Goal: Information Seeking & Learning: Learn about a topic

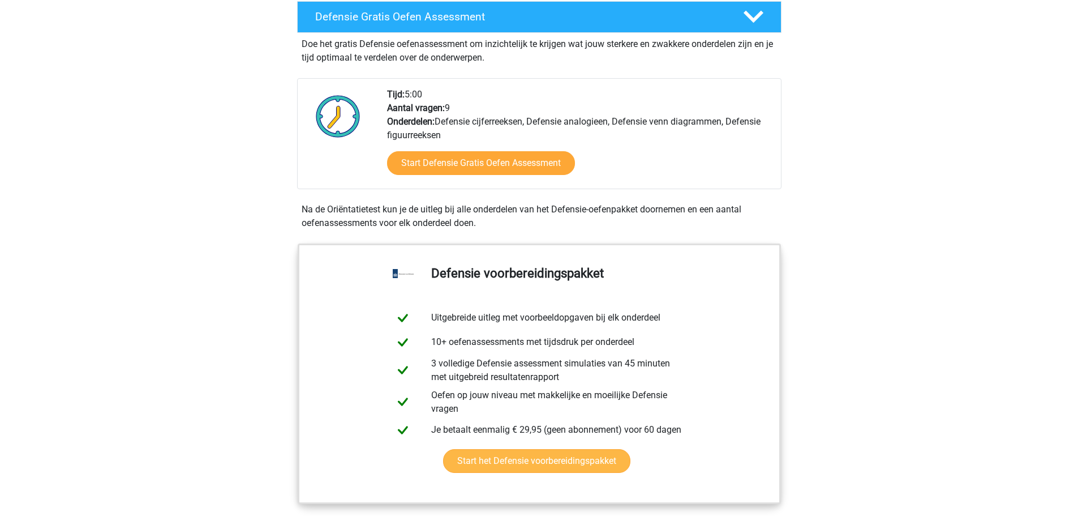
scroll to position [453, 0]
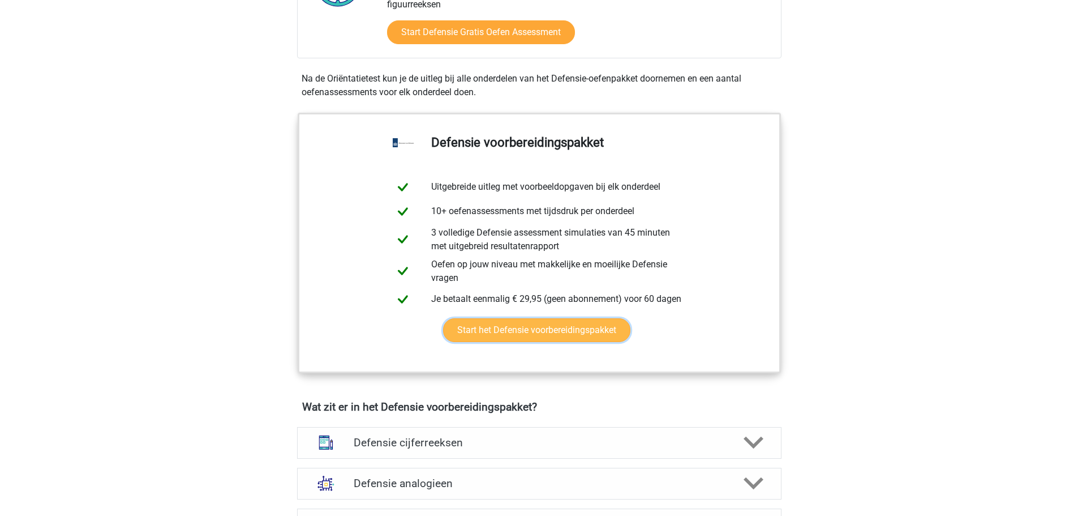
click at [537, 333] on link "Start het Defensie voorbereidingspakket" at bounding box center [536, 330] width 187 height 24
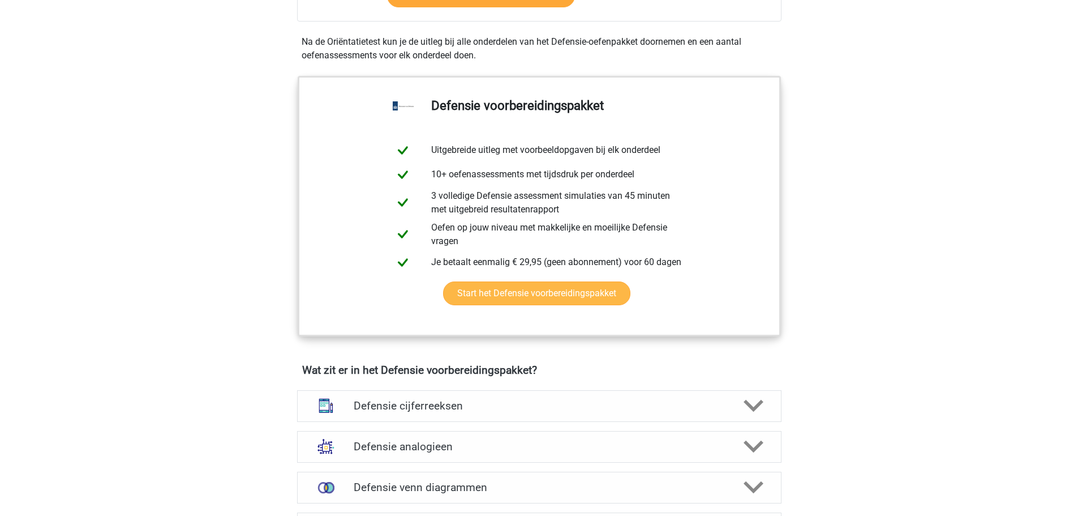
scroll to position [509, 0]
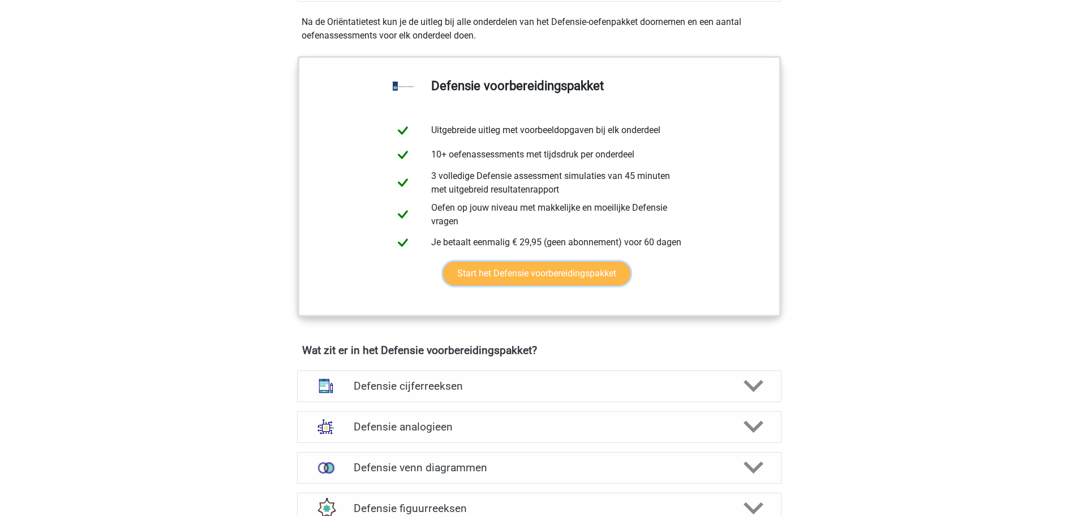
click at [551, 277] on link "Start het Defensie voorbereidingspakket" at bounding box center [536, 274] width 187 height 24
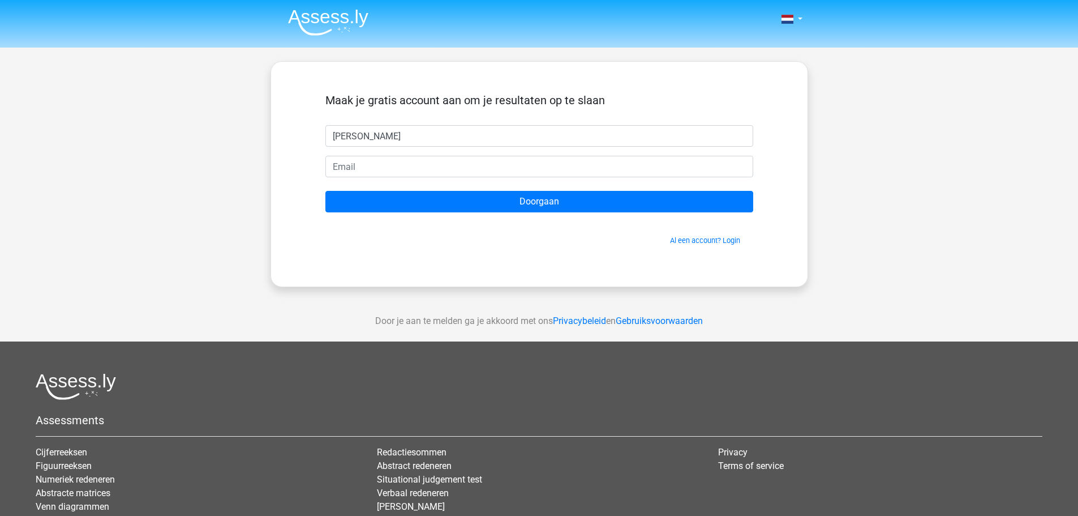
type input "[PERSON_NAME]"
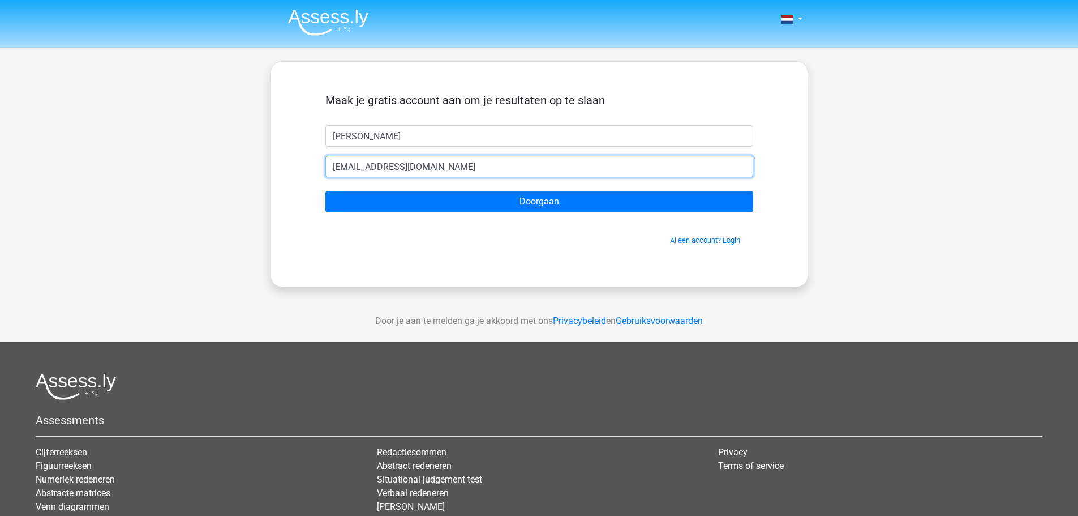
type input "[EMAIL_ADDRESS][DOMAIN_NAME]"
click at [325, 191] on input "Doorgaan" at bounding box center [539, 202] width 428 height 22
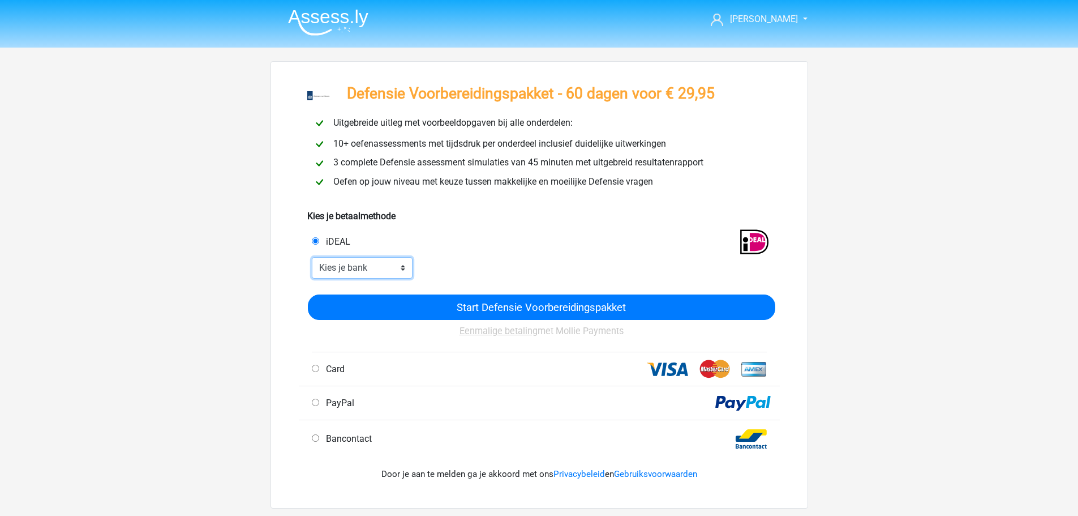
click at [395, 265] on select "Kies je bank ABN AMRO ING Rabobank ASN Bank bunq Knab N26 NN Regiobank Revolut …" at bounding box center [362, 268] width 101 height 22
select select "ideal_INGBNL2A"
click at [312, 257] on select "Kies je bank ABN AMRO ING Rabobank ASN Bank bunq Knab N26 NN Regiobank Revolut …" at bounding box center [362, 268] width 101 height 22
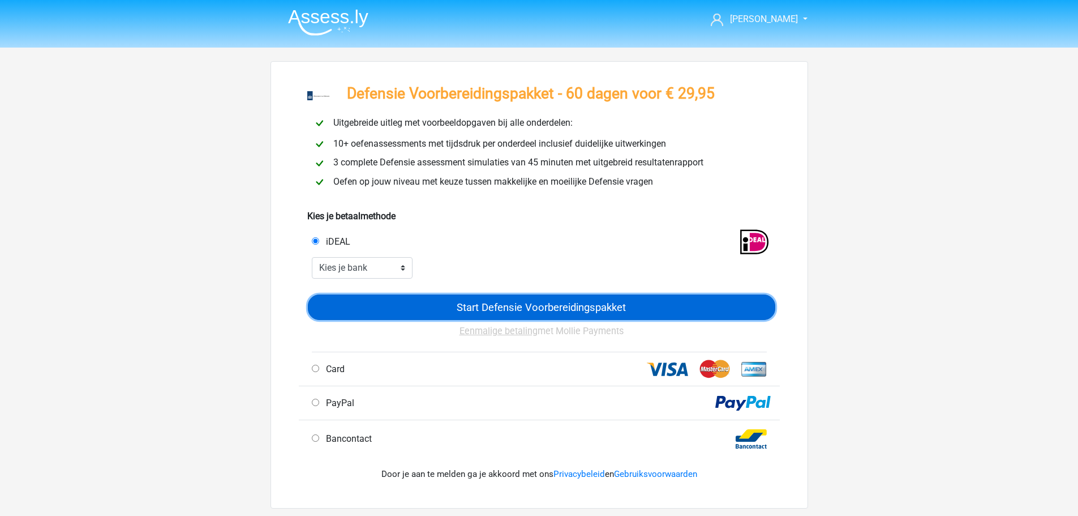
click at [508, 303] on input "Start Defensie Voorbereidingspakket" at bounding box center [542, 306] width 468 height 25
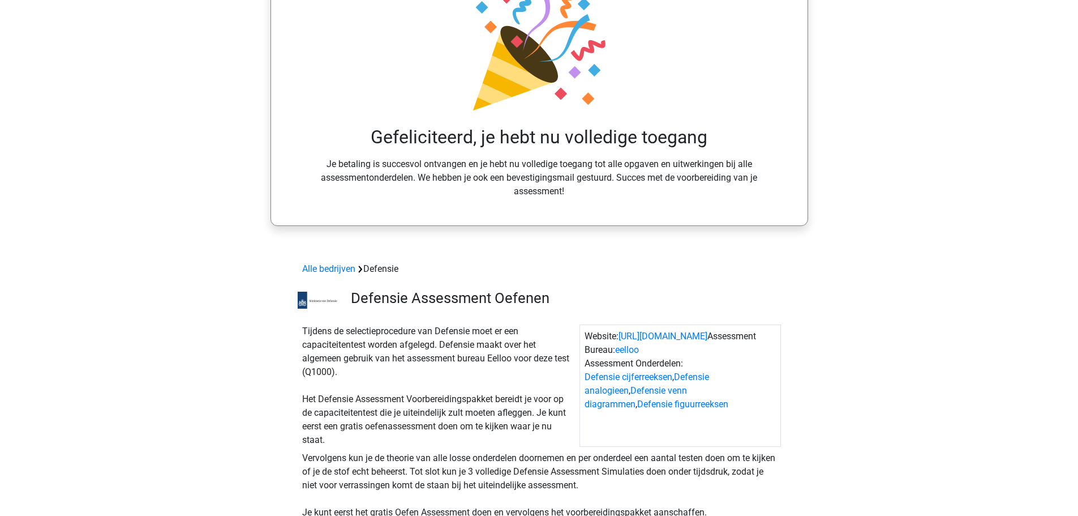
scroll to position [113, 0]
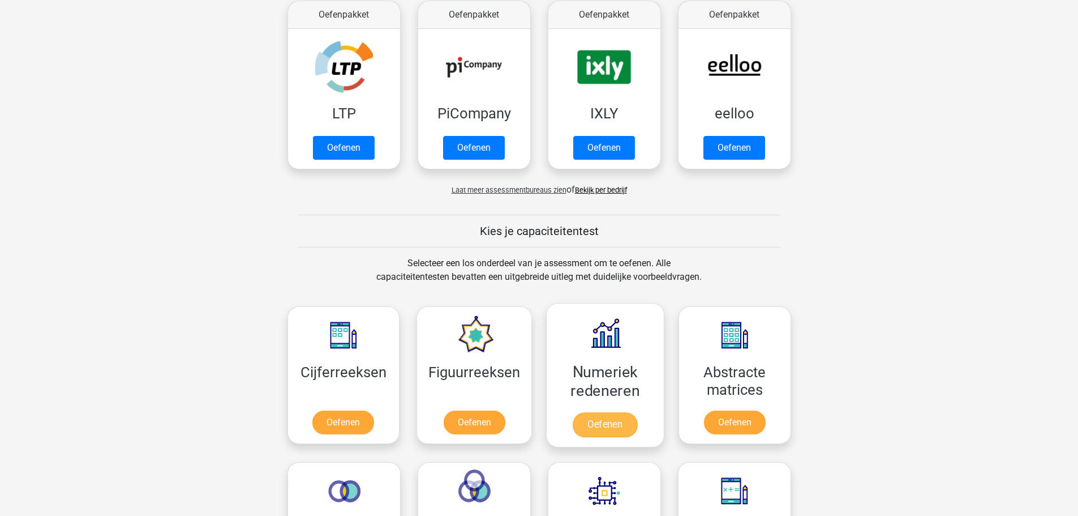
scroll to position [283, 0]
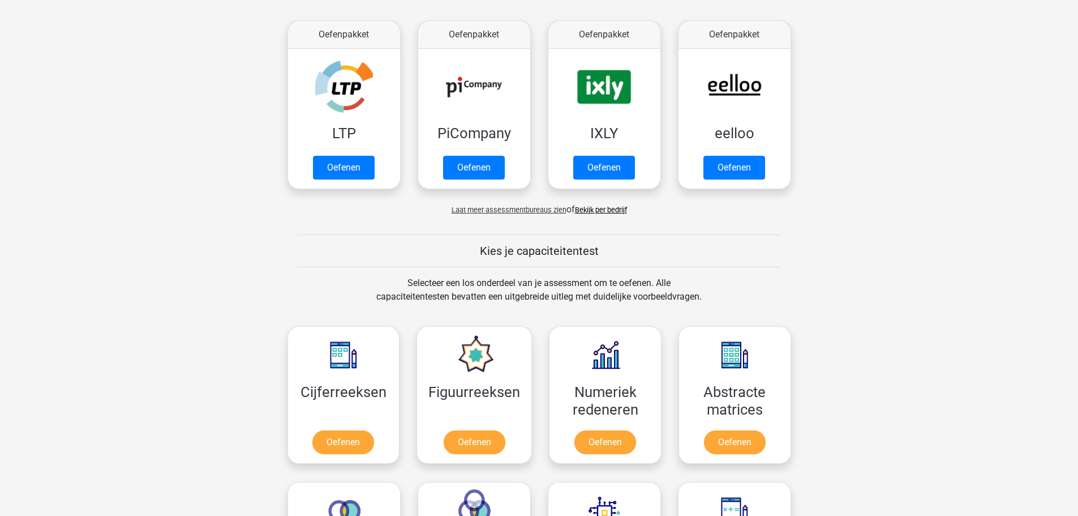
click at [600, 207] on link "Bekijk per bedrijf" at bounding box center [601, 209] width 52 height 8
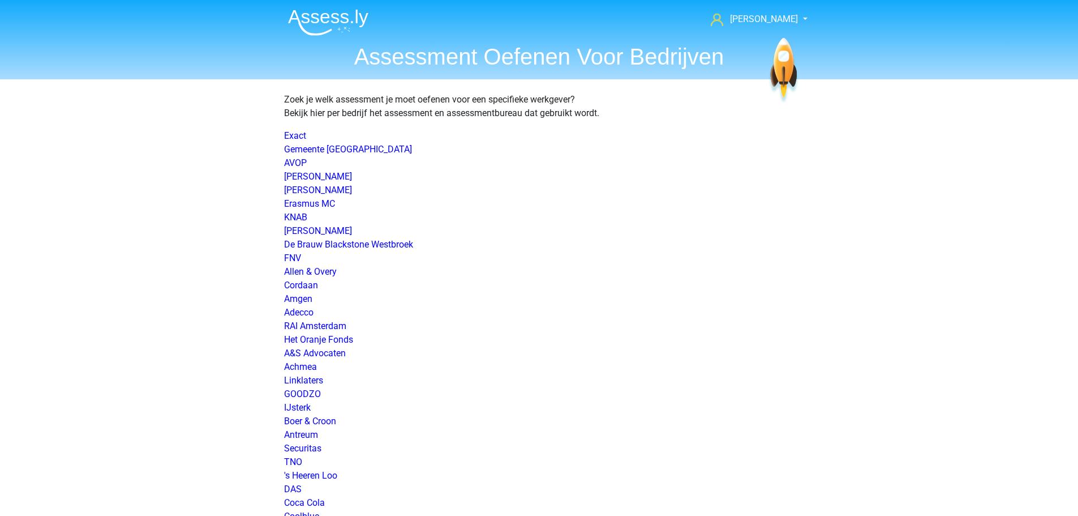
scroll to position [1006, 0]
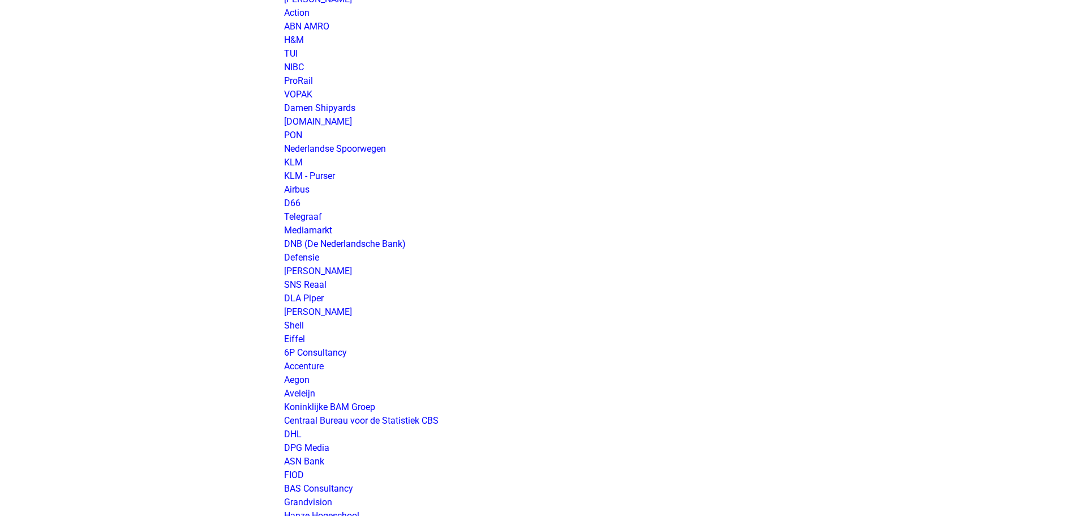
click at [302, 251] on p "Exact Gemeente Utrecht AVOP Amphia Ziekenhuis Dura Vermeer Erasmus MC KNAB Simm…" at bounding box center [539, 298] width 511 height 2350
click at [303, 251] on p "Exact Gemeente Utrecht AVOP Amphia Ziekenhuis Dura Vermeer Erasmus MC KNAB Simm…" at bounding box center [539, 298] width 511 height 2350
click at [305, 252] on link "Defensie" at bounding box center [301, 257] width 35 height 11
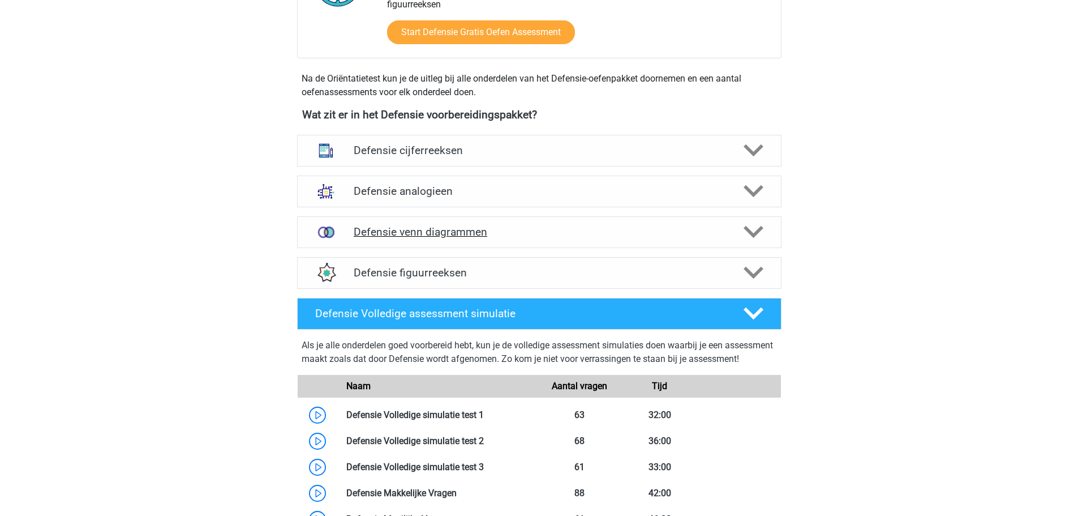
scroll to position [509, 0]
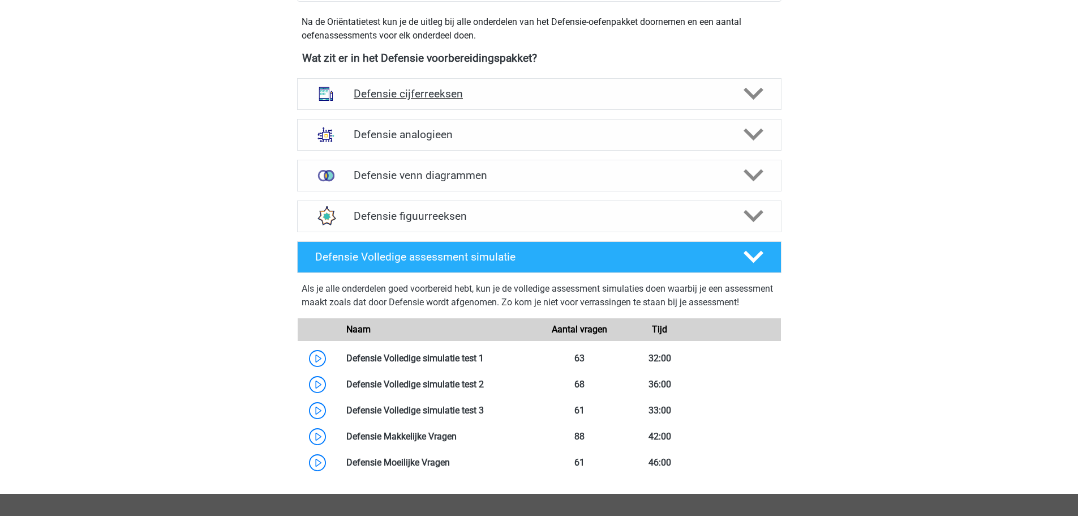
click at [460, 100] on h4 "Defensie cijferreeksen" at bounding box center [539, 93] width 371 height 13
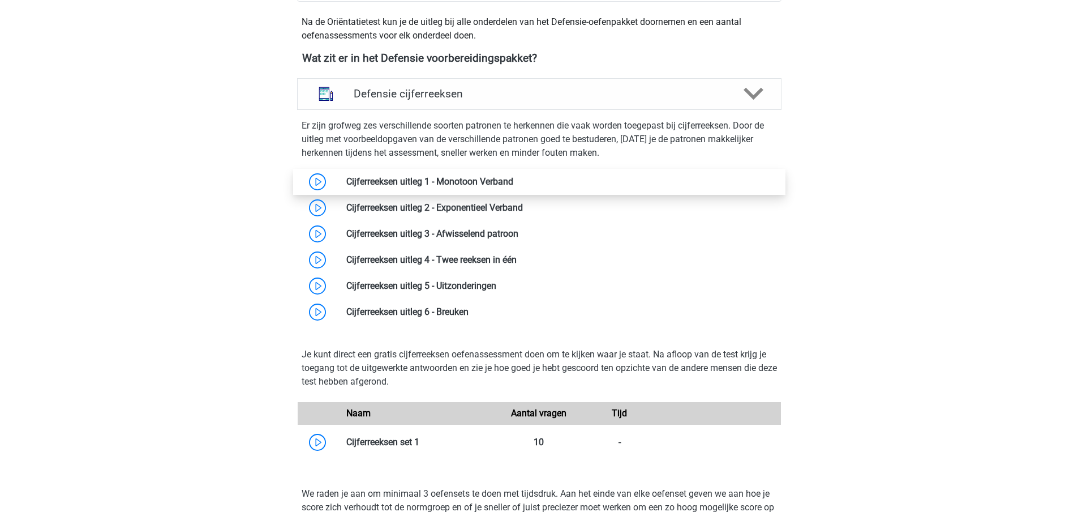
click at [513, 183] on link at bounding box center [513, 181] width 0 height 11
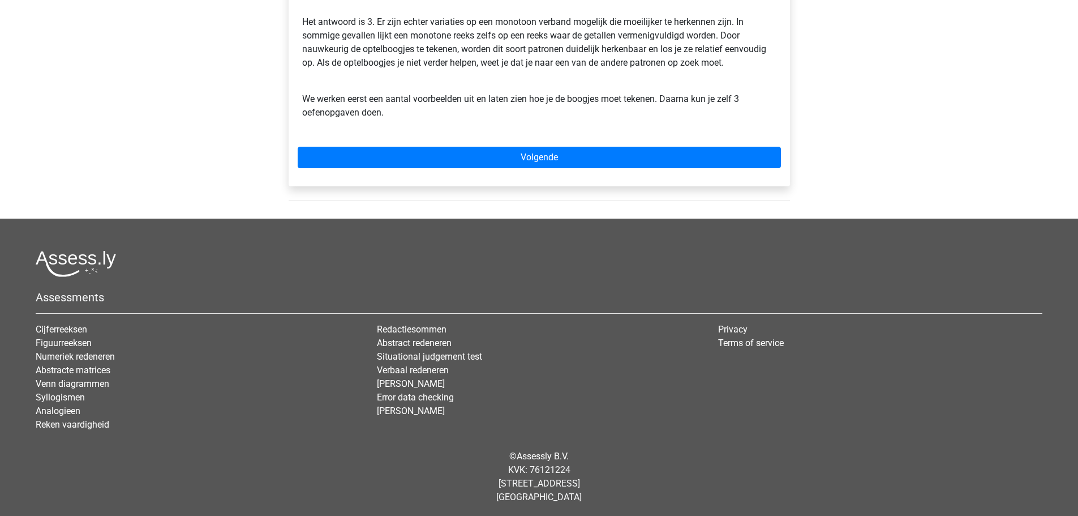
scroll to position [379, 0]
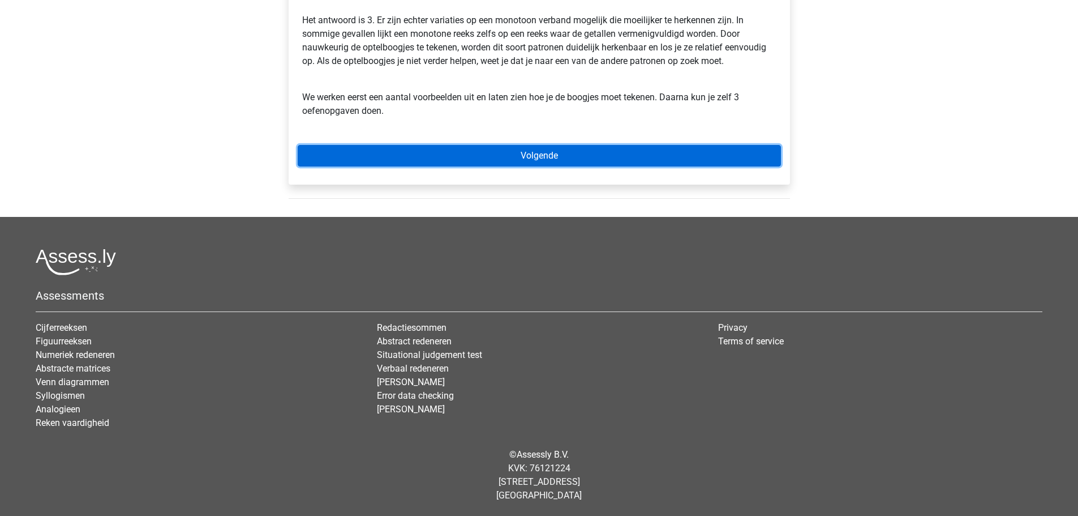
click at [541, 154] on link "Volgende" at bounding box center [539, 156] width 483 height 22
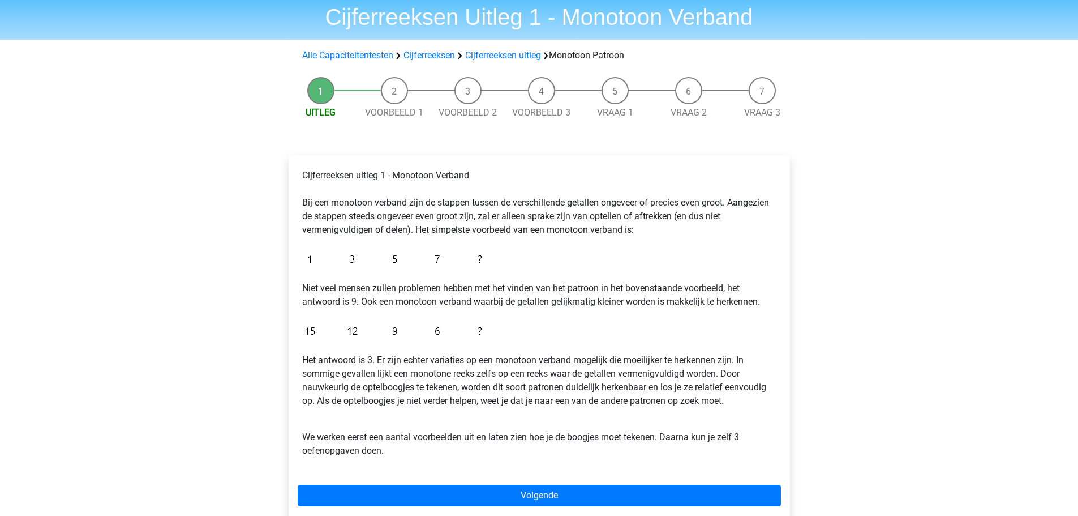
scroll to position [96, 0]
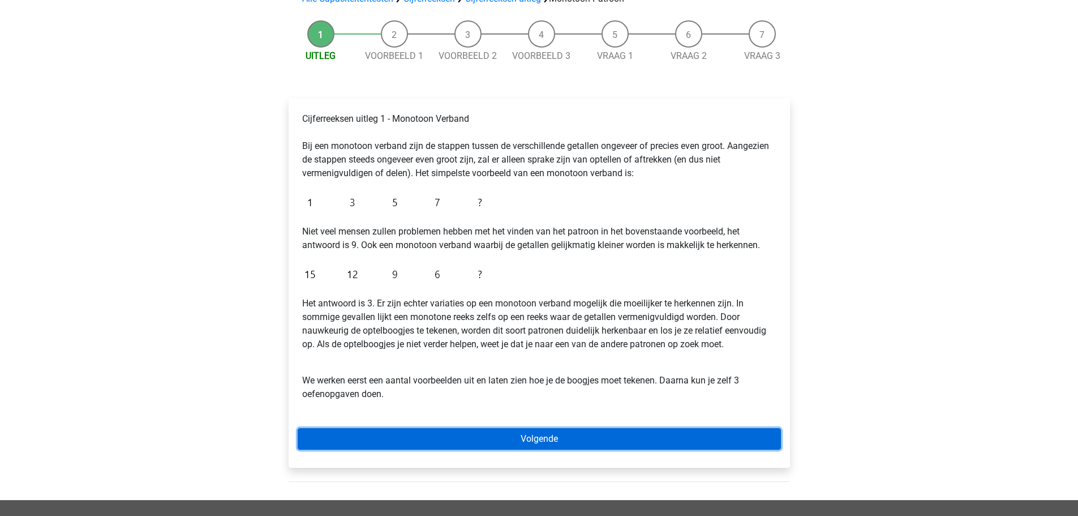
click at [518, 430] on link "Volgende" at bounding box center [539, 439] width 483 height 22
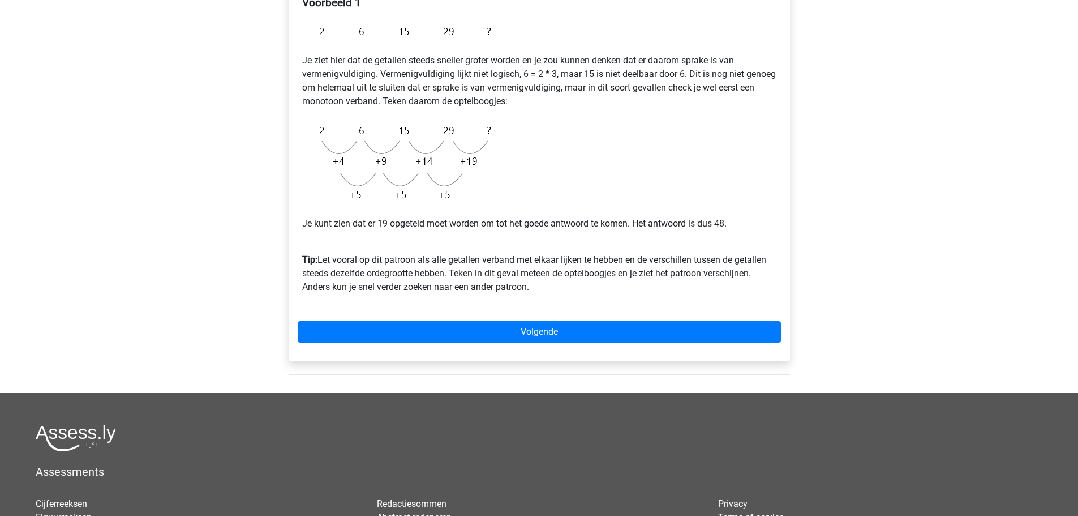
scroll to position [388, 0]
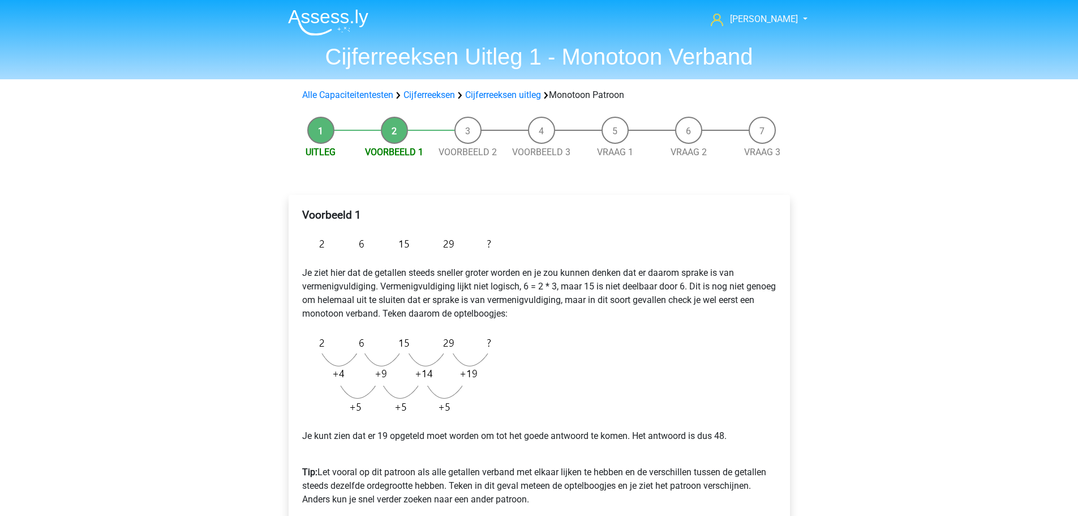
scroll to position [113, 0]
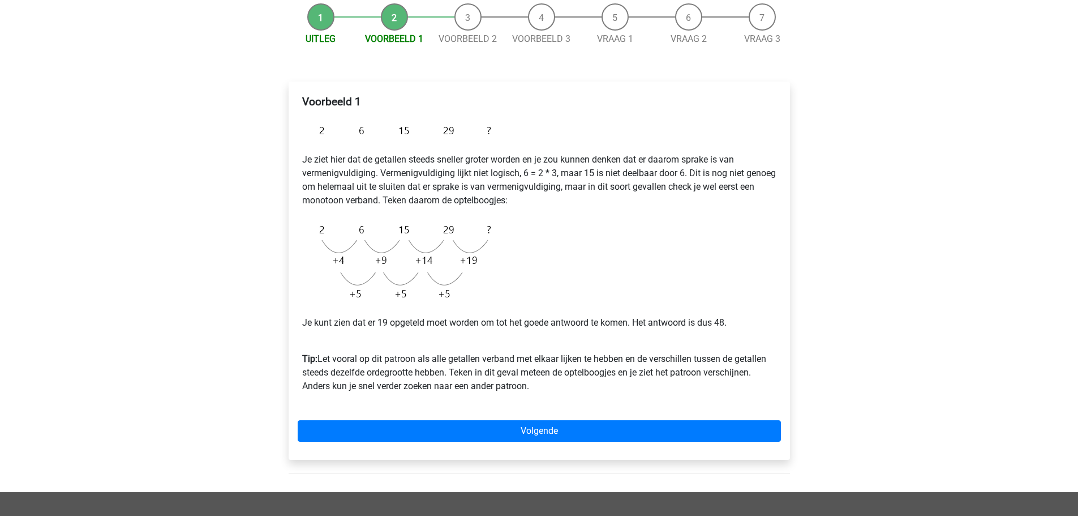
click at [312, 18] on li "Uitleg" at bounding box center [321, 24] width 74 height 42
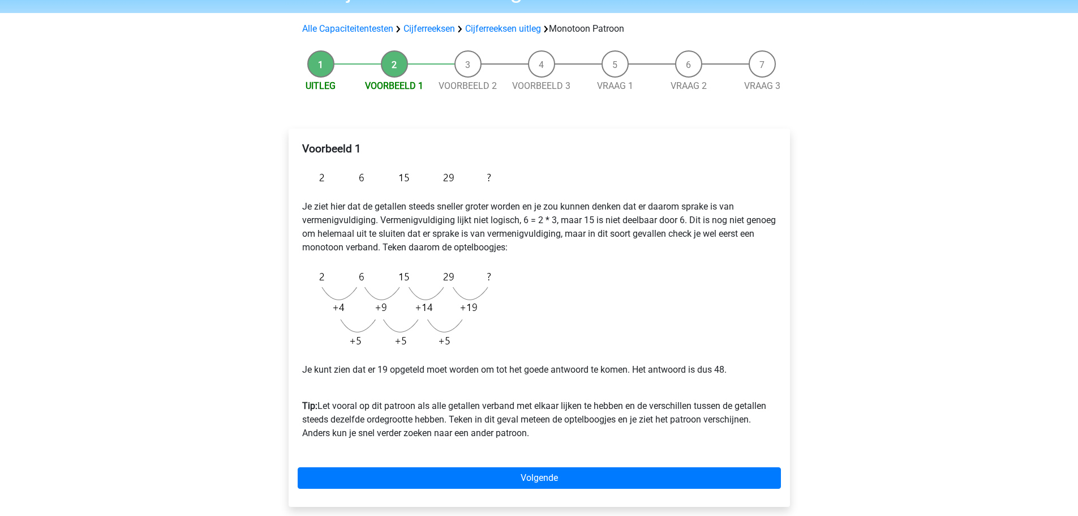
scroll to position [49, 0]
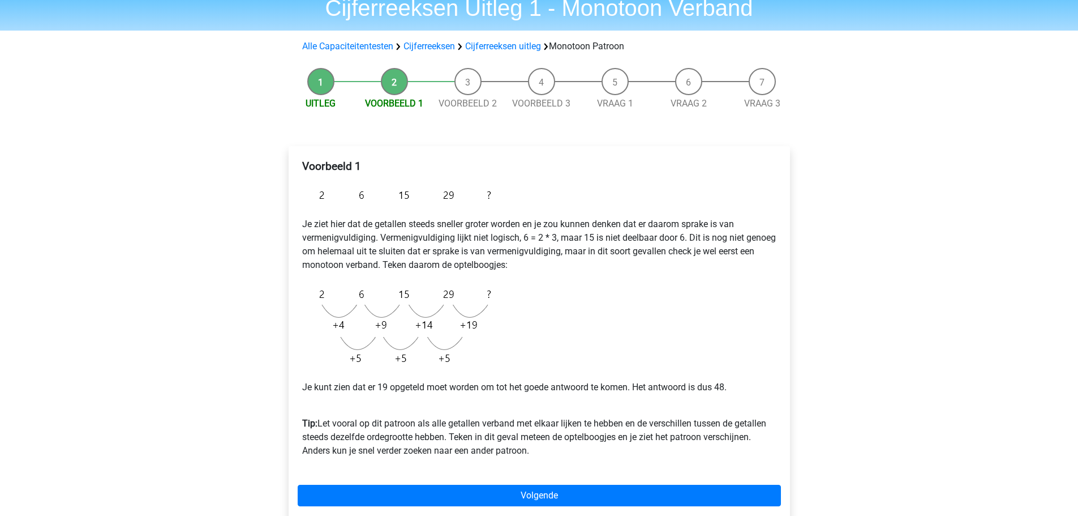
click at [323, 82] on li "Uitleg" at bounding box center [321, 89] width 74 height 42
click at [324, 100] on link "Uitleg" at bounding box center [321, 103] width 30 height 11
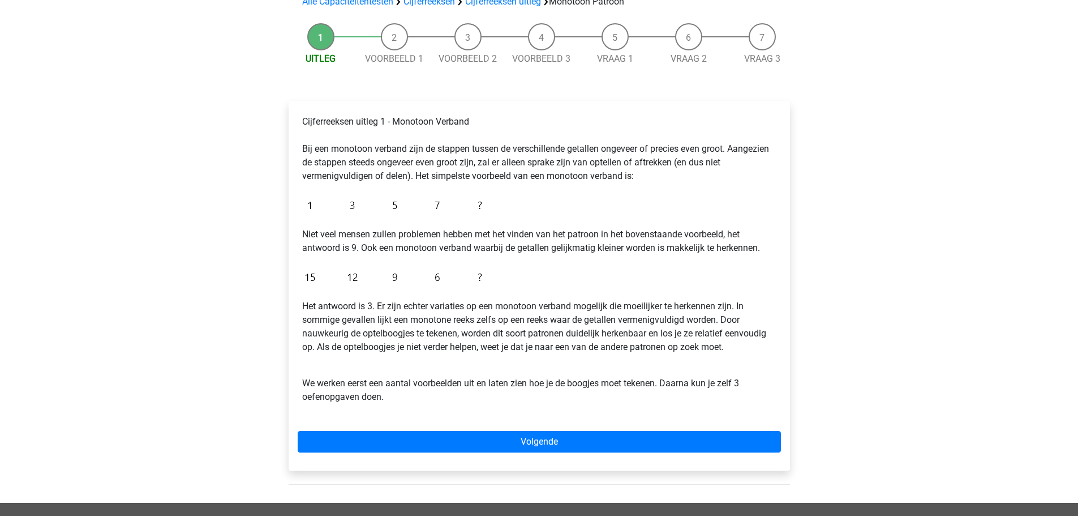
scroll to position [113, 0]
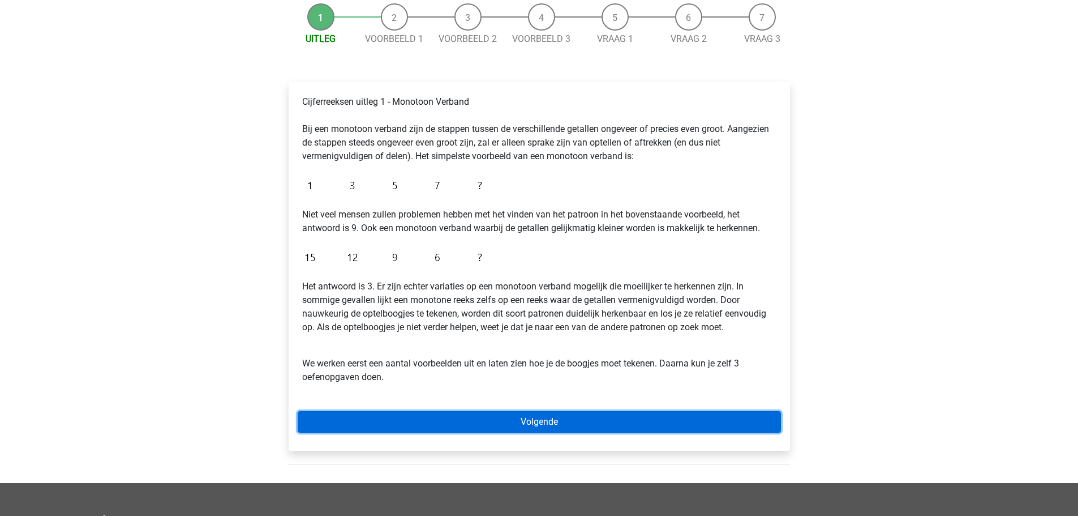
click at [541, 423] on link "Volgende" at bounding box center [539, 422] width 483 height 22
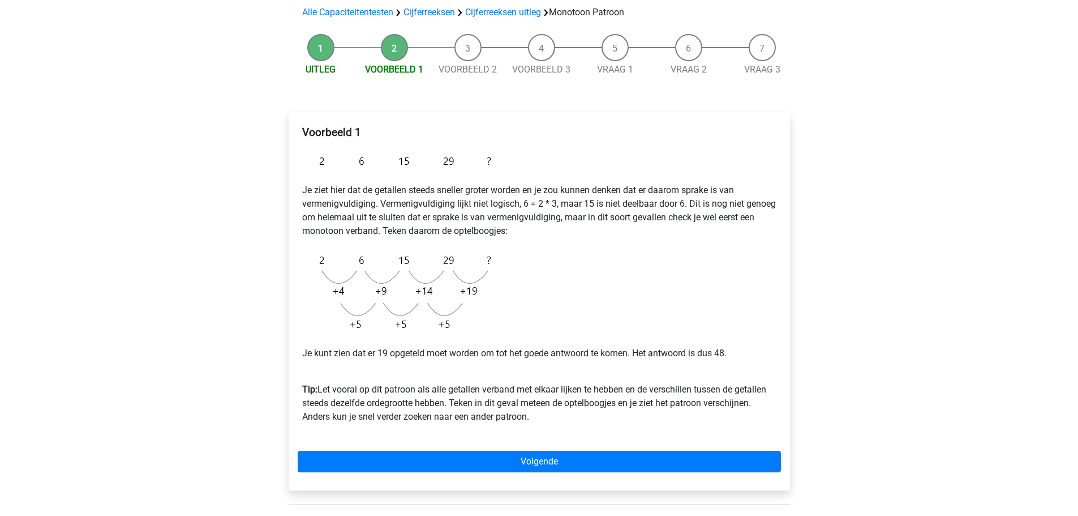
scroll to position [170, 0]
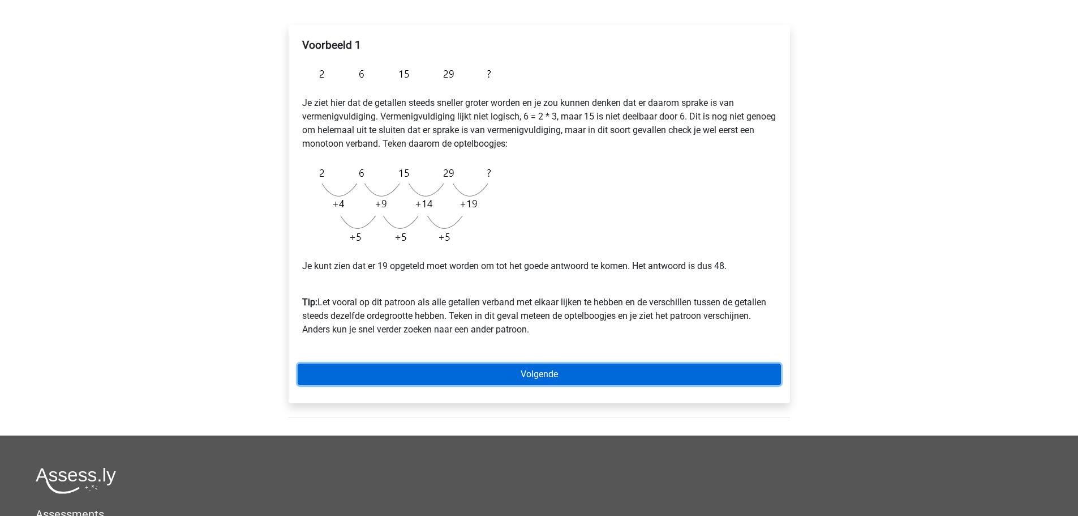
click at [508, 369] on link "Volgende" at bounding box center [539, 374] width 483 height 22
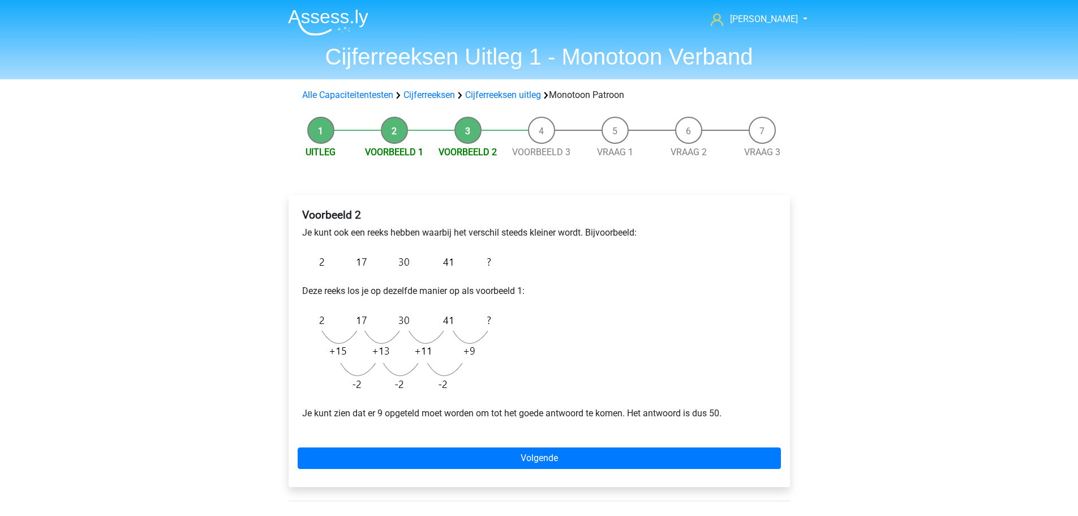
scroll to position [57, 0]
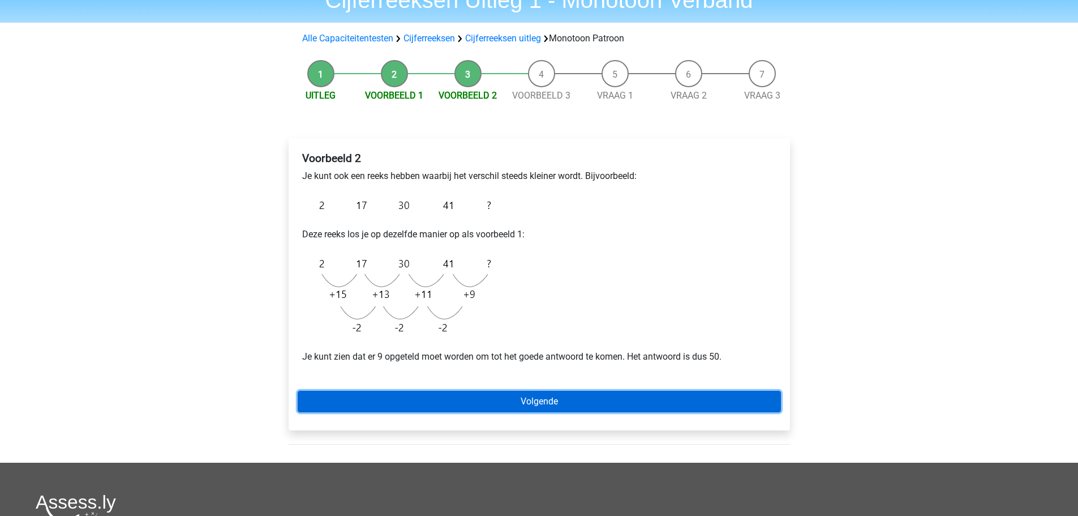
click at [541, 402] on link "Volgende" at bounding box center [539, 402] width 483 height 22
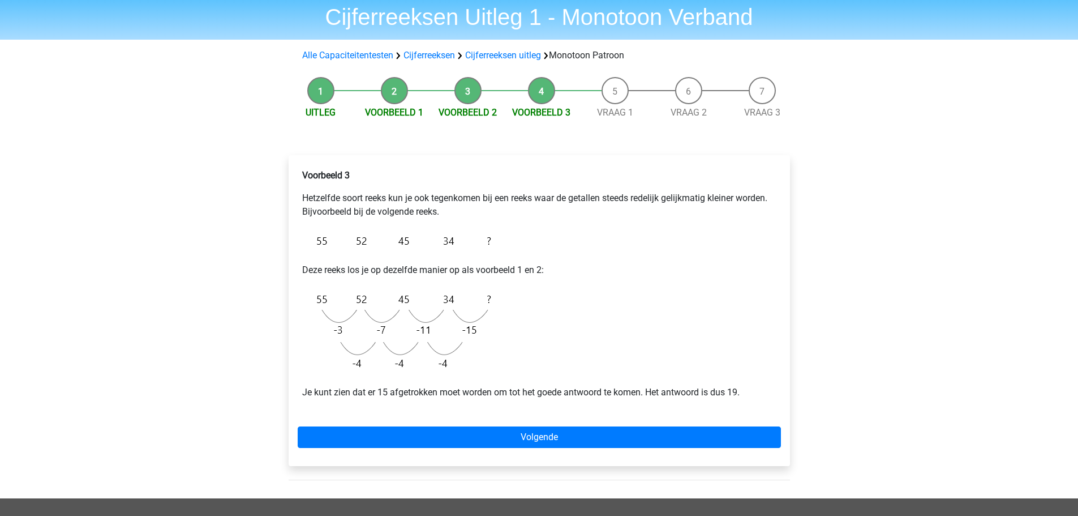
scroll to position [57, 0]
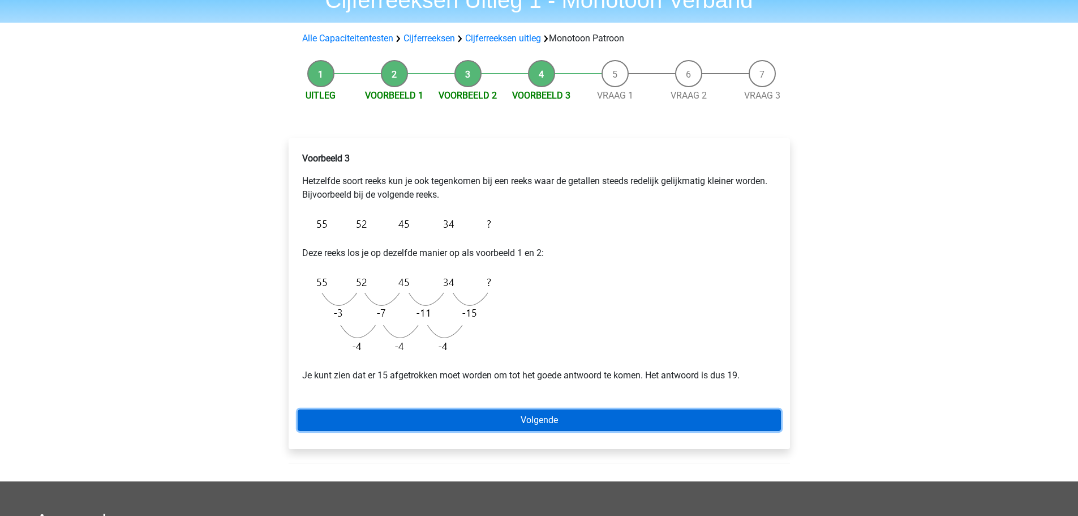
click at [551, 415] on link "Volgende" at bounding box center [539, 420] width 483 height 22
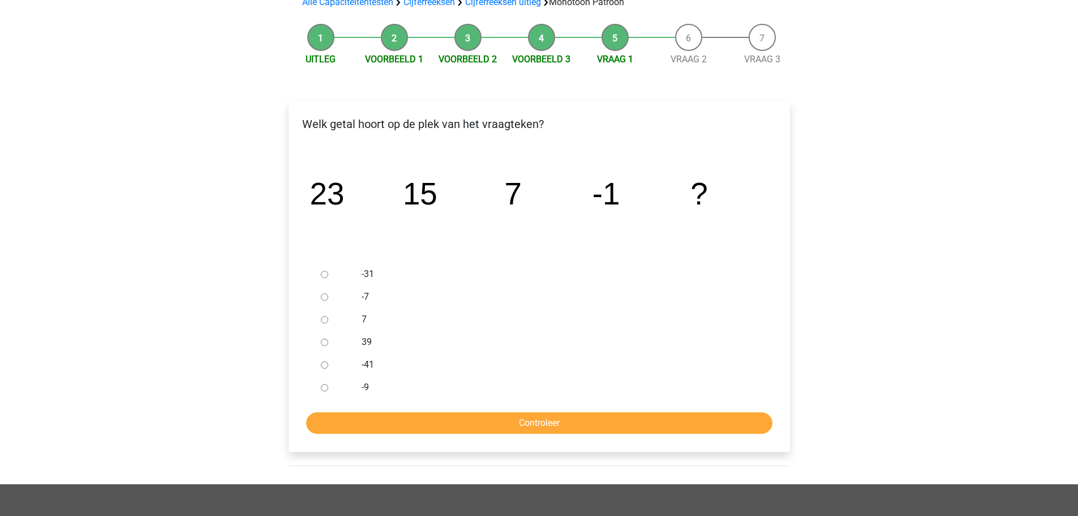
scroll to position [113, 0]
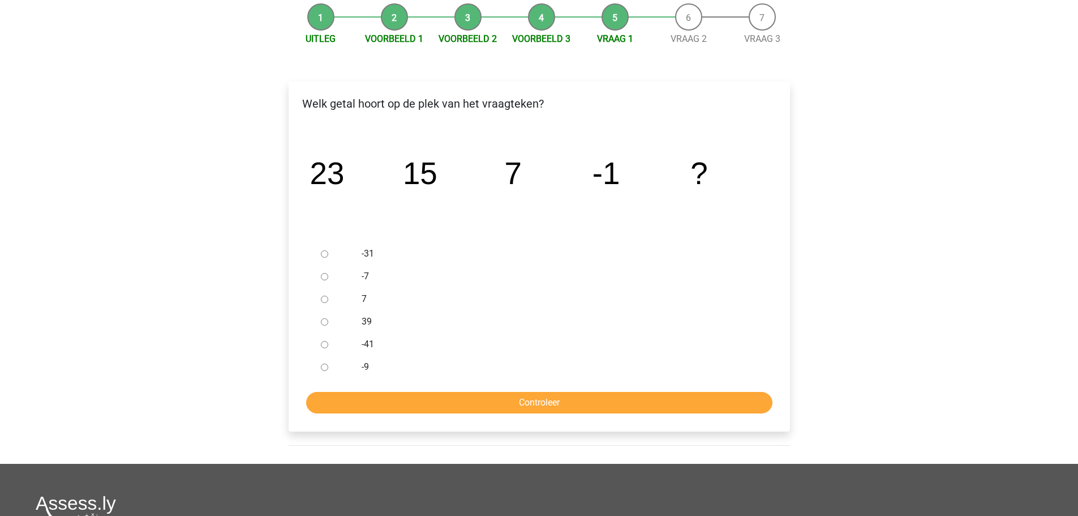
click at [327, 368] on input "-9" at bounding box center [324, 366] width 7 height 7
radio input "true"
click at [442, 401] on input "Controleer" at bounding box center [539, 403] width 466 height 22
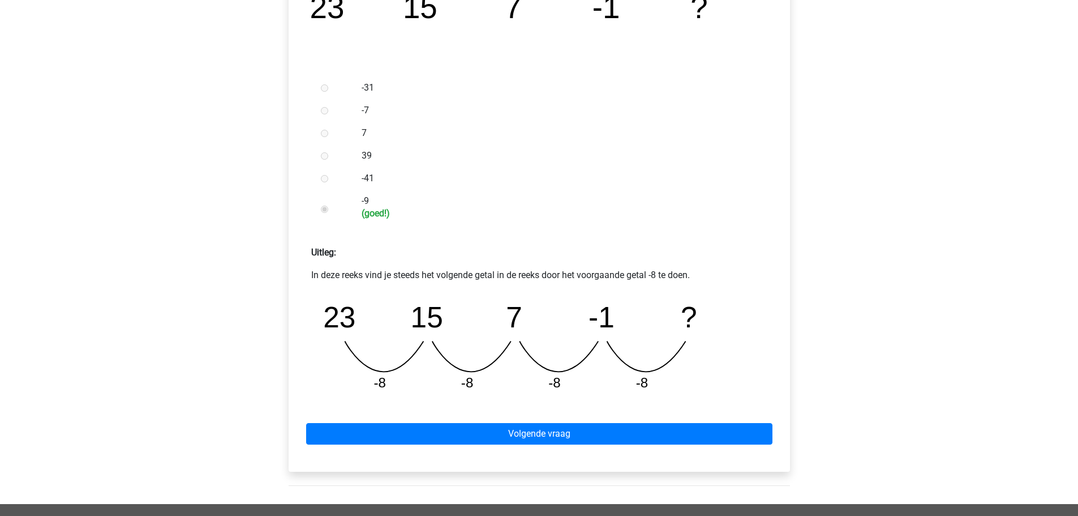
scroll to position [283, 0]
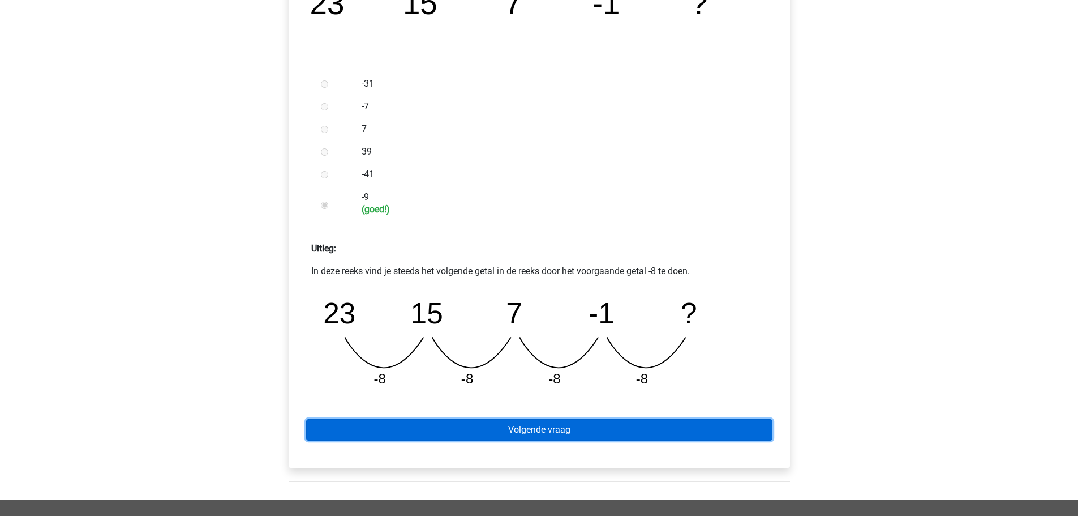
click at [540, 430] on link "Volgende vraag" at bounding box center [539, 430] width 466 height 22
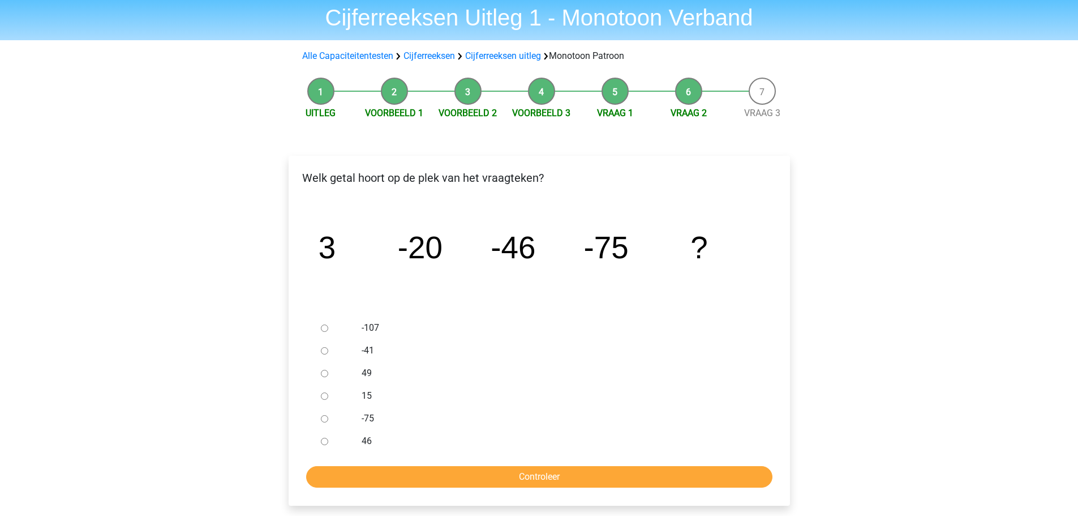
scroll to position [57, 0]
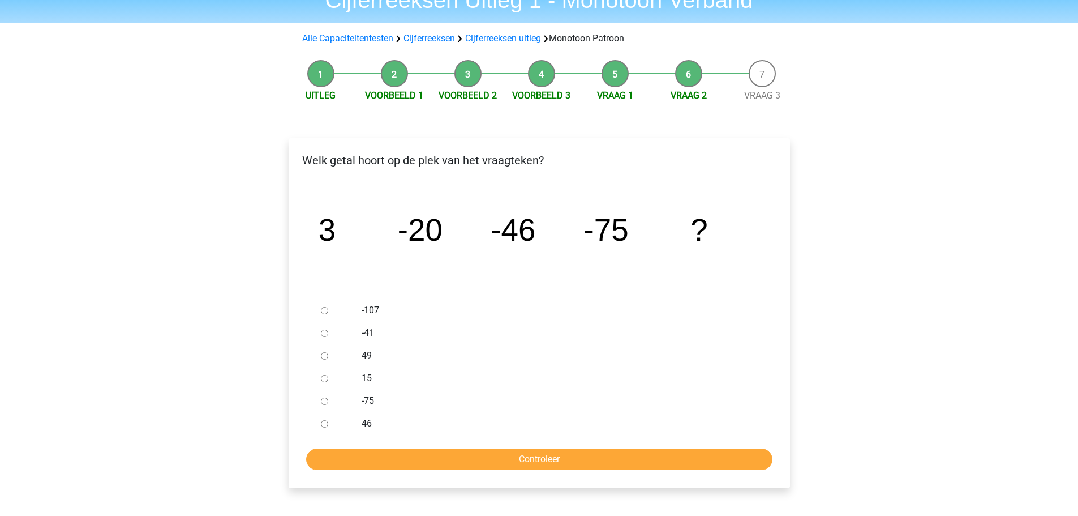
click at [321, 308] on input "-107" at bounding box center [324, 310] width 7 height 7
radio input "true"
click at [464, 456] on input "Controleer" at bounding box center [539, 459] width 466 height 22
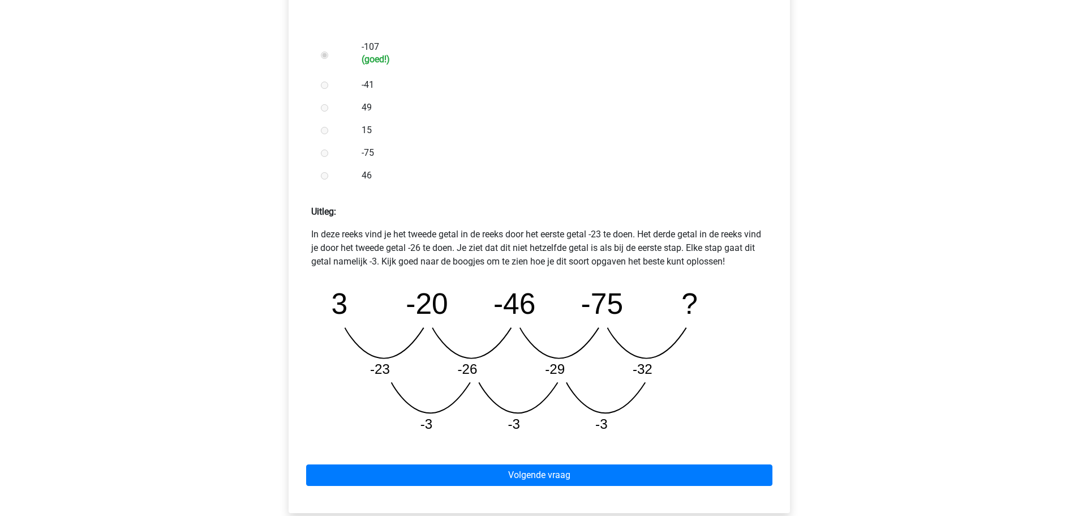
scroll to position [340, 0]
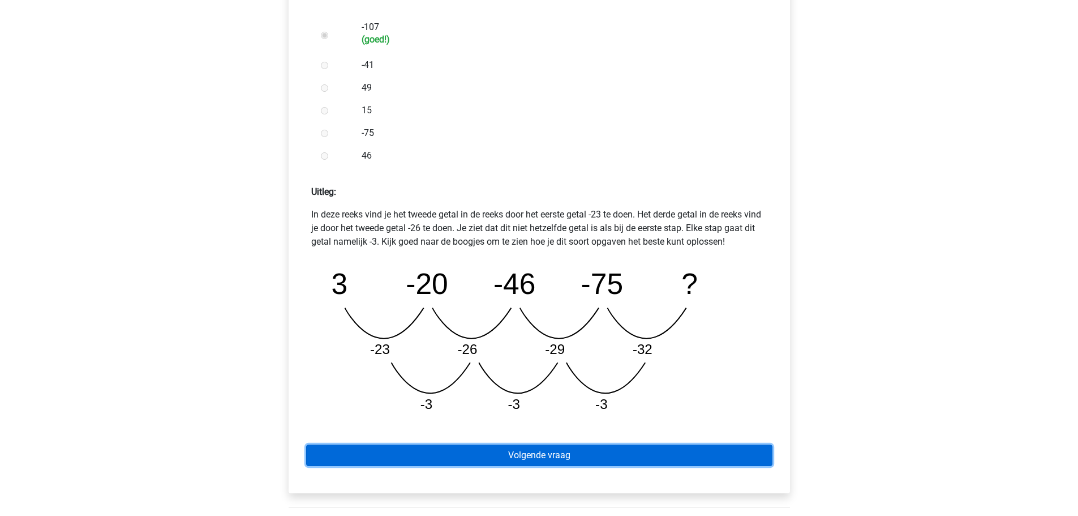
click at [549, 453] on link "Volgende vraag" at bounding box center [539, 455] width 466 height 22
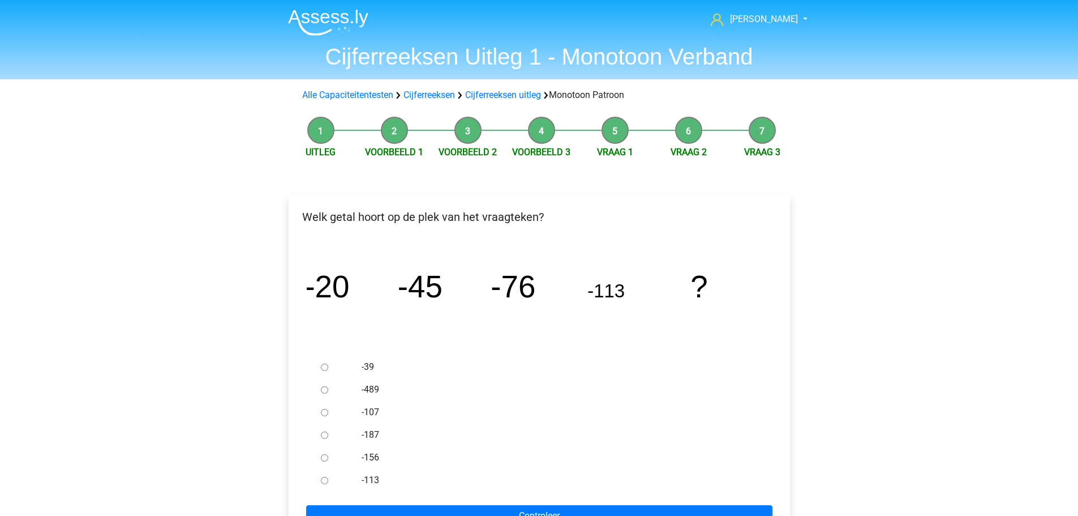
scroll to position [57, 0]
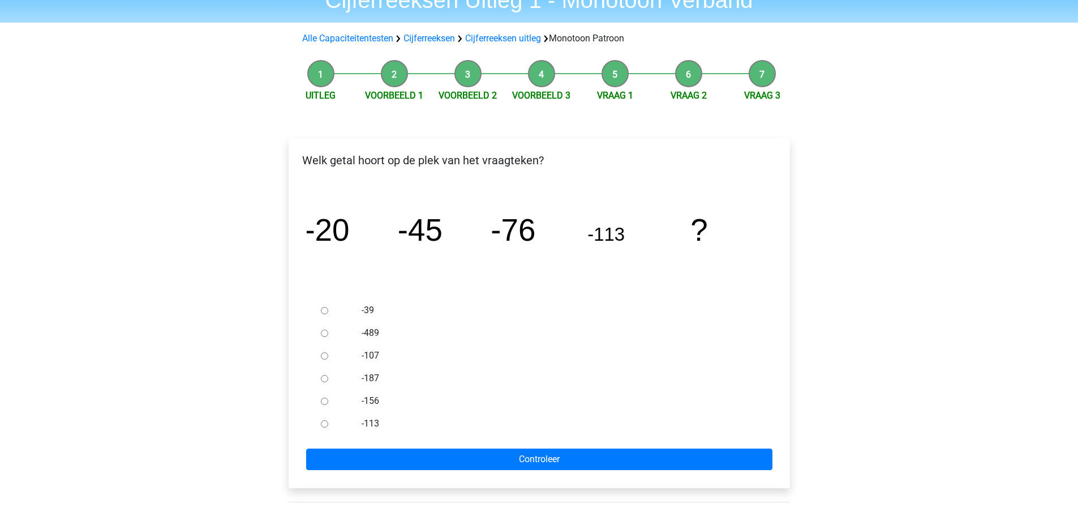
click at [327, 402] on input "-156" at bounding box center [324, 400] width 7 height 7
radio input "true"
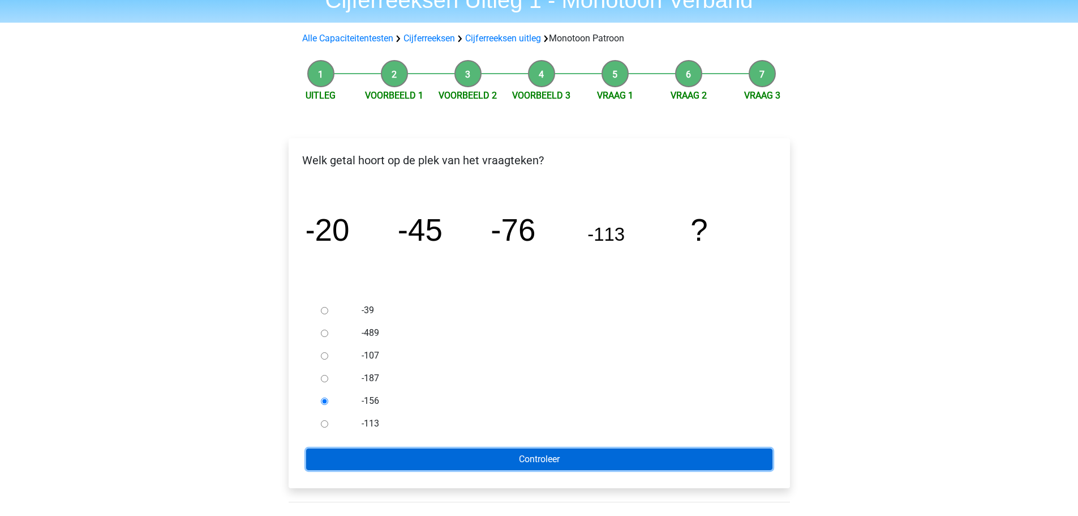
click at [512, 461] on input "Controleer" at bounding box center [539, 459] width 466 height 22
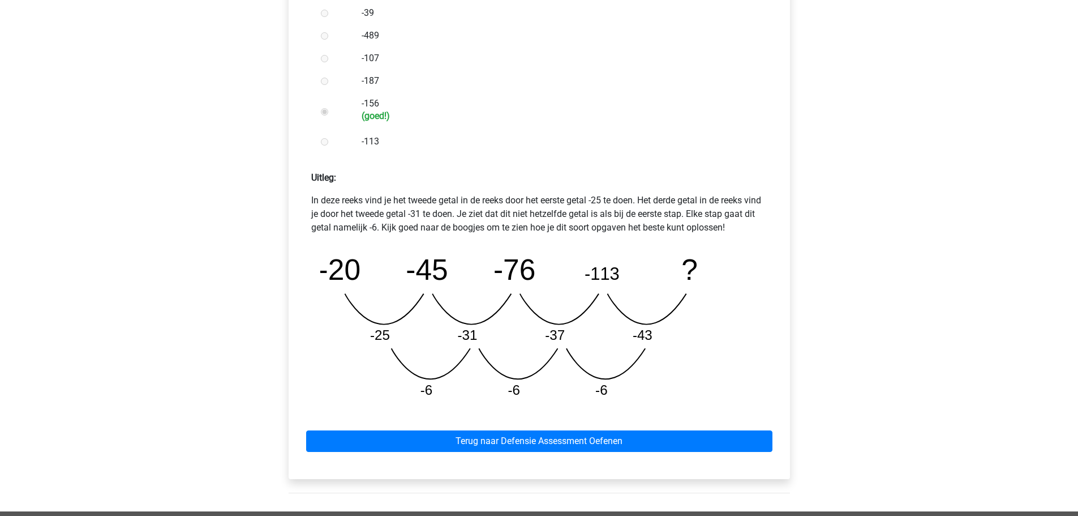
scroll to position [396, 0]
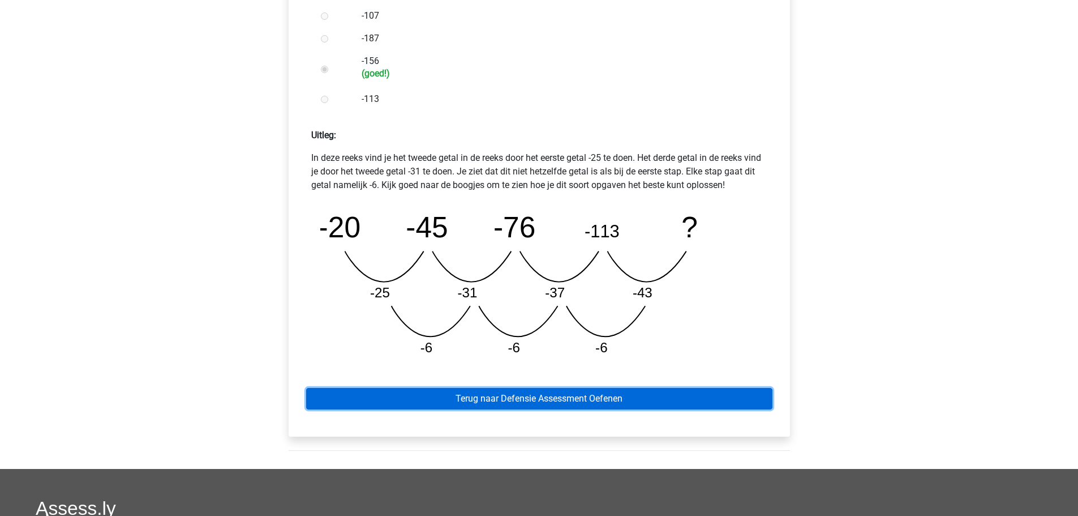
click at [589, 393] on link "Terug naar Defensie Assessment Oefenen" at bounding box center [539, 399] width 466 height 22
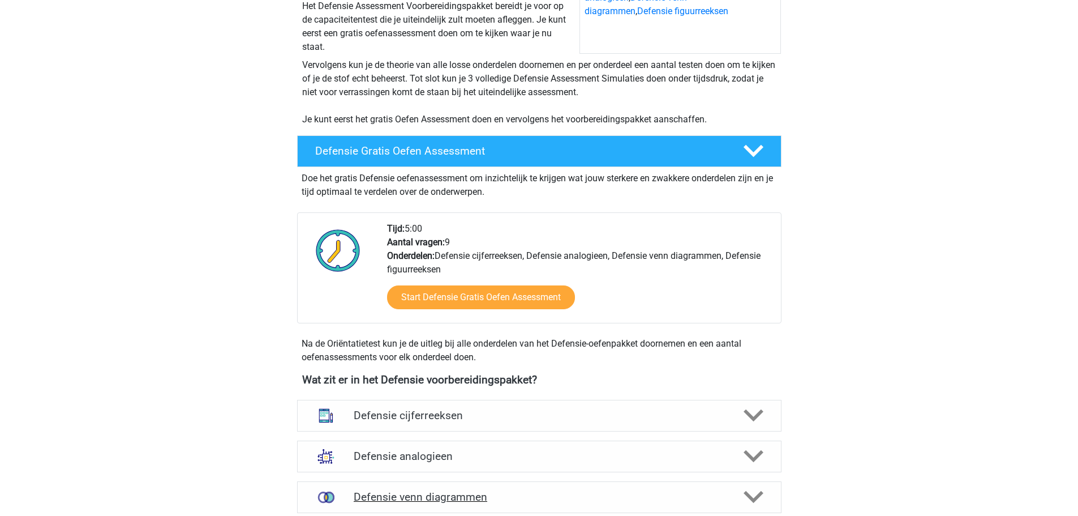
scroll to position [453, 0]
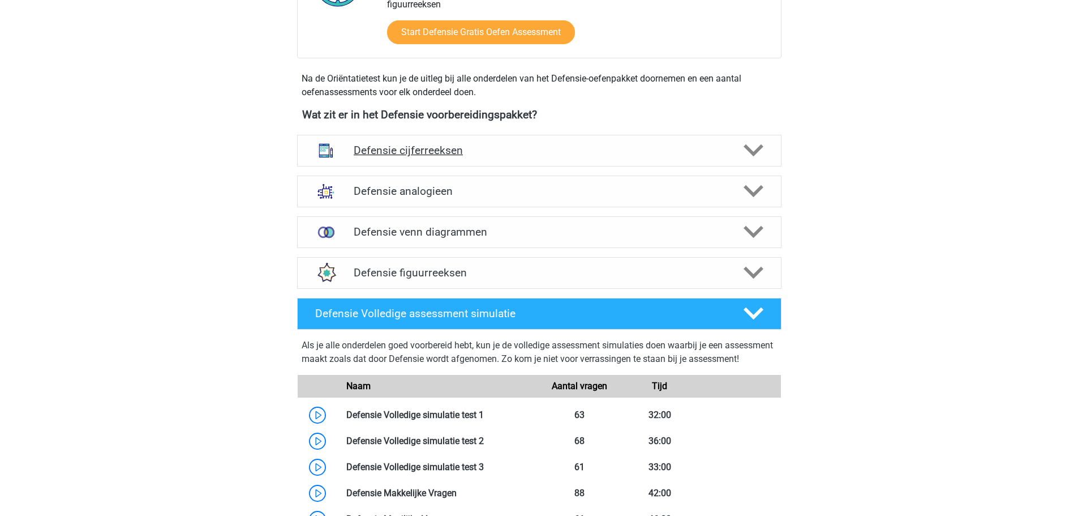
click at [761, 144] on icon at bounding box center [754, 150] width 20 height 20
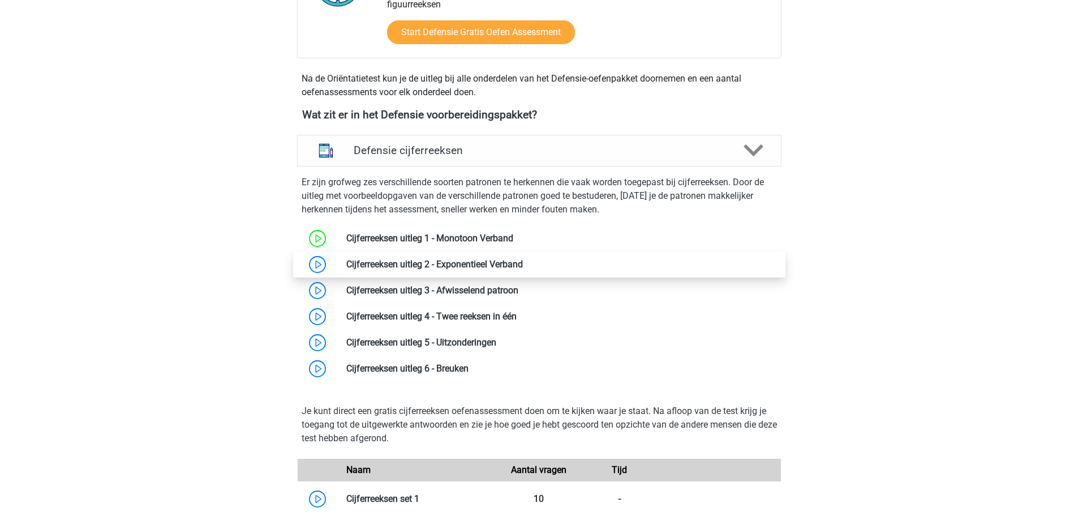
click at [523, 263] on link at bounding box center [523, 264] width 0 height 11
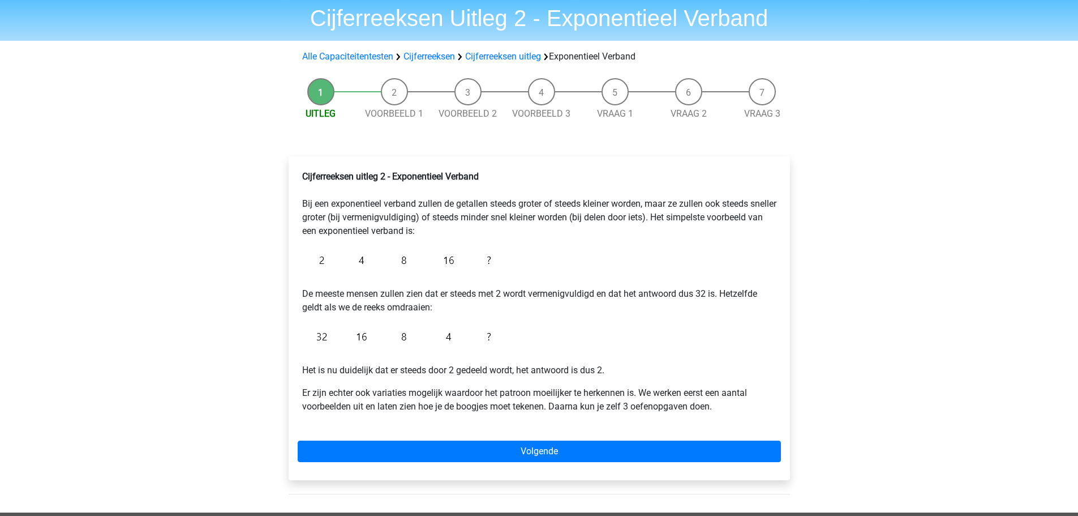
scroll to position [57, 0]
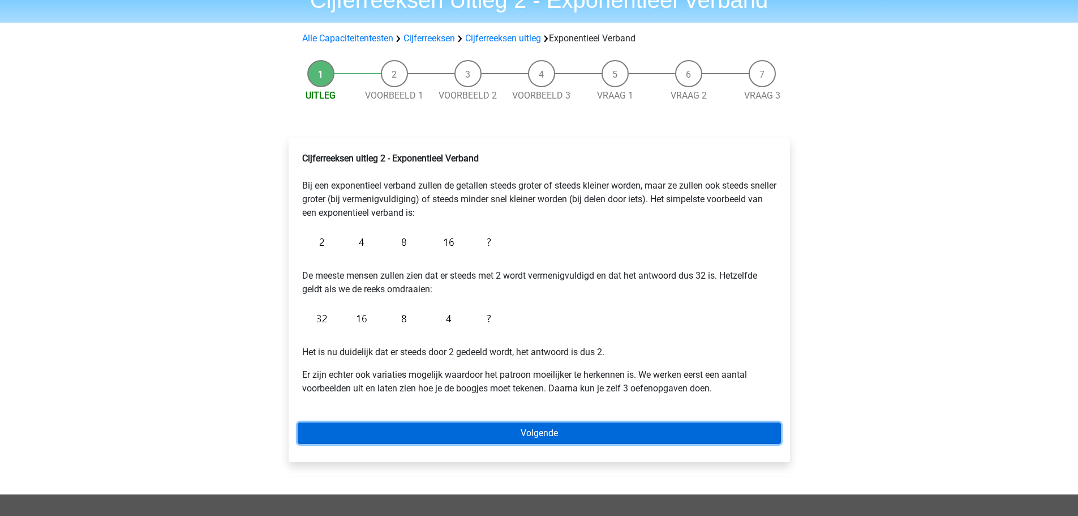
click at [527, 427] on link "Volgende" at bounding box center [539, 433] width 483 height 22
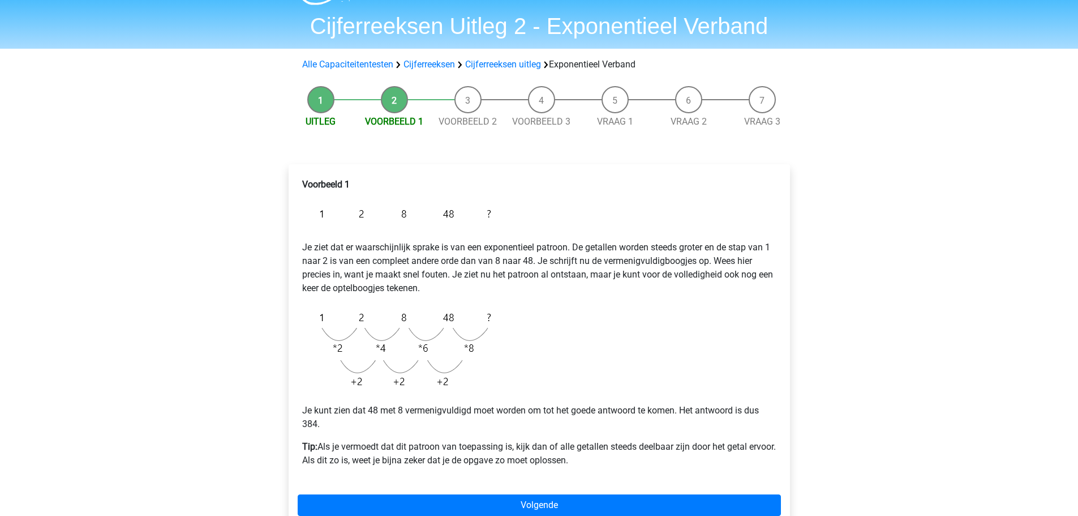
scroll to position [57, 0]
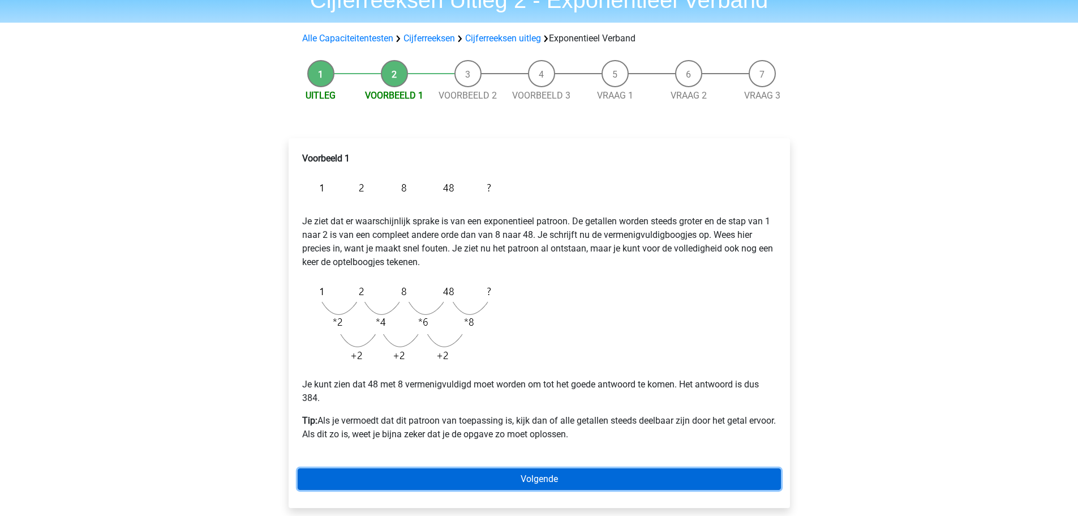
click at [597, 486] on link "Volgende" at bounding box center [539, 479] width 483 height 22
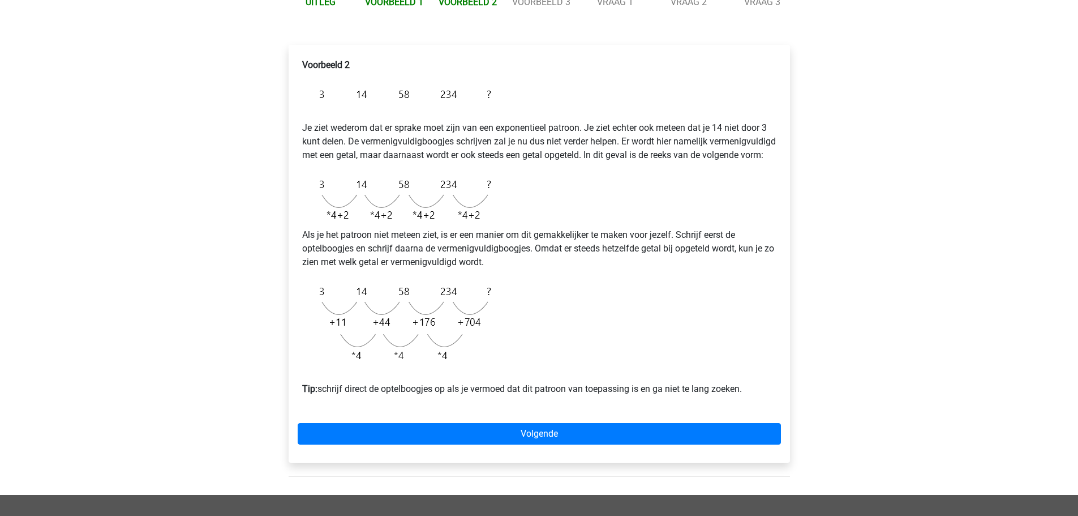
scroll to position [170, 0]
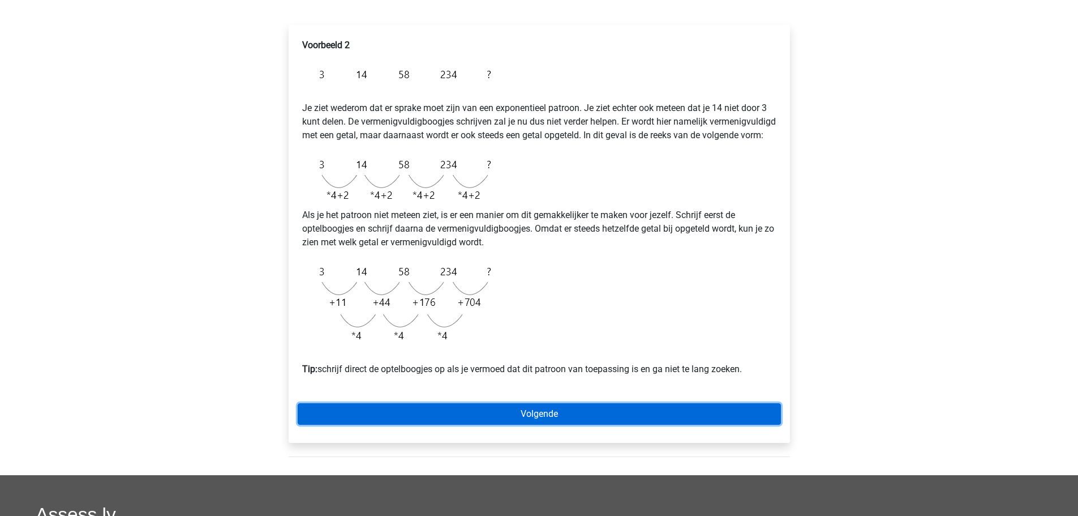
click at [533, 423] on link "Volgende" at bounding box center [539, 414] width 483 height 22
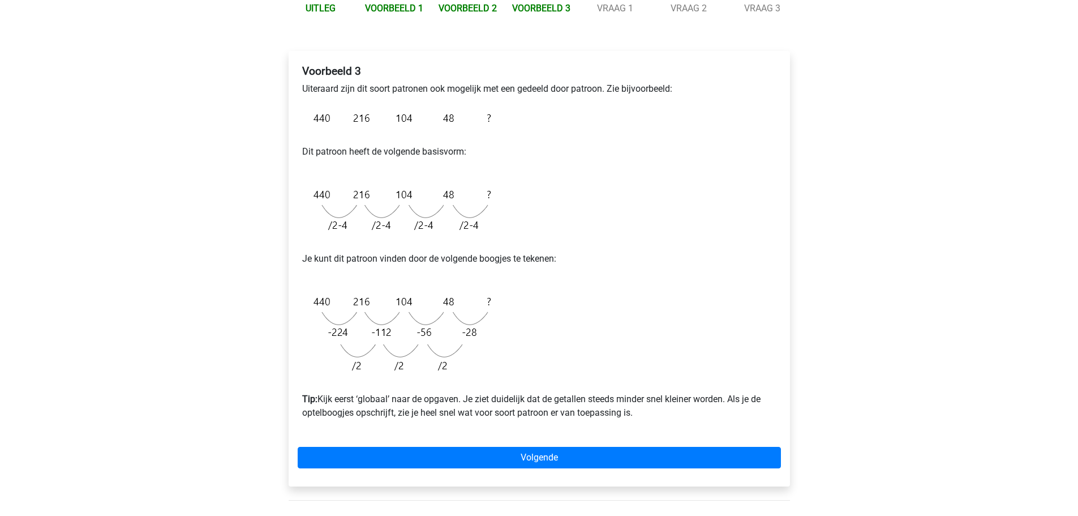
scroll to position [170, 0]
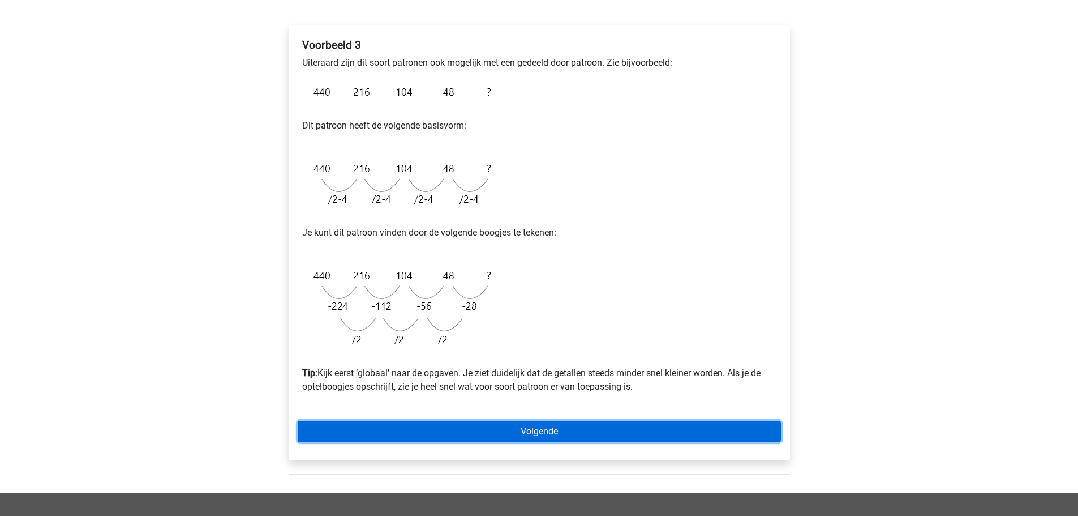
click at [528, 430] on link "Volgende" at bounding box center [539, 432] width 483 height 22
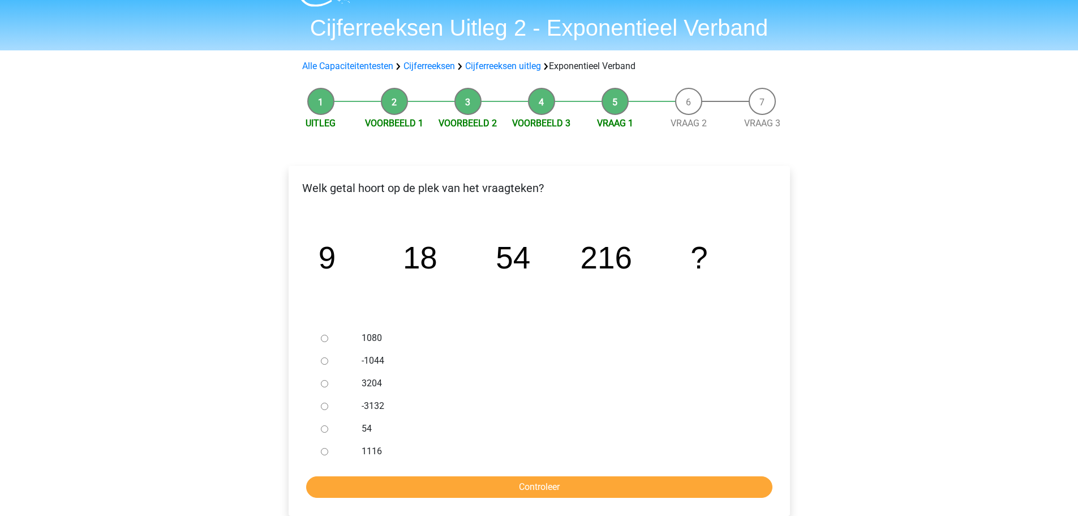
scroll to position [57, 0]
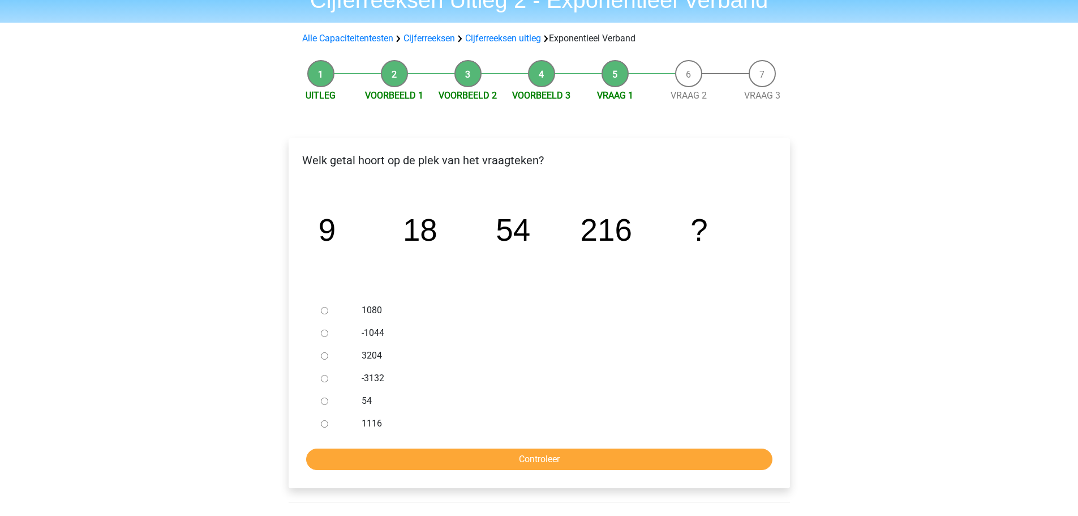
click at [328, 308] on input "1080" at bounding box center [324, 310] width 7 height 7
radio input "true"
click at [517, 453] on input "Controleer" at bounding box center [539, 459] width 466 height 22
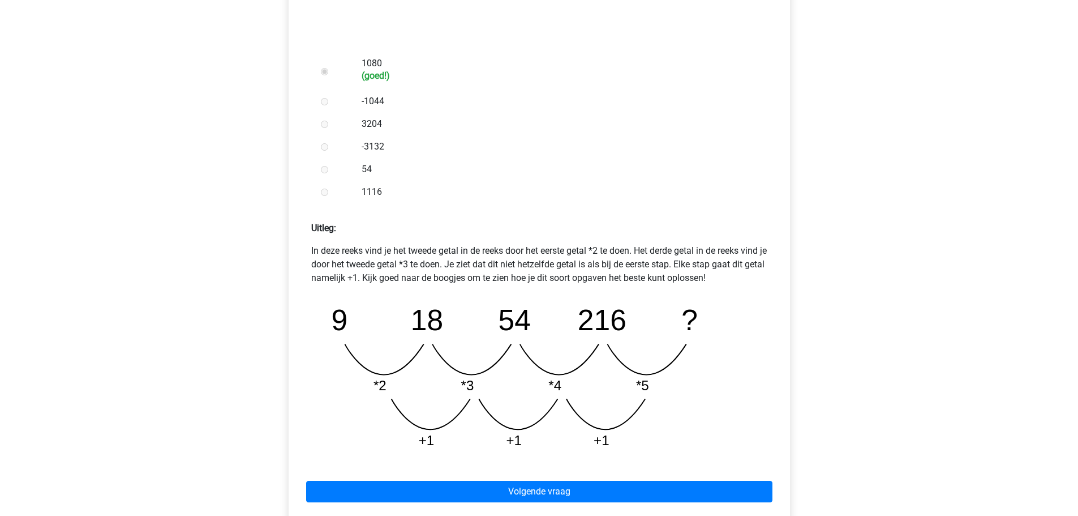
scroll to position [340, 0]
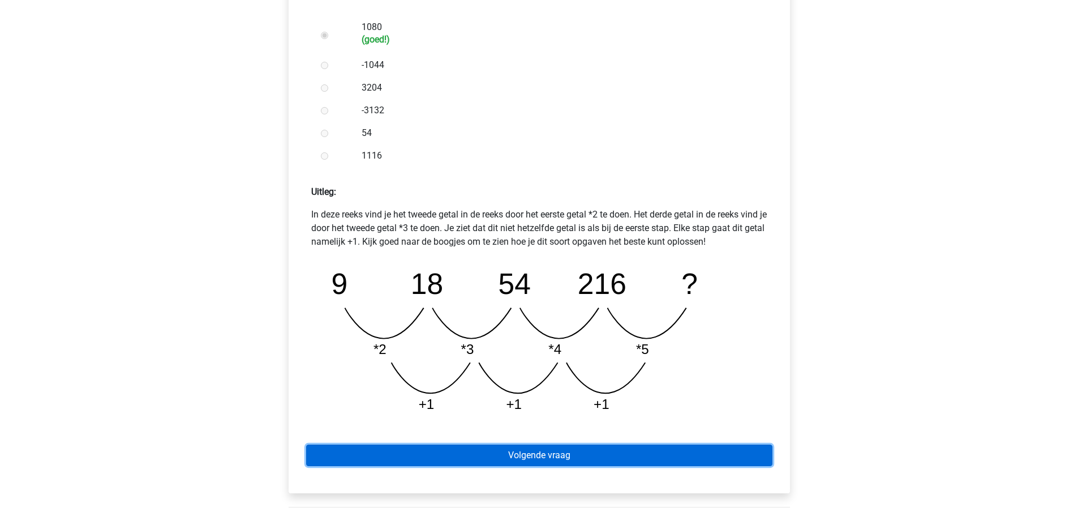
click at [527, 462] on link "Volgende vraag" at bounding box center [539, 455] width 466 height 22
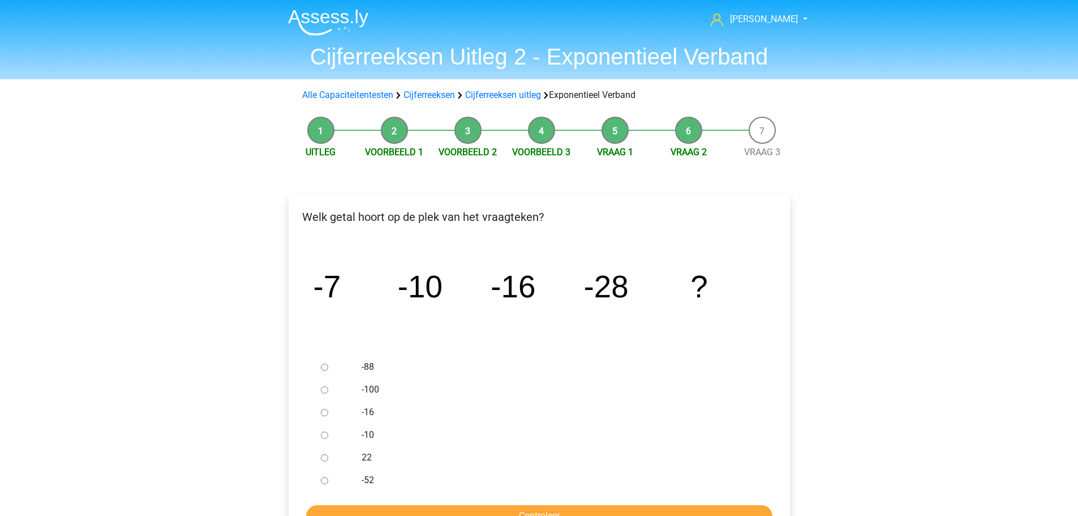
scroll to position [57, 0]
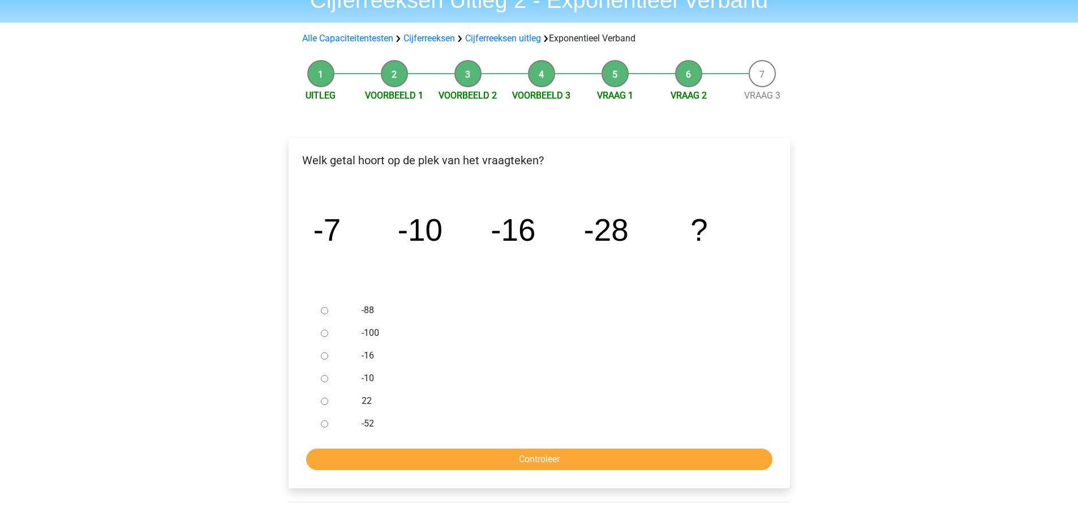
click at [360, 423] on div "-52" at bounding box center [557, 423] width 409 height 23
click at [325, 423] on input "-52" at bounding box center [324, 423] width 7 height 7
radio input "true"
click at [453, 455] on input "Controleer" at bounding box center [539, 459] width 466 height 22
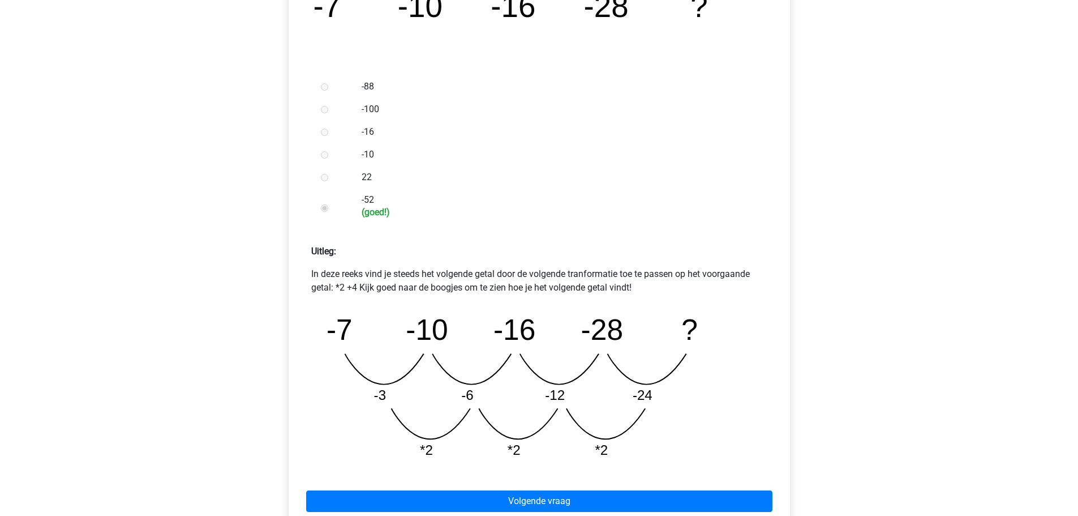
scroll to position [283, 0]
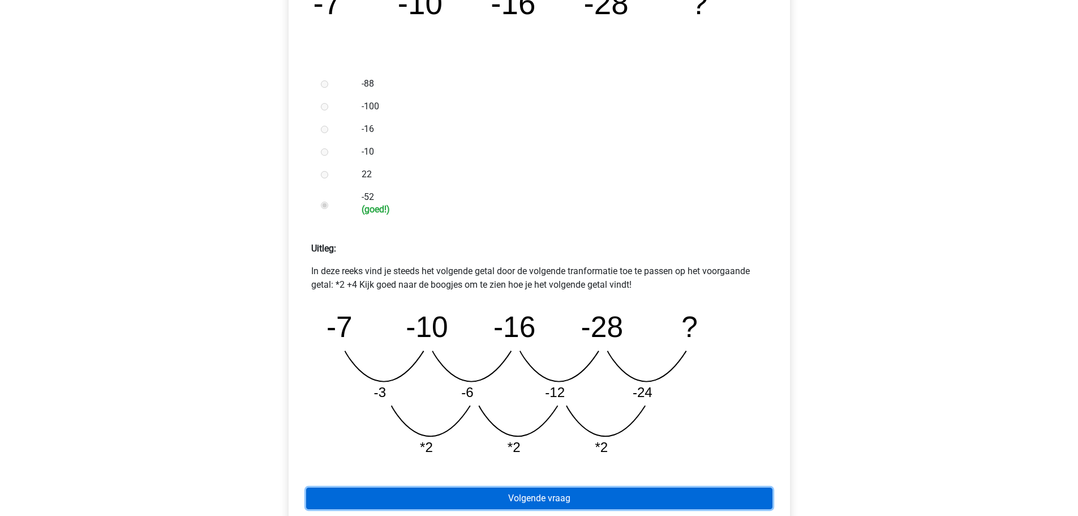
click at [542, 492] on link "Volgende vraag" at bounding box center [539, 498] width 466 height 22
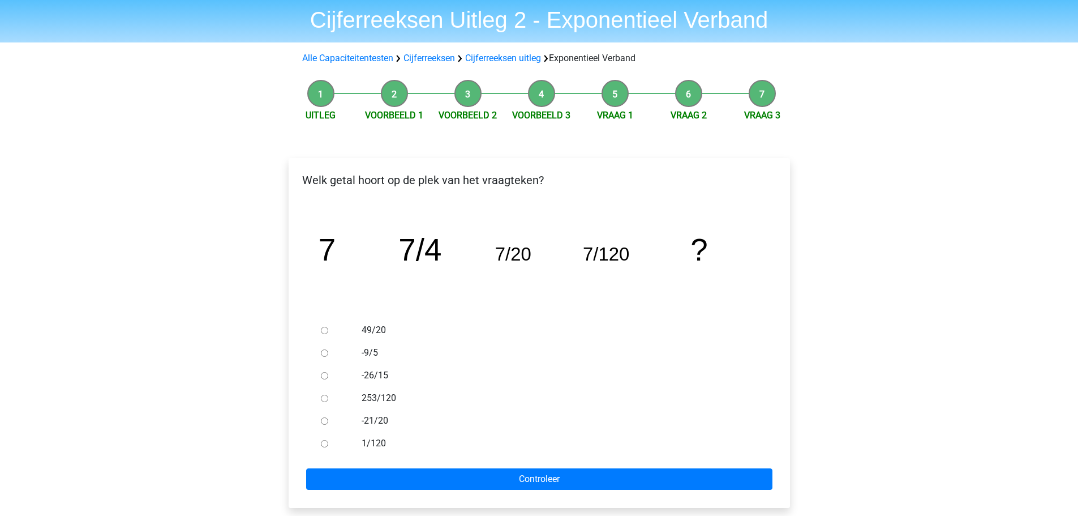
scroll to position [57, 0]
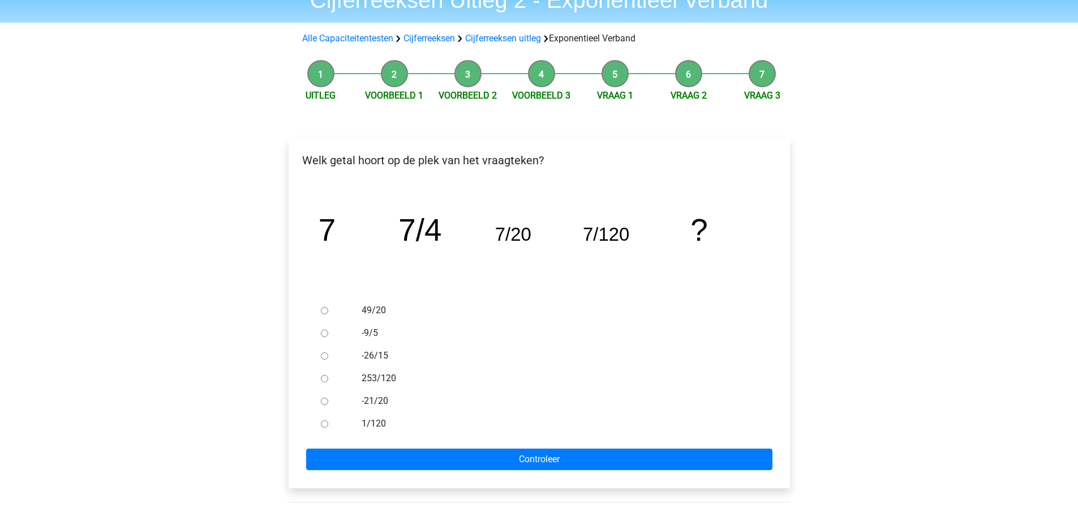
click at [332, 424] on div at bounding box center [334, 423] width 37 height 23
click at [325, 422] on input "1/120" at bounding box center [324, 423] width 7 height 7
radio input "true"
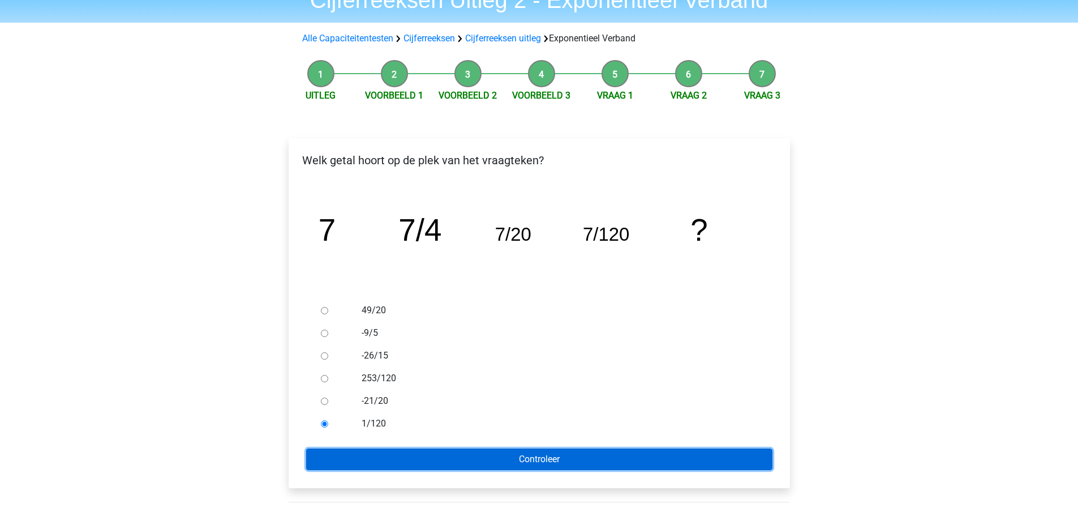
click at [406, 450] on input "Controleer" at bounding box center [539, 459] width 466 height 22
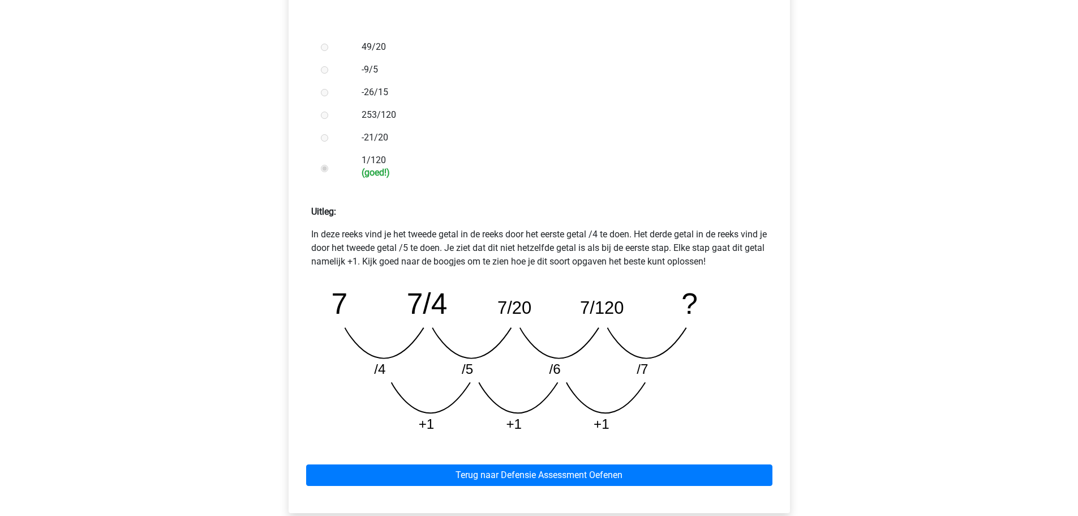
scroll to position [340, 0]
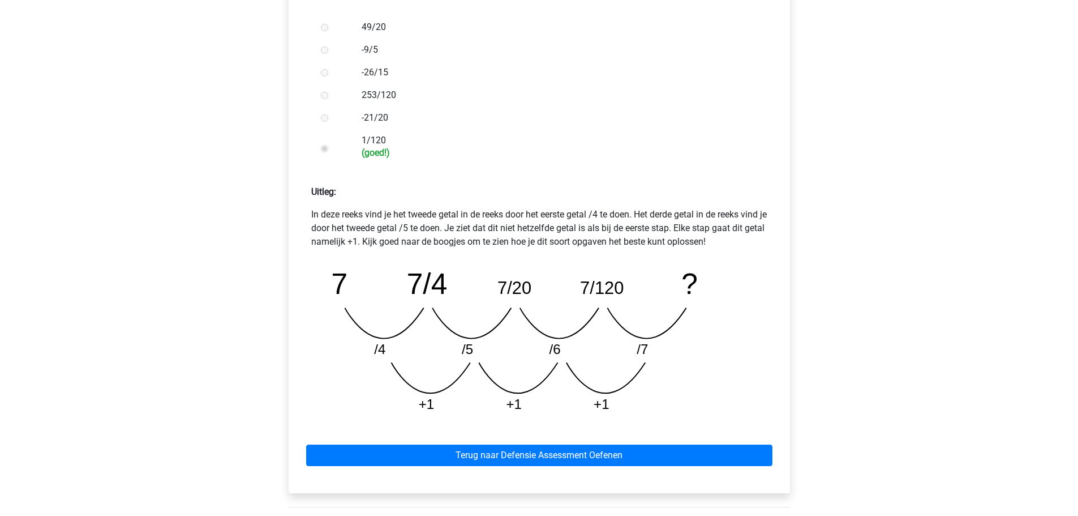
click at [541, 432] on div "Terug naar Defensie Assessment Oefenen" at bounding box center [539, 453] width 483 height 62
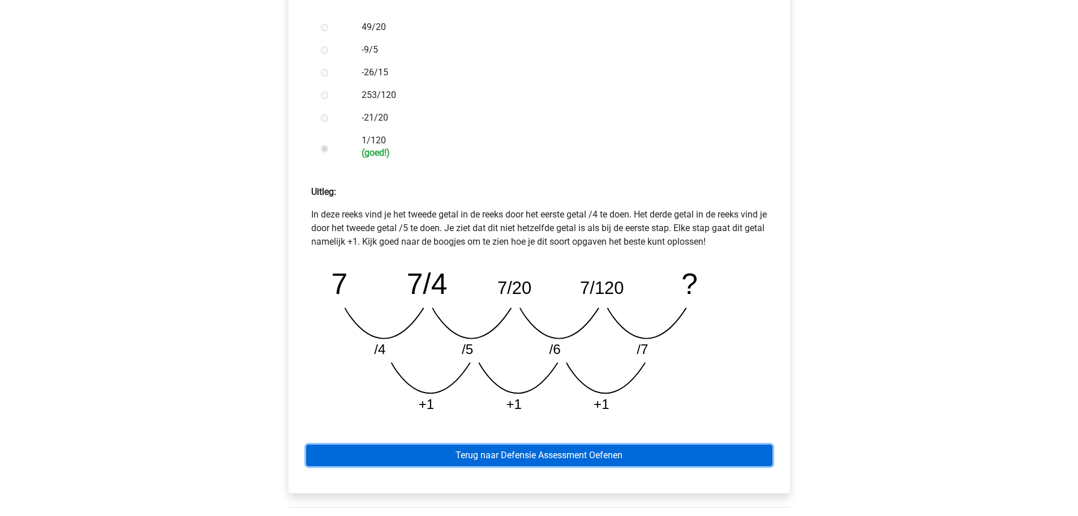
click at [523, 456] on link "Terug naar Defensie Assessment Oefenen" at bounding box center [539, 455] width 466 height 22
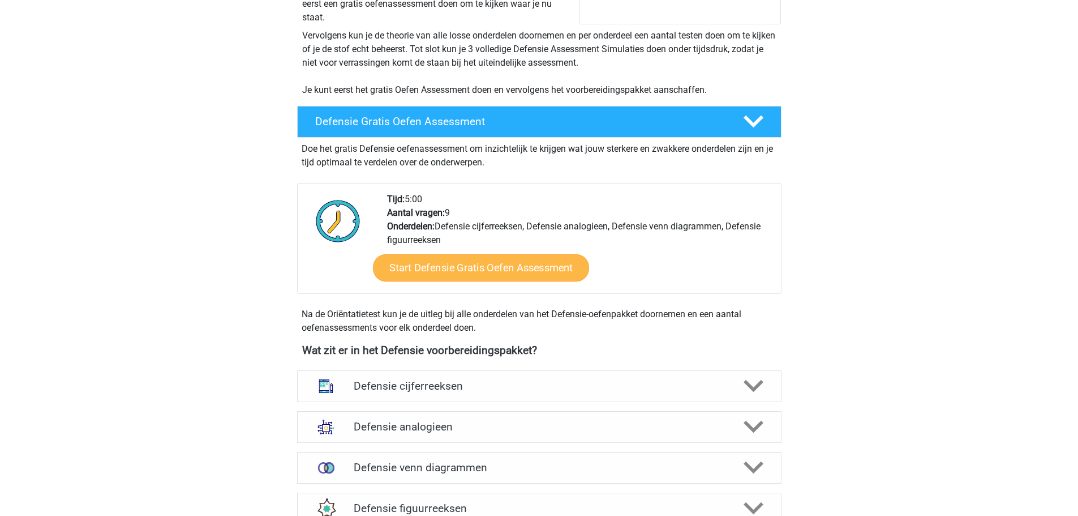
scroll to position [170, 0]
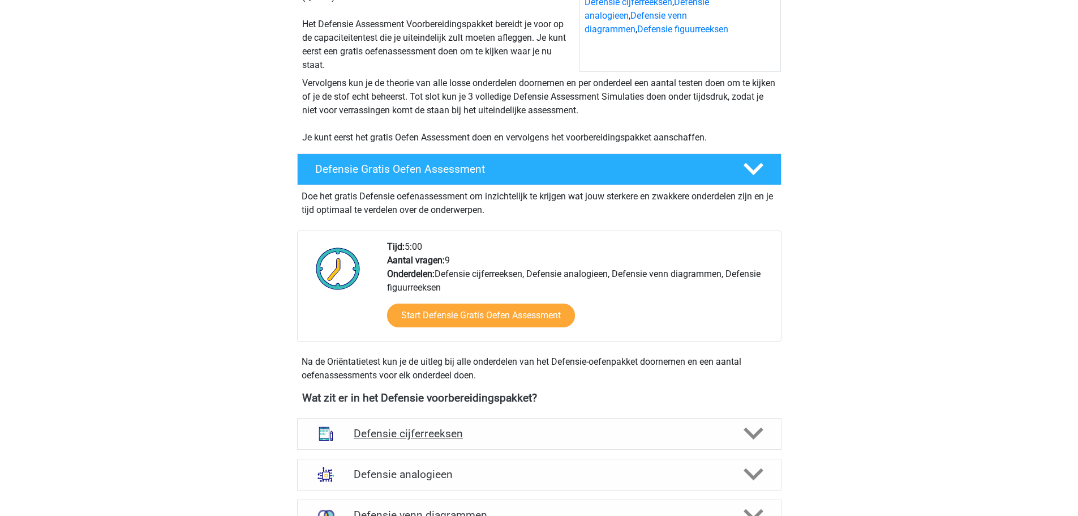
click at [738, 427] on div at bounding box center [752, 433] width 38 height 20
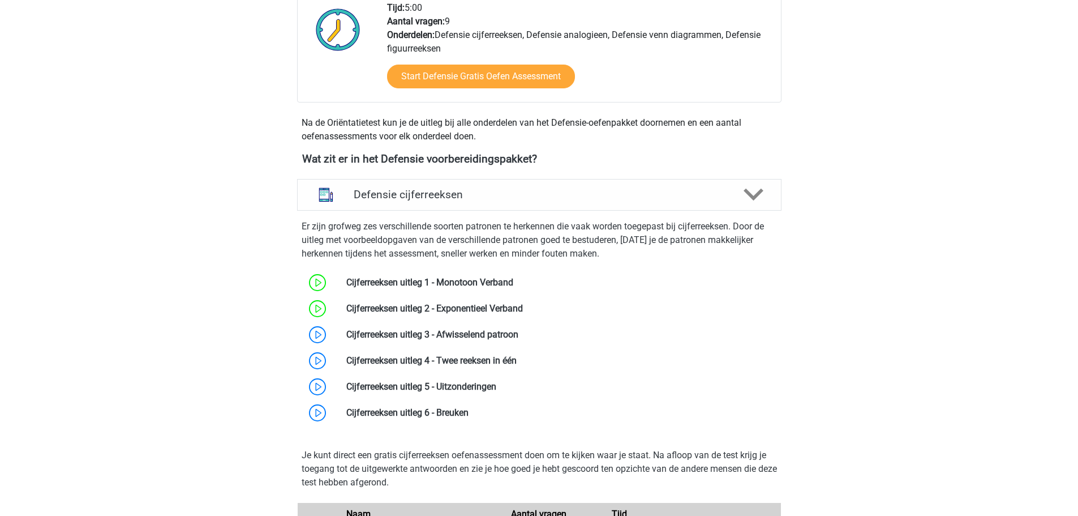
scroll to position [453, 0]
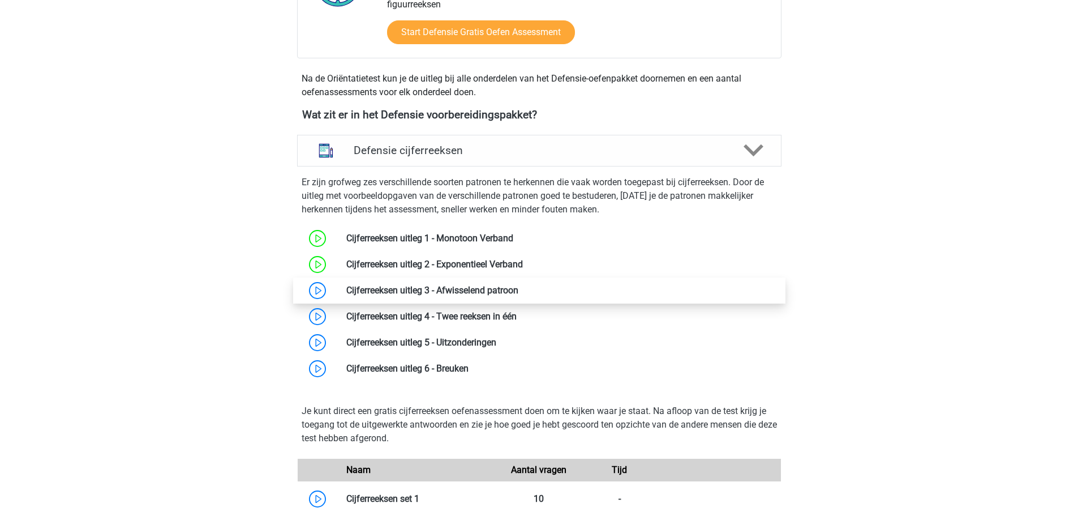
click at [518, 287] on link at bounding box center [518, 290] width 0 height 11
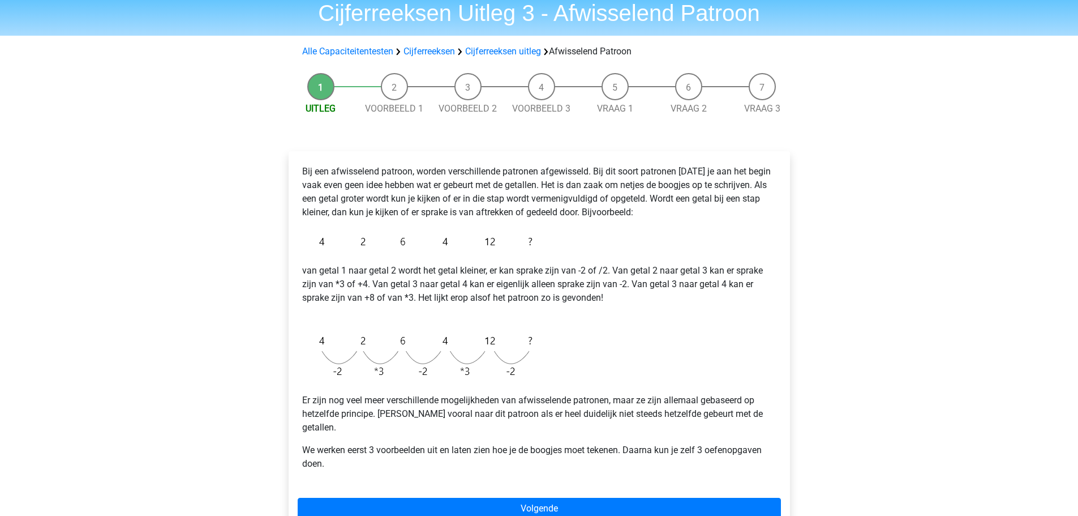
scroll to position [57, 0]
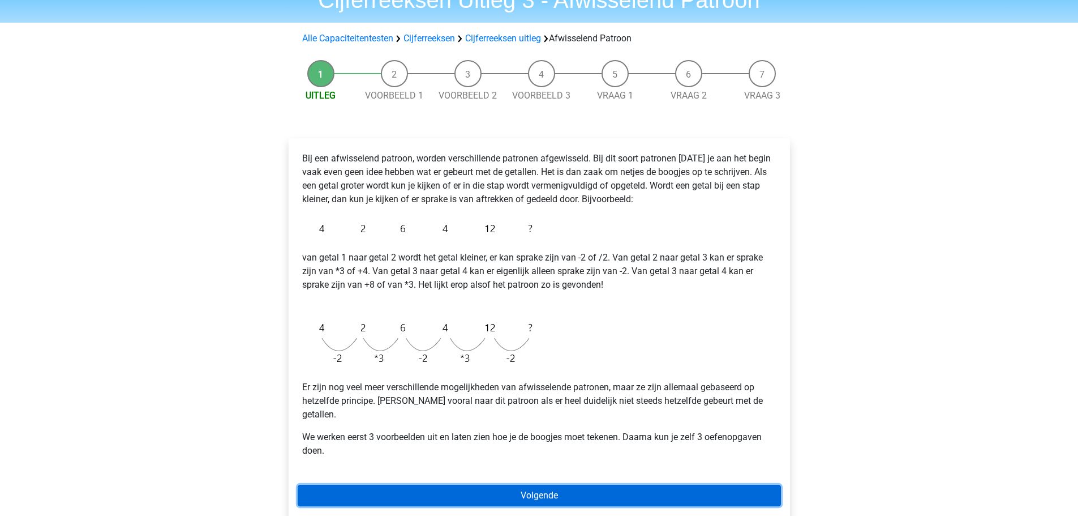
click at [541, 486] on link "Volgende" at bounding box center [539, 496] width 483 height 22
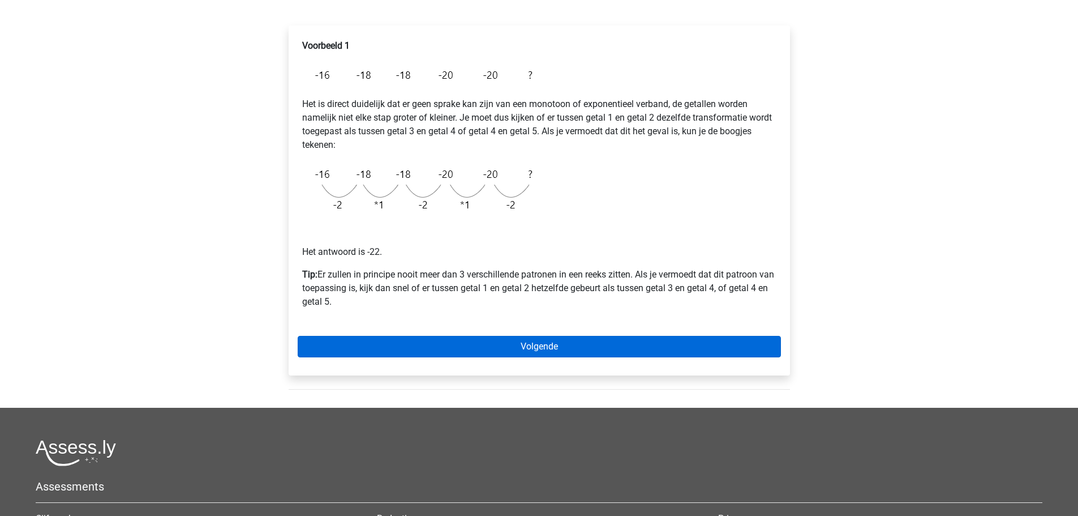
scroll to position [170, 0]
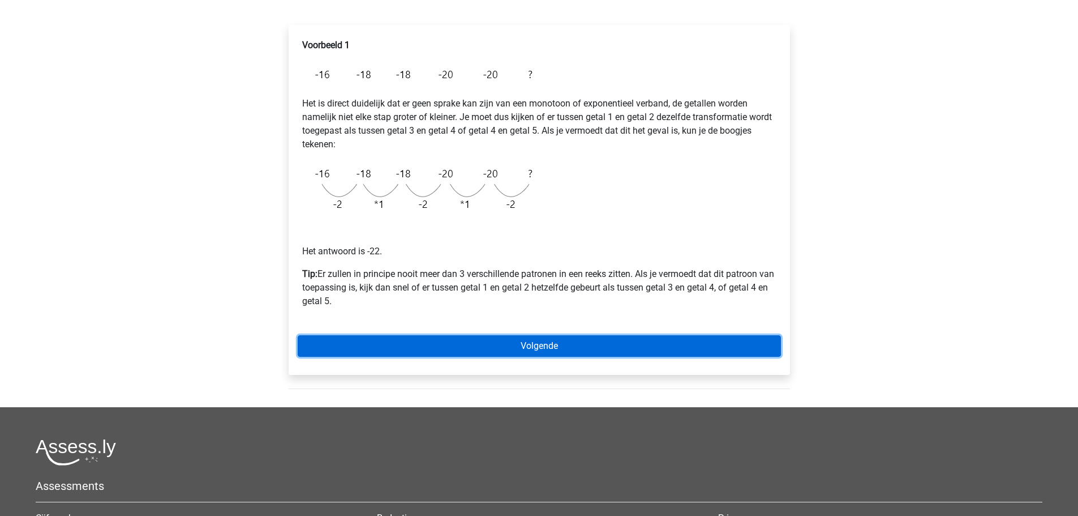
click at [571, 342] on link "Volgende" at bounding box center [539, 346] width 483 height 22
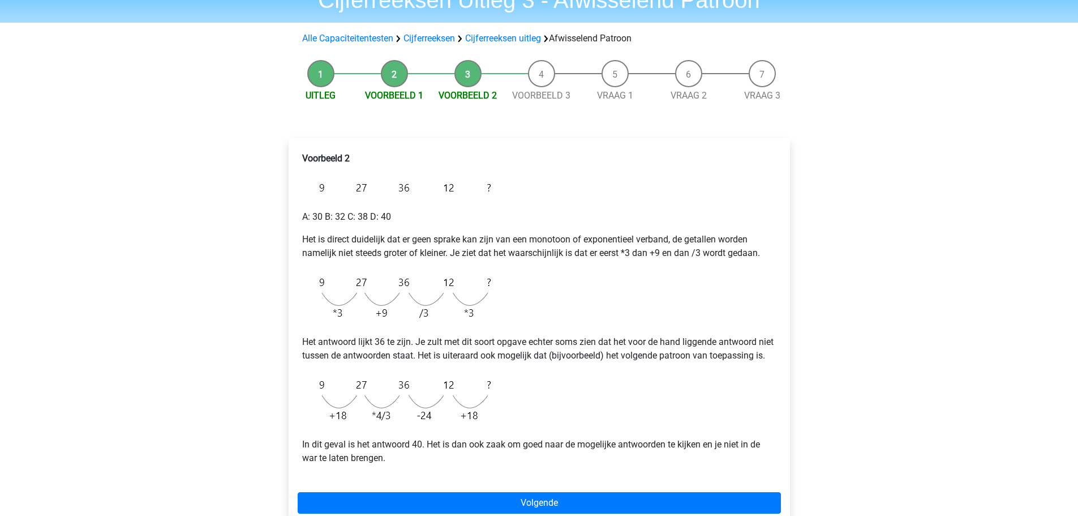
scroll to position [170, 0]
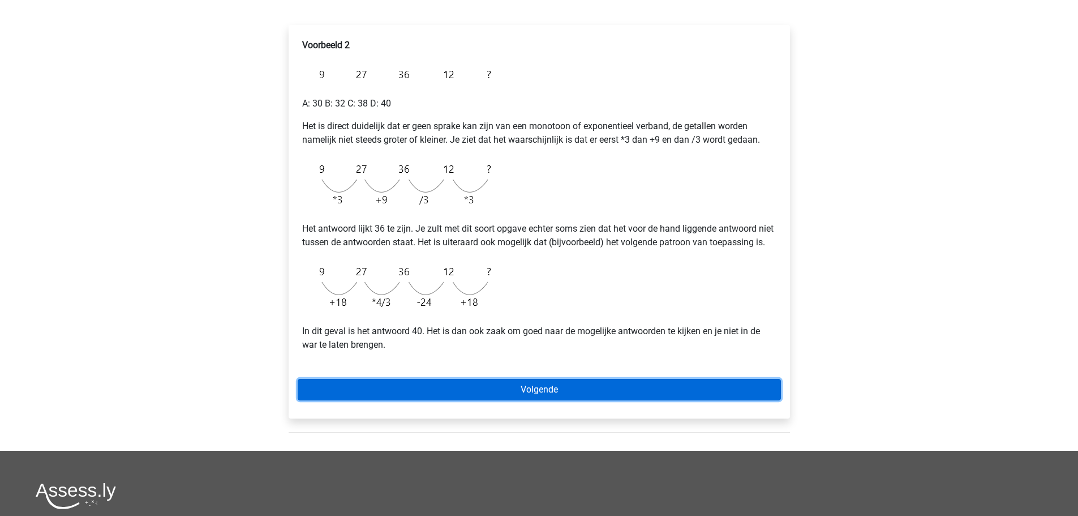
click at [552, 399] on link "Volgende" at bounding box center [539, 390] width 483 height 22
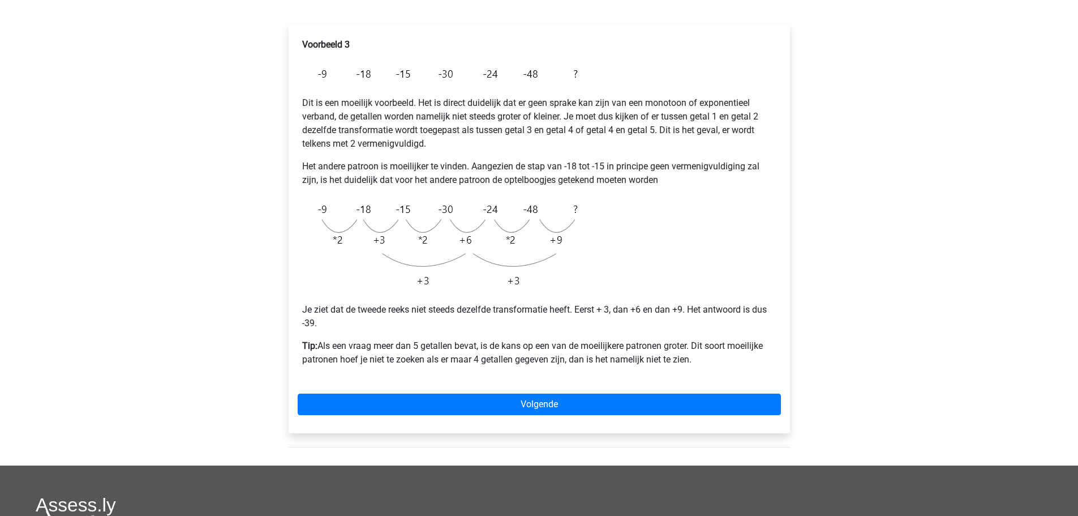
scroll to position [170, 0]
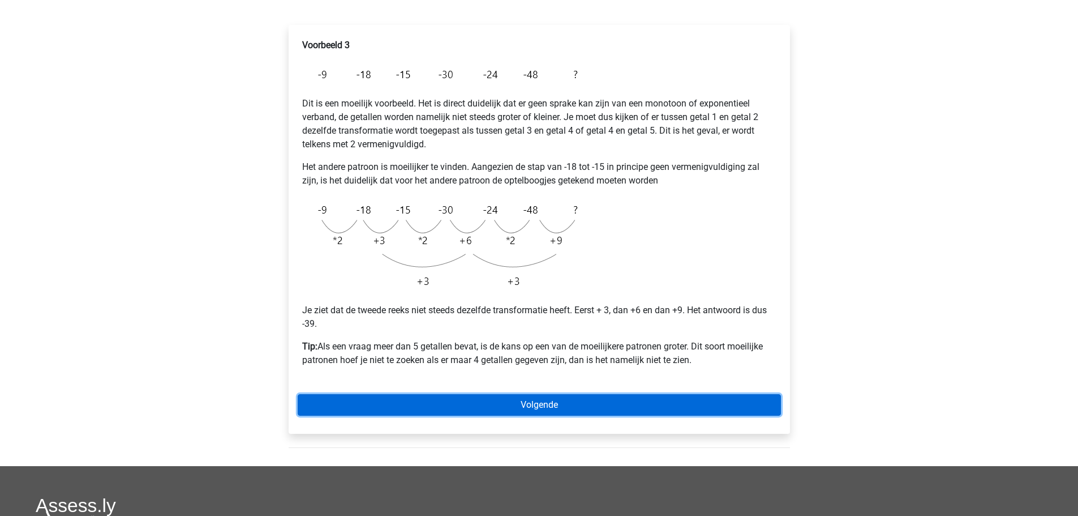
click at [542, 402] on link "Volgende" at bounding box center [539, 405] width 483 height 22
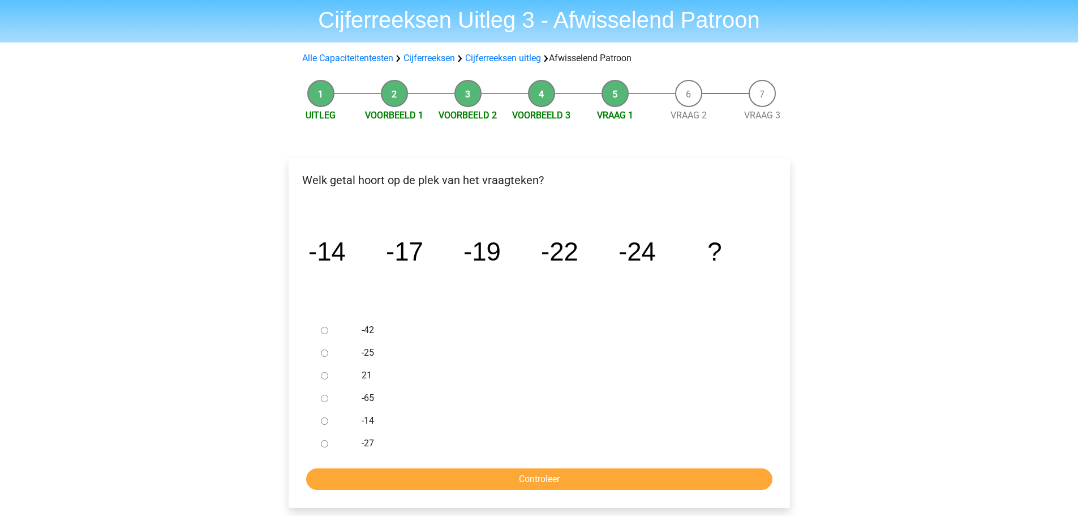
scroll to position [57, 0]
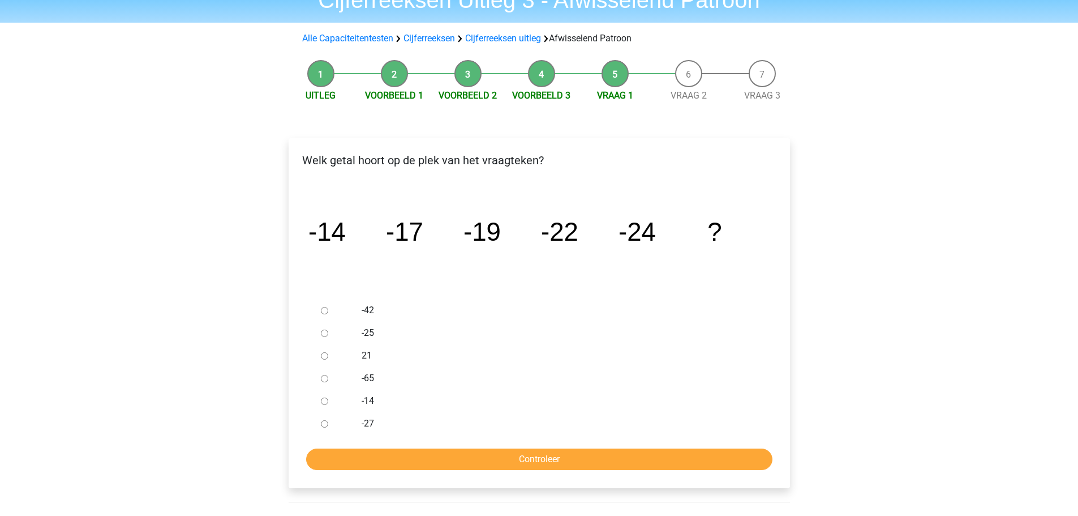
click at [332, 421] on div at bounding box center [334, 423] width 37 height 23
click at [324, 424] on input "-27" at bounding box center [324, 423] width 7 height 7
radio input "true"
click at [433, 458] on input "Controleer" at bounding box center [539, 459] width 466 height 22
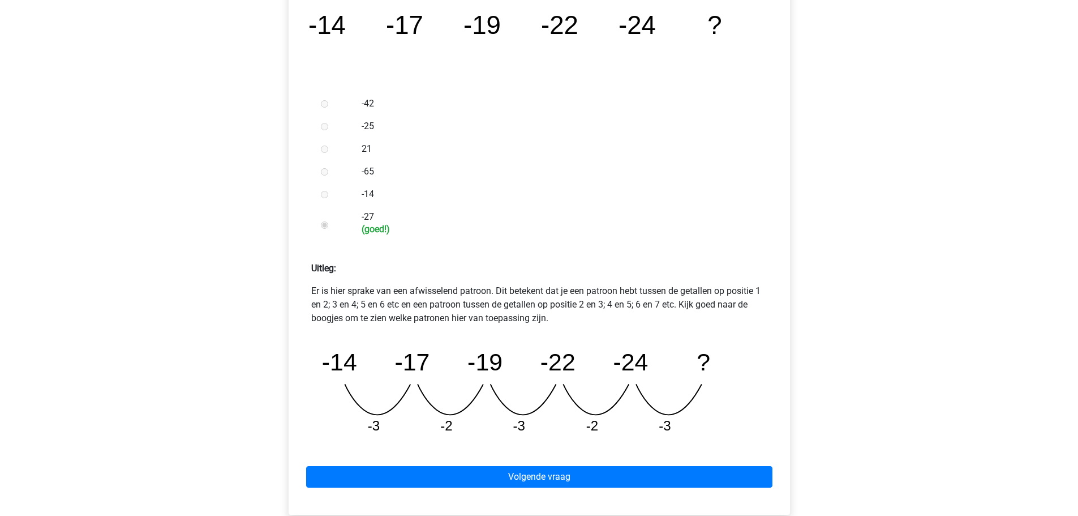
scroll to position [283, 0]
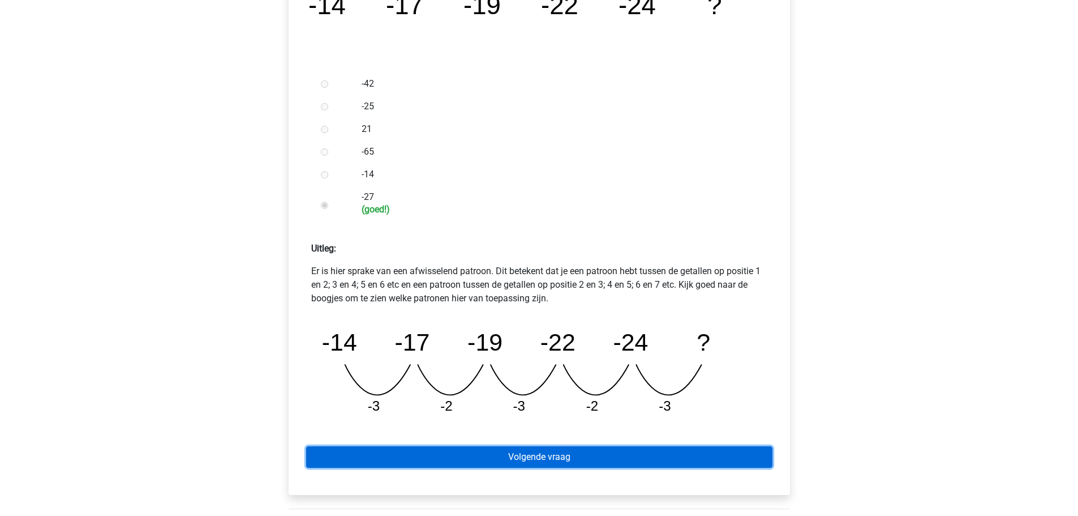
click at [537, 460] on link "Volgende vraag" at bounding box center [539, 457] width 466 height 22
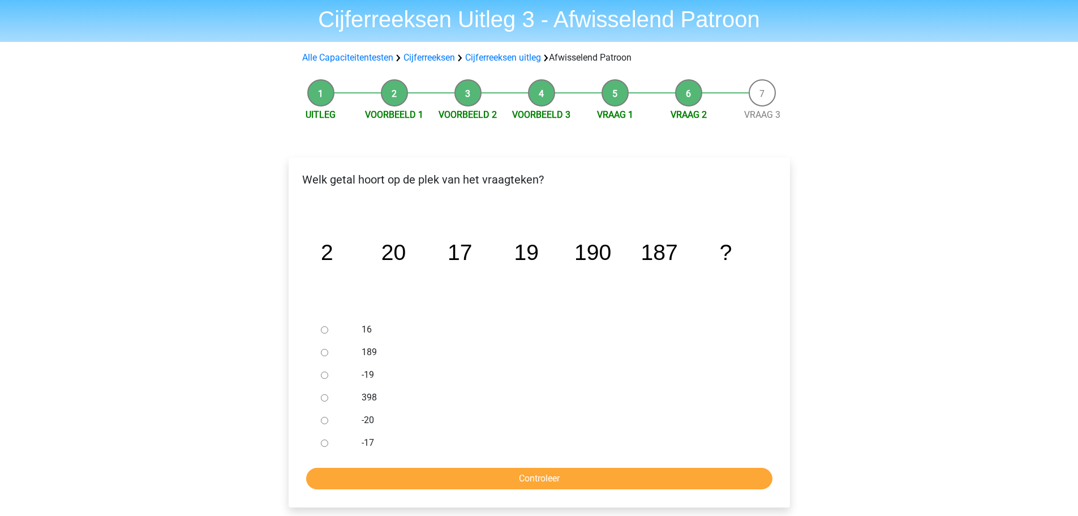
scroll to position [57, 0]
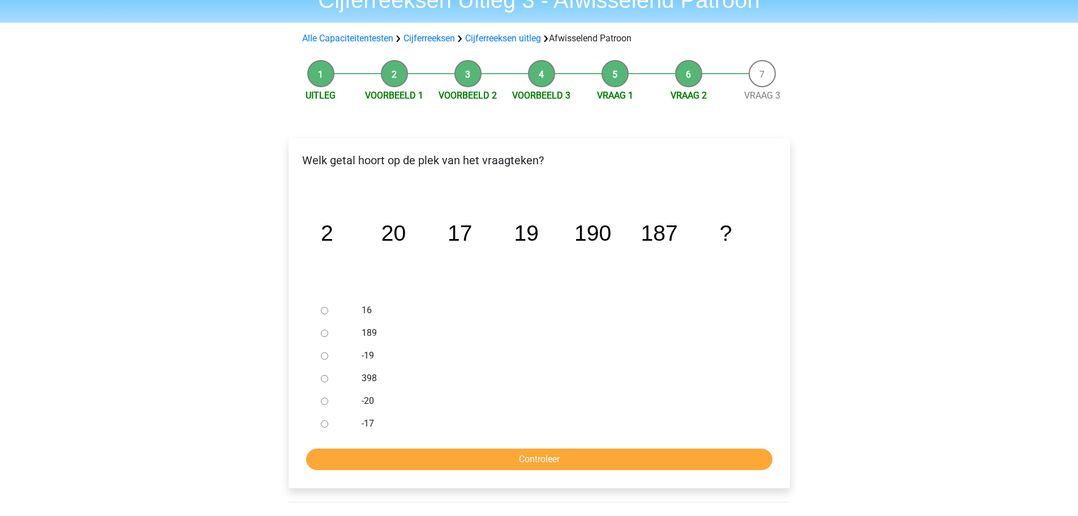
click at [322, 337] on div at bounding box center [334, 333] width 37 height 23
click at [312, 327] on ul "16 189 -19 398 -20 -17" at bounding box center [539, 367] width 483 height 136
click at [331, 336] on div at bounding box center [334, 333] width 37 height 23
click at [361, 335] on div "189" at bounding box center [557, 333] width 409 height 23
click at [379, 332] on label "189" at bounding box center [558, 333] width 392 height 14
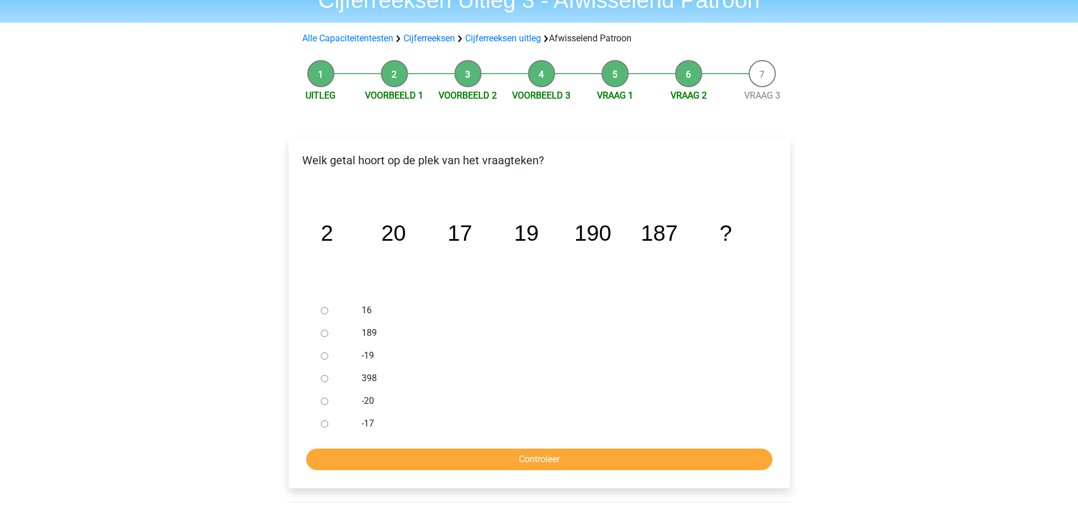
click at [328, 332] on input "189" at bounding box center [324, 332] width 7 height 7
radio input "true"
click at [375, 332] on label "189" at bounding box center [558, 333] width 392 height 14
click at [328, 332] on input "189" at bounding box center [324, 332] width 7 height 7
click at [375, 332] on label "189" at bounding box center [558, 333] width 392 height 14
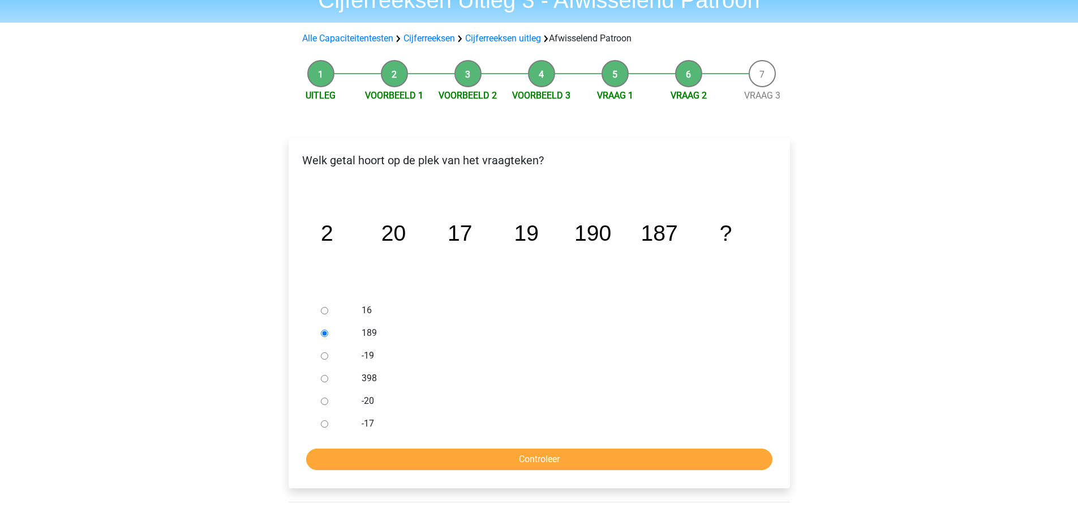
click at [328, 332] on input "189" at bounding box center [324, 332] width 7 height 7
click at [510, 458] on input "Controleer" at bounding box center [539, 459] width 466 height 22
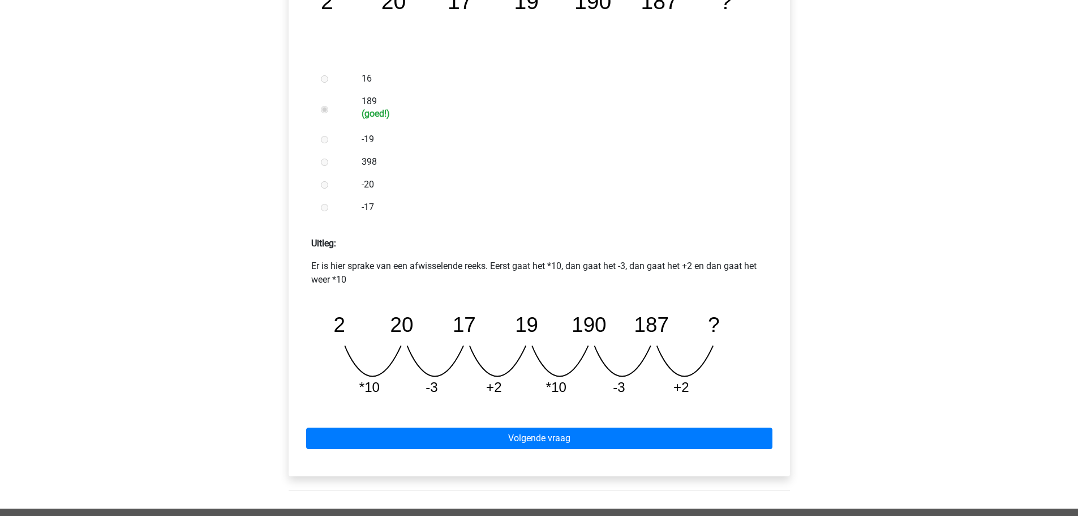
scroll to position [340, 0]
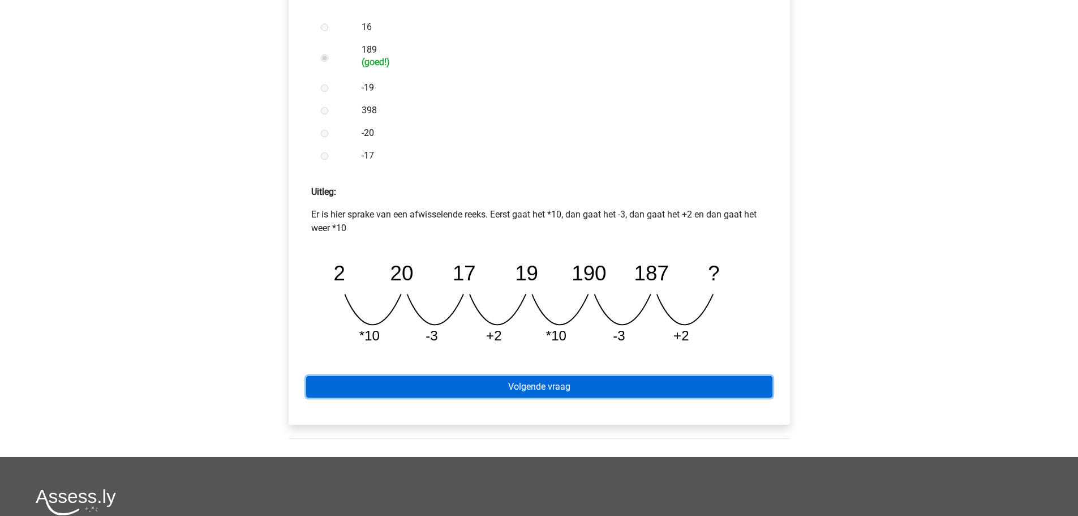
click at [612, 386] on link "Volgende vraag" at bounding box center [539, 387] width 466 height 22
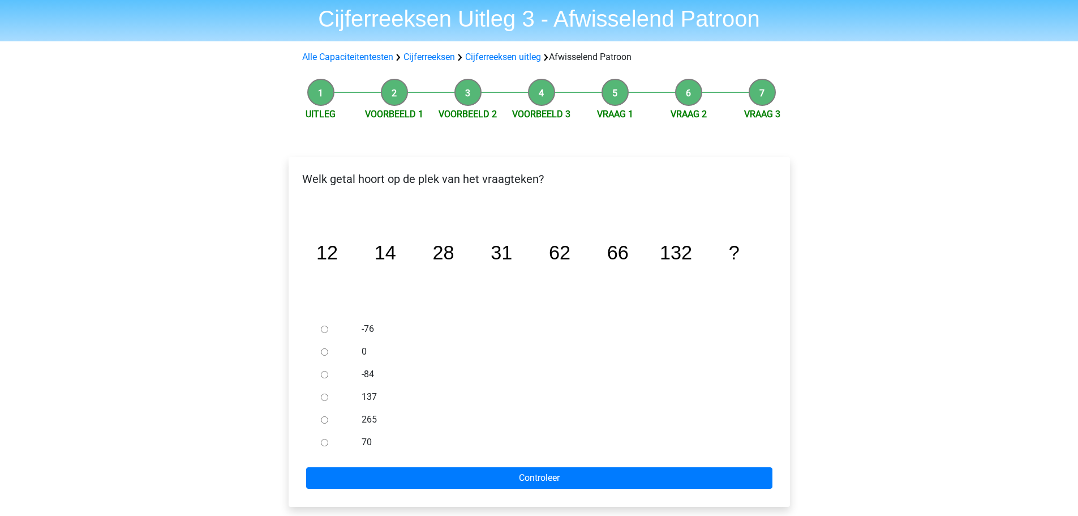
scroll to position [57, 0]
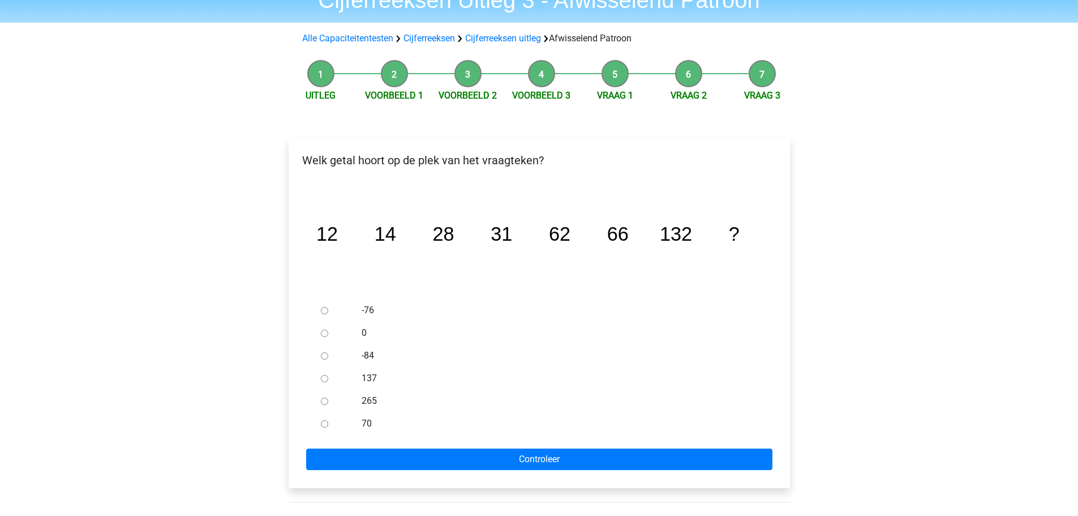
click at [369, 358] on label "-84" at bounding box center [558, 356] width 392 height 14
click at [328, 358] on input "-84" at bounding box center [324, 355] width 7 height 7
radio input "true"
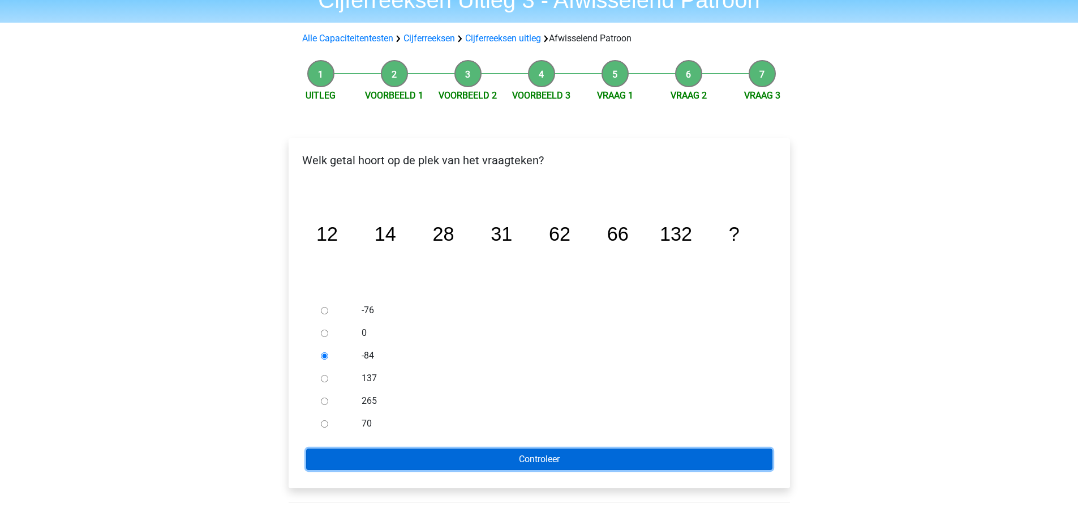
click at [490, 448] on input "Controleer" at bounding box center [539, 459] width 466 height 22
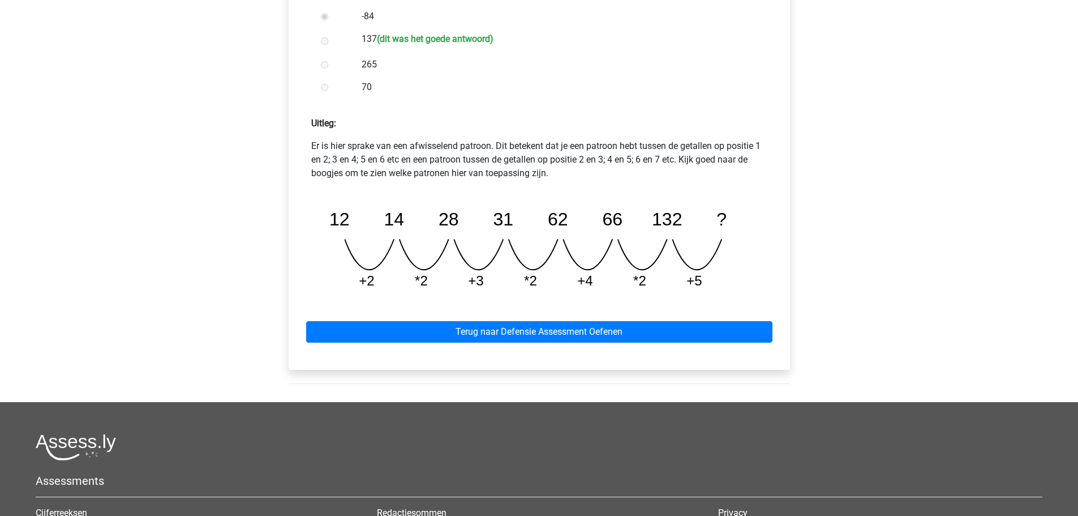
scroll to position [396, 0]
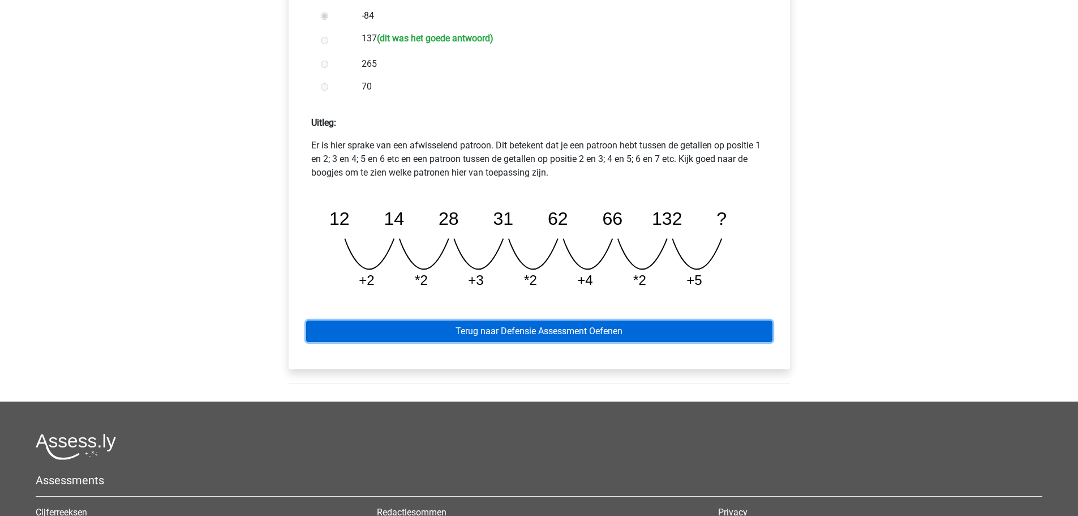
click at [548, 328] on link "Terug naar Defensie Assessment Oefenen" at bounding box center [539, 331] width 466 height 22
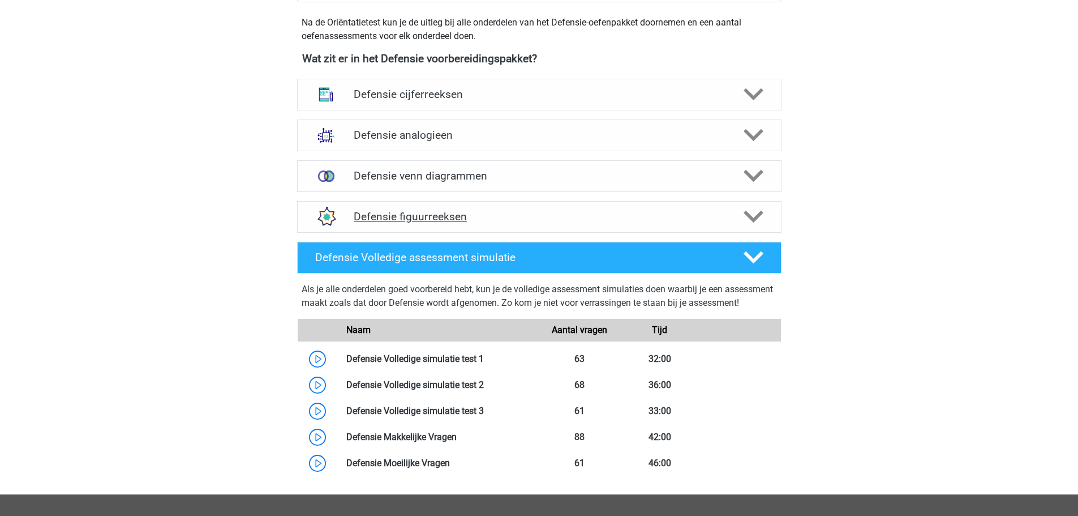
scroll to position [509, 0]
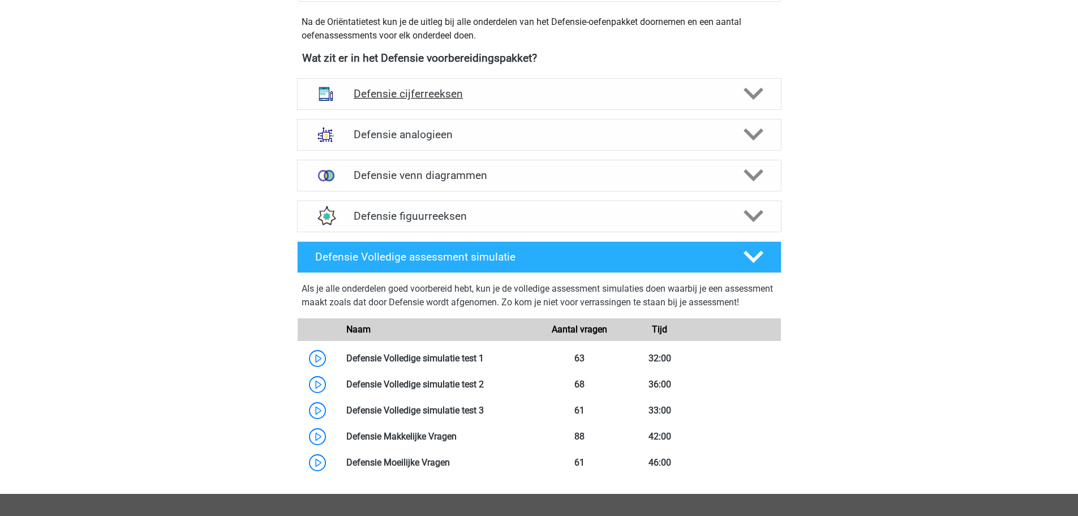
click at [751, 88] on icon at bounding box center [754, 94] width 20 height 20
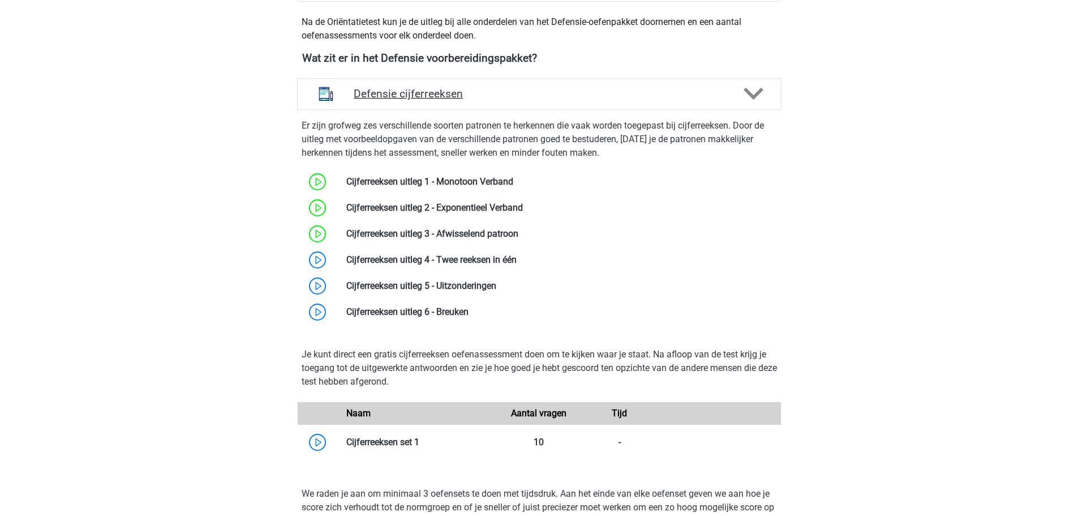
click at [751, 88] on icon at bounding box center [754, 94] width 20 height 20
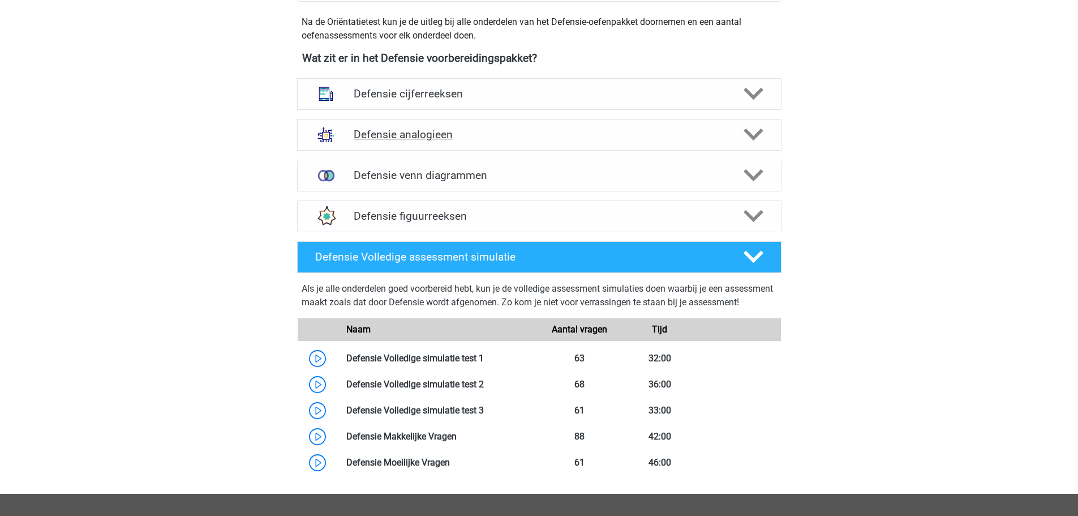
click at [727, 148] on div "Defensie analogieen" at bounding box center [539, 135] width 485 height 32
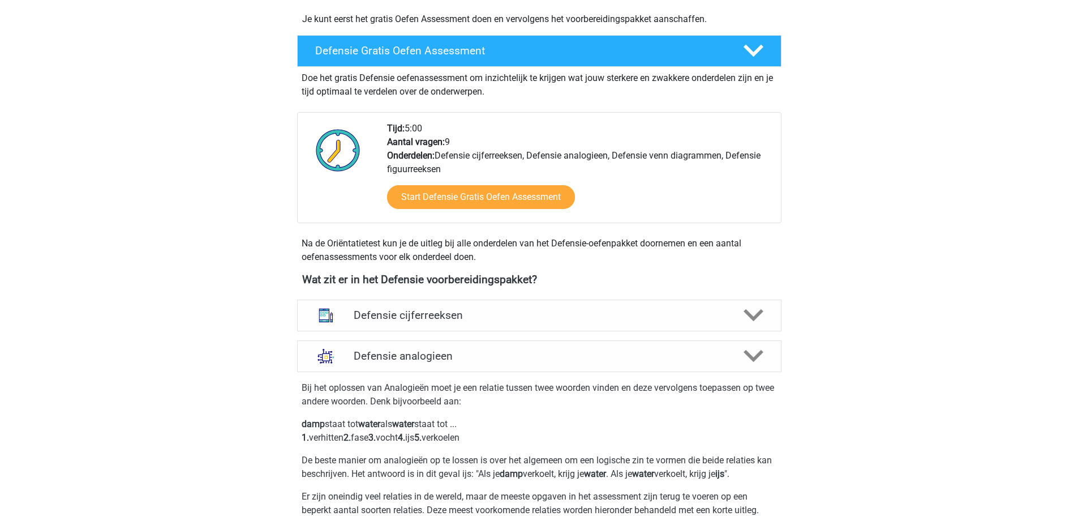
scroll to position [283, 0]
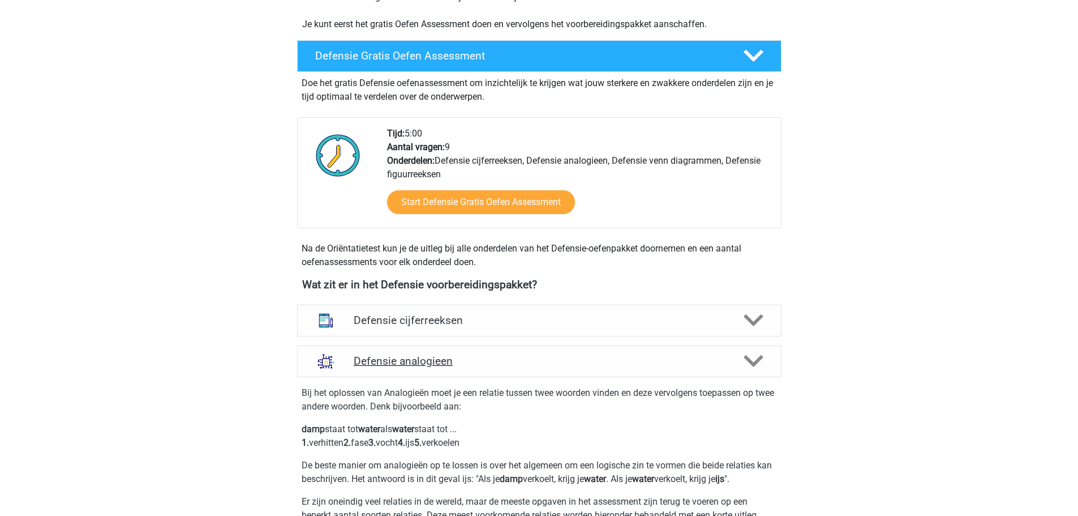
click at [744, 351] on icon at bounding box center [754, 361] width 20 height 20
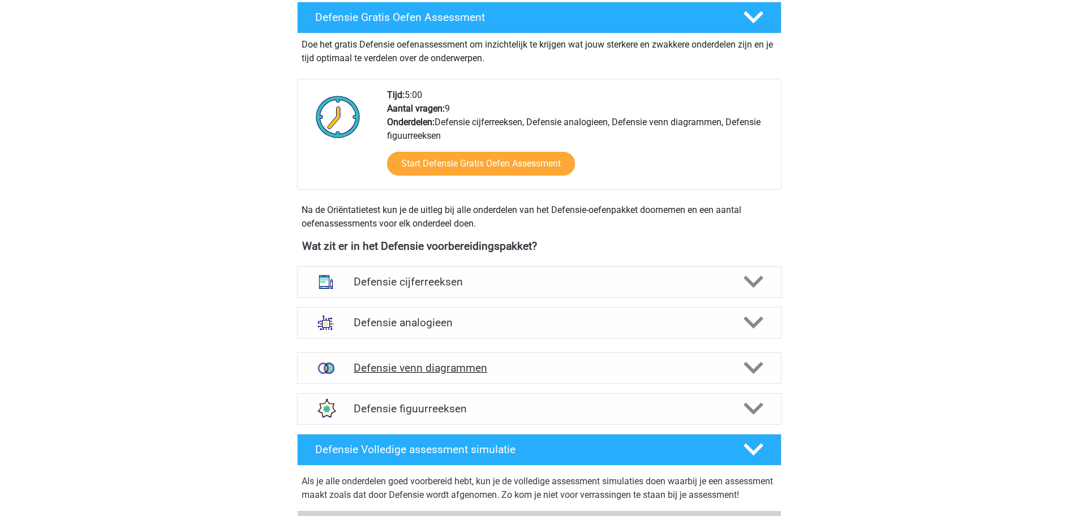
scroll to position [340, 0]
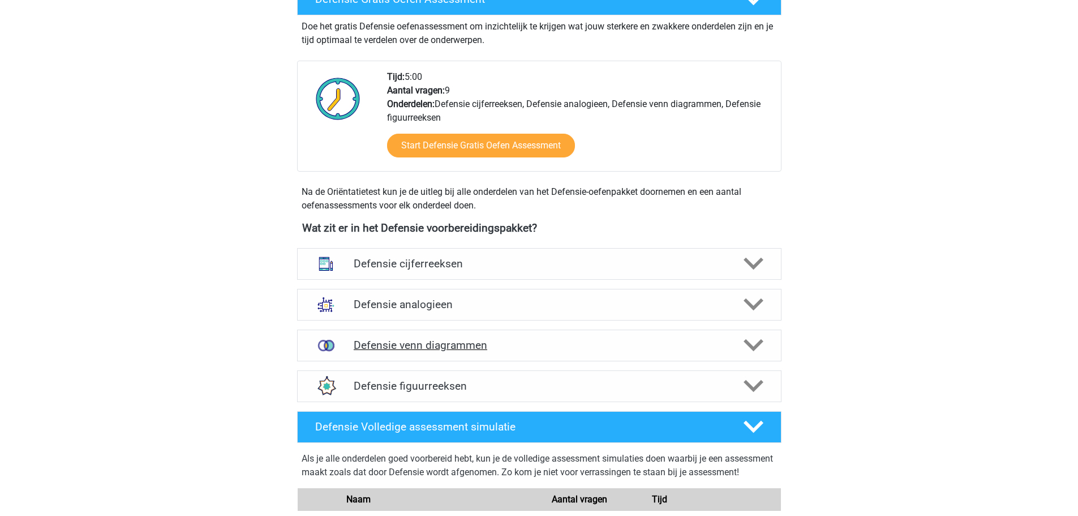
click at [665, 347] on h4 "Defensie venn diagrammen" at bounding box center [539, 344] width 371 height 13
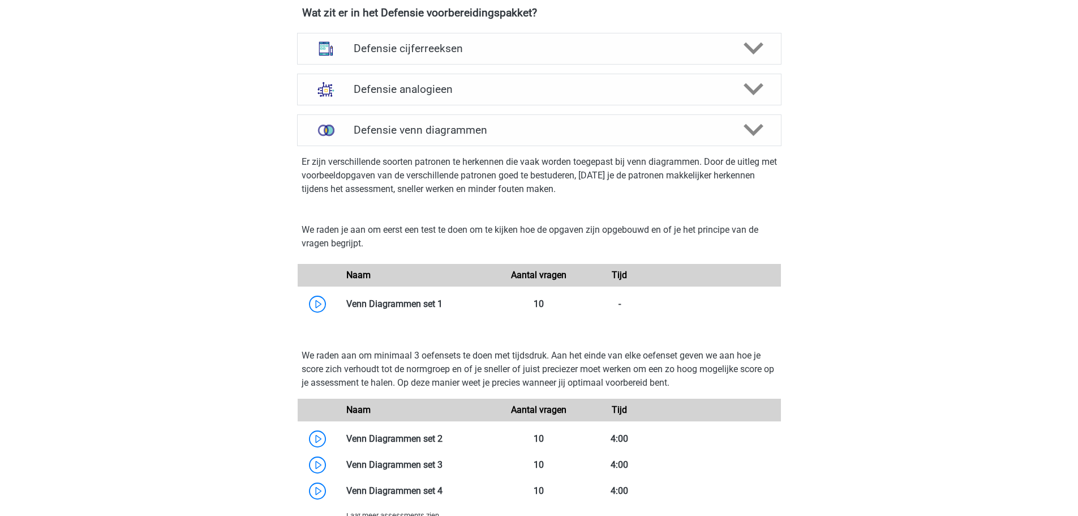
scroll to position [566, 0]
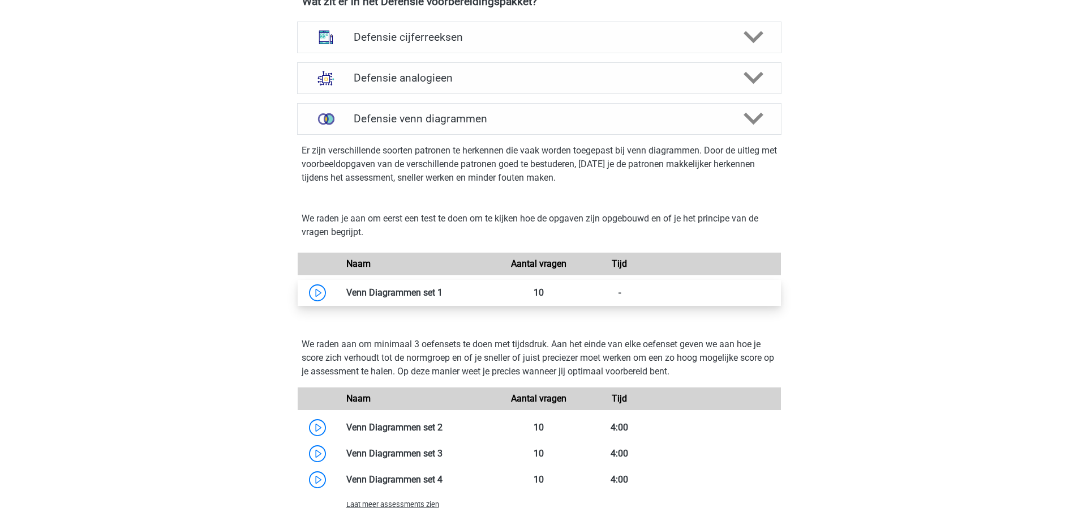
click at [443, 296] on link at bounding box center [443, 292] width 0 height 11
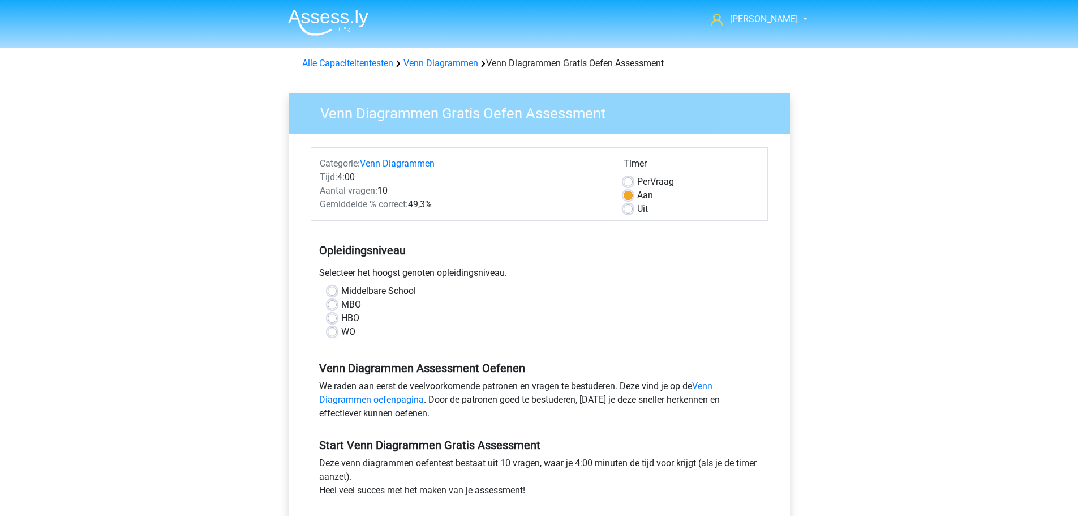
click at [341, 322] on label "HBO" at bounding box center [350, 318] width 18 height 14
click at [332, 322] on input "HBO" at bounding box center [332, 316] width 9 height 11
radio input "true"
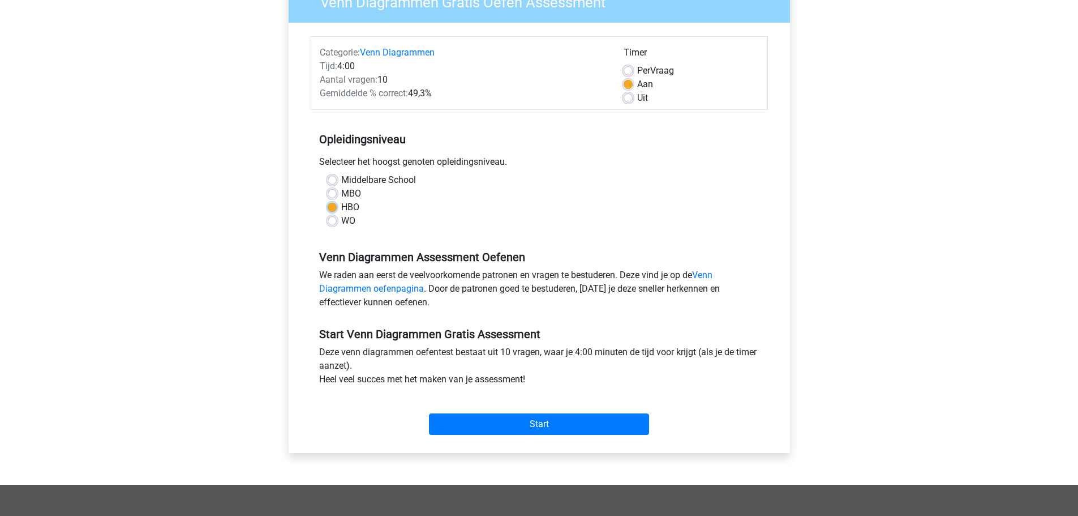
scroll to position [113, 0]
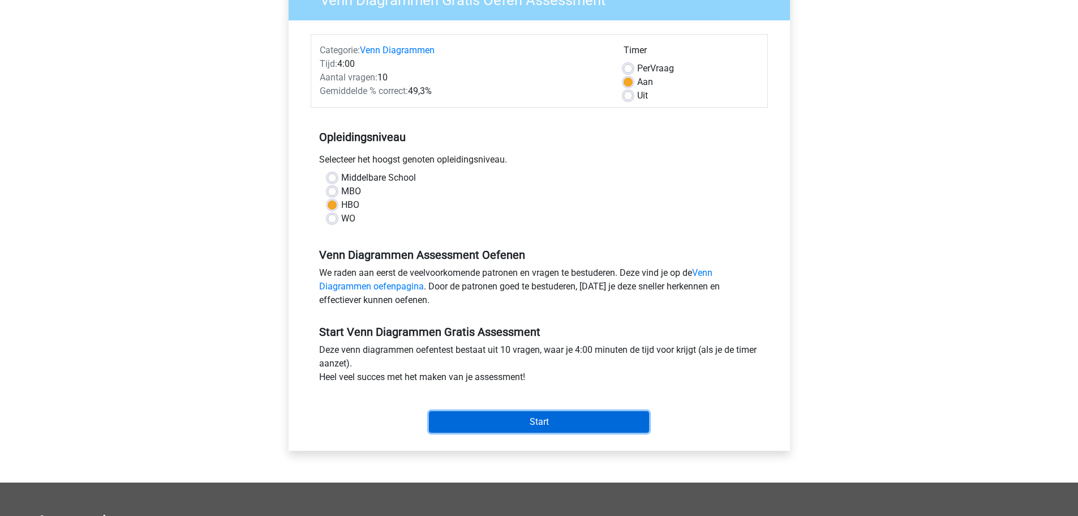
click at [537, 421] on input "Start" at bounding box center [539, 422] width 220 height 22
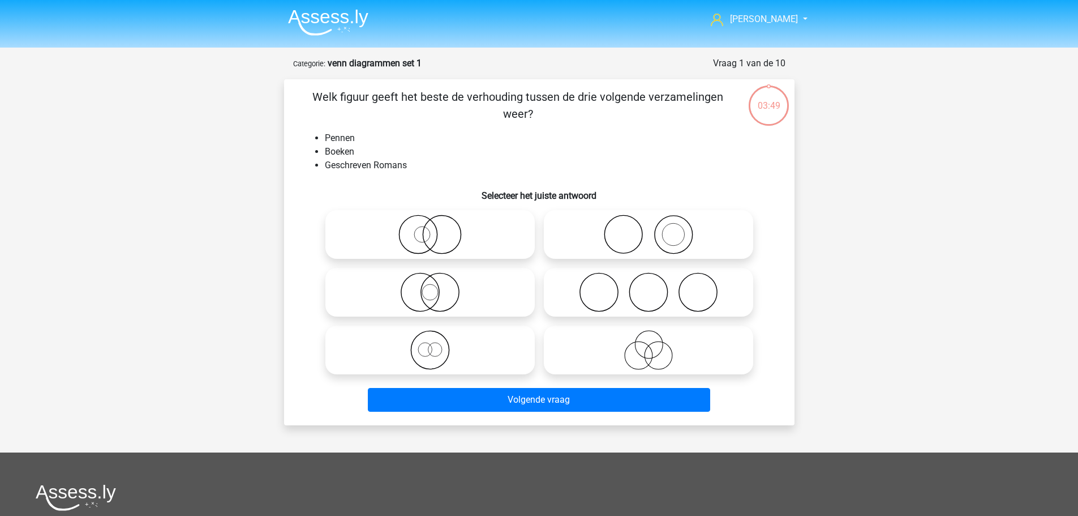
click at [429, 245] on icon at bounding box center [430, 235] width 200 height 40
click at [430, 229] on input "radio" at bounding box center [433, 224] width 7 height 7
radio input "true"
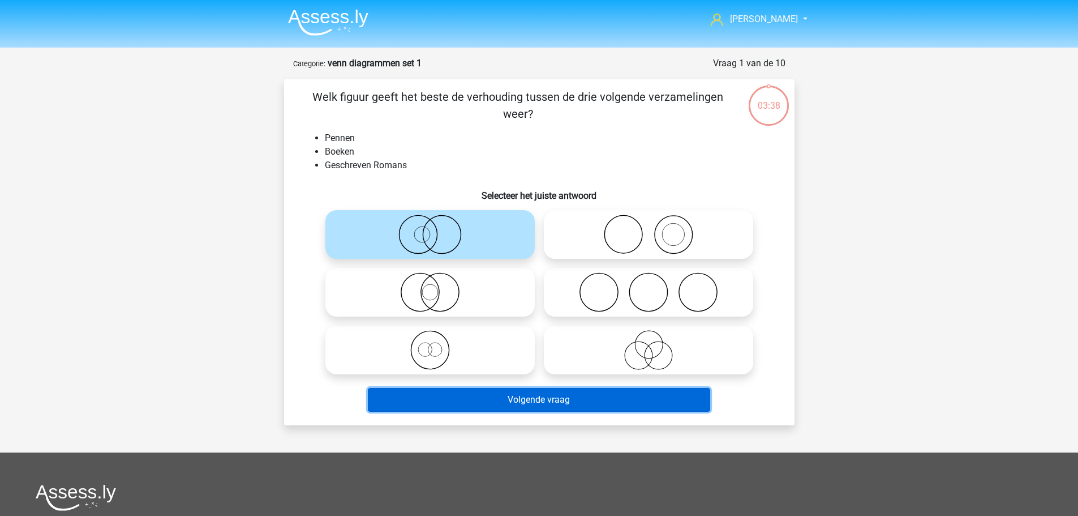
click at [564, 398] on button "Volgende vraag" at bounding box center [539, 400] width 342 height 24
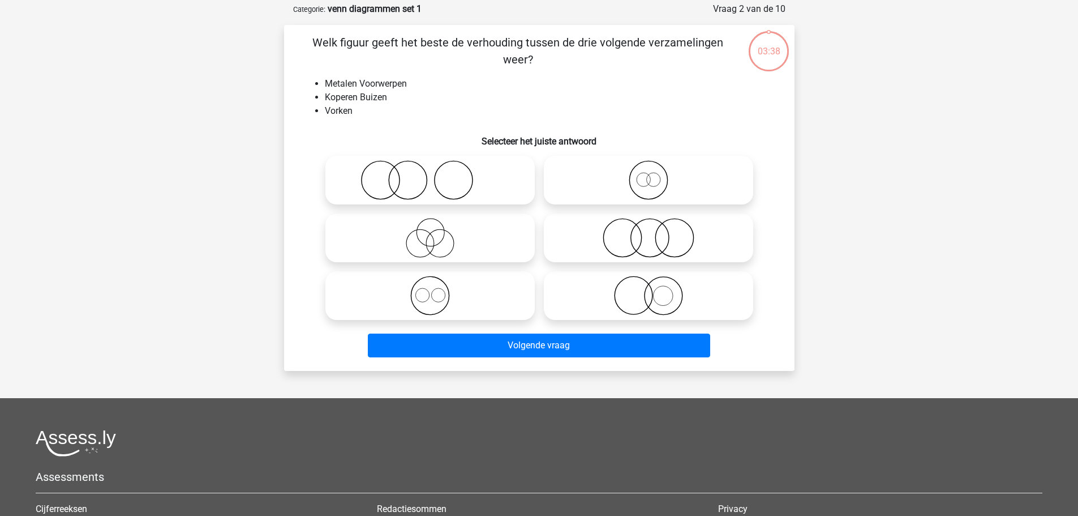
scroll to position [57, 0]
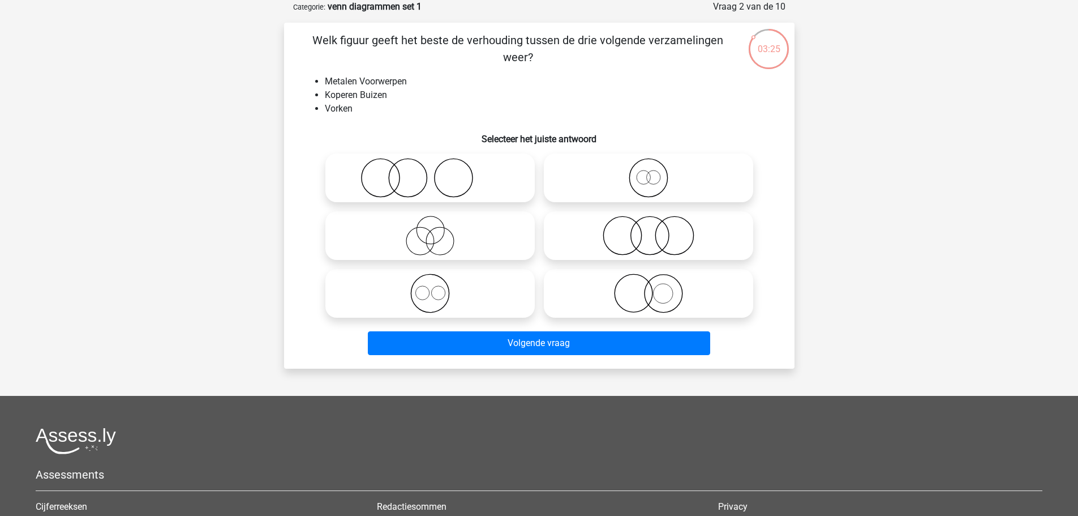
click at [653, 301] on icon at bounding box center [648, 293] width 200 height 40
click at [653, 288] on input "radio" at bounding box center [652, 283] width 7 height 7
radio input "true"
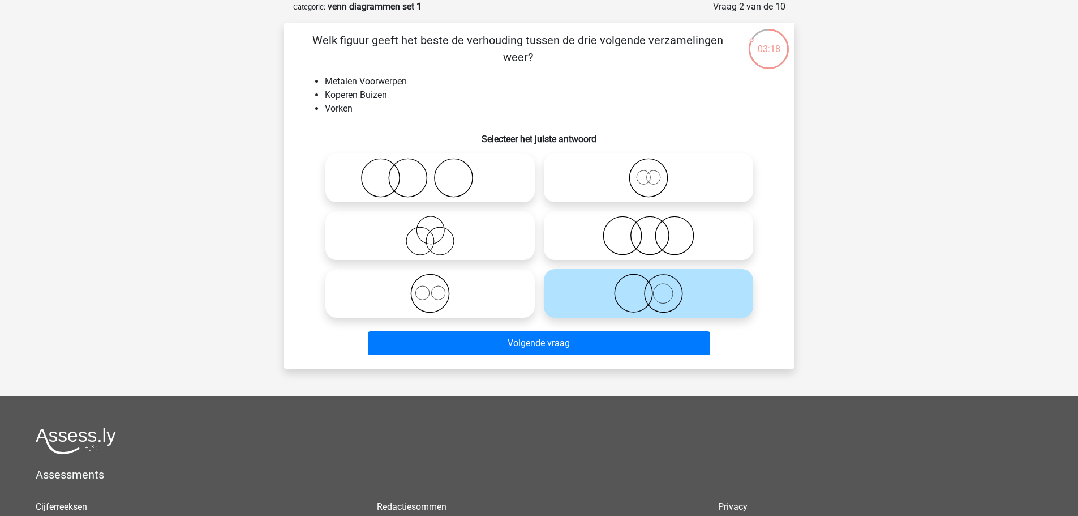
click at [421, 184] on icon at bounding box center [430, 178] width 200 height 40
click at [430, 172] on input "radio" at bounding box center [433, 168] width 7 height 7
radio input "true"
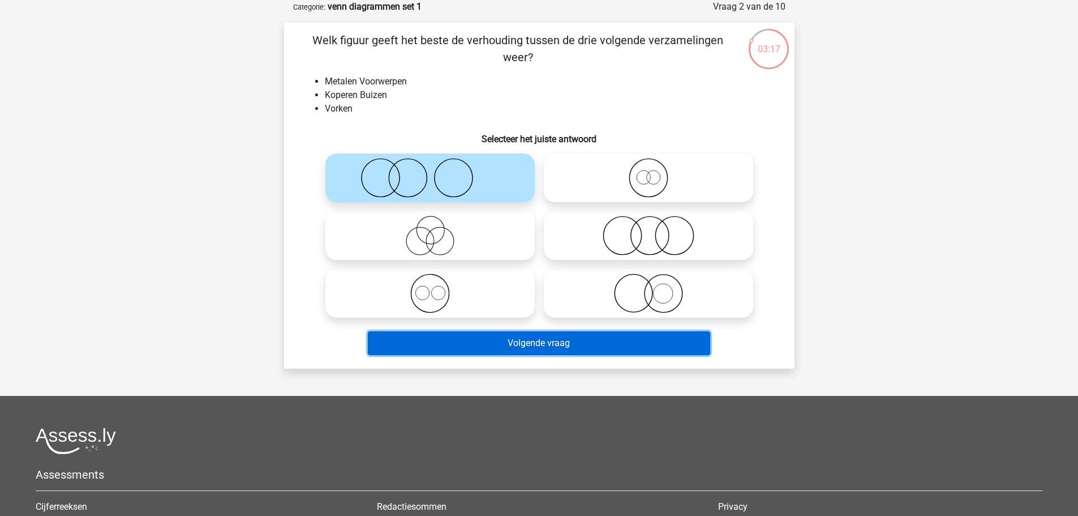
click at [545, 339] on button "Volgende vraag" at bounding box center [539, 343] width 342 height 24
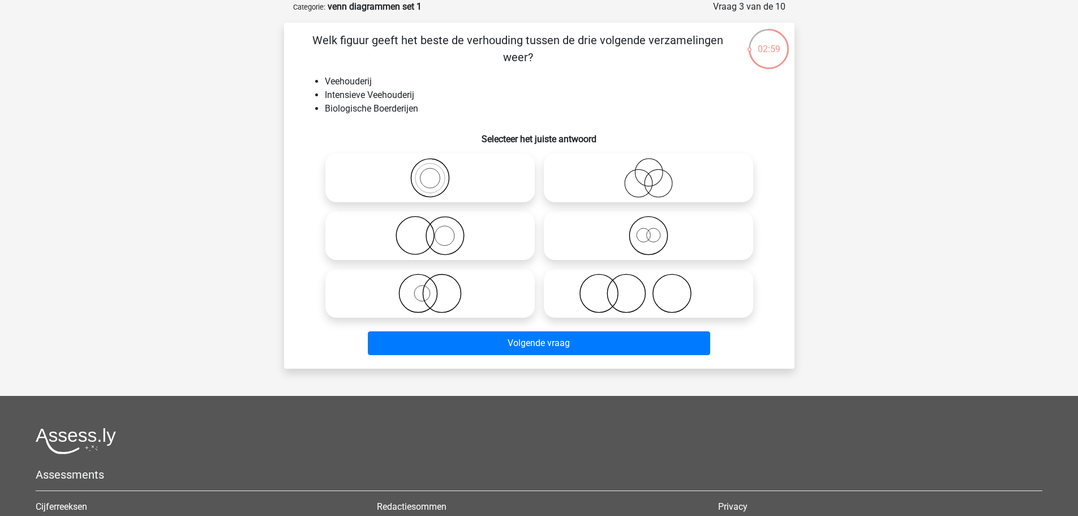
click at [461, 245] on circle at bounding box center [445, 236] width 38 height 38
click at [438, 230] on input "radio" at bounding box center [433, 225] width 7 height 7
radio input "true"
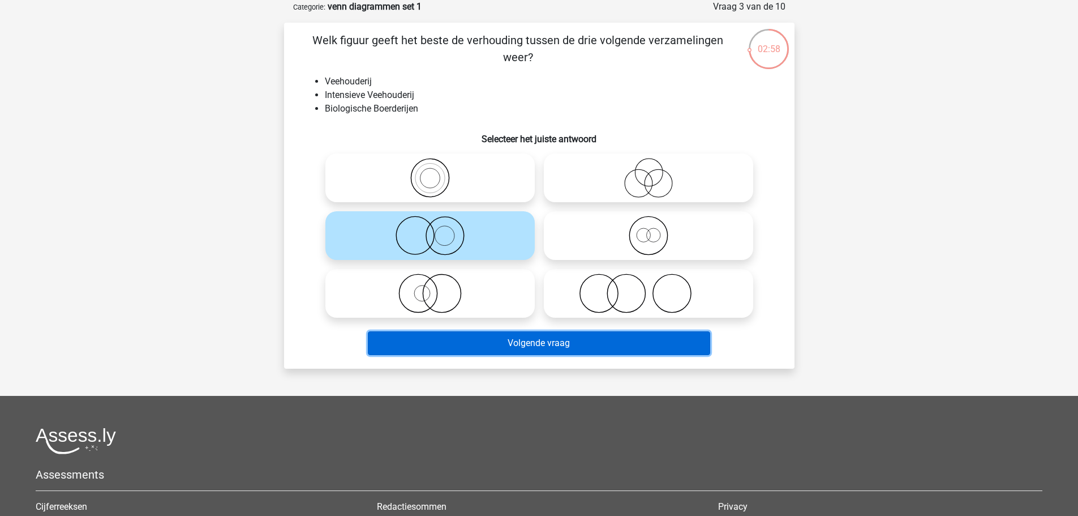
click at [530, 341] on button "Volgende vraag" at bounding box center [539, 343] width 342 height 24
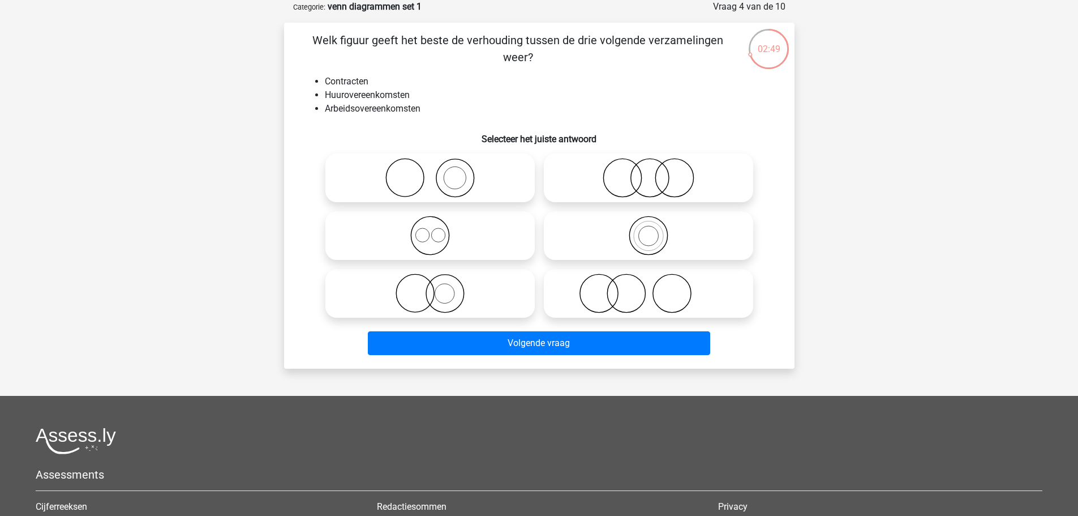
click at [652, 184] on icon at bounding box center [648, 178] width 200 height 40
click at [652, 172] on input "radio" at bounding box center [652, 168] width 7 height 7
radio input "true"
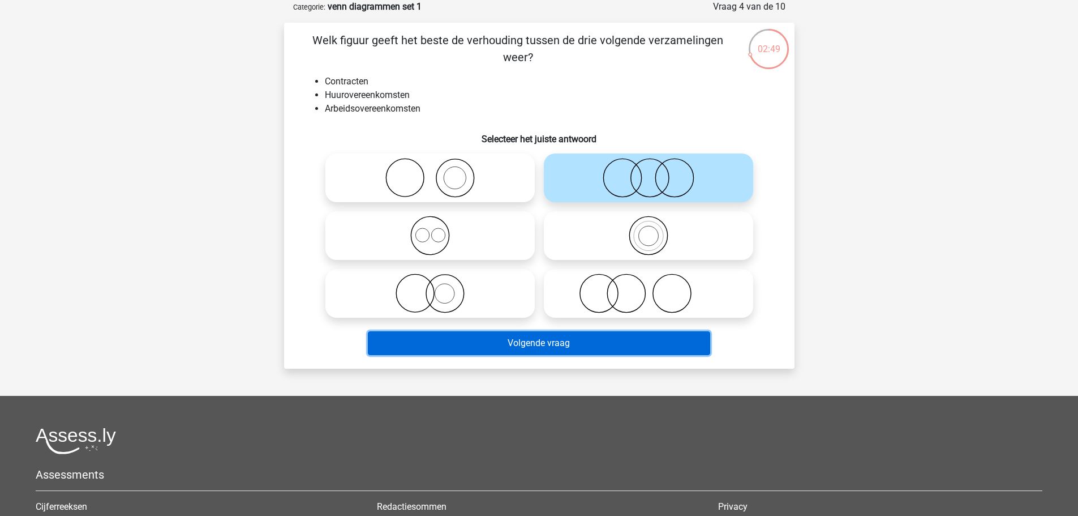
click at [614, 339] on button "Volgende vraag" at bounding box center [539, 343] width 342 height 24
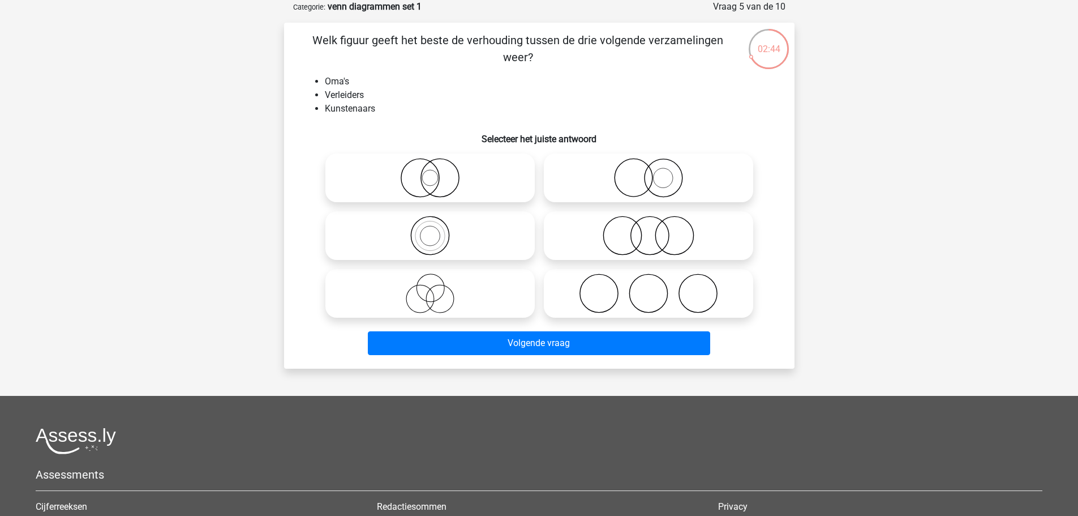
click at [595, 289] on icon at bounding box center [648, 293] width 200 height 40
click at [649, 288] on input "radio" at bounding box center [652, 283] width 7 height 7
radio input "true"
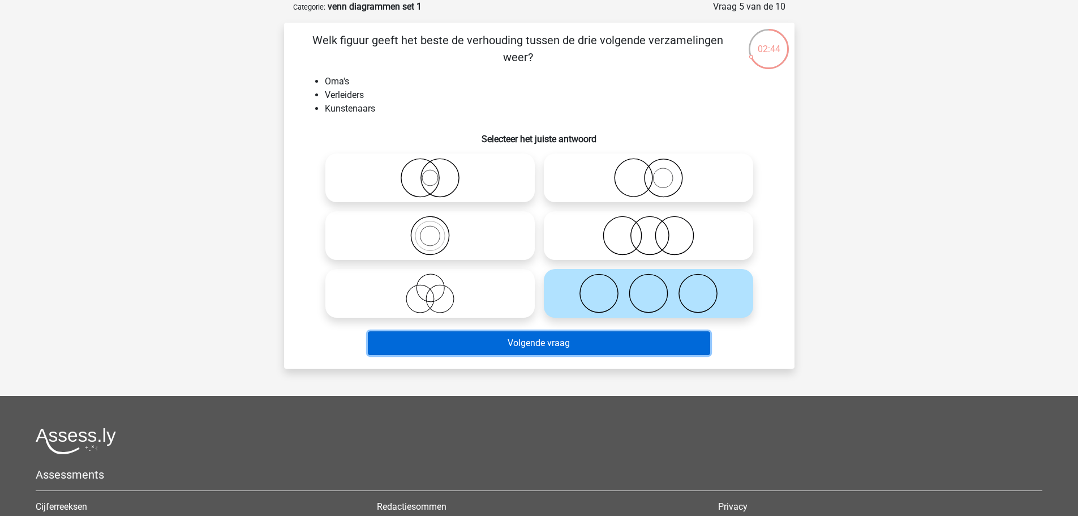
click at [600, 342] on button "Volgende vraag" at bounding box center [539, 343] width 342 height 24
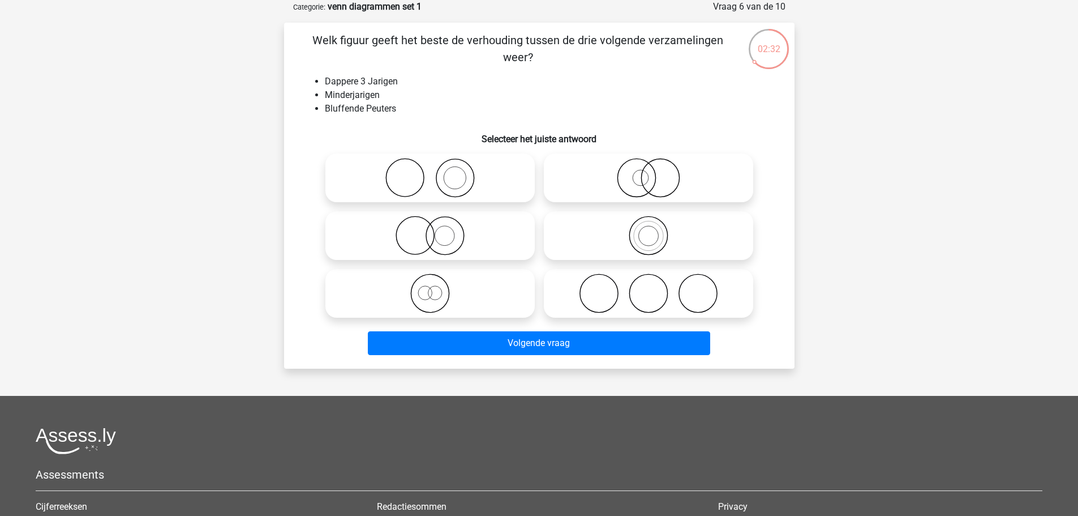
click at [458, 191] on icon at bounding box center [430, 178] width 200 height 40
click at [438, 172] on input "radio" at bounding box center [433, 168] width 7 height 7
radio input "true"
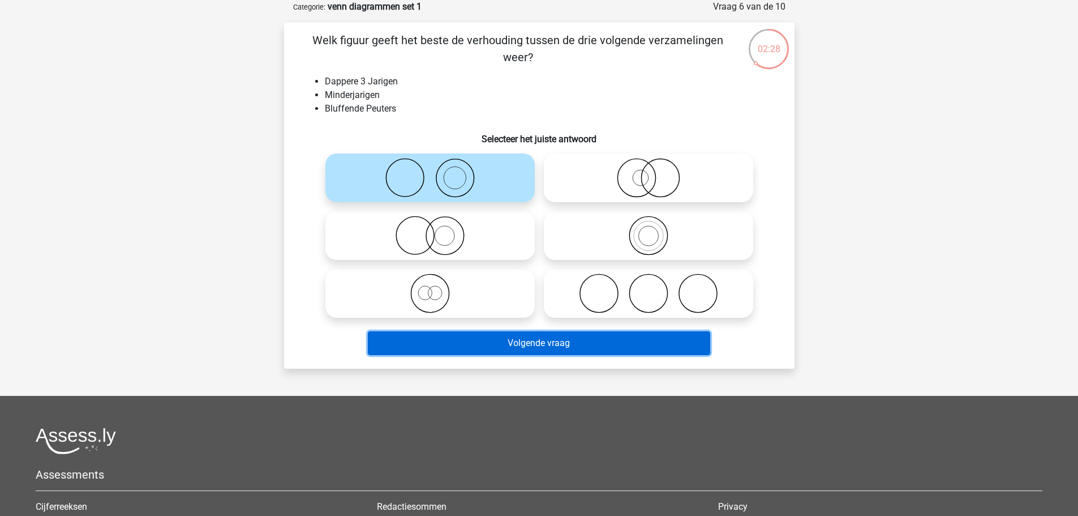
click at [510, 339] on button "Volgende vraag" at bounding box center [539, 343] width 342 height 24
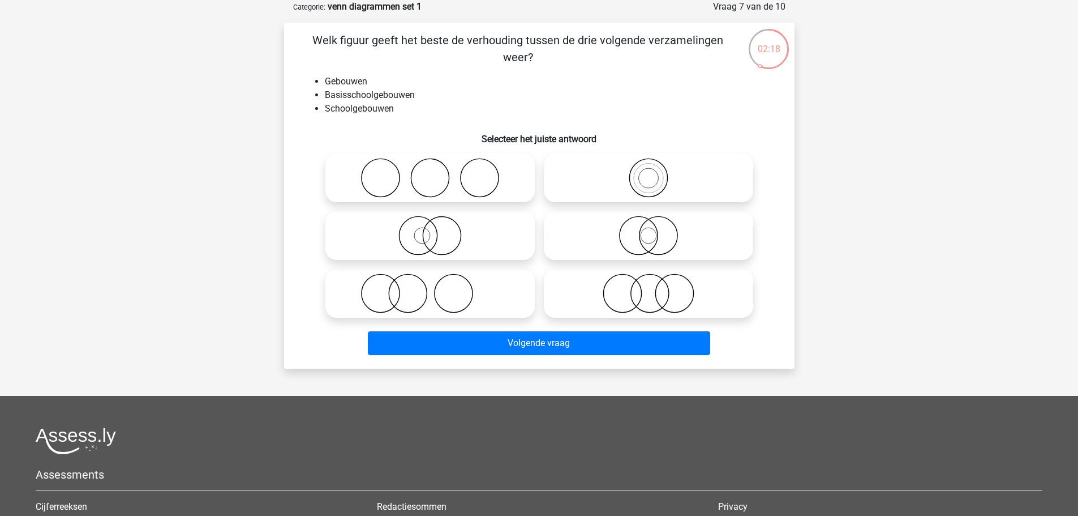
click at [652, 239] on icon at bounding box center [648, 236] width 200 height 40
click at [652, 230] on input "radio" at bounding box center [652, 225] width 7 height 7
radio input "true"
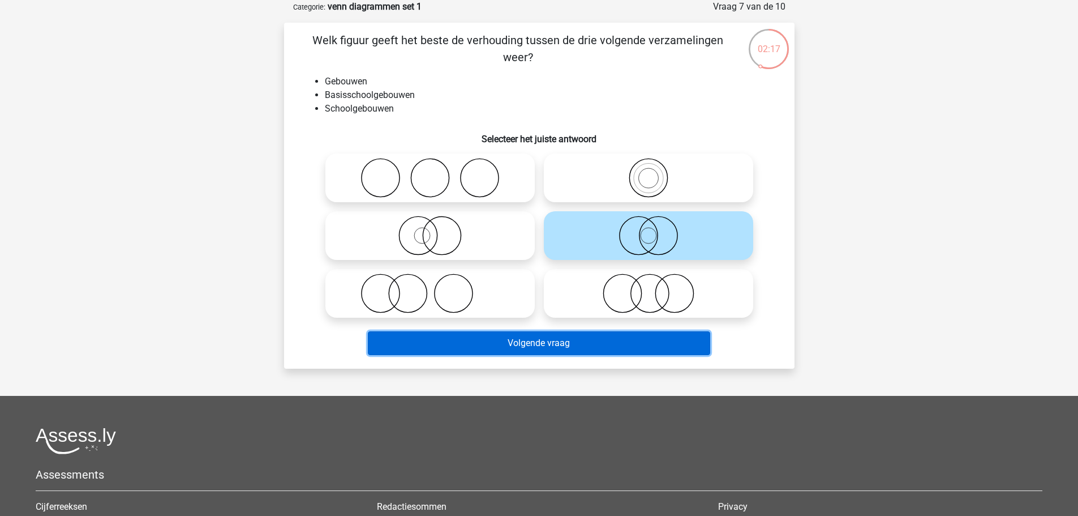
click at [633, 336] on button "Volgende vraag" at bounding box center [539, 343] width 342 height 24
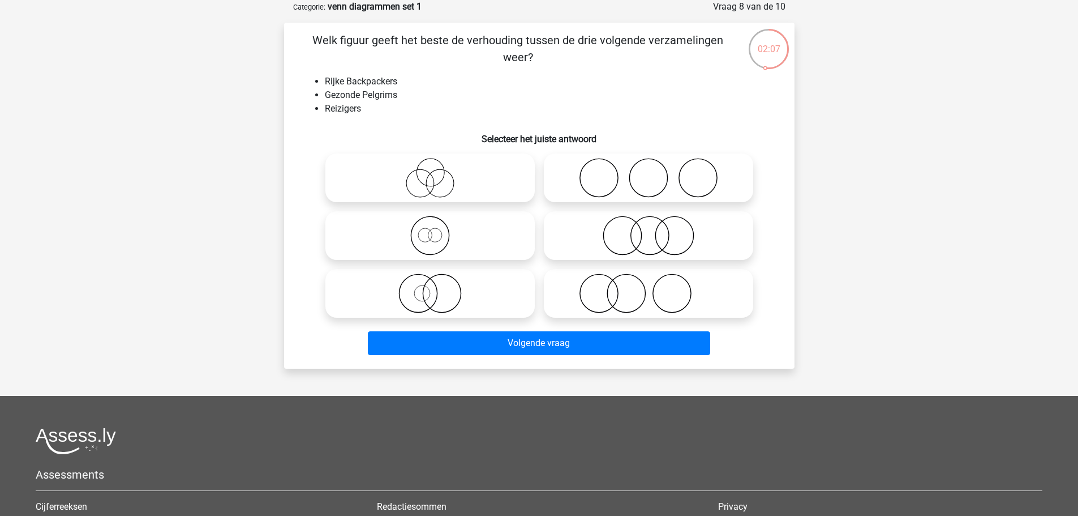
click at [516, 284] on icon at bounding box center [430, 293] width 200 height 40
click at [438, 284] on input "radio" at bounding box center [433, 283] width 7 height 7
radio input "true"
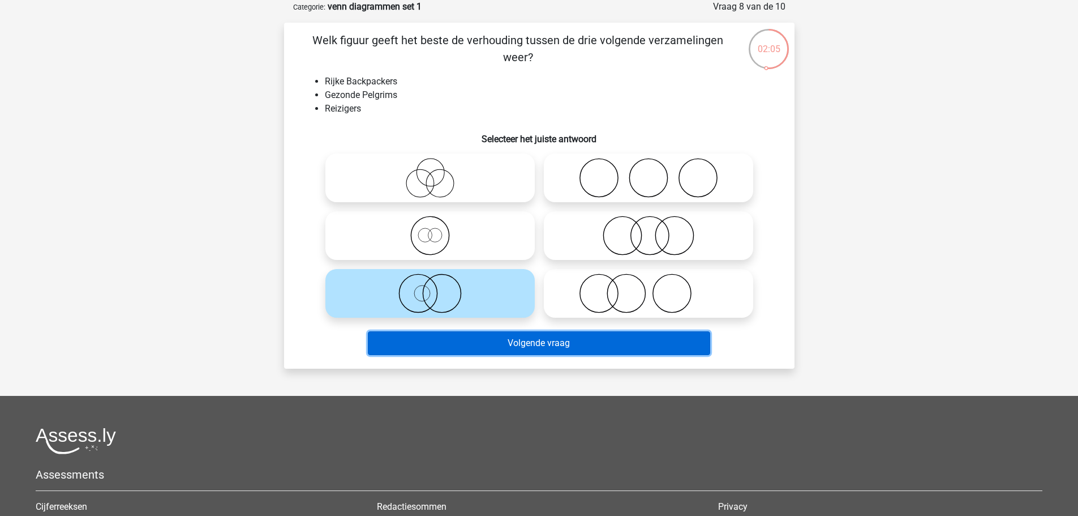
click at [547, 346] on button "Volgende vraag" at bounding box center [539, 343] width 342 height 24
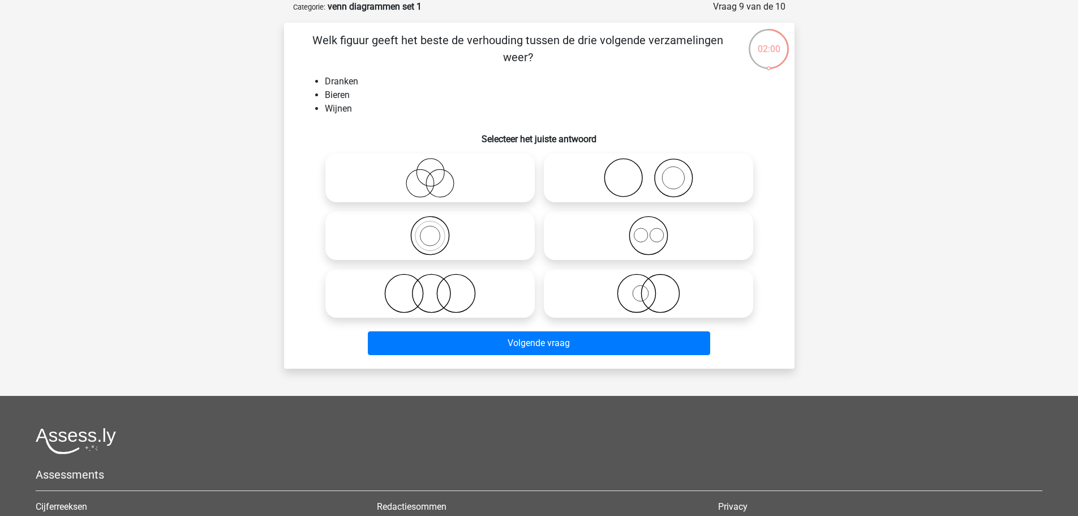
click at [448, 292] on icon at bounding box center [430, 293] width 200 height 40
click at [438, 288] on input "radio" at bounding box center [433, 283] width 7 height 7
radio input "true"
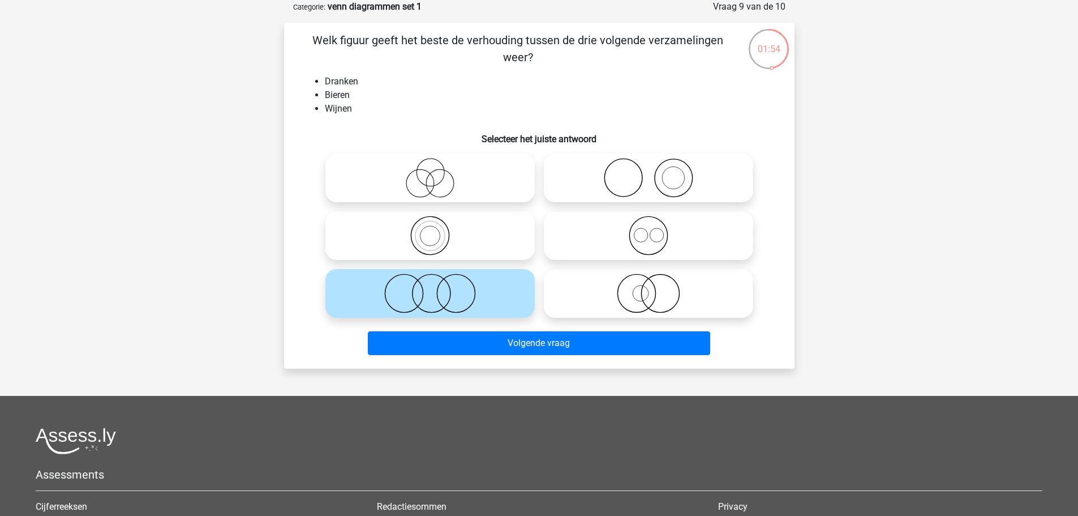
click at [628, 229] on icon at bounding box center [648, 236] width 200 height 40
click at [649, 229] on input "radio" at bounding box center [652, 225] width 7 height 7
radio input "true"
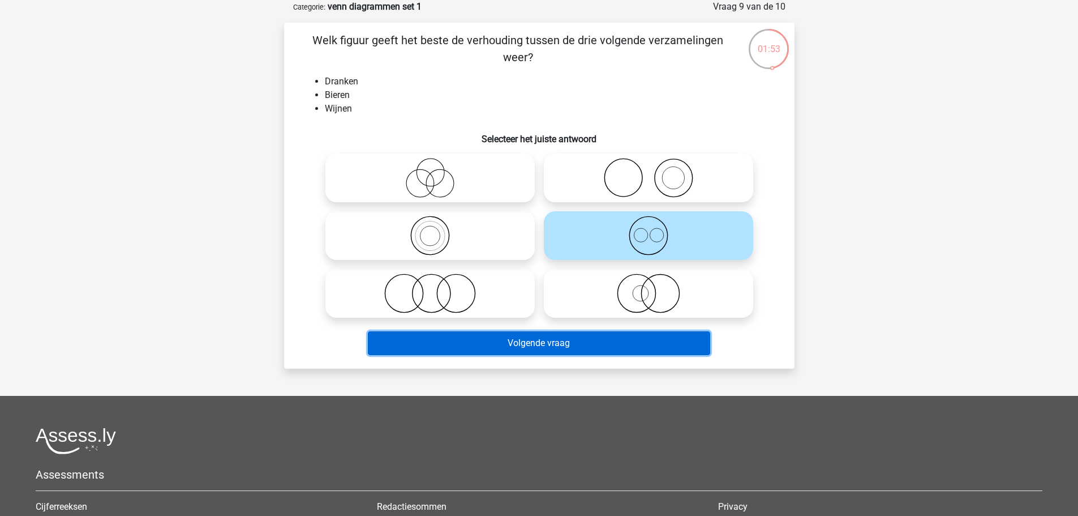
click at [636, 335] on button "Volgende vraag" at bounding box center [539, 343] width 342 height 24
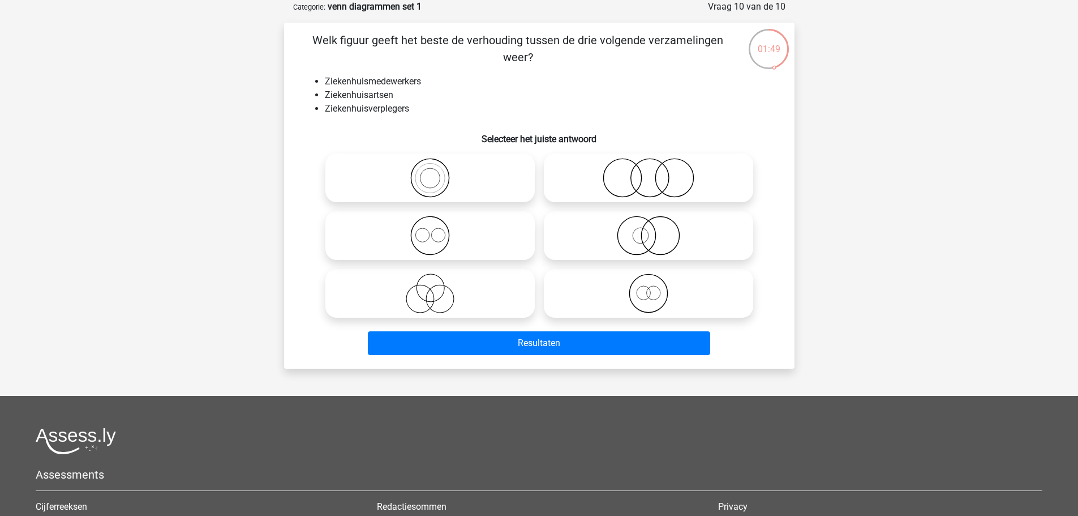
click at [650, 183] on icon at bounding box center [648, 178] width 200 height 40
click at [650, 172] on input "radio" at bounding box center [652, 168] width 7 height 7
radio input "true"
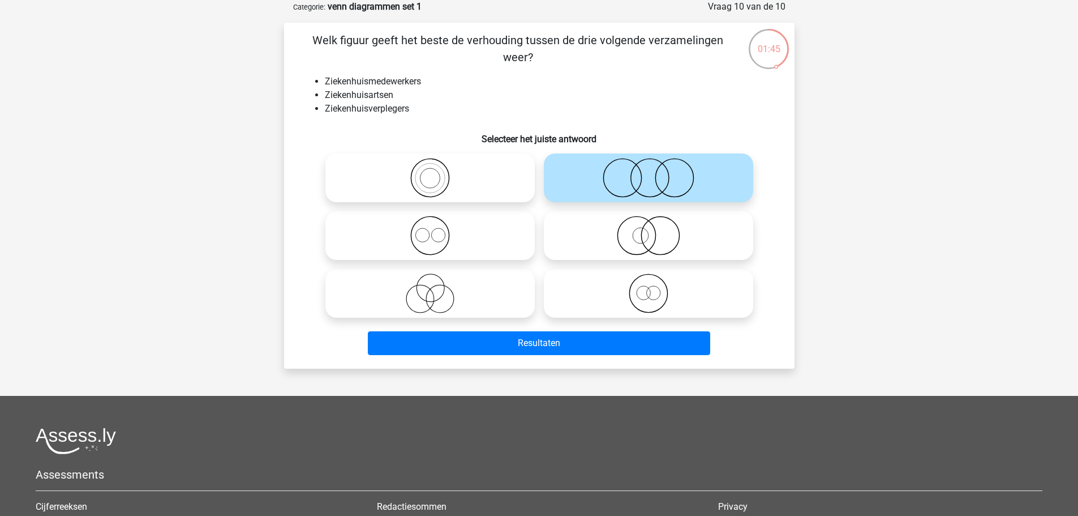
click at [465, 246] on icon at bounding box center [430, 236] width 200 height 40
click at [438, 230] on input "radio" at bounding box center [433, 225] width 7 height 7
radio input "true"
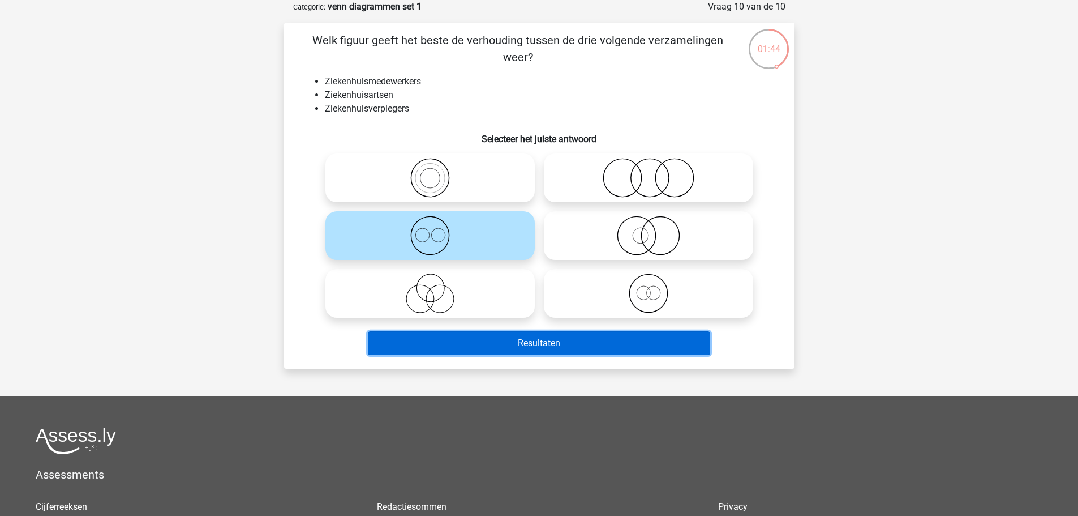
click at [535, 341] on button "Resultaten" at bounding box center [539, 343] width 342 height 24
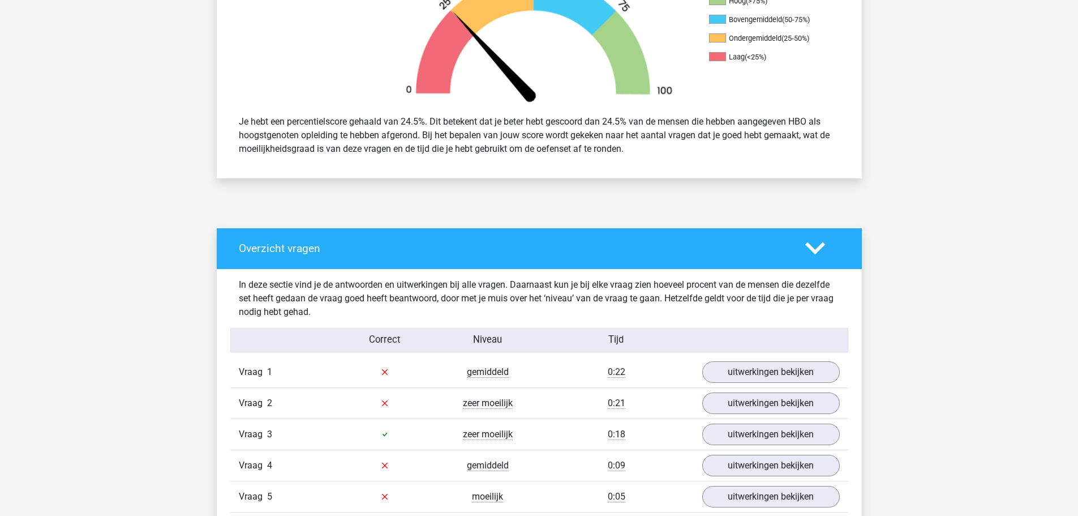
scroll to position [566, 0]
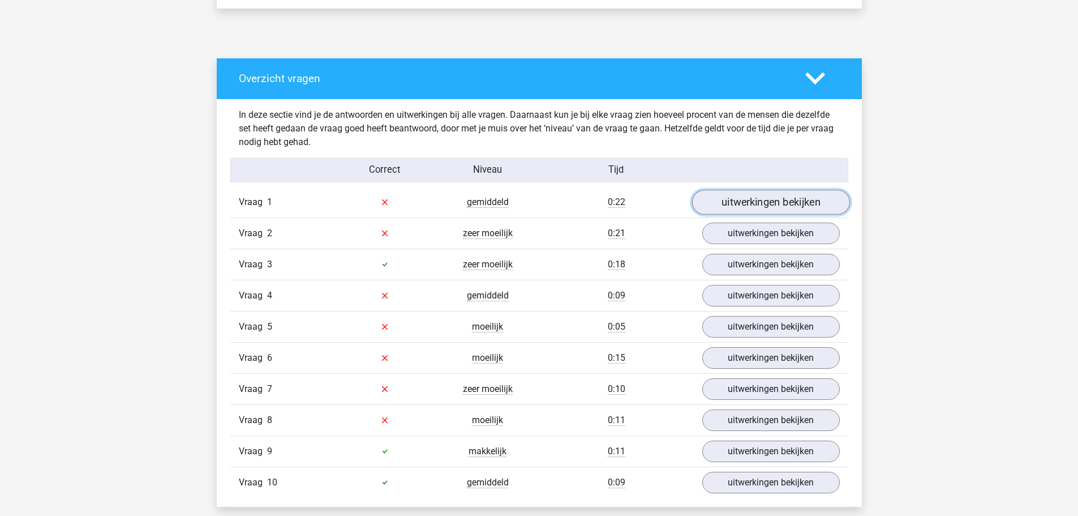
click at [761, 204] on link "uitwerkingen bekijken" at bounding box center [771, 202] width 158 height 25
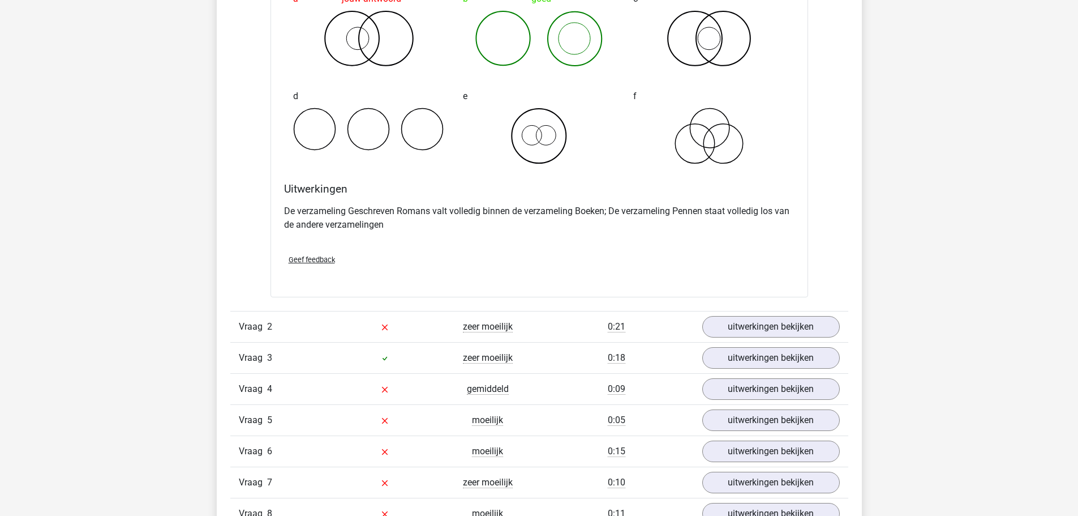
scroll to position [906, 0]
click at [764, 323] on link "uitwerkingen bekijken" at bounding box center [771, 326] width 158 height 25
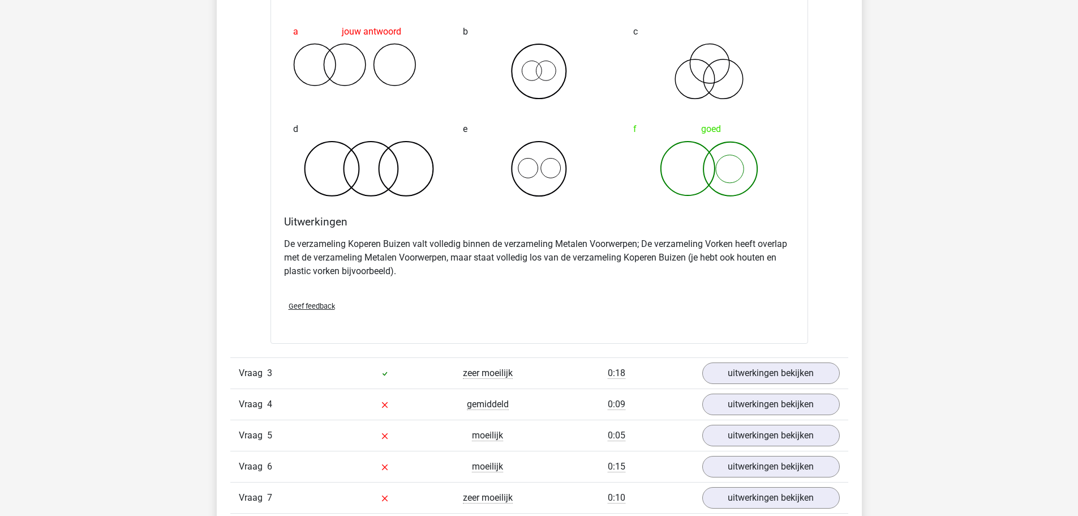
scroll to position [1358, 0]
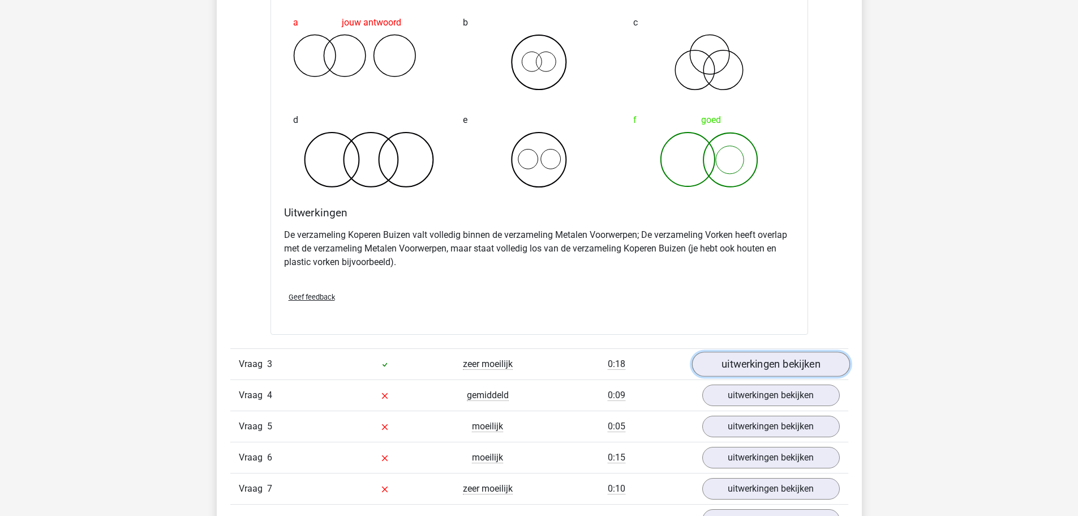
click at [736, 359] on link "uitwerkingen bekijken" at bounding box center [771, 364] width 158 height 25
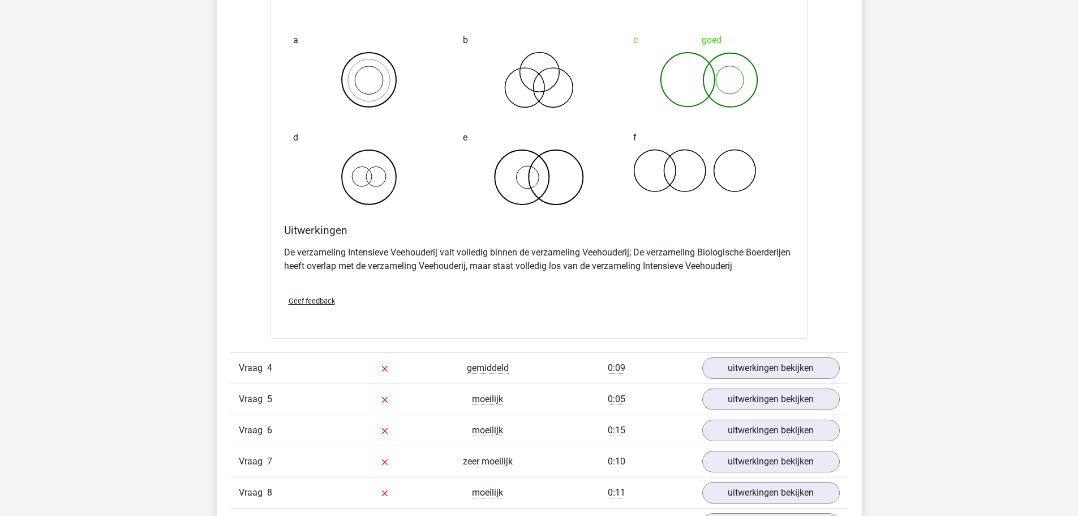
scroll to position [1981, 0]
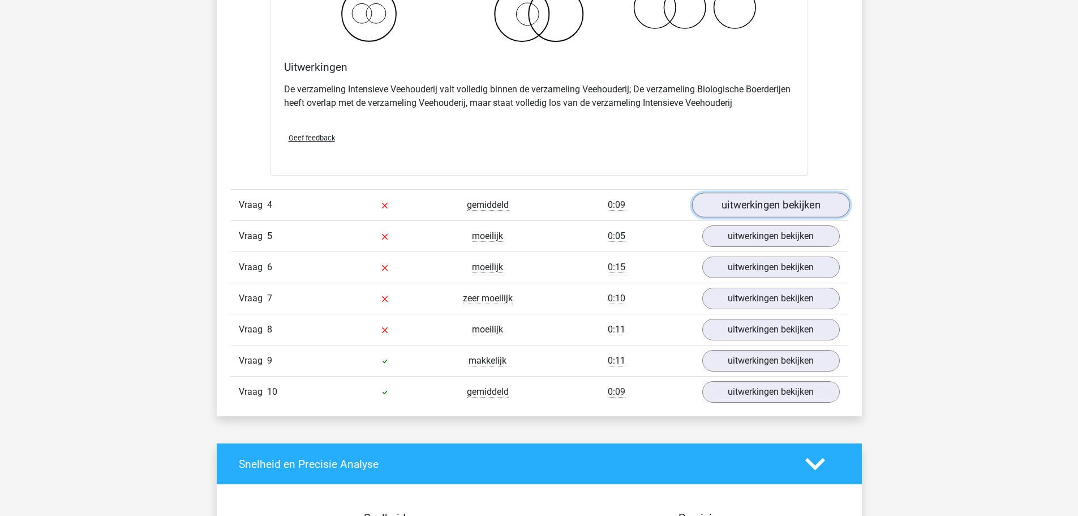
click at [766, 209] on link "uitwerkingen bekijken" at bounding box center [771, 204] width 158 height 25
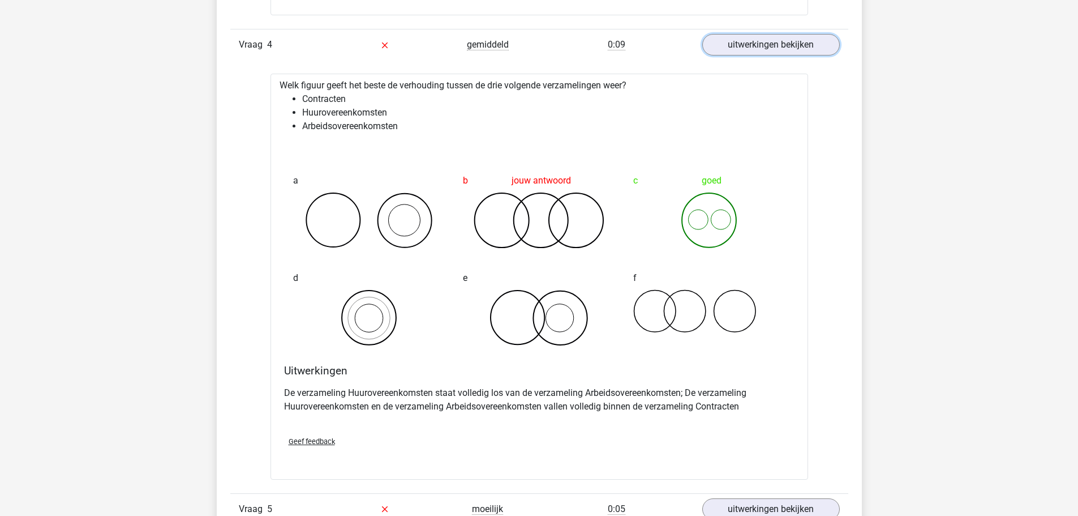
scroll to position [2151, 0]
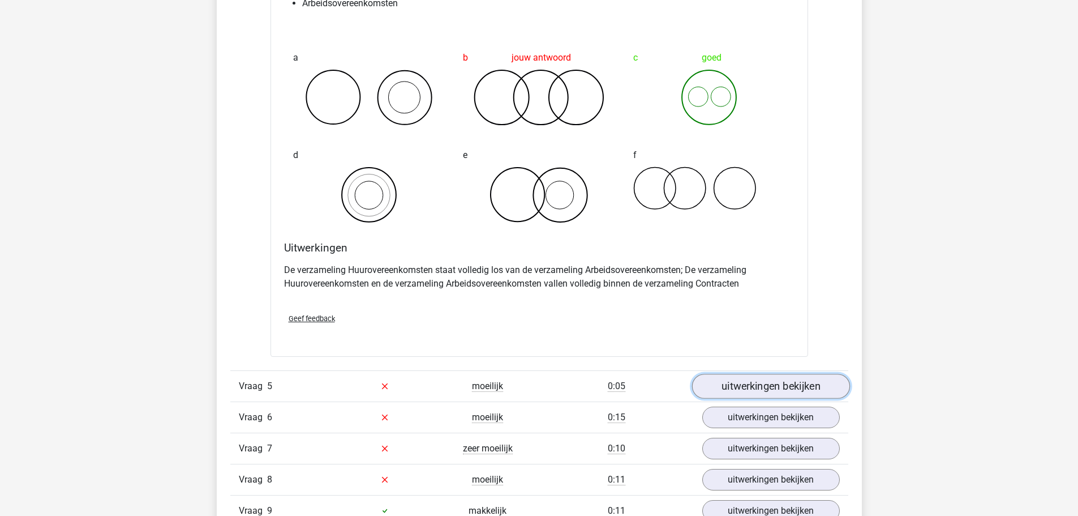
click at [766, 393] on link "uitwerkingen bekijken" at bounding box center [771, 386] width 158 height 25
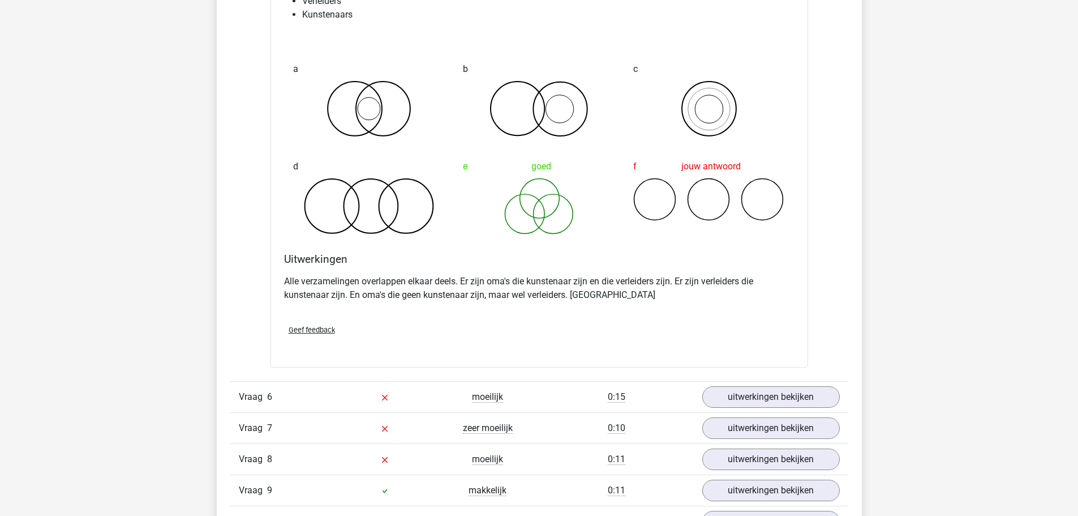
scroll to position [2774, 0]
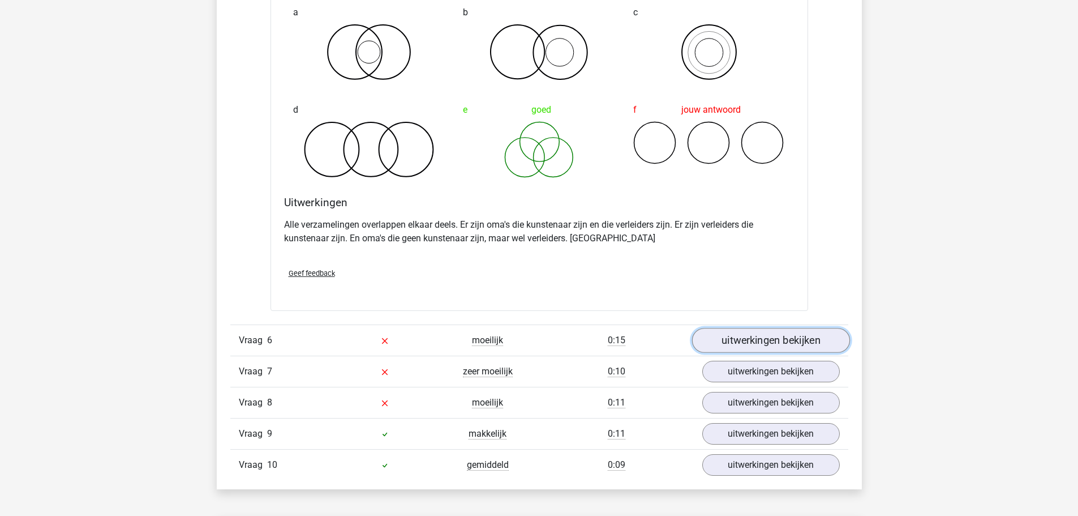
click at [748, 341] on link "uitwerkingen bekijken" at bounding box center [771, 340] width 158 height 25
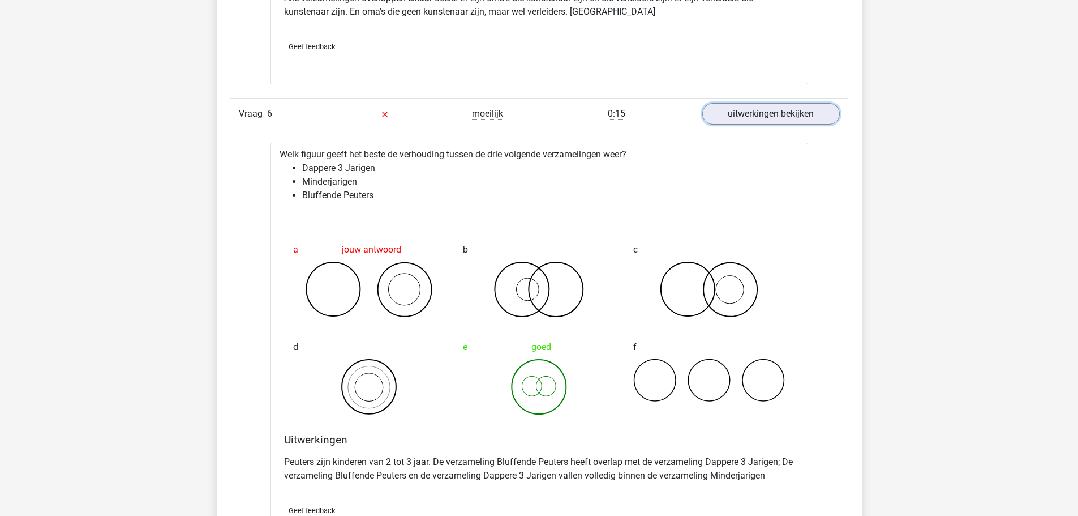
scroll to position [3057, 0]
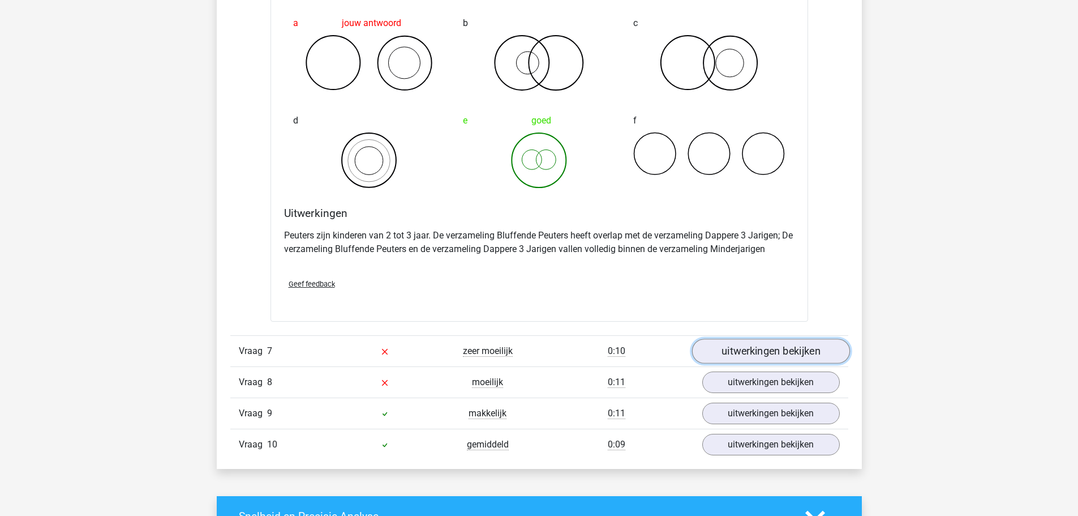
click at [729, 345] on link "uitwerkingen bekijken" at bounding box center [771, 350] width 158 height 25
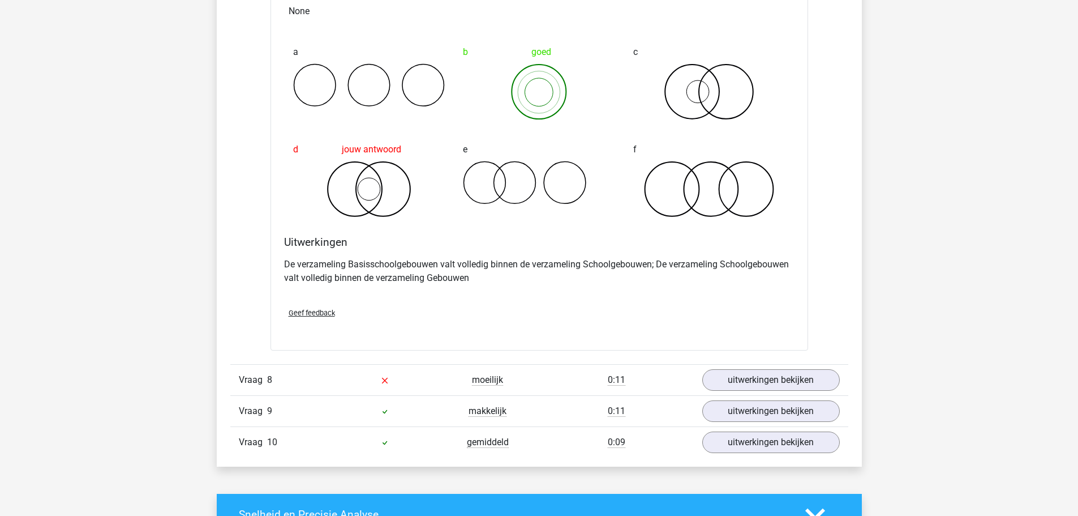
scroll to position [3679, 0]
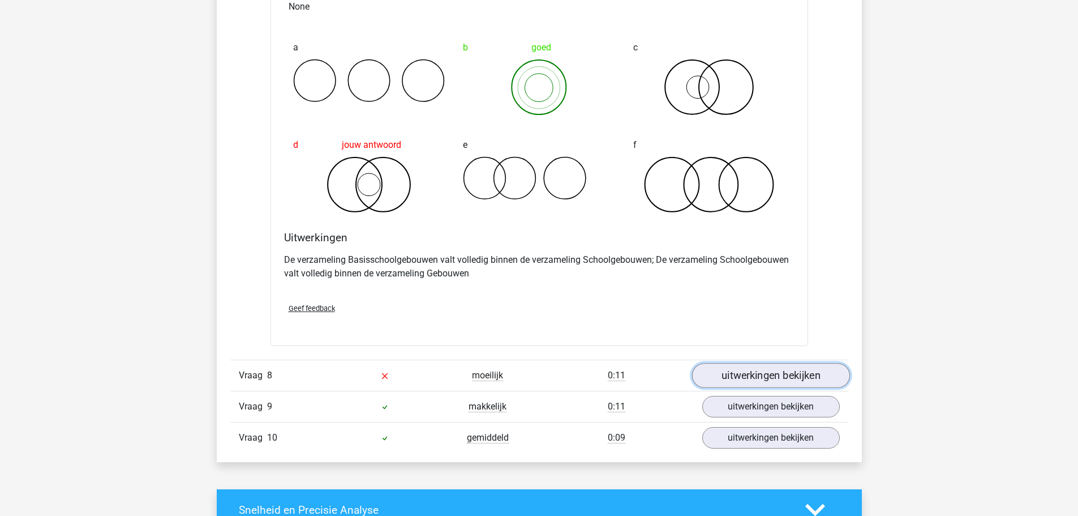
click at [791, 372] on link "uitwerkingen bekijken" at bounding box center [771, 375] width 158 height 25
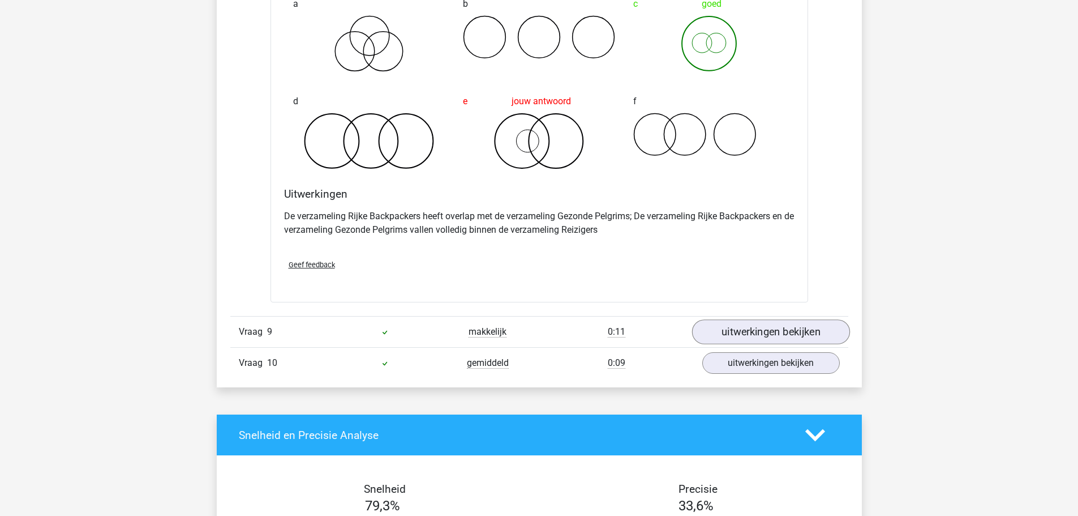
scroll to position [4189, 0]
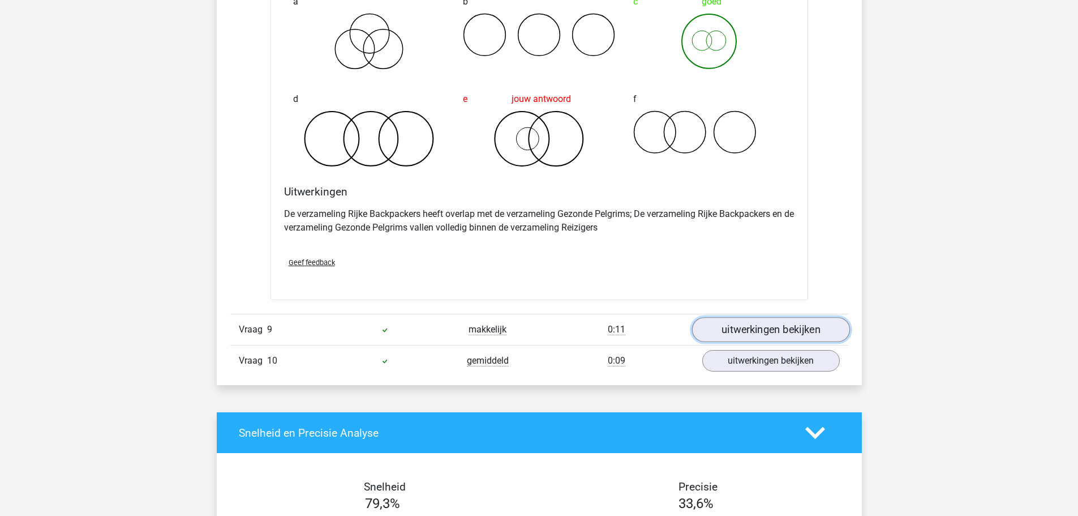
click at [743, 325] on link "uitwerkingen bekijken" at bounding box center [771, 330] width 158 height 25
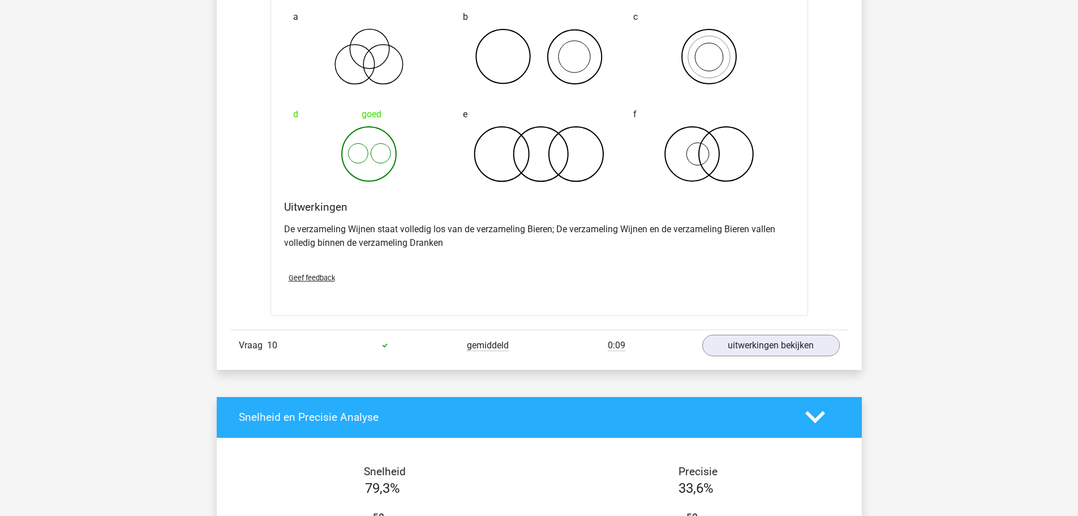
scroll to position [4585, 0]
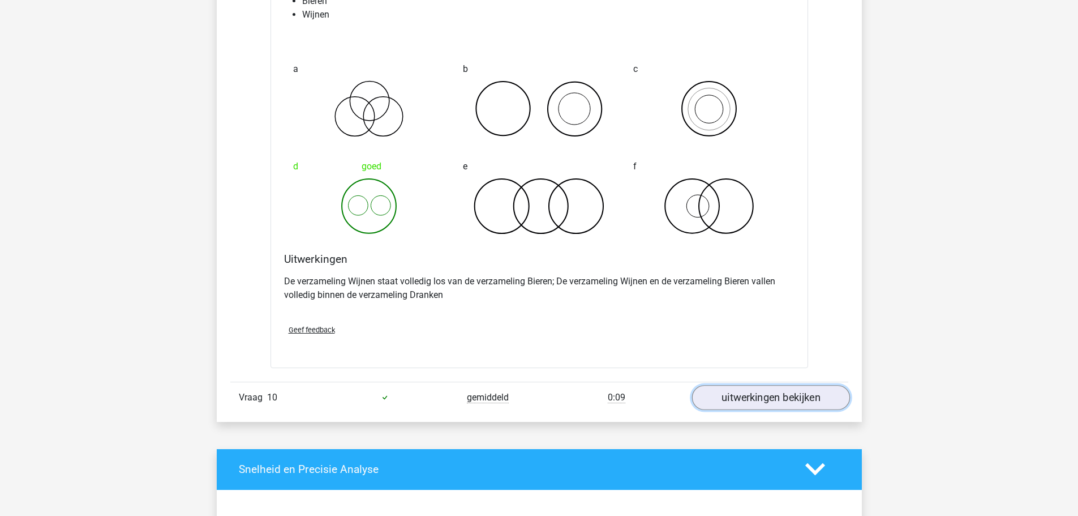
click at [757, 390] on link "uitwerkingen bekijken" at bounding box center [771, 397] width 158 height 25
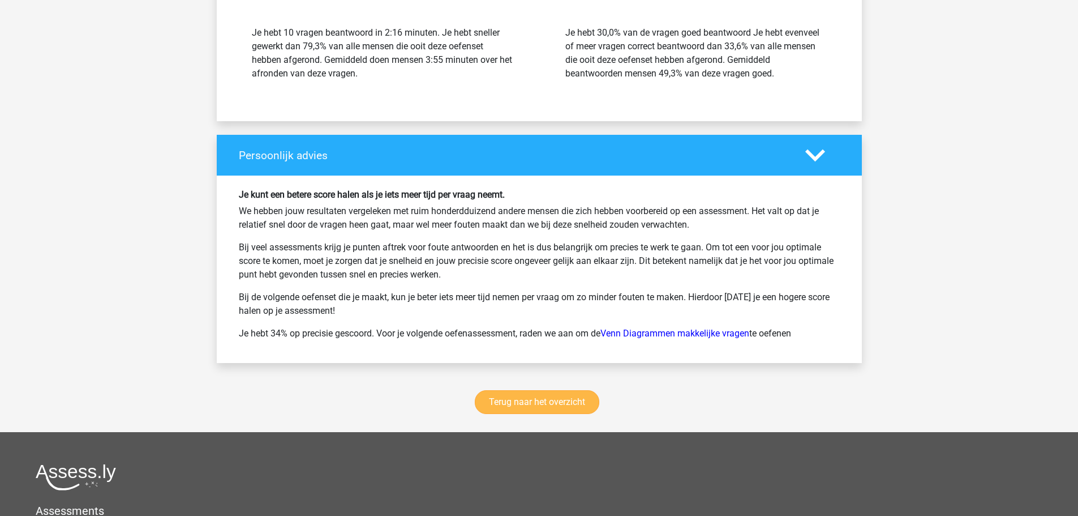
scroll to position [5717, 0]
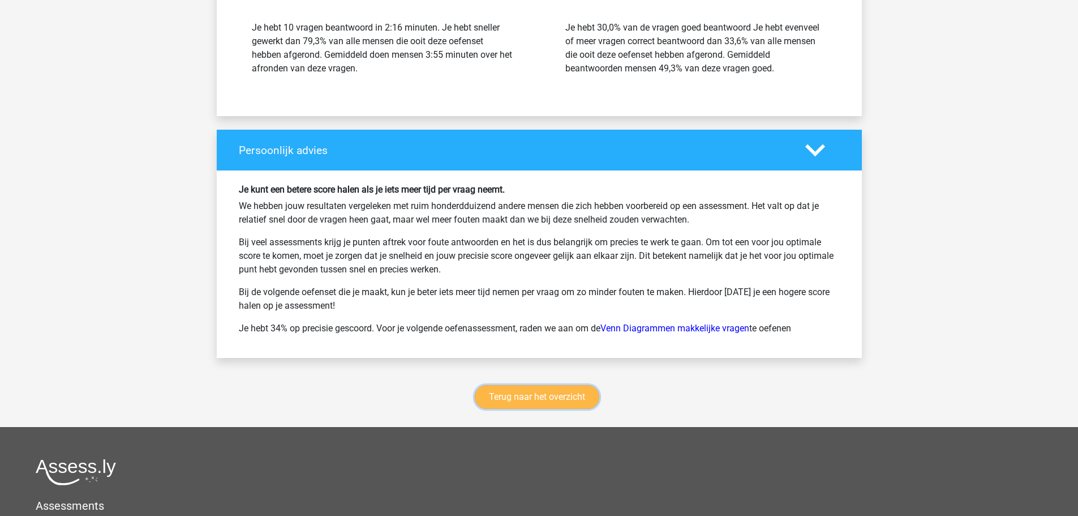
click at [563, 393] on link "Terug naar het overzicht" at bounding box center [537, 397] width 125 height 24
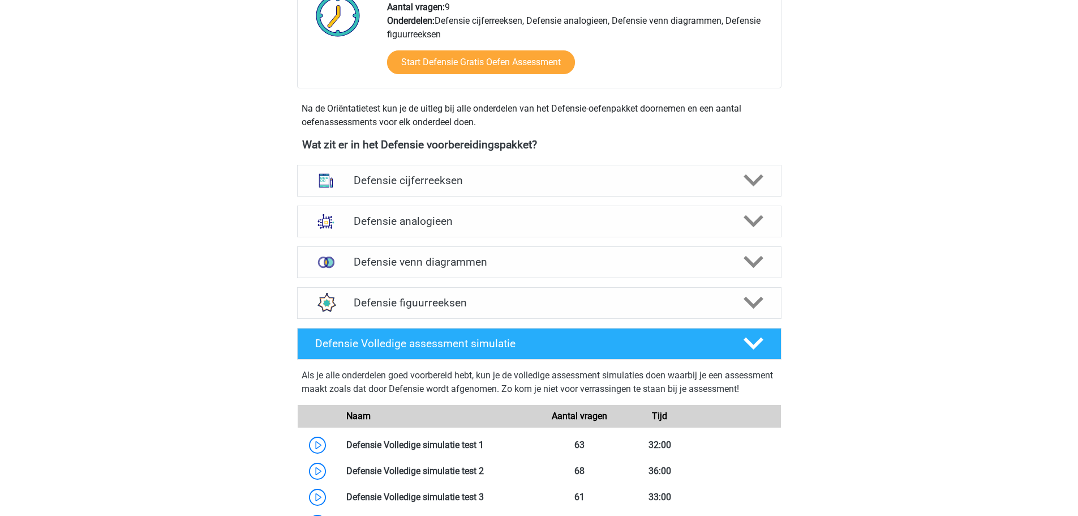
scroll to position [566, 0]
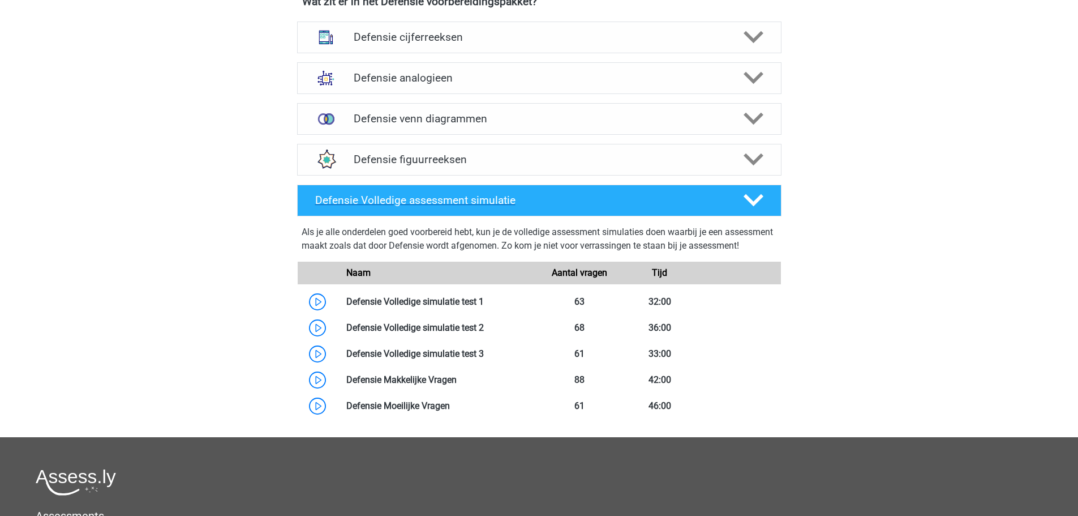
click at [764, 197] on div at bounding box center [752, 200] width 38 height 20
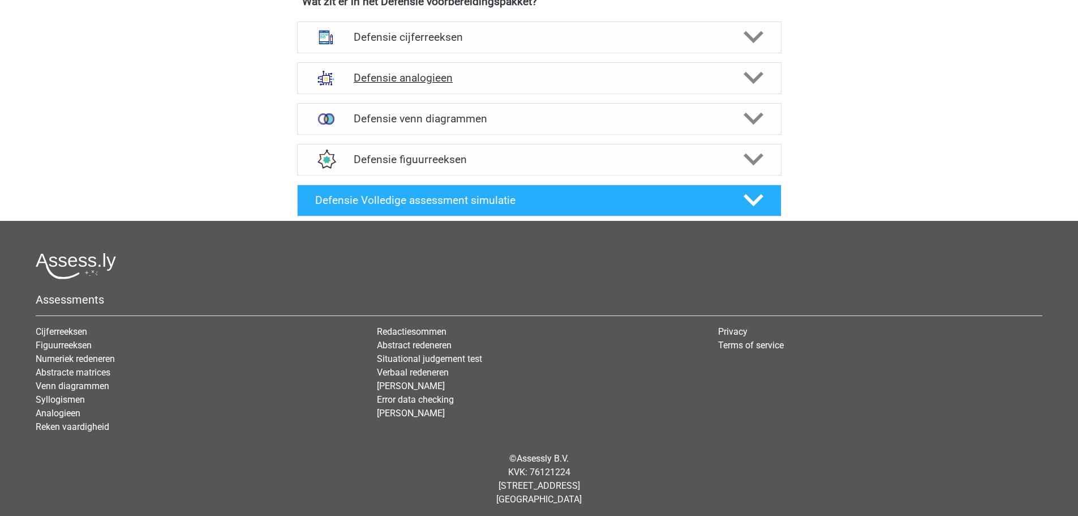
click at [762, 78] on icon at bounding box center [754, 78] width 20 height 20
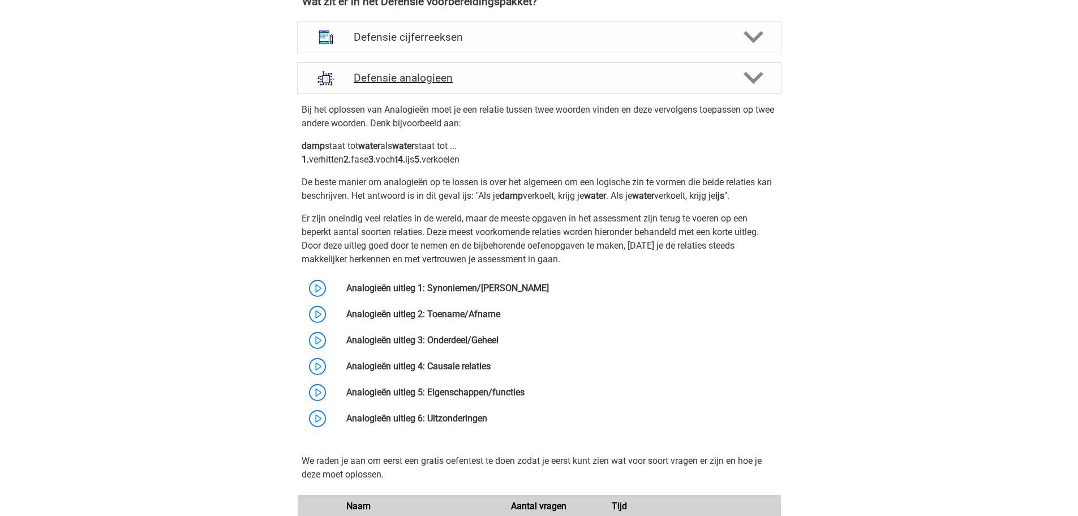
click at [759, 68] on icon at bounding box center [754, 78] width 20 height 20
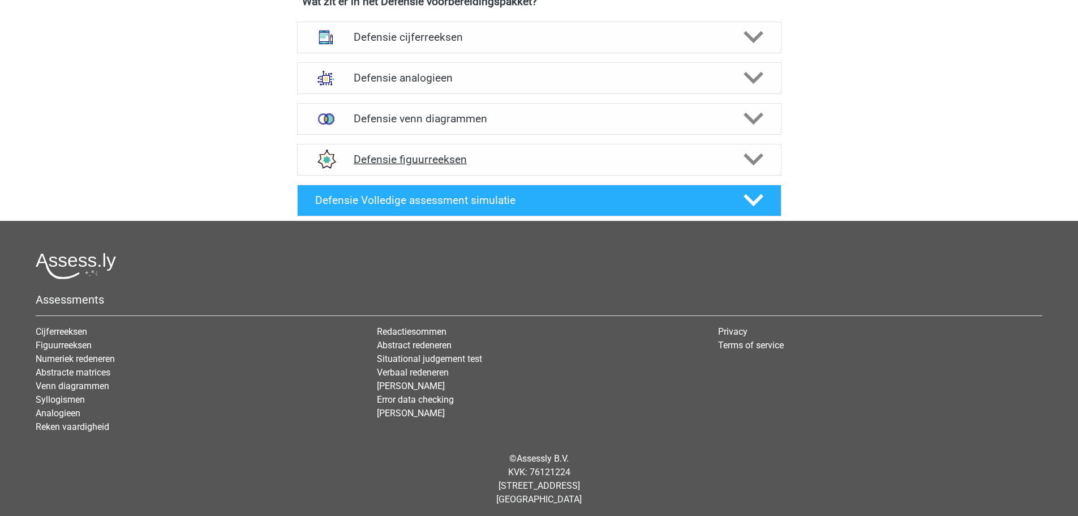
click at [747, 156] on polygon at bounding box center [754, 159] width 20 height 12
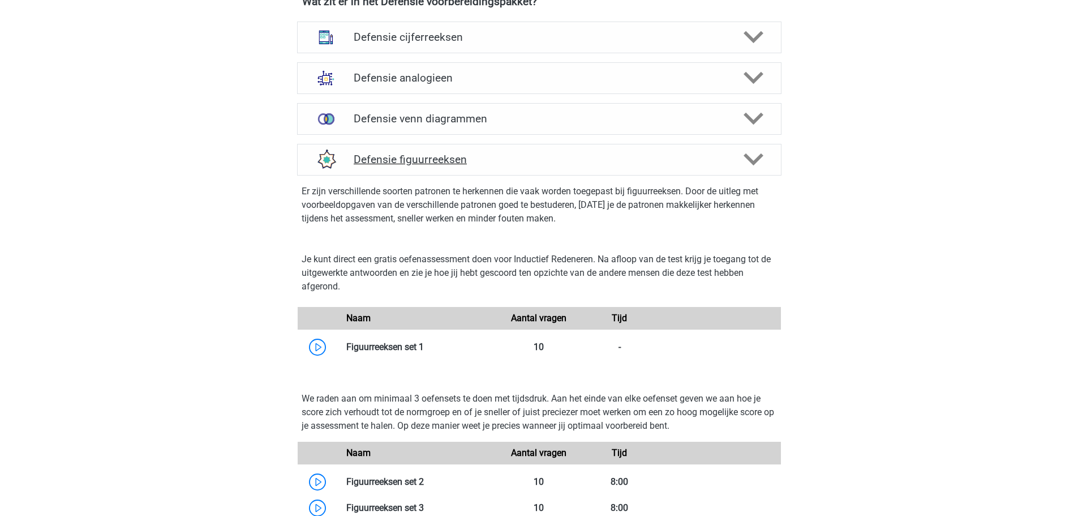
click at [747, 156] on polygon at bounding box center [754, 159] width 20 height 12
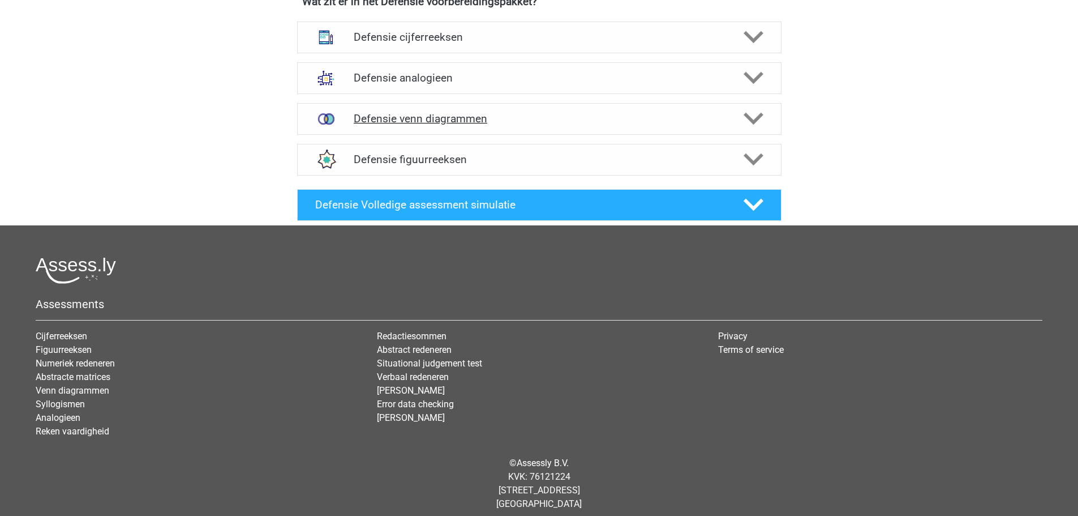
click at [767, 108] on div "Defensie venn diagrammen" at bounding box center [539, 119] width 485 height 32
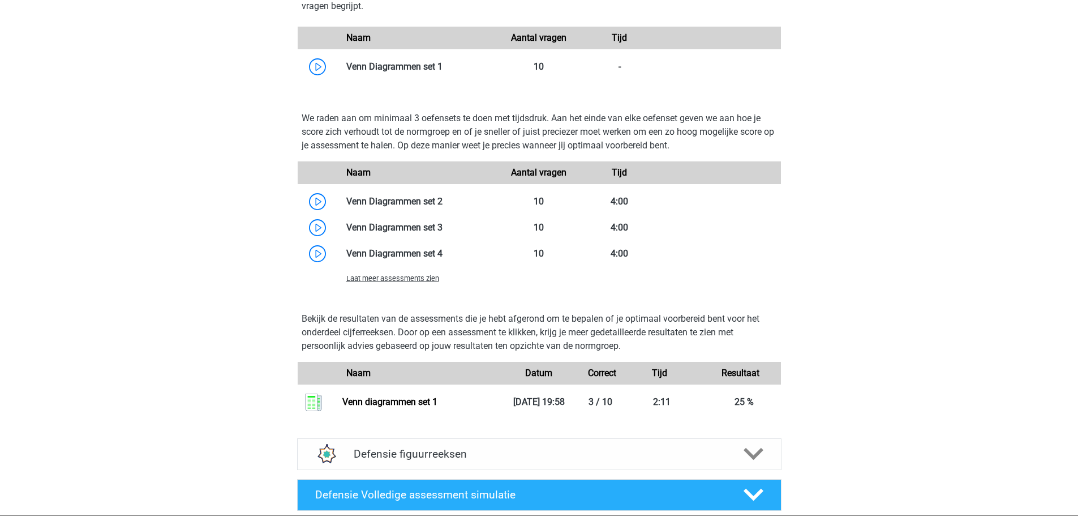
scroll to position [792, 0]
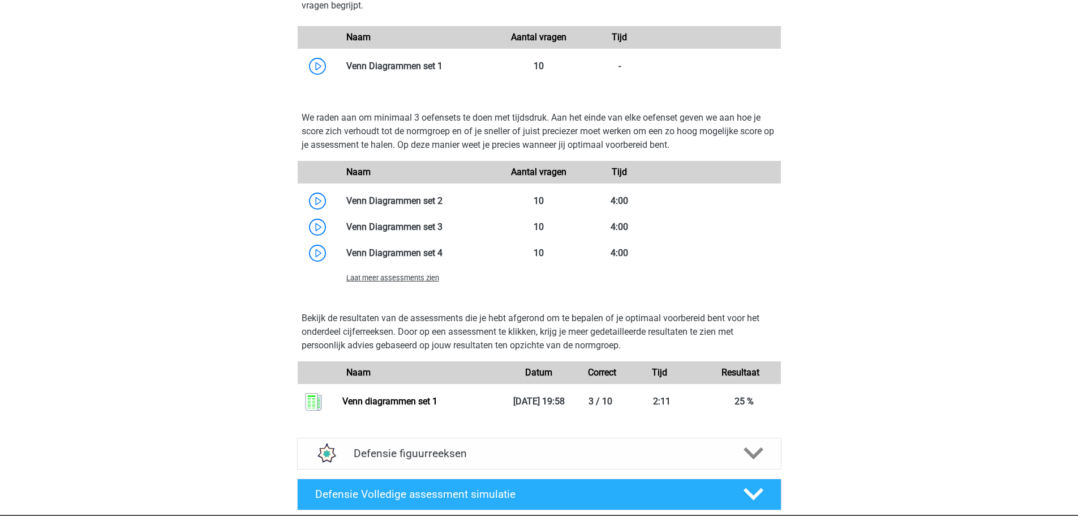
click at [404, 283] on div "Laat meer assessments zien" at bounding box center [418, 278] width 161 height 14
click at [405, 278] on span "Laat meer assessments zien" at bounding box center [392, 277] width 93 height 8
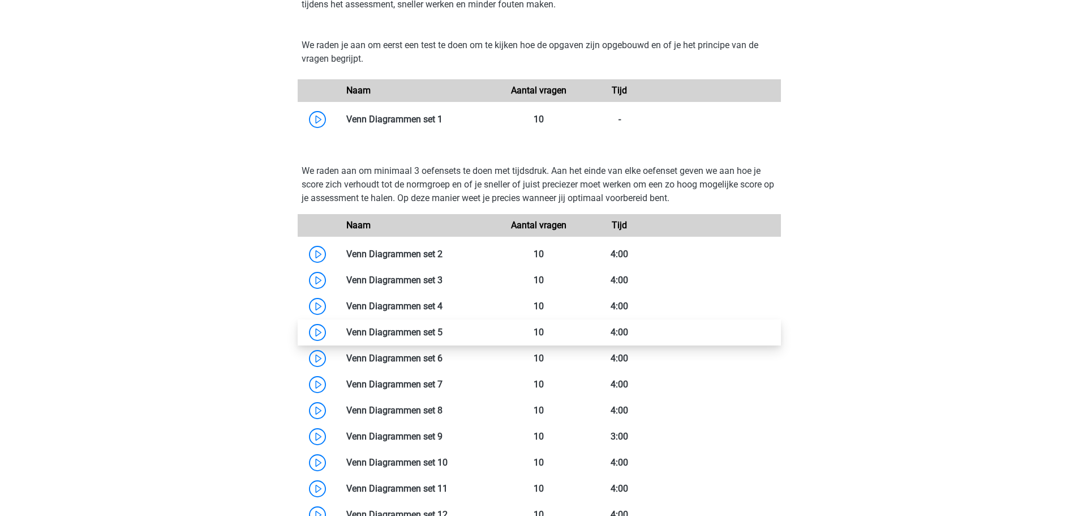
scroll to position [736, 0]
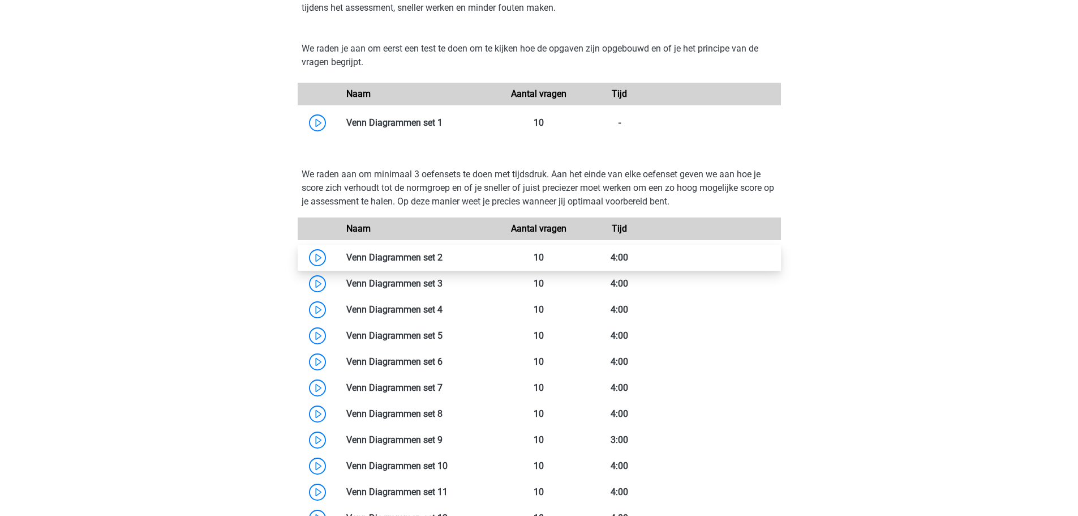
click at [443, 257] on link at bounding box center [443, 257] width 0 height 11
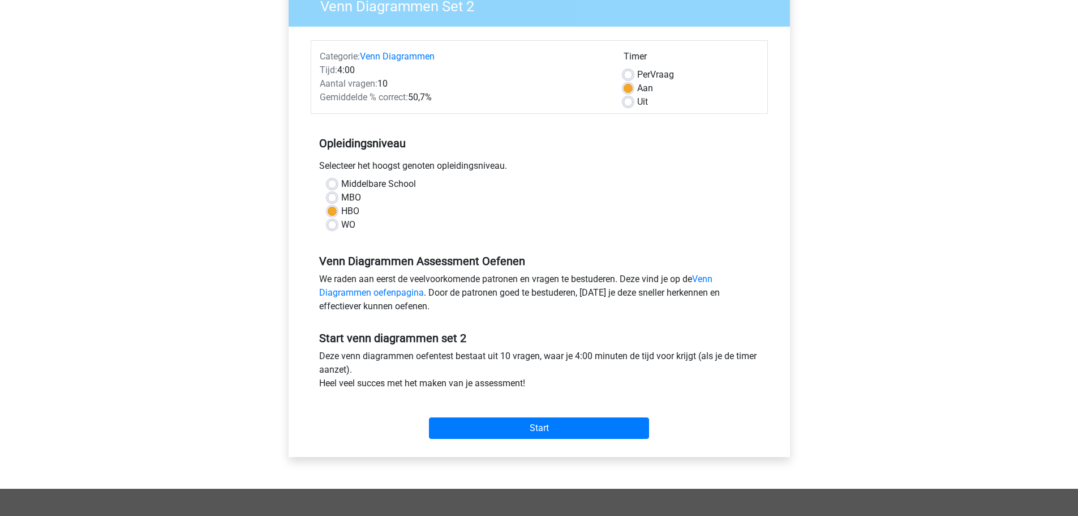
scroll to position [113, 0]
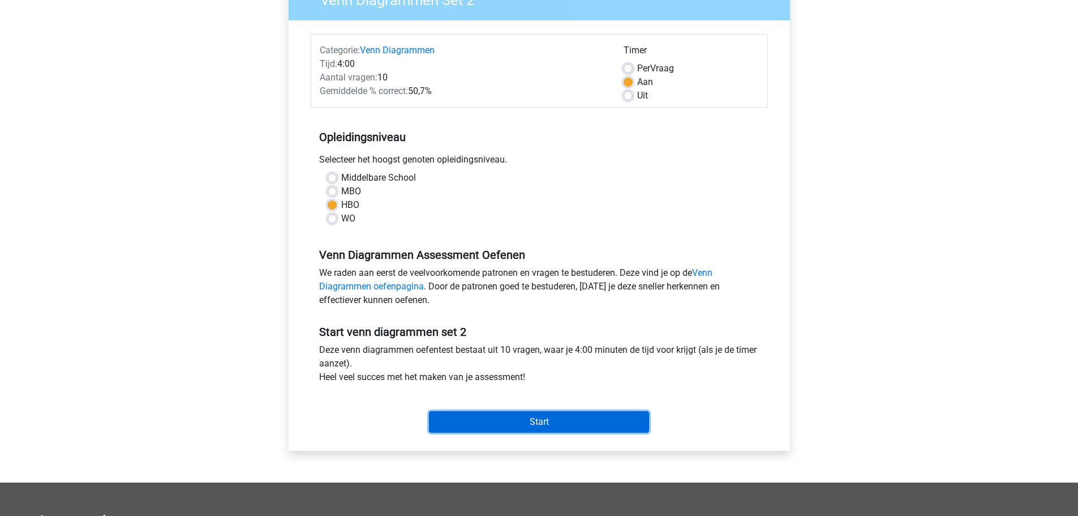
click at [531, 416] on input "Start" at bounding box center [539, 422] width 220 height 22
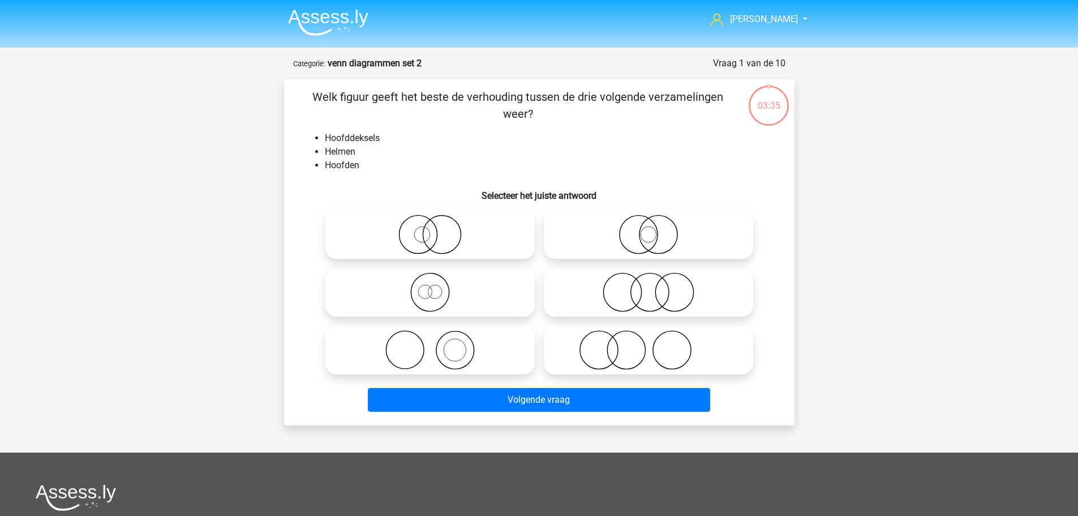
click at [431, 241] on icon at bounding box center [430, 235] width 200 height 40
click at [431, 229] on input "radio" at bounding box center [433, 224] width 7 height 7
radio input "true"
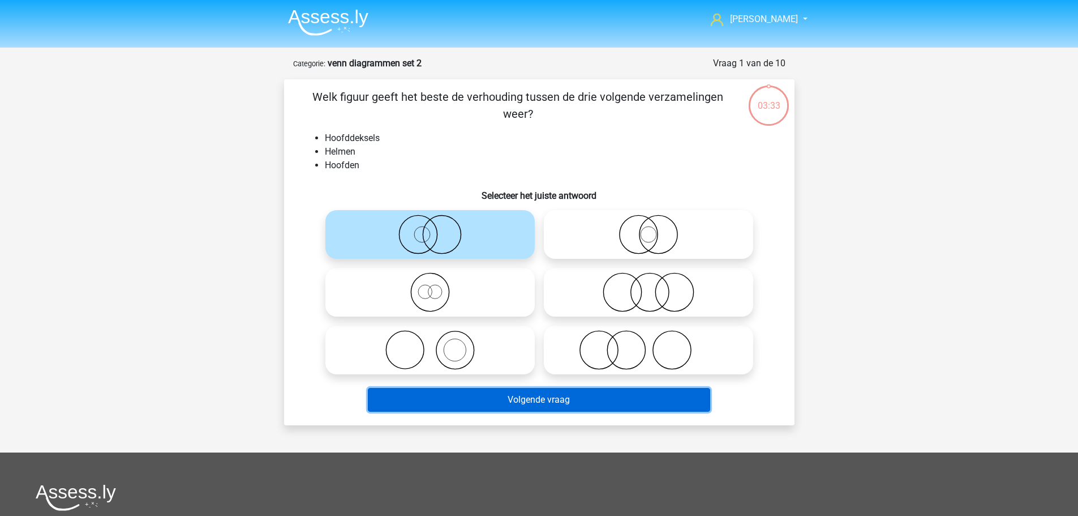
click at [581, 410] on button "Volgende vraag" at bounding box center [539, 400] width 342 height 24
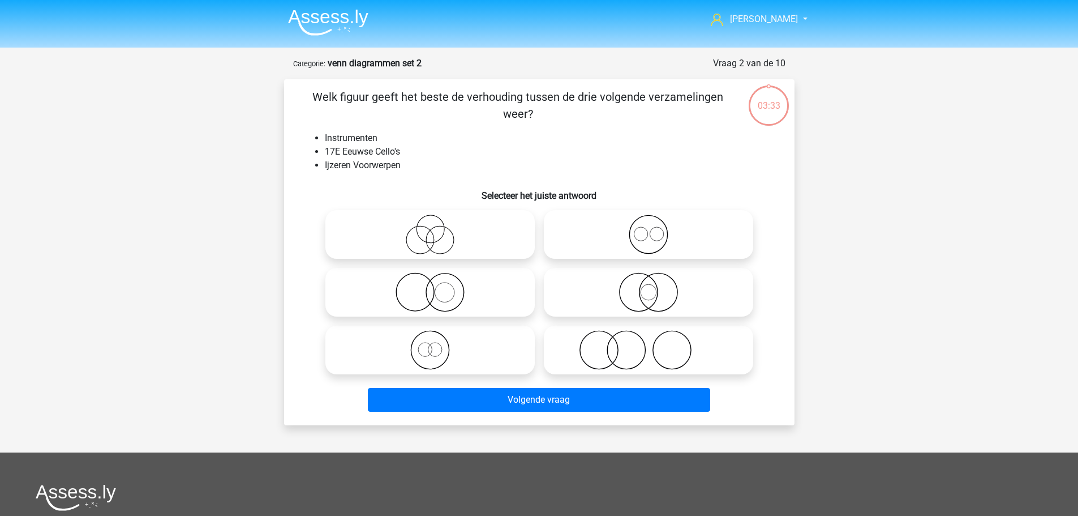
scroll to position [57, 0]
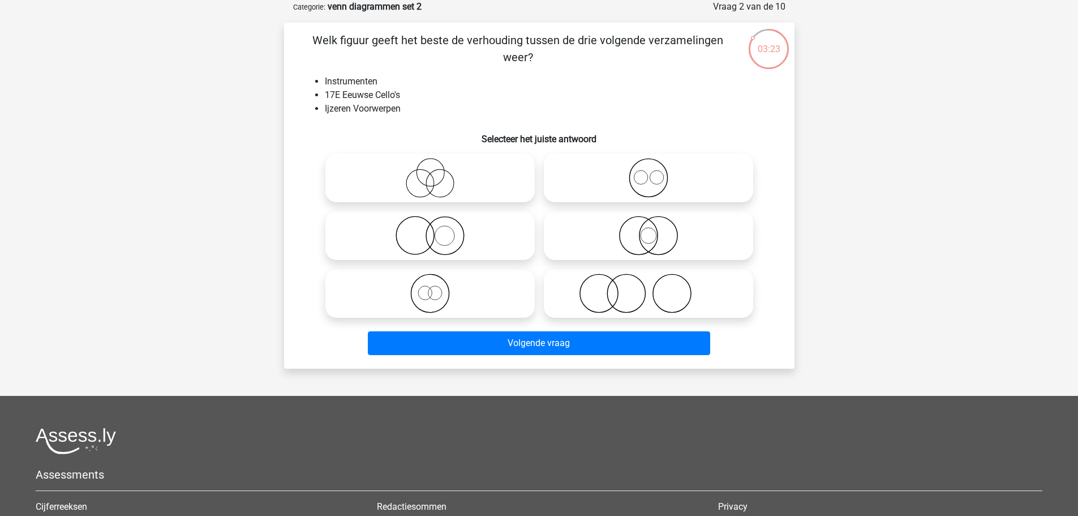
click at [449, 233] on icon at bounding box center [430, 236] width 200 height 40
click at [438, 230] on input "radio" at bounding box center [433, 225] width 7 height 7
radio input "true"
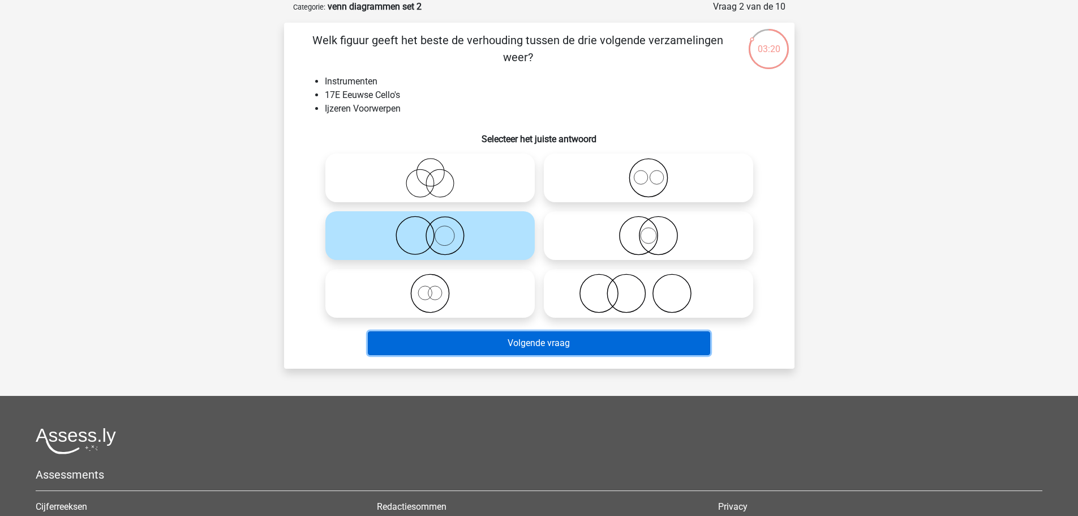
click at [564, 333] on button "Volgende vraag" at bounding box center [539, 343] width 342 height 24
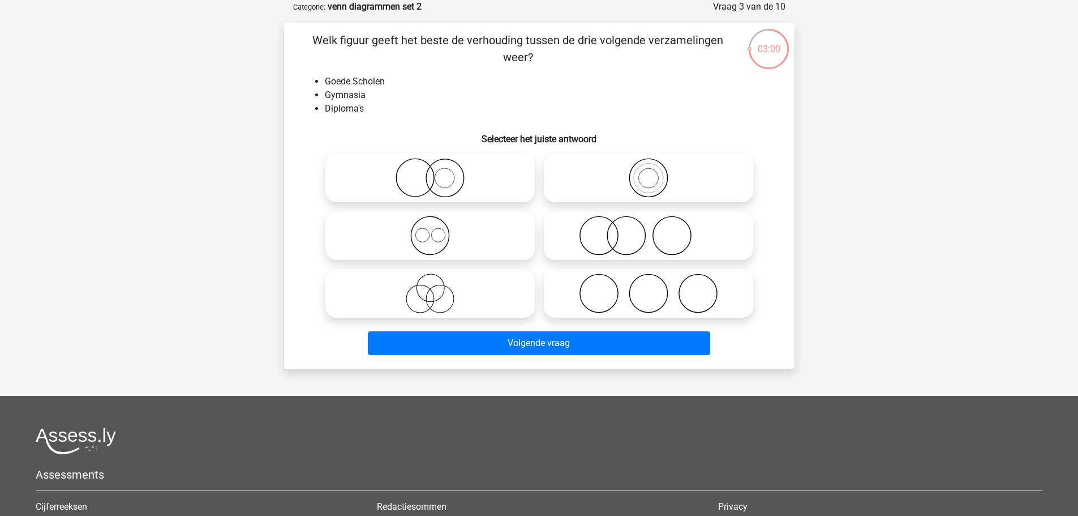
click at [601, 250] on icon at bounding box center [648, 236] width 200 height 40
click at [649, 230] on input "radio" at bounding box center [652, 225] width 7 height 7
radio input "true"
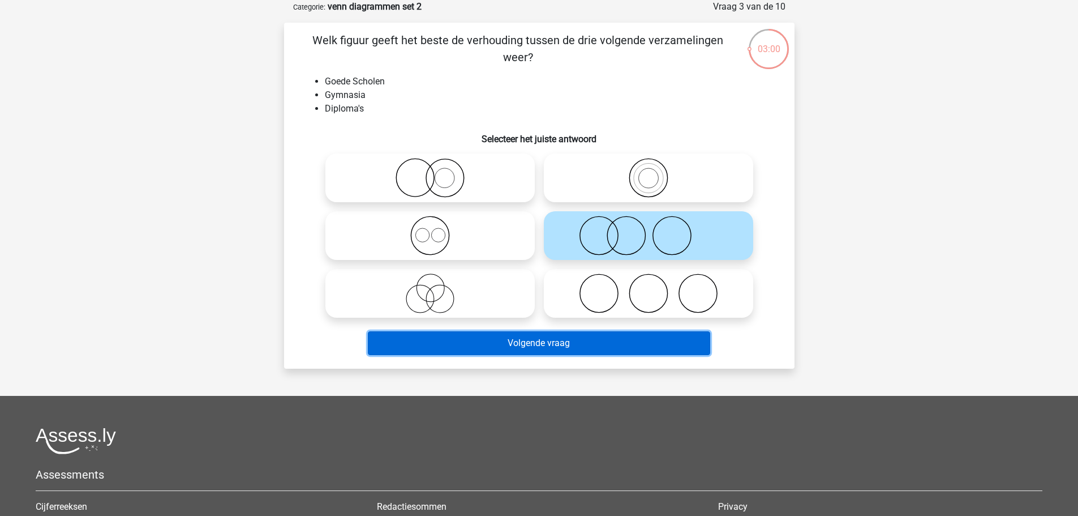
drag, startPoint x: 595, startPoint y: 349, endPoint x: 597, endPoint y: 341, distance: 8.1
click at [597, 348] on button "Volgende vraag" at bounding box center [539, 343] width 342 height 24
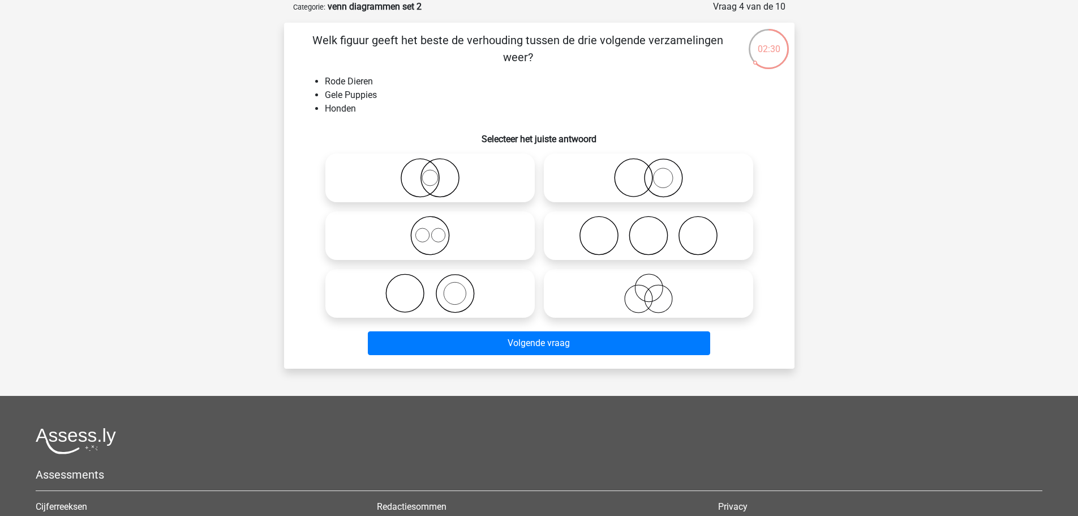
click at [652, 169] on input "radio" at bounding box center [652, 168] width 7 height 7
radio input "true"
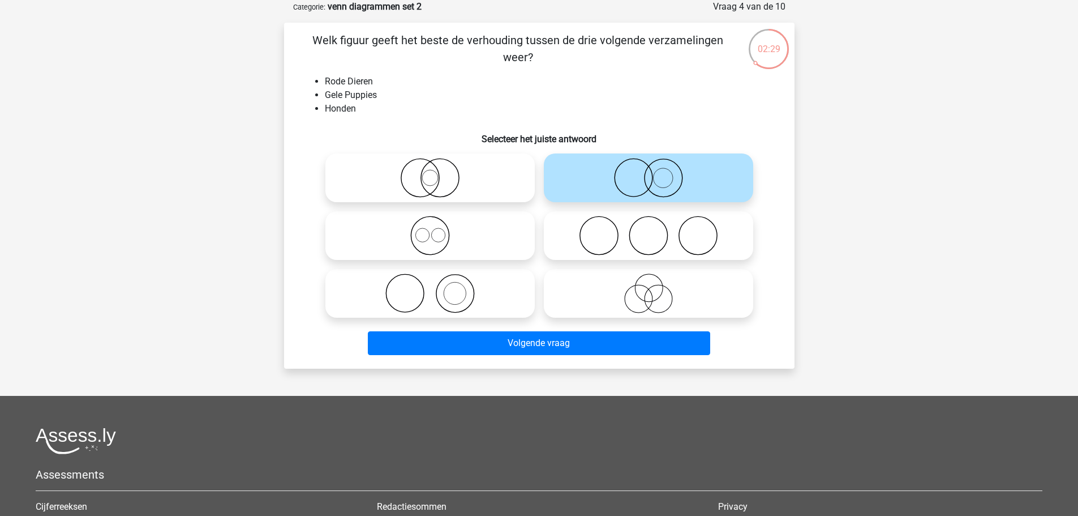
click at [652, 325] on div "Volgende vraag" at bounding box center [539, 340] width 474 height 37
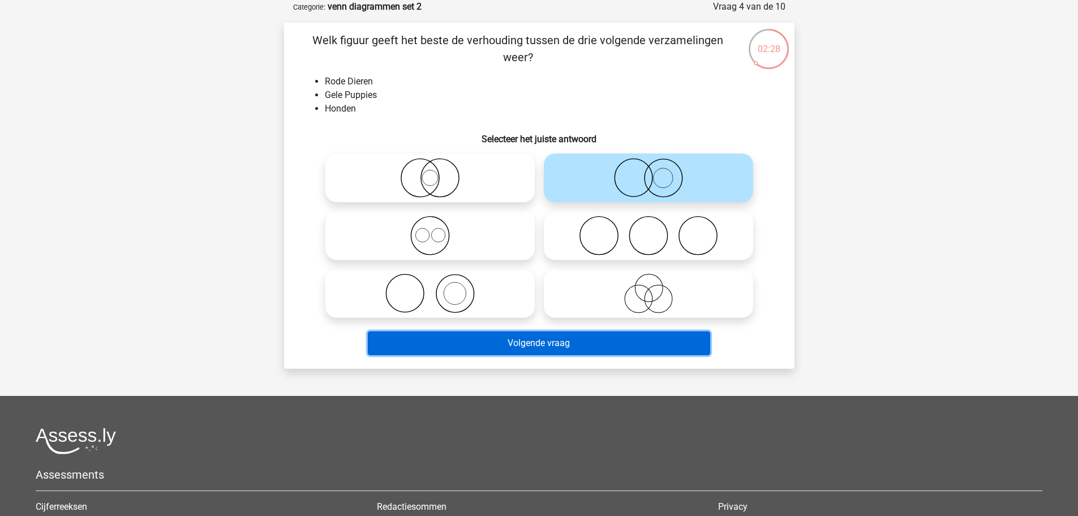
click at [643, 344] on button "Volgende vraag" at bounding box center [539, 343] width 342 height 24
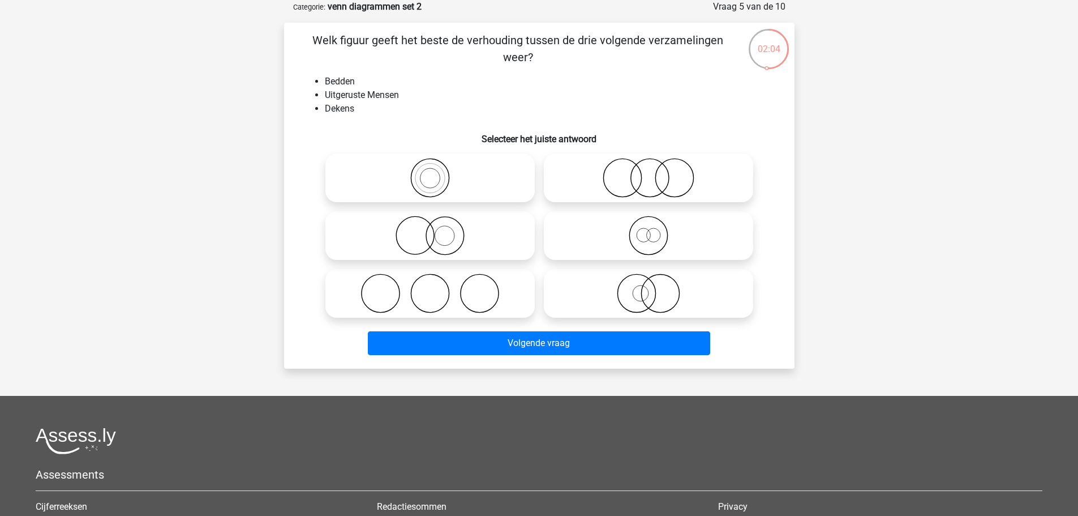
click at [649, 235] on icon at bounding box center [648, 236] width 200 height 40
click at [649, 230] on input "radio" at bounding box center [652, 225] width 7 height 7
radio input "true"
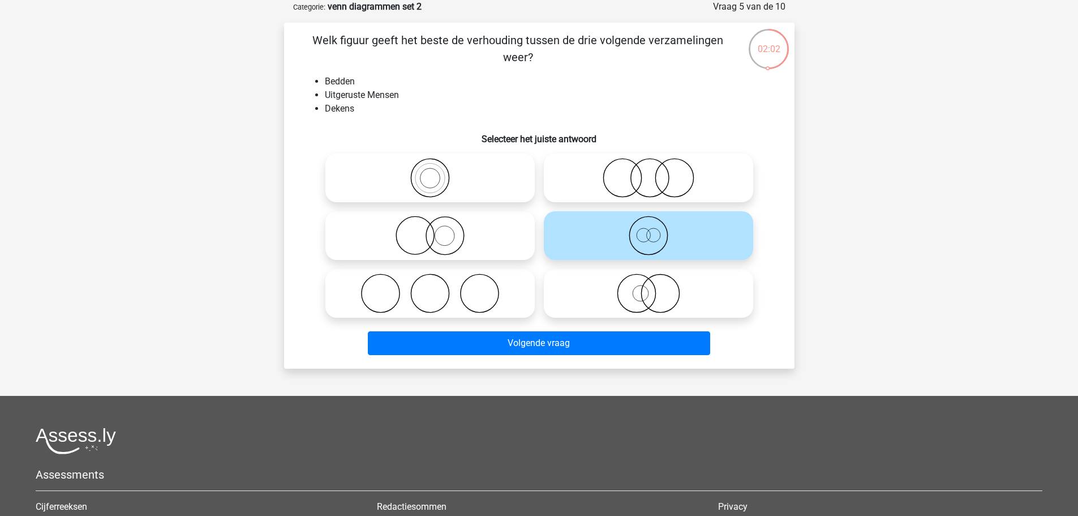
click at [642, 273] on label at bounding box center [648, 293] width 209 height 49
click at [649, 280] on input "radio" at bounding box center [652, 283] width 7 height 7
radio input "true"
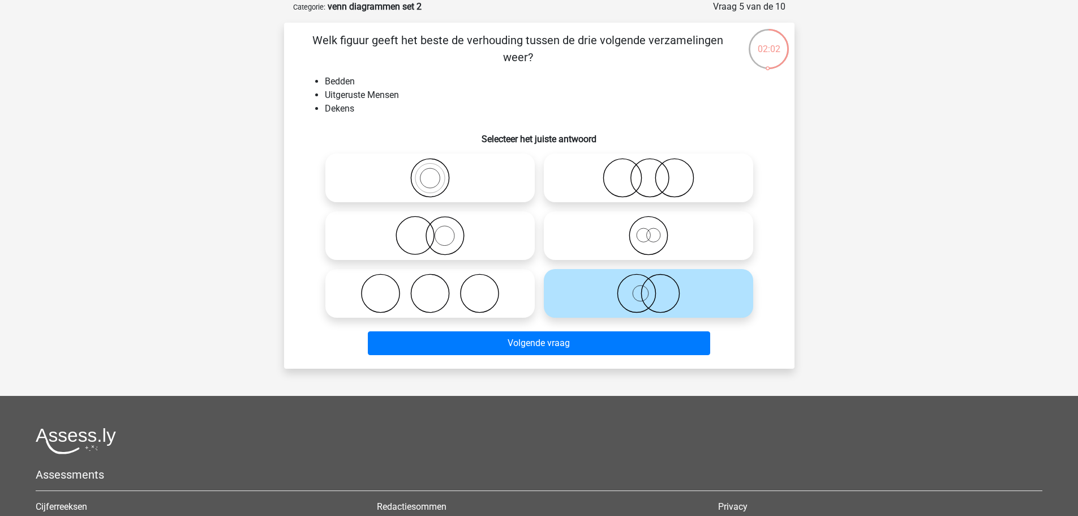
click at [676, 194] on icon at bounding box center [648, 178] width 200 height 40
click at [656, 172] on input "radio" at bounding box center [652, 168] width 7 height 7
radio input "true"
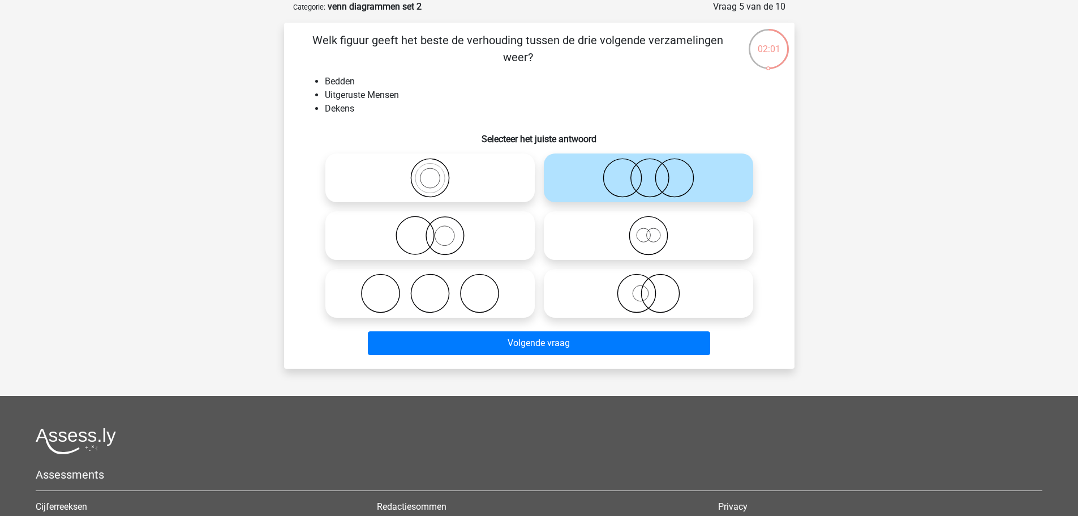
click at [606, 355] on div "Volgende vraag" at bounding box center [539, 345] width 437 height 28
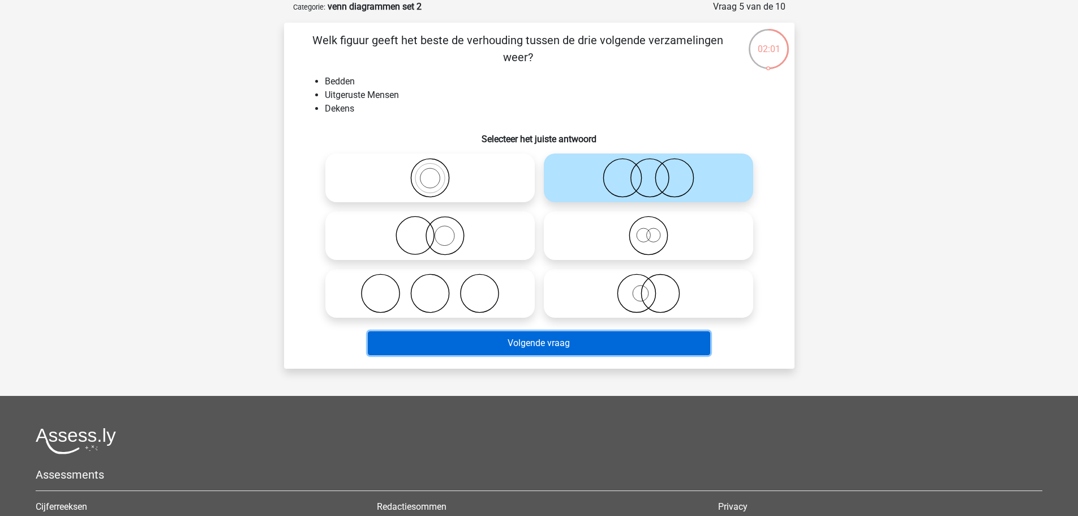
click at [608, 349] on button "Volgende vraag" at bounding box center [539, 343] width 342 height 24
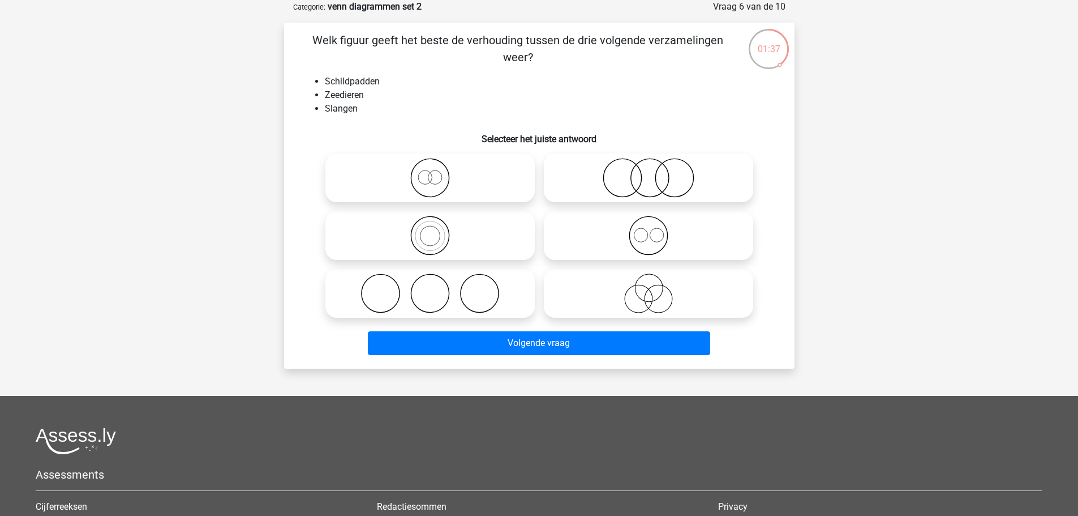
click at [646, 185] on icon at bounding box center [648, 178] width 200 height 40
click at [649, 172] on input "radio" at bounding box center [652, 168] width 7 height 7
radio input "true"
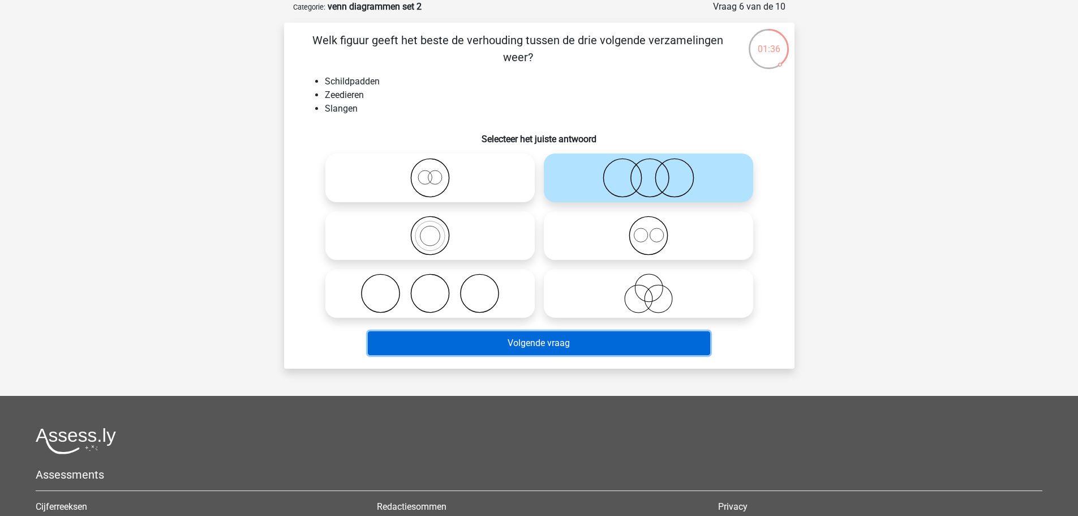
click at [565, 336] on button "Volgende vraag" at bounding box center [539, 343] width 342 height 24
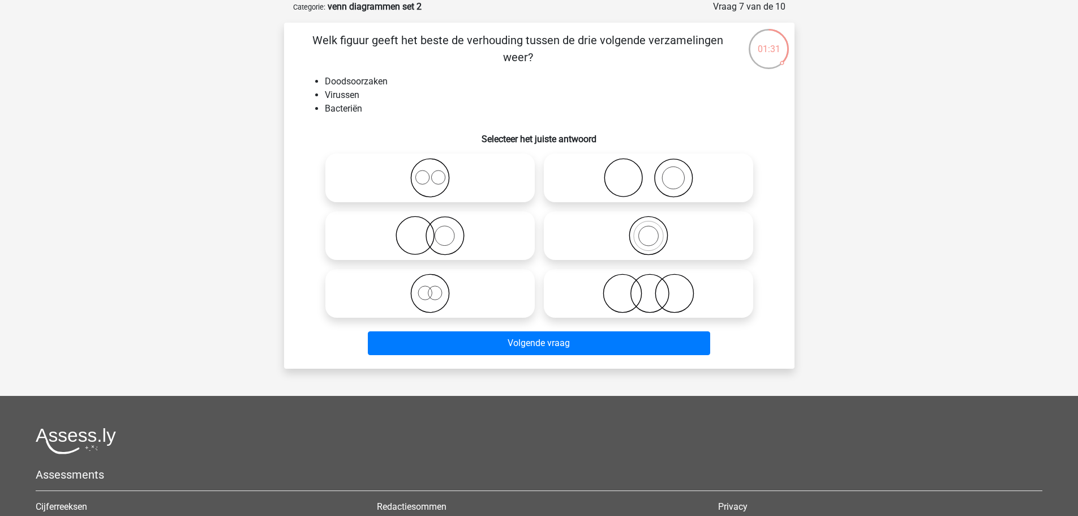
click at [444, 188] on icon at bounding box center [430, 178] width 200 height 40
click at [438, 172] on input "radio" at bounding box center [433, 168] width 7 height 7
radio input "true"
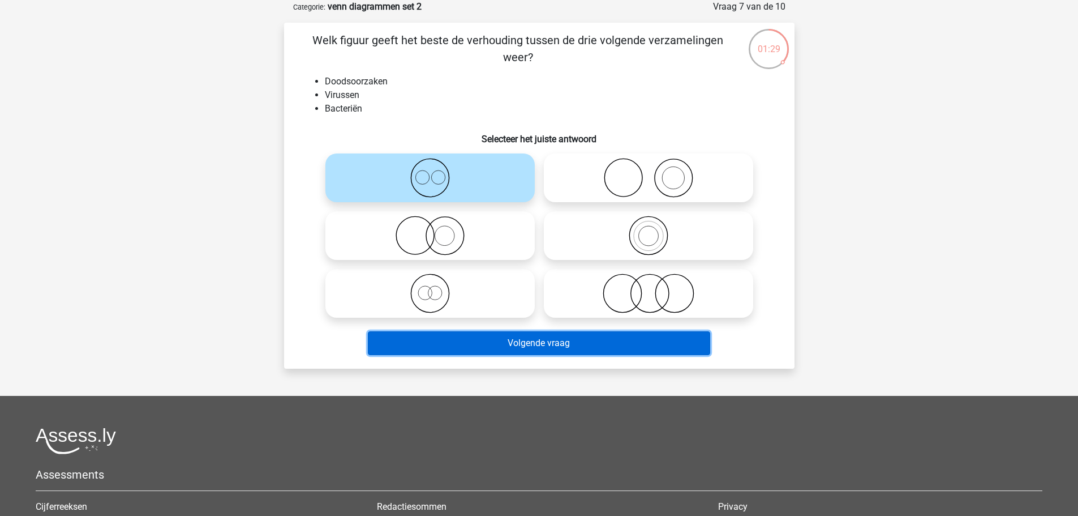
click at [518, 345] on button "Volgende vraag" at bounding box center [539, 343] width 342 height 24
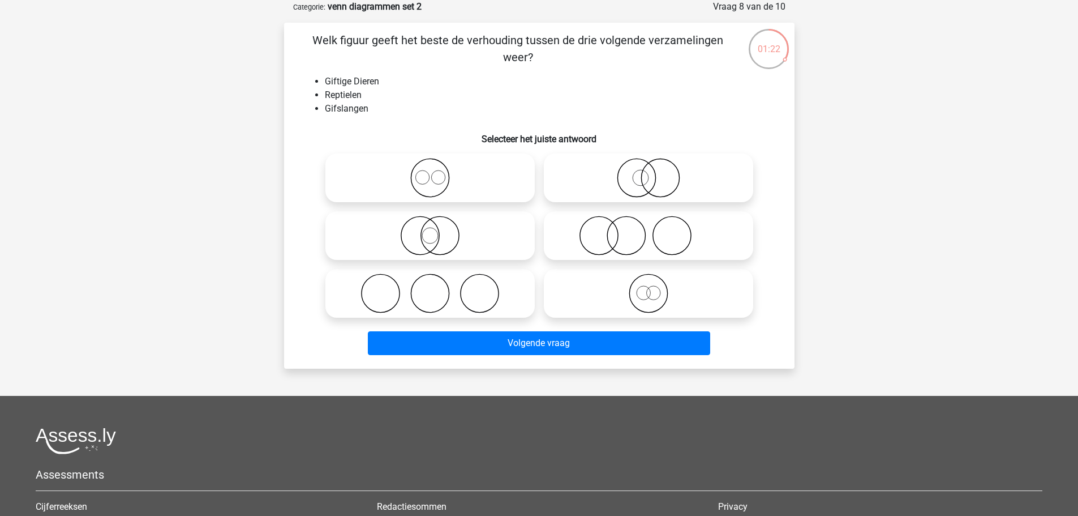
click at [438, 236] on icon at bounding box center [430, 236] width 200 height 40
click at [438, 230] on input "radio" at bounding box center [433, 225] width 7 height 7
radio input "true"
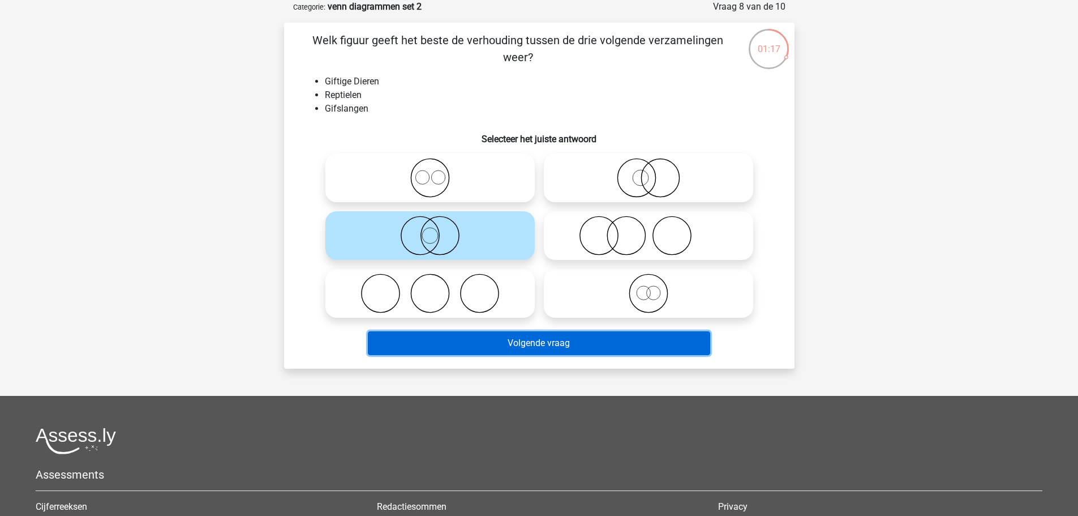
click at [577, 341] on button "Volgende vraag" at bounding box center [539, 343] width 342 height 24
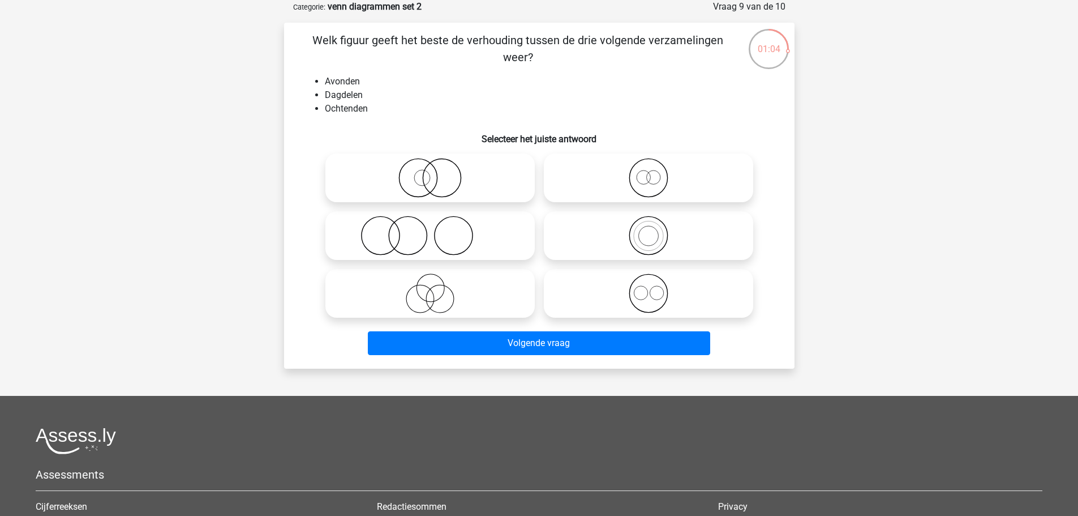
click at [635, 179] on icon at bounding box center [648, 178] width 200 height 40
click at [649, 172] on input "radio" at bounding box center [652, 168] width 7 height 7
radio input "true"
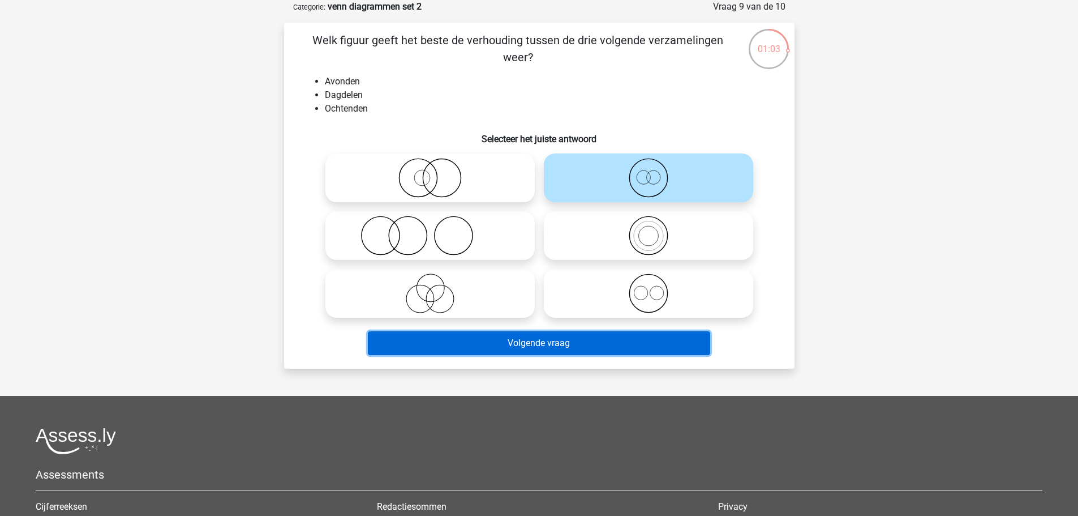
click at [546, 350] on button "Volgende vraag" at bounding box center [539, 343] width 342 height 24
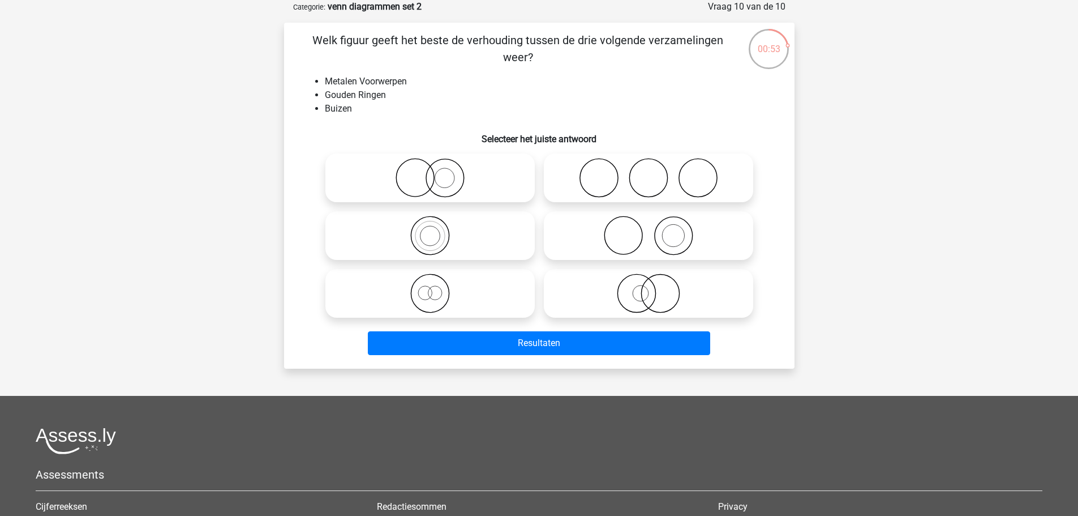
click at [465, 299] on icon at bounding box center [430, 293] width 200 height 40
click at [438, 288] on input "radio" at bounding box center [433, 283] width 7 height 7
radio input "true"
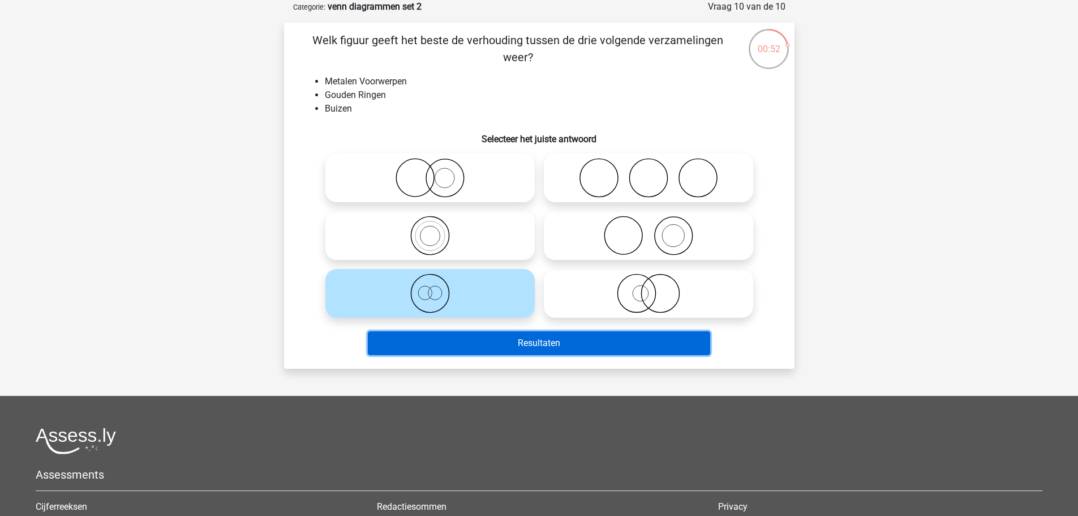
click at [554, 346] on button "Resultaten" at bounding box center [539, 343] width 342 height 24
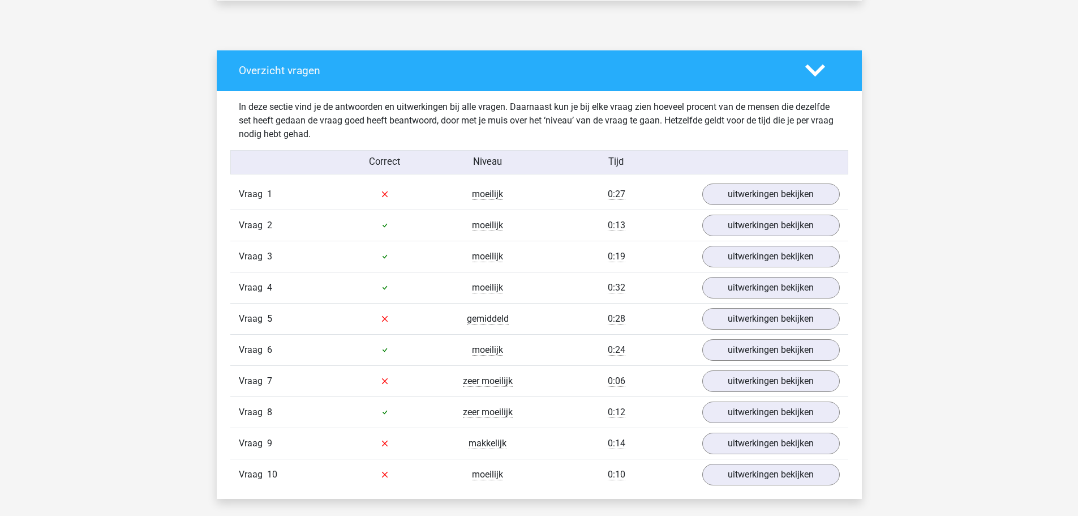
scroll to position [566, 0]
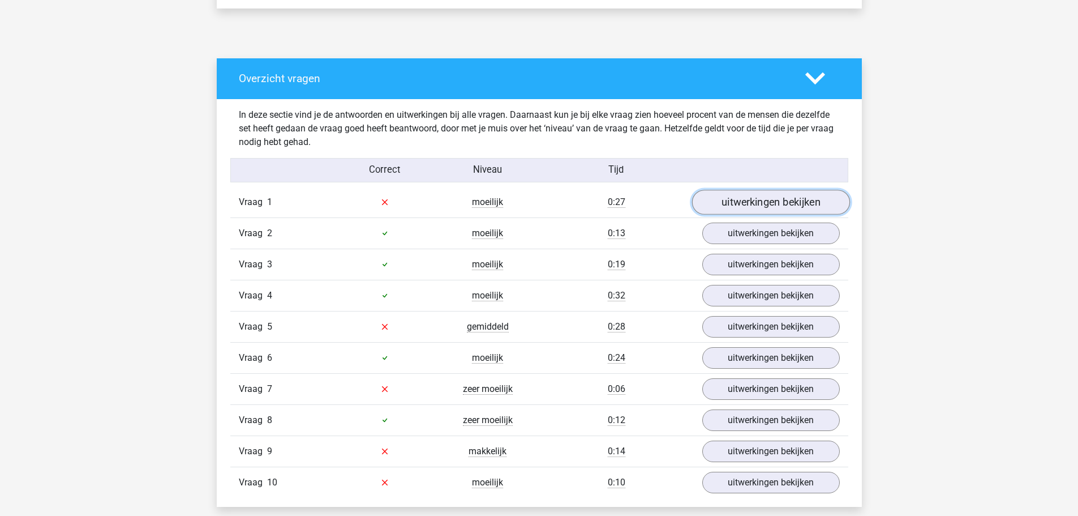
click at [758, 200] on link "uitwerkingen bekijken" at bounding box center [771, 202] width 158 height 25
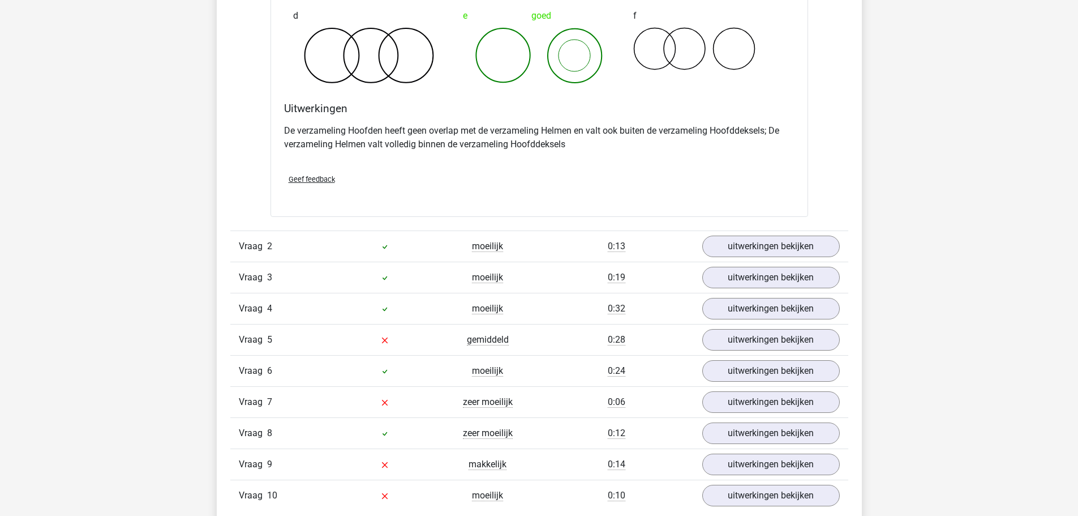
scroll to position [1019, 0]
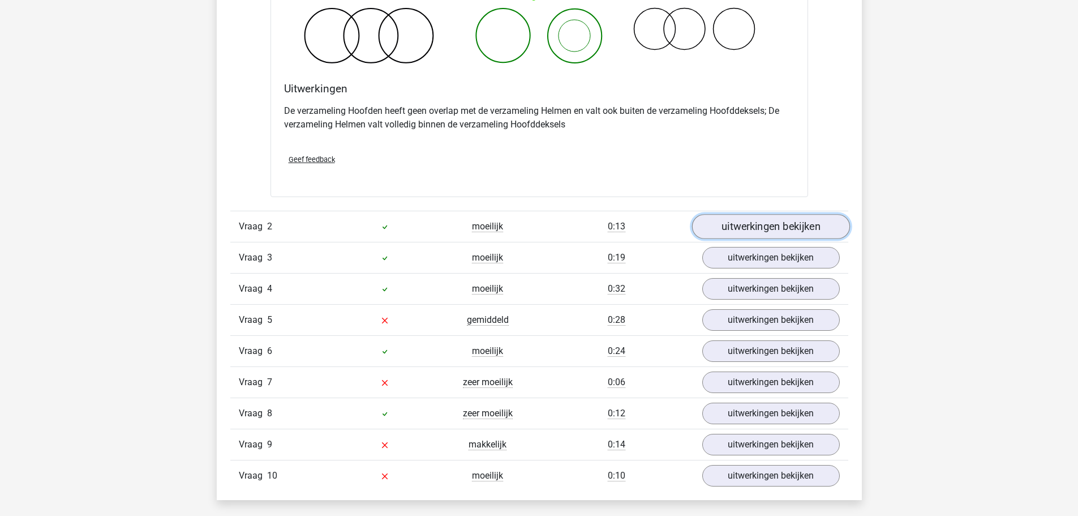
click at [748, 223] on link "uitwerkingen bekijken" at bounding box center [771, 226] width 158 height 25
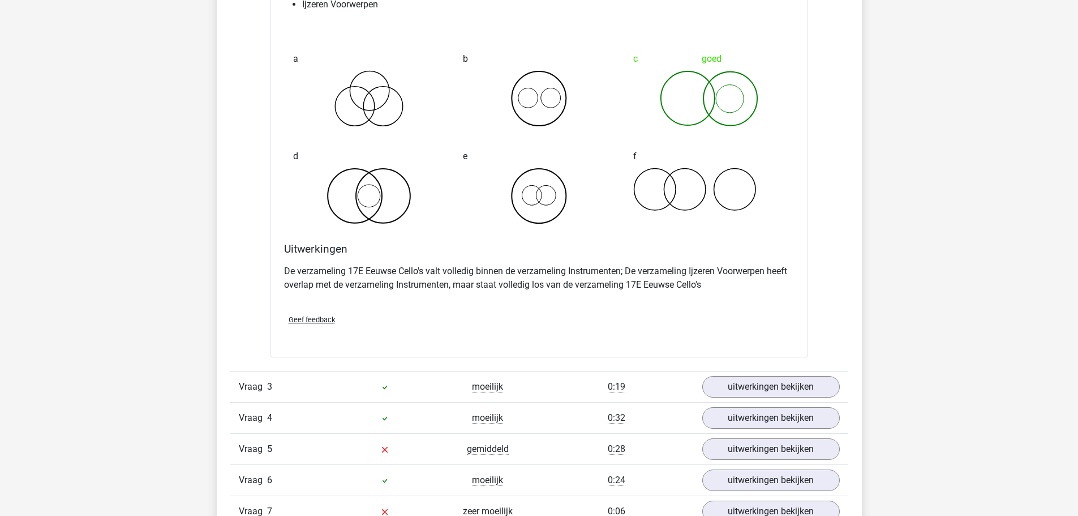
scroll to position [1358, 0]
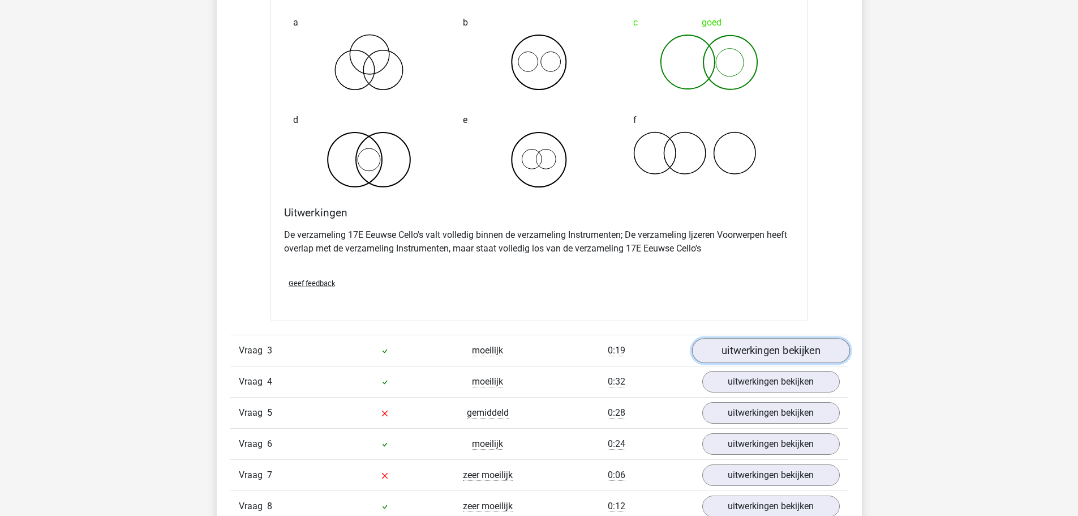
click at [797, 344] on link "uitwerkingen bekijken" at bounding box center [771, 350] width 158 height 25
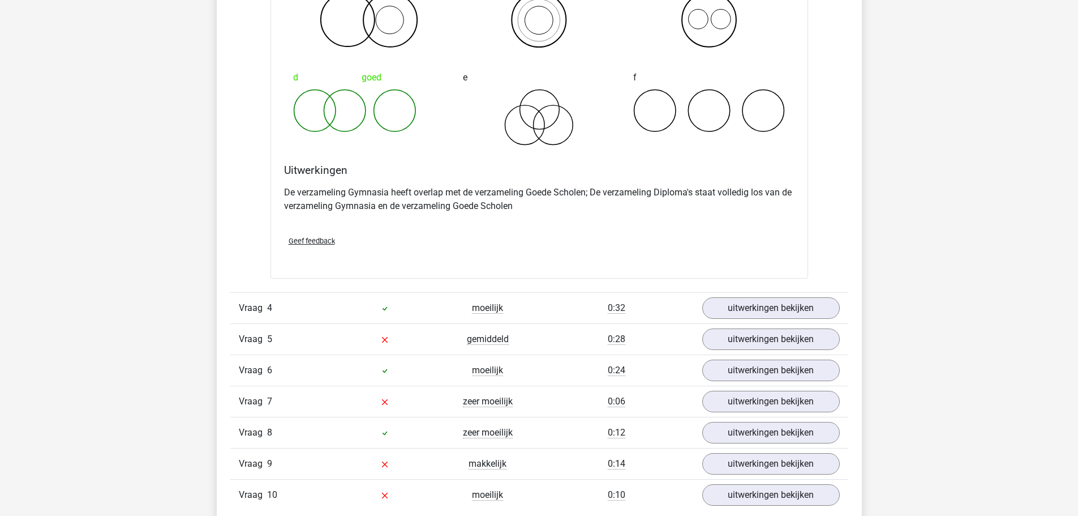
scroll to position [1868, 0]
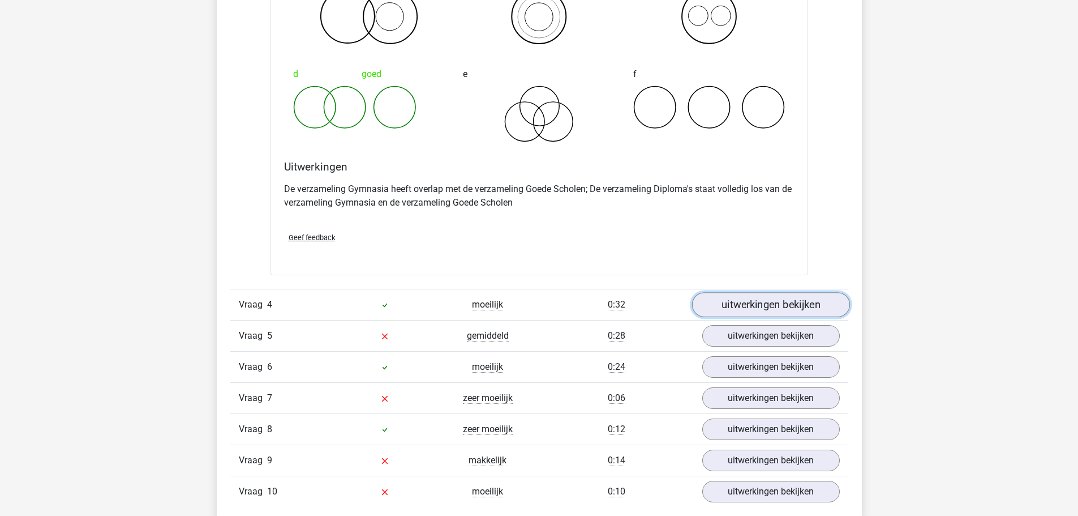
click at [762, 311] on link "uitwerkingen bekijken" at bounding box center [771, 304] width 158 height 25
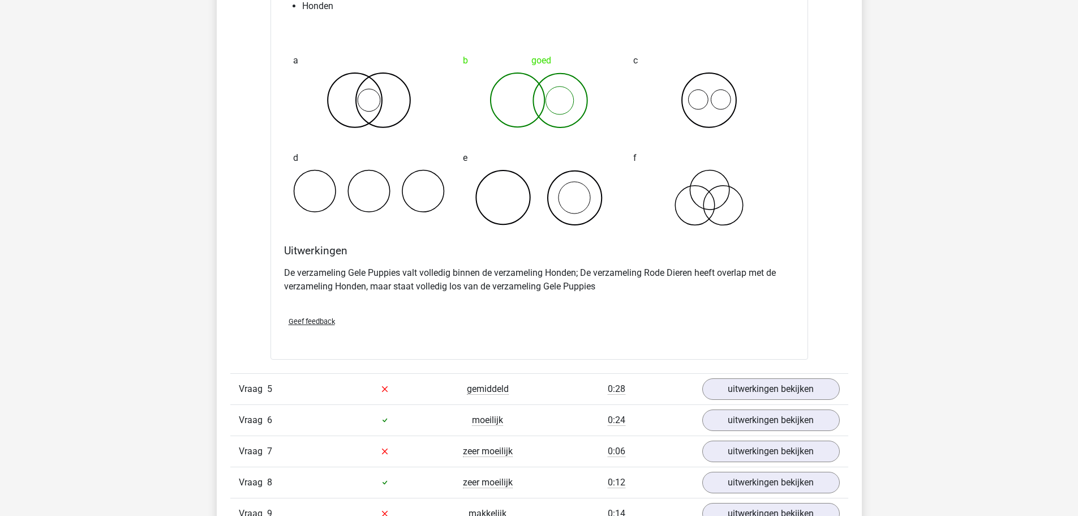
scroll to position [2264, 0]
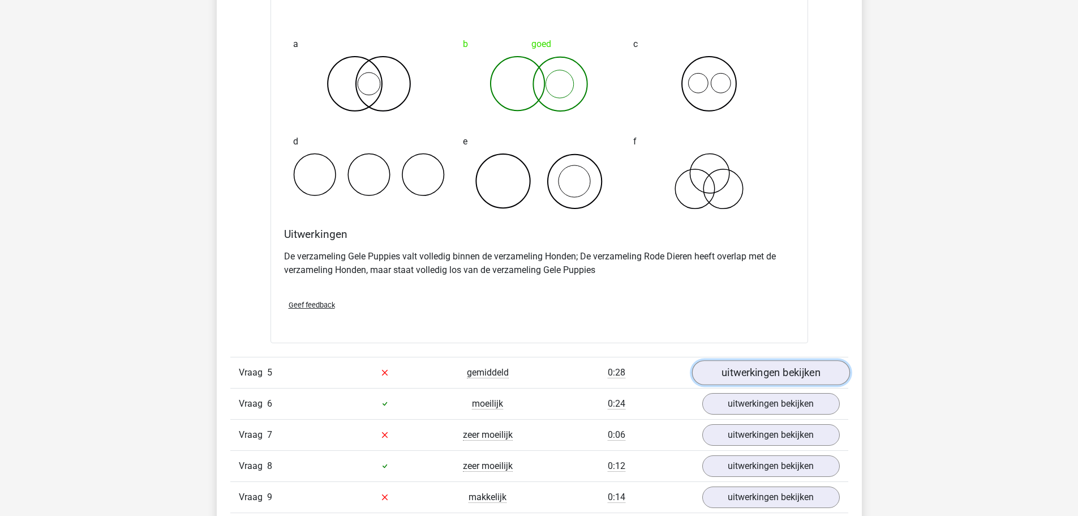
click at [782, 363] on link "uitwerkingen bekijken" at bounding box center [771, 372] width 158 height 25
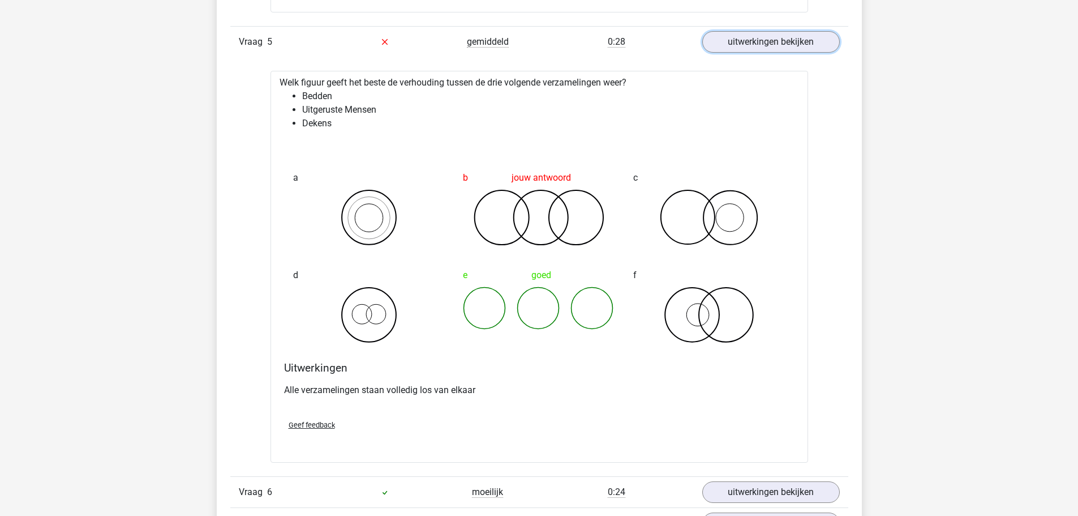
scroll to position [2660, 0]
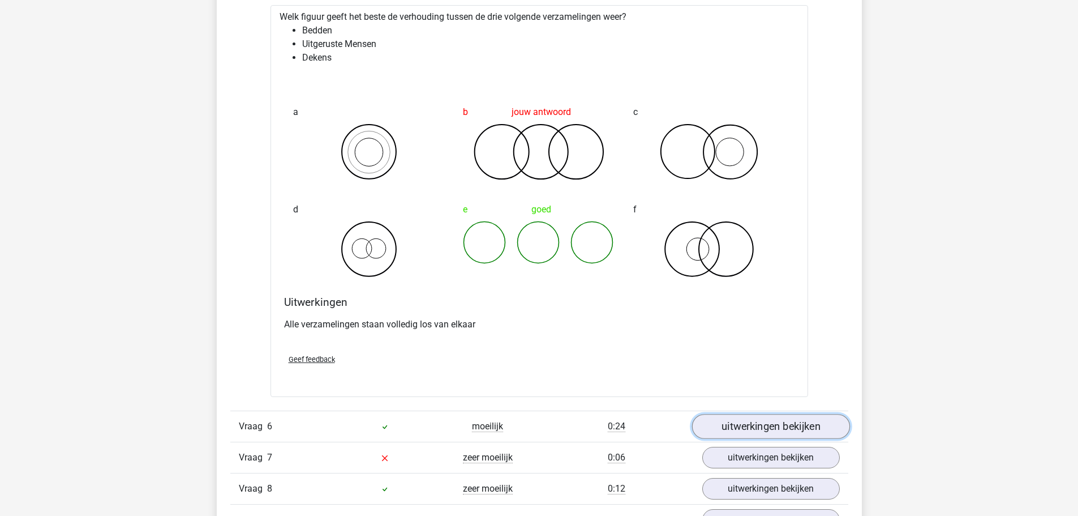
click at [808, 416] on link "uitwerkingen bekijken" at bounding box center [771, 426] width 158 height 25
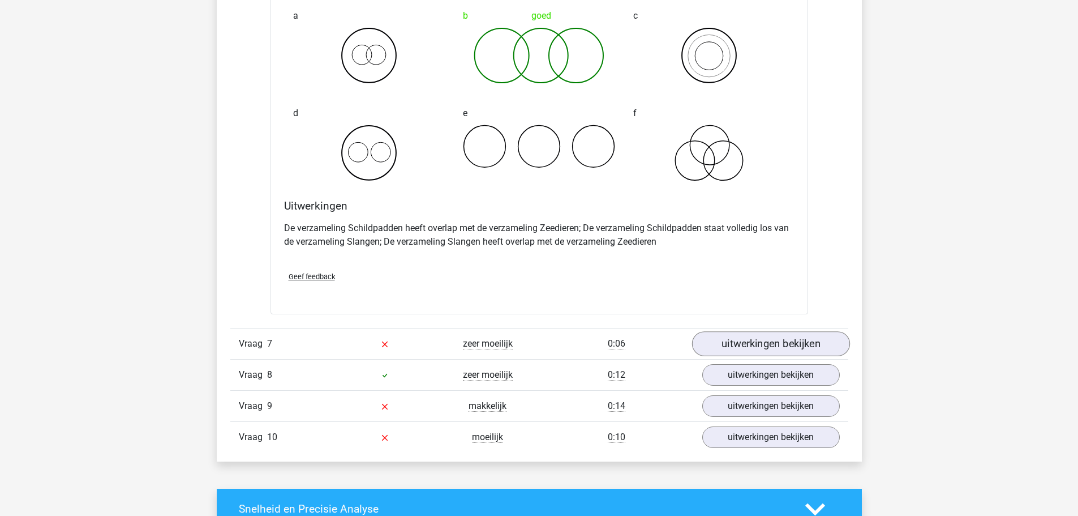
scroll to position [3226, 0]
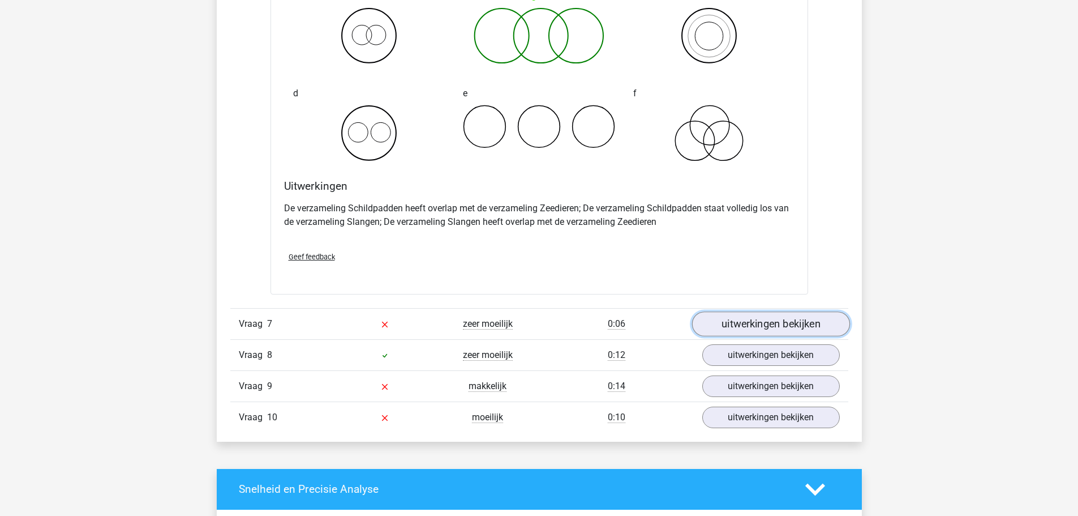
click at [775, 318] on link "uitwerkingen bekijken" at bounding box center [771, 323] width 158 height 25
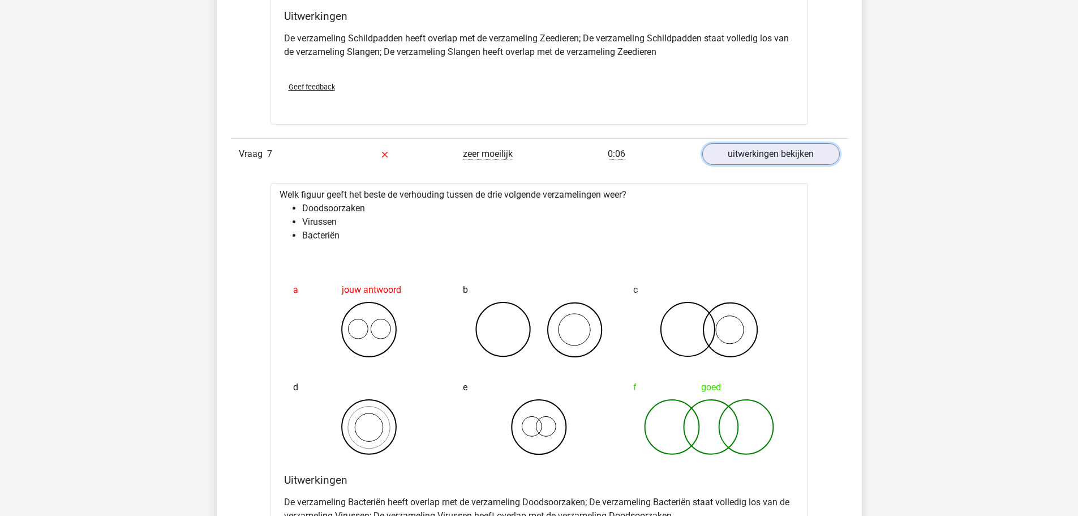
scroll to position [3453, 0]
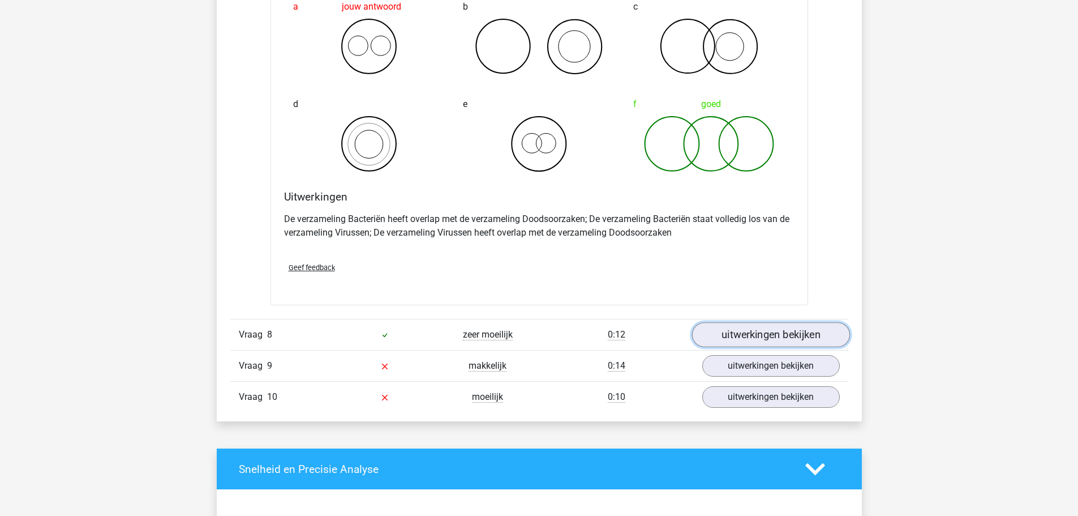
click at [775, 341] on link "uitwerkingen bekijken" at bounding box center [771, 334] width 158 height 25
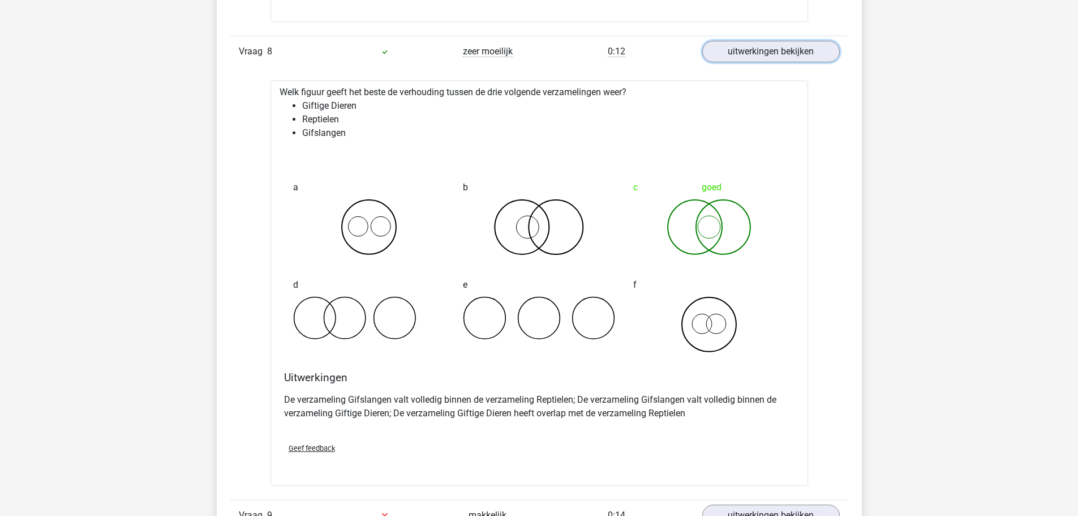
scroll to position [4019, 0]
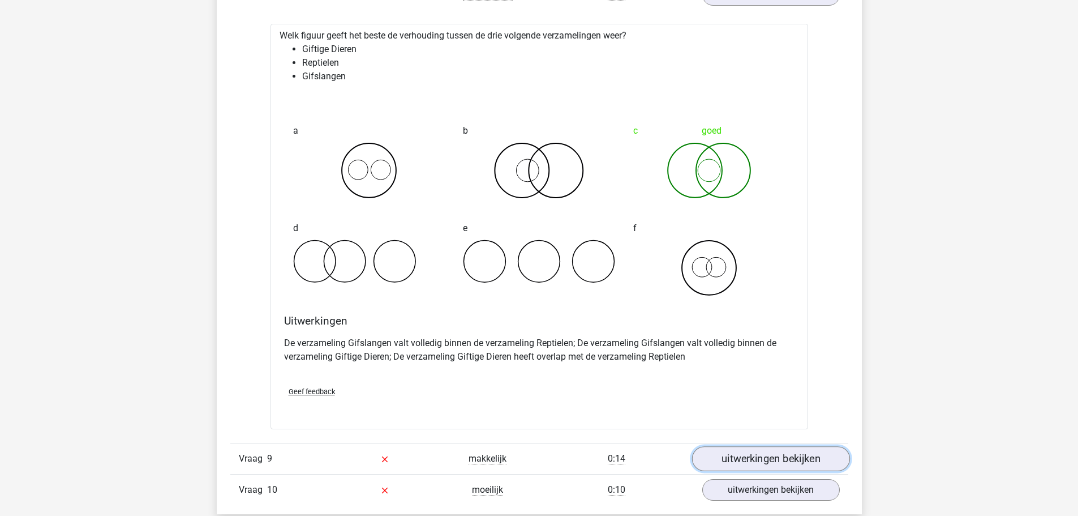
click at [766, 455] on link "uitwerkingen bekijken" at bounding box center [771, 459] width 158 height 25
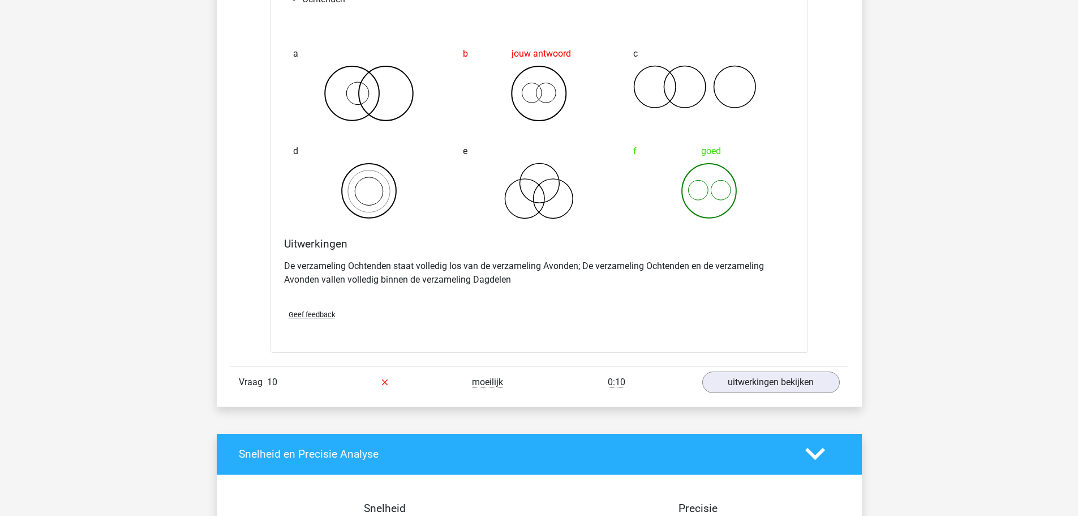
scroll to position [4585, 0]
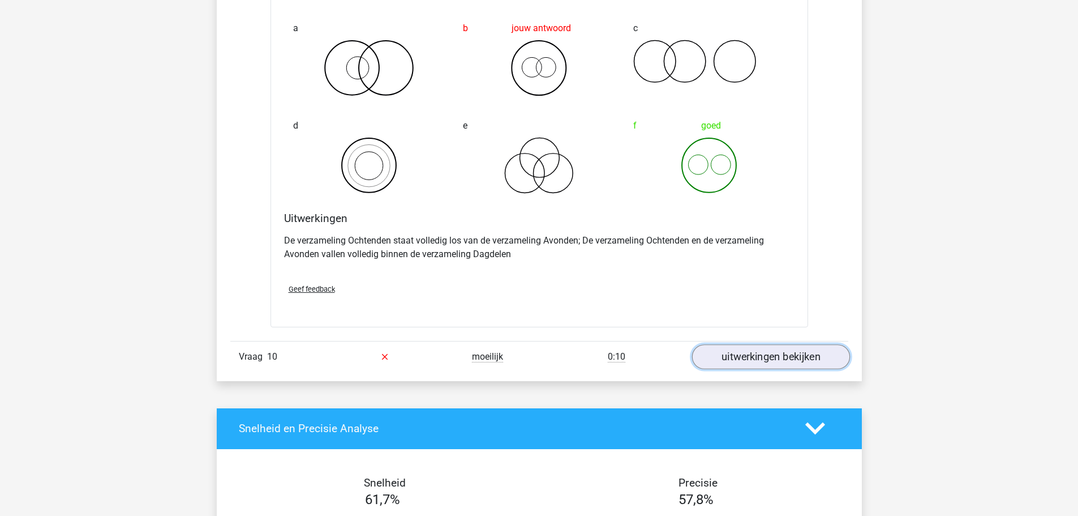
click at [765, 366] on link "uitwerkingen bekijken" at bounding box center [771, 356] width 158 height 25
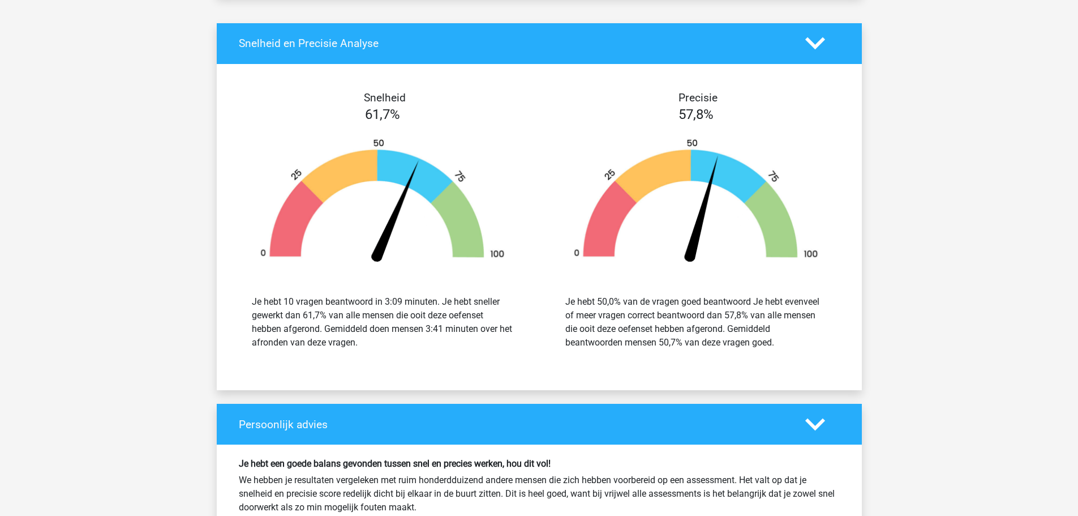
scroll to position [5604, 0]
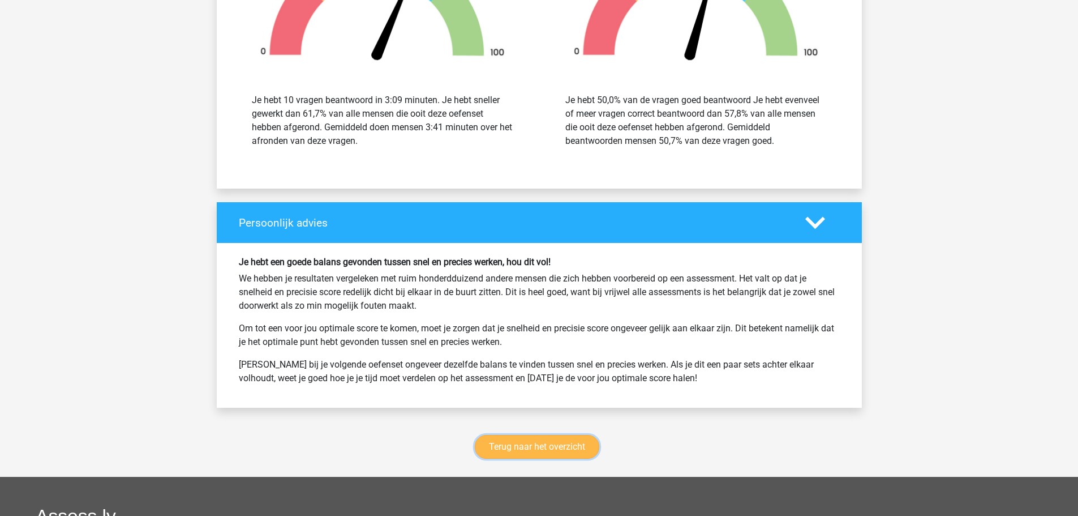
click at [553, 451] on link "Terug naar het overzicht" at bounding box center [537, 447] width 125 height 24
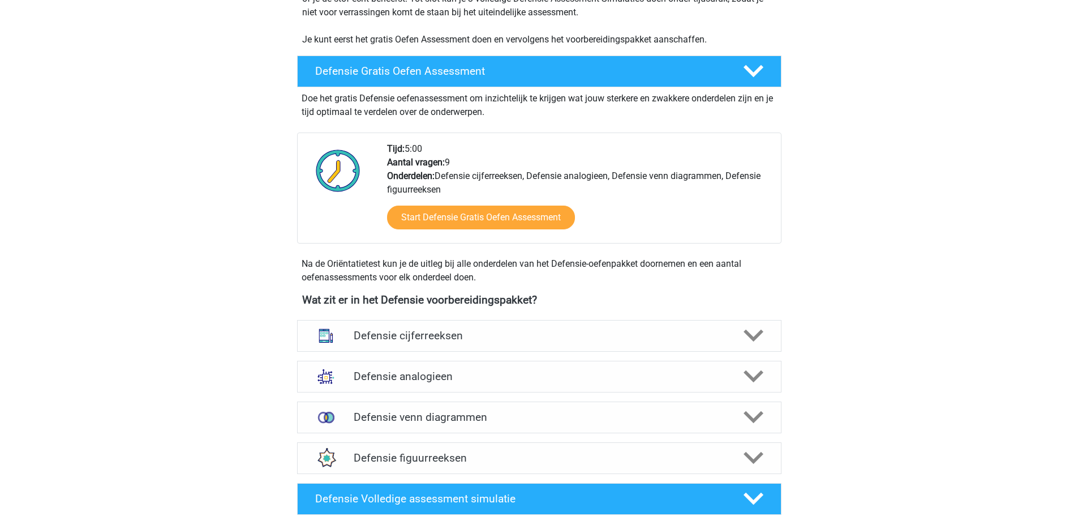
scroll to position [283, 0]
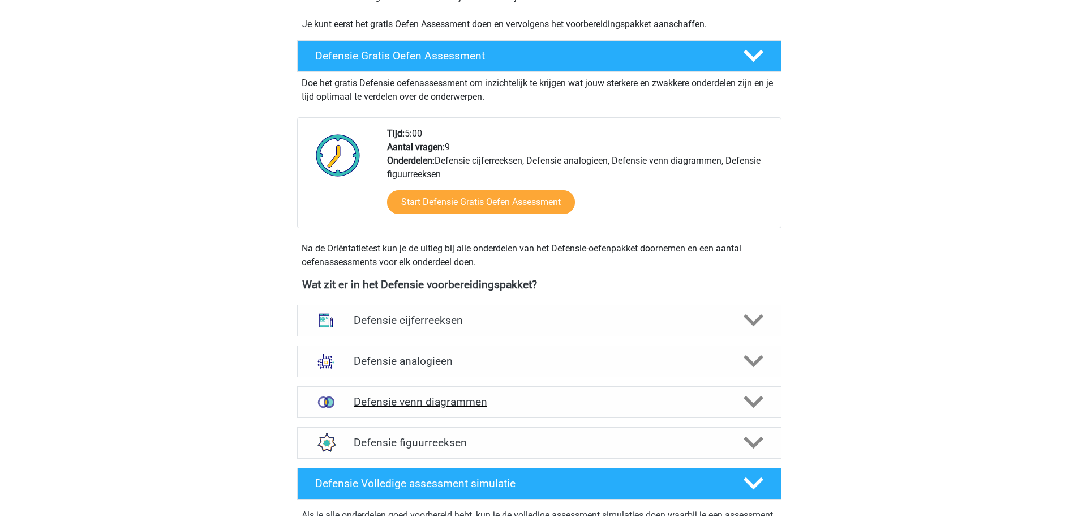
click at [749, 402] on polygon at bounding box center [754, 402] width 20 height 12
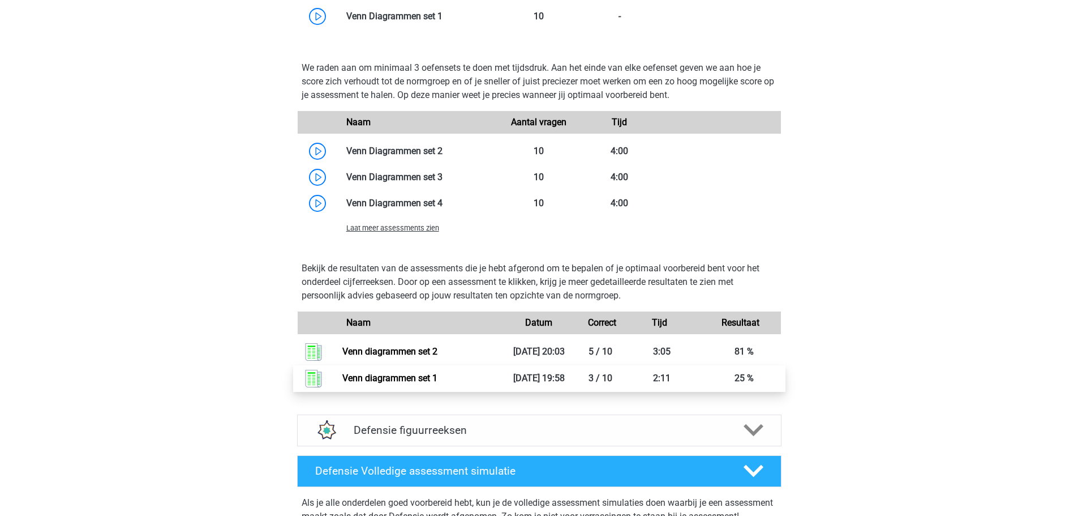
scroll to position [849, 0]
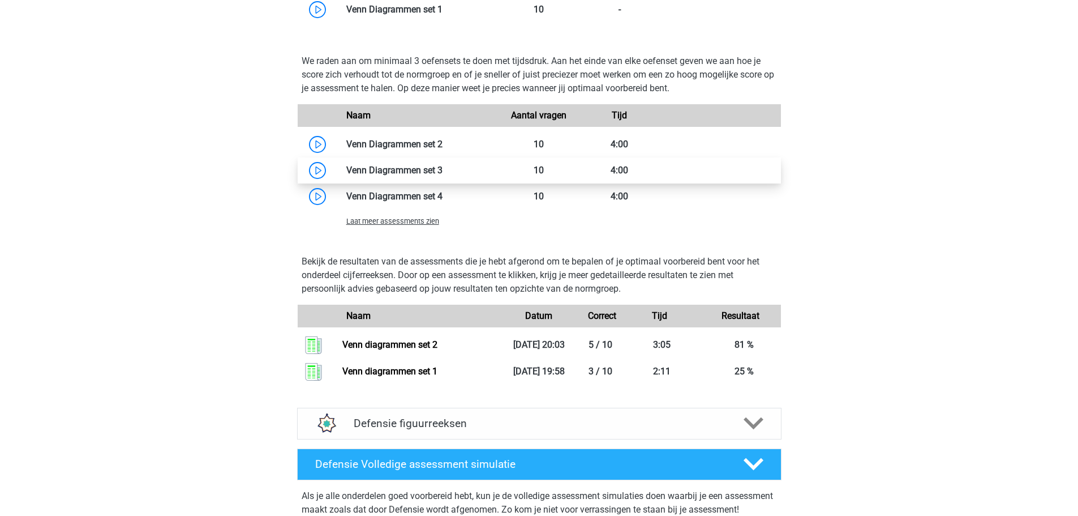
click at [443, 165] on link at bounding box center [443, 170] width 0 height 11
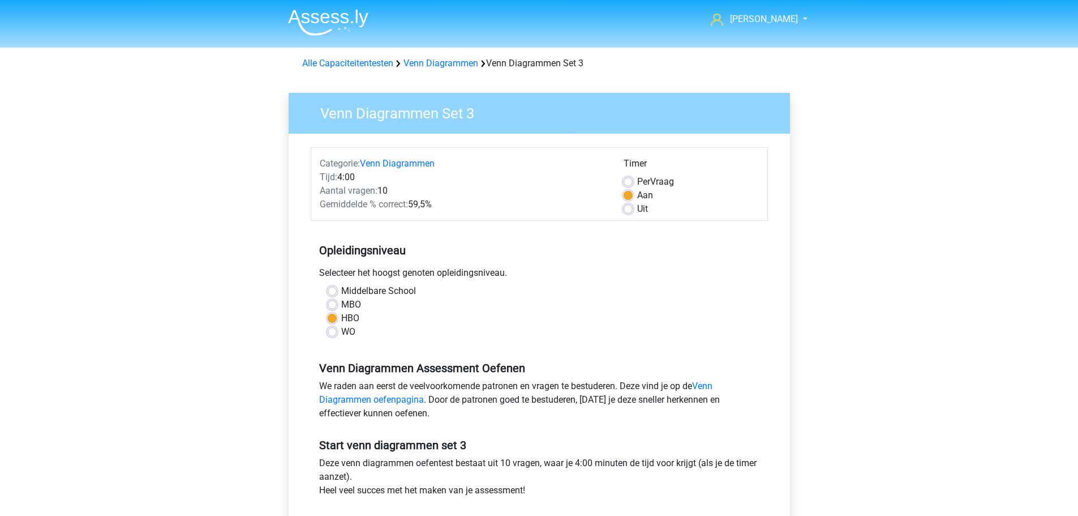
click at [665, 178] on label "Per Vraag" at bounding box center [655, 182] width 37 height 14
click at [633, 178] on input "Per Vraag" at bounding box center [628, 180] width 9 height 11
radio input "true"
click at [635, 191] on div "Aan" at bounding box center [691, 195] width 135 height 14
click at [634, 187] on div "Per Vraag" at bounding box center [691, 182] width 135 height 14
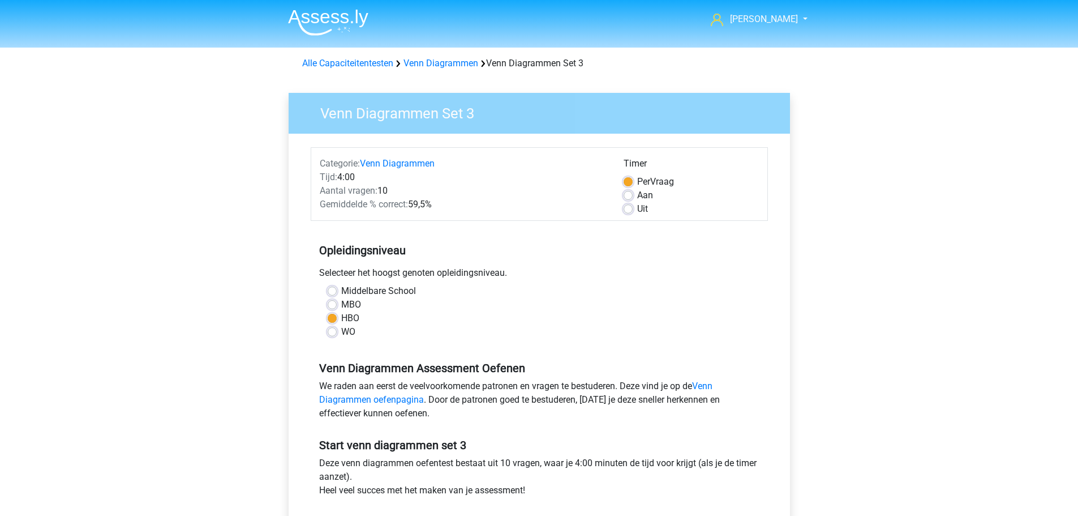
click at [634, 196] on div "Aan" at bounding box center [691, 195] width 135 height 14
click at [637, 191] on label "Aan" at bounding box center [645, 195] width 16 height 14
click at [629, 191] on input "Aan" at bounding box center [628, 193] width 9 height 11
radio input "true"
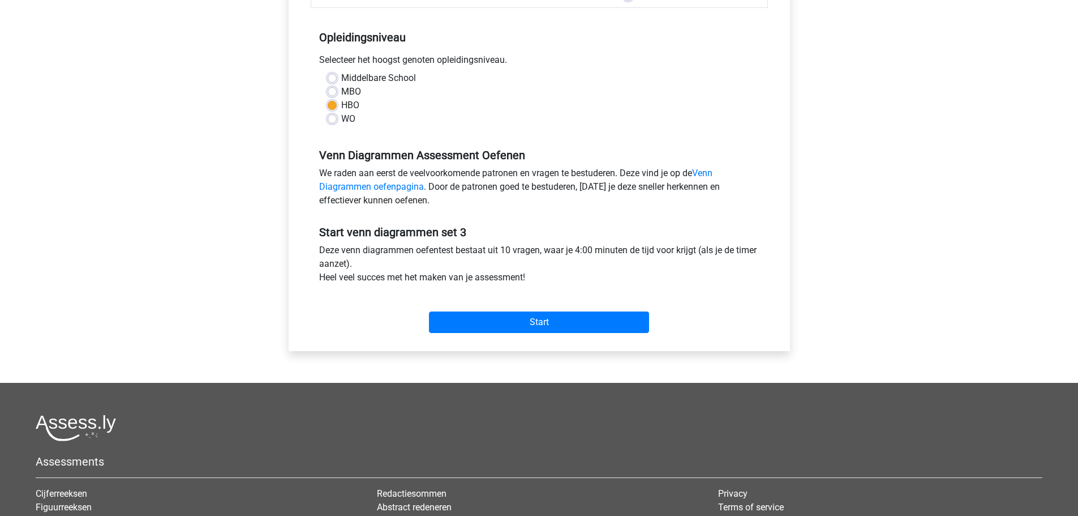
scroll to position [226, 0]
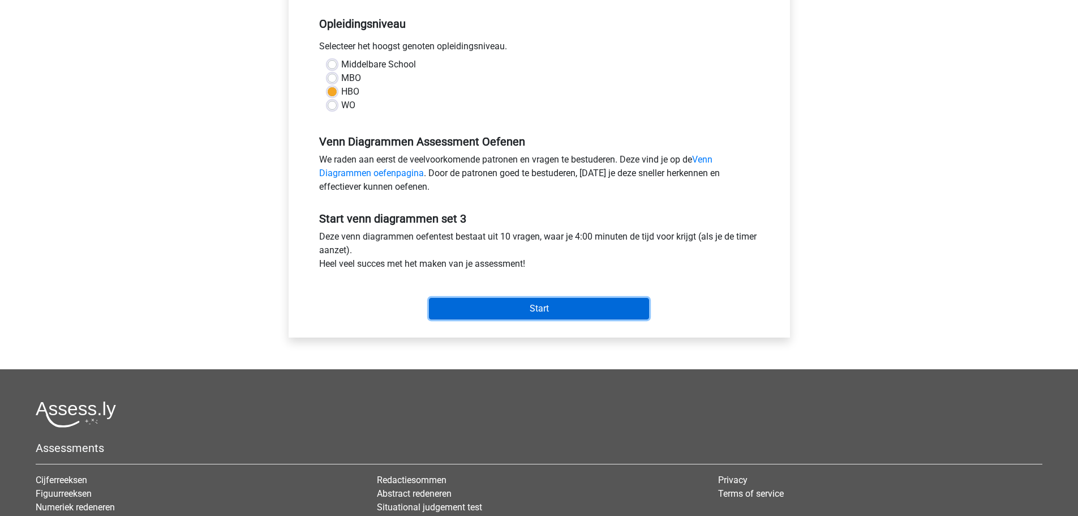
click at [545, 305] on input "Start" at bounding box center [539, 309] width 220 height 22
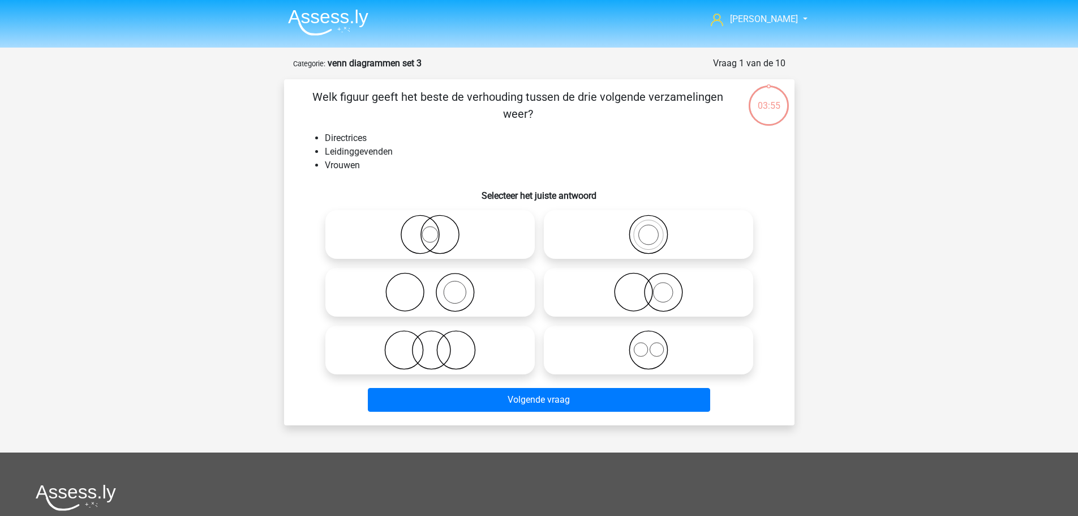
click at [474, 354] on icon at bounding box center [430, 350] width 200 height 40
click at [438, 344] on input "radio" at bounding box center [433, 340] width 7 height 7
radio input "true"
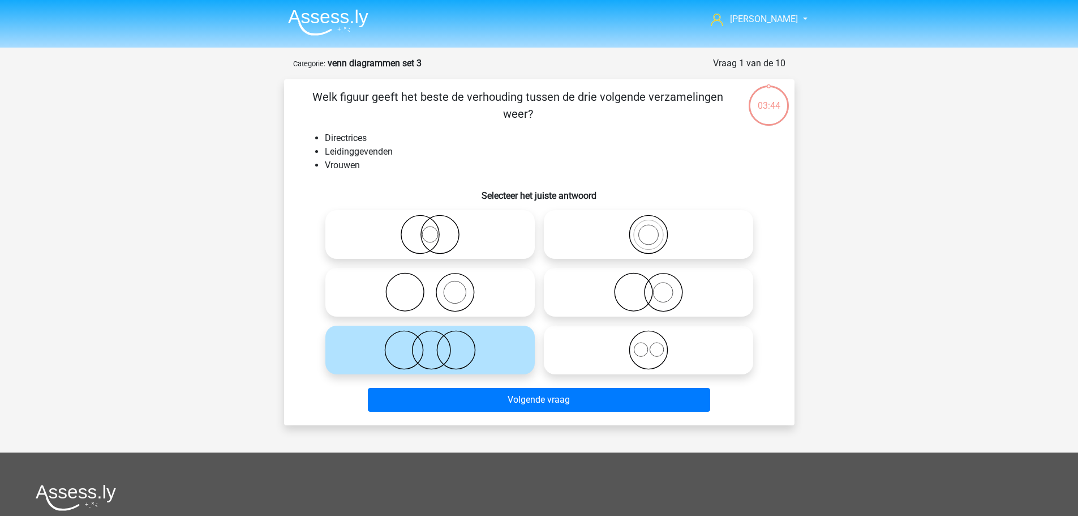
click at [436, 228] on input "radio" at bounding box center [433, 224] width 7 height 7
radio input "true"
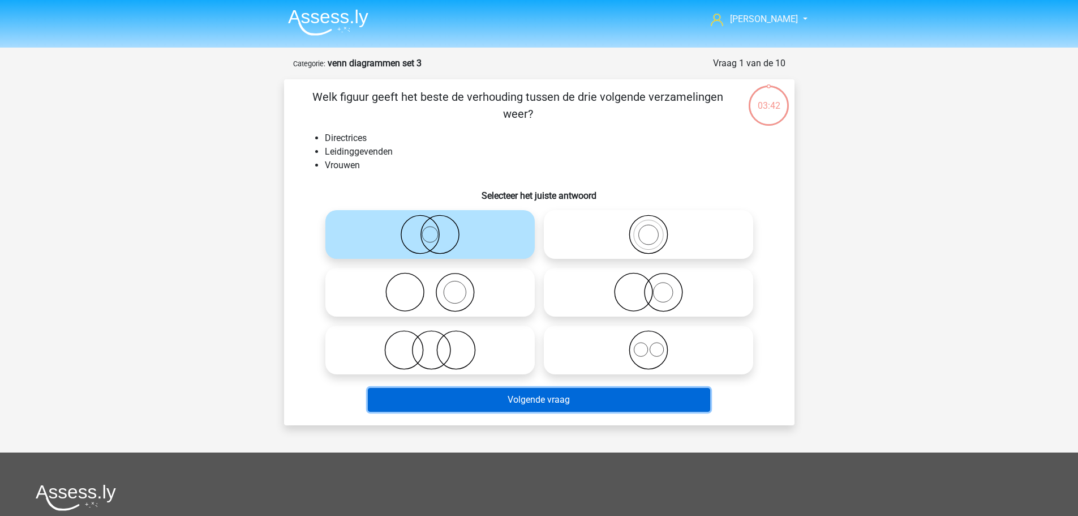
click at [550, 398] on button "Volgende vraag" at bounding box center [539, 400] width 342 height 24
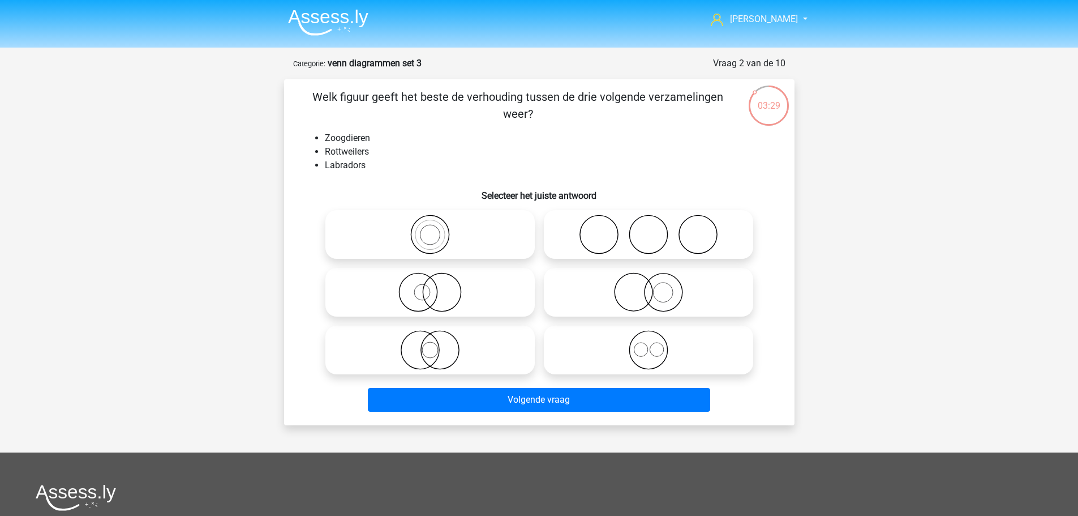
click at [635, 354] on icon at bounding box center [648, 350] width 200 height 40
click at [649, 344] on input "radio" at bounding box center [652, 340] width 7 height 7
radio input "true"
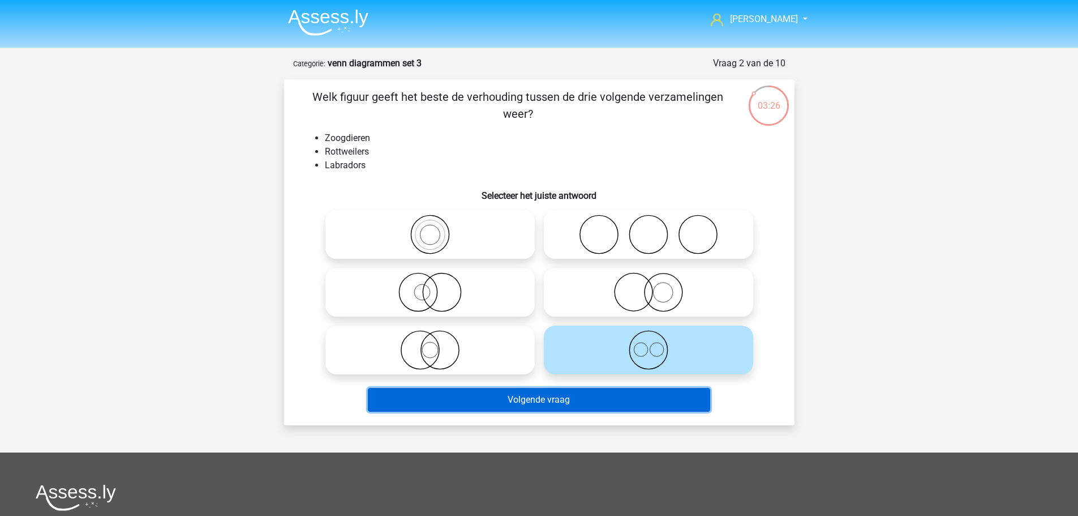
click at [623, 400] on button "Volgende vraag" at bounding box center [539, 400] width 342 height 24
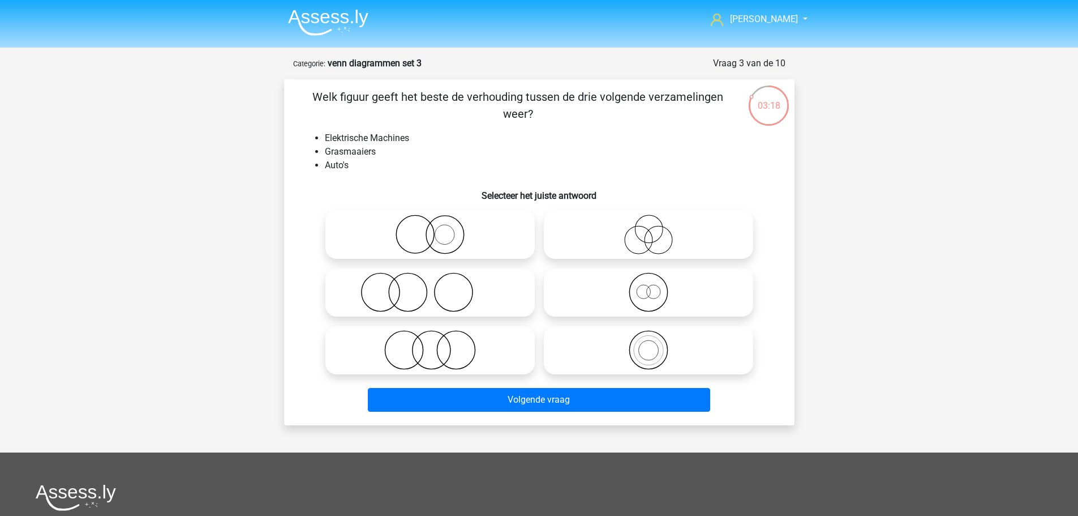
click at [414, 295] on icon at bounding box center [430, 292] width 200 height 40
click at [430, 286] on input "radio" at bounding box center [433, 282] width 7 height 7
radio input "true"
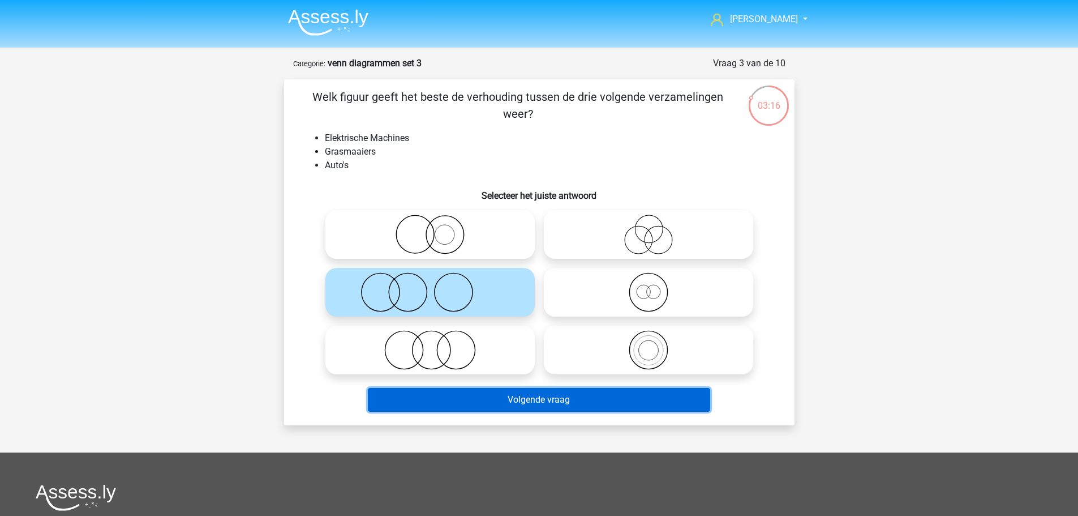
click at [545, 411] on button "Volgende vraag" at bounding box center [539, 400] width 342 height 24
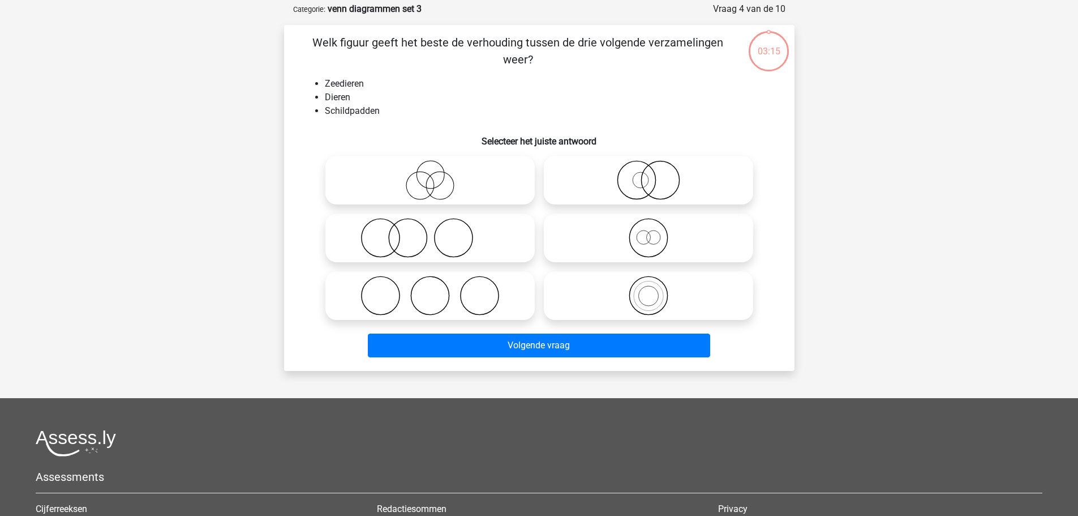
scroll to position [57, 0]
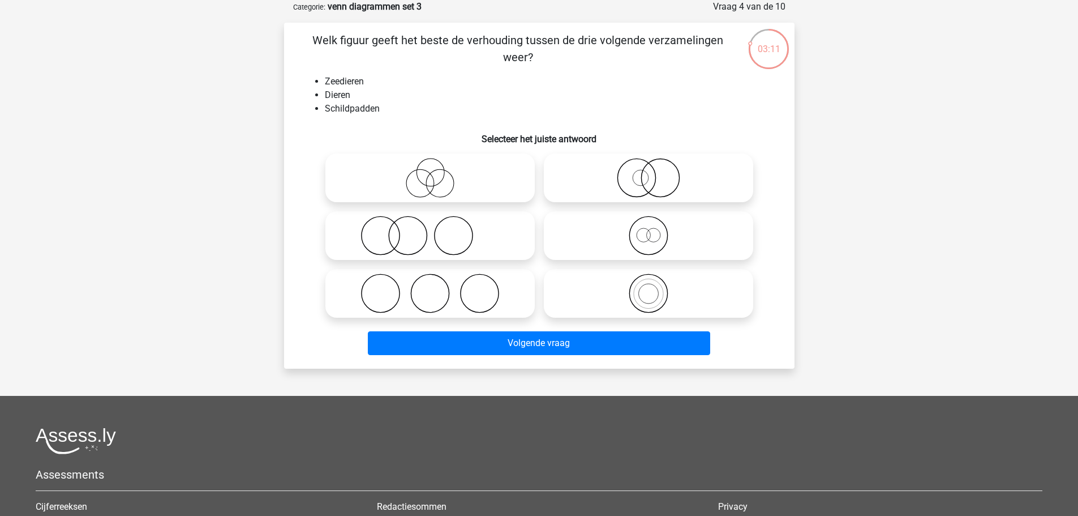
click at [685, 294] on icon at bounding box center [648, 293] width 200 height 40
click at [656, 288] on input "radio" at bounding box center [652, 283] width 7 height 7
radio input "true"
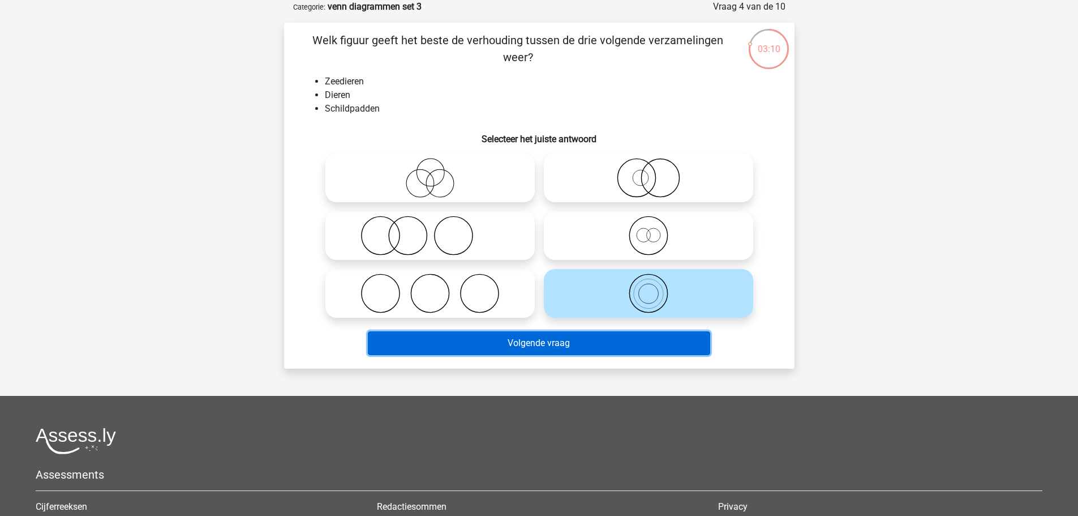
click at [647, 344] on button "Volgende vraag" at bounding box center [539, 343] width 342 height 24
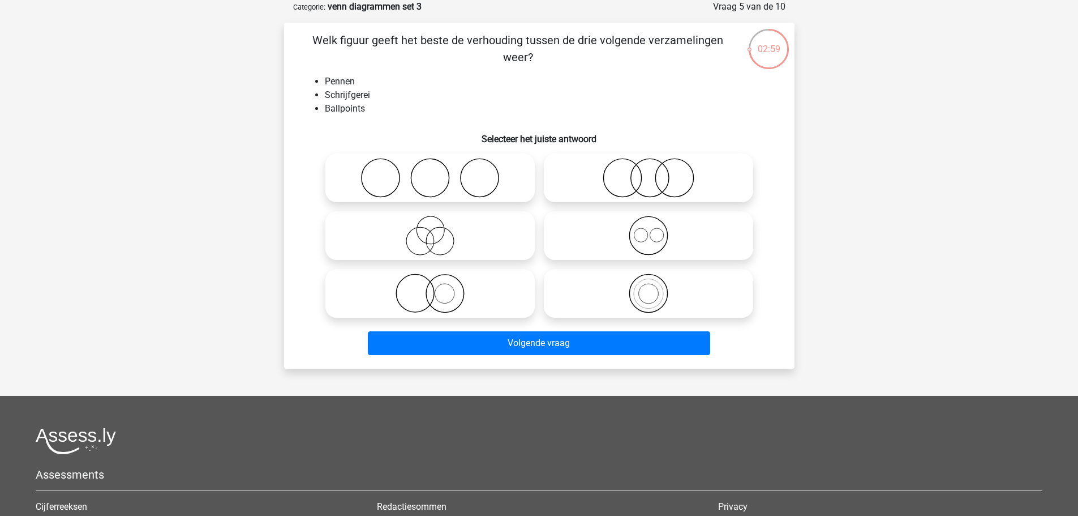
click at [457, 298] on icon at bounding box center [430, 293] width 200 height 40
click at [438, 288] on input "radio" at bounding box center [433, 283] width 7 height 7
radio input "true"
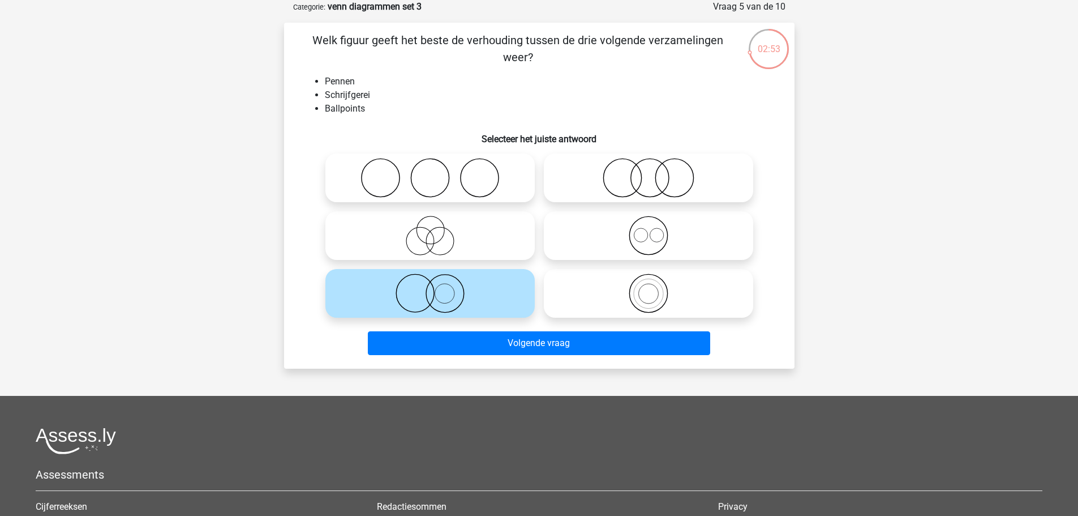
click at [645, 176] on icon at bounding box center [648, 178] width 200 height 40
click at [649, 172] on input "radio" at bounding box center [652, 168] width 7 height 7
radio input "true"
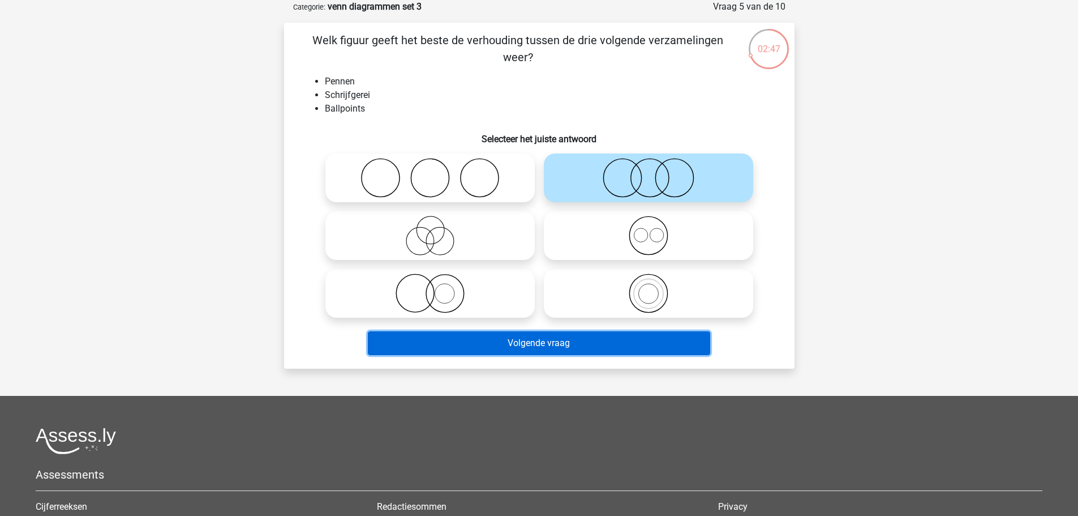
click at [622, 336] on button "Volgende vraag" at bounding box center [539, 343] width 342 height 24
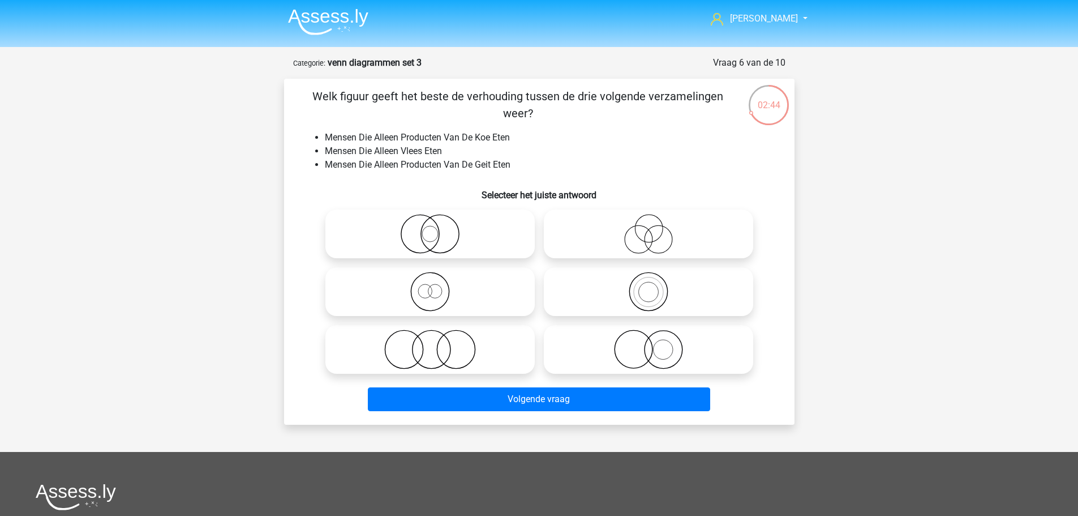
scroll to position [0, 0]
click at [422, 358] on icon at bounding box center [430, 350] width 200 height 40
click at [430, 344] on input "radio" at bounding box center [433, 340] width 7 height 7
radio input "true"
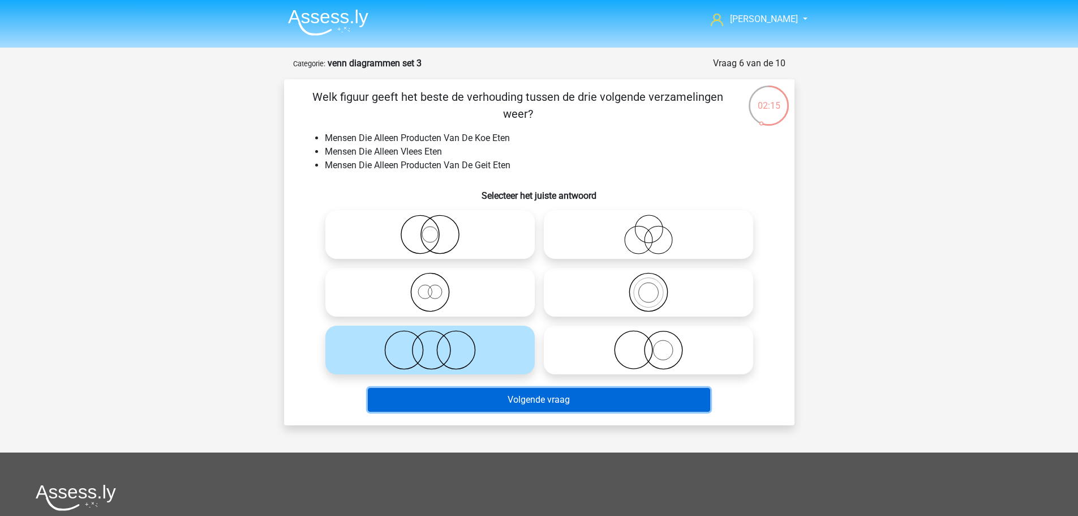
click at [504, 401] on button "Volgende vraag" at bounding box center [539, 400] width 342 height 24
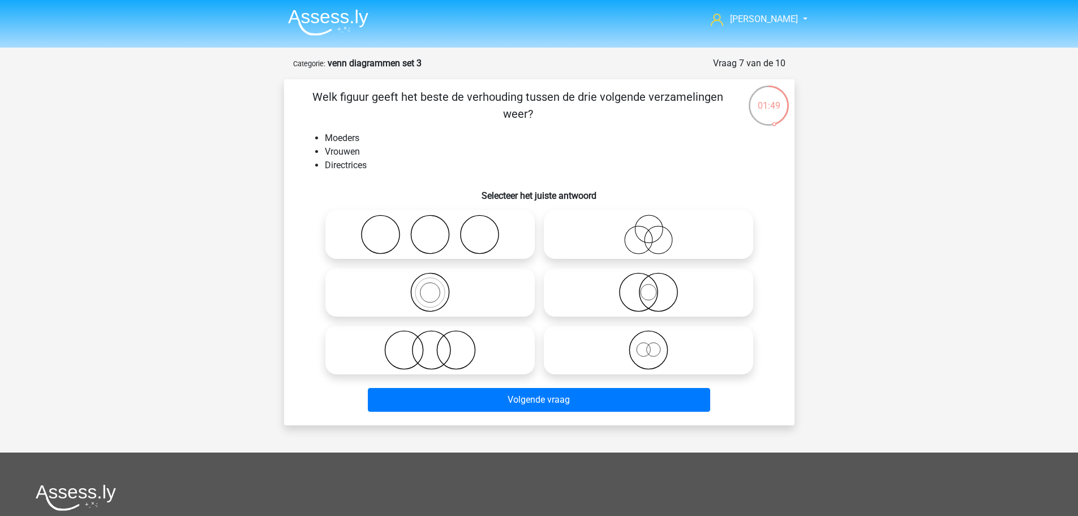
click at [452, 353] on icon at bounding box center [430, 350] width 200 height 40
click at [438, 344] on input "radio" at bounding box center [433, 340] width 7 height 7
radio input "true"
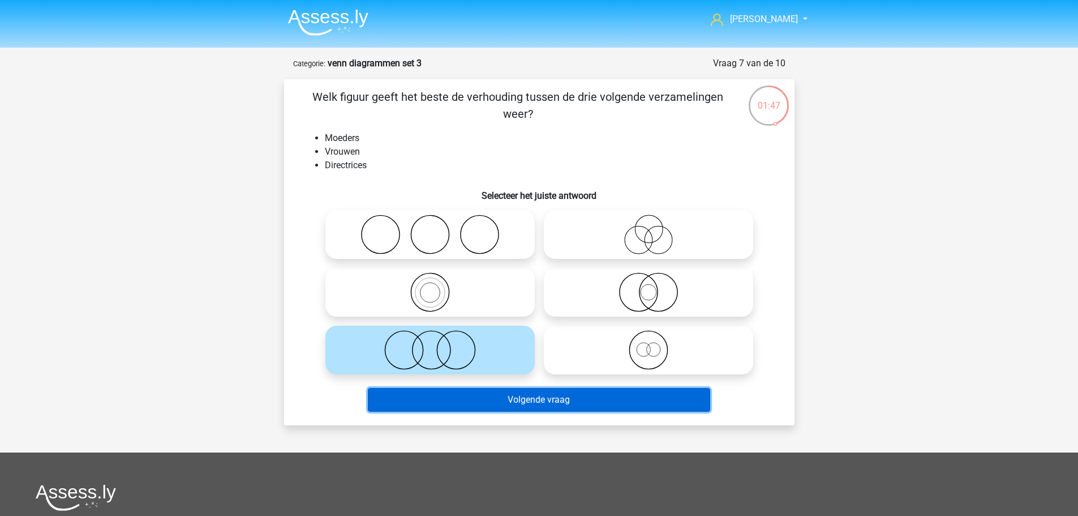
click at [521, 396] on button "Volgende vraag" at bounding box center [539, 400] width 342 height 24
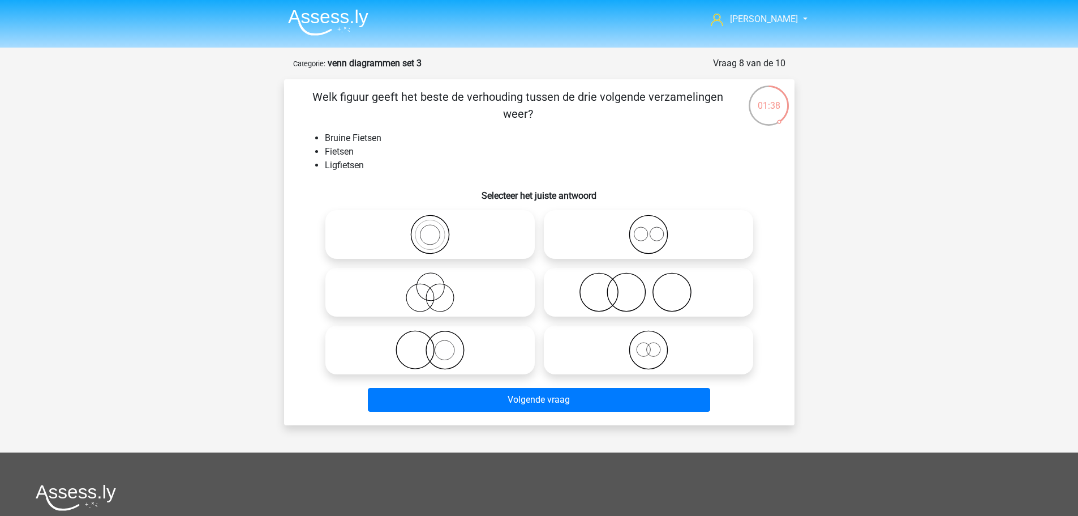
click at [438, 299] on icon at bounding box center [430, 292] width 200 height 40
click at [438, 286] on input "radio" at bounding box center [433, 282] width 7 height 7
radio input "true"
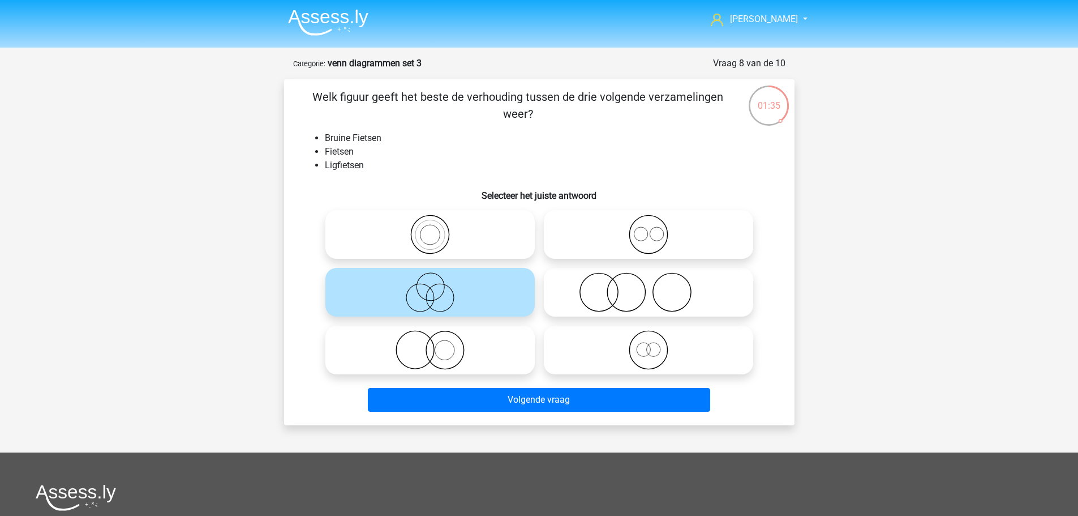
click at [640, 232] on icon at bounding box center [648, 235] width 200 height 40
click at [649, 229] on input "radio" at bounding box center [652, 224] width 7 height 7
radio input "true"
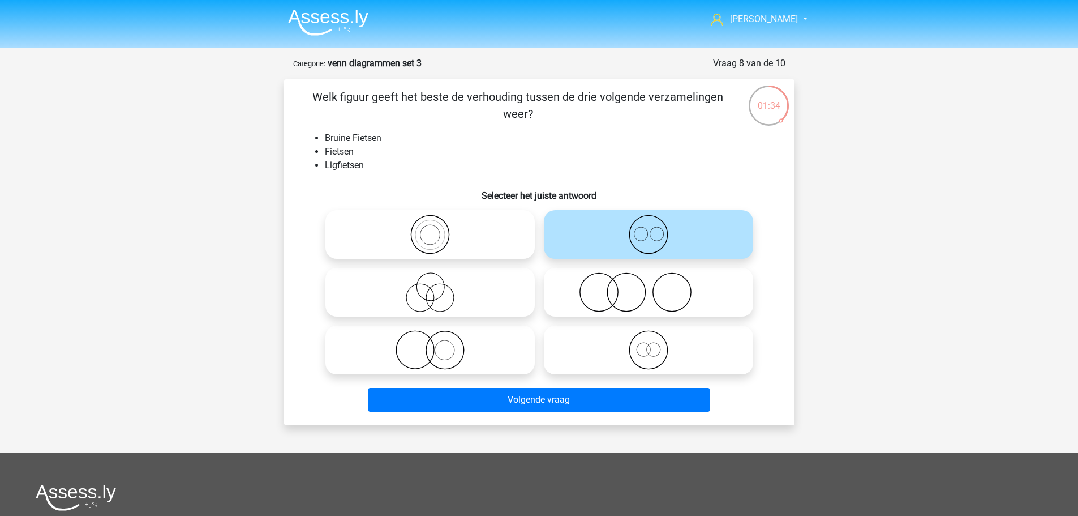
click at [644, 321] on div at bounding box center [648, 350] width 218 height 58
click at [646, 327] on label at bounding box center [648, 349] width 209 height 49
click at [649, 337] on input "radio" at bounding box center [652, 340] width 7 height 7
radio input "true"
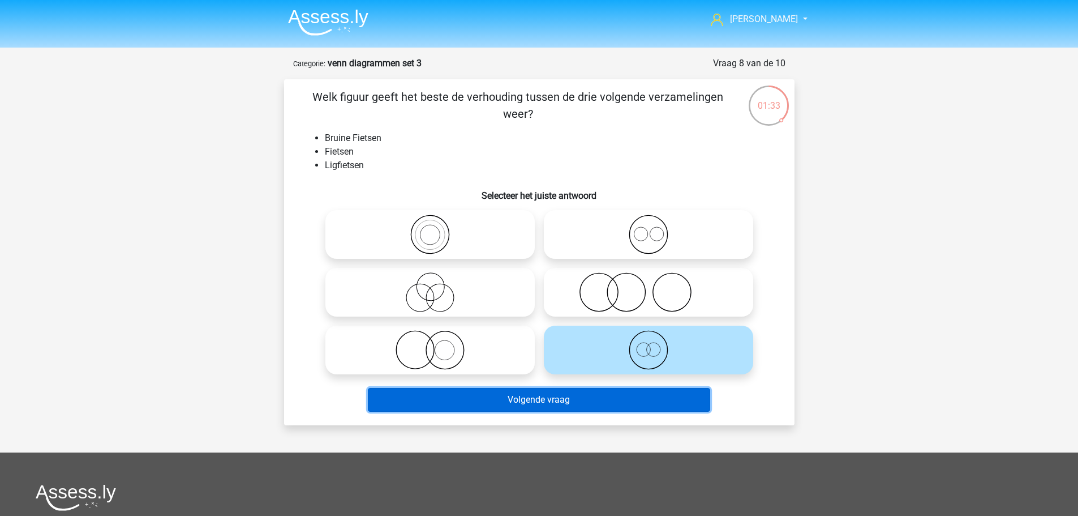
click at [615, 399] on button "Volgende vraag" at bounding box center [539, 400] width 342 height 24
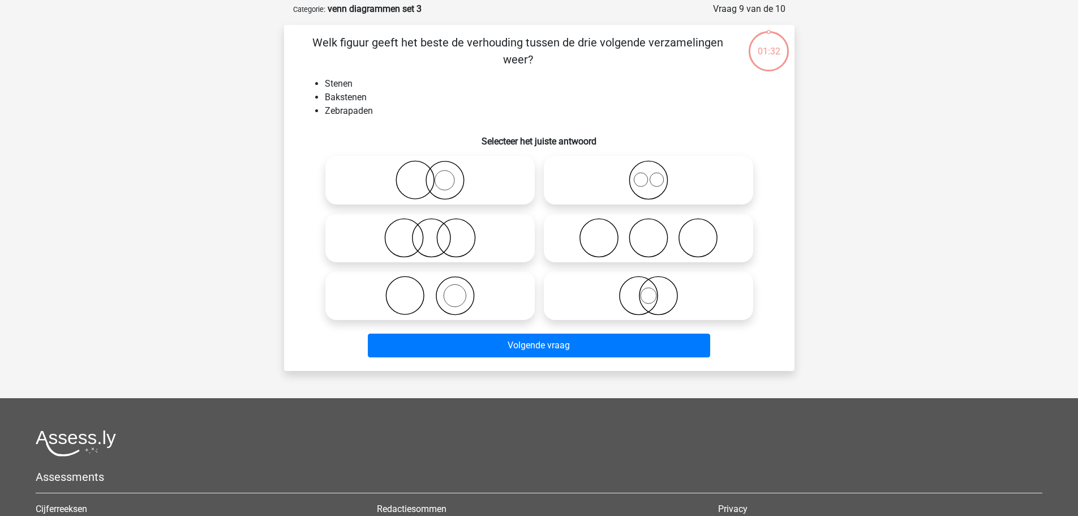
scroll to position [57, 0]
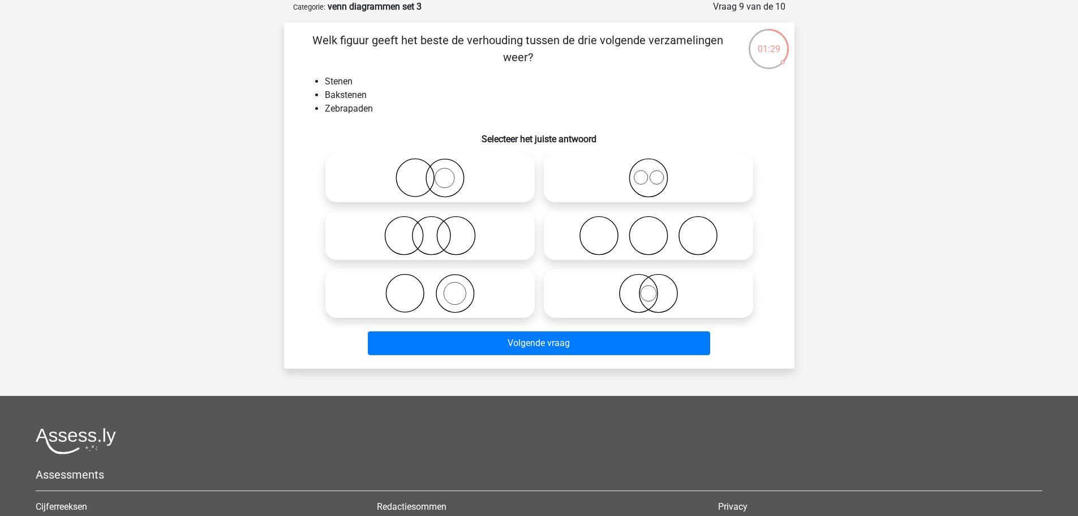
click at [464, 285] on icon at bounding box center [430, 293] width 200 height 40
click at [438, 285] on input "radio" at bounding box center [433, 283] width 7 height 7
radio input "true"
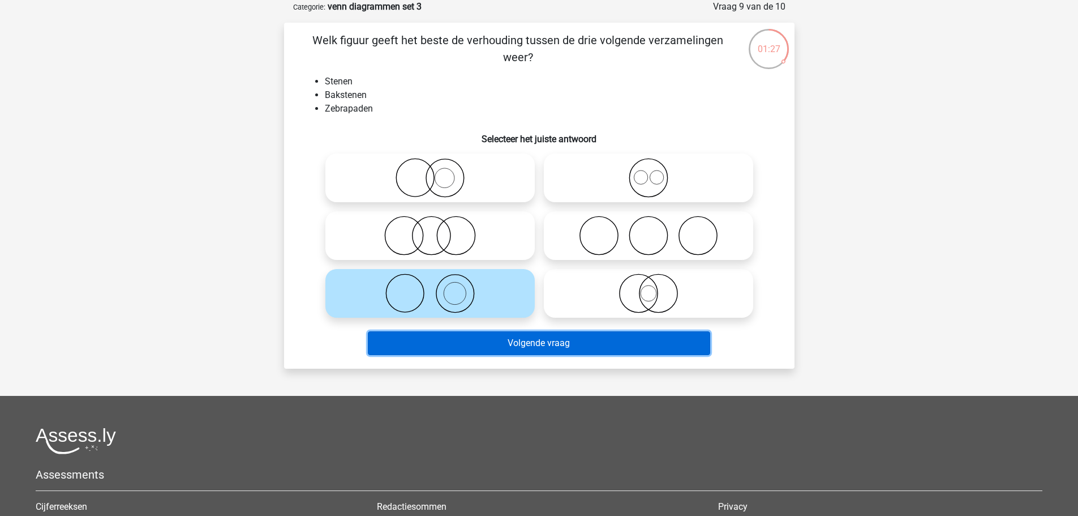
click at [543, 346] on button "Volgende vraag" at bounding box center [539, 343] width 342 height 24
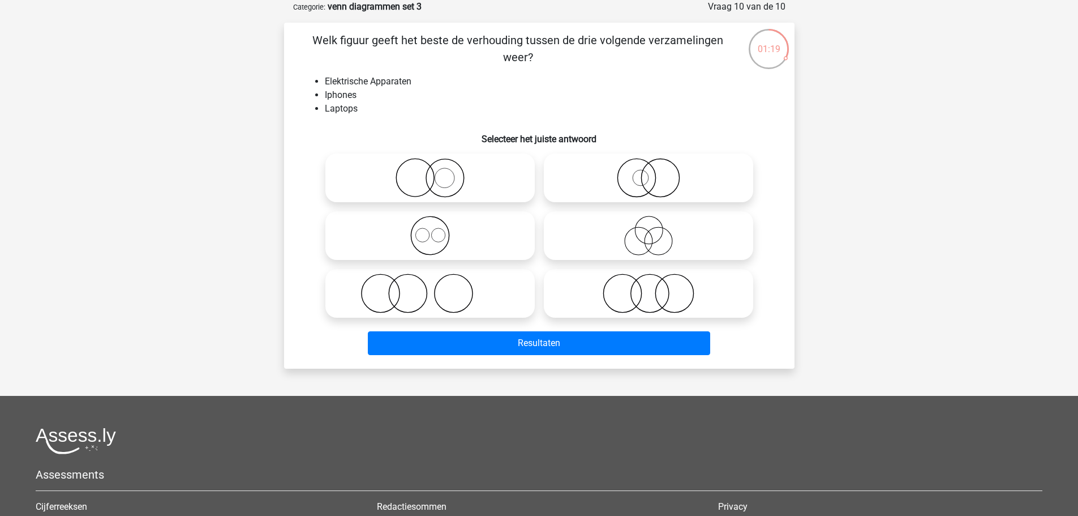
click at [644, 292] on icon at bounding box center [648, 293] width 200 height 40
click at [649, 288] on input "radio" at bounding box center [652, 283] width 7 height 7
radio input "true"
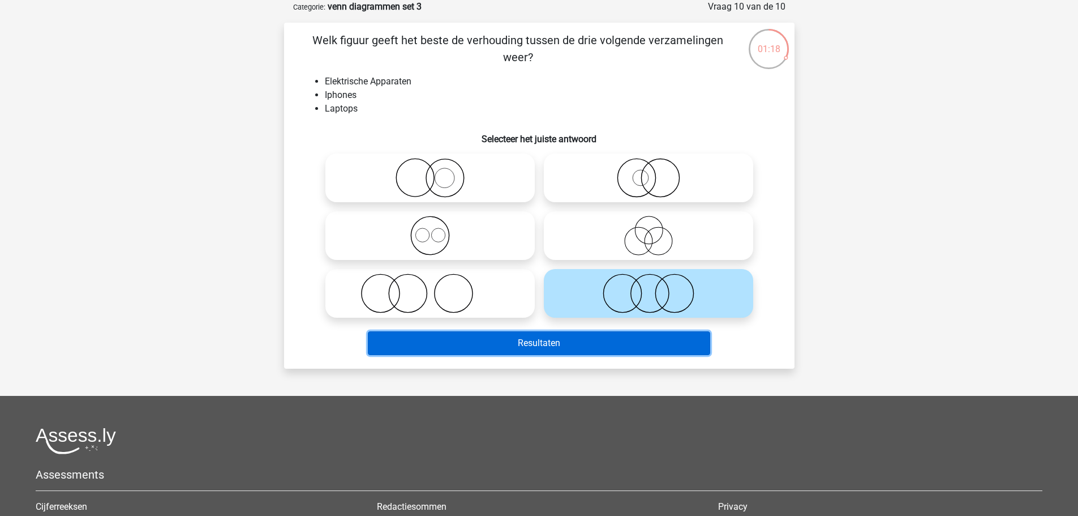
click at [630, 346] on button "Resultaten" at bounding box center [539, 343] width 342 height 24
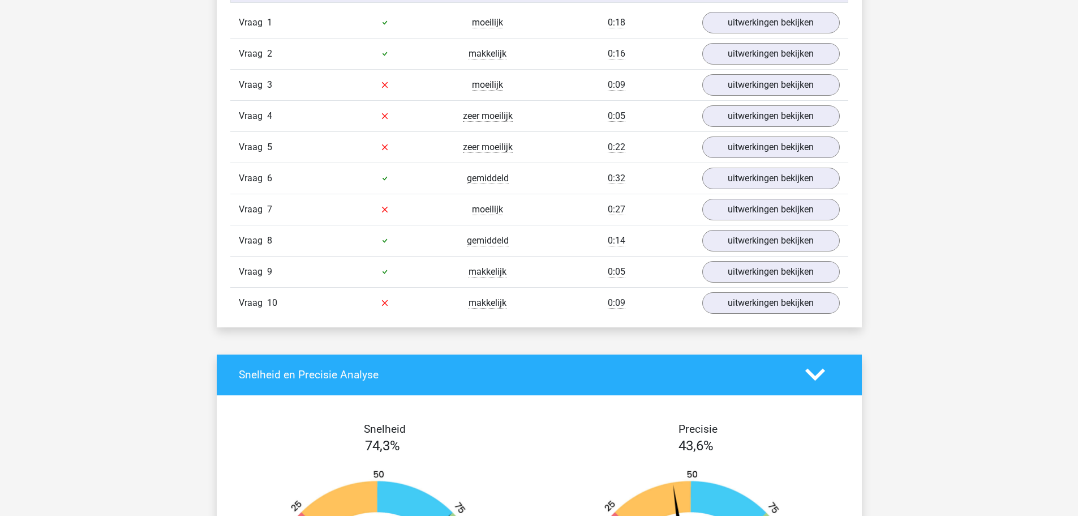
scroll to position [623, 0]
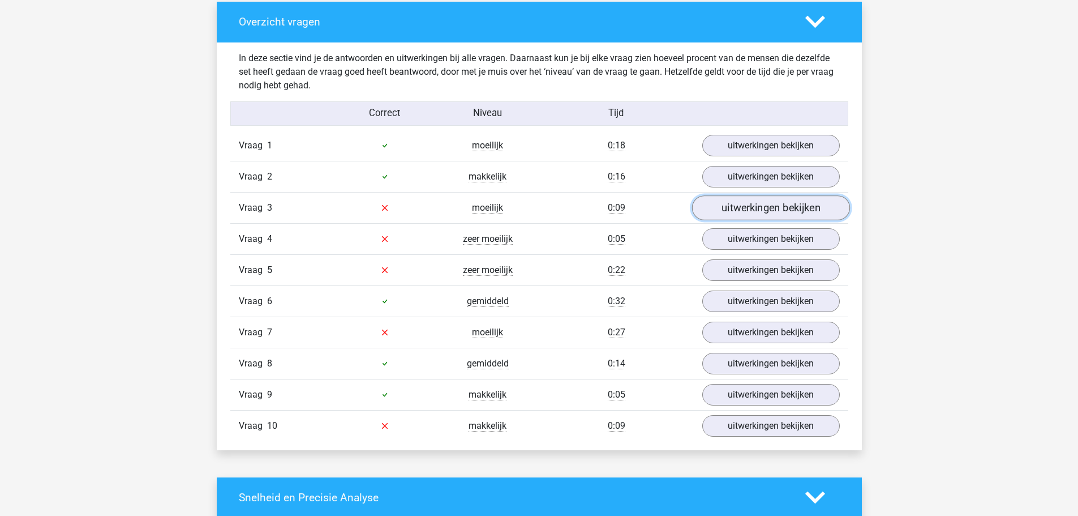
click at [797, 208] on link "uitwerkingen bekijken" at bounding box center [771, 207] width 158 height 25
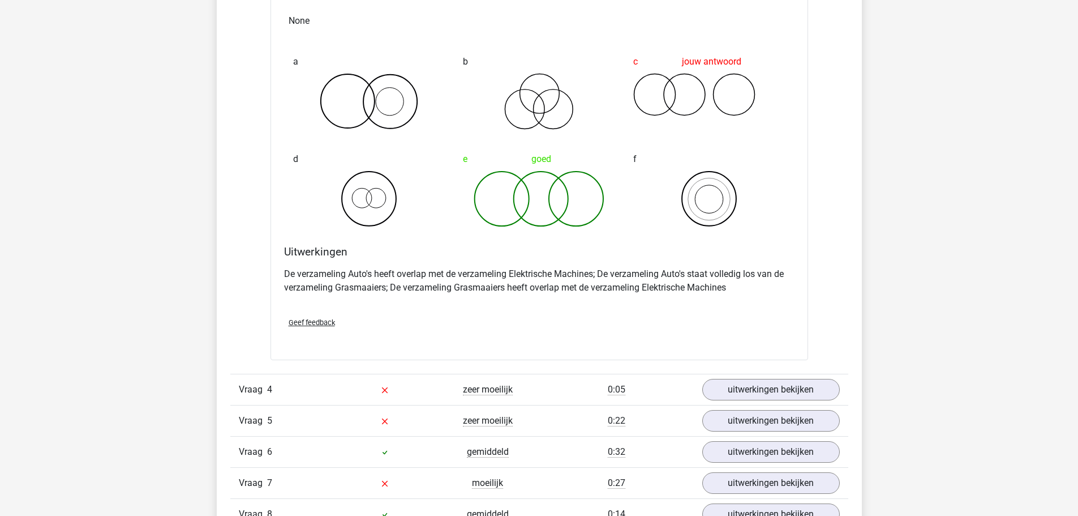
scroll to position [962, 0]
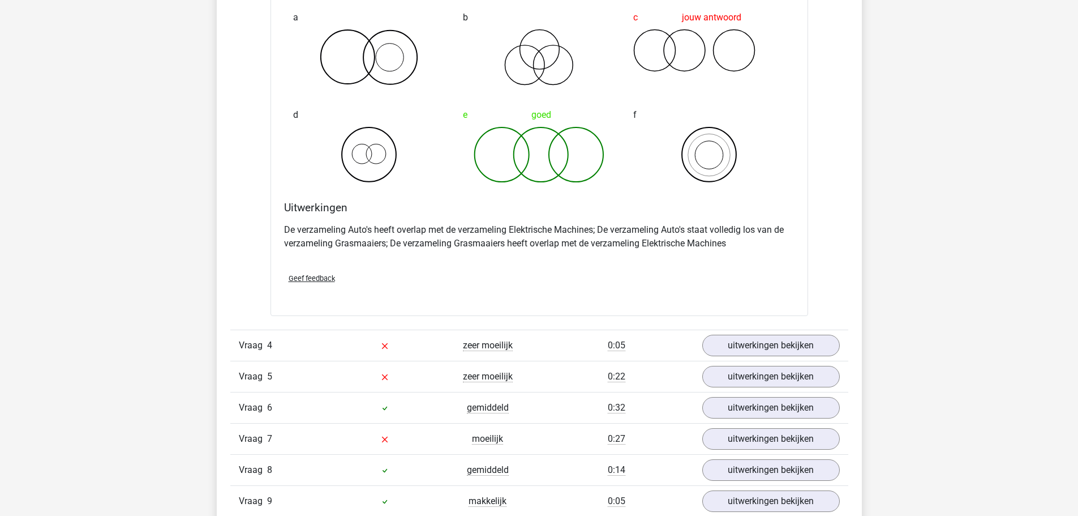
click at [546, 341] on div "0:05" at bounding box center [616, 345] width 155 height 14
click at [726, 346] on link "uitwerkingen bekijken" at bounding box center [771, 345] width 158 height 25
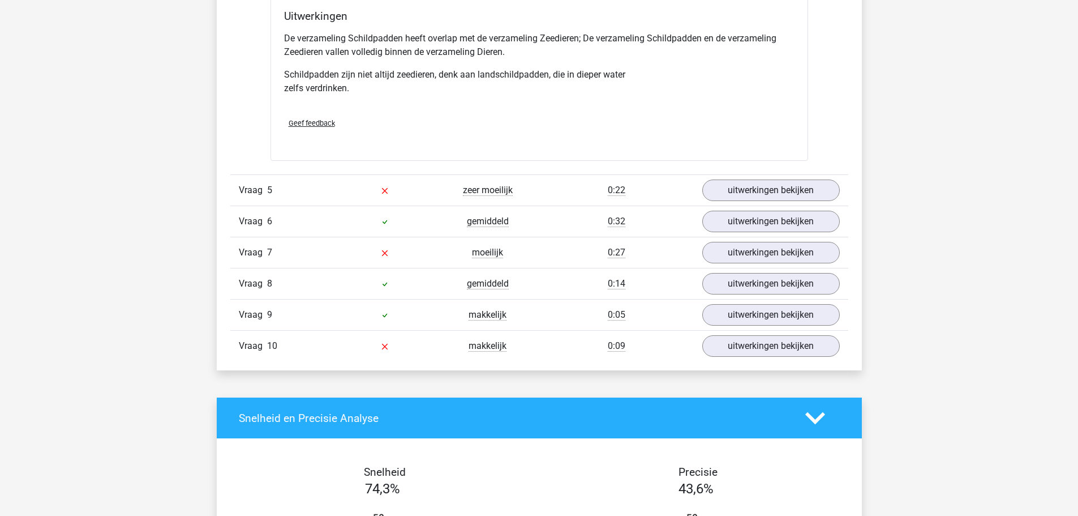
scroll to position [1641, 0]
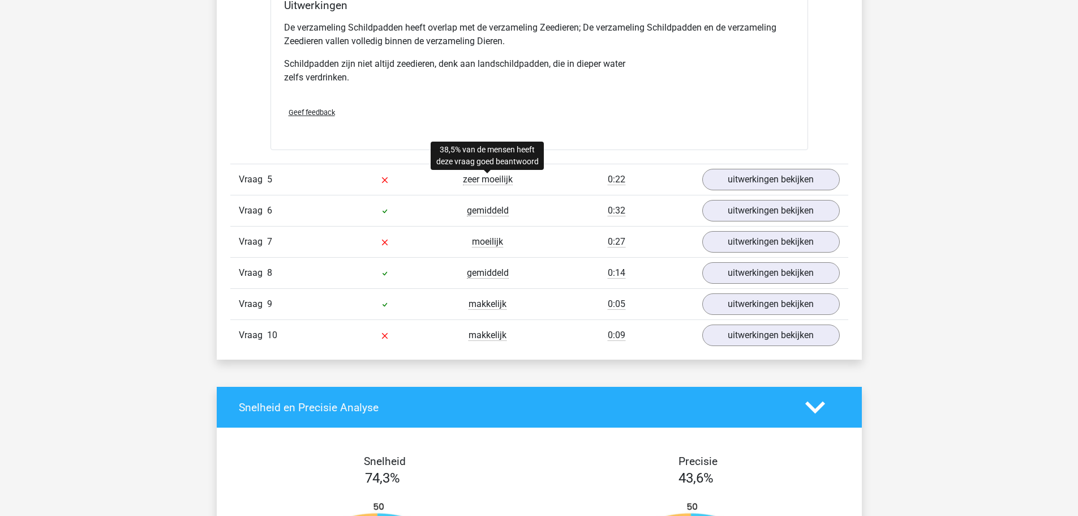
click at [487, 175] on span "zeer moeilijk" at bounding box center [488, 179] width 50 height 11
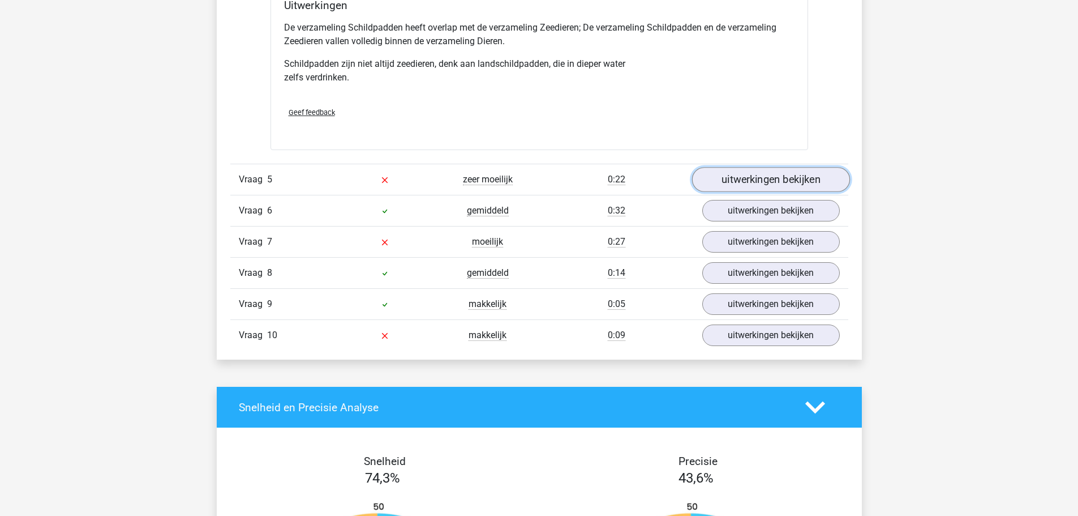
click at [822, 175] on link "uitwerkingen bekijken" at bounding box center [771, 179] width 158 height 25
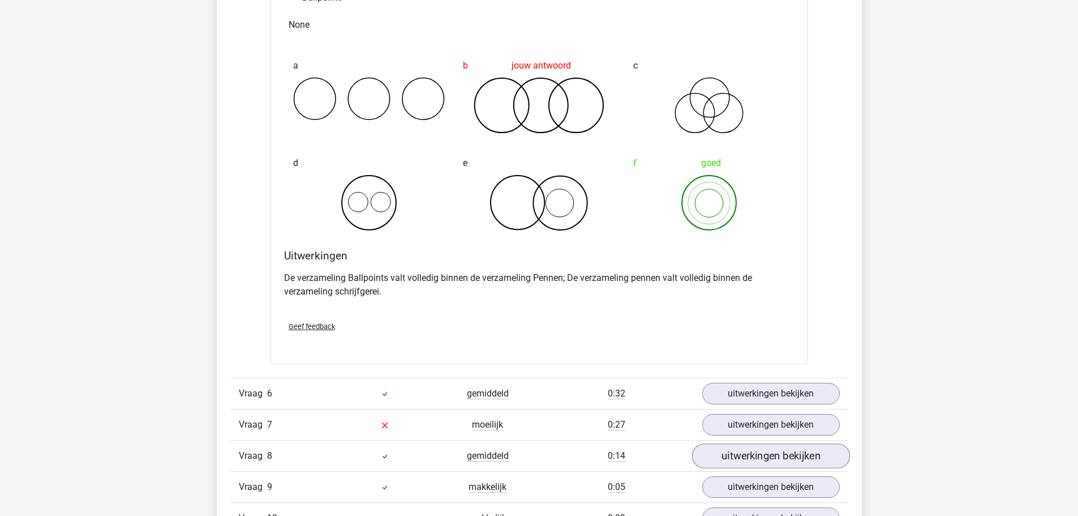
scroll to position [1925, 0]
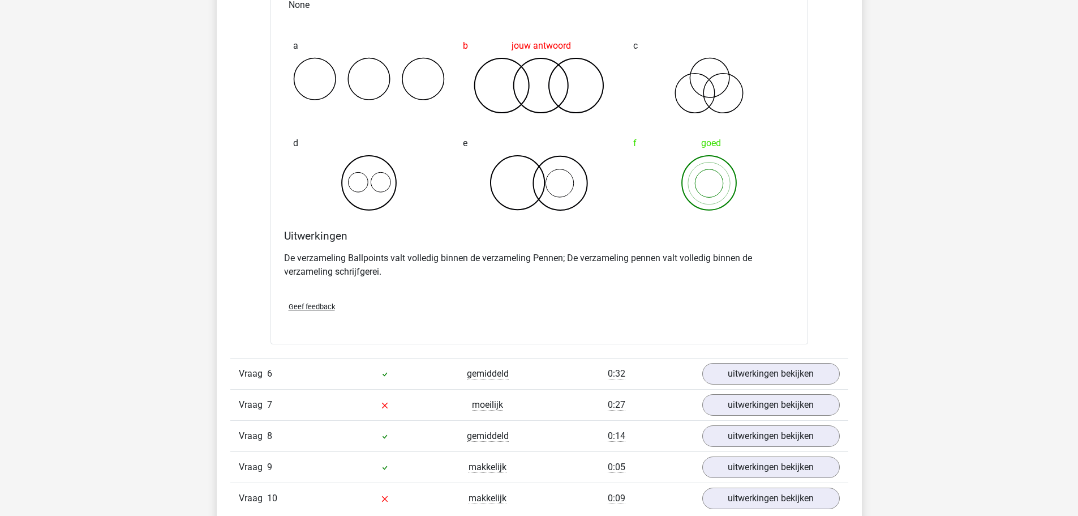
click at [763, 385] on div "Vraag 6 gemiddeld 0:32 uitwerkingen bekijken" at bounding box center [539, 373] width 618 height 31
click at [763, 383] on link "uitwerkingen bekijken" at bounding box center [771, 373] width 158 height 25
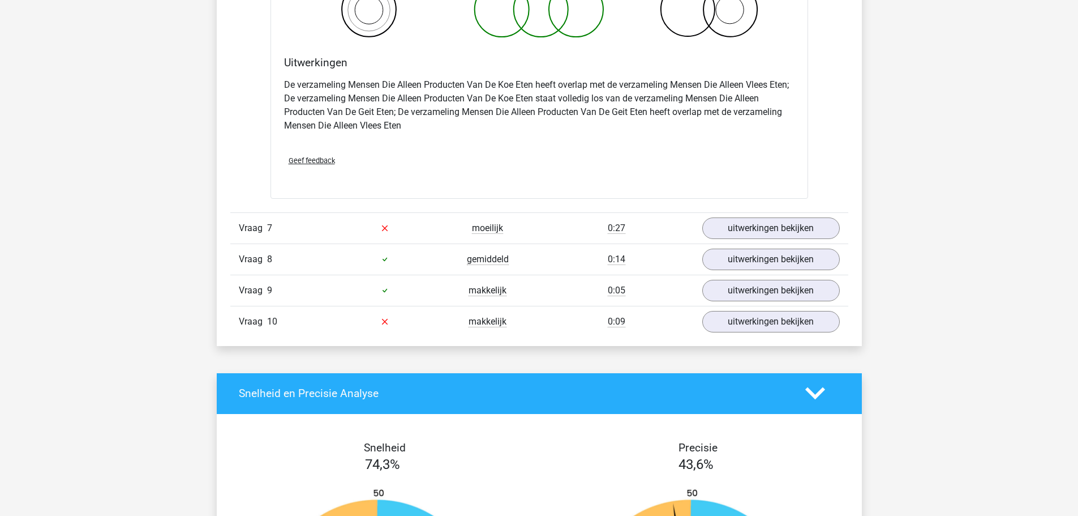
scroll to position [2547, 0]
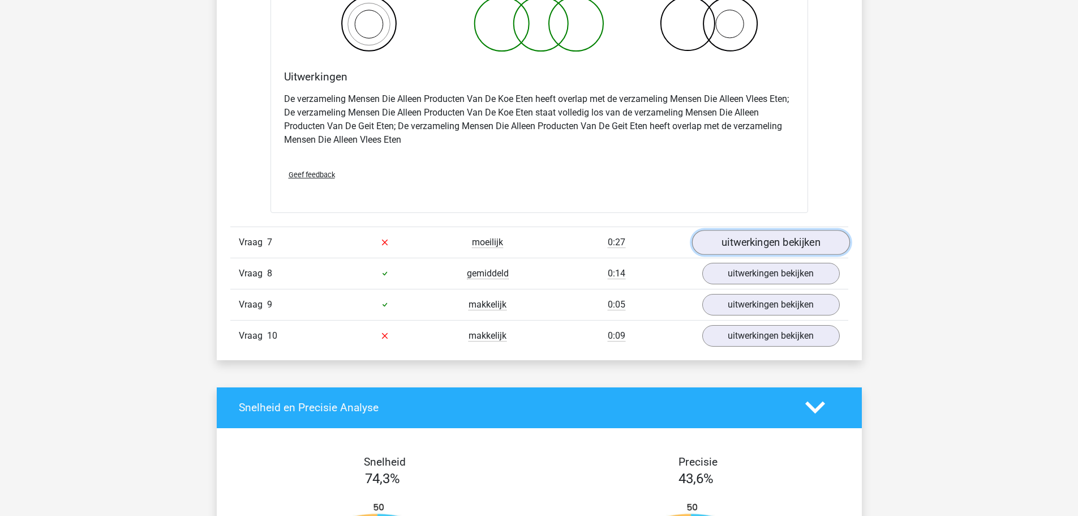
click at [752, 246] on link "uitwerkingen bekijken" at bounding box center [771, 242] width 158 height 25
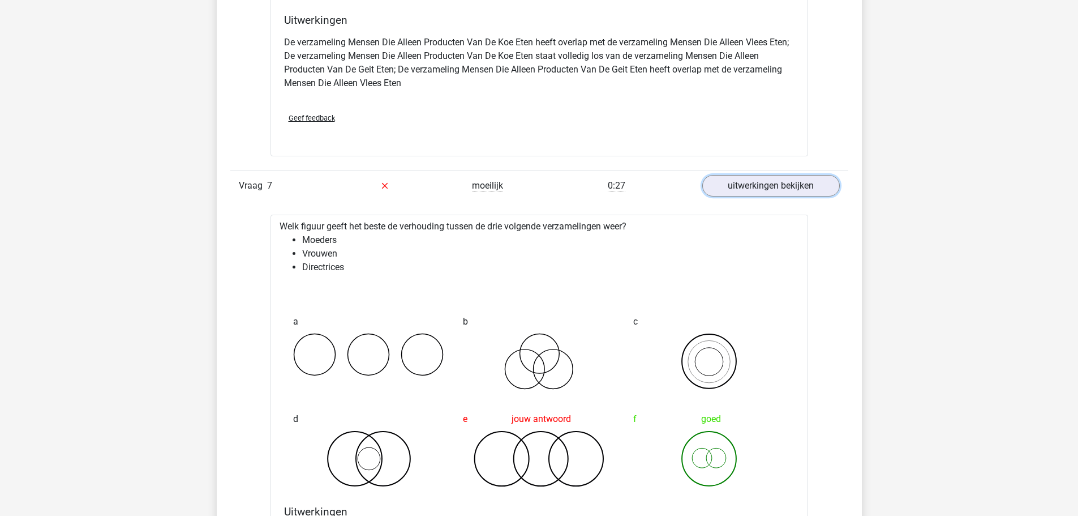
scroll to position [2717, 0]
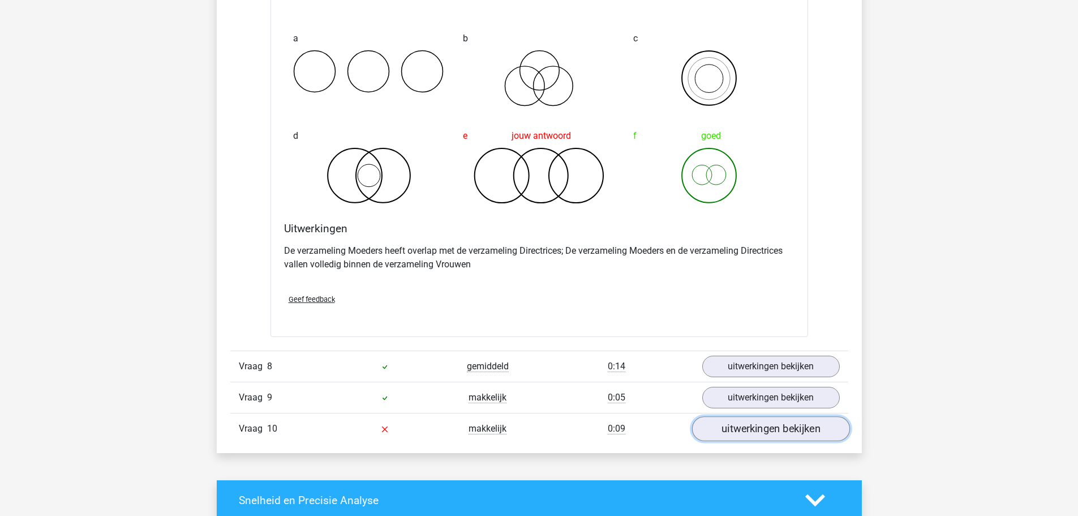
click at [766, 435] on link "uitwerkingen bekijken" at bounding box center [771, 428] width 158 height 25
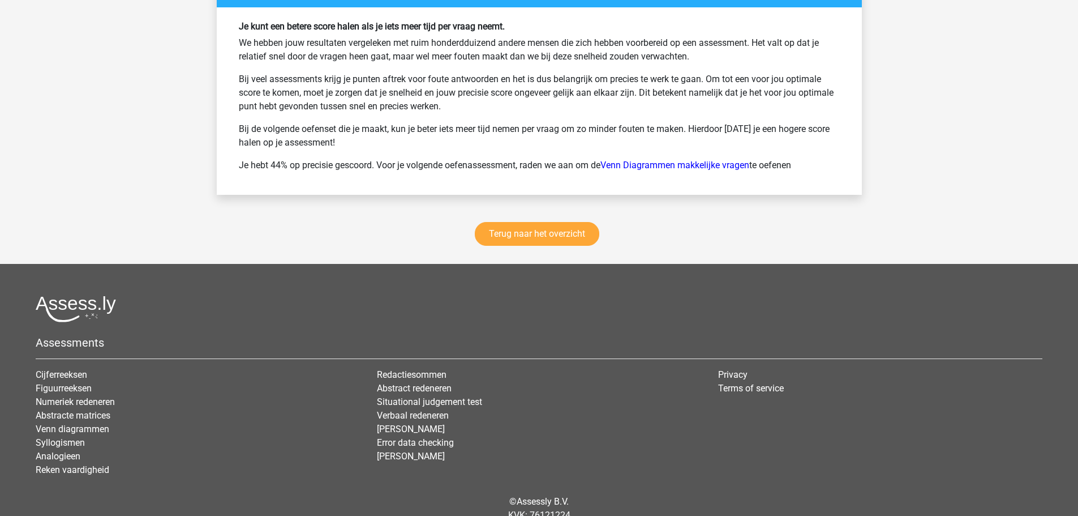
scroll to position [4245, 0]
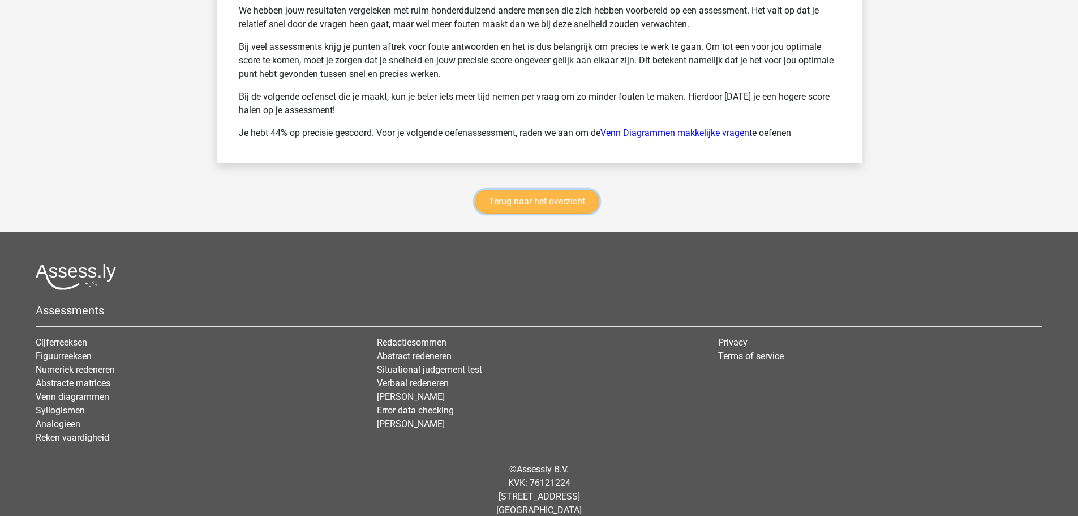
click at [564, 203] on link "Terug naar het overzicht" at bounding box center [537, 202] width 125 height 24
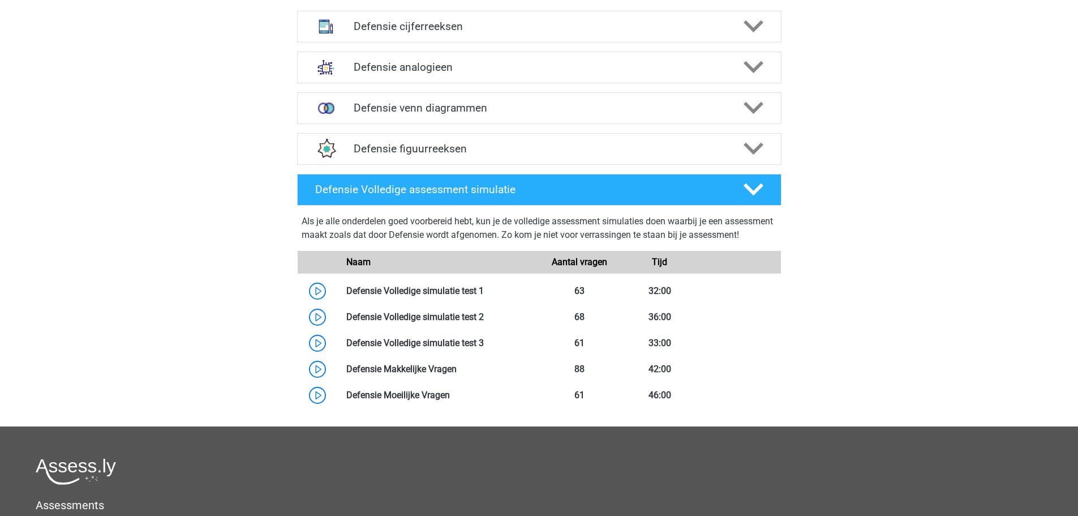
scroll to position [566, 0]
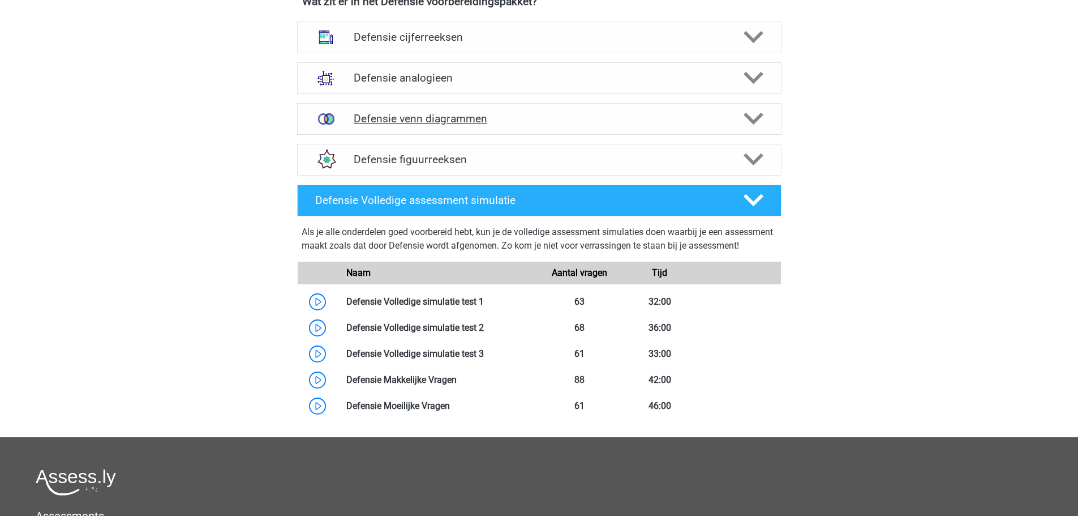
click at [757, 123] on icon at bounding box center [754, 119] width 20 height 20
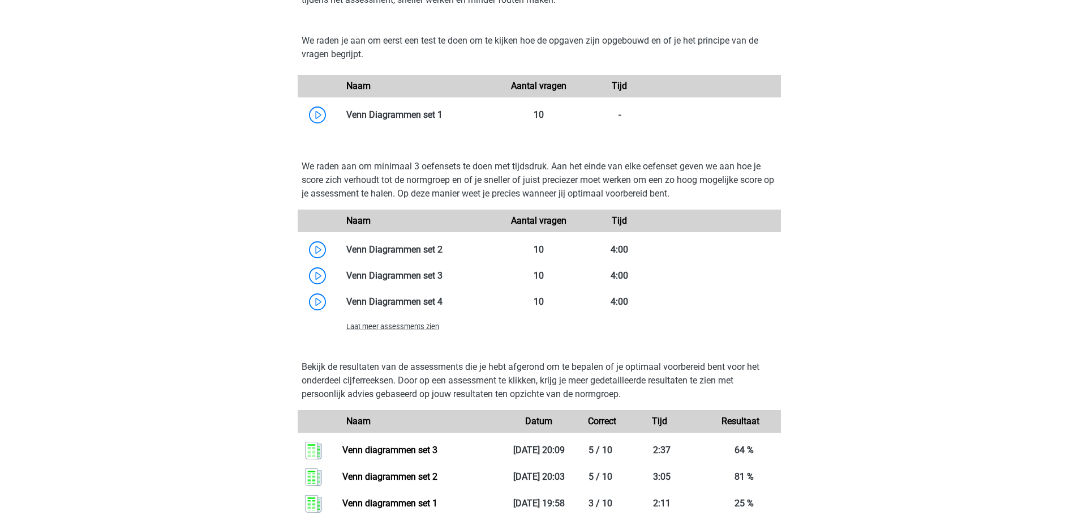
scroll to position [849, 0]
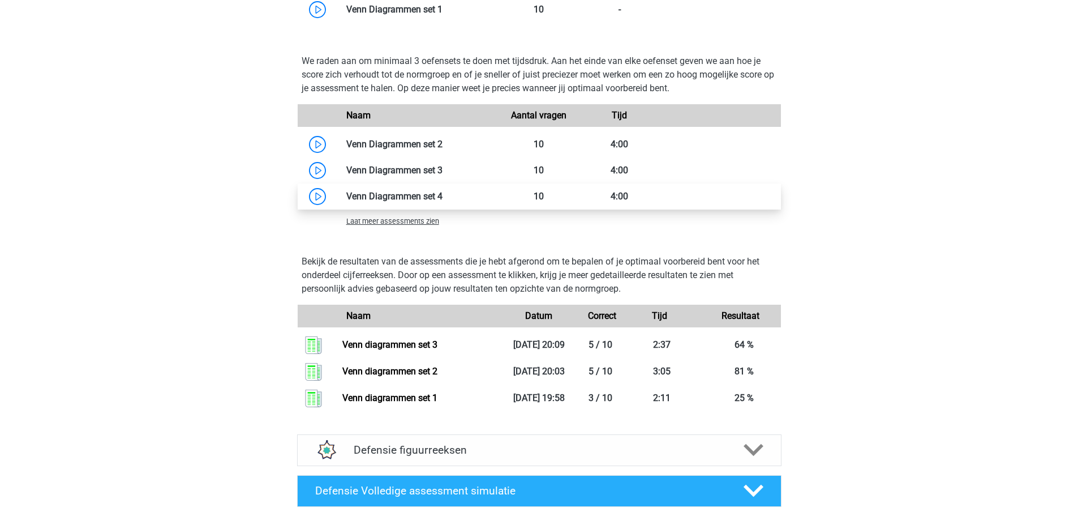
click at [443, 198] on link at bounding box center [443, 196] width 0 height 11
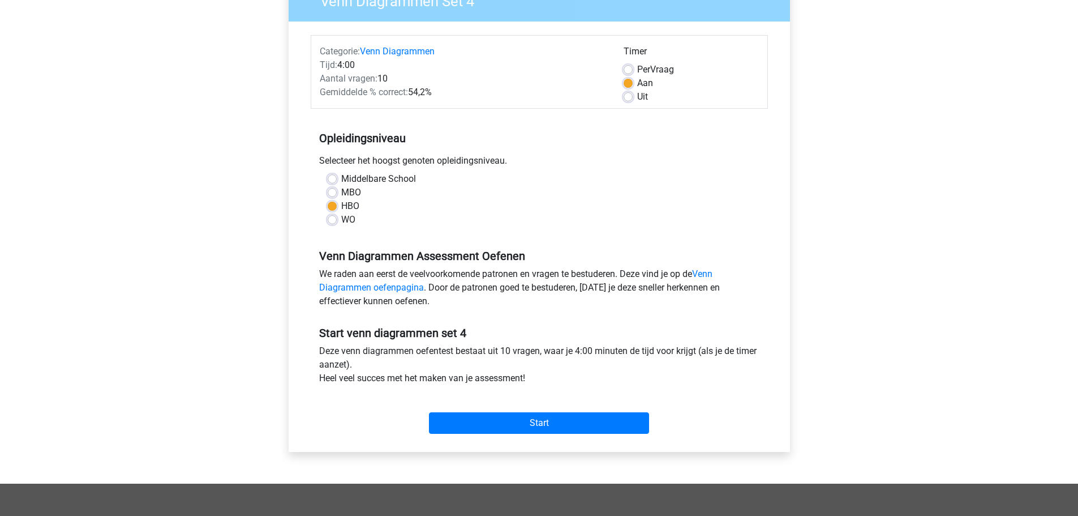
scroll to position [113, 0]
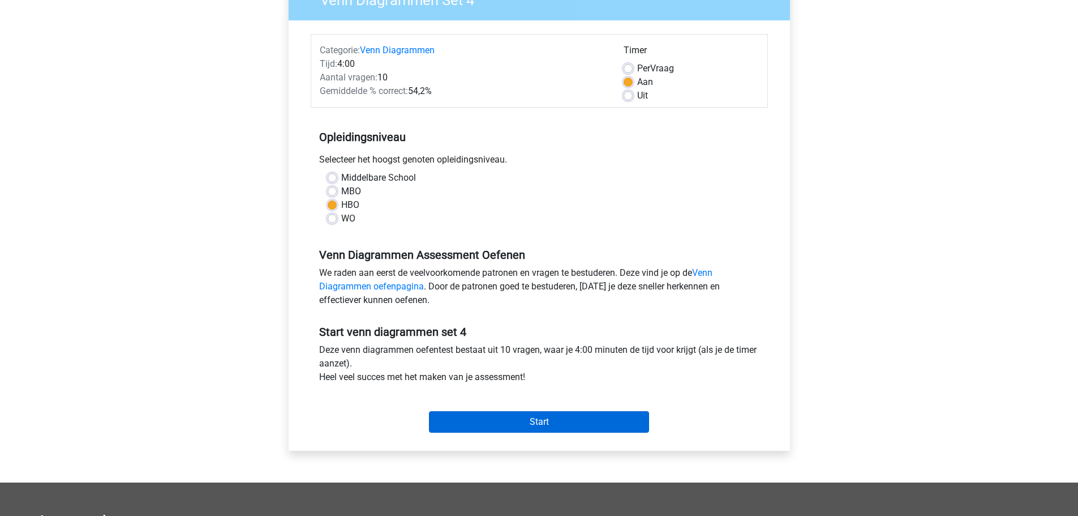
drag, startPoint x: 525, startPoint y: 404, endPoint x: 529, endPoint y: 418, distance: 14.6
click at [525, 405] on div "Start" at bounding box center [539, 413] width 457 height 40
click at [529, 418] on input "Start" at bounding box center [539, 422] width 220 height 22
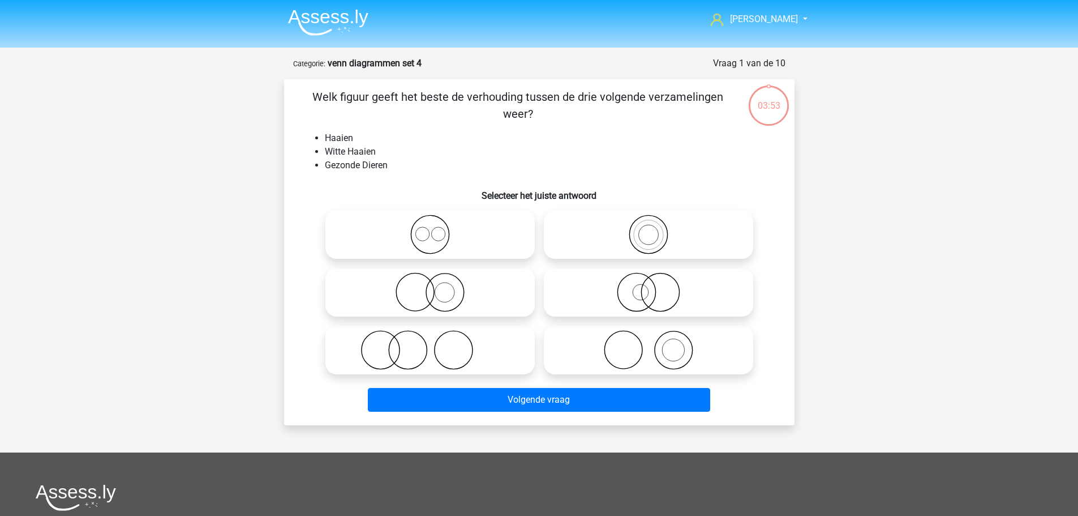
click at [451, 281] on icon at bounding box center [430, 292] width 200 height 40
click at [438, 281] on input "radio" at bounding box center [433, 282] width 7 height 7
radio input "true"
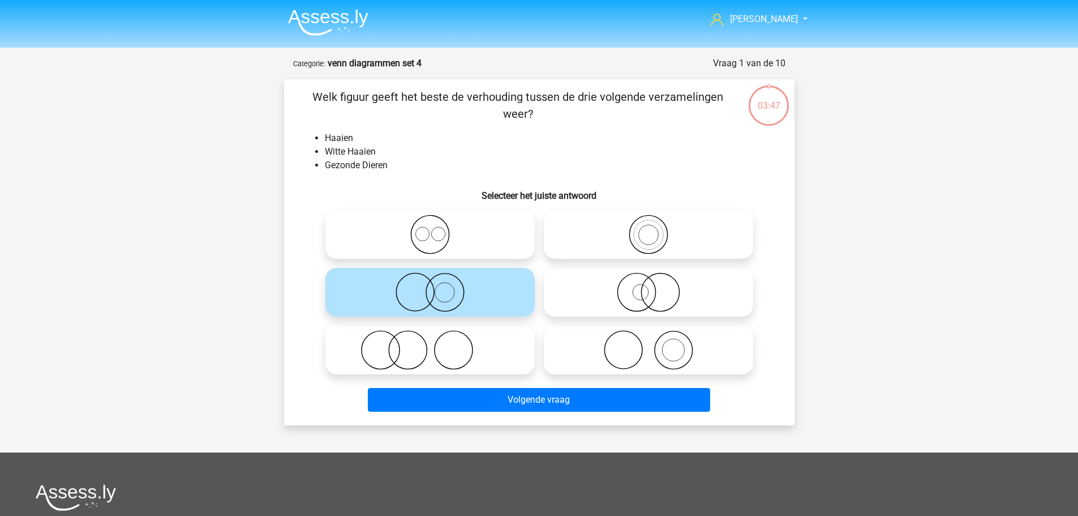
click at [646, 289] on icon at bounding box center [648, 292] width 200 height 40
click at [649, 286] on input "radio" at bounding box center [652, 282] width 7 height 7
radio input "true"
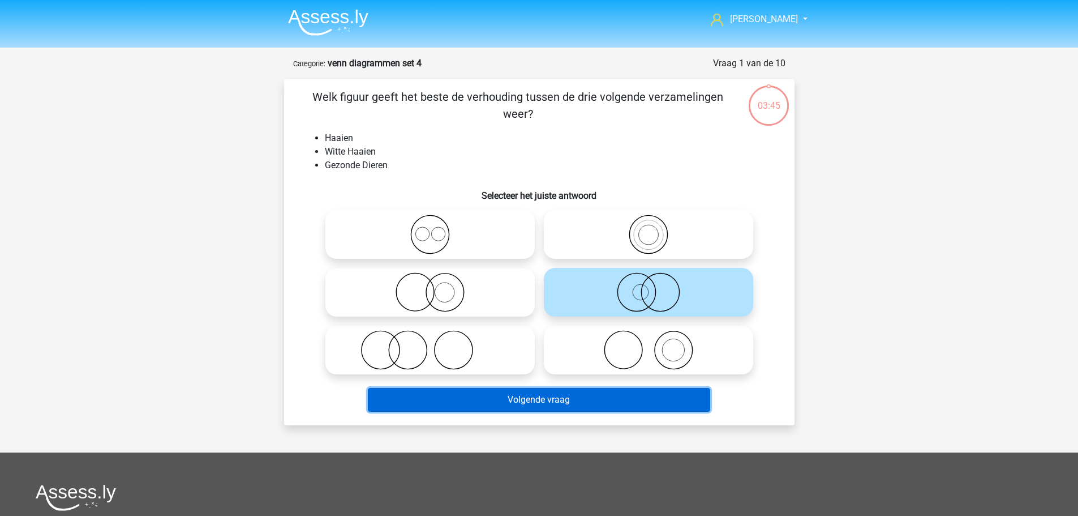
click at [629, 395] on button "Volgende vraag" at bounding box center [539, 400] width 342 height 24
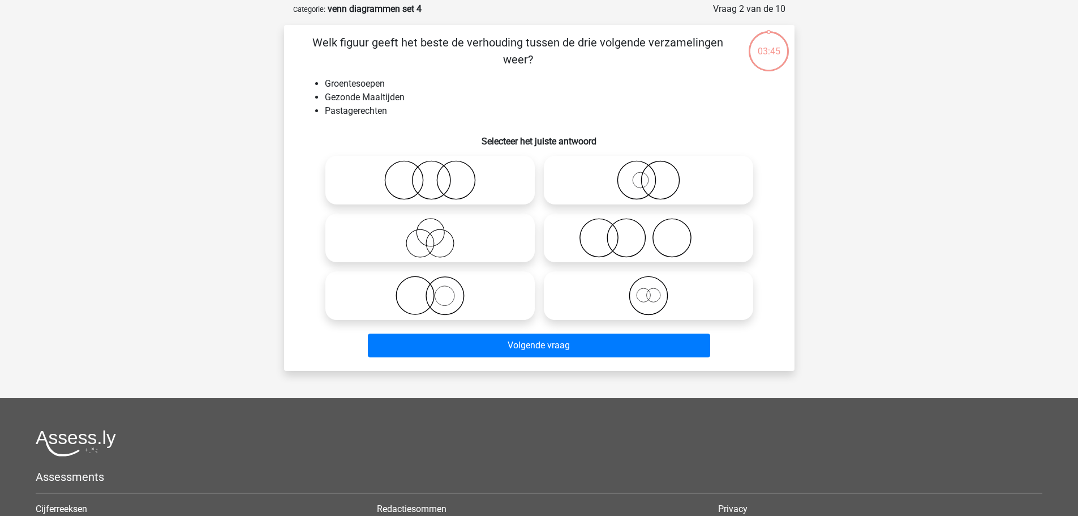
scroll to position [57, 0]
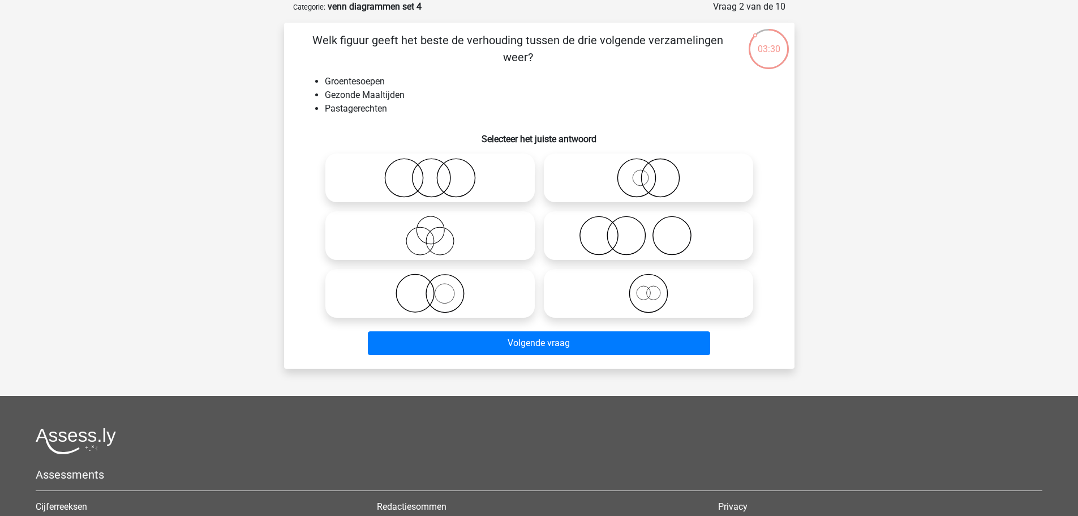
click at [443, 170] on icon at bounding box center [430, 178] width 200 height 40
click at [438, 170] on input "radio" at bounding box center [433, 168] width 7 height 7
radio input "true"
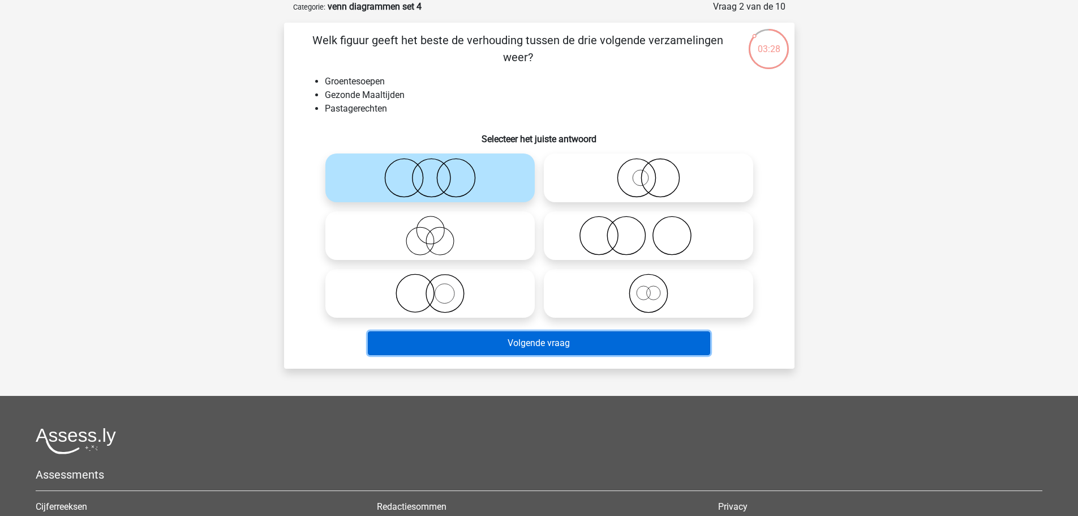
click at [602, 347] on button "Volgende vraag" at bounding box center [539, 343] width 342 height 24
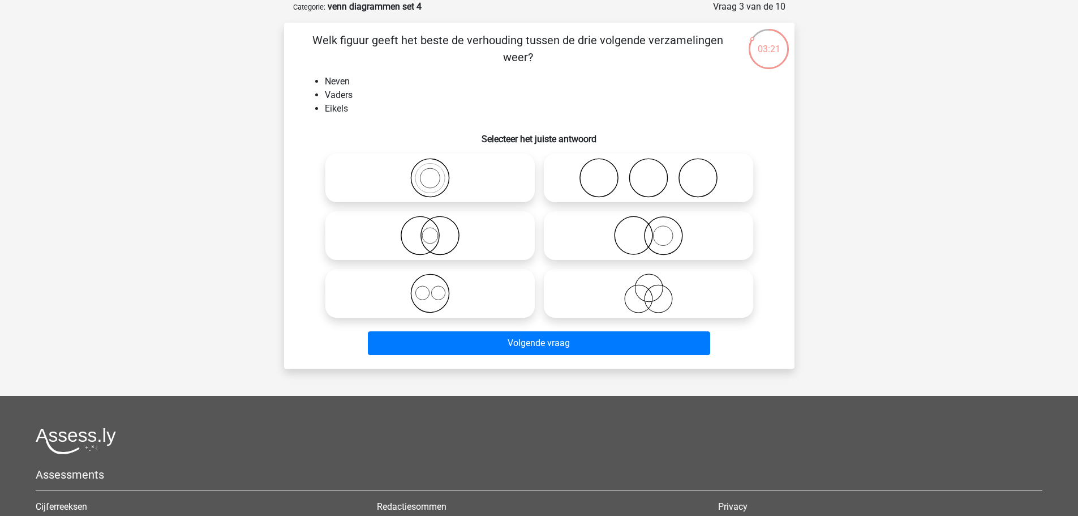
click at [578, 165] on icon at bounding box center [648, 178] width 200 height 40
click at [649, 165] on input "radio" at bounding box center [652, 168] width 7 height 7
radio input "true"
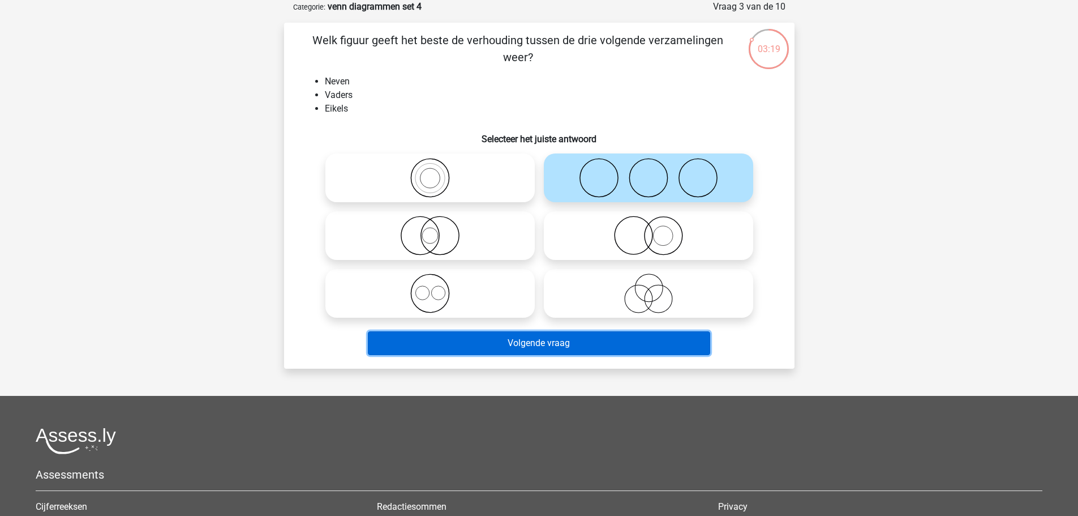
click at [593, 341] on button "Volgende vraag" at bounding box center [539, 343] width 342 height 24
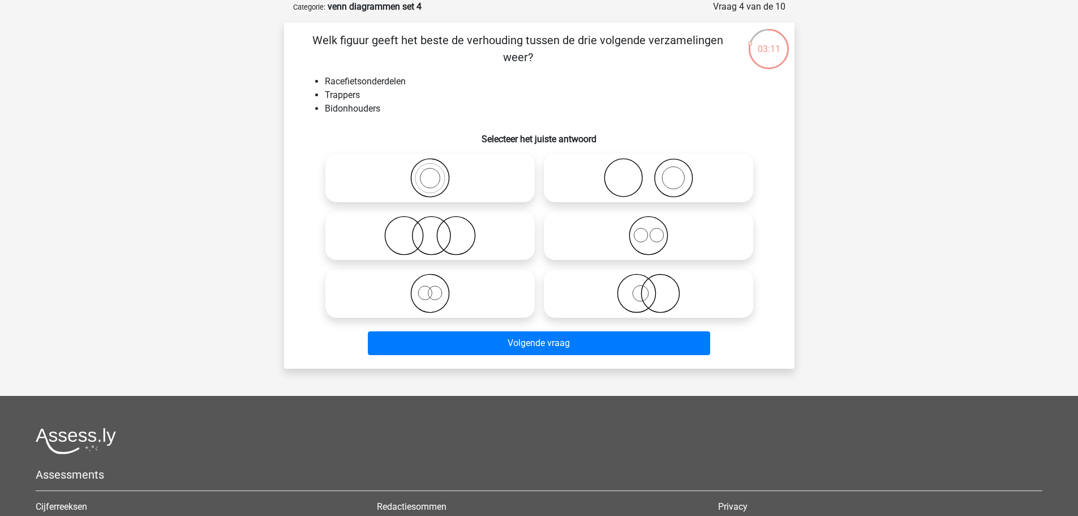
click at [657, 242] on icon at bounding box center [648, 236] width 200 height 40
click at [656, 230] on input "radio" at bounding box center [652, 225] width 7 height 7
radio input "true"
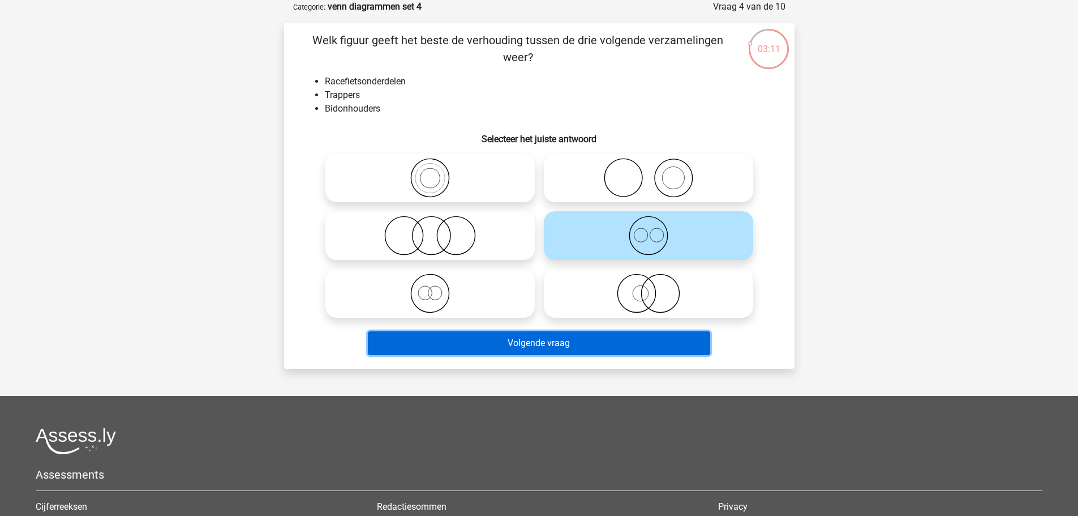
click at [641, 343] on button "Volgende vraag" at bounding box center [539, 343] width 342 height 24
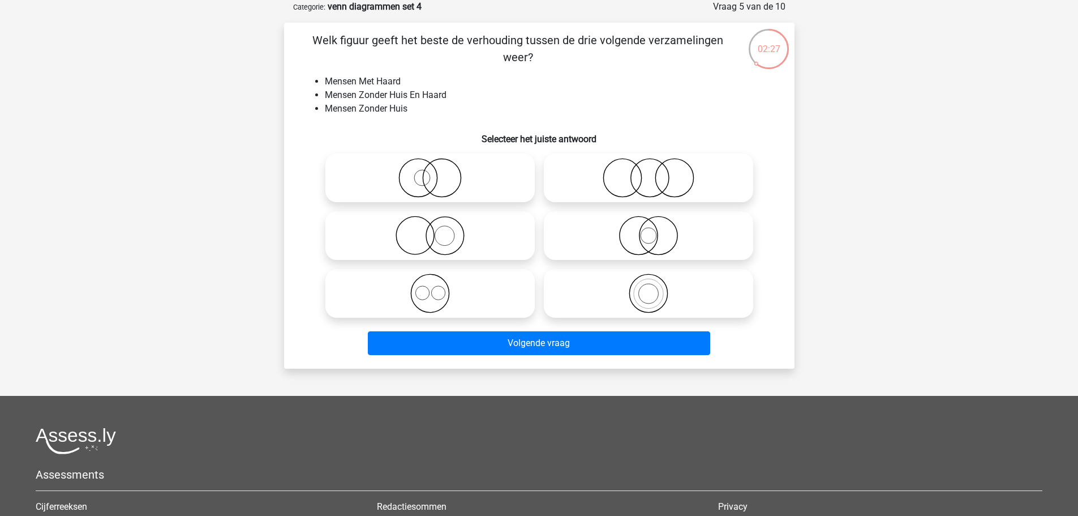
click at [424, 178] on icon at bounding box center [430, 178] width 200 height 40
click at [430, 172] on input "radio" at bounding box center [433, 168] width 7 height 7
radio input "true"
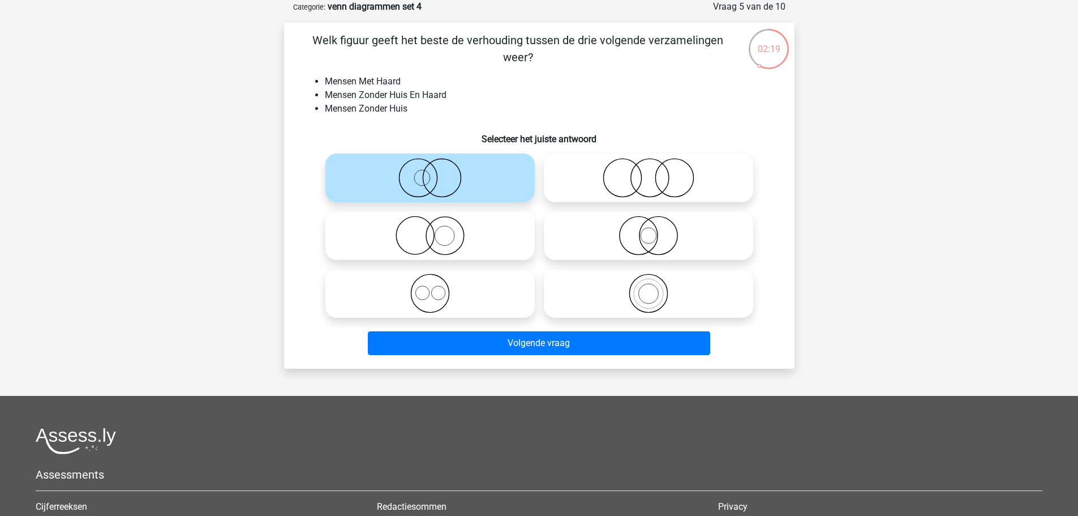
click at [644, 198] on icon at bounding box center [648, 178] width 200 height 40
click at [649, 172] on input "radio" at bounding box center [652, 168] width 7 height 7
radio input "true"
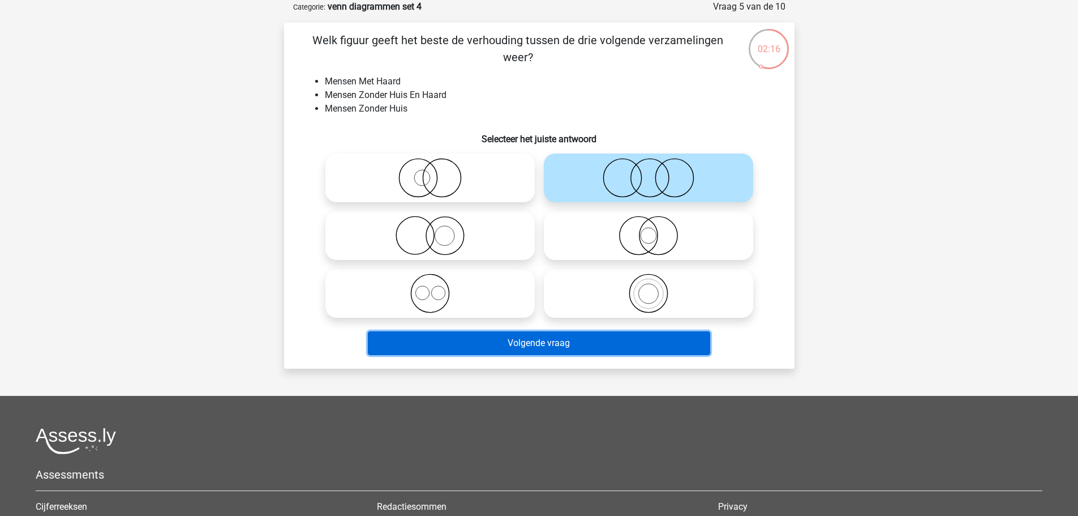
click at [613, 341] on button "Volgende vraag" at bounding box center [539, 343] width 342 height 24
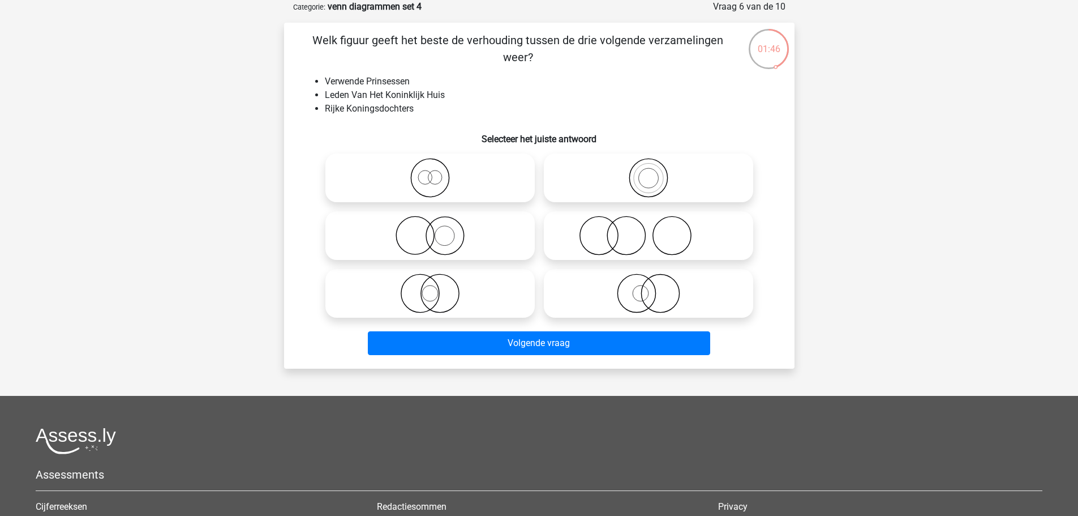
click at [503, 199] on label at bounding box center [429, 177] width 209 height 49
click at [438, 172] on input "radio" at bounding box center [433, 168] width 7 height 7
radio input "true"
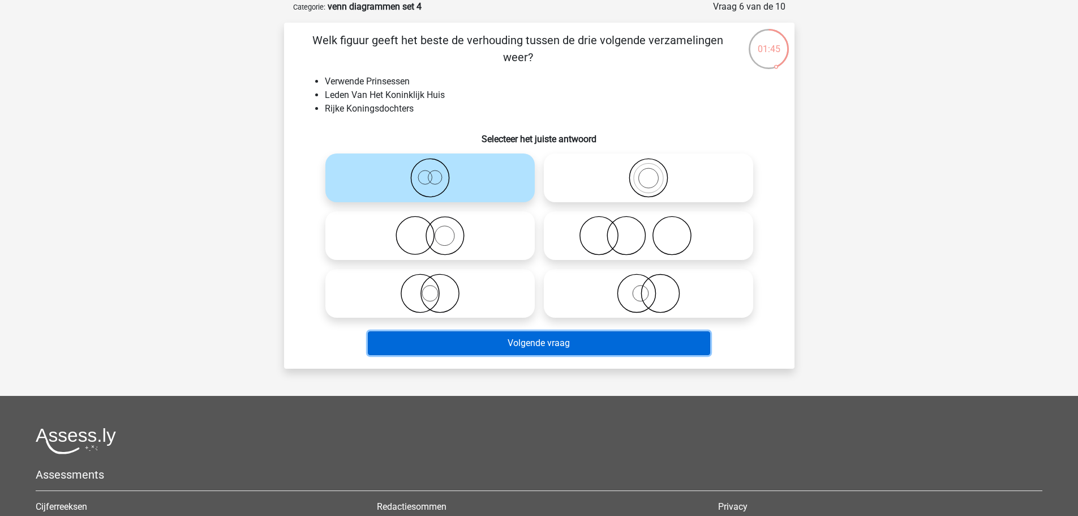
click at [605, 350] on button "Volgende vraag" at bounding box center [539, 343] width 342 height 24
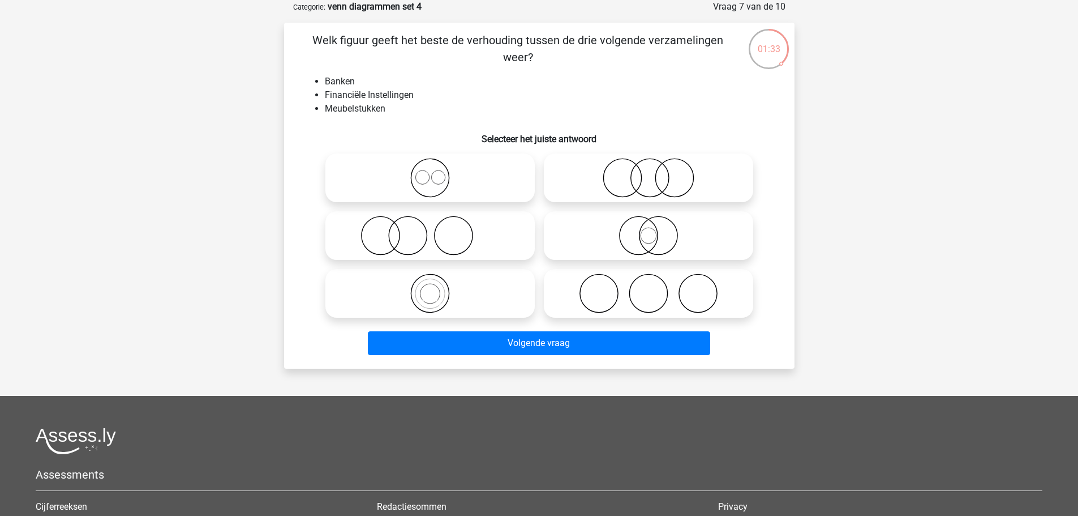
click at [659, 180] on icon at bounding box center [648, 178] width 200 height 40
click at [656, 172] on input "radio" at bounding box center [652, 168] width 7 height 7
radio input "true"
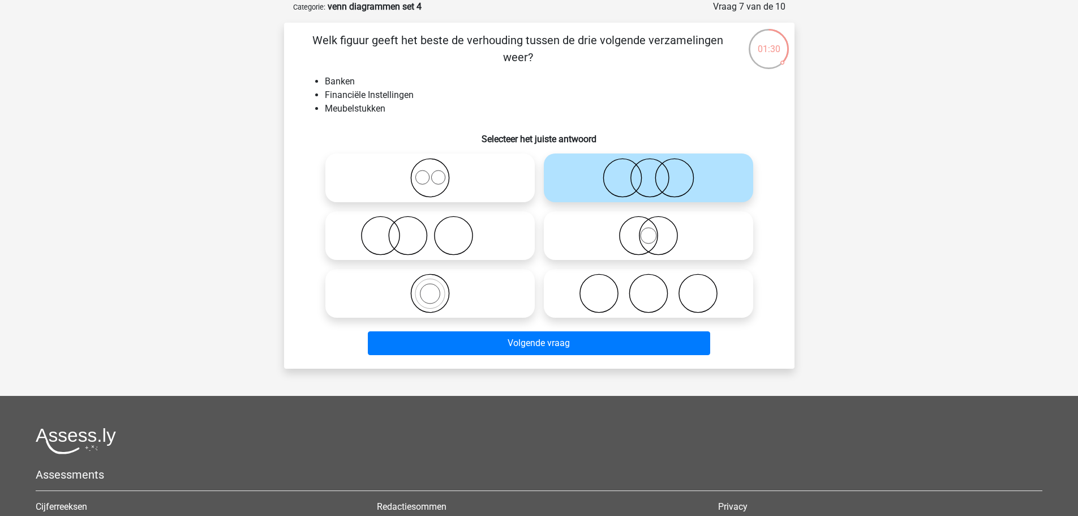
click at [621, 175] on icon at bounding box center [648, 178] width 200 height 40
click at [649, 172] on input "radio" at bounding box center [652, 168] width 7 height 7
click at [477, 246] on icon at bounding box center [430, 236] width 200 height 40
click at [438, 230] on input "radio" at bounding box center [433, 225] width 7 height 7
radio input "true"
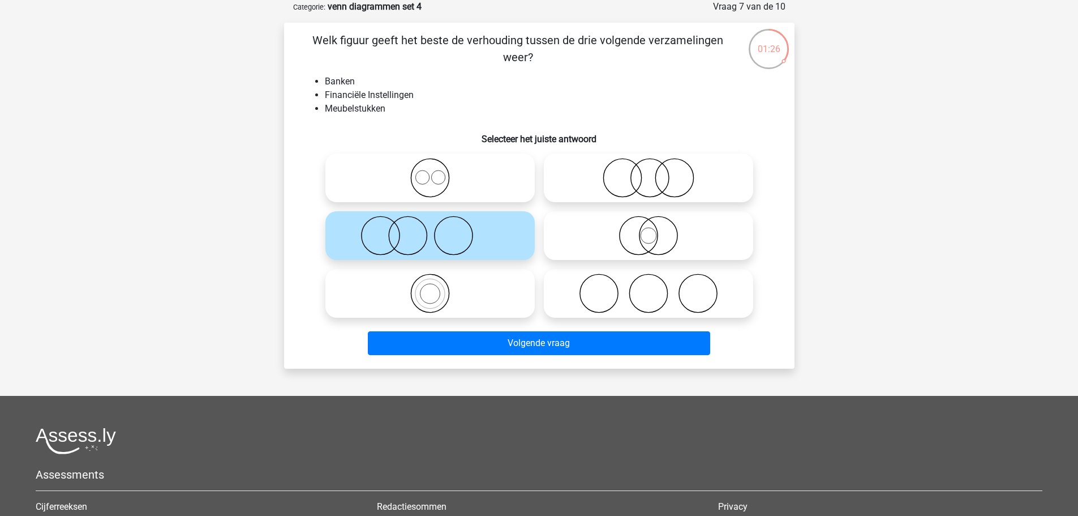
click at [597, 278] on icon at bounding box center [648, 293] width 200 height 40
click at [649, 280] on input "radio" at bounding box center [652, 283] width 7 height 7
radio input "true"
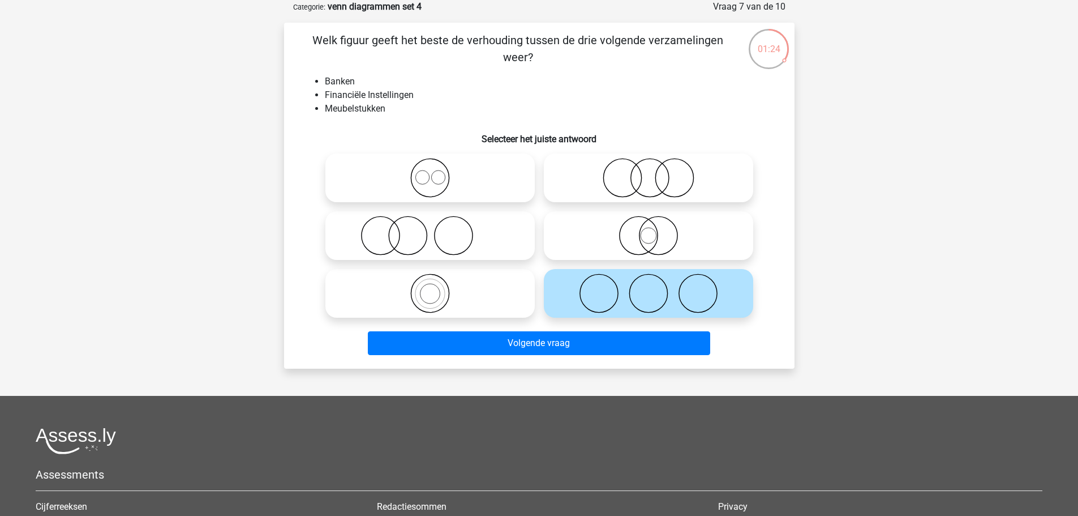
click at [655, 237] on icon at bounding box center [648, 236] width 200 height 40
click at [655, 230] on input "radio" at bounding box center [652, 225] width 7 height 7
radio input "true"
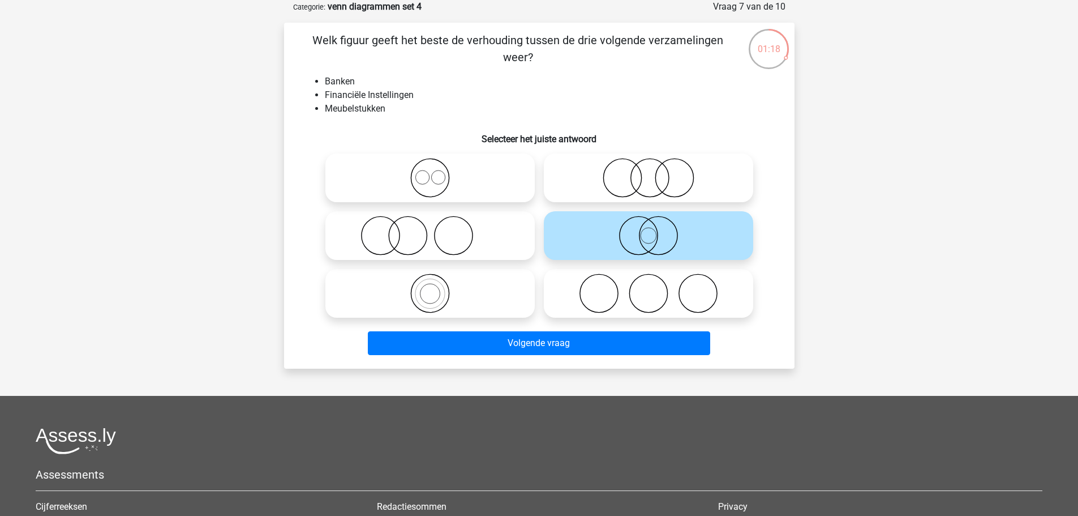
click at [406, 234] on icon at bounding box center [430, 236] width 200 height 40
click at [430, 230] on input "radio" at bounding box center [433, 225] width 7 height 7
radio input "true"
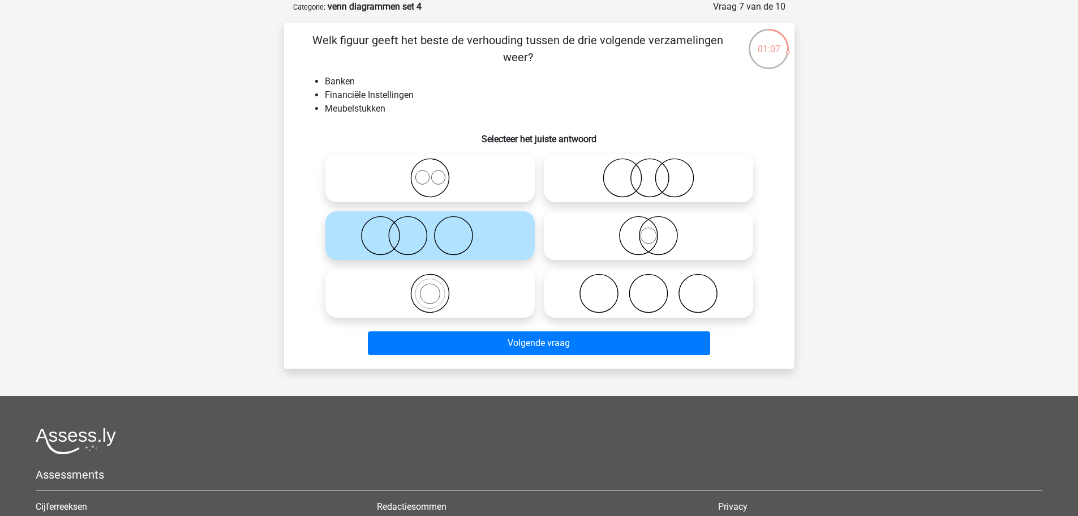
click at [659, 170] on icon at bounding box center [648, 178] width 200 height 40
click at [656, 170] on input "radio" at bounding box center [652, 168] width 7 height 7
radio input "true"
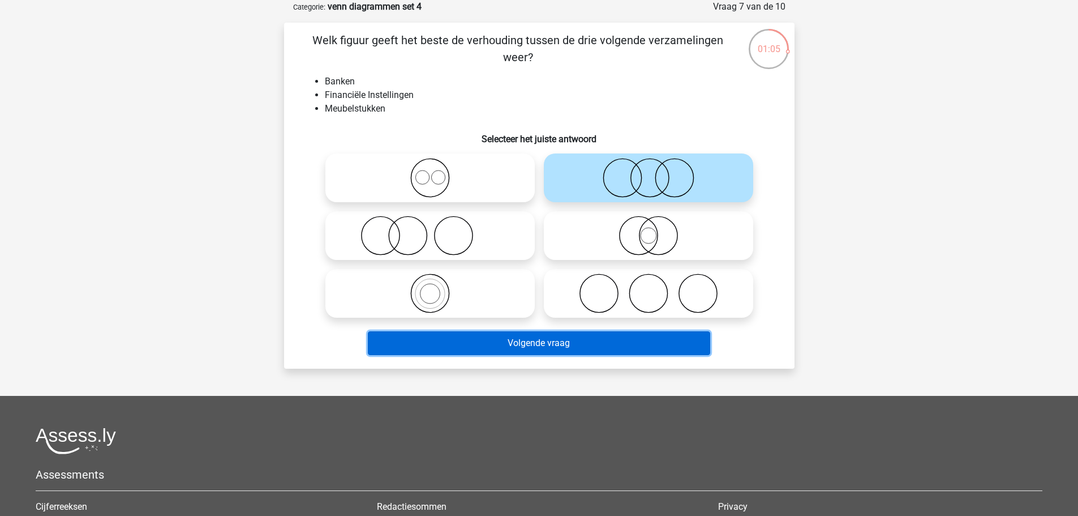
click at [605, 332] on button "Volgende vraag" at bounding box center [539, 343] width 342 height 24
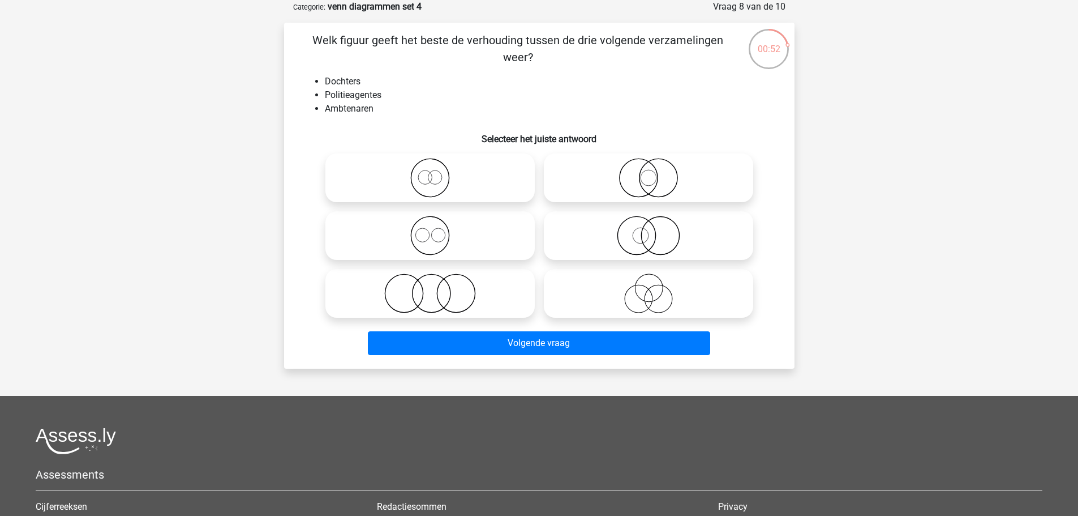
click at [652, 241] on icon at bounding box center [648, 236] width 200 height 40
click at [652, 230] on input "radio" at bounding box center [652, 225] width 7 height 7
radio input "true"
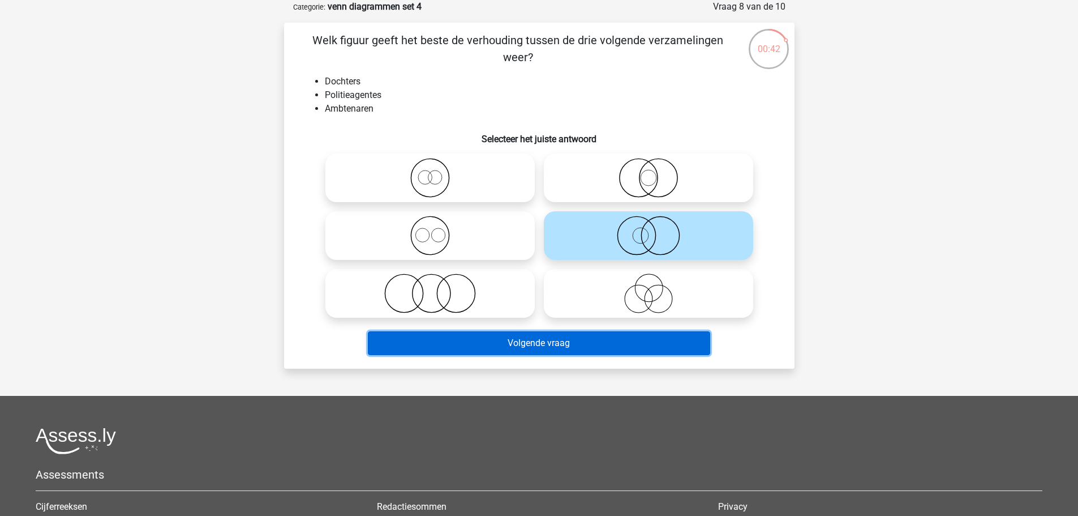
click at [600, 341] on button "Volgende vraag" at bounding box center [539, 343] width 342 height 24
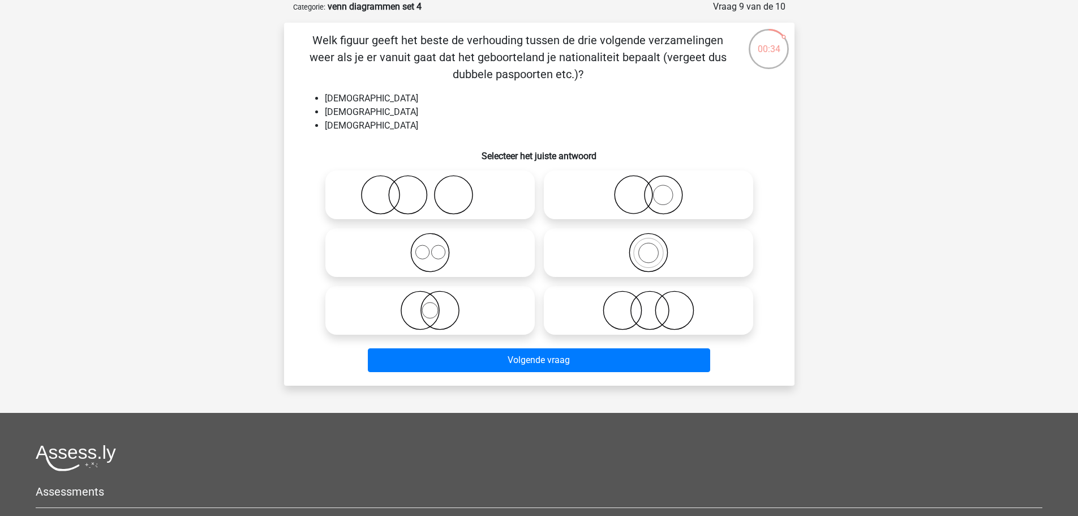
click at [428, 243] on icon at bounding box center [430, 253] width 200 height 40
click at [430, 243] on input "radio" at bounding box center [433, 242] width 7 height 7
radio input "true"
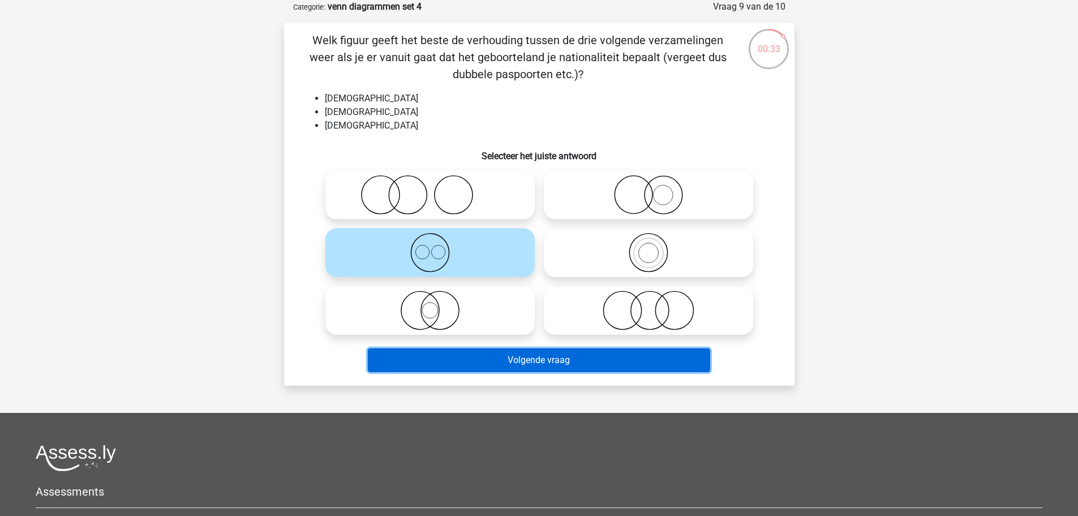
click at [591, 351] on button "Volgende vraag" at bounding box center [539, 360] width 342 height 24
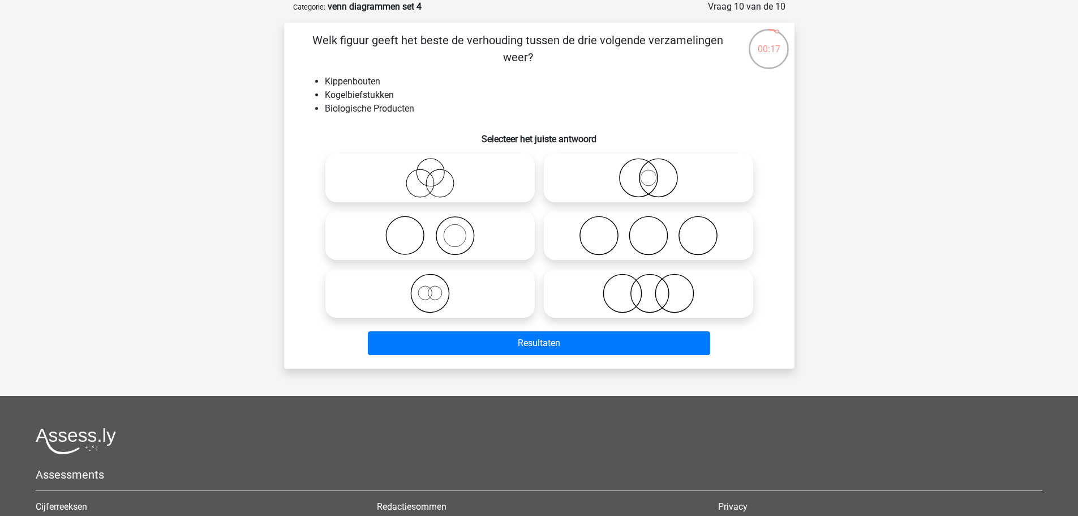
click at [648, 245] on icon at bounding box center [648, 236] width 200 height 40
click at [649, 230] on input "radio" at bounding box center [652, 225] width 7 height 7
radio input "true"
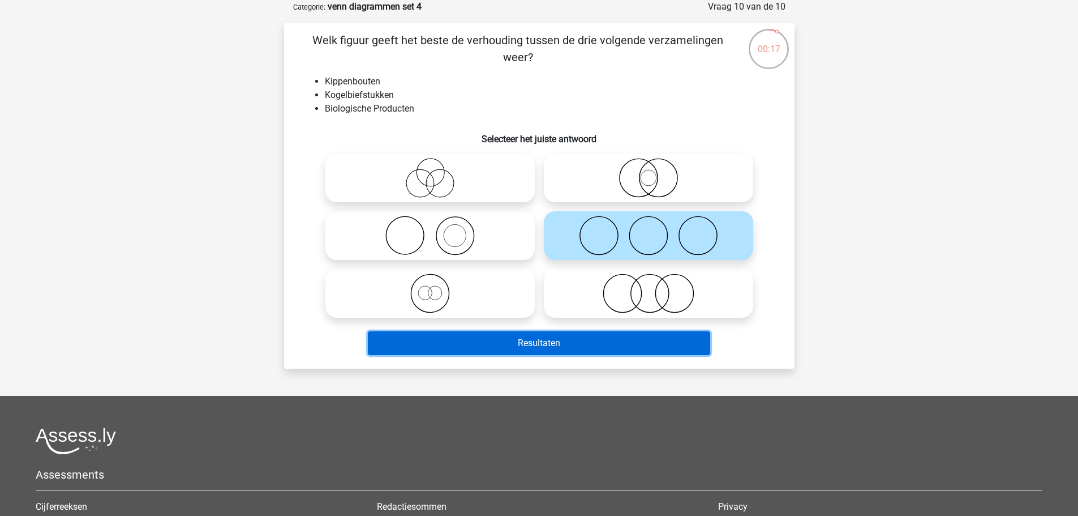
click at [607, 342] on button "Resultaten" at bounding box center [539, 343] width 342 height 24
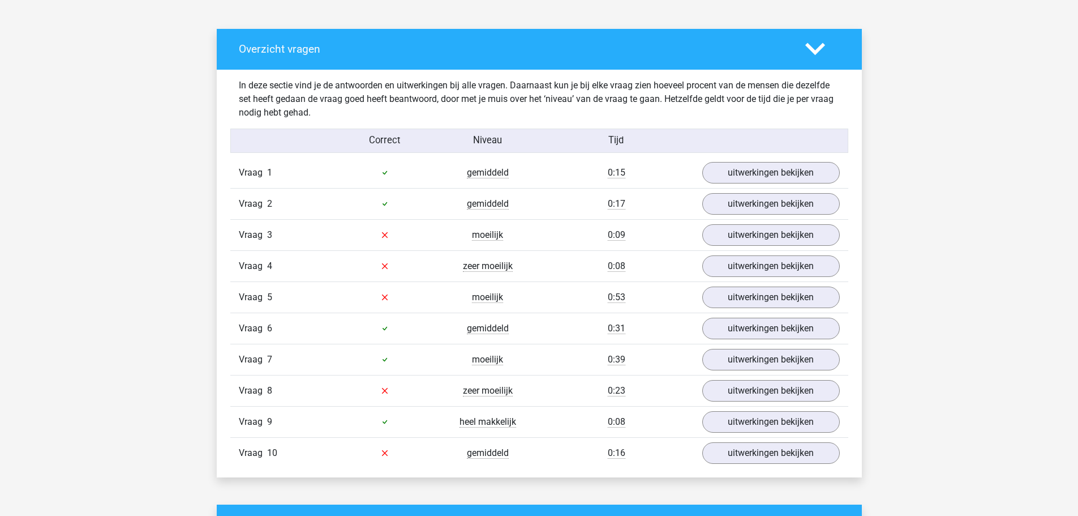
scroll to position [566, 0]
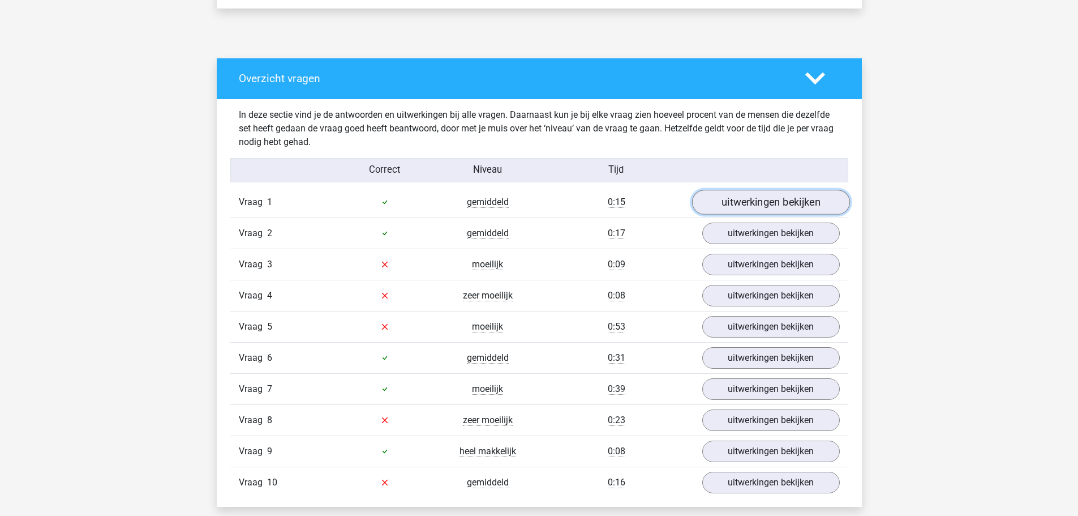
click at [737, 203] on link "uitwerkingen bekijken" at bounding box center [771, 202] width 158 height 25
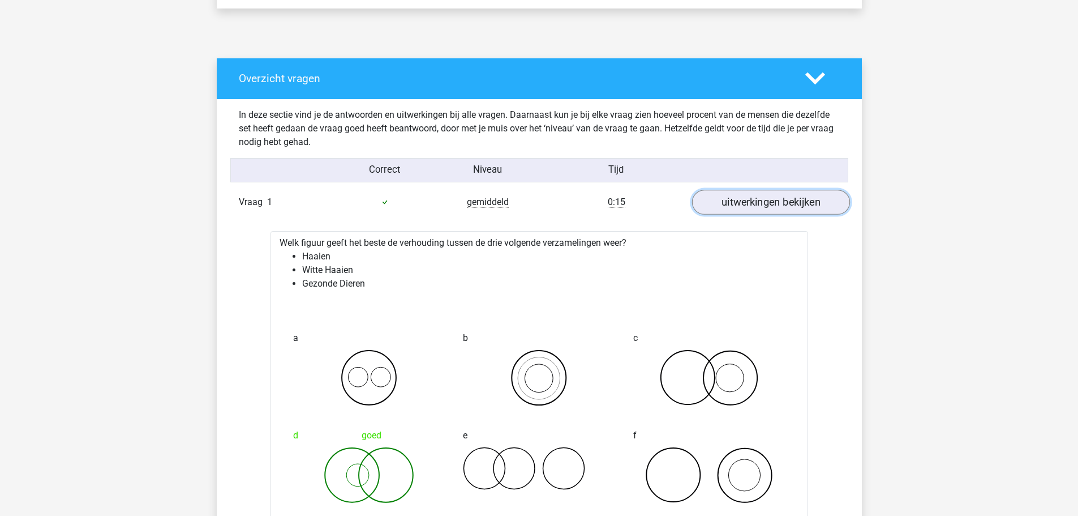
click at [737, 203] on link "uitwerkingen bekijken" at bounding box center [771, 202] width 158 height 25
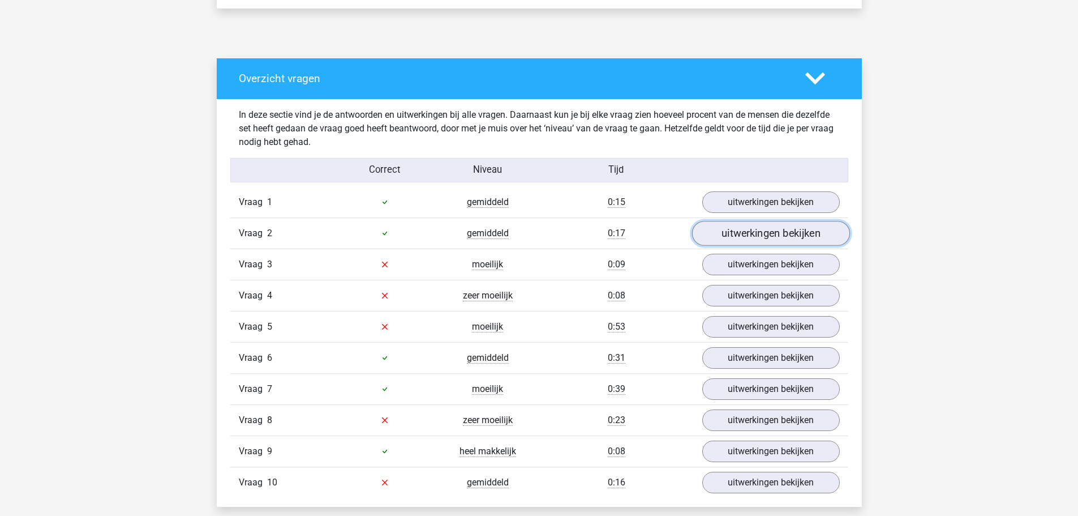
click at [753, 235] on link "uitwerkingen bekijken" at bounding box center [771, 233] width 158 height 25
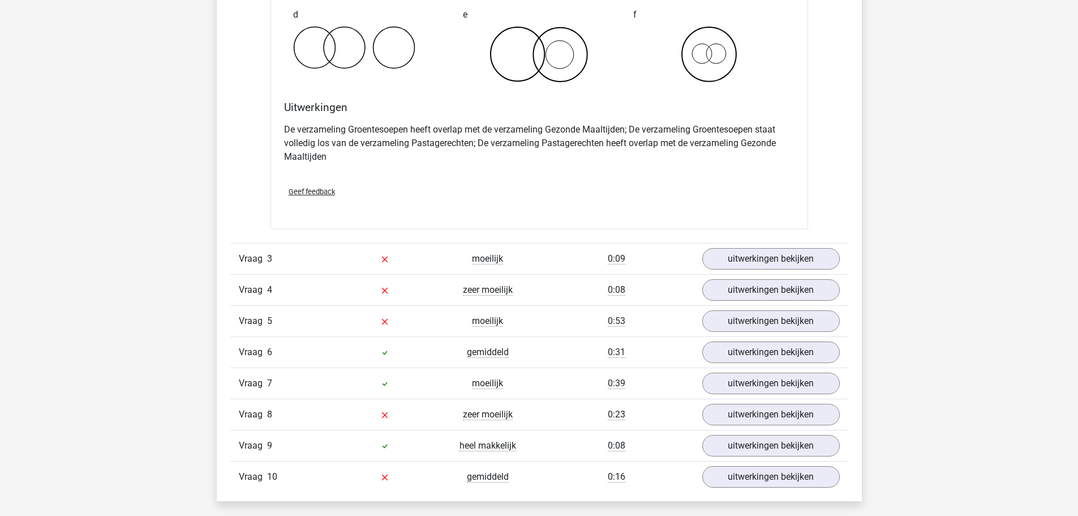
scroll to position [1019, 0]
click at [758, 259] on link "uitwerkingen bekijken" at bounding box center [771, 257] width 158 height 25
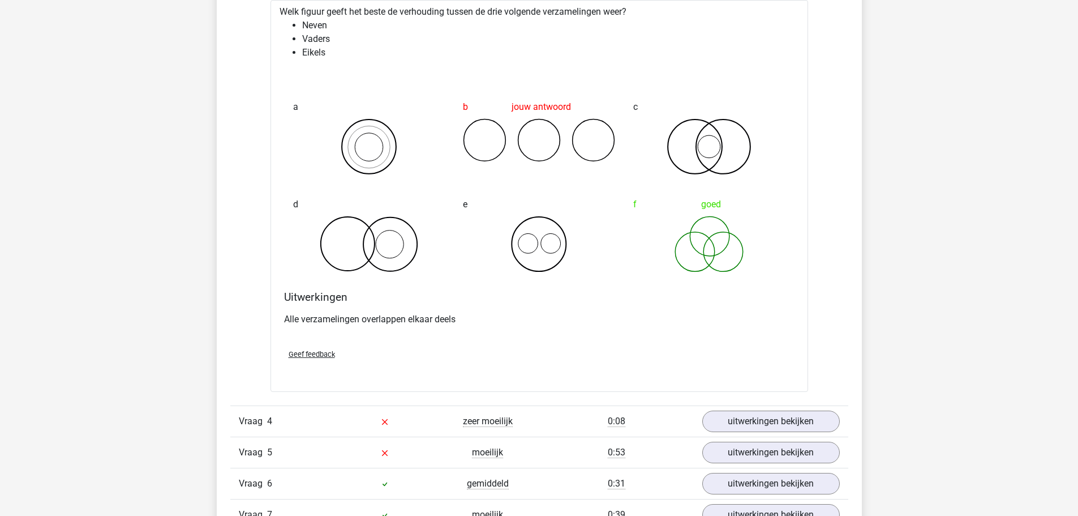
scroll to position [1415, 0]
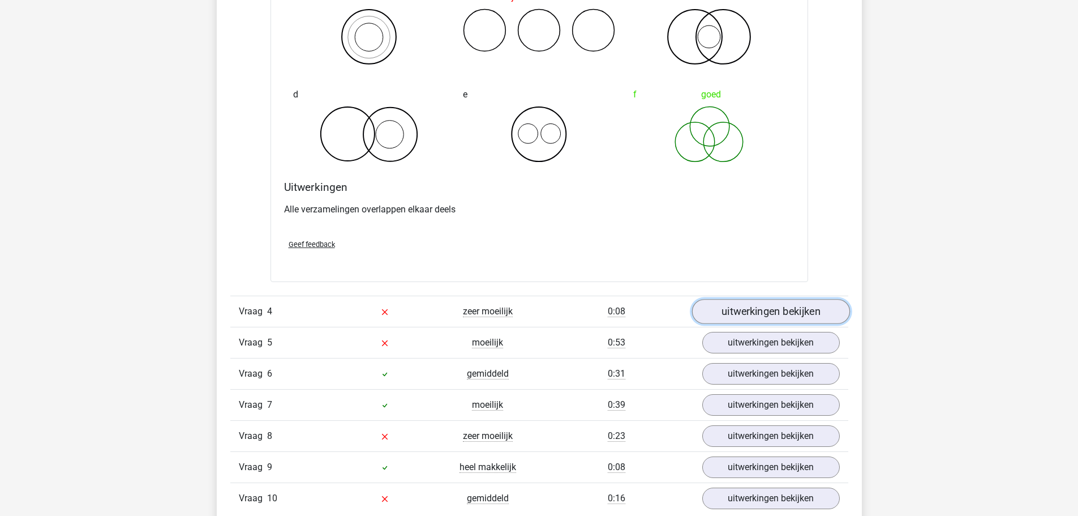
click at [766, 313] on link "uitwerkingen bekijken" at bounding box center [771, 311] width 158 height 25
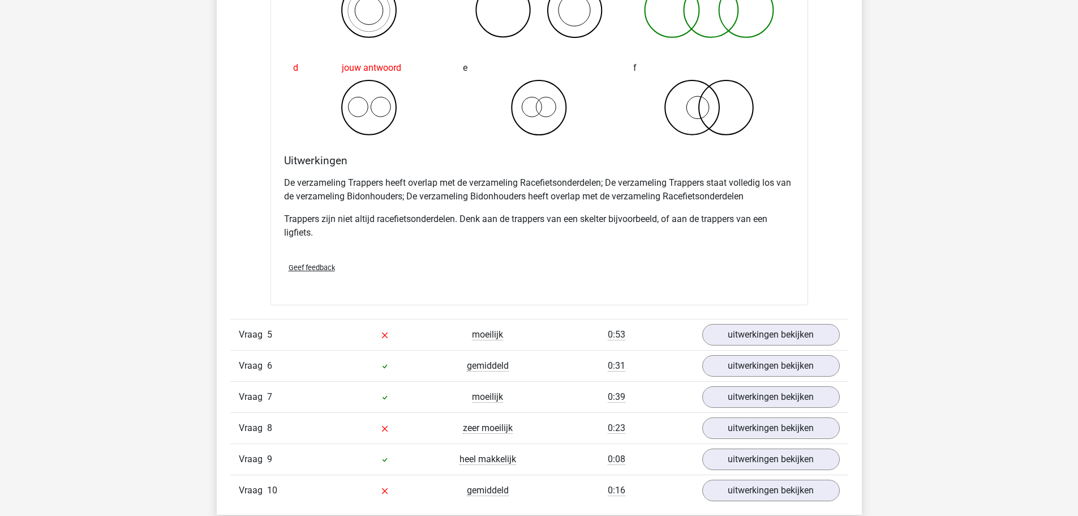
scroll to position [1925, 0]
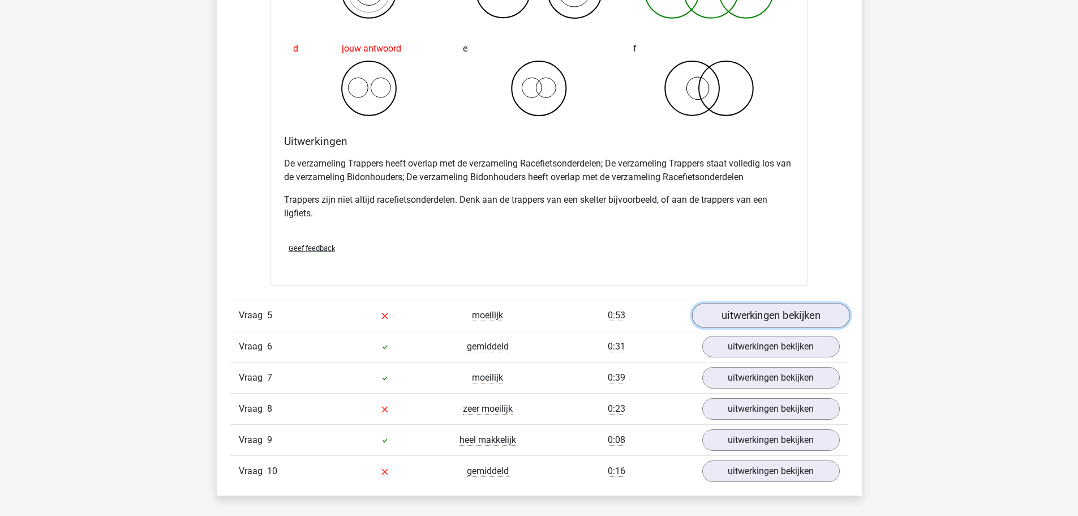
click at [750, 307] on link "uitwerkingen bekijken" at bounding box center [771, 315] width 158 height 25
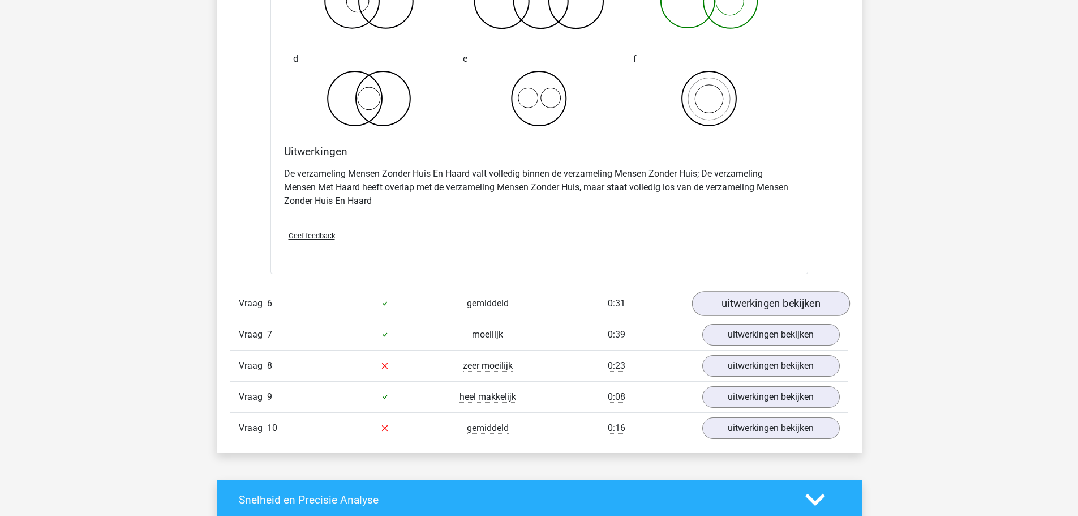
scroll to position [2434, 0]
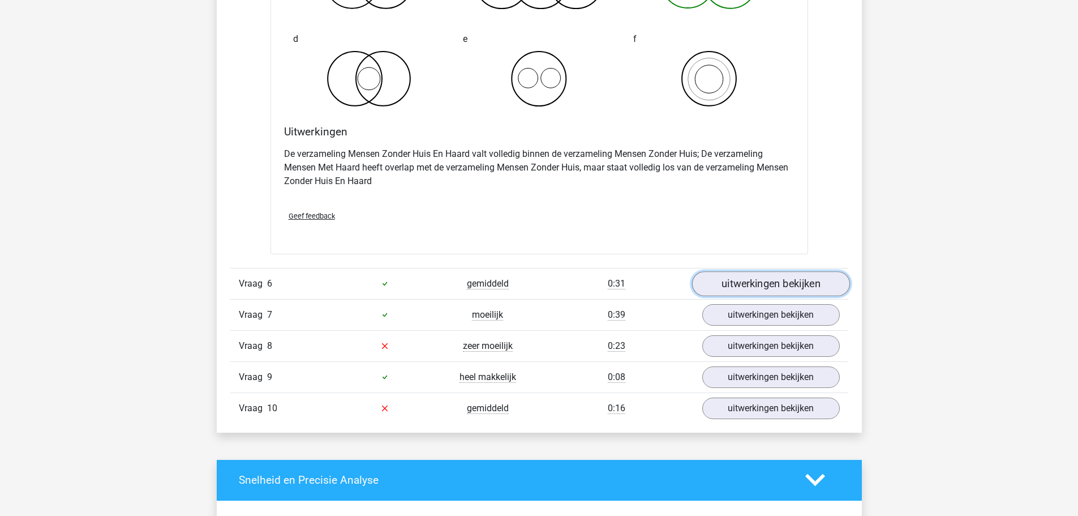
click at [757, 286] on link "uitwerkingen bekijken" at bounding box center [771, 283] width 158 height 25
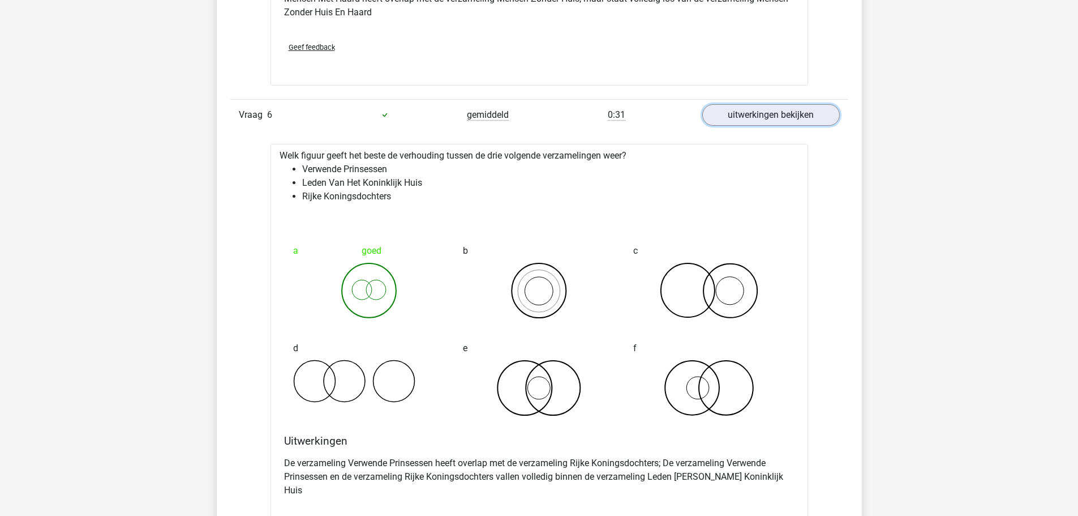
scroll to position [2604, 0]
click at [757, 110] on link "uitwerkingen bekijken" at bounding box center [771, 113] width 158 height 25
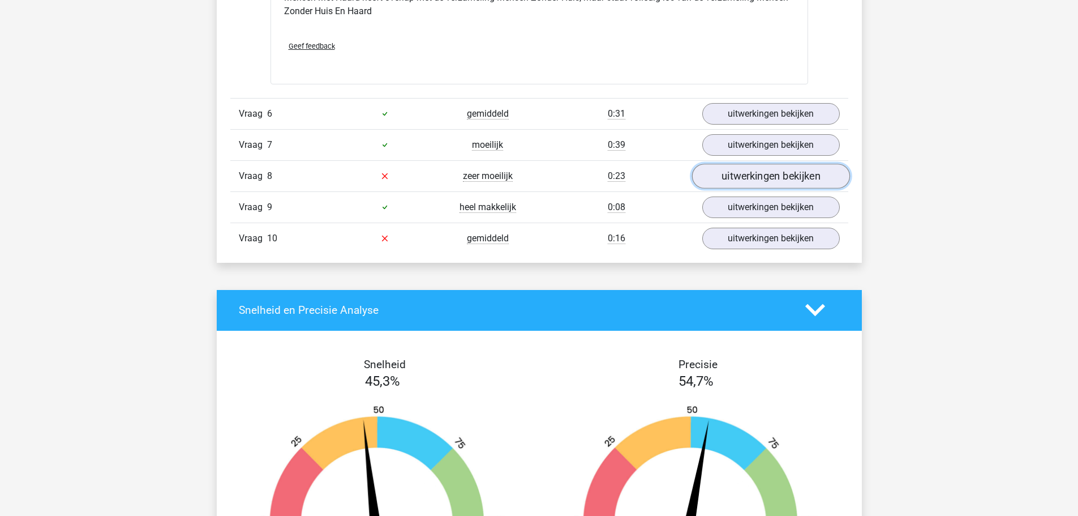
click at [752, 173] on link "uitwerkingen bekijken" at bounding box center [771, 176] width 158 height 25
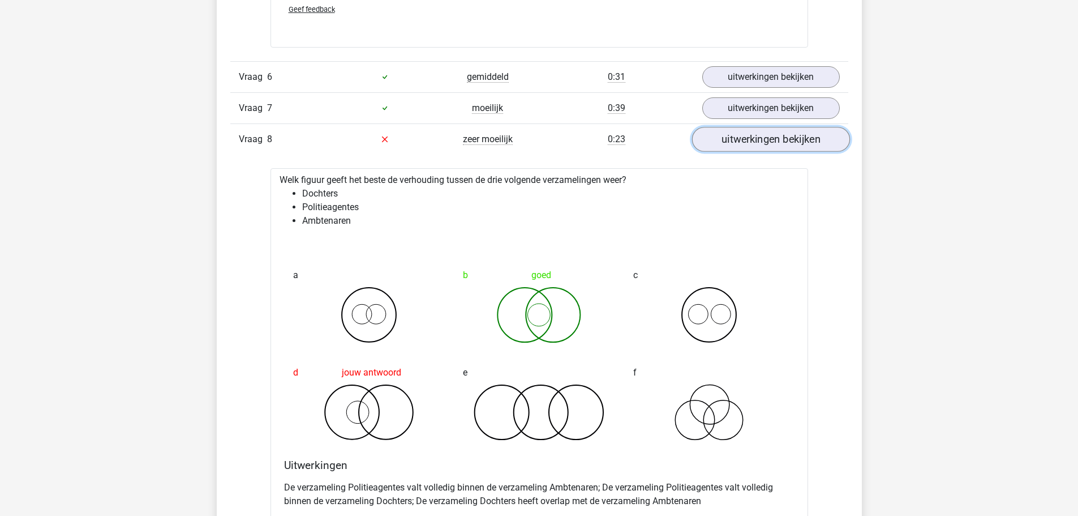
scroll to position [2660, 0]
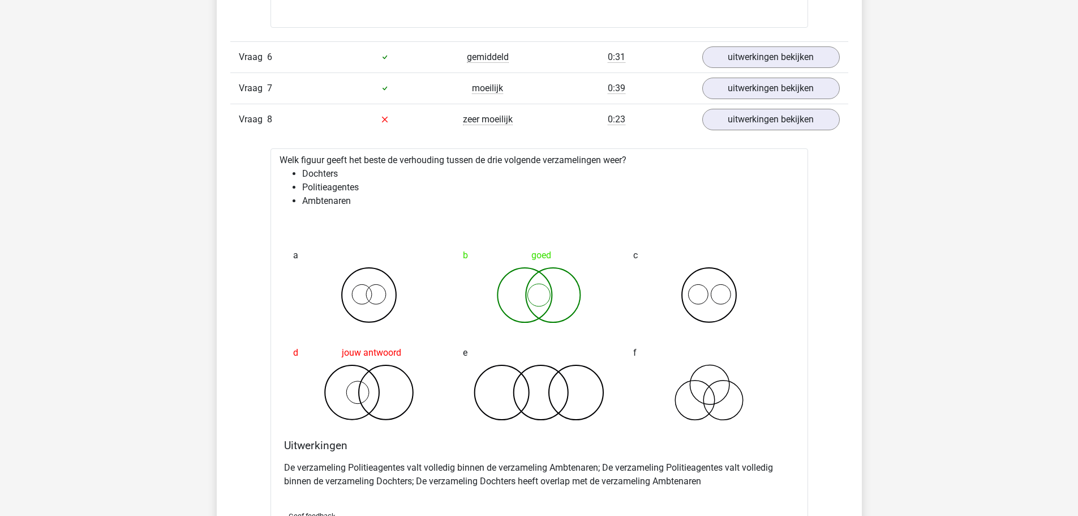
click at [758, 101] on div "Vraag 7 moeilijk 0:39 uitwerkingen bekijken" at bounding box center [539, 87] width 618 height 31
click at [765, 91] on link "uitwerkingen bekijken" at bounding box center [771, 88] width 158 height 25
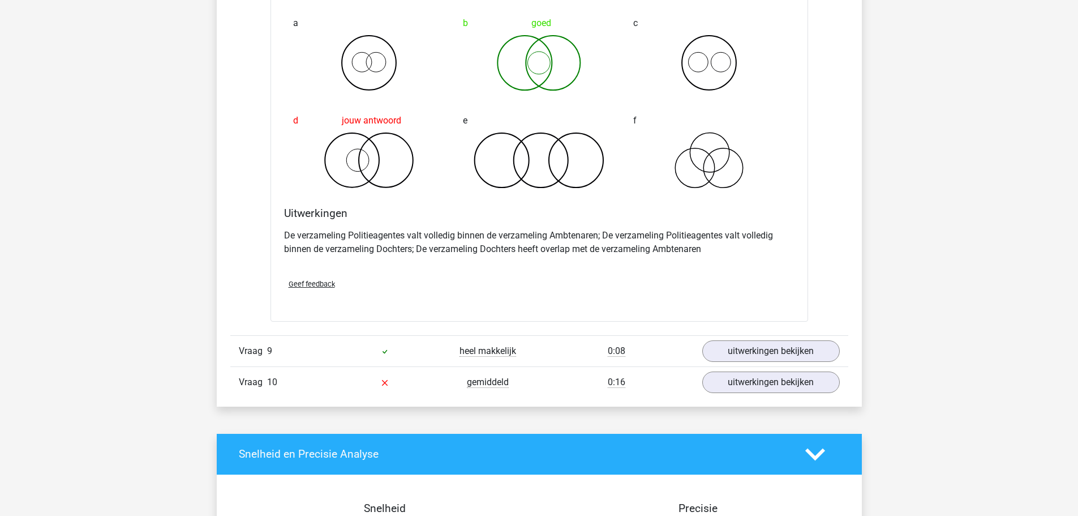
scroll to position [3340, 0]
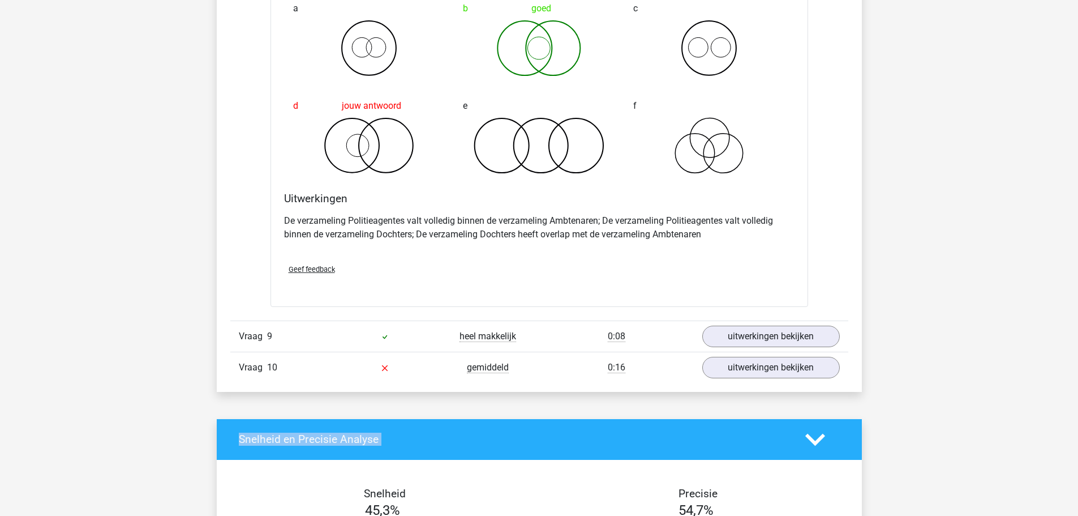
drag, startPoint x: 818, startPoint y: 396, endPoint x: 821, endPoint y: 381, distance: 15.4
click at [812, 334] on link "uitwerkingen bekijken" at bounding box center [771, 336] width 158 height 25
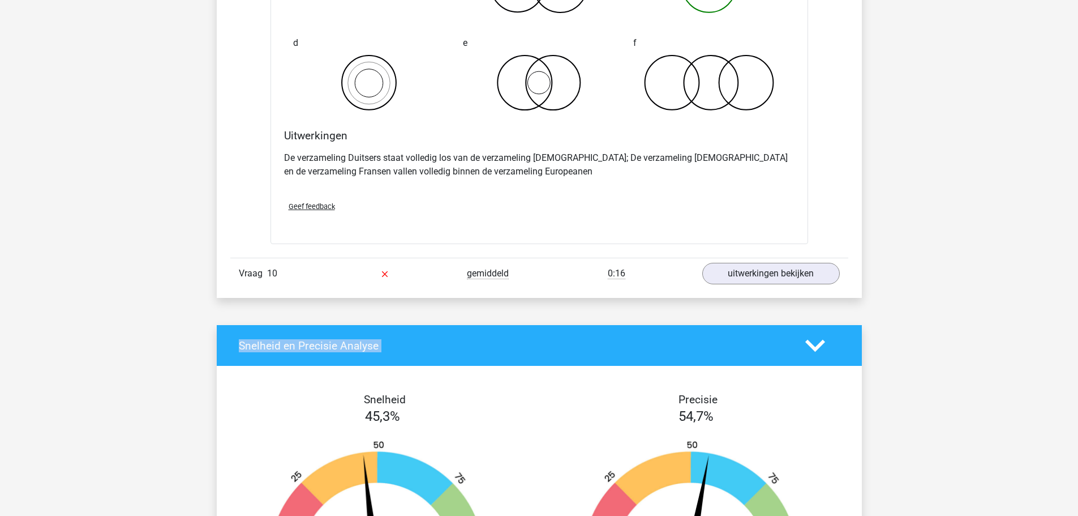
scroll to position [3906, 0]
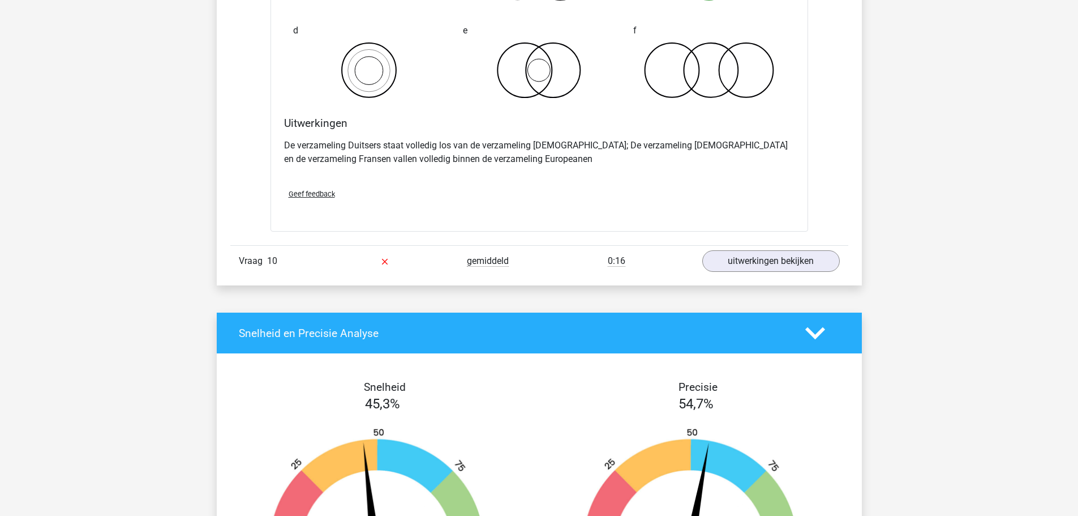
click at [746, 269] on link "uitwerkingen bekijken" at bounding box center [771, 260] width 158 height 25
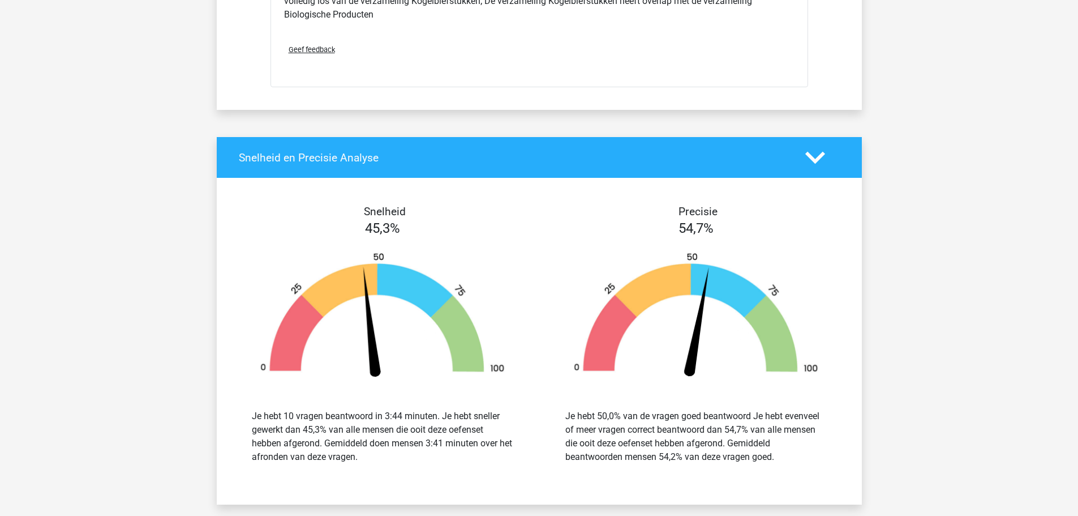
scroll to position [4528, 0]
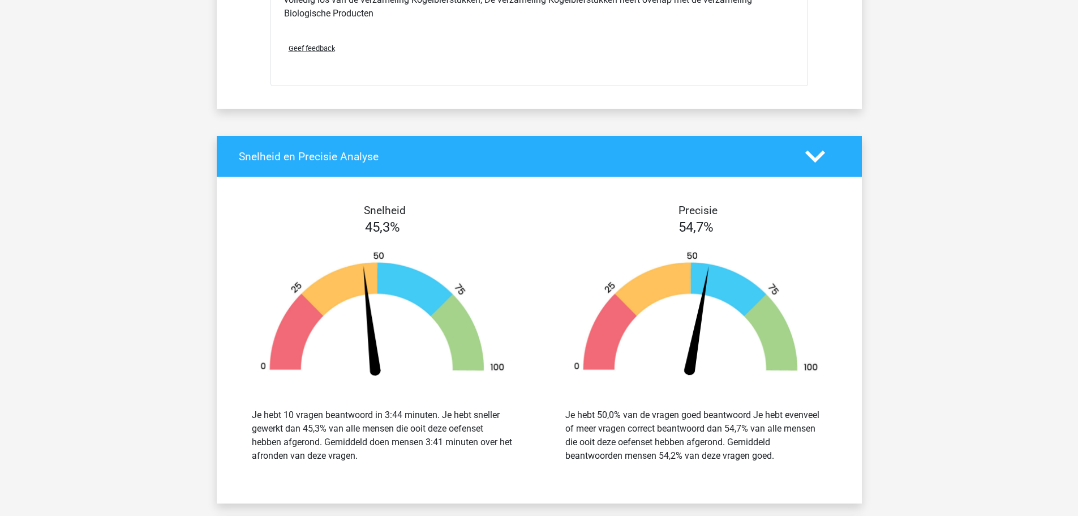
click at [803, 161] on div at bounding box center [823, 157] width 52 height 20
click at [812, 158] on polygon at bounding box center [815, 157] width 20 height 12
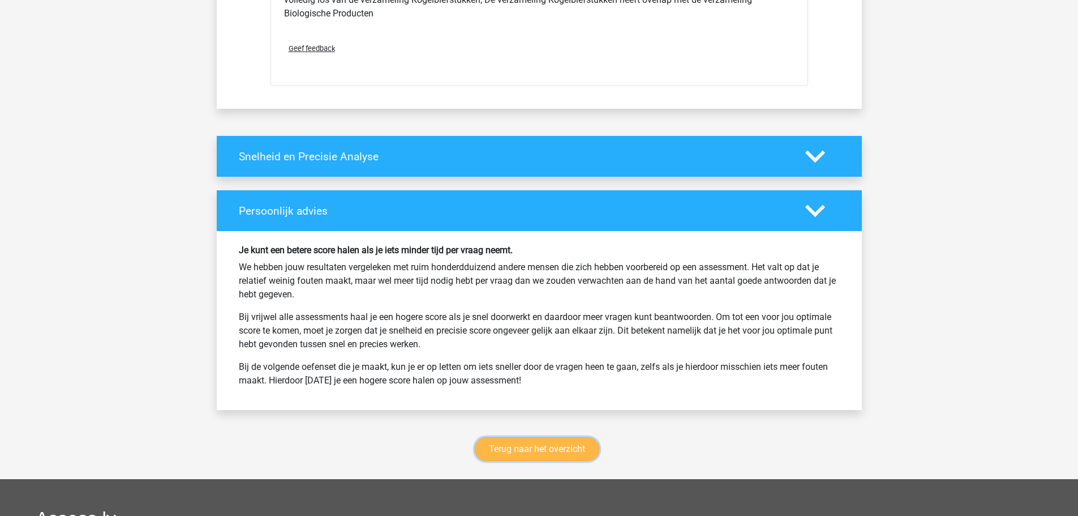
click at [543, 449] on link "Terug naar het overzicht" at bounding box center [537, 449] width 125 height 24
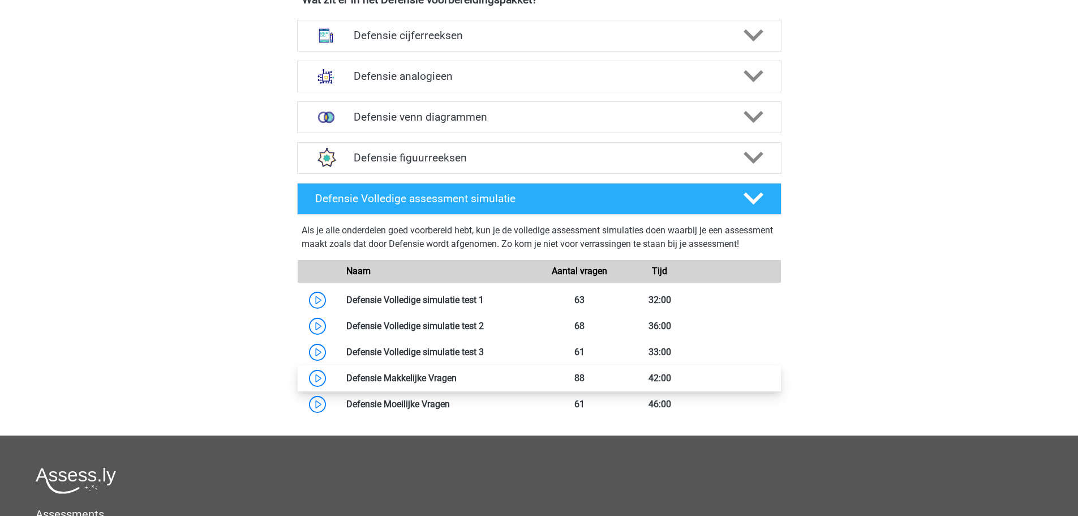
scroll to position [566, 0]
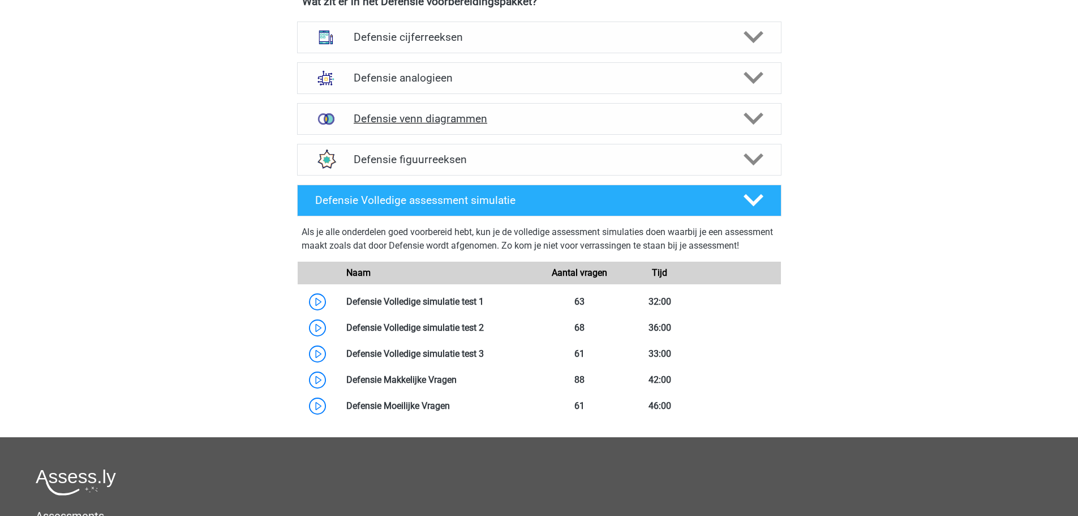
click at [766, 131] on div "Defensie venn diagrammen" at bounding box center [539, 119] width 485 height 32
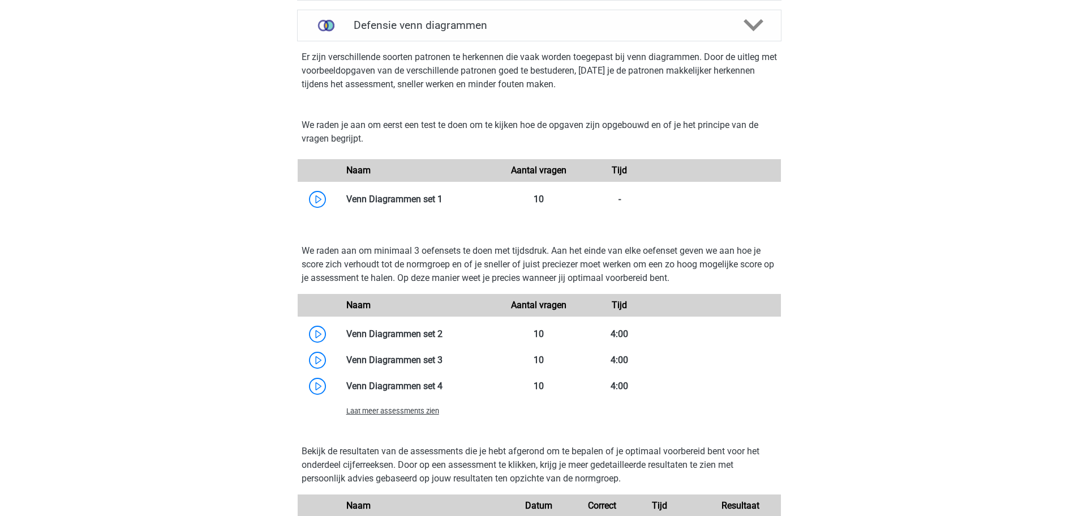
scroll to position [679, 0]
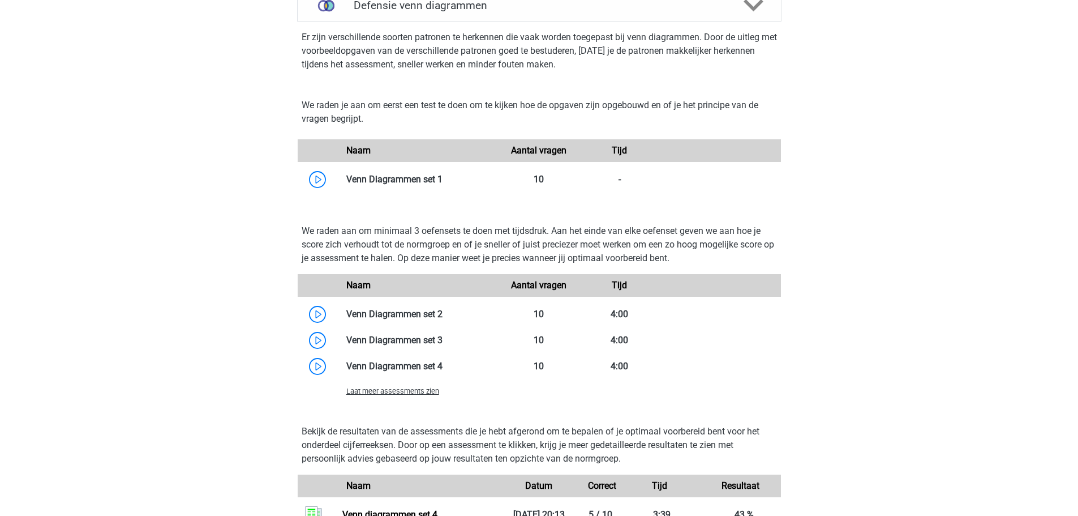
click at [422, 389] on span "Laat meer assessments zien" at bounding box center [392, 391] width 93 height 8
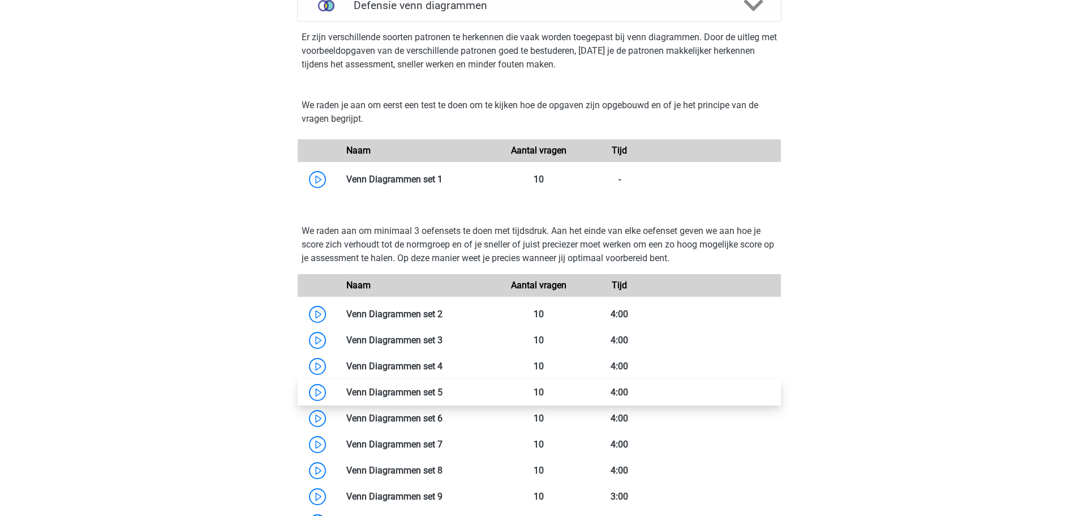
click at [443, 395] on link at bounding box center [443, 392] width 0 height 11
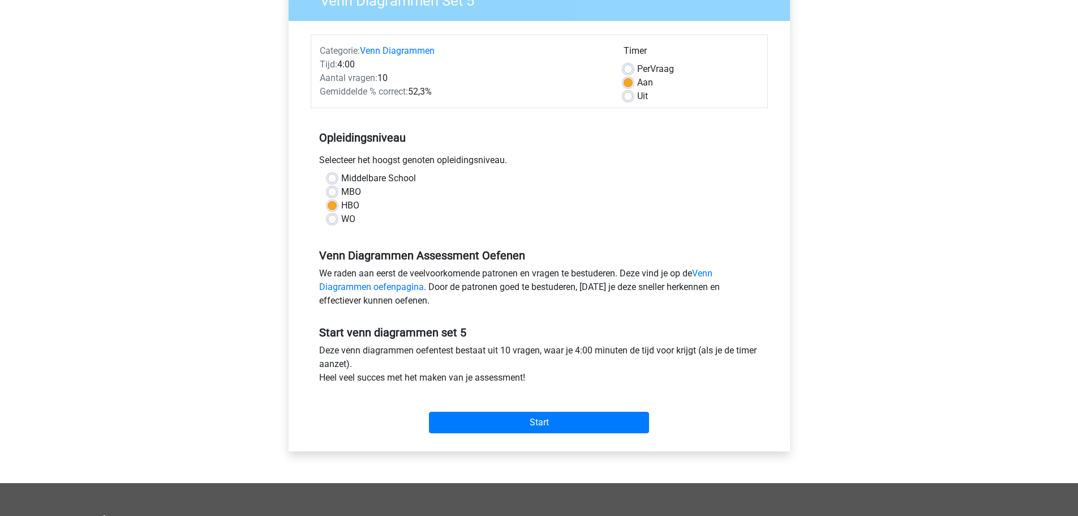
scroll to position [113, 0]
click at [516, 418] on input "Start" at bounding box center [539, 422] width 220 height 22
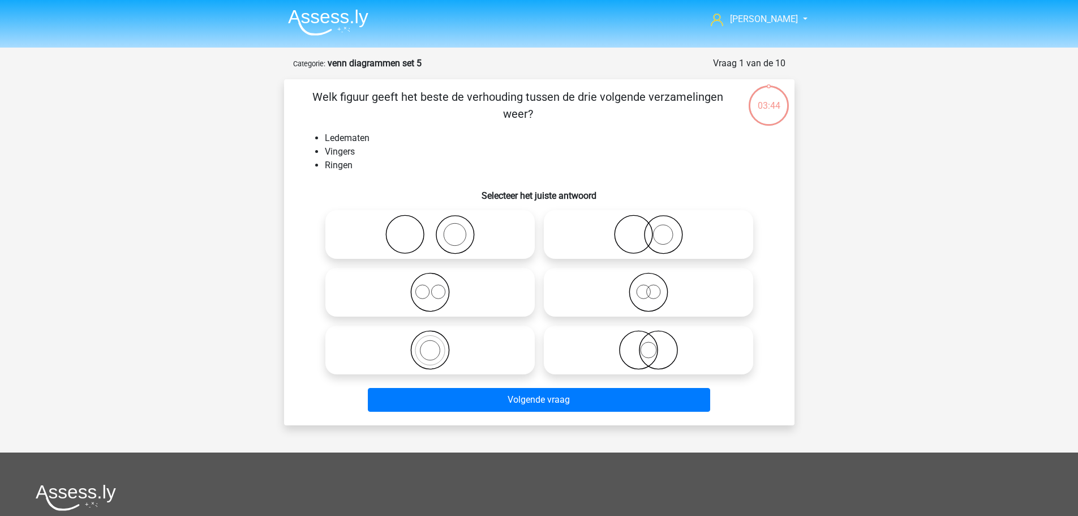
click at [466, 242] on icon at bounding box center [430, 235] width 200 height 40
click at [438, 229] on input "radio" at bounding box center [433, 224] width 7 height 7
radio input "true"
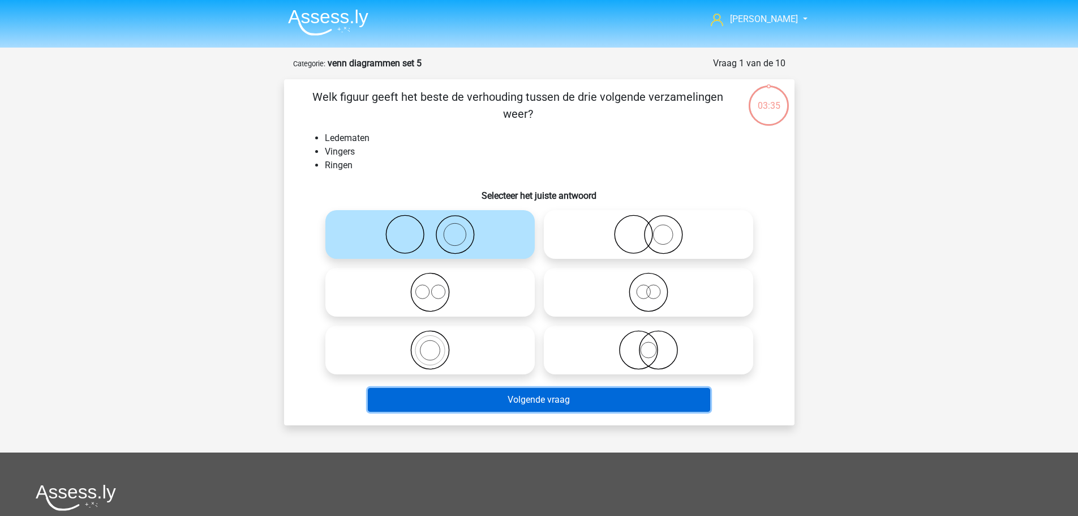
click at [578, 401] on button "Volgende vraag" at bounding box center [539, 400] width 342 height 24
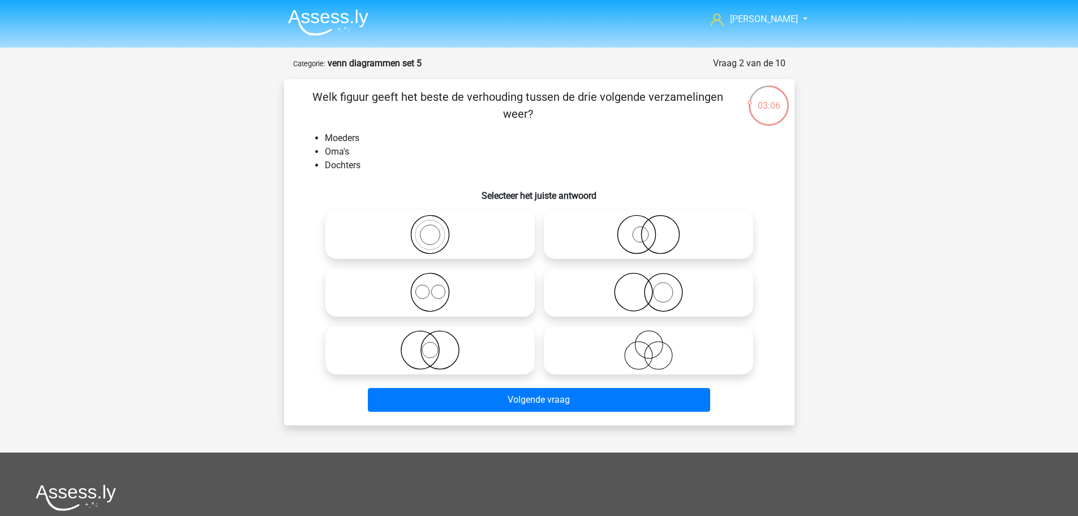
click at [661, 237] on icon at bounding box center [648, 235] width 200 height 40
click at [656, 229] on input "radio" at bounding box center [652, 224] width 7 height 7
radio input "true"
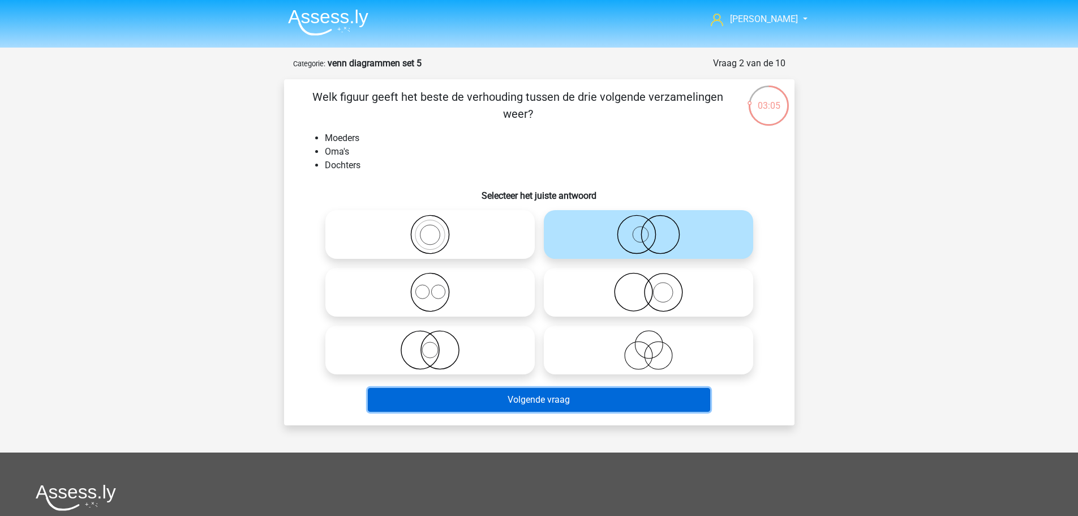
click at [625, 401] on button "Volgende vraag" at bounding box center [539, 400] width 342 height 24
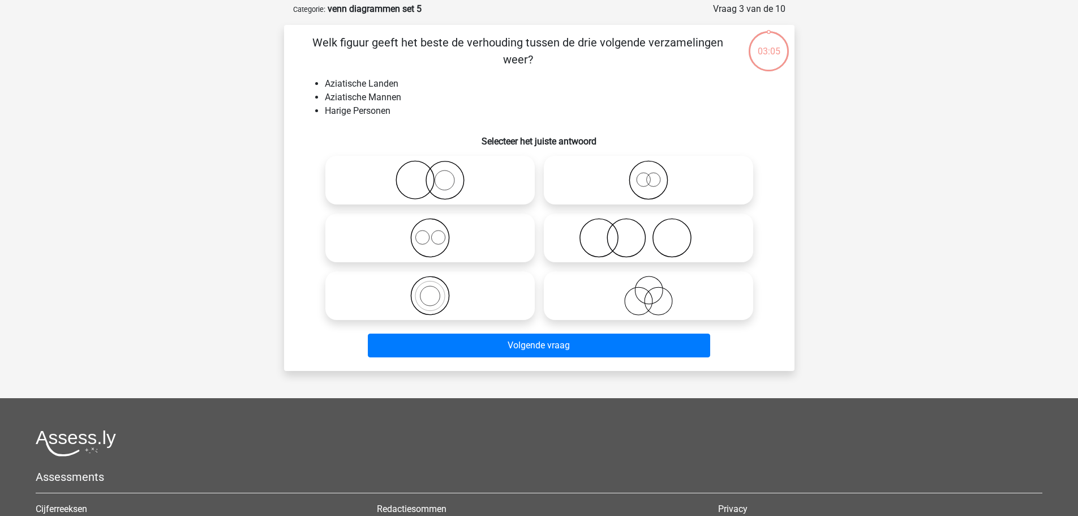
scroll to position [57, 0]
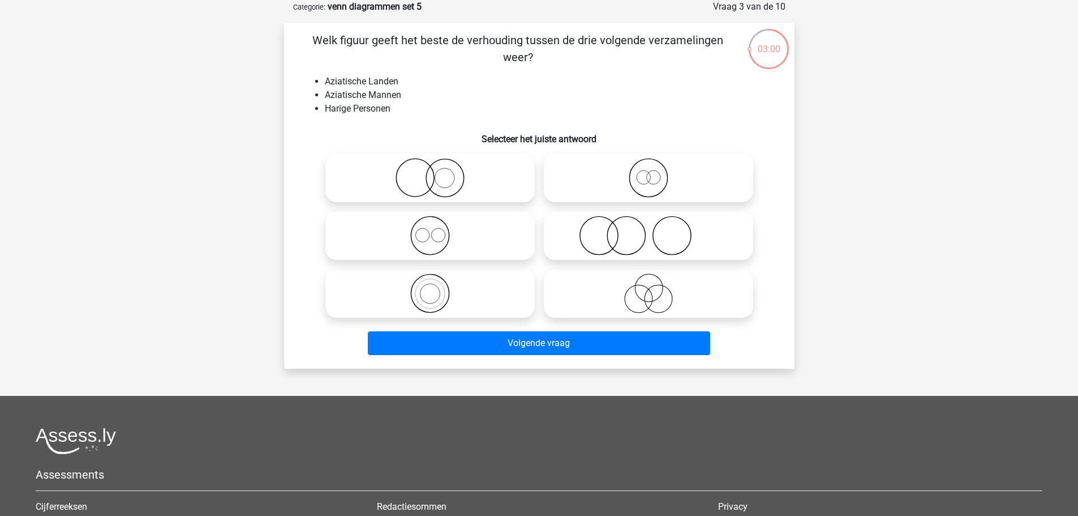
click at [584, 242] on icon at bounding box center [648, 236] width 200 height 40
click at [649, 230] on input "radio" at bounding box center [652, 225] width 7 height 7
radio input "true"
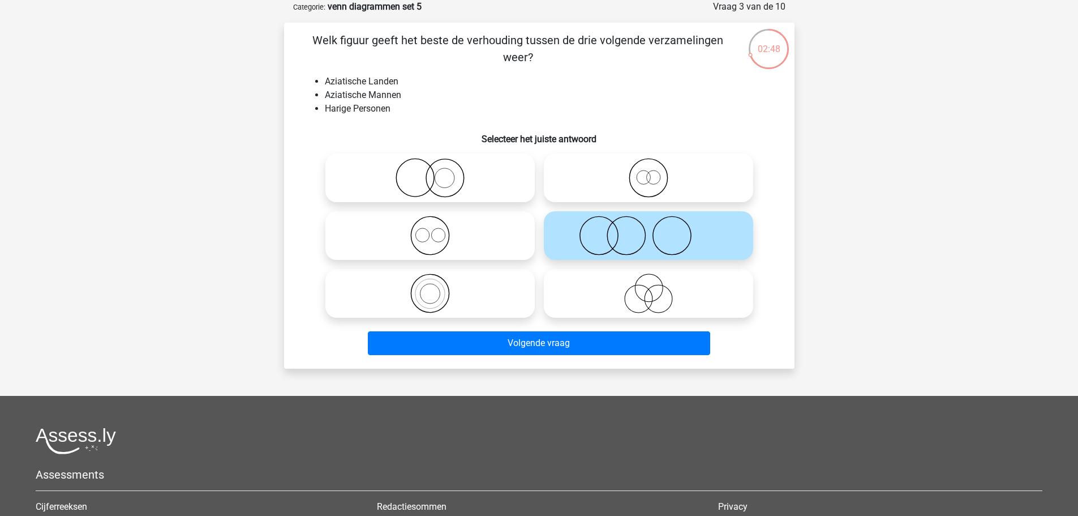
click at [447, 176] on icon at bounding box center [430, 178] width 200 height 40
click at [438, 172] on input "radio" at bounding box center [433, 168] width 7 height 7
radio input "true"
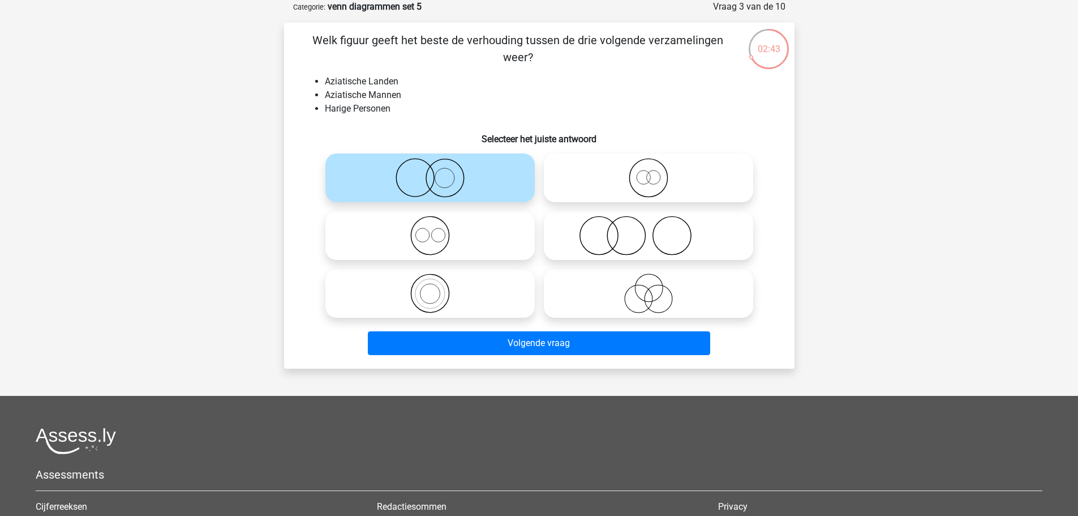
click at [592, 233] on icon at bounding box center [648, 236] width 200 height 40
click at [649, 230] on input "radio" at bounding box center [652, 225] width 7 height 7
radio input "true"
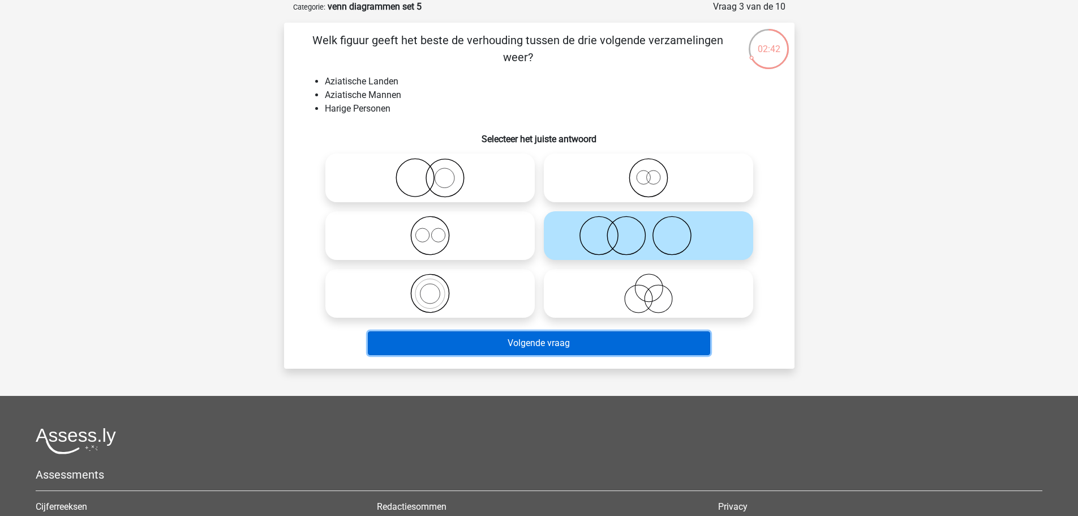
click at [620, 339] on button "Volgende vraag" at bounding box center [539, 343] width 342 height 24
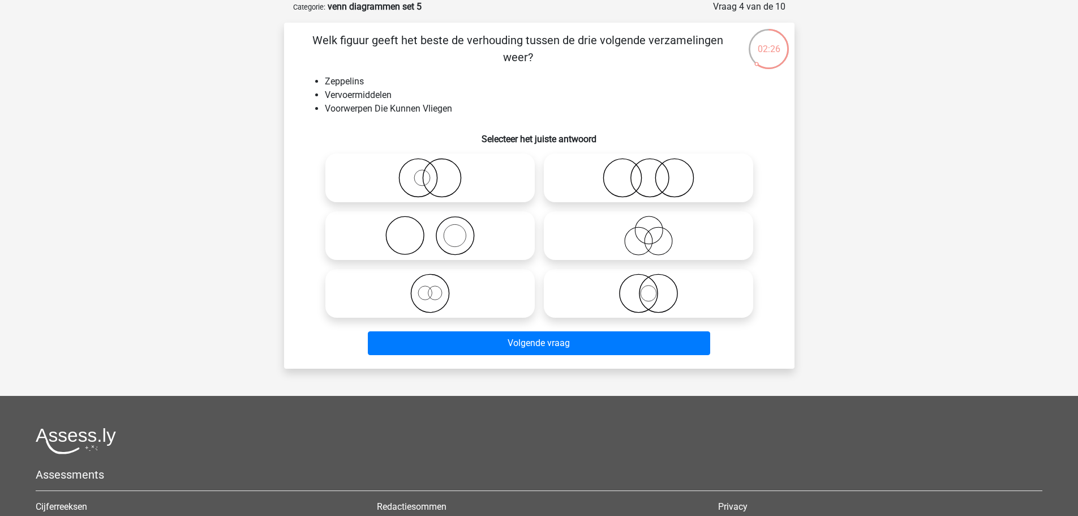
click at [452, 179] on icon at bounding box center [430, 178] width 200 height 40
click at [438, 172] on input "radio" at bounding box center [433, 168] width 7 height 7
radio input "true"
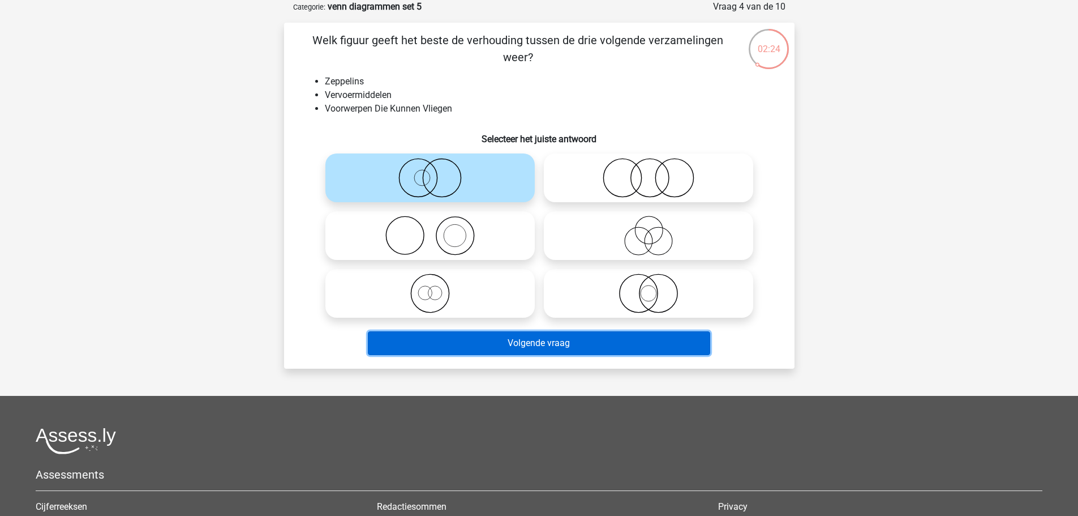
click at [555, 344] on button "Volgende vraag" at bounding box center [539, 343] width 342 height 24
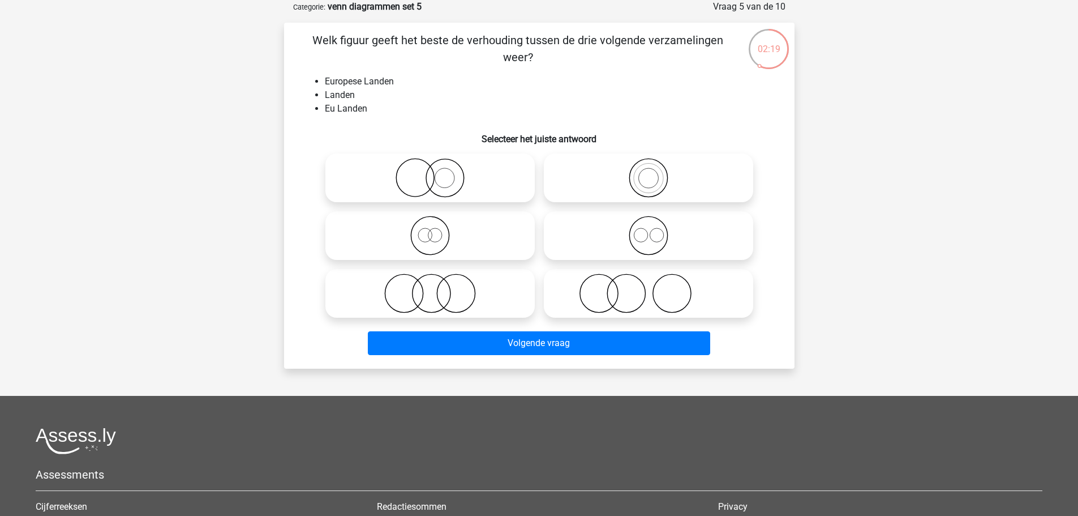
click at [448, 177] on icon at bounding box center [430, 178] width 200 height 40
click at [438, 172] on input "radio" at bounding box center [433, 168] width 7 height 7
radio input "true"
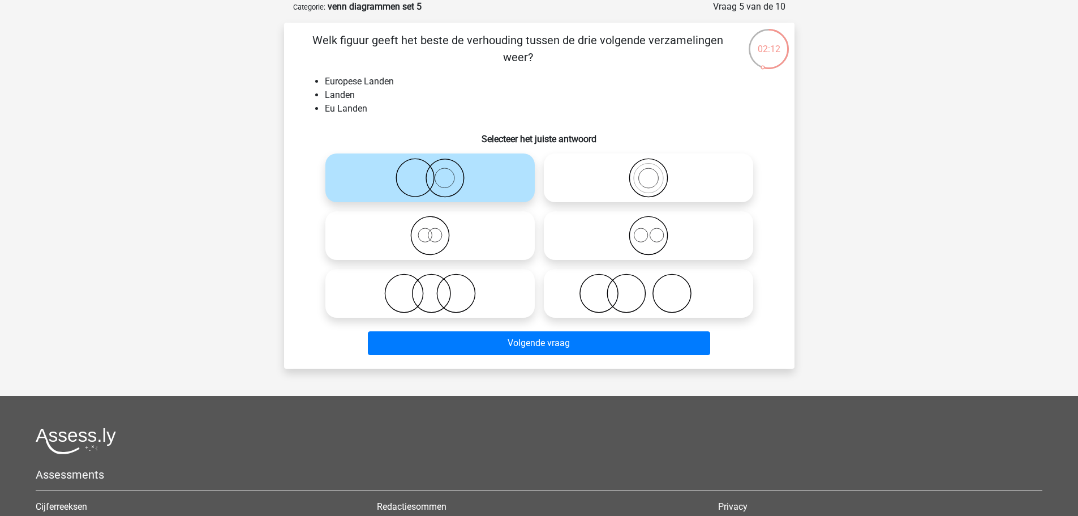
click at [642, 177] on icon at bounding box center [648, 178] width 200 height 40
click at [649, 172] on input "radio" at bounding box center [652, 168] width 7 height 7
radio input "true"
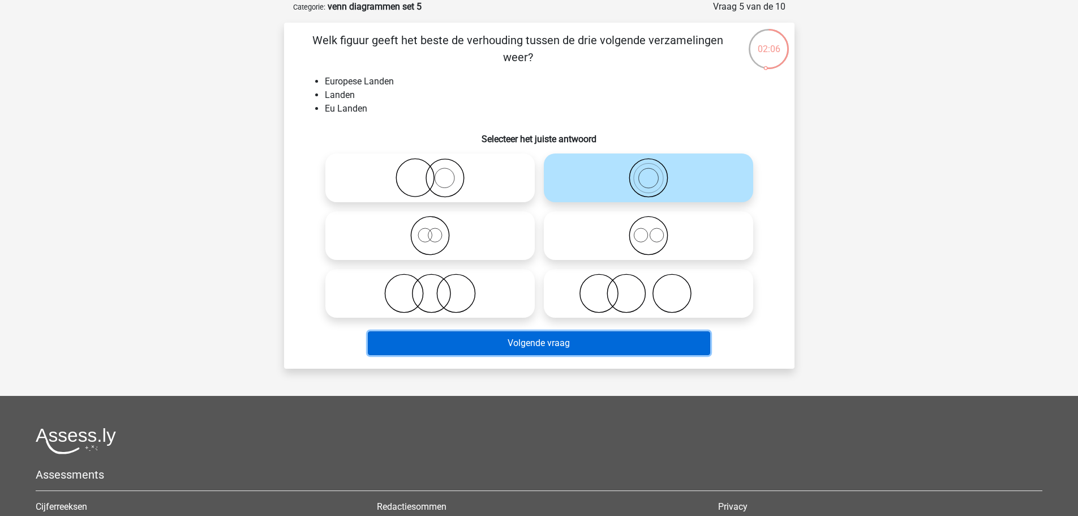
click at [629, 338] on button "Volgende vraag" at bounding box center [539, 343] width 342 height 24
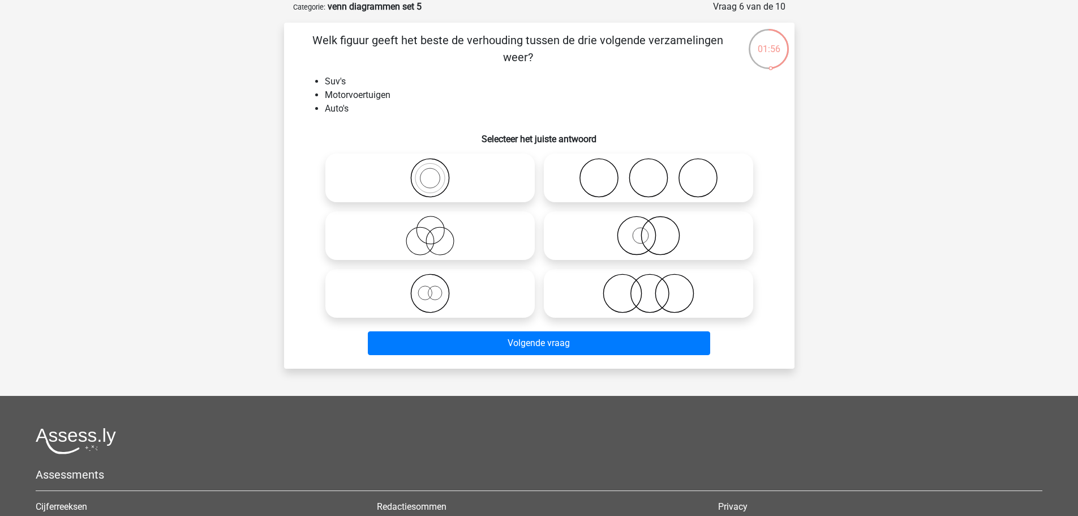
click at [439, 175] on icon at bounding box center [430, 178] width 200 height 40
click at [438, 172] on input "radio" at bounding box center [433, 168] width 7 height 7
radio input "true"
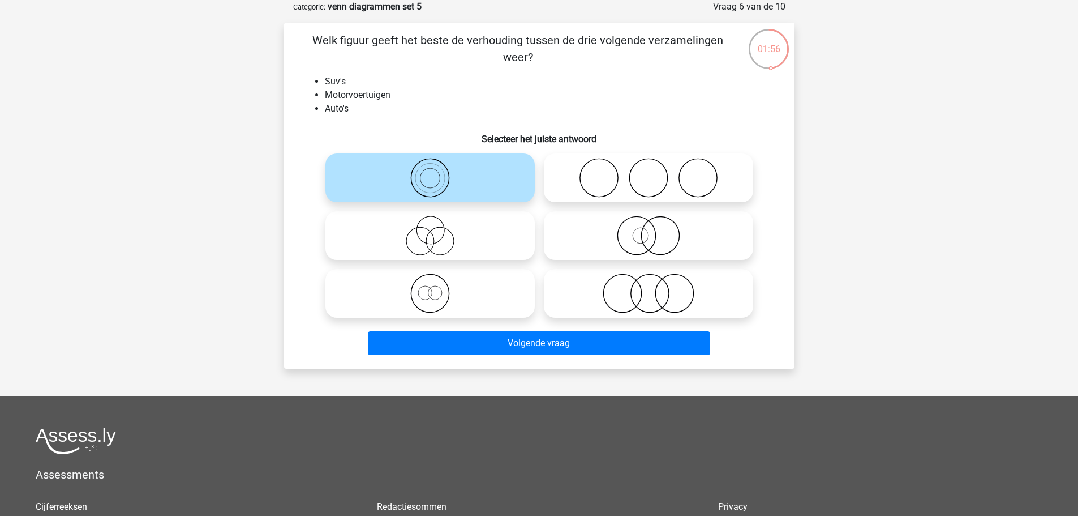
click at [567, 303] on icon at bounding box center [648, 293] width 200 height 40
click at [649, 288] on input "radio" at bounding box center [652, 283] width 7 height 7
radio input "true"
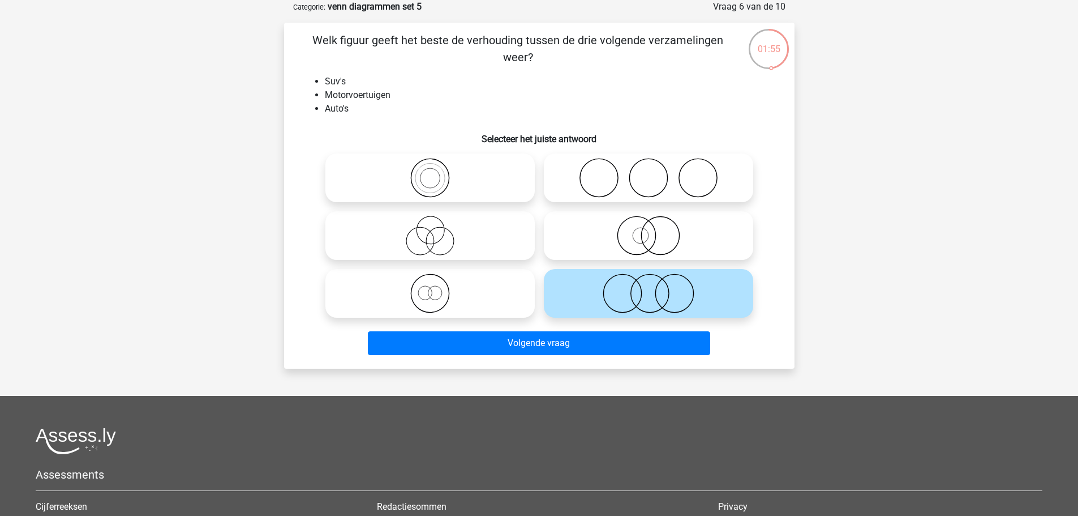
click at [559, 327] on div "Volgende vraag" at bounding box center [539, 340] width 474 height 37
click at [465, 191] on icon at bounding box center [430, 178] width 200 height 40
click at [438, 172] on input "radio" at bounding box center [433, 168] width 7 height 7
radio input "true"
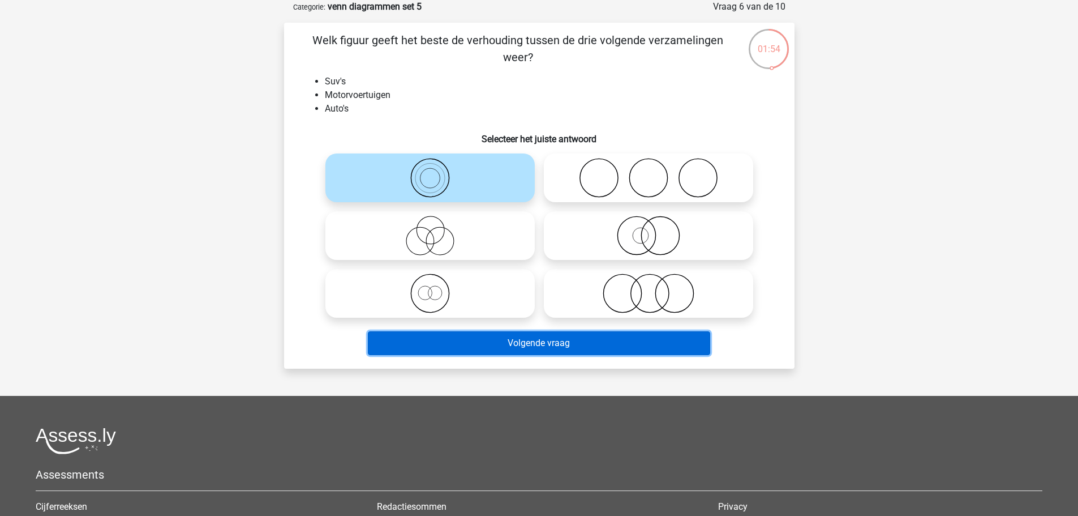
click at [513, 340] on button "Volgende vraag" at bounding box center [539, 343] width 342 height 24
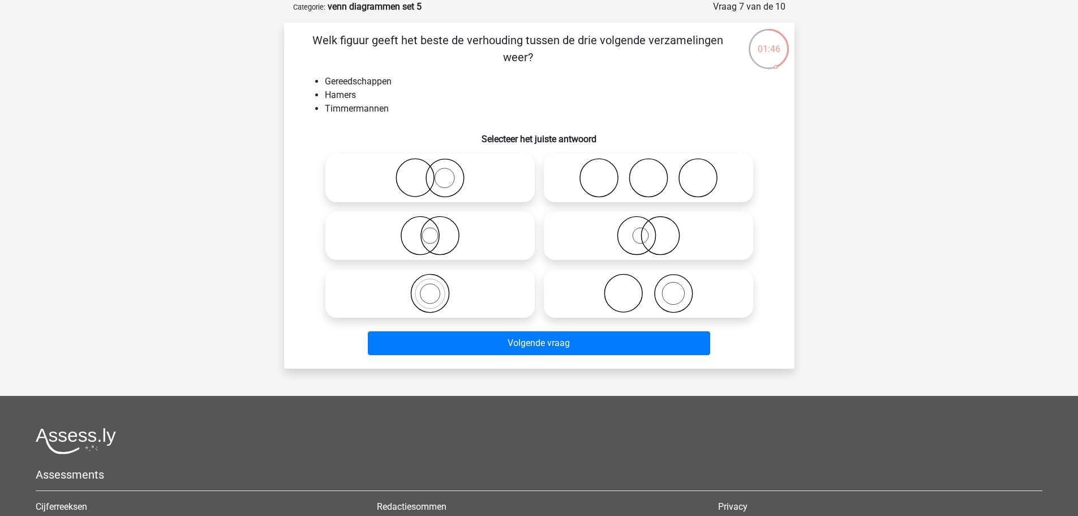
drag, startPoint x: 675, startPoint y: 292, endPoint x: 686, endPoint y: 293, distance: 10.9
click at [676, 292] on icon at bounding box center [648, 293] width 200 height 40
click at [656, 288] on input "radio" at bounding box center [652, 283] width 7 height 7
radio input "true"
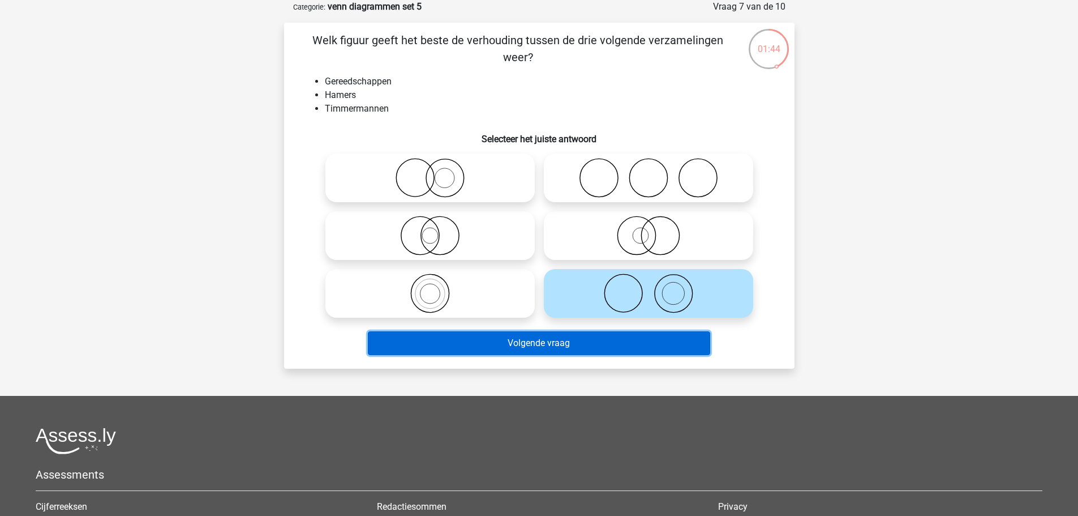
drag, startPoint x: 615, startPoint y: 335, endPoint x: 608, endPoint y: 335, distance: 6.2
click at [614, 335] on button "Volgende vraag" at bounding box center [539, 343] width 342 height 24
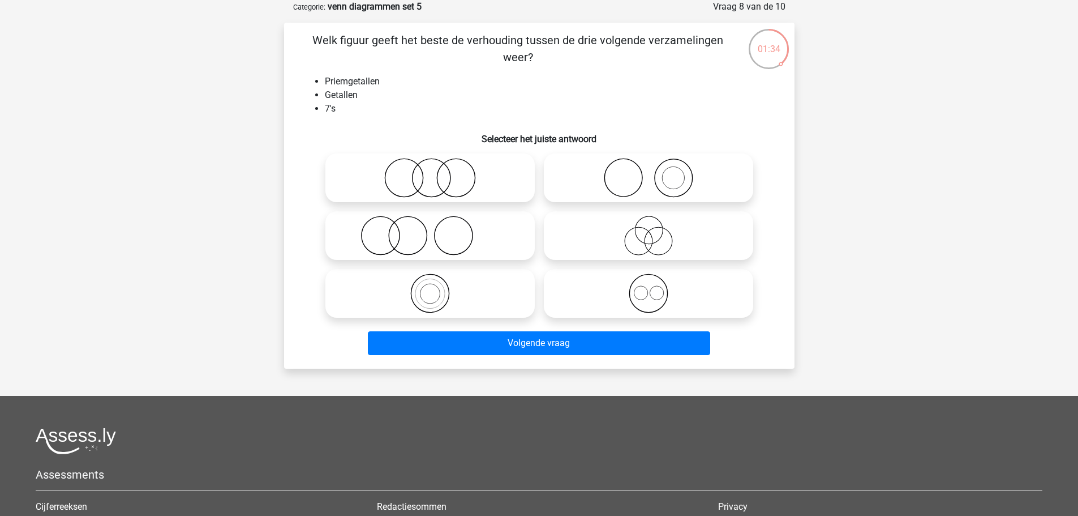
click at [658, 294] on icon at bounding box center [648, 293] width 200 height 40
click at [656, 288] on input "radio" at bounding box center [652, 283] width 7 height 7
radio input "true"
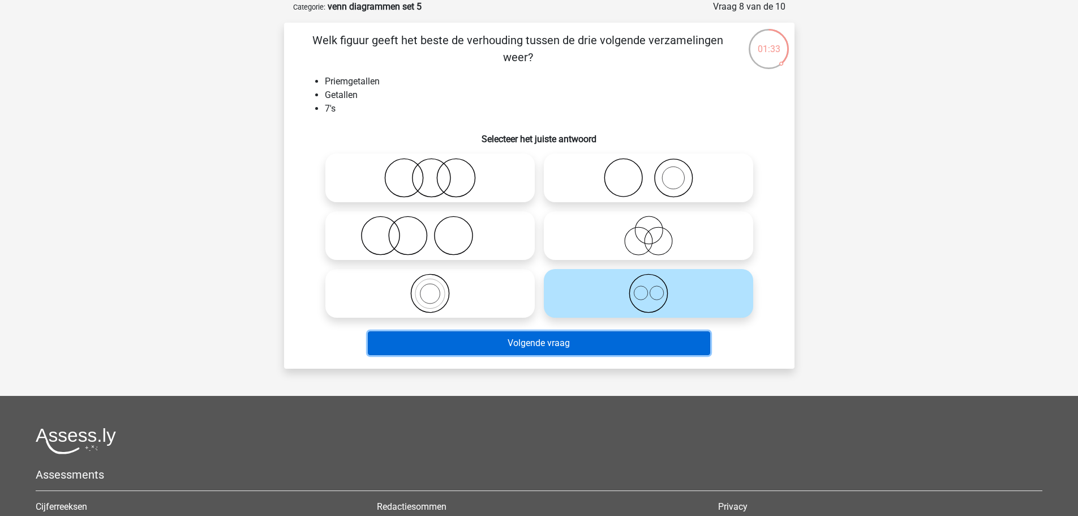
click at [641, 349] on button "Volgende vraag" at bounding box center [539, 343] width 342 height 24
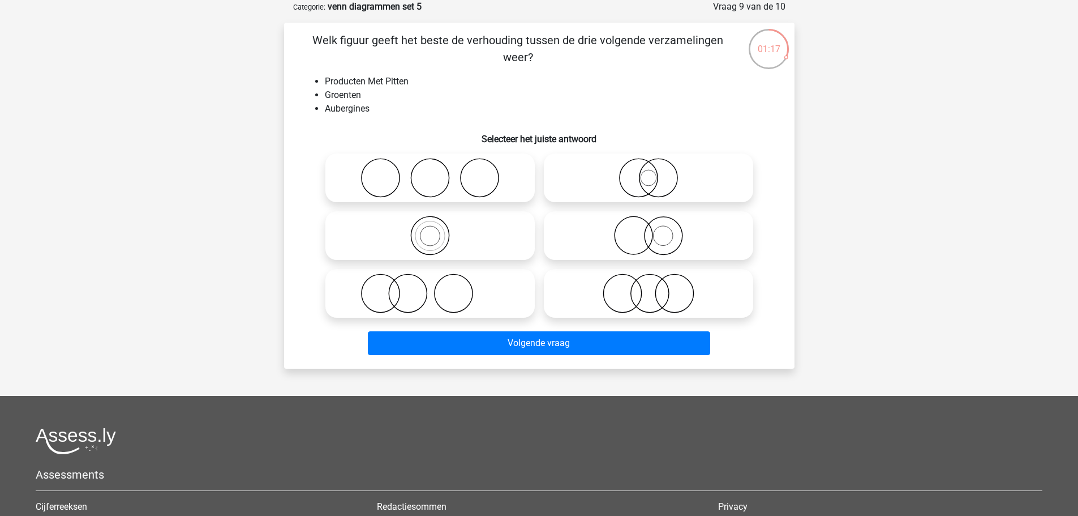
click at [662, 229] on icon at bounding box center [648, 236] width 200 height 40
click at [656, 229] on input "radio" at bounding box center [652, 225] width 7 height 7
radio input "true"
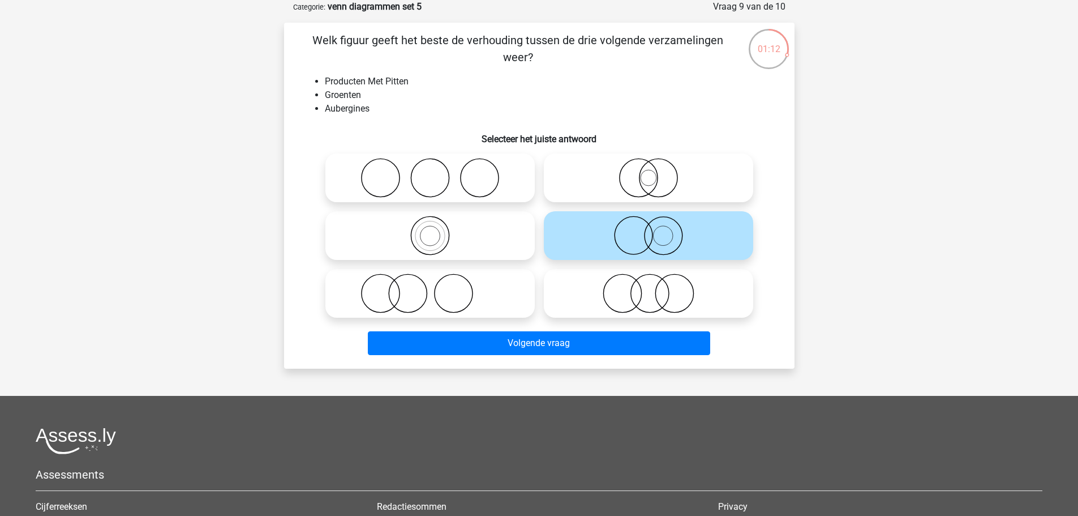
click at [646, 180] on icon at bounding box center [648, 178] width 200 height 40
click at [649, 172] on input "radio" at bounding box center [652, 168] width 7 height 7
radio input "true"
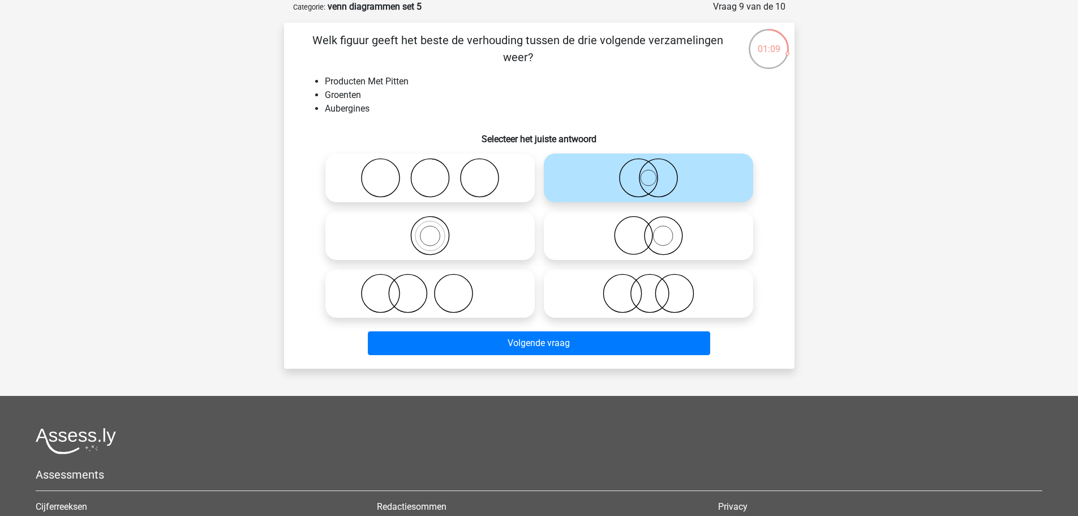
click at [653, 254] on icon at bounding box center [648, 236] width 200 height 40
click at [653, 230] on input "radio" at bounding box center [652, 225] width 7 height 7
radio input "true"
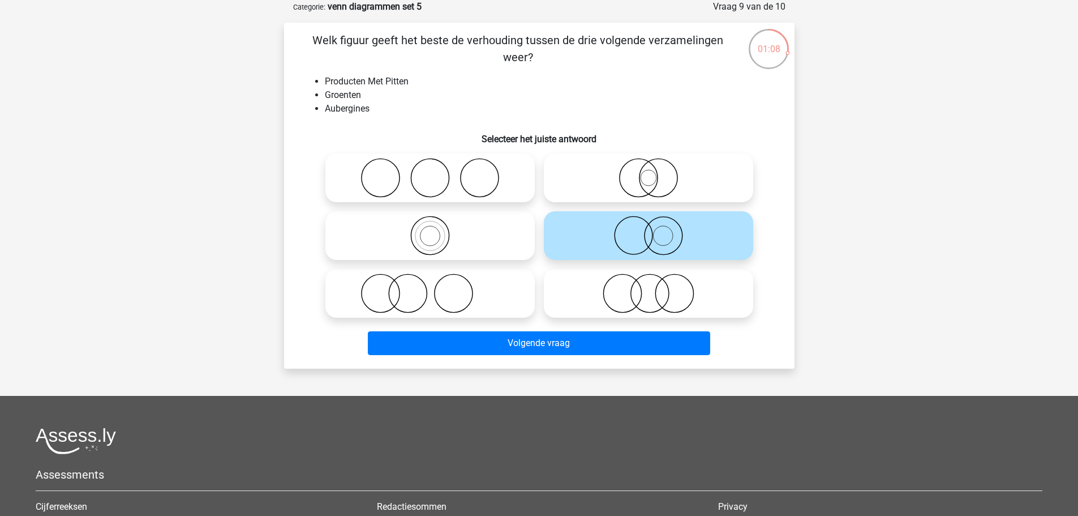
click at [656, 186] on circle at bounding box center [638, 178] width 38 height 38
click at [656, 172] on input "radio" at bounding box center [652, 168] width 7 height 7
radio input "true"
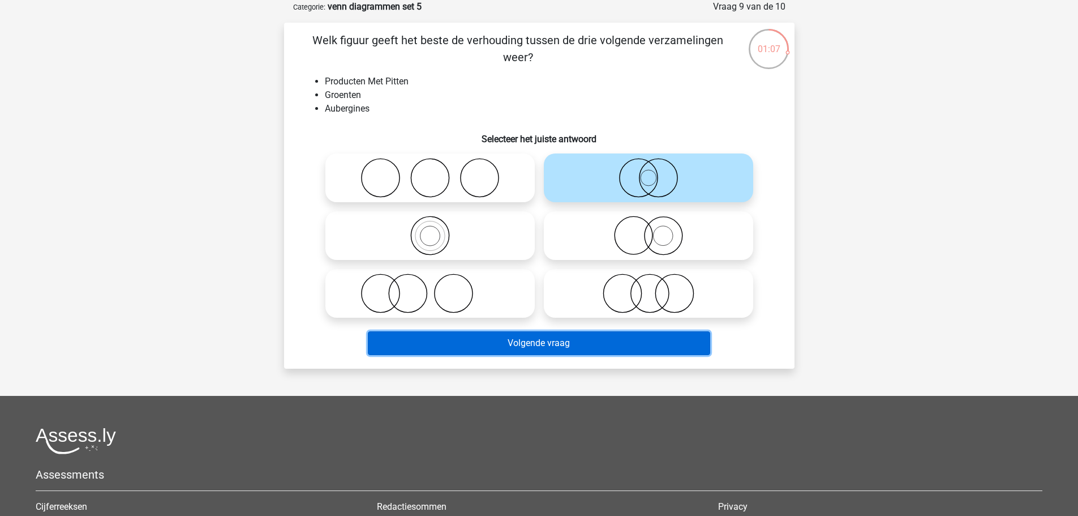
click at [635, 341] on button "Volgende vraag" at bounding box center [539, 343] width 342 height 24
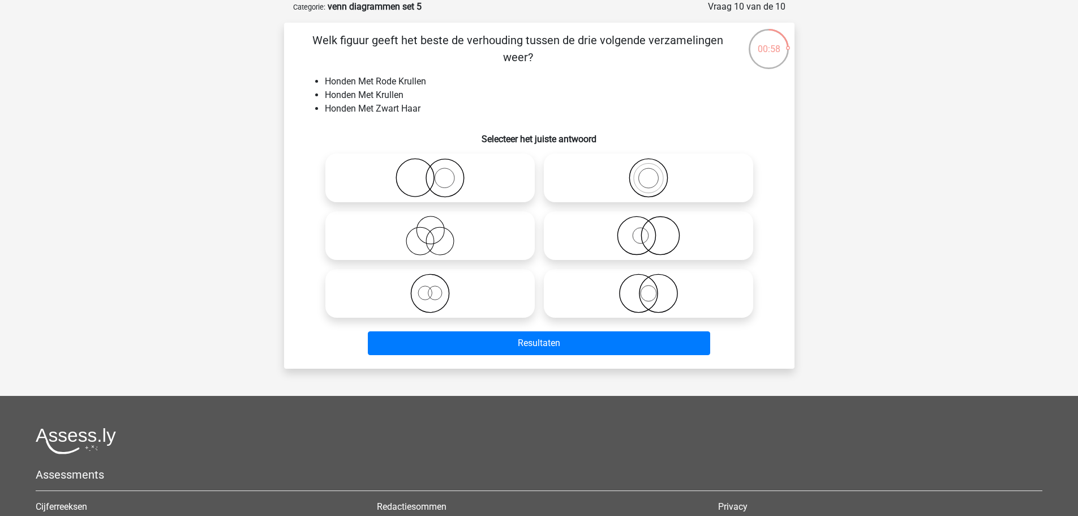
click at [654, 232] on icon at bounding box center [648, 236] width 200 height 40
click at [654, 230] on input "radio" at bounding box center [652, 225] width 7 height 7
radio input "true"
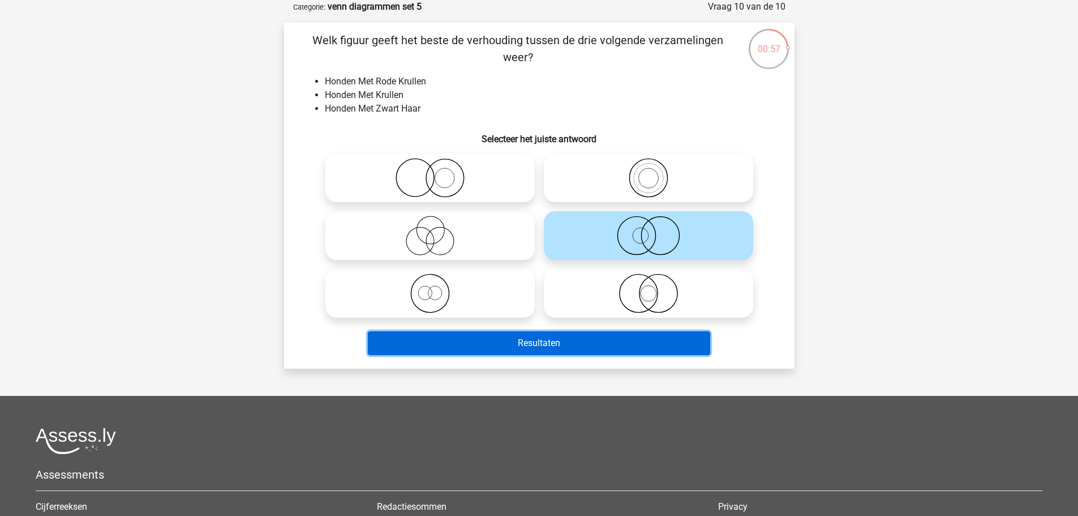
click at [599, 349] on button "Resultaten" at bounding box center [539, 343] width 342 height 24
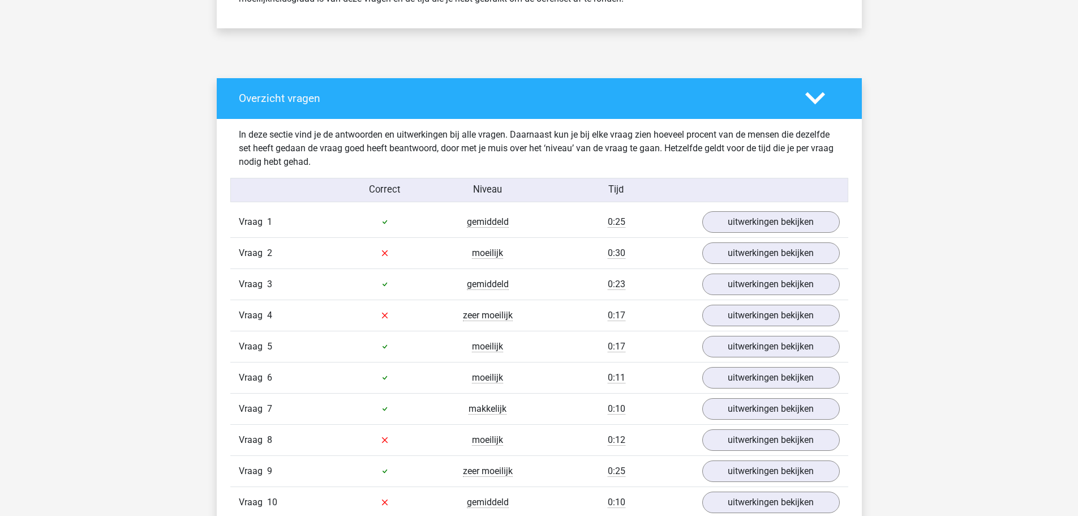
scroll to position [566, 0]
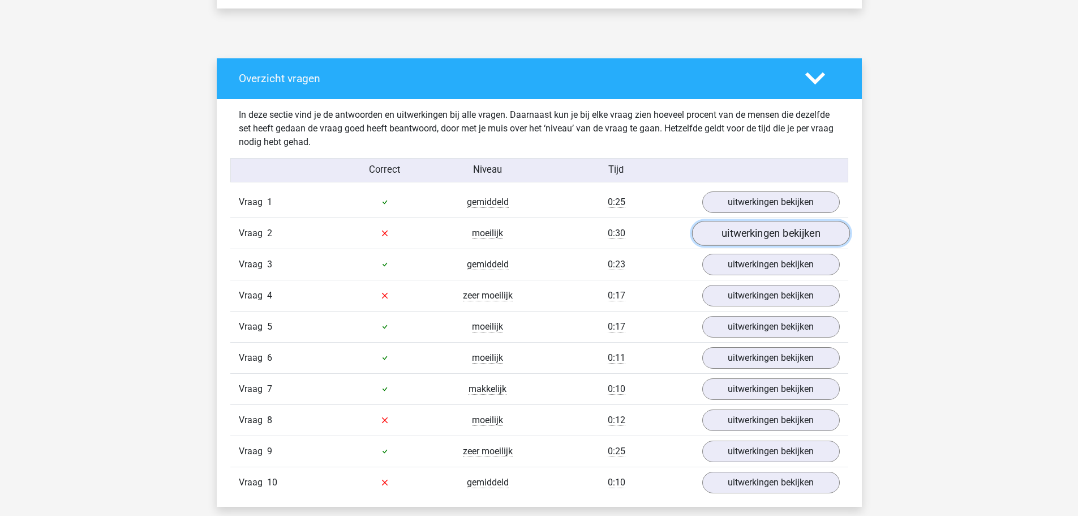
click at [739, 242] on link "uitwerkingen bekijken" at bounding box center [771, 233] width 158 height 25
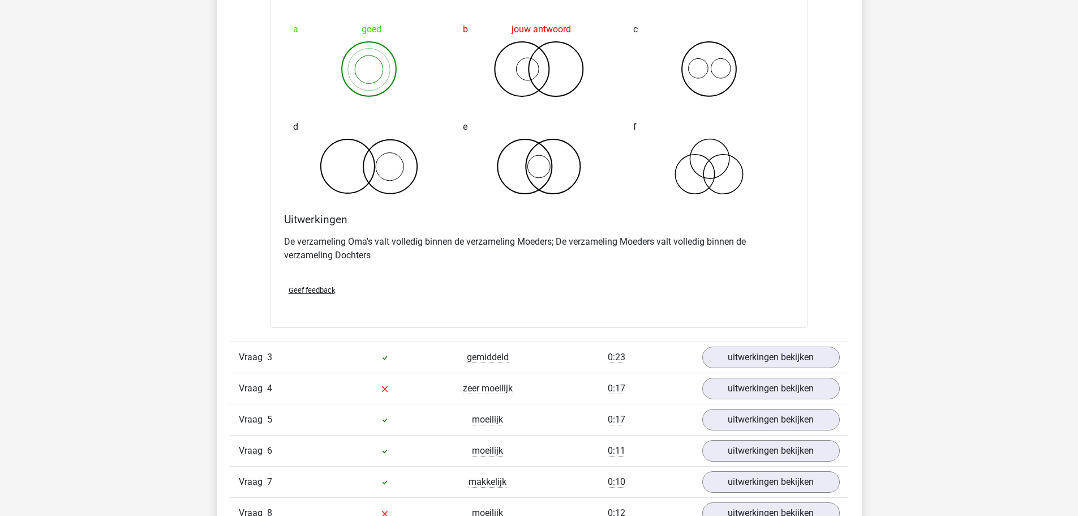
scroll to position [962, 0]
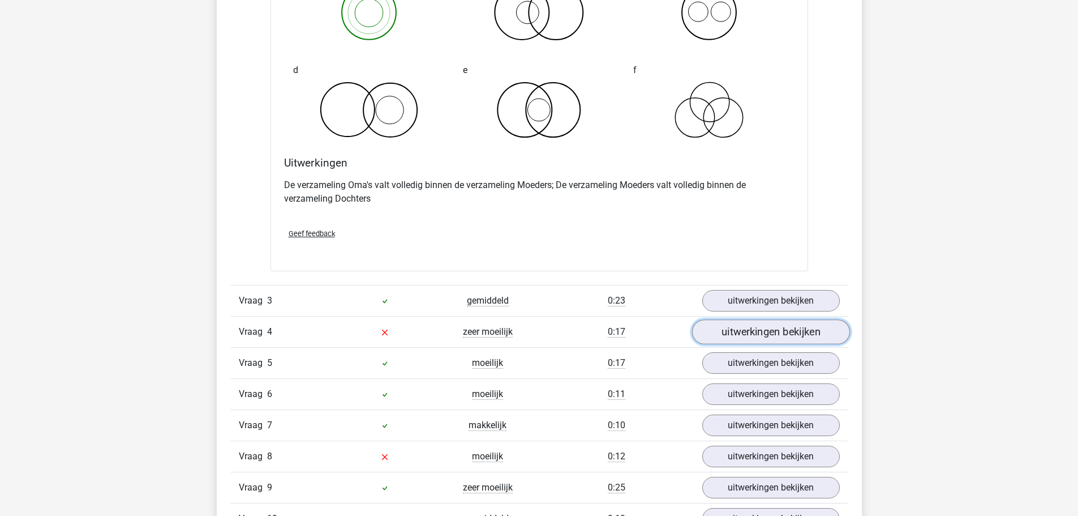
click at [775, 333] on link "uitwerkingen bekijken" at bounding box center [771, 331] width 158 height 25
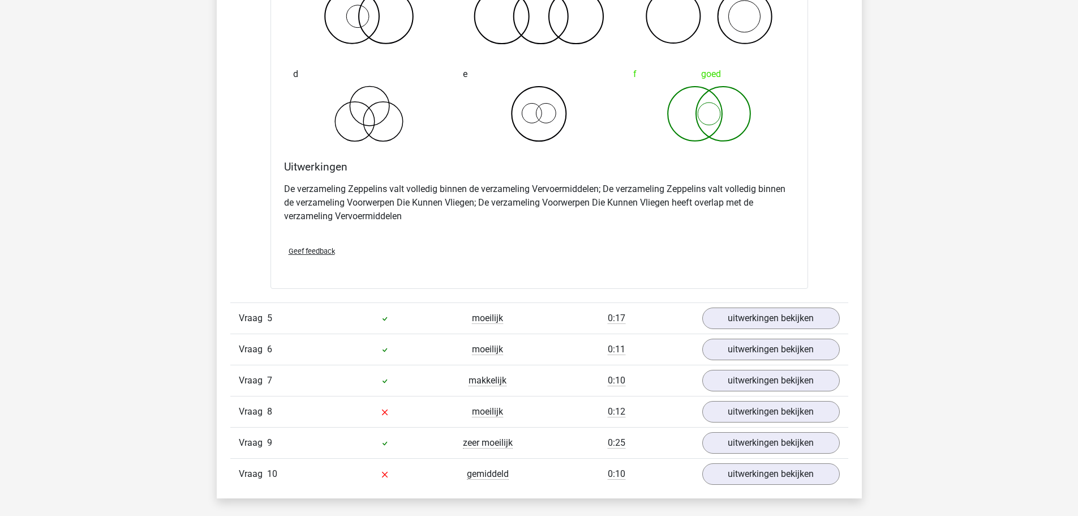
scroll to position [1472, 0]
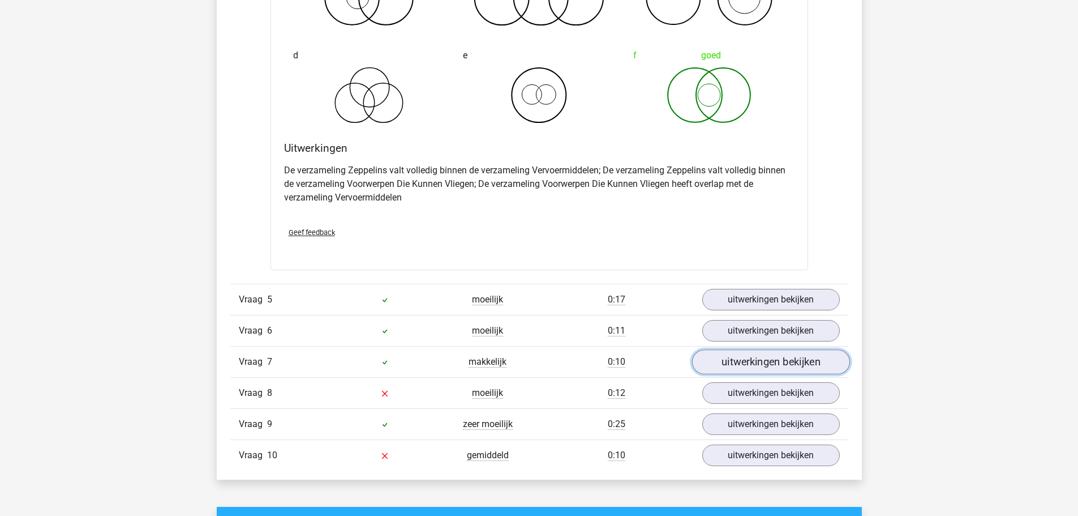
click at [766, 364] on link "uitwerkingen bekijken" at bounding box center [771, 361] width 158 height 25
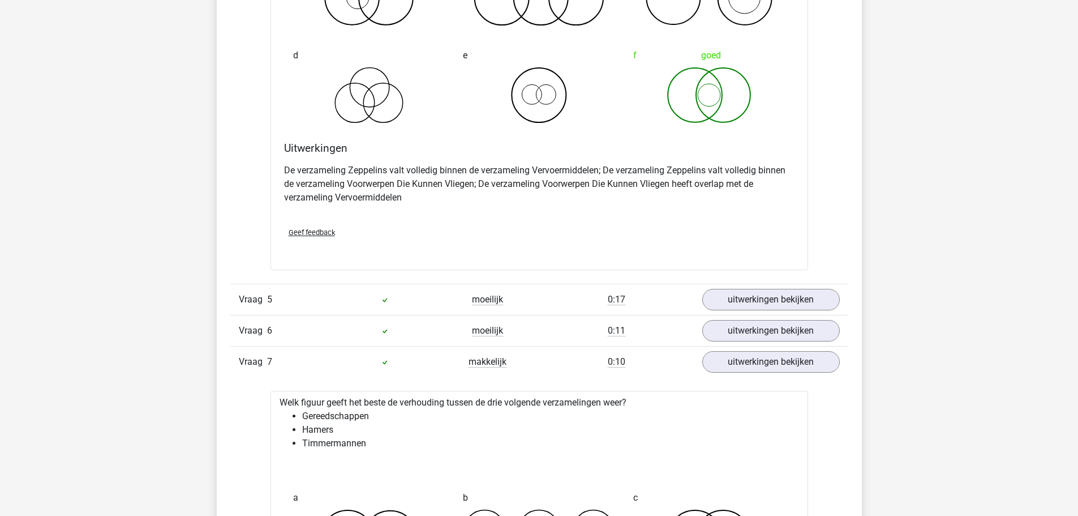
click at [753, 385] on div "Vraag 1 gemiddeld 0:25 uitwerkingen bekijken Welk figuur geeft het beste de ver…" at bounding box center [539, 91] width 601 height 1621
click at [757, 365] on link "uitwerkingen bekijken" at bounding box center [771, 361] width 158 height 25
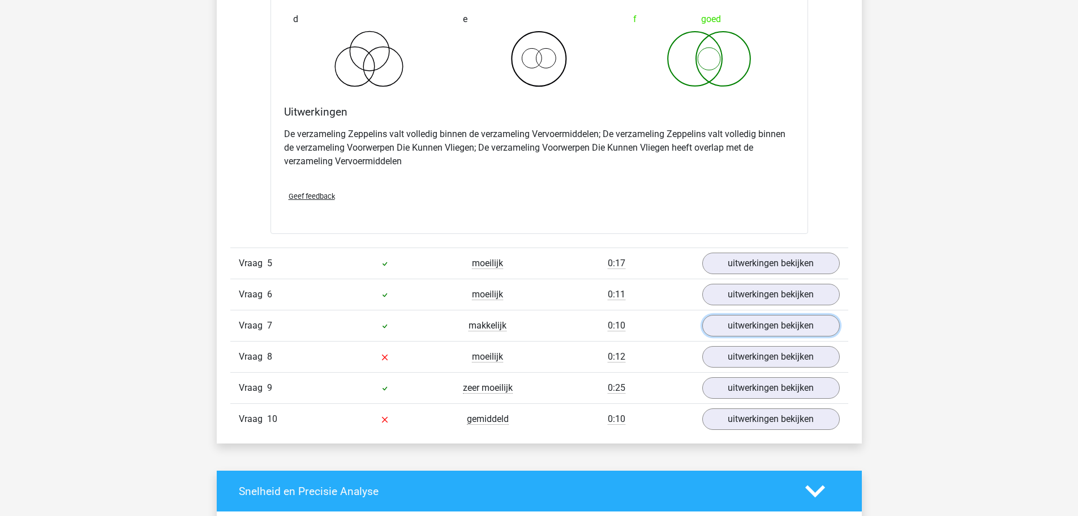
scroll to position [1528, 0]
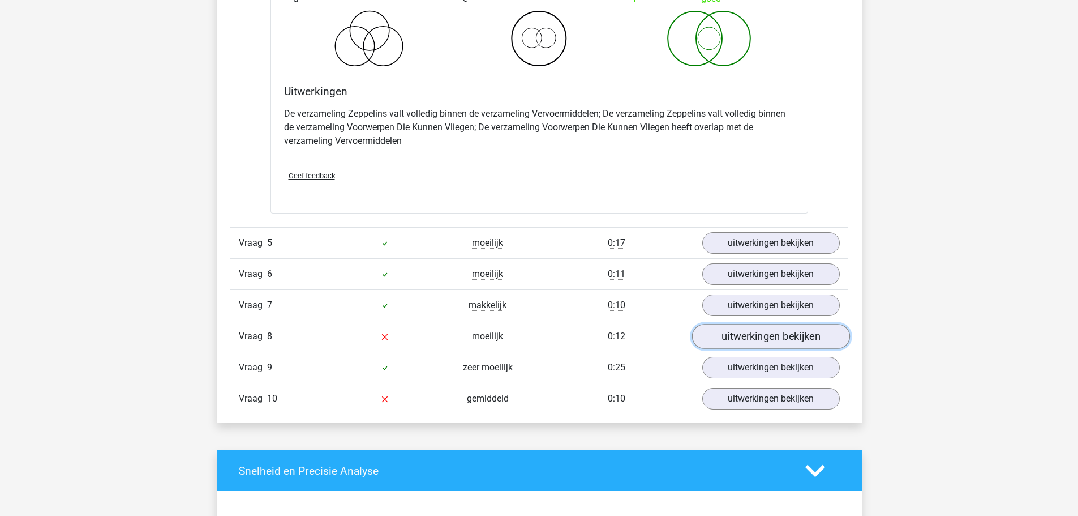
click at [760, 340] on link "uitwerkingen bekijken" at bounding box center [771, 336] width 158 height 25
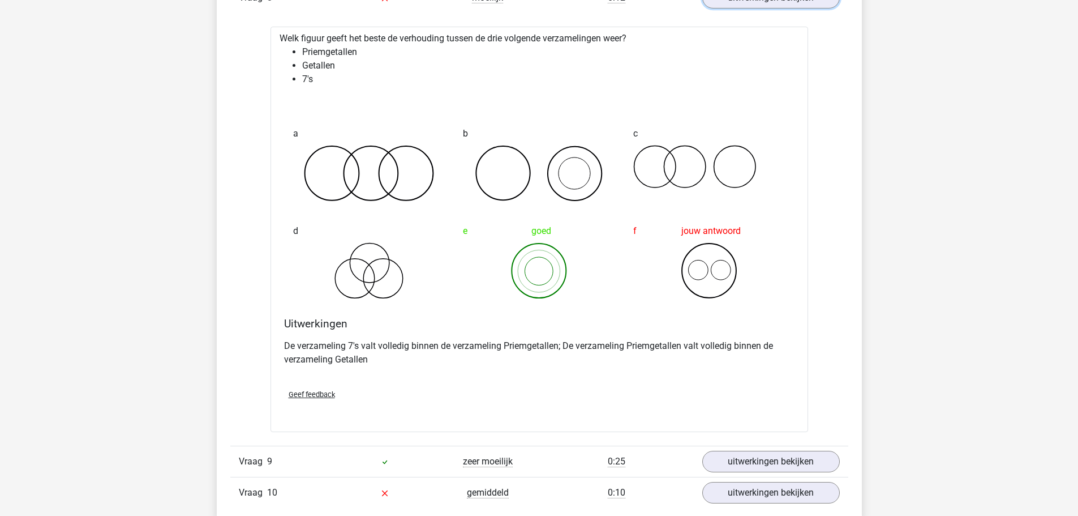
scroll to position [1925, 0]
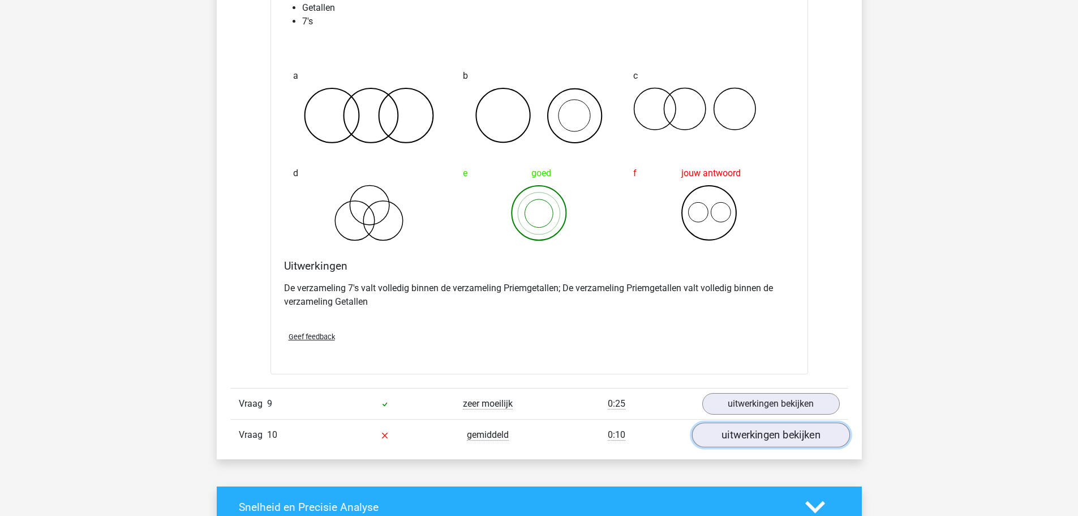
click at [765, 445] on link "uitwerkingen bekijken" at bounding box center [771, 434] width 158 height 25
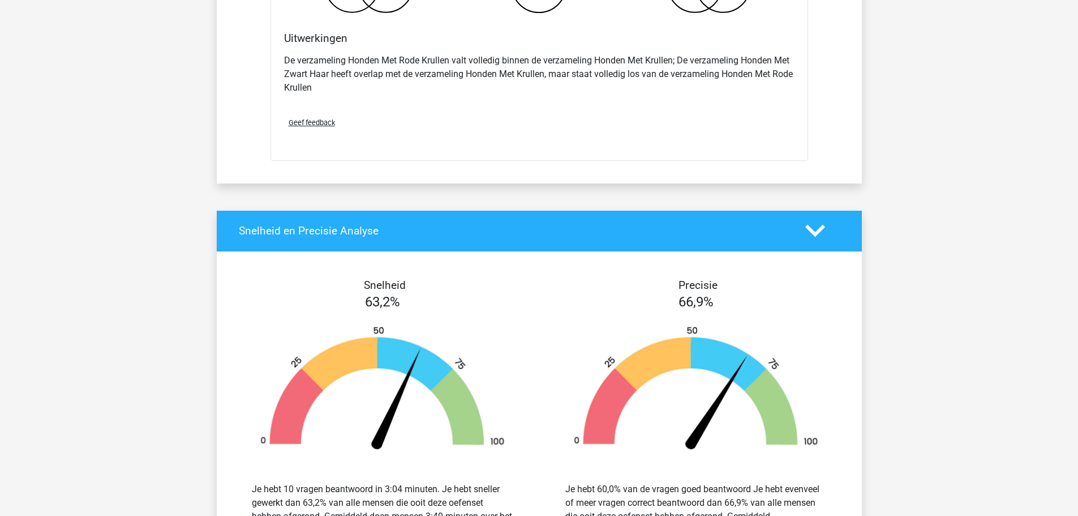
scroll to position [3000, 0]
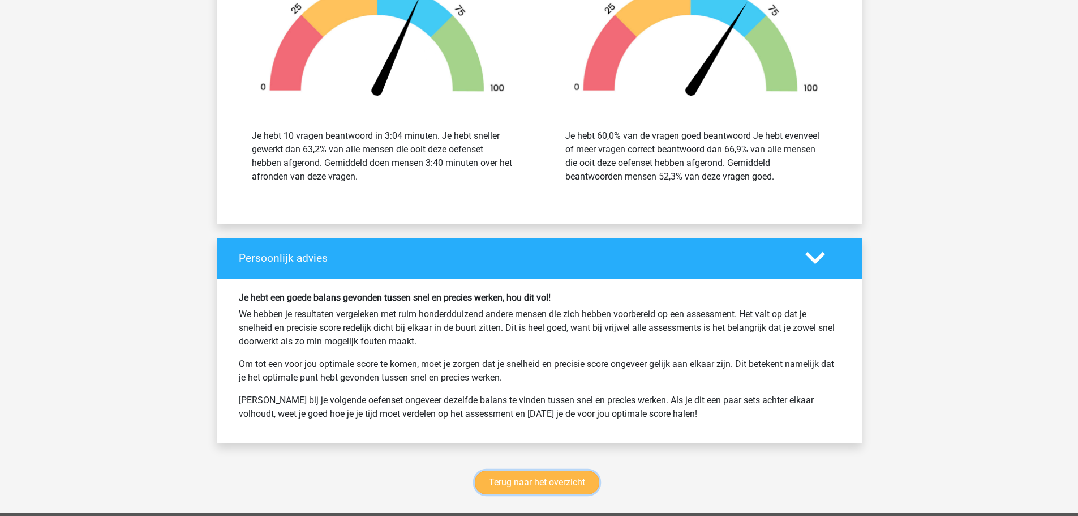
click at [564, 483] on link "Terug naar het overzicht" at bounding box center [537, 482] width 125 height 24
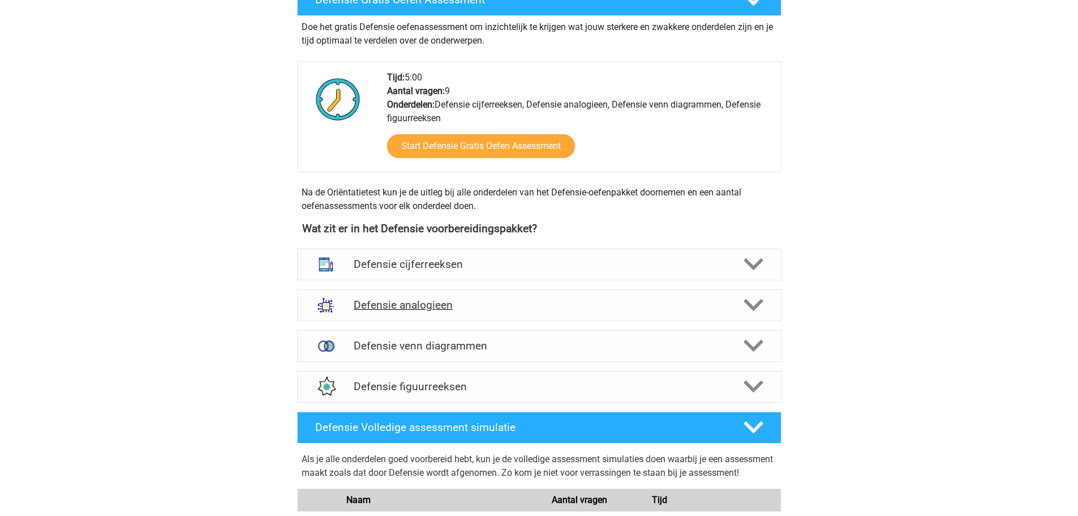
scroll to position [340, 0]
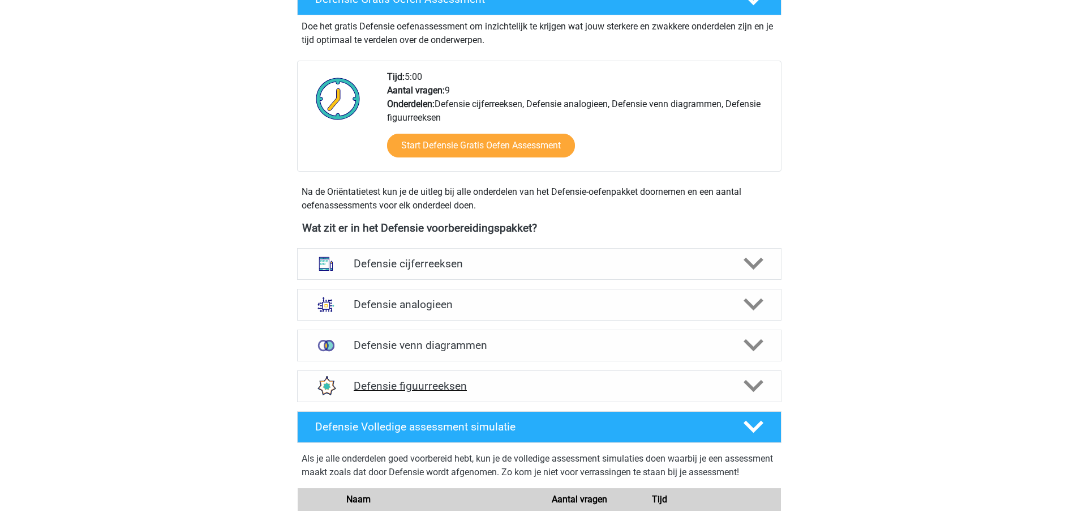
click at [745, 384] on polygon at bounding box center [754, 386] width 20 height 12
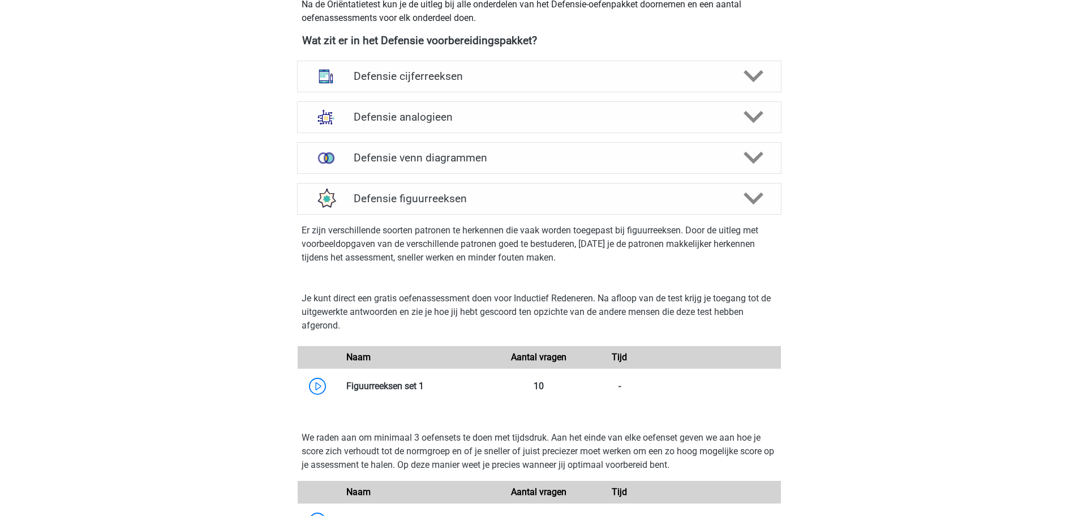
scroll to position [623, 0]
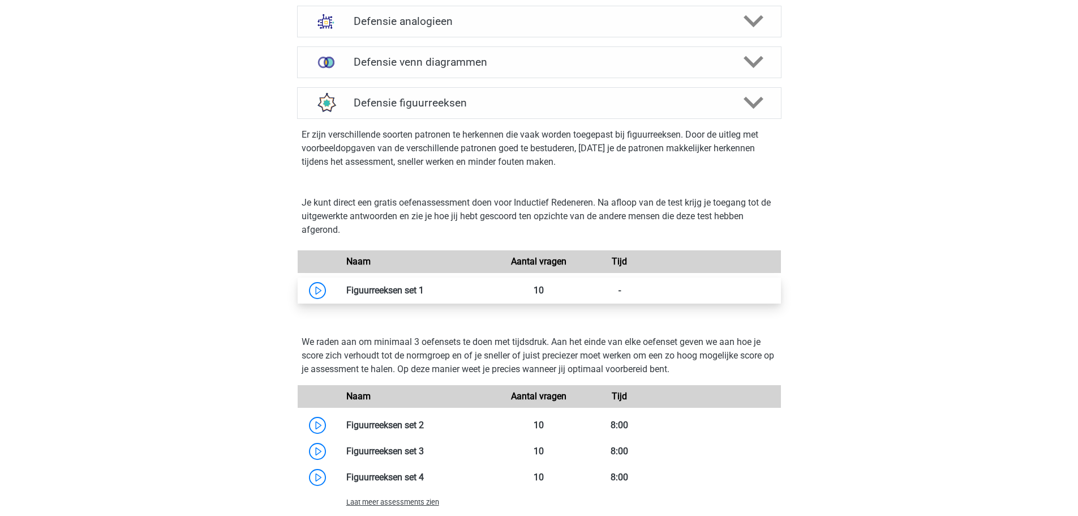
click at [424, 292] on link at bounding box center [424, 290] width 0 height 11
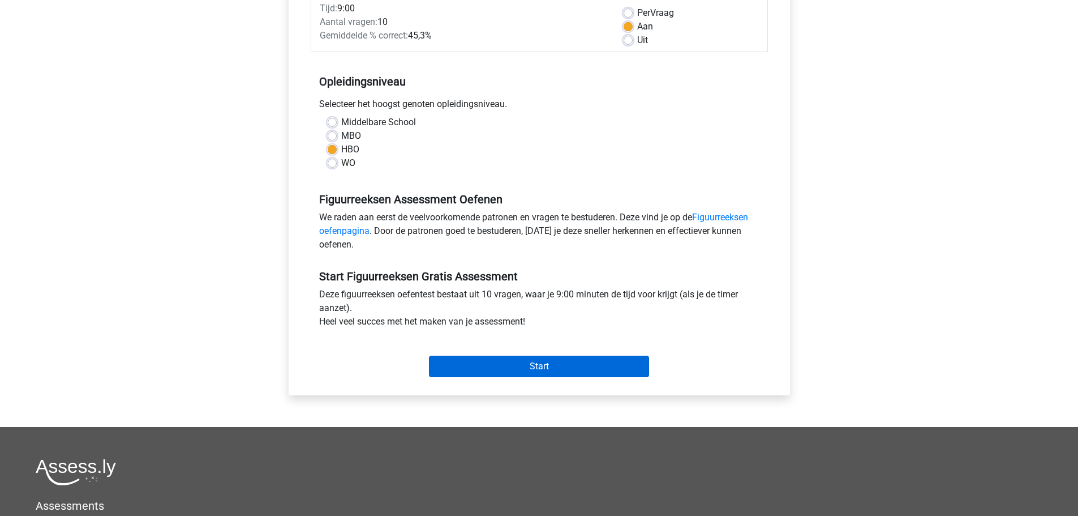
scroll to position [170, 0]
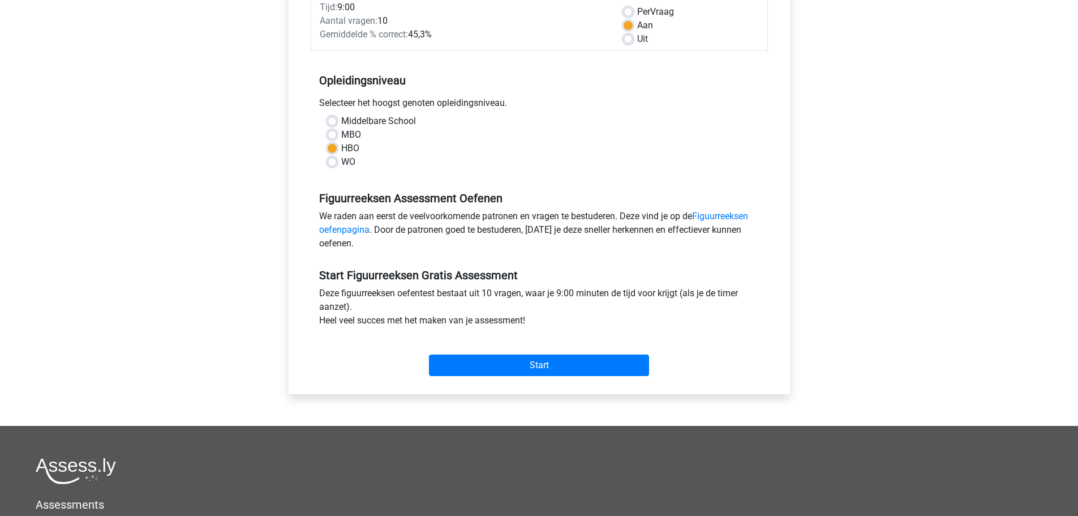
click at [550, 376] on div "Start" at bounding box center [539, 356] width 457 height 49
click at [551, 372] on input "Start" at bounding box center [539, 365] width 220 height 22
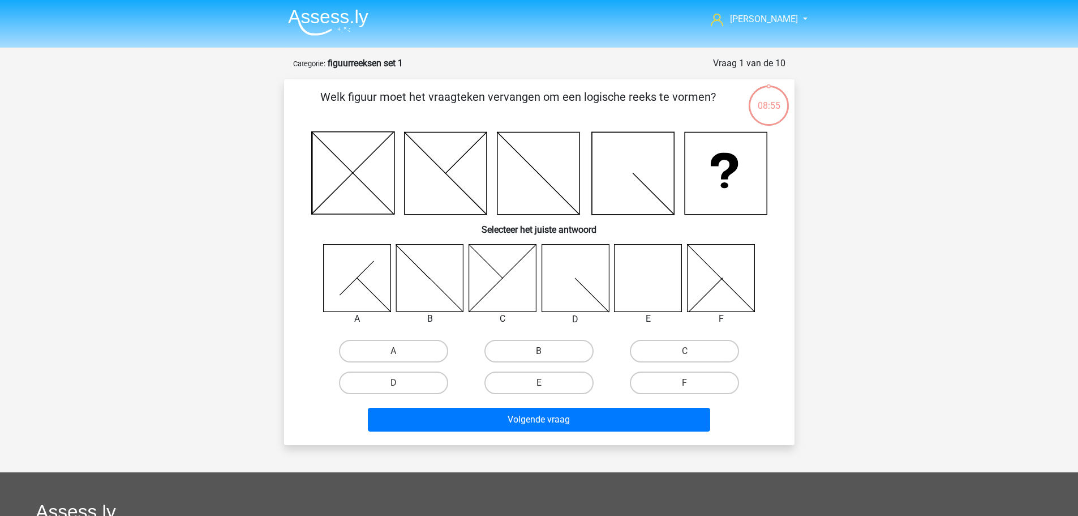
click at [636, 295] on icon at bounding box center [648, 277] width 67 height 67
drag, startPoint x: 513, startPoint y: 382, endPoint x: 506, endPoint y: 378, distance: 8.1
click at [514, 382] on label "E" at bounding box center [539, 382] width 109 height 23
click at [539, 383] on input "E" at bounding box center [542, 386] width 7 height 7
radio input "true"
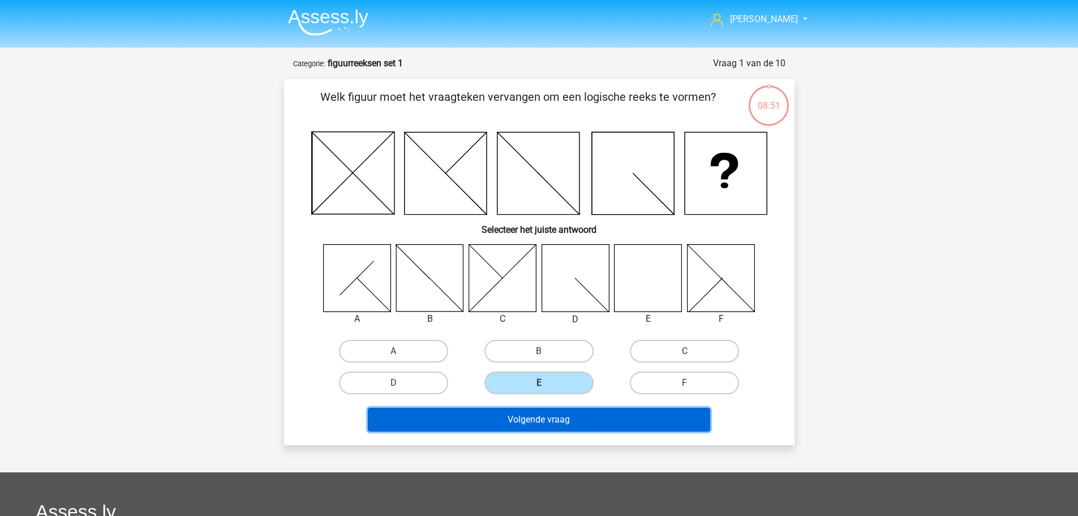
click at [558, 419] on button "Volgende vraag" at bounding box center [539, 420] width 342 height 24
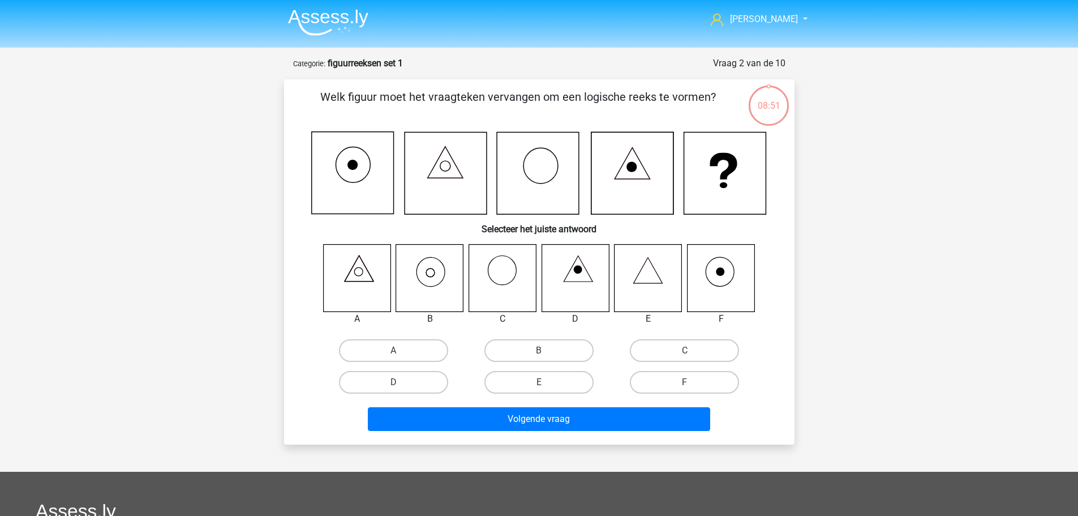
scroll to position [57, 0]
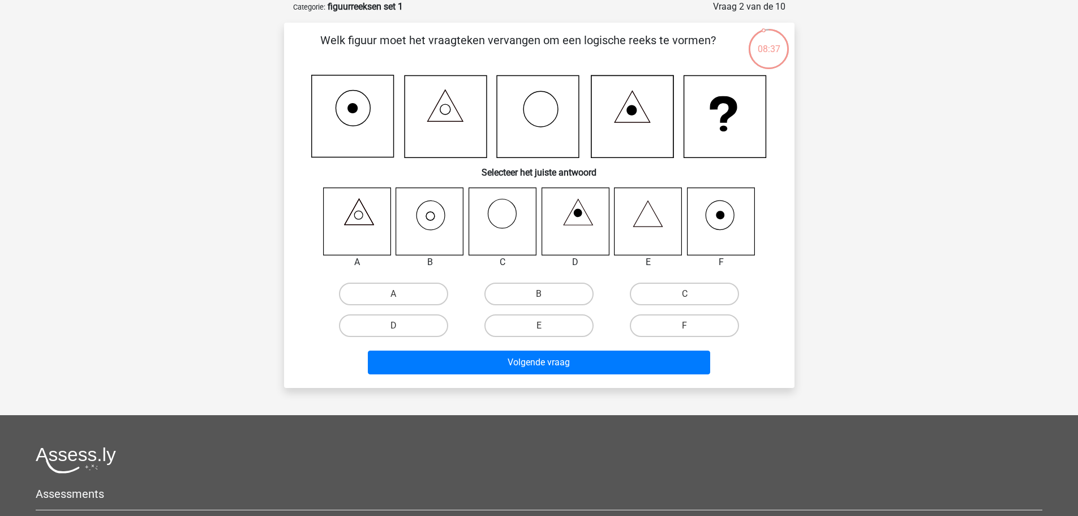
click at [394, 221] on div at bounding box center [429, 221] width 85 height 68
click at [431, 214] on icon at bounding box center [429, 220] width 67 height 67
click at [435, 214] on icon at bounding box center [429, 220] width 67 height 67
drag, startPoint x: 431, startPoint y: 257, endPoint x: 431, endPoint y: 251, distance: 6.3
click at [430, 258] on div "B" at bounding box center [429, 262] width 85 height 14
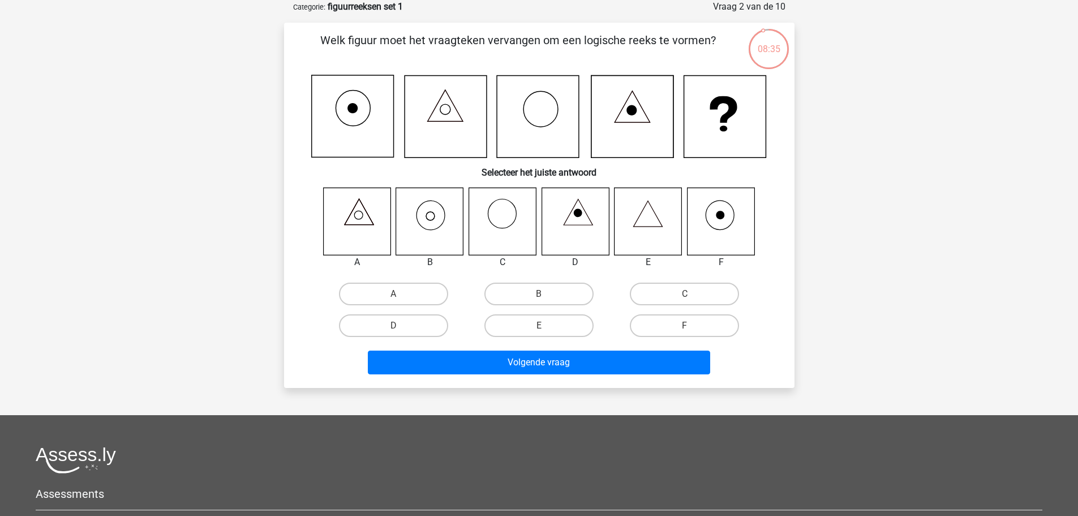
click at [434, 218] on icon at bounding box center [431, 216] width 8 height 8
click at [514, 295] on label "B" at bounding box center [539, 293] width 109 height 23
click at [539, 295] on input "B" at bounding box center [542, 297] width 7 height 7
radio input "true"
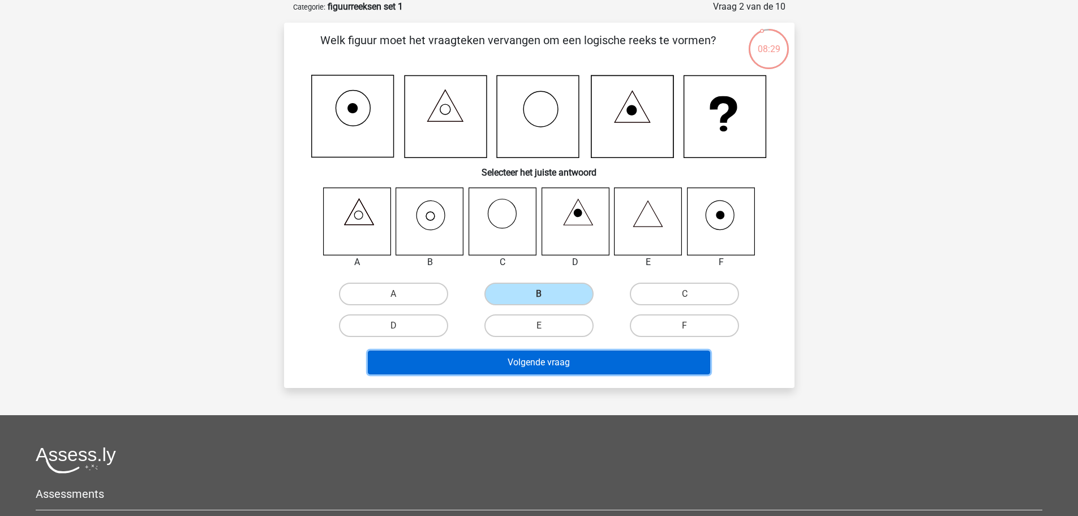
click at [543, 363] on button "Volgende vraag" at bounding box center [539, 362] width 342 height 24
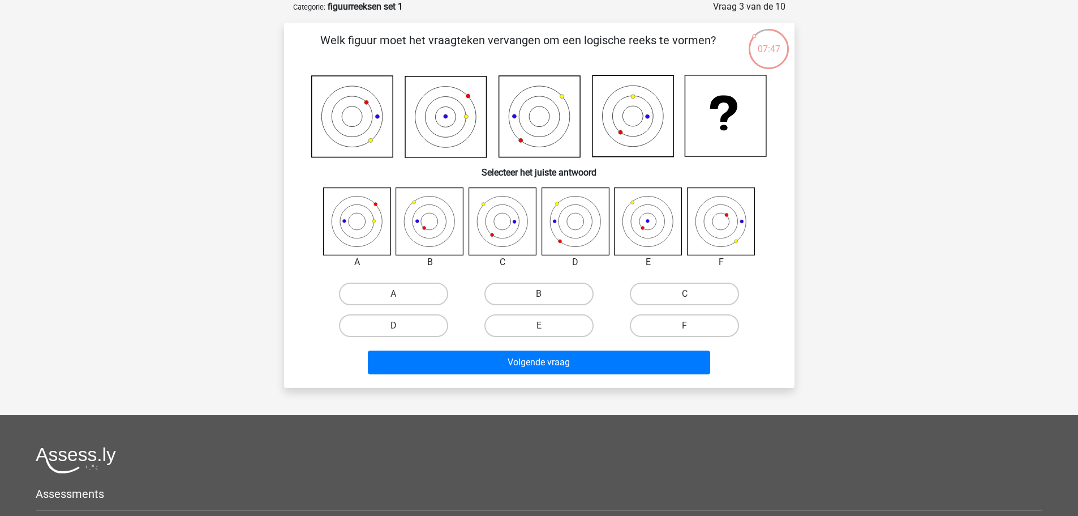
click at [573, 229] on icon at bounding box center [575, 220] width 67 height 67
drag, startPoint x: 432, startPoint y: 315, endPoint x: 464, endPoint y: 324, distance: 32.8
click at [432, 316] on label "D" at bounding box center [393, 325] width 109 height 23
click at [401, 325] on input "D" at bounding box center [396, 328] width 7 height 7
radio input "true"
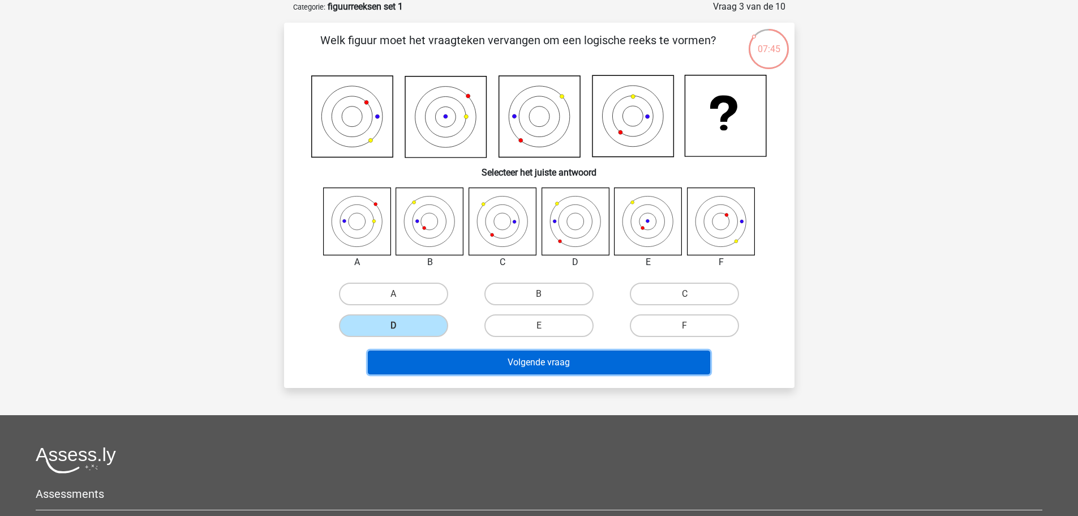
click at [544, 353] on button "Volgende vraag" at bounding box center [539, 362] width 342 height 24
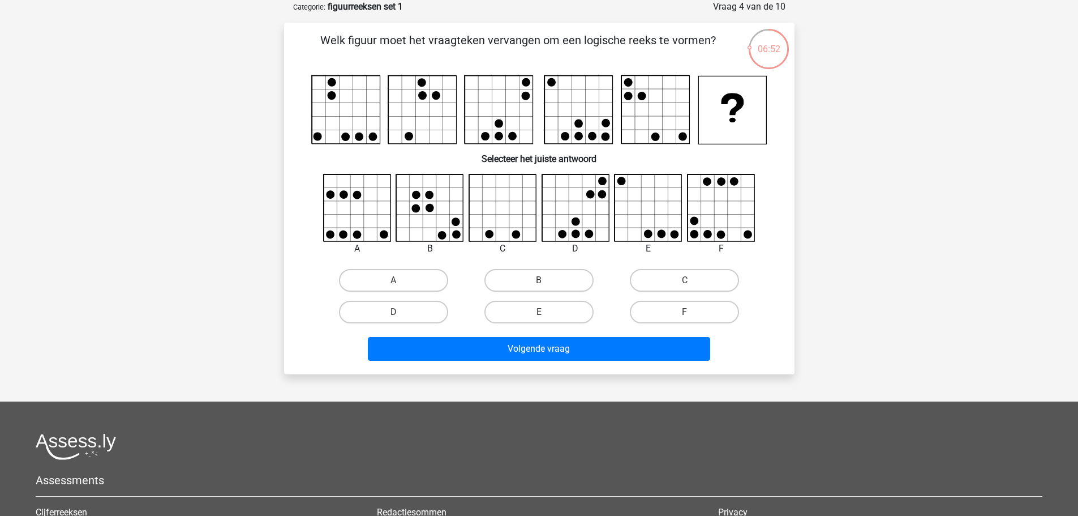
click at [599, 234] on icon at bounding box center [575, 207] width 67 height 67
click at [705, 287] on label "C" at bounding box center [684, 280] width 109 height 23
click at [692, 287] on input "C" at bounding box center [688, 283] width 7 height 7
radio input "true"
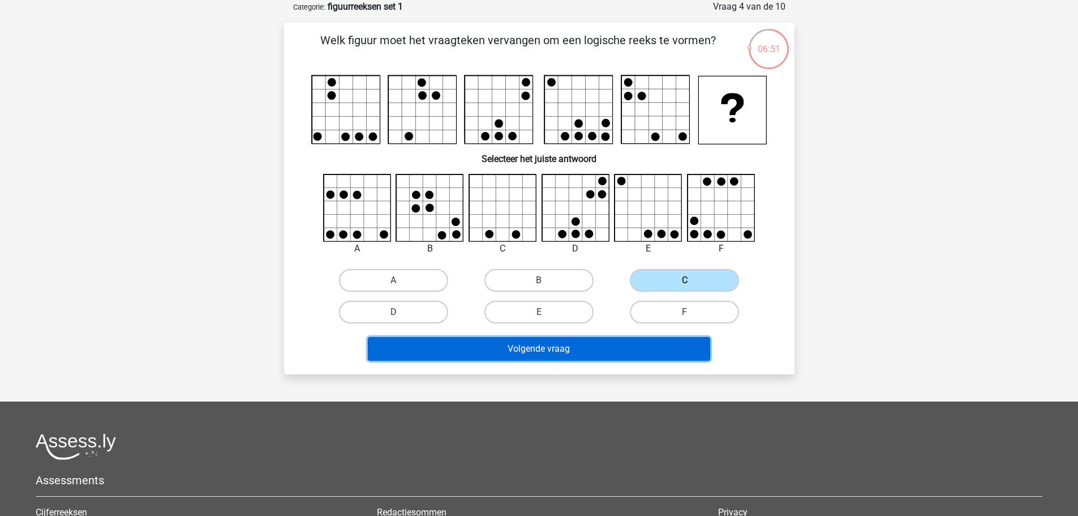
click at [666, 340] on button "Volgende vraag" at bounding box center [539, 349] width 342 height 24
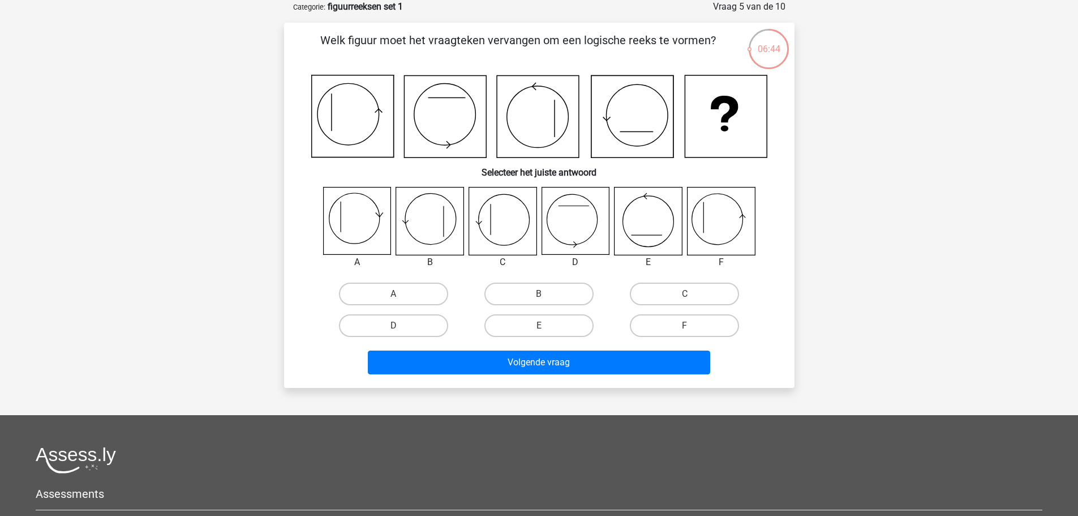
drag, startPoint x: 688, startPoint y: 327, endPoint x: 670, endPoint y: 337, distance: 20.8
click at [687, 327] on input "F" at bounding box center [688, 328] width 7 height 7
radio input "true"
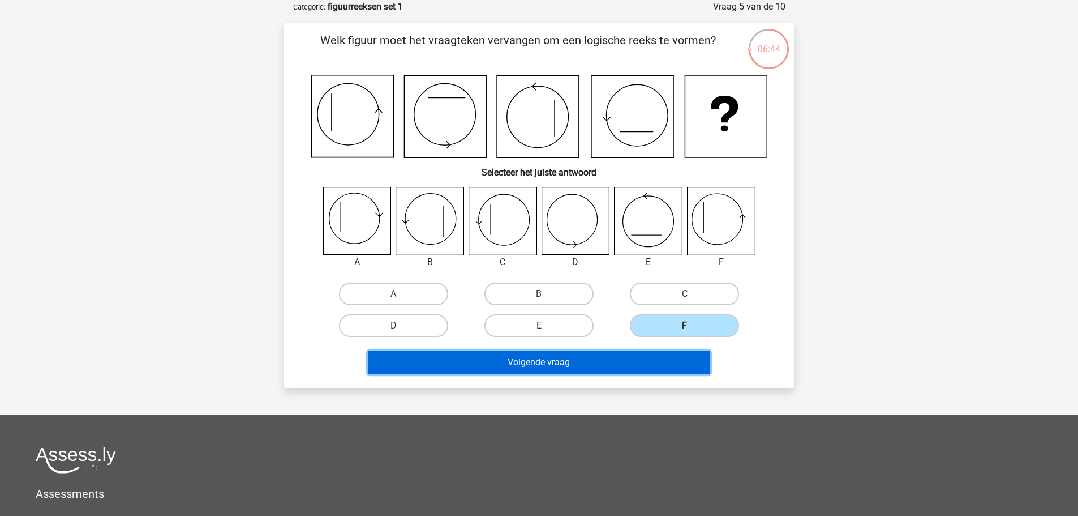
click at [644, 356] on button "Volgende vraag" at bounding box center [539, 362] width 342 height 24
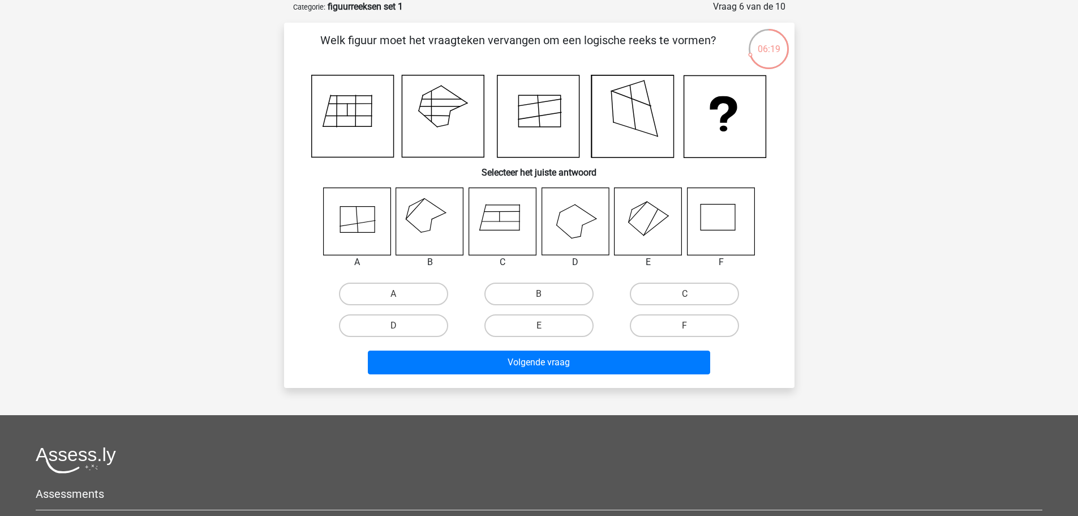
click at [445, 218] on icon at bounding box center [429, 220] width 67 height 67
click at [529, 302] on label "B" at bounding box center [539, 293] width 109 height 23
click at [539, 301] on input "B" at bounding box center [542, 297] width 7 height 7
radio input "true"
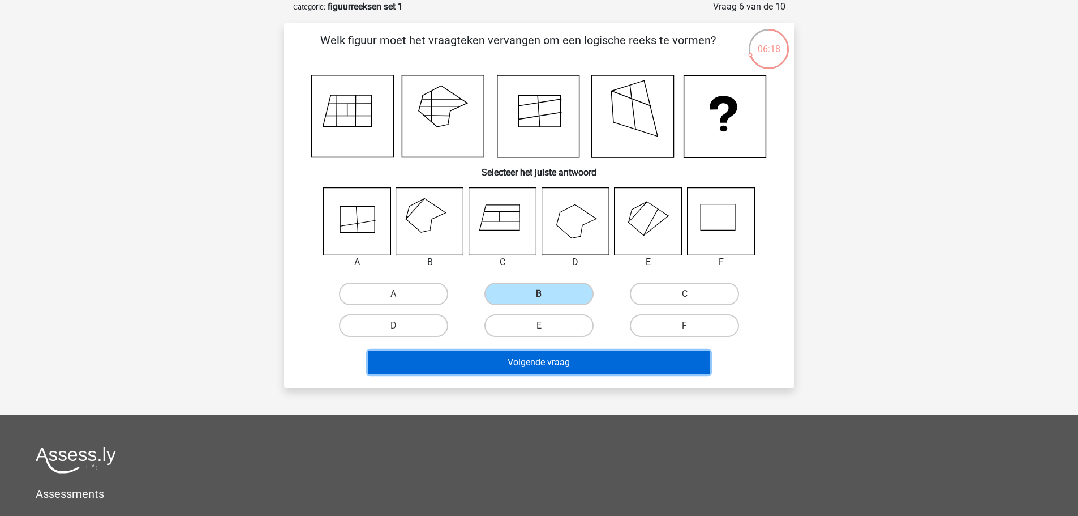
click at [594, 363] on button "Volgende vraag" at bounding box center [539, 362] width 342 height 24
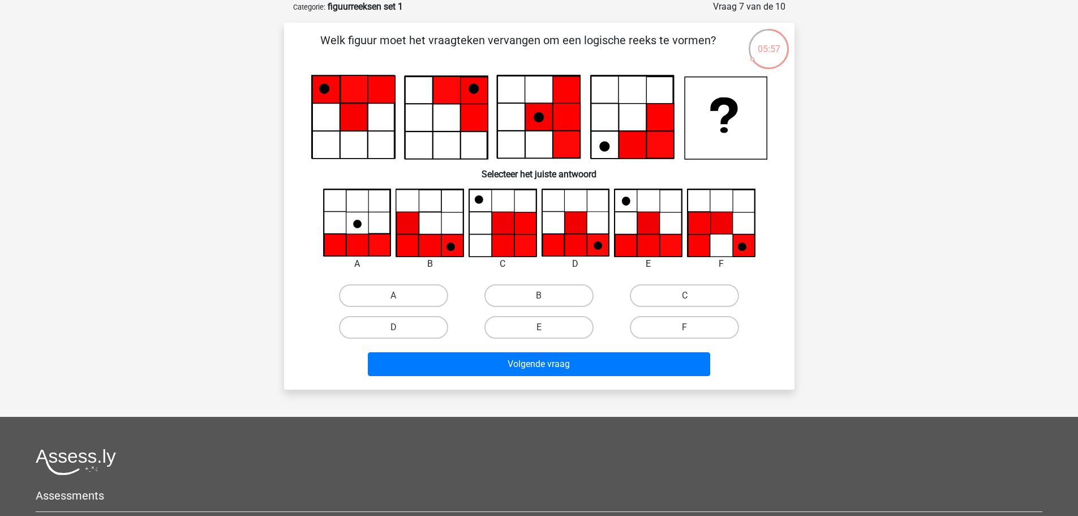
click at [582, 226] on icon at bounding box center [576, 223] width 22 height 22
click at [402, 321] on label "D" at bounding box center [393, 327] width 109 height 23
click at [401, 327] on input "D" at bounding box center [396, 330] width 7 height 7
radio input "true"
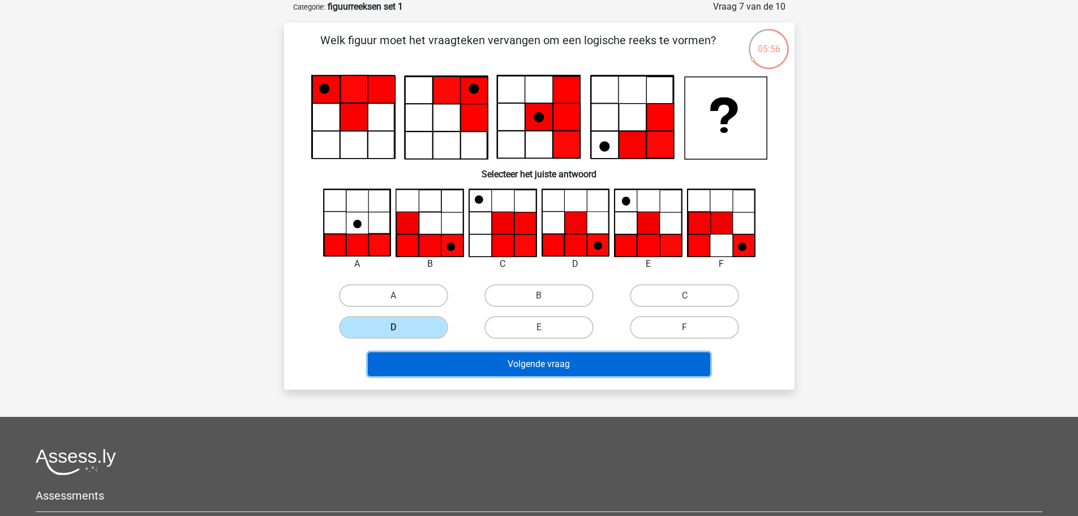
click at [543, 371] on button "Volgende vraag" at bounding box center [539, 364] width 342 height 24
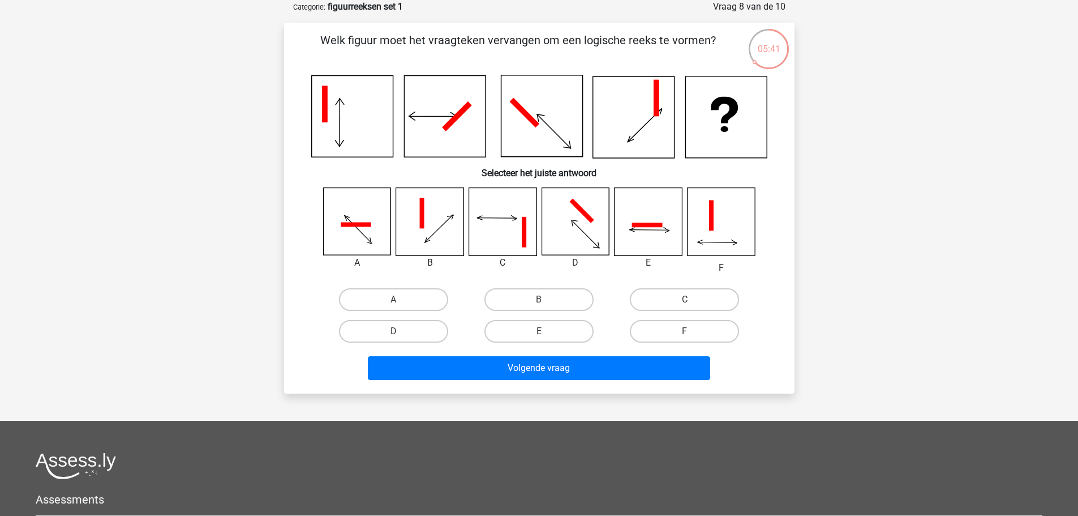
click at [329, 135] on icon at bounding box center [352, 117] width 82 height 82
drag, startPoint x: 661, startPoint y: 290, endPoint x: 675, endPoint y: 300, distance: 17.9
click at [662, 290] on label "C" at bounding box center [684, 299] width 109 height 23
click at [685, 299] on input "C" at bounding box center [688, 302] width 7 height 7
radio input "true"
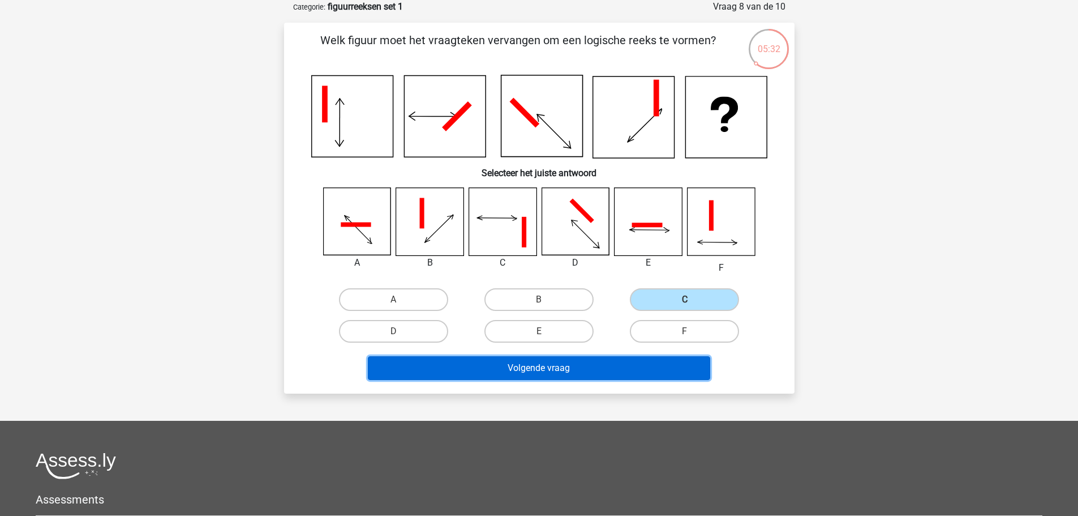
click at [640, 370] on button "Volgende vraag" at bounding box center [539, 368] width 342 height 24
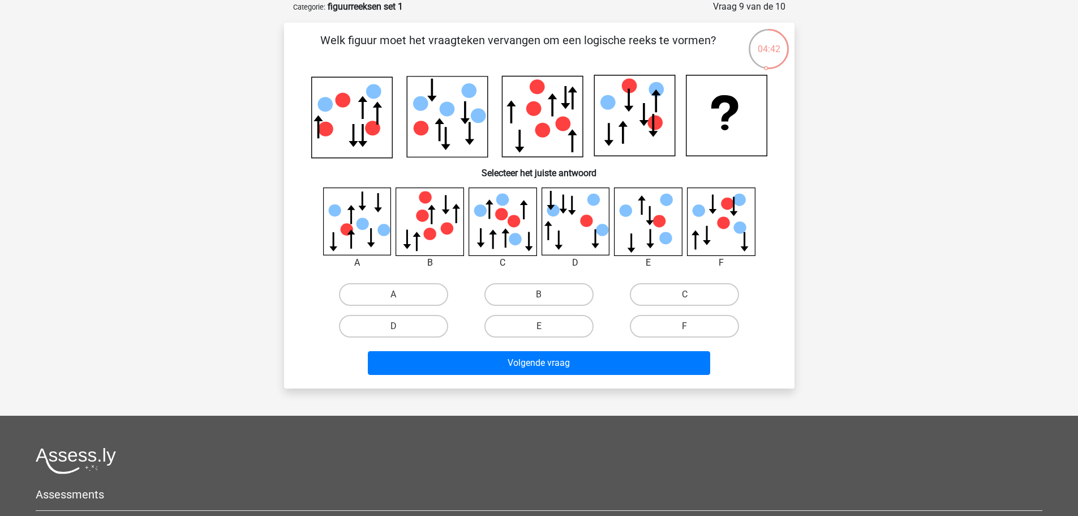
drag, startPoint x: 695, startPoint y: 324, endPoint x: 678, endPoint y: 344, distance: 26.0
click at [693, 328] on label "F" at bounding box center [684, 326] width 109 height 23
click at [692, 328] on input "F" at bounding box center [688, 329] width 7 height 7
radio input "true"
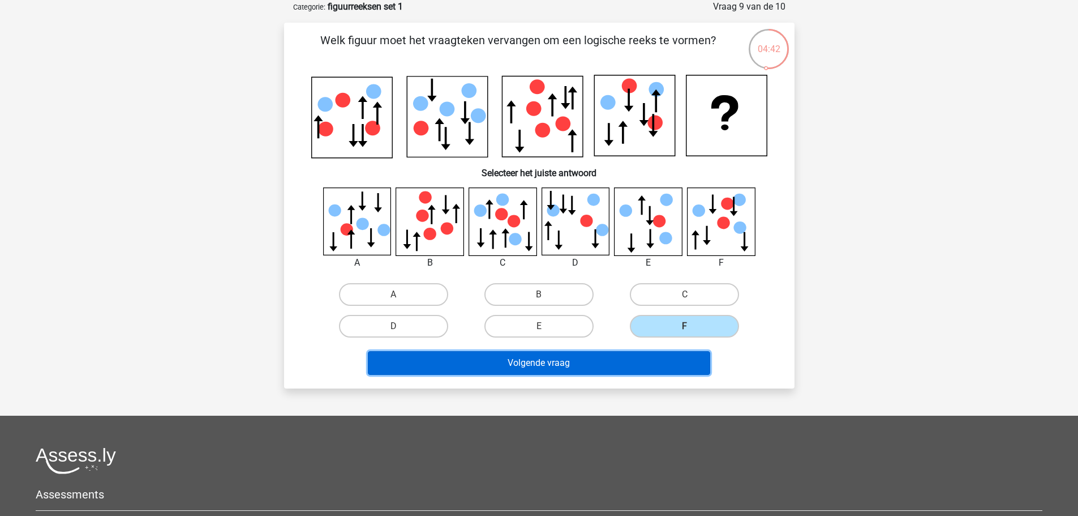
click at [653, 364] on button "Volgende vraag" at bounding box center [539, 363] width 342 height 24
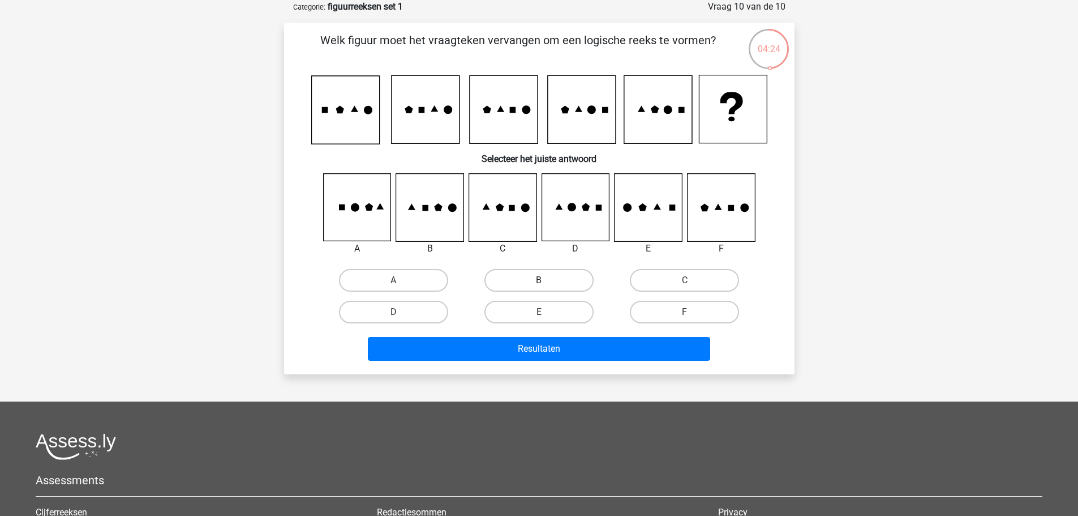
drag, startPoint x: 554, startPoint y: 265, endPoint x: 551, endPoint y: 271, distance: 6.6
click at [551, 271] on div "B" at bounding box center [538, 280] width 145 height 32
click at [552, 271] on label "B" at bounding box center [539, 280] width 109 height 23
click at [546, 280] on input "B" at bounding box center [542, 283] width 7 height 7
radio input "true"
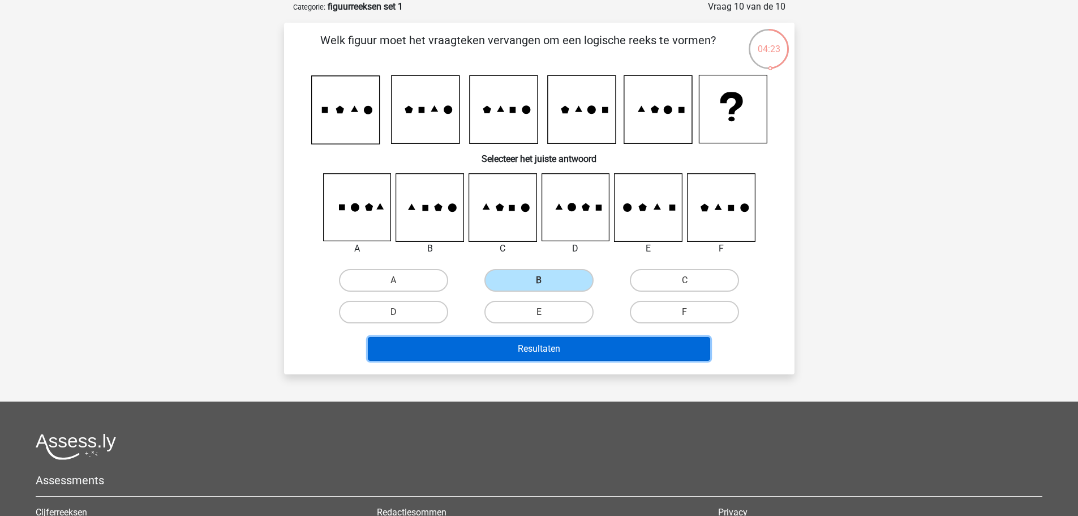
click at [585, 350] on button "Resultaten" at bounding box center [539, 349] width 342 height 24
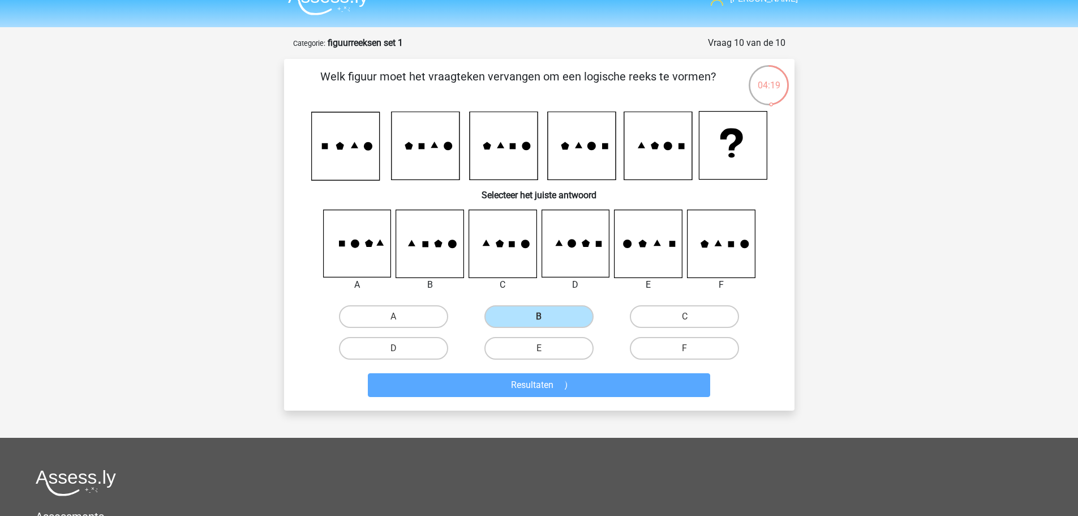
scroll to position [0, 0]
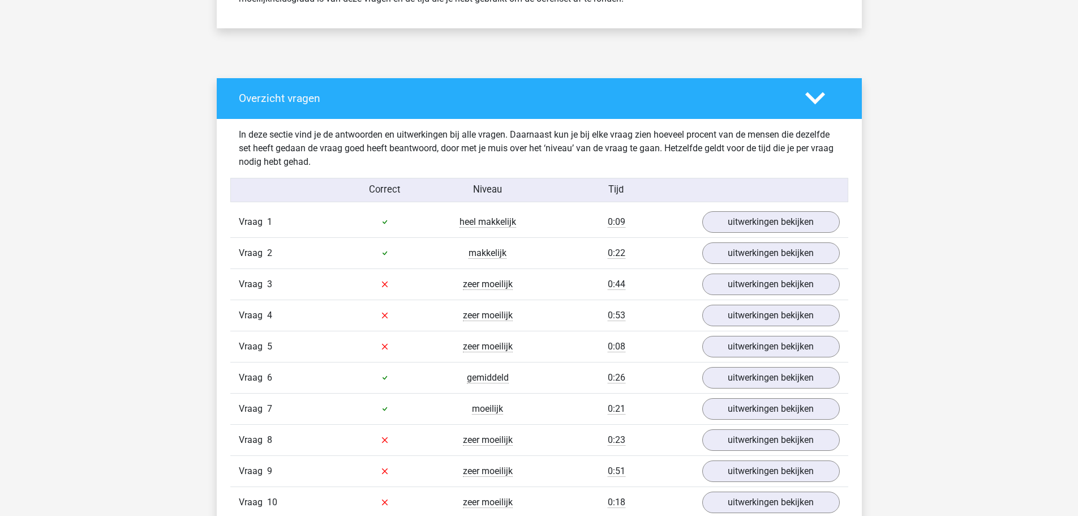
scroll to position [566, 0]
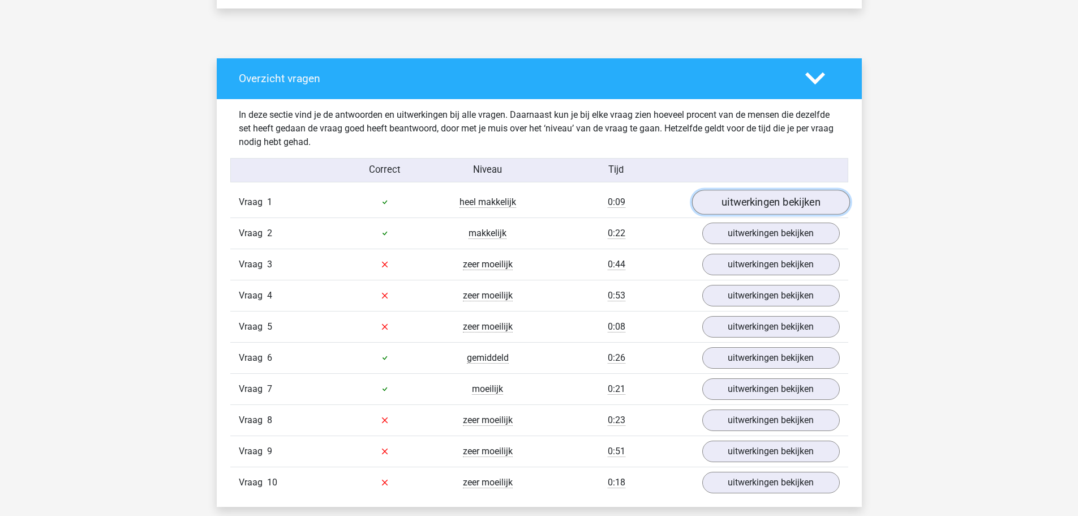
click at [761, 203] on link "uitwerkingen bekijken" at bounding box center [771, 202] width 158 height 25
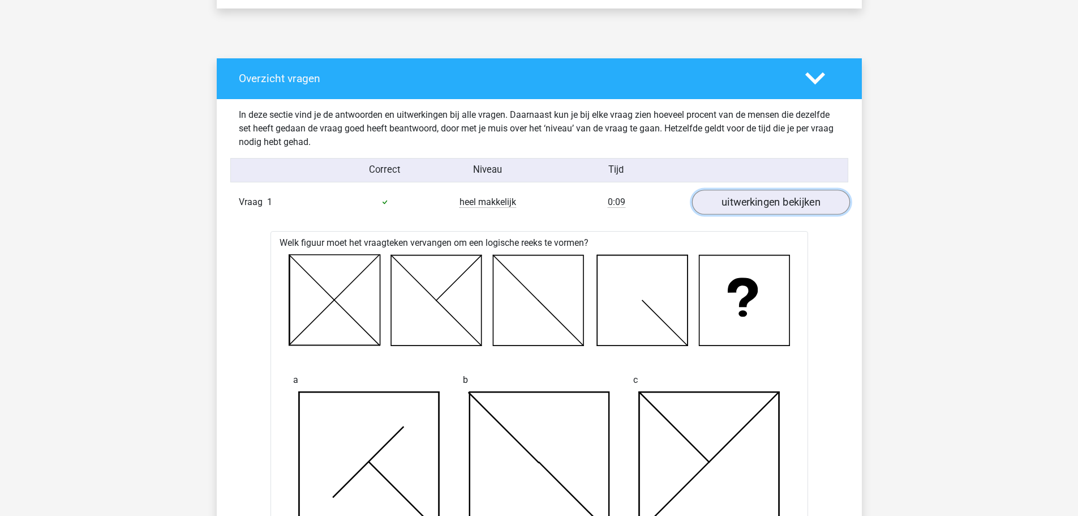
click at [758, 203] on link "uitwerkingen bekijken" at bounding box center [771, 202] width 158 height 25
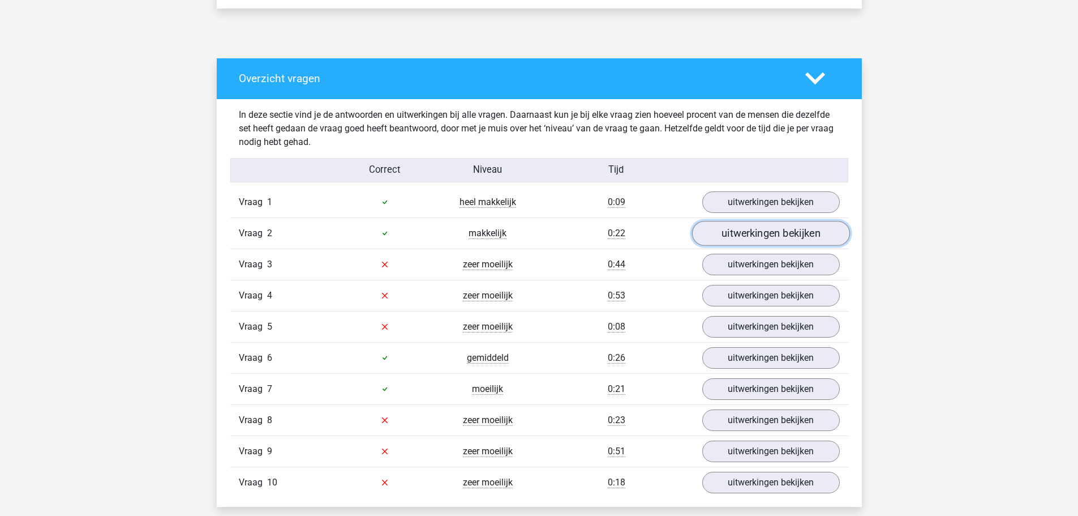
click at [762, 238] on link "uitwerkingen bekijken" at bounding box center [771, 233] width 158 height 25
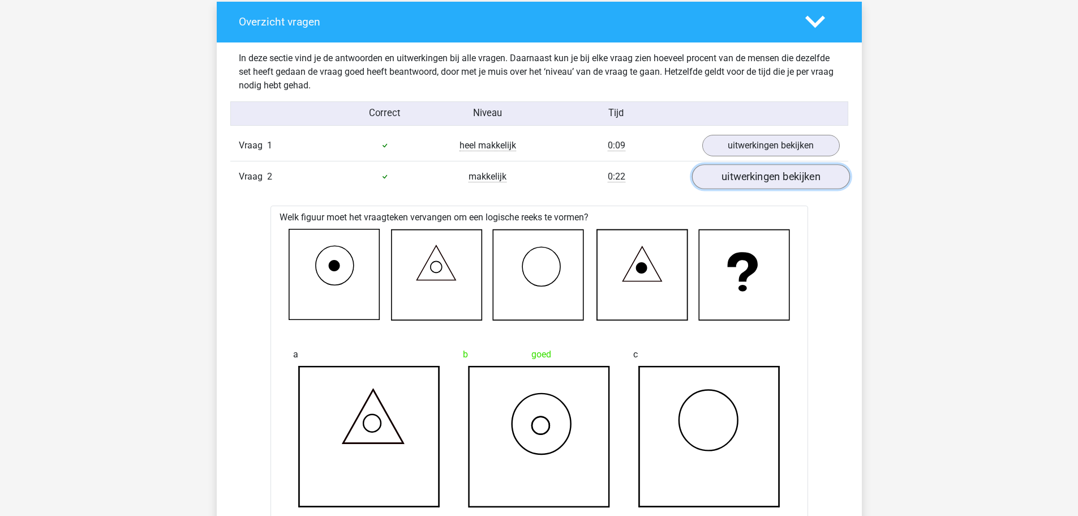
click at [772, 174] on link "uitwerkingen bekijken" at bounding box center [771, 176] width 158 height 25
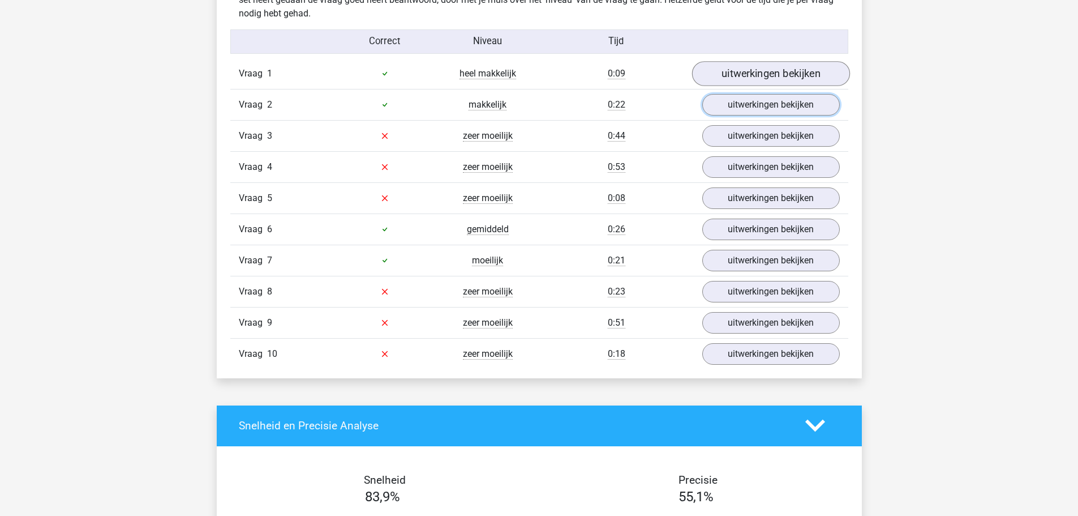
scroll to position [694, 0]
click at [753, 143] on link "uitwerkingen bekijken" at bounding box center [771, 136] width 158 height 25
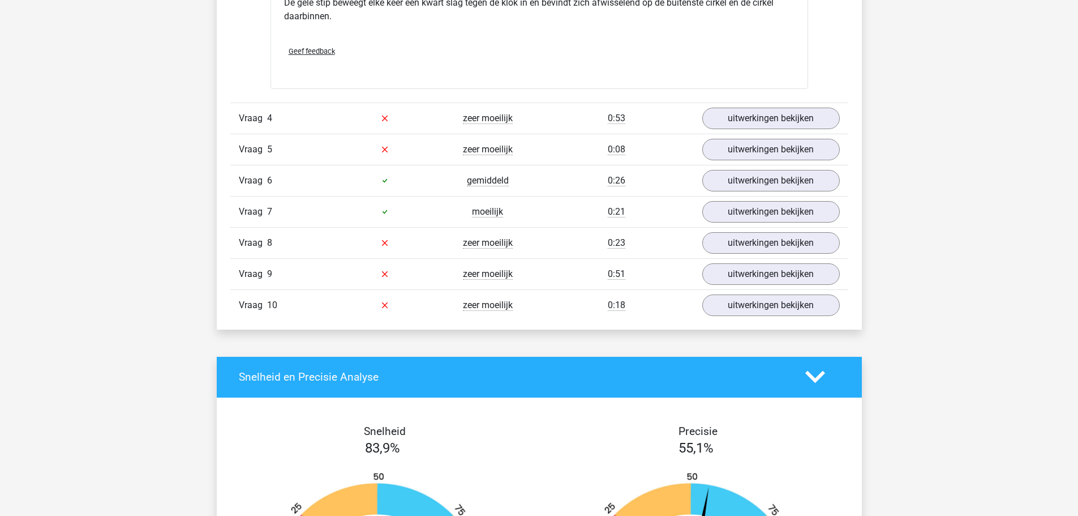
scroll to position [1486, 0]
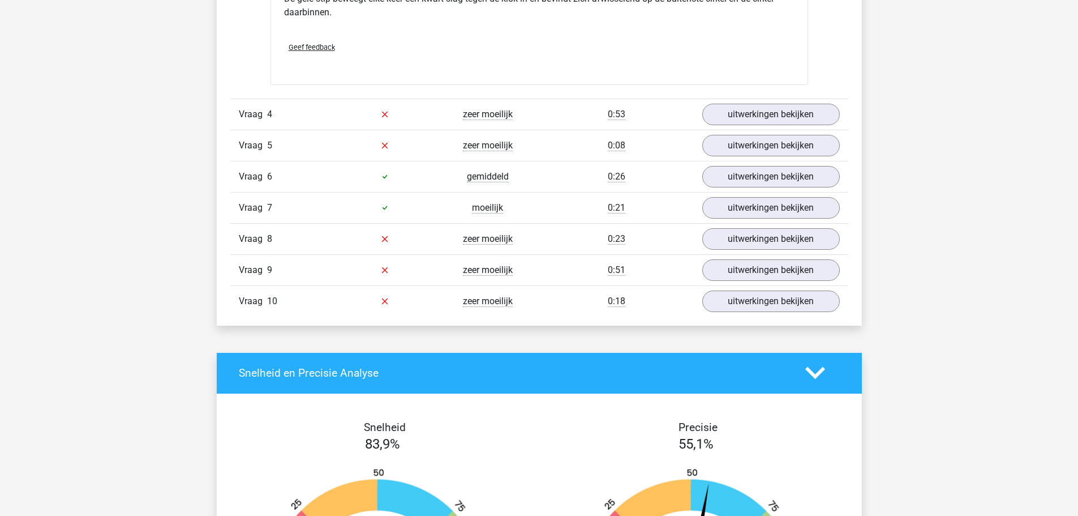
click at [795, 100] on div "Vraag 4 zeer moeilijk 0:53 uitwerkingen bekijken" at bounding box center [539, 113] width 618 height 31
click at [777, 110] on link "uitwerkingen bekijken" at bounding box center [771, 114] width 158 height 25
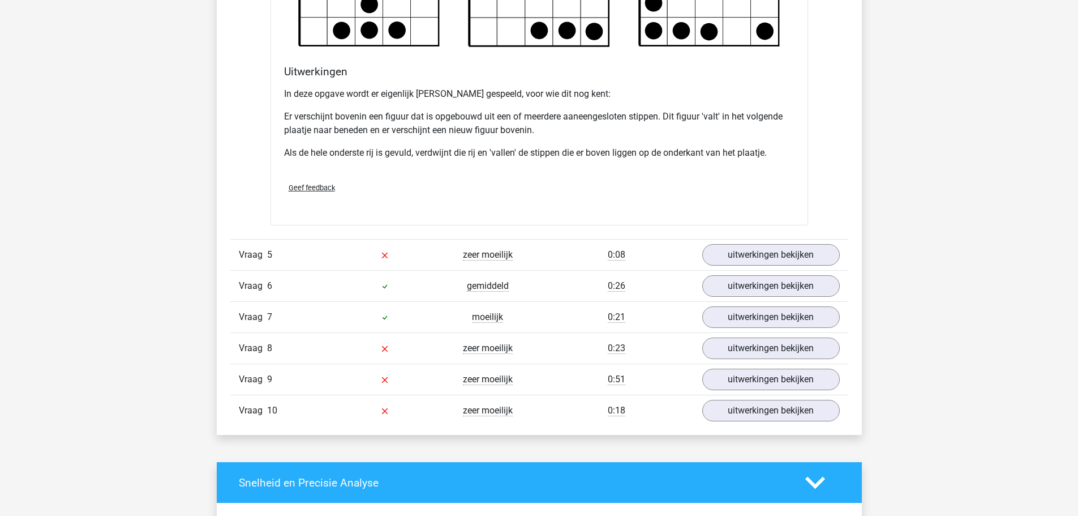
scroll to position [2052, 0]
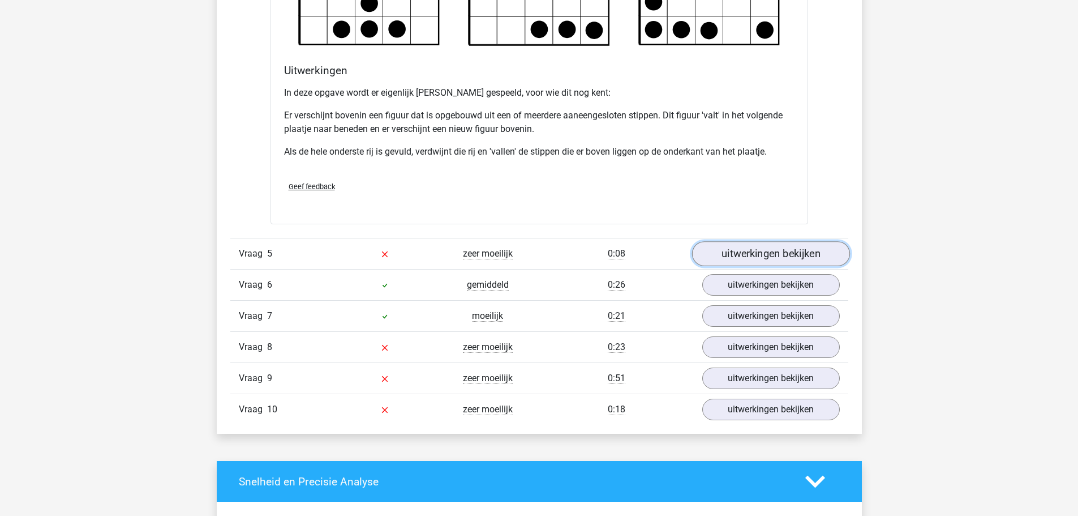
click at [747, 255] on link "uitwerkingen bekijken" at bounding box center [771, 253] width 158 height 25
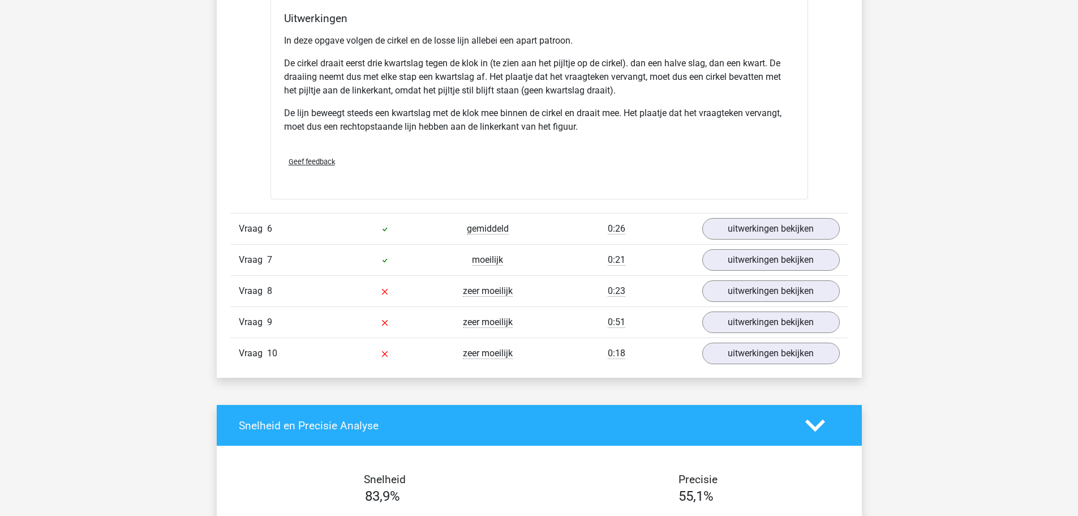
scroll to position [2845, 0]
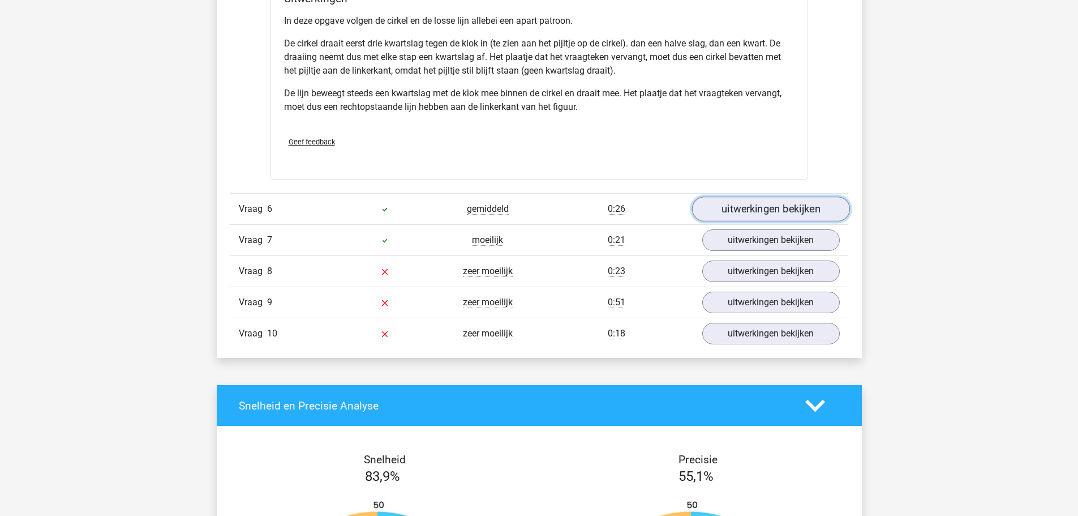
click at [752, 211] on link "uitwerkingen bekijken" at bounding box center [771, 208] width 158 height 25
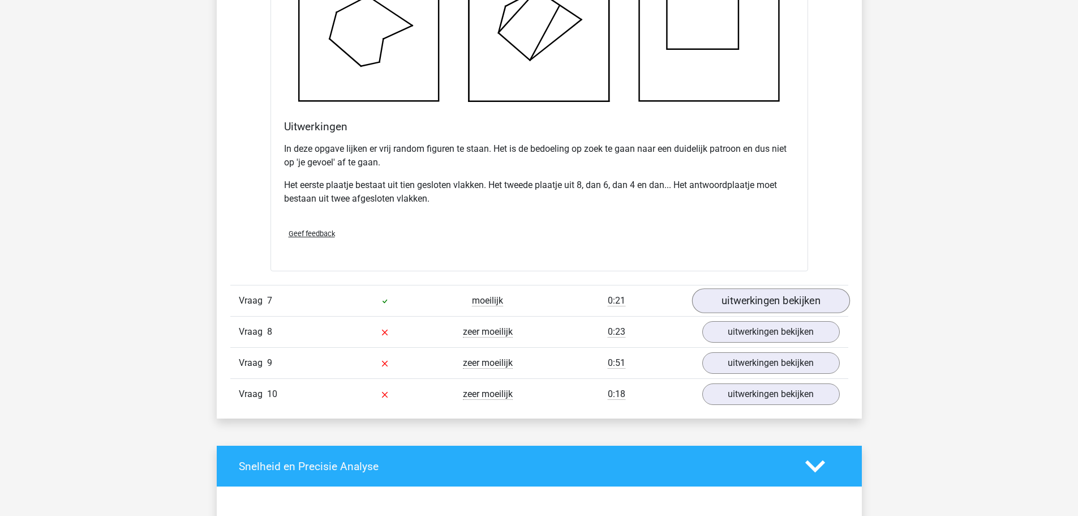
scroll to position [3468, 0]
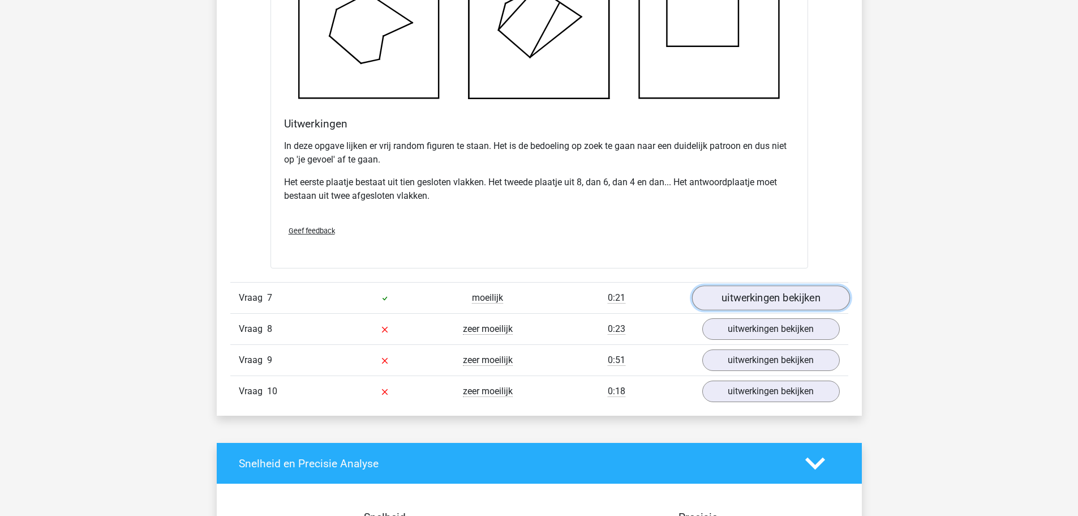
click at [763, 288] on link "uitwerkingen bekijken" at bounding box center [771, 297] width 158 height 25
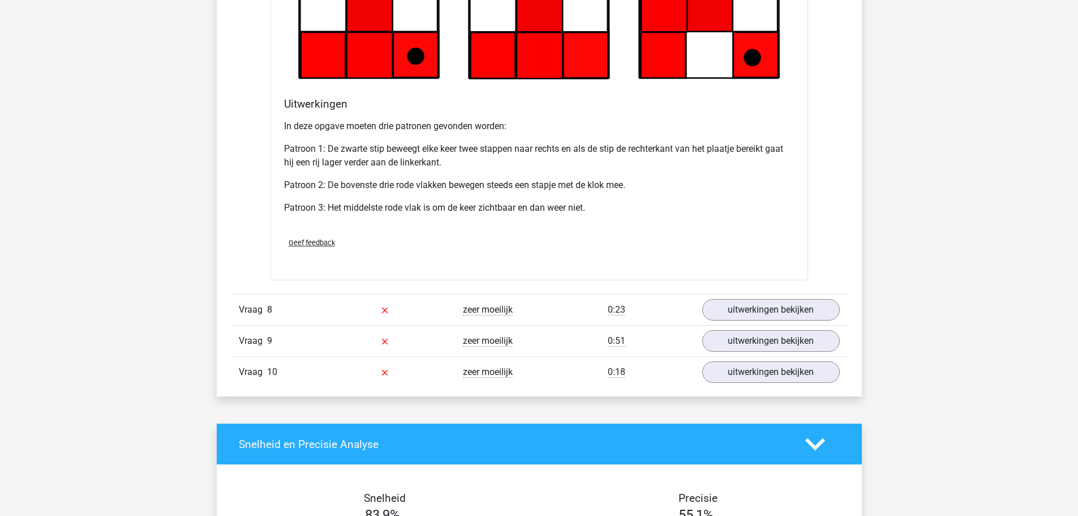
scroll to position [4260, 0]
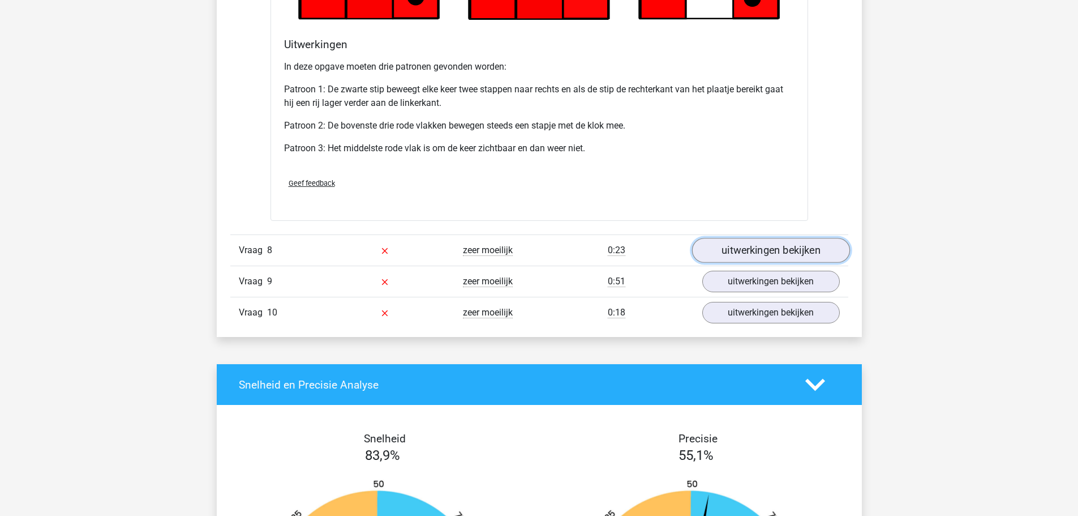
click at [749, 251] on link "uitwerkingen bekijken" at bounding box center [771, 250] width 158 height 25
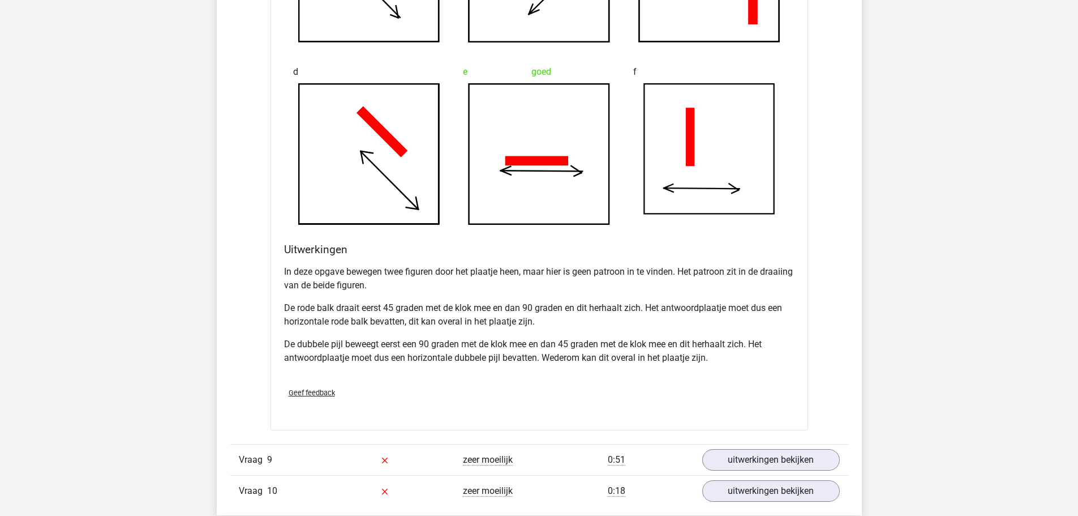
scroll to position [4826, 0]
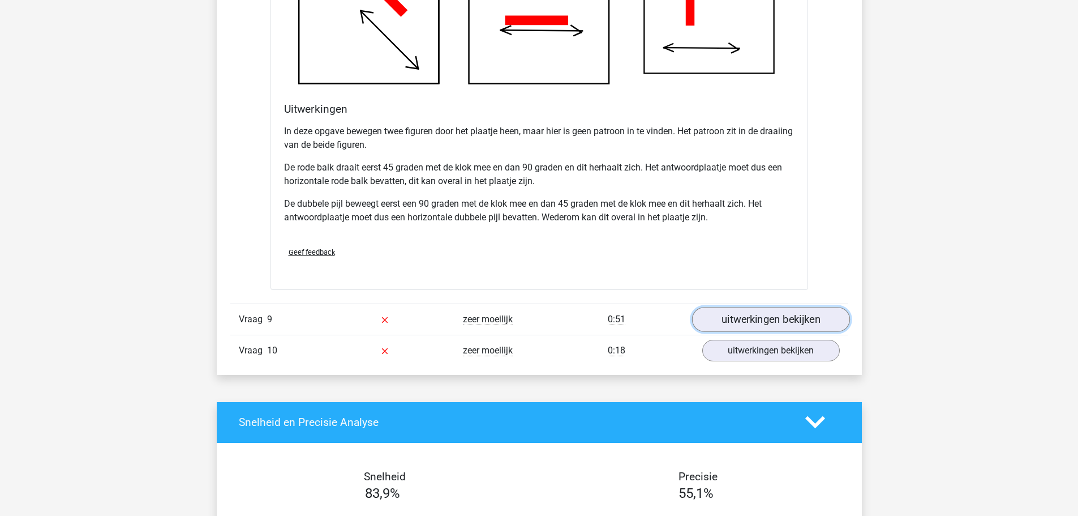
click at [758, 323] on link "uitwerkingen bekijken" at bounding box center [771, 319] width 158 height 25
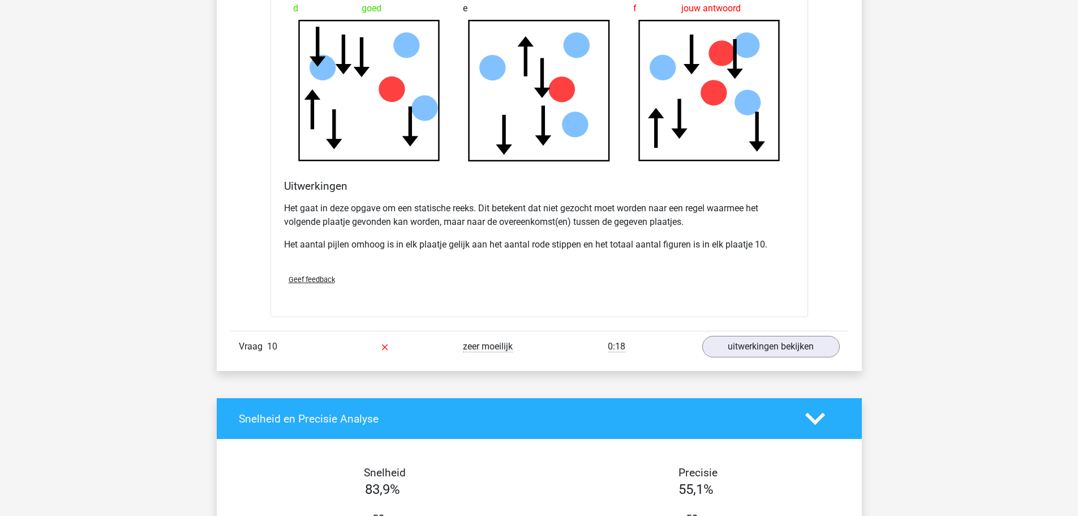
scroll to position [5675, 0]
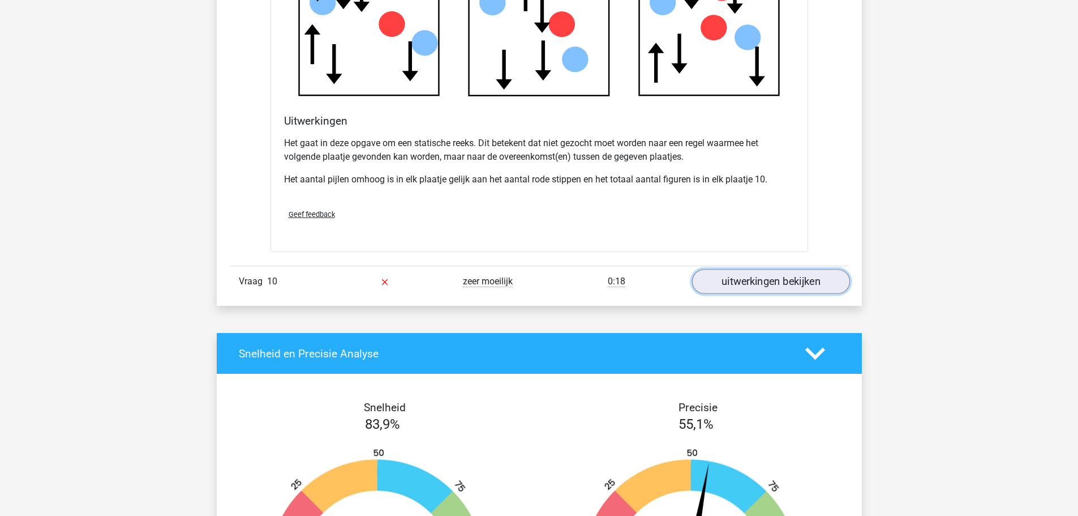
click at [739, 293] on link "uitwerkingen bekijken" at bounding box center [771, 281] width 158 height 25
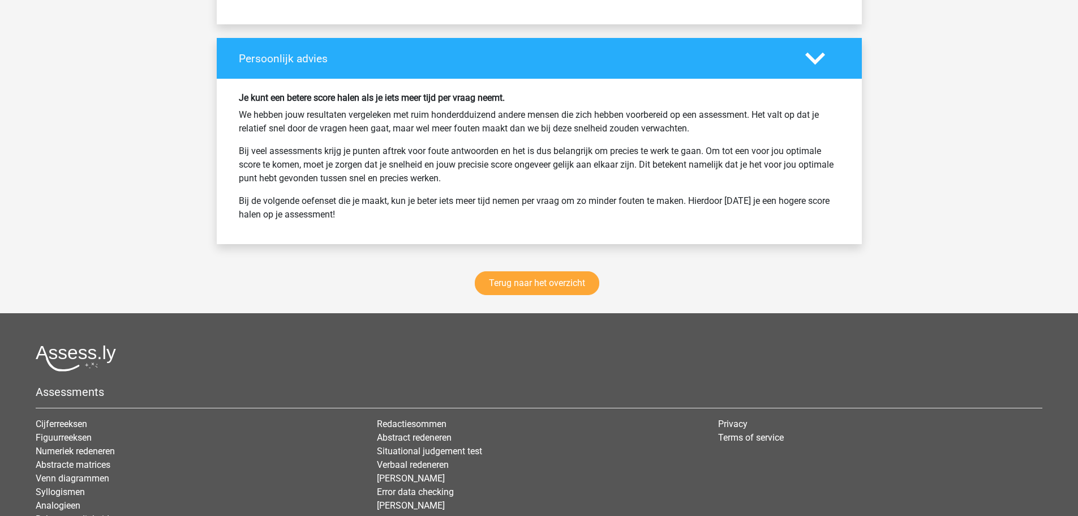
scroll to position [7035, 0]
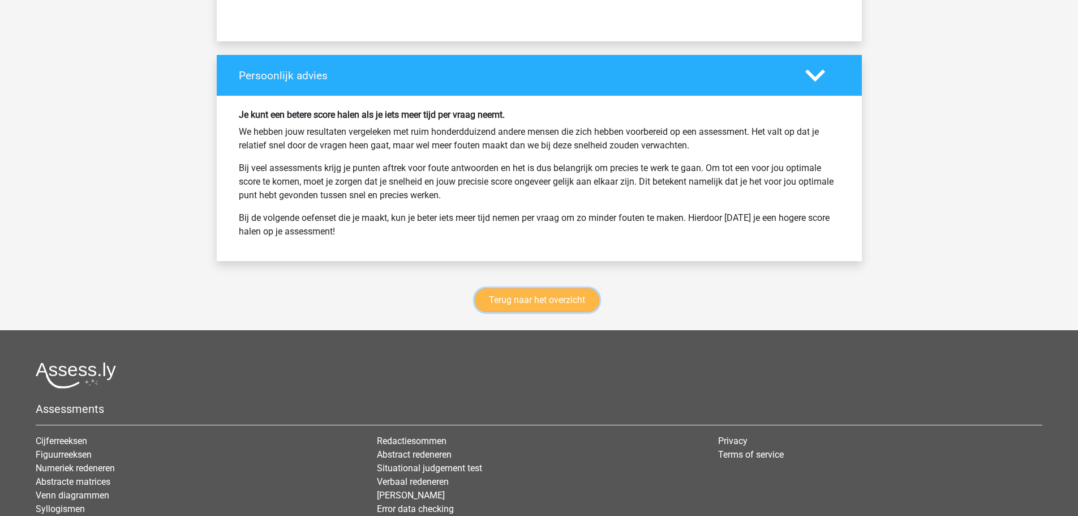
click at [553, 290] on link "Terug naar het overzicht" at bounding box center [537, 300] width 125 height 24
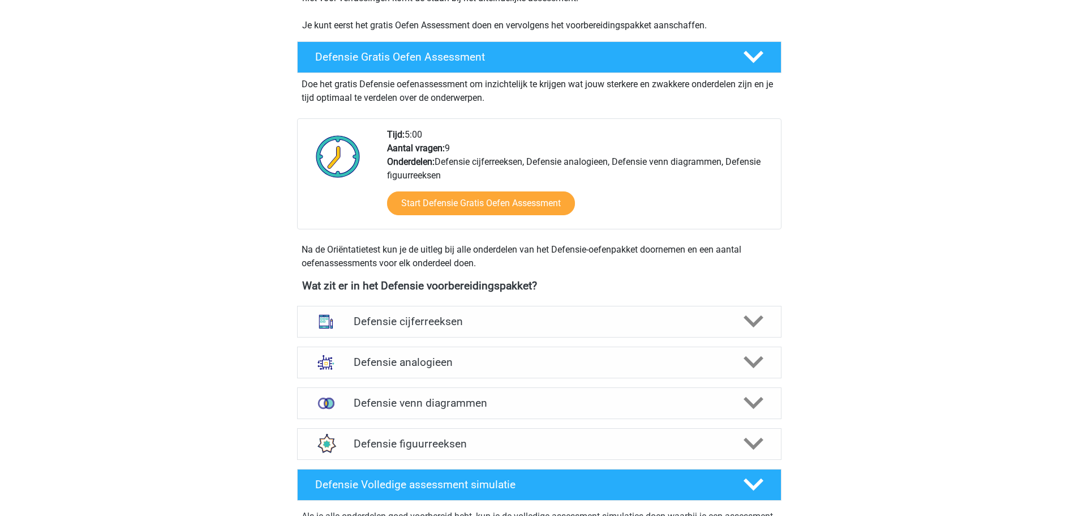
scroll to position [283, 0]
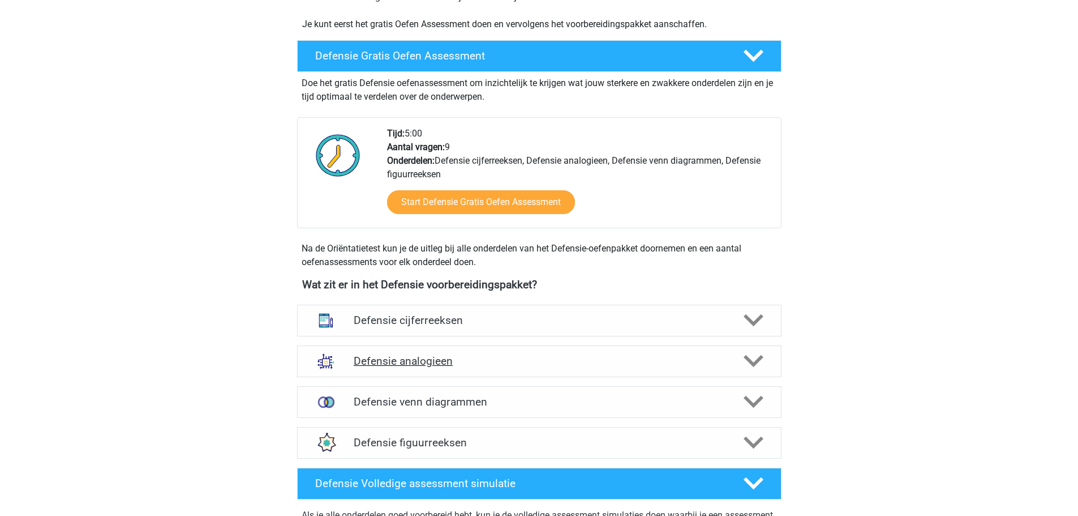
click at [752, 366] on polygon at bounding box center [754, 361] width 20 height 12
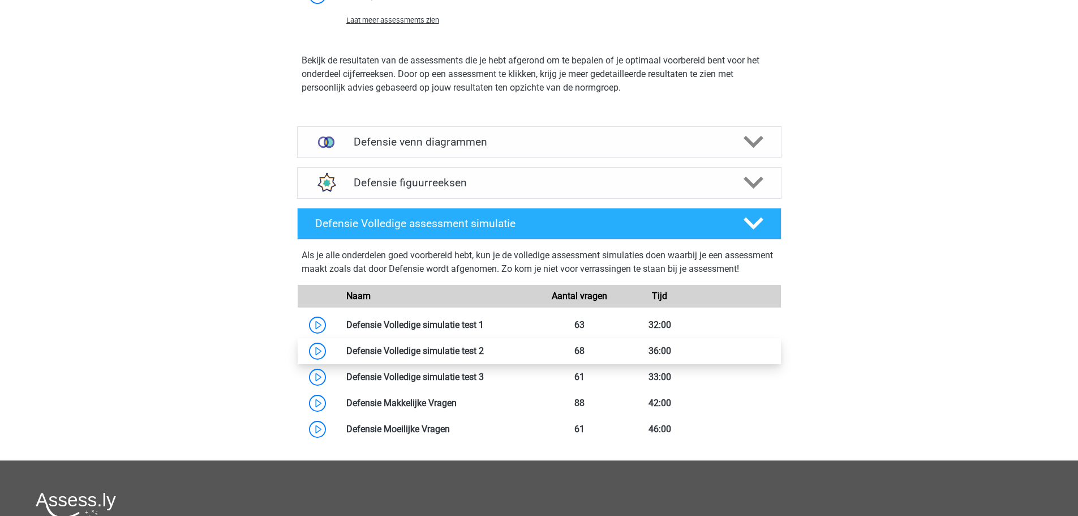
scroll to position [1302, 0]
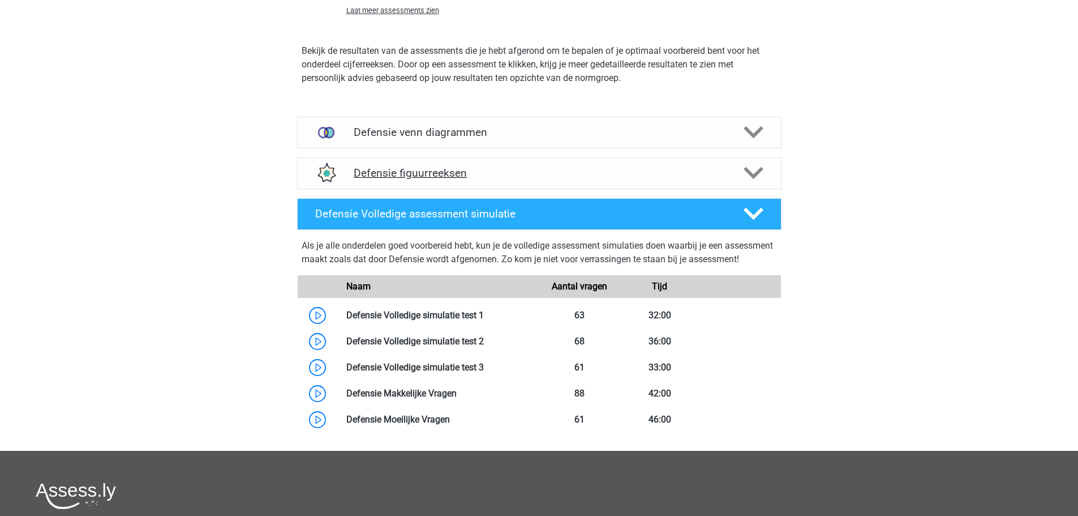
click at [752, 170] on icon at bounding box center [754, 173] width 20 height 20
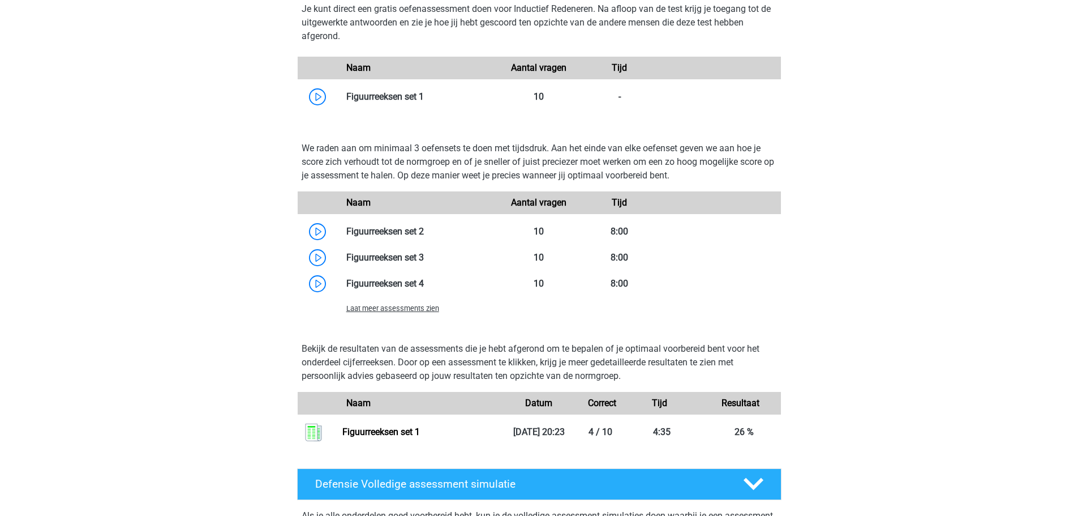
scroll to position [1585, 0]
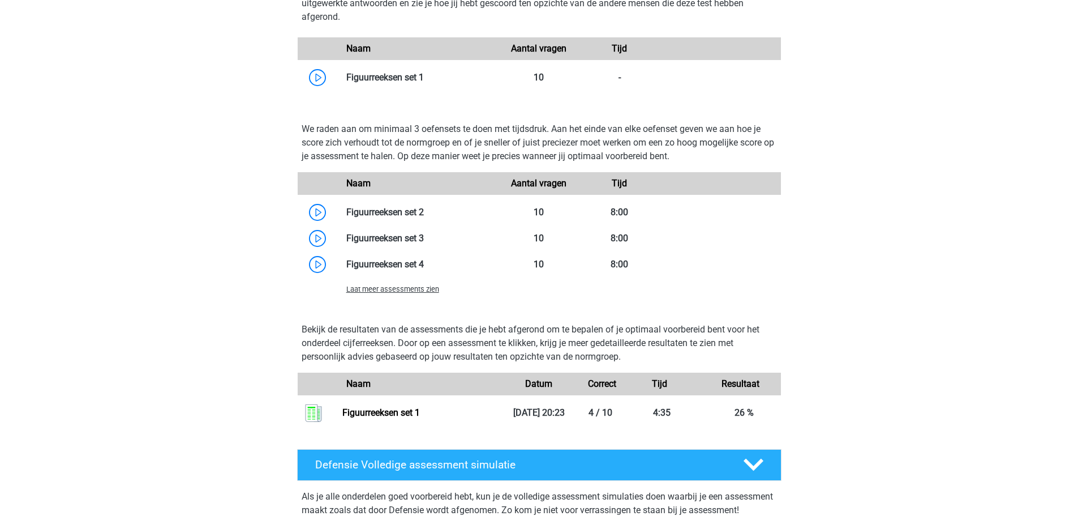
drag, startPoint x: 392, startPoint y: 298, endPoint x: 397, endPoint y: 290, distance: 9.7
click at [392, 297] on div "Laat meer assessments zien" at bounding box center [539, 288] width 483 height 23
click at [397, 290] on span "Laat meer assessments zien" at bounding box center [392, 289] width 93 height 8
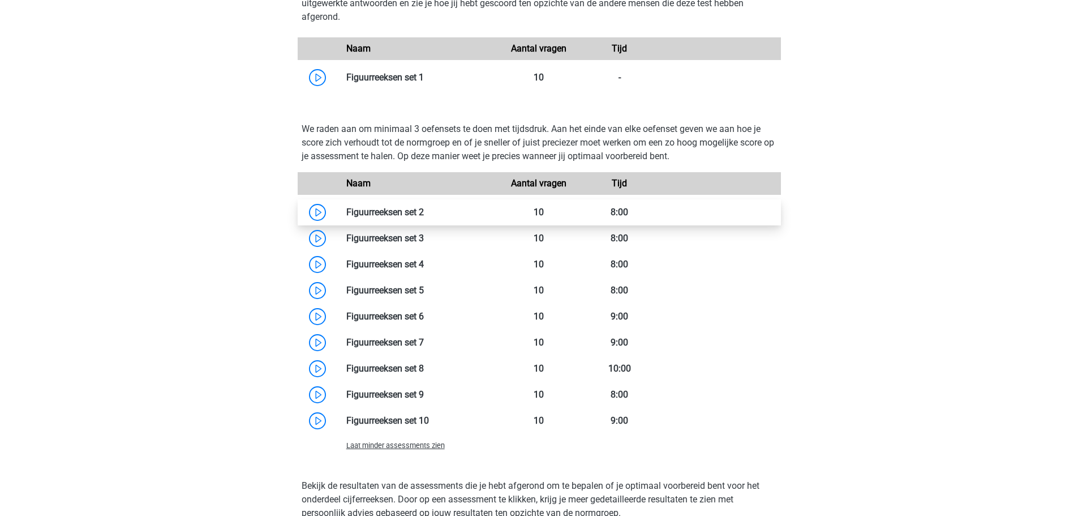
click at [424, 207] on link at bounding box center [424, 212] width 0 height 11
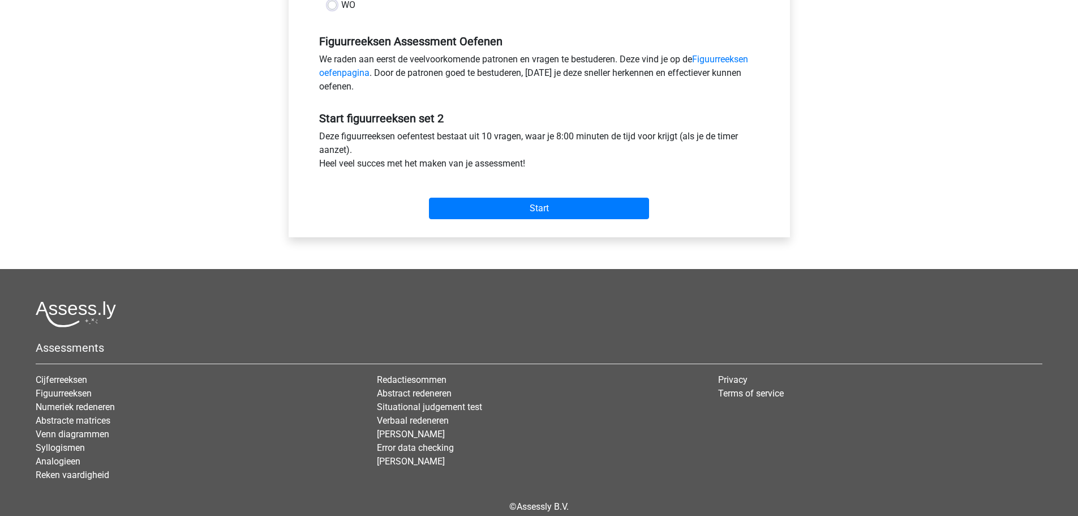
scroll to position [340, 0]
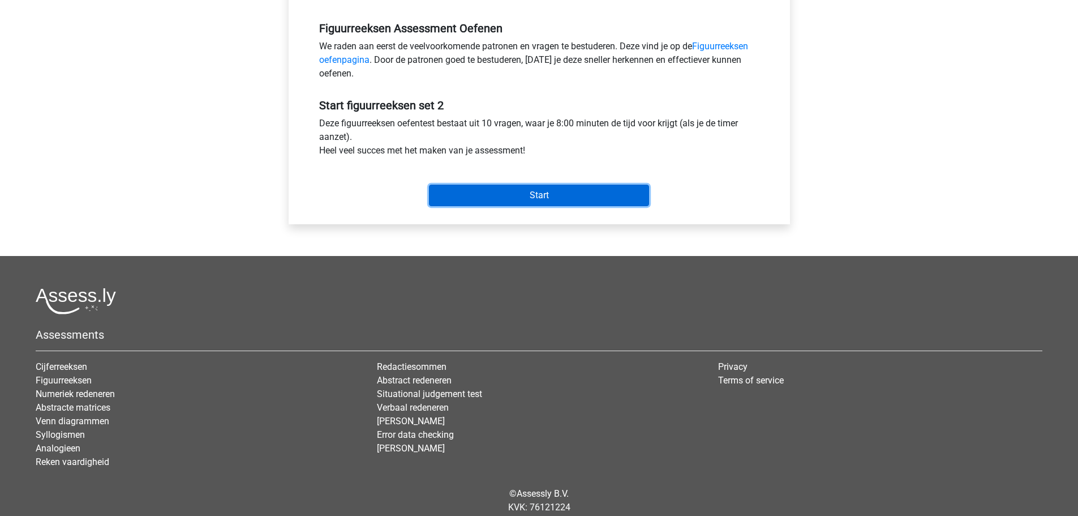
click at [516, 196] on input "Start" at bounding box center [539, 196] width 220 height 22
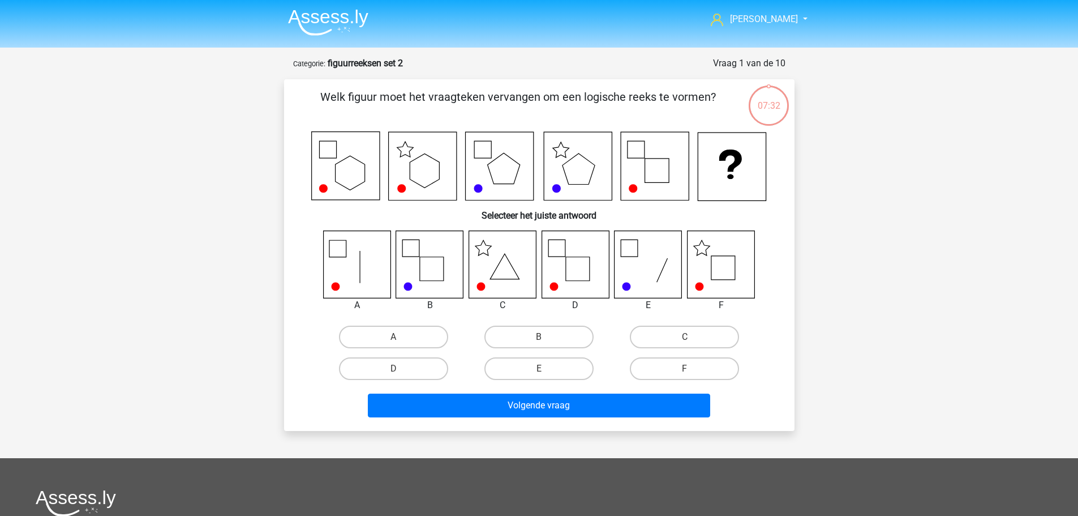
click at [350, 275] on icon at bounding box center [356, 263] width 67 height 67
click at [377, 332] on label "A" at bounding box center [393, 336] width 109 height 23
click at [393, 337] on input "A" at bounding box center [396, 340] width 7 height 7
radio input "true"
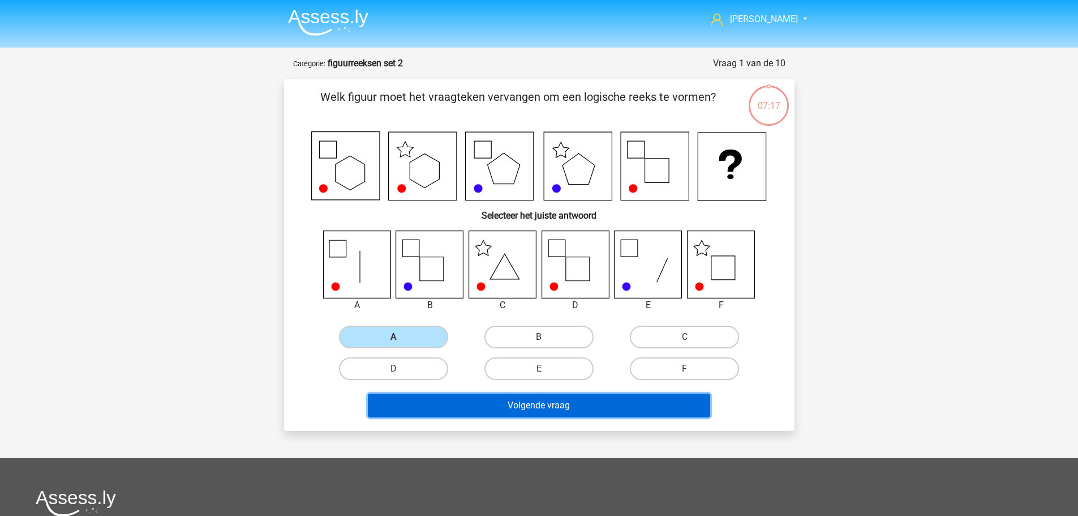
click at [505, 400] on button "Volgende vraag" at bounding box center [539, 405] width 342 height 24
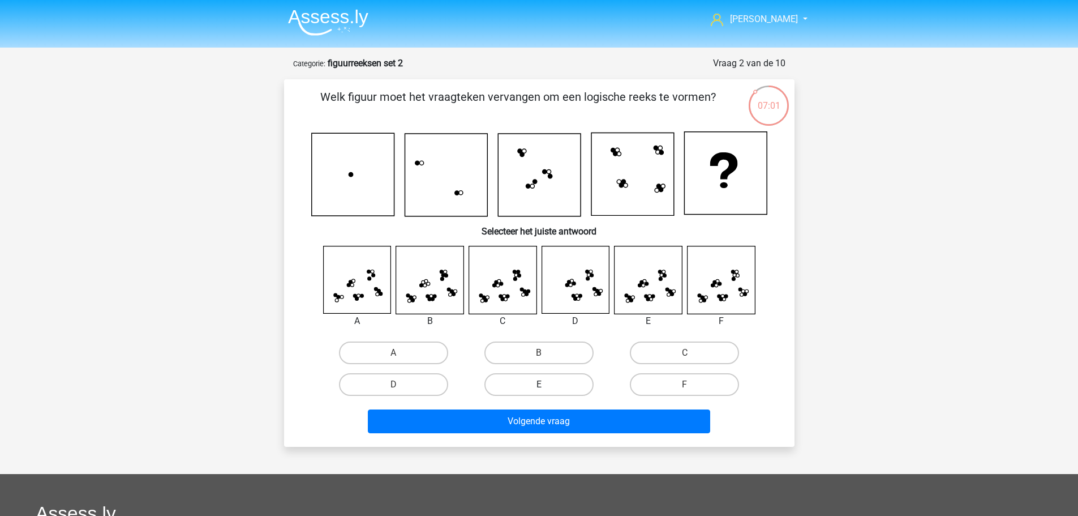
click at [559, 391] on label "E" at bounding box center [539, 384] width 109 height 23
click at [546, 391] on input "E" at bounding box center [542, 387] width 7 height 7
radio input "true"
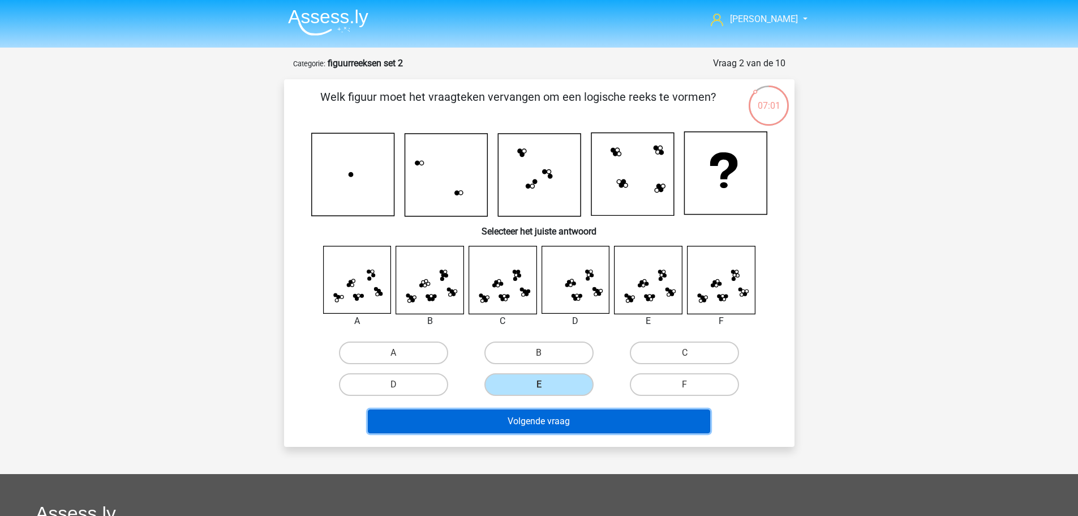
click at [560, 419] on button "Volgende vraag" at bounding box center [539, 421] width 342 height 24
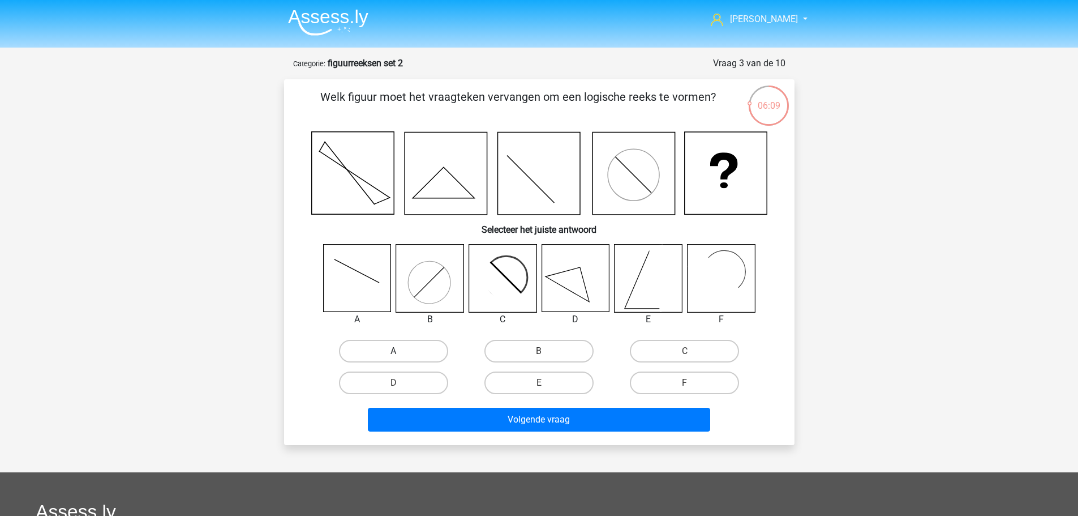
click at [405, 348] on label "A" at bounding box center [393, 351] width 109 height 23
click at [401, 351] on input "A" at bounding box center [396, 354] width 7 height 7
radio input "true"
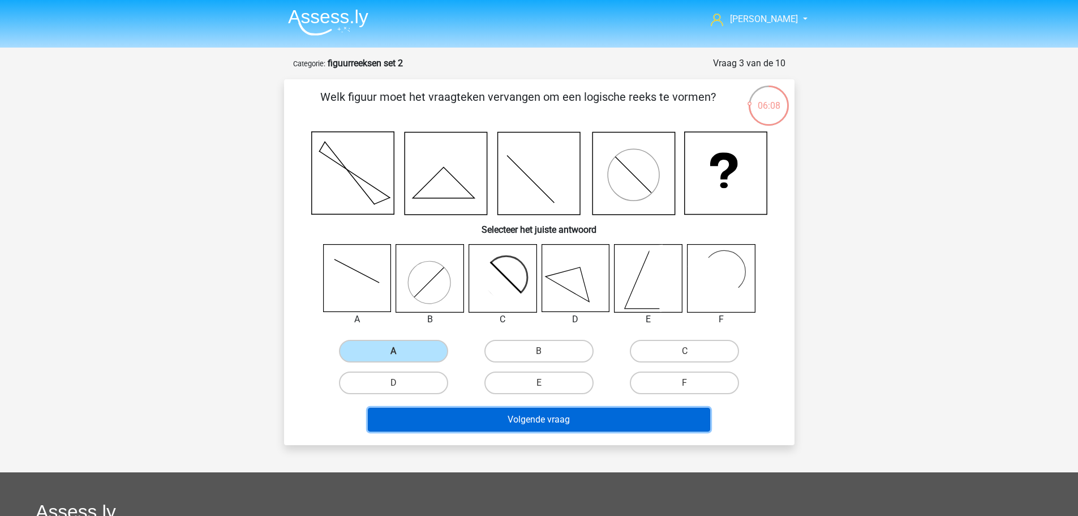
click at [525, 425] on button "Volgende vraag" at bounding box center [539, 420] width 342 height 24
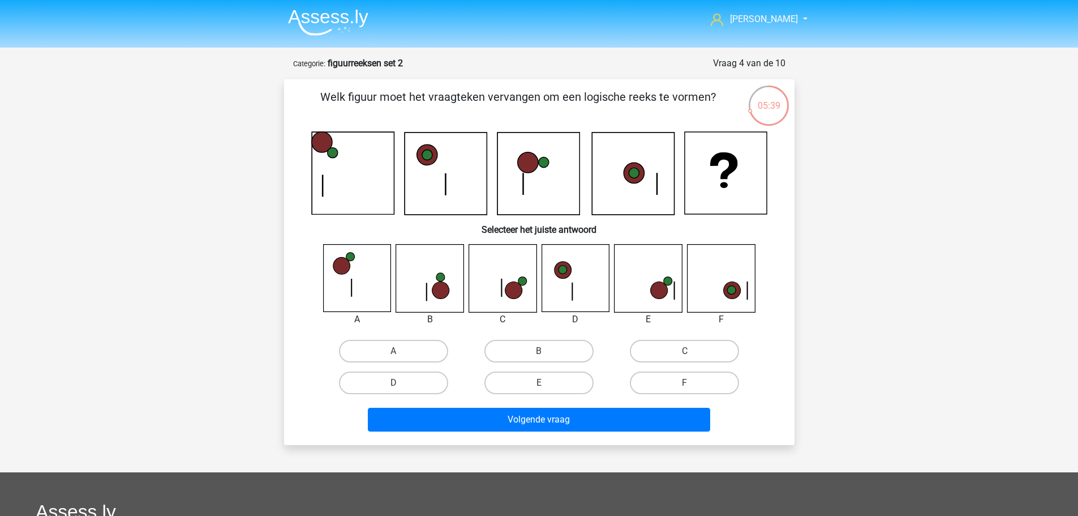
click at [667, 295] on icon at bounding box center [648, 278] width 67 height 67
drag, startPoint x: 560, startPoint y: 393, endPoint x: 555, endPoint y: 387, distance: 7.2
click at [559, 392] on label "E" at bounding box center [539, 382] width 109 height 23
click at [546, 390] on input "E" at bounding box center [542, 386] width 7 height 7
radio input "true"
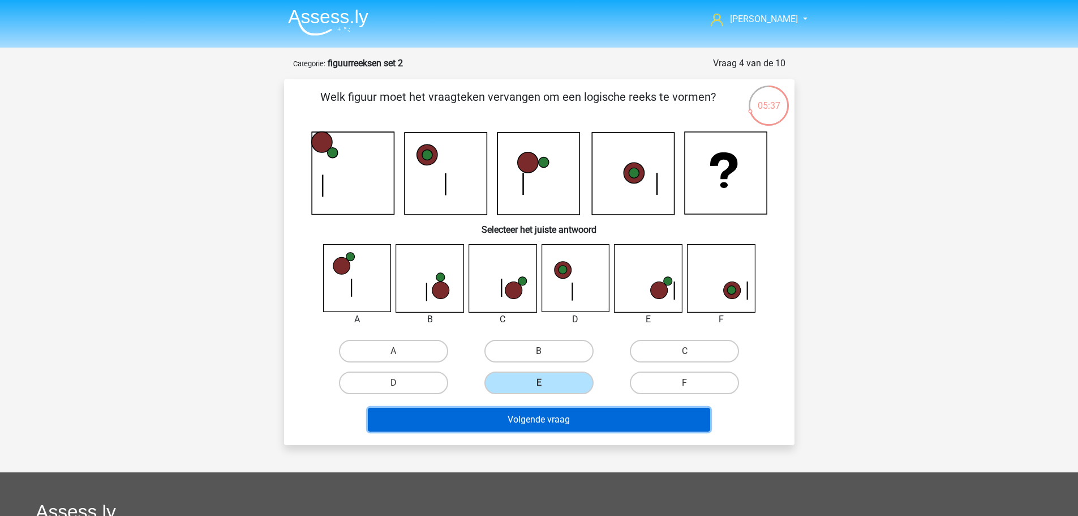
click at [553, 409] on button "Volgende vraag" at bounding box center [539, 420] width 342 height 24
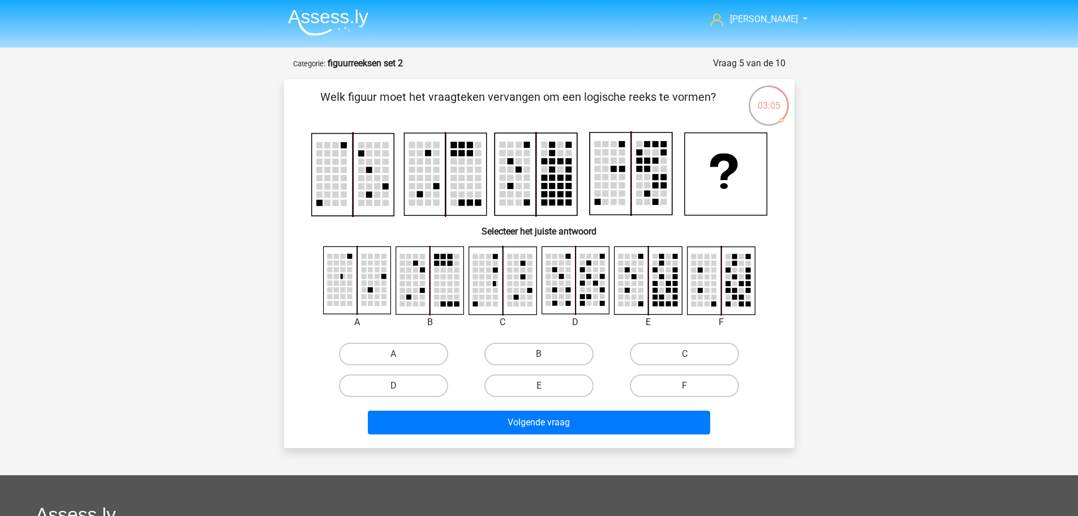
drag, startPoint x: 594, startPoint y: 314, endPoint x: 605, endPoint y: 320, distance: 12.9
click at [598, 317] on div at bounding box center [575, 287] width 73 height 83
click at [679, 346] on label "C" at bounding box center [684, 353] width 109 height 23
click at [685, 354] on input "C" at bounding box center [688, 357] width 7 height 7
radio input "true"
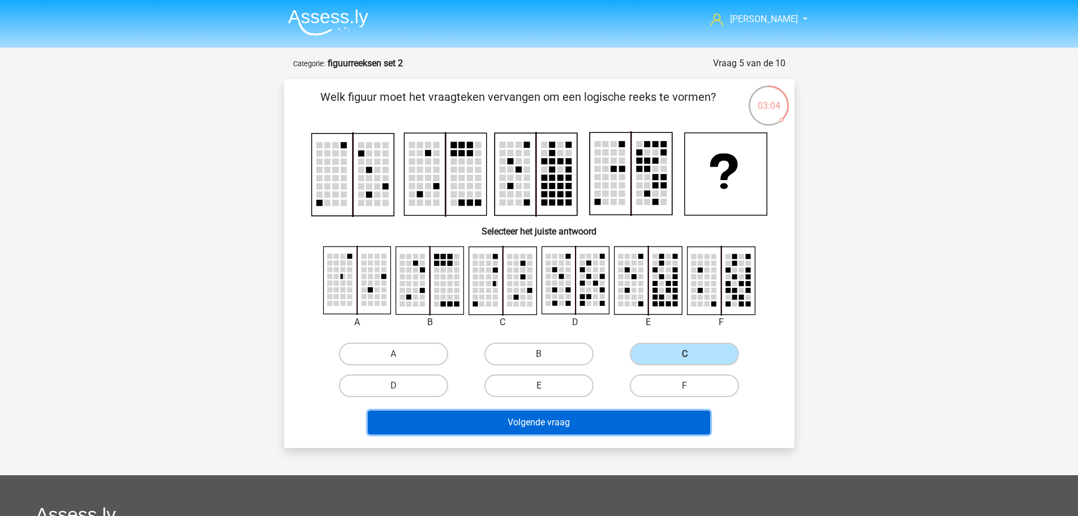
click at [654, 413] on button "Volgende vraag" at bounding box center [539, 422] width 342 height 24
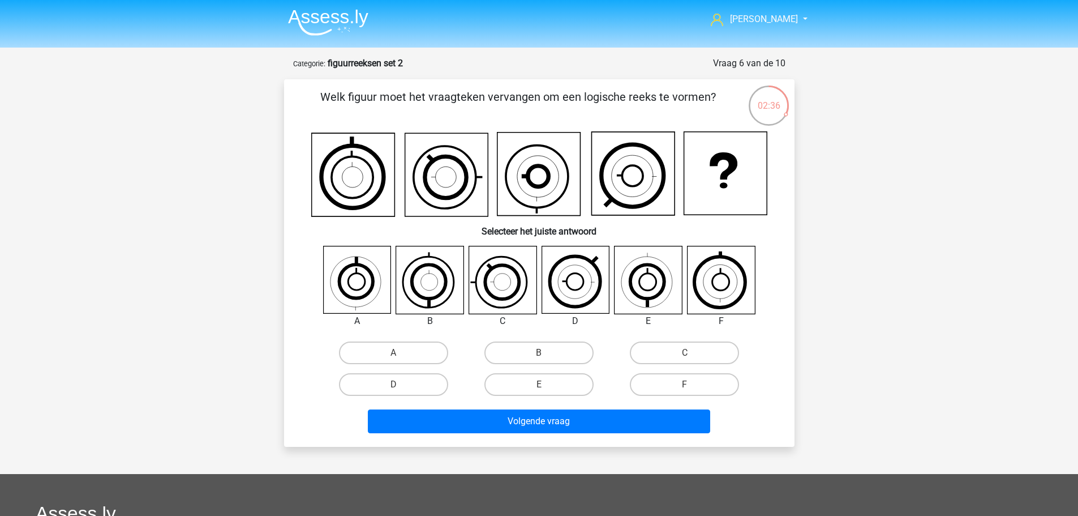
click at [430, 297] on icon at bounding box center [429, 282] width 48 height 48
drag, startPoint x: 546, startPoint y: 352, endPoint x: 558, endPoint y: 370, distance: 21.7
click at [547, 352] on div "B" at bounding box center [539, 352] width 136 height 23
click at [532, 362] on label "B" at bounding box center [539, 352] width 109 height 23
click at [539, 360] on input "B" at bounding box center [542, 356] width 7 height 7
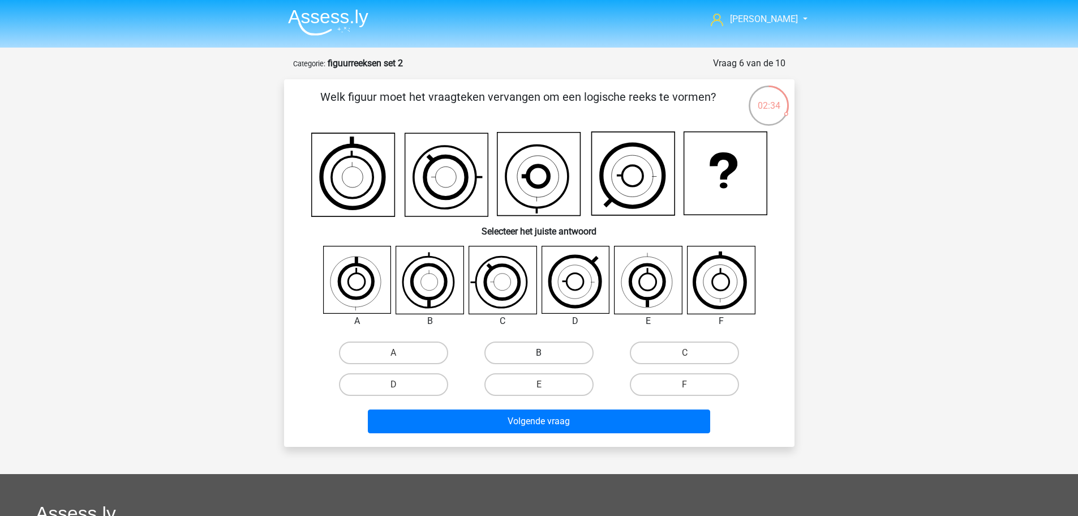
radio input "true"
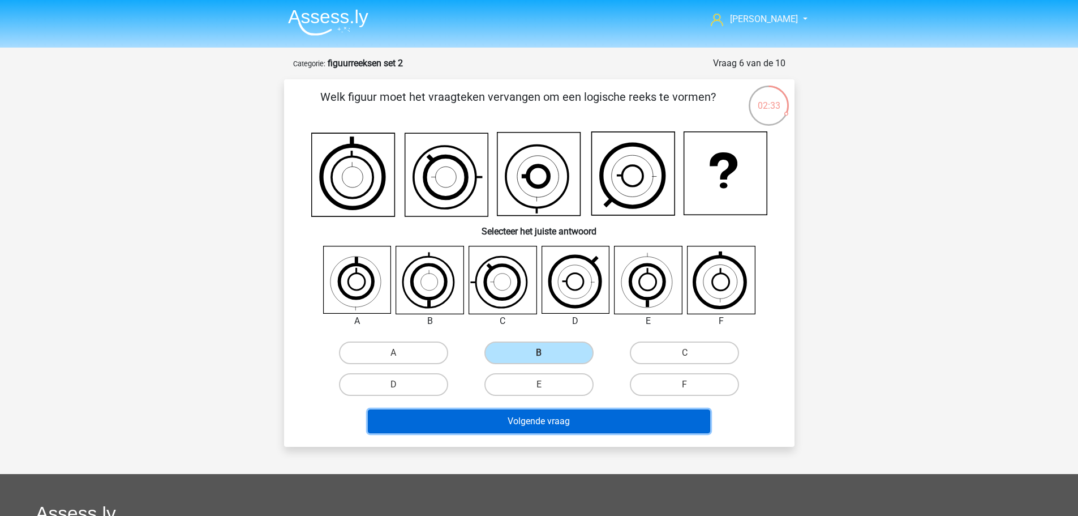
click at [542, 412] on button "Volgende vraag" at bounding box center [539, 421] width 342 height 24
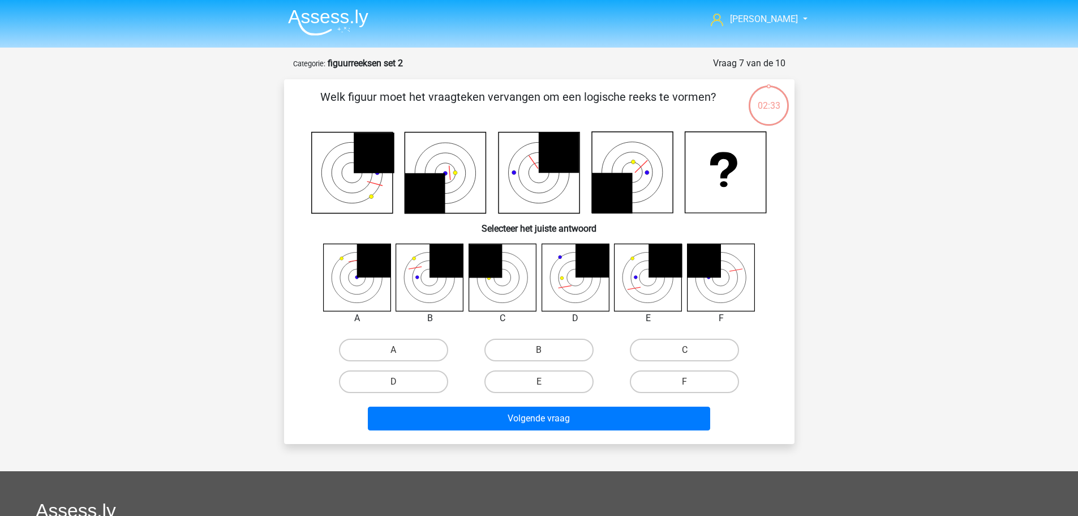
scroll to position [57, 0]
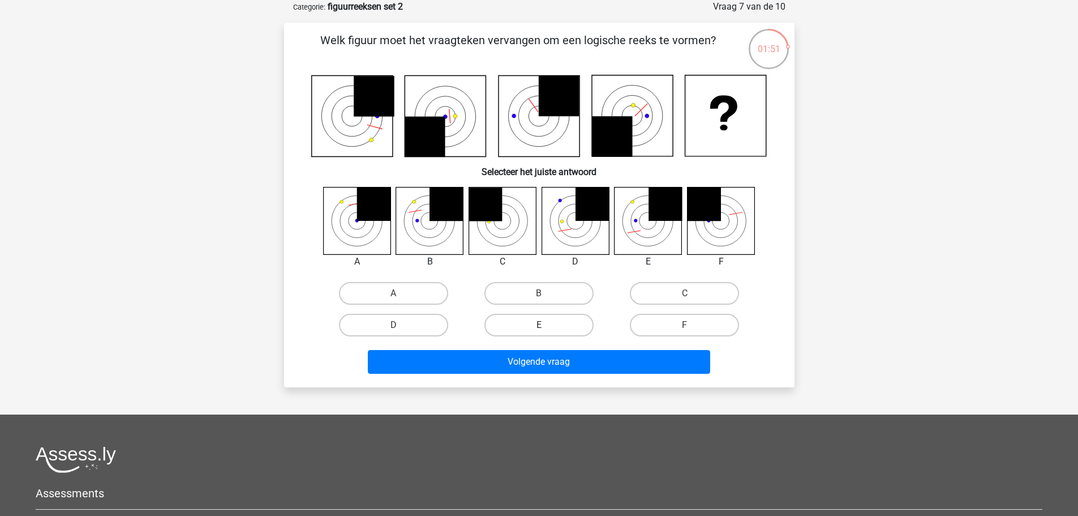
click at [531, 322] on label "E" at bounding box center [539, 325] width 109 height 23
click at [539, 325] on input "E" at bounding box center [542, 328] width 7 height 7
radio input "true"
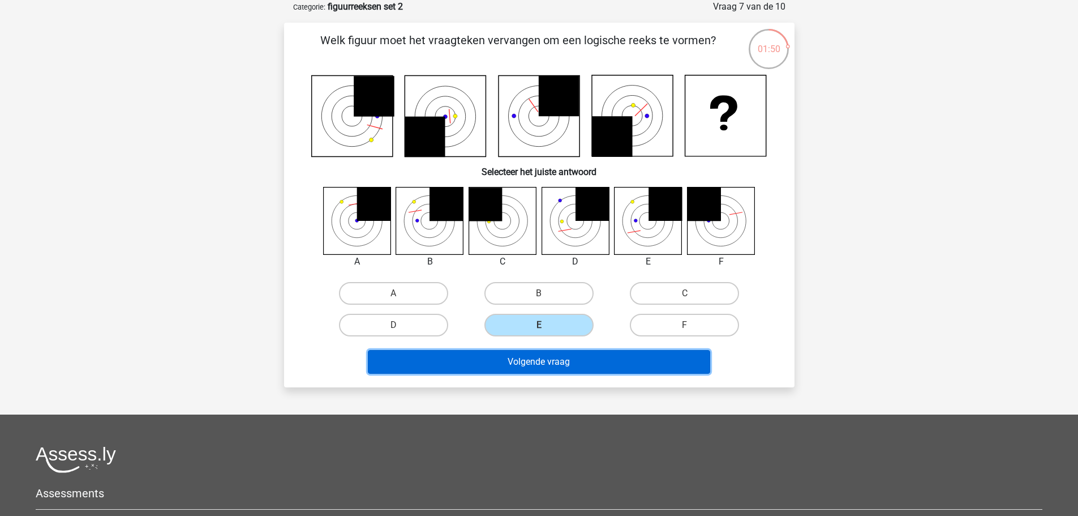
click at [583, 367] on button "Volgende vraag" at bounding box center [539, 362] width 342 height 24
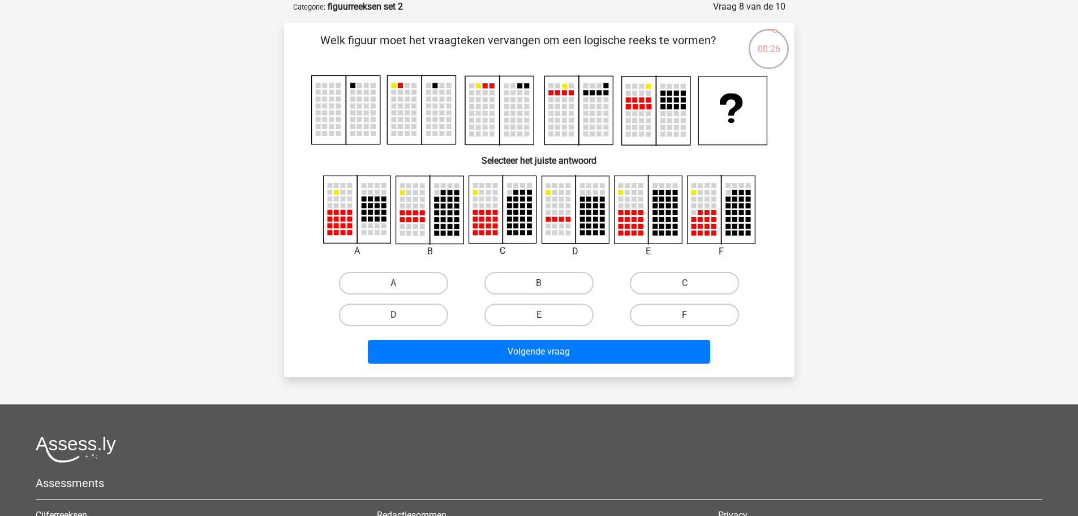
click at [679, 213] on div at bounding box center [721, 210] width 85 height 70
click at [705, 273] on label "C" at bounding box center [684, 283] width 109 height 23
click at [692, 283] on input "C" at bounding box center [688, 286] width 7 height 7
radio input "true"
click at [650, 338] on div "Volgende vraag" at bounding box center [539, 349] width 474 height 37
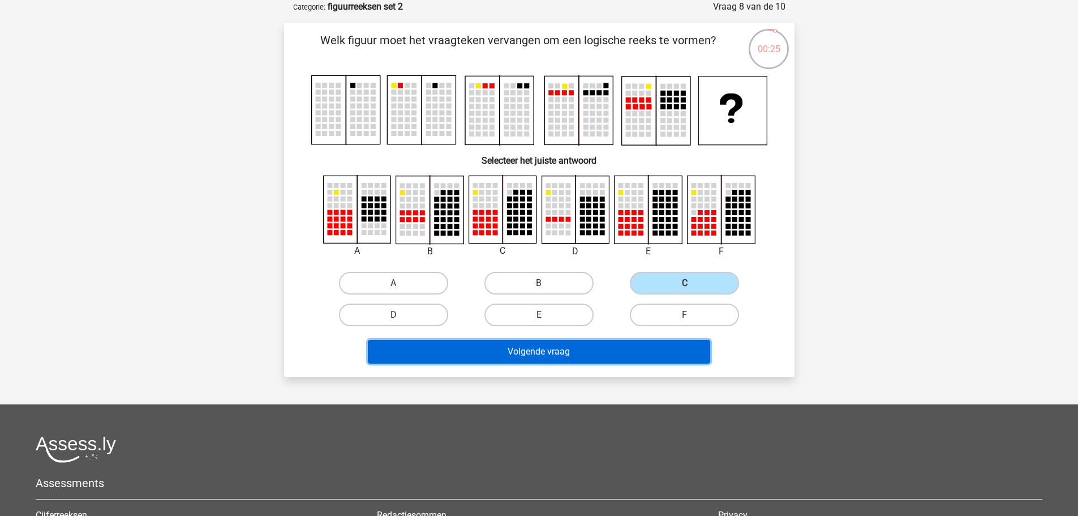
click at [649, 345] on button "Volgende vraag" at bounding box center [539, 352] width 342 height 24
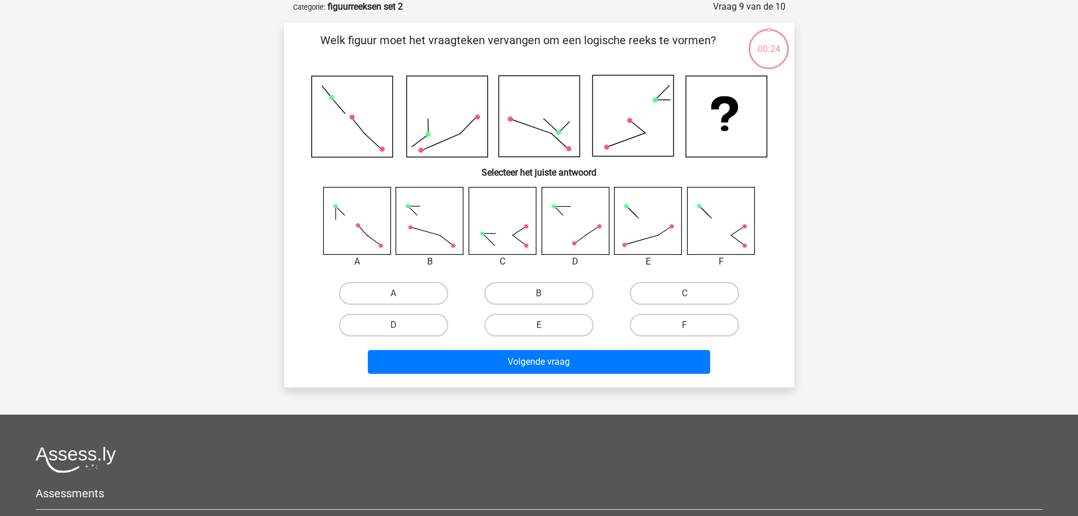
click at [663, 305] on div "C" at bounding box center [684, 293] width 145 height 32
click at [661, 323] on label "F" at bounding box center [684, 325] width 109 height 23
click at [685, 325] on input "F" at bounding box center [688, 328] width 7 height 7
radio input "true"
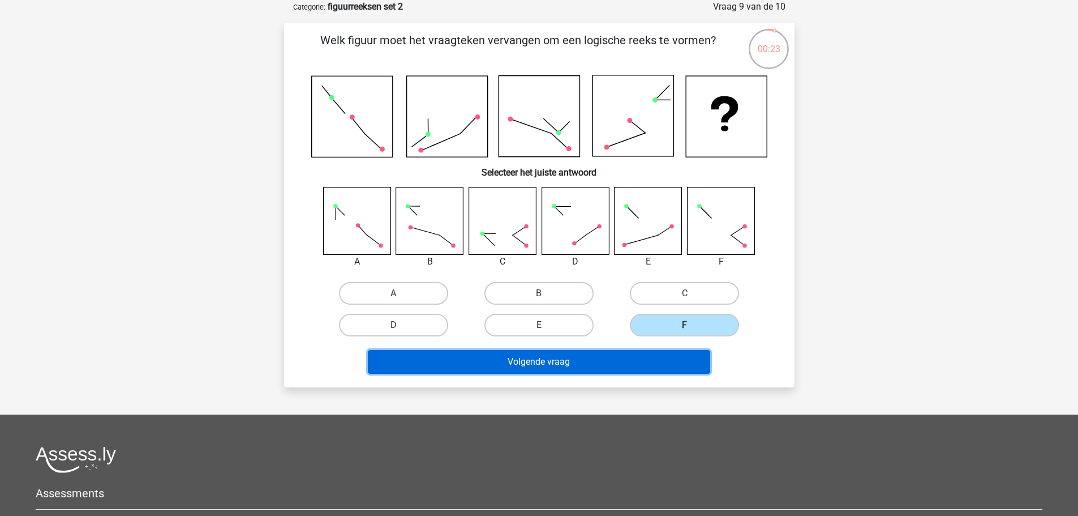
click at [637, 369] on button "Volgende vraag" at bounding box center [539, 362] width 342 height 24
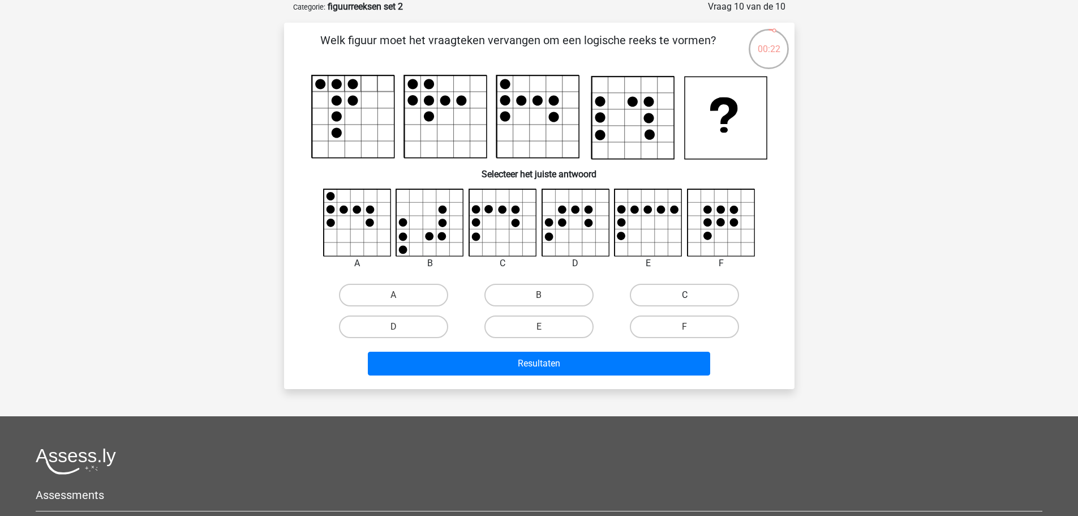
click at [684, 305] on label "C" at bounding box center [684, 295] width 109 height 23
click at [685, 302] on input "C" at bounding box center [688, 298] width 7 height 7
radio input "true"
click at [640, 380] on div "Resultaten" at bounding box center [539, 366] width 437 height 28
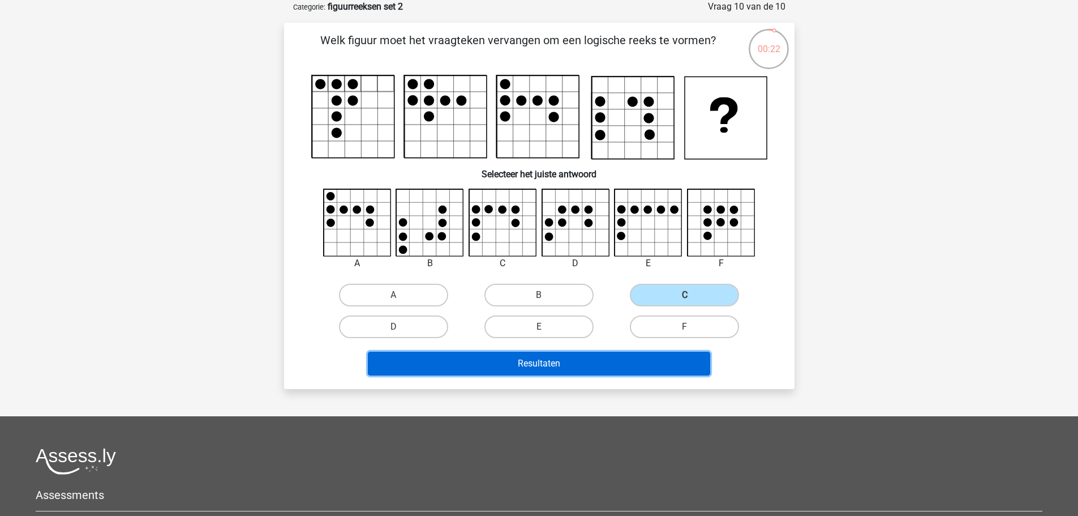
click at [642, 374] on button "Resultaten" at bounding box center [539, 364] width 342 height 24
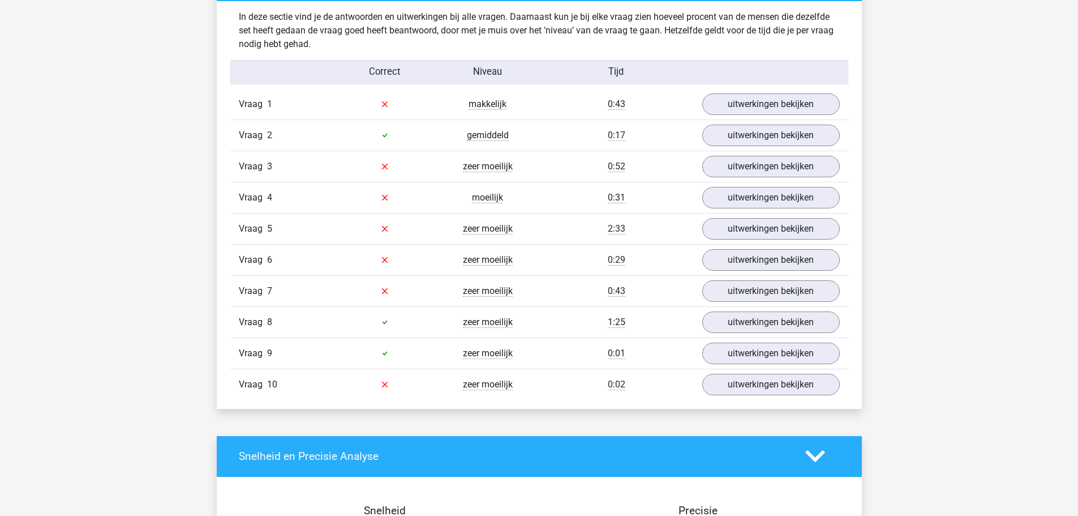
scroll to position [679, 0]
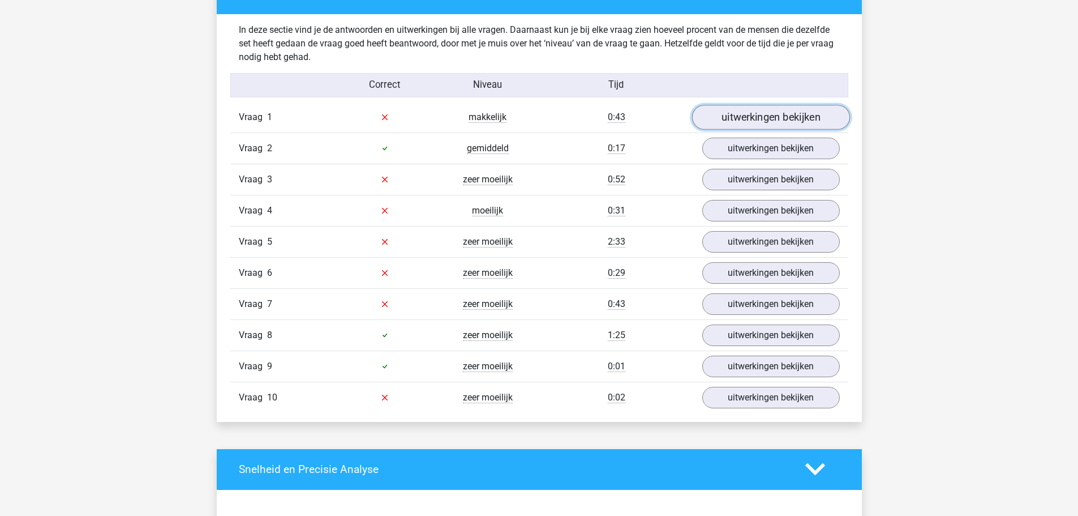
click at [781, 113] on link "uitwerkingen bekijken" at bounding box center [771, 117] width 158 height 25
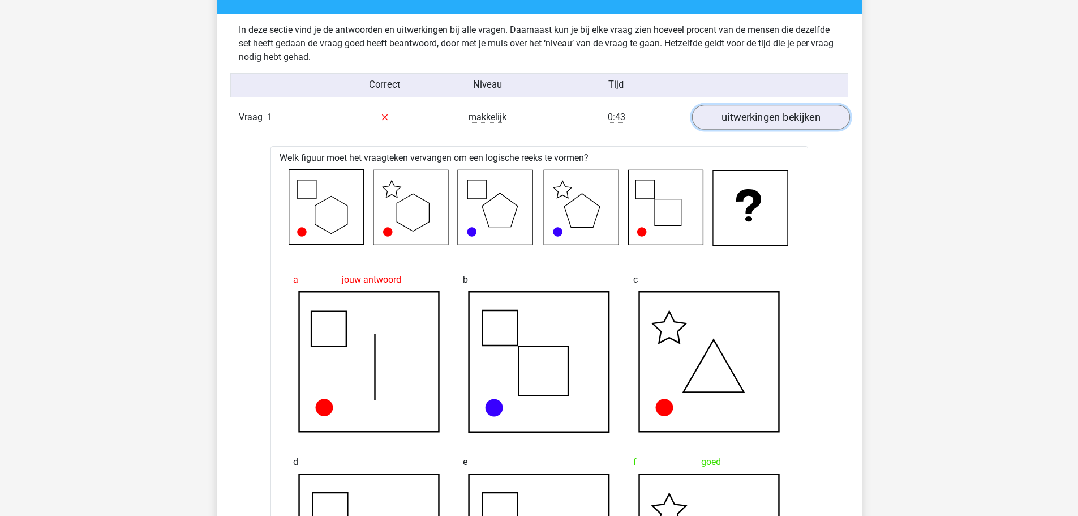
click at [780, 118] on link "uitwerkingen bekijken" at bounding box center [771, 117] width 158 height 25
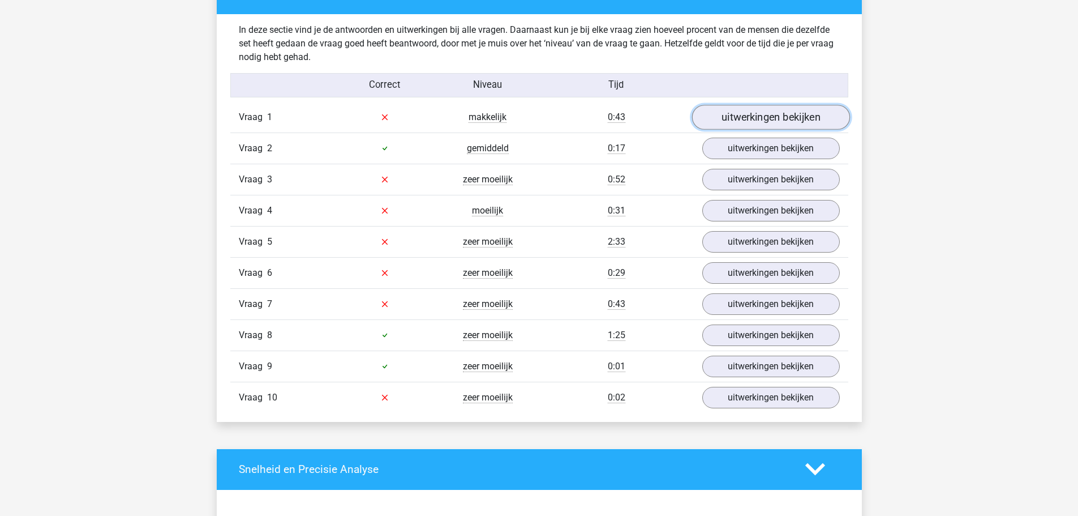
click at [780, 118] on link "uitwerkingen bekijken" at bounding box center [771, 117] width 158 height 25
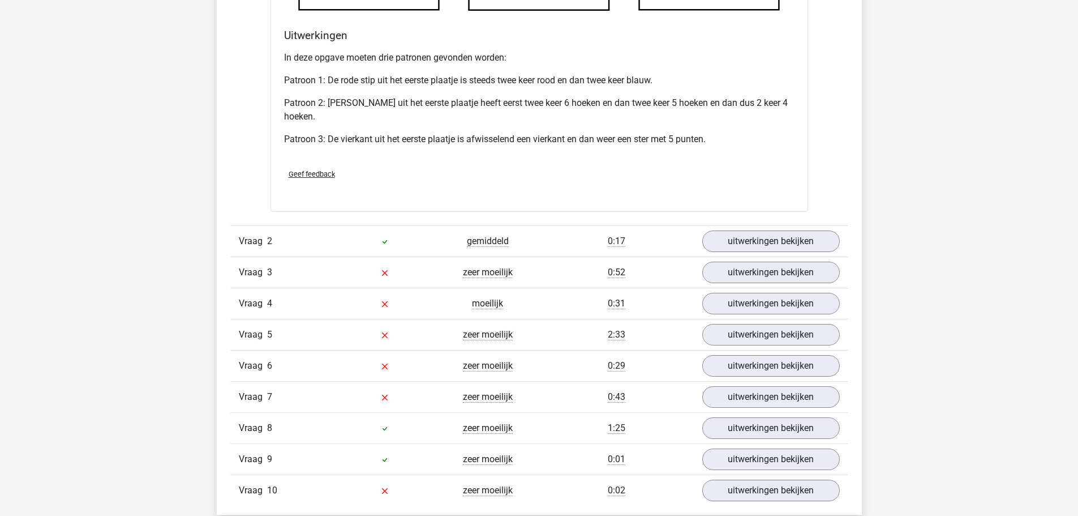
scroll to position [1358, 0]
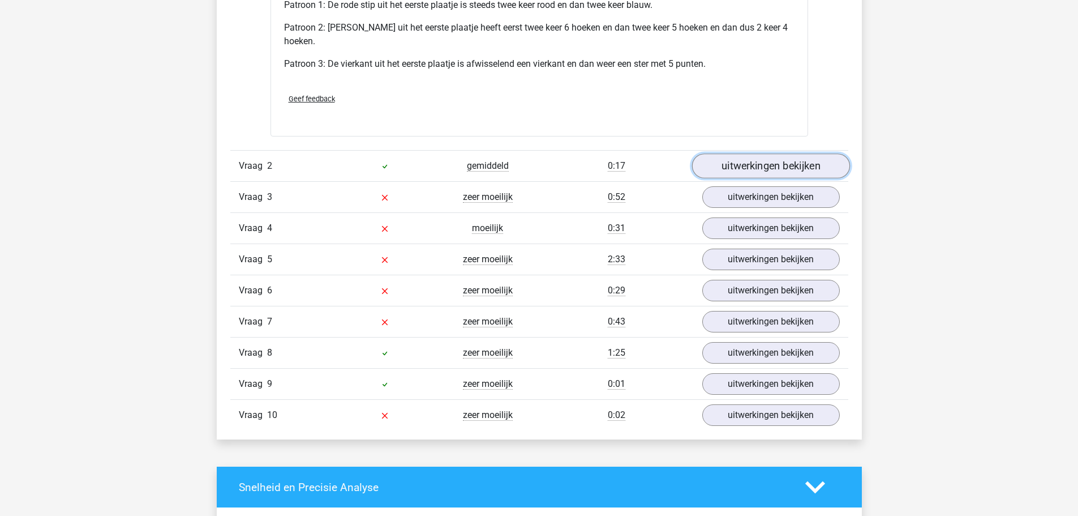
click at [708, 161] on link "uitwerkingen bekijken" at bounding box center [771, 166] width 158 height 25
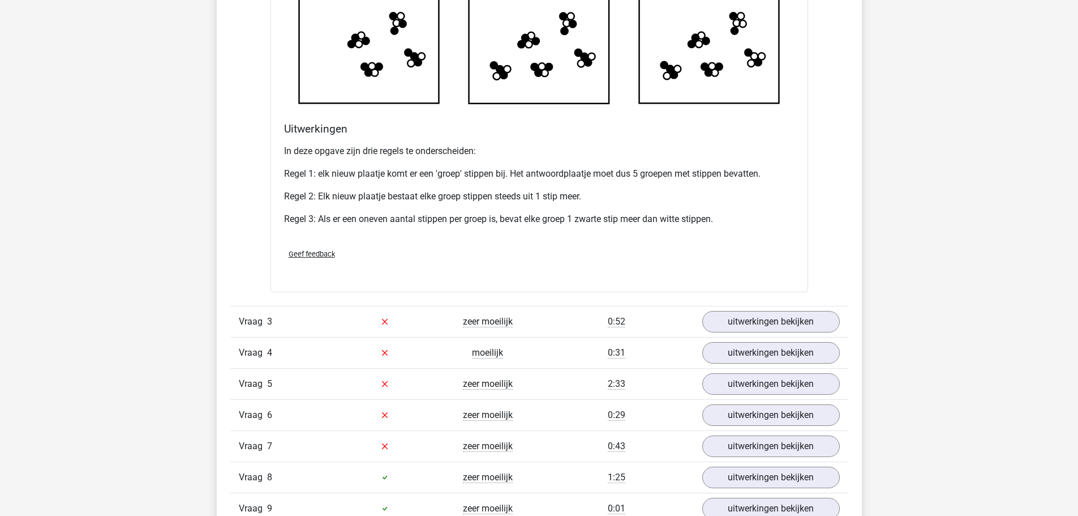
scroll to position [1981, 0]
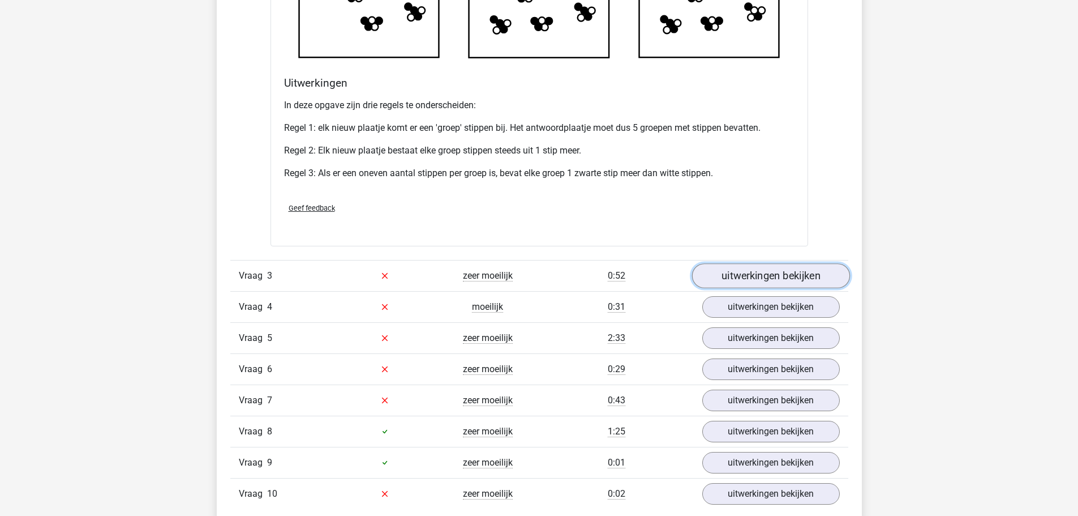
click at [744, 268] on link "uitwerkingen bekijken" at bounding box center [771, 275] width 158 height 25
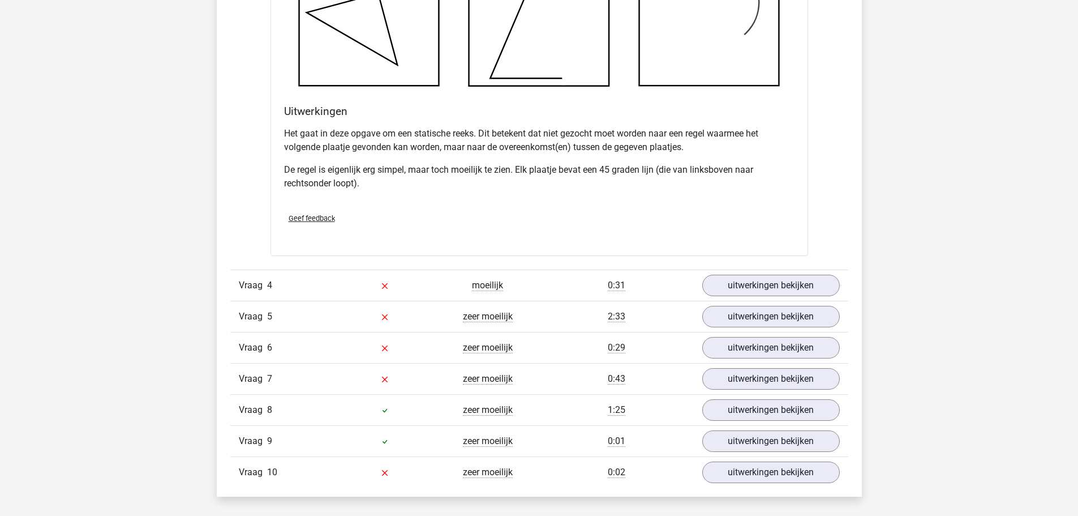
scroll to position [2660, 0]
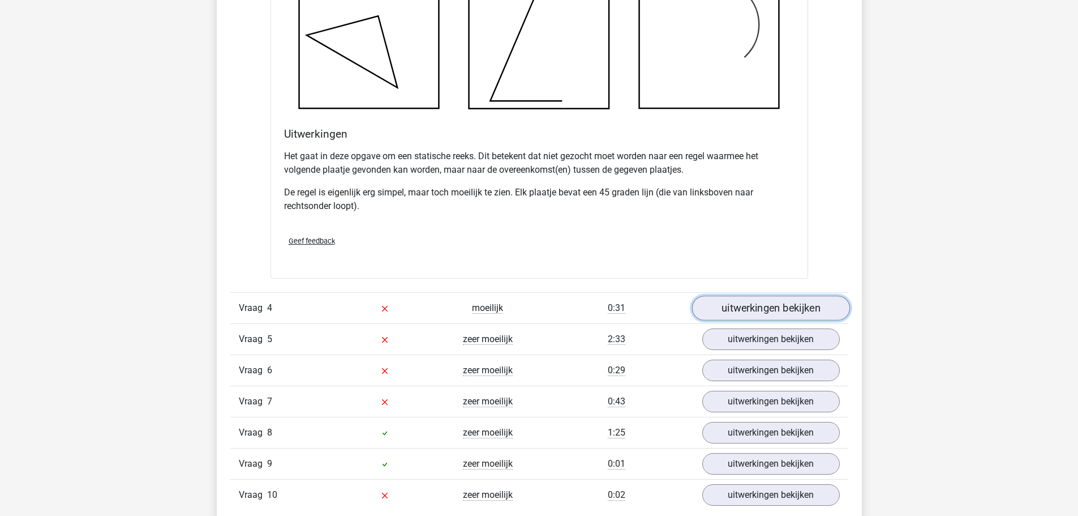
click at [763, 310] on link "uitwerkingen bekijken" at bounding box center [771, 307] width 158 height 25
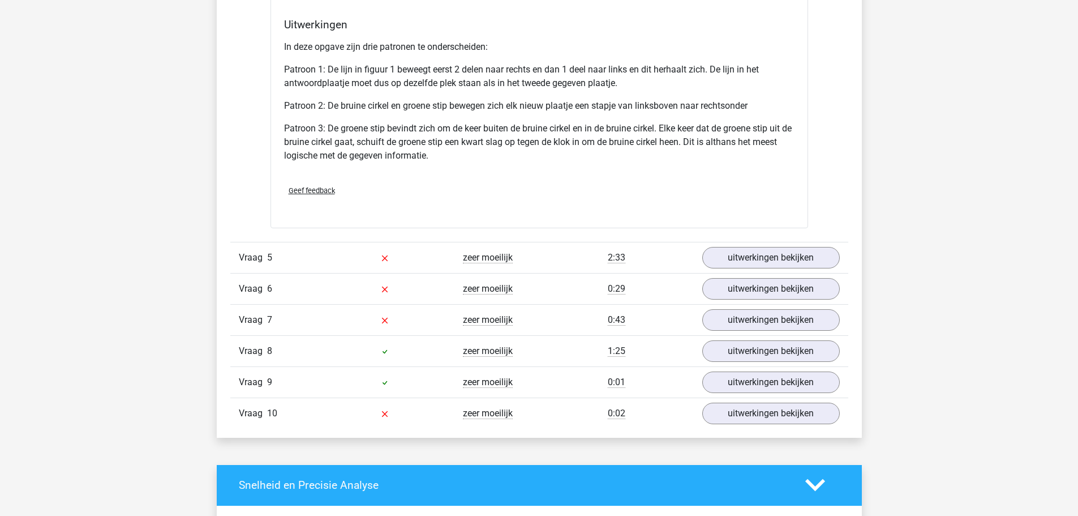
scroll to position [3566, 0]
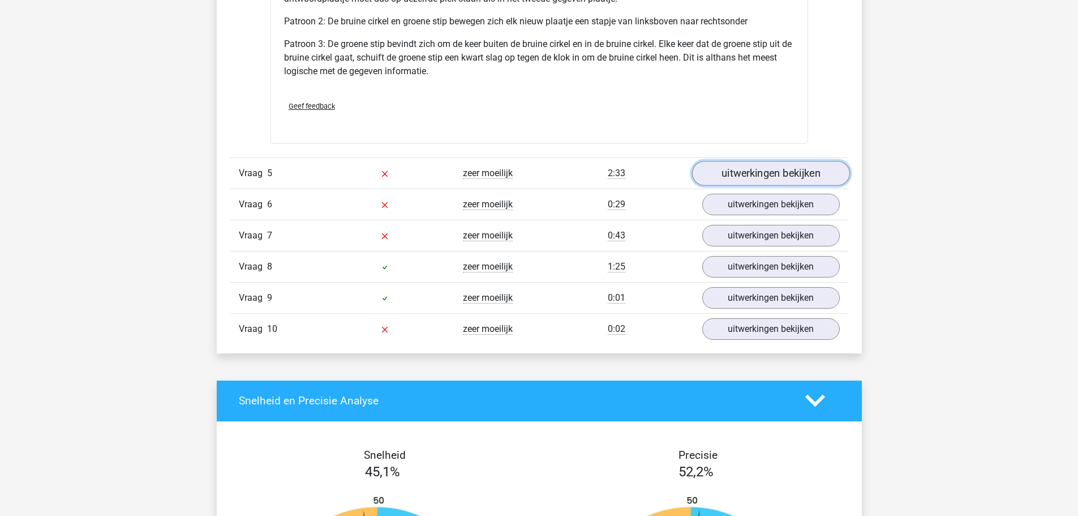
click at [730, 182] on link "uitwerkingen bekijken" at bounding box center [771, 173] width 158 height 25
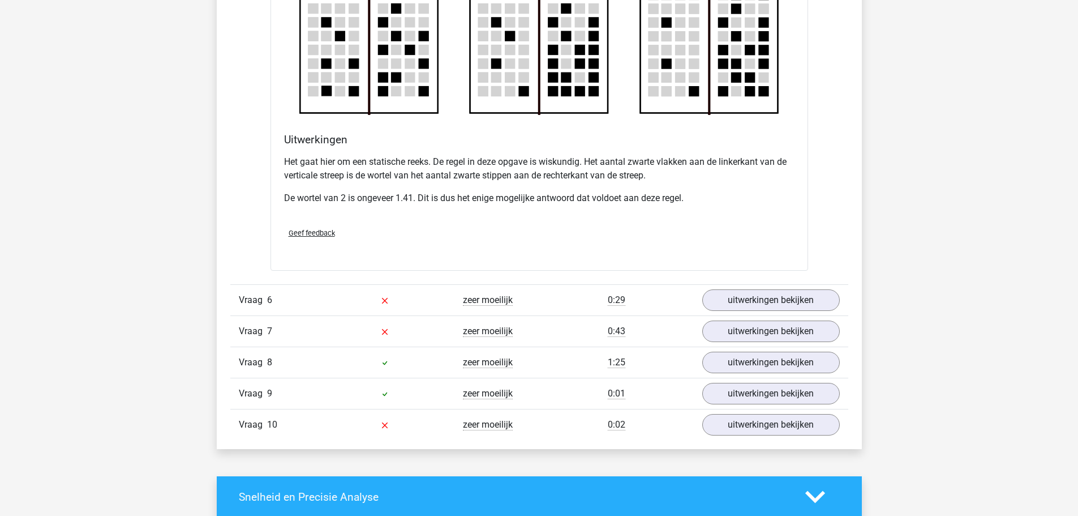
scroll to position [4245, 0]
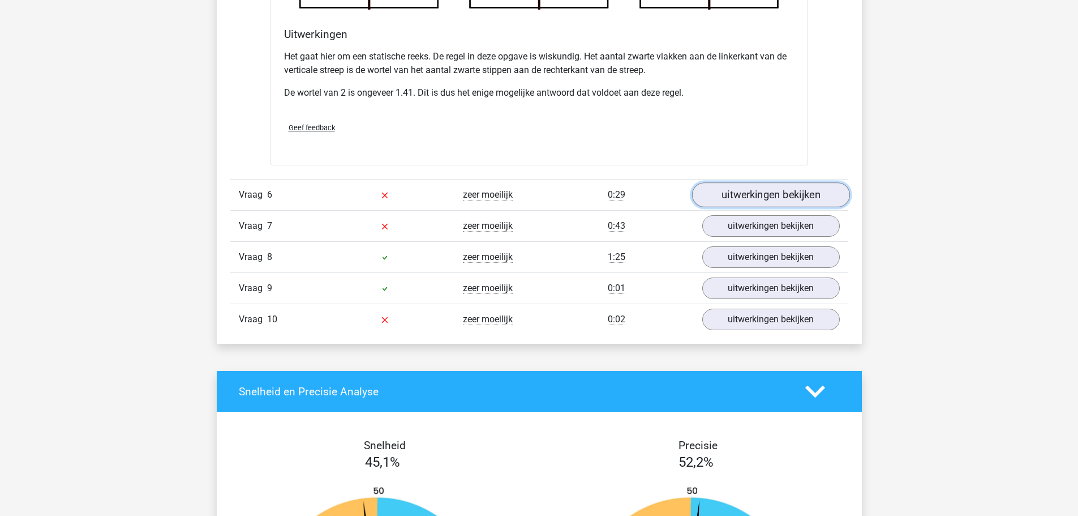
click at [713, 198] on link "uitwerkingen bekijken" at bounding box center [771, 194] width 158 height 25
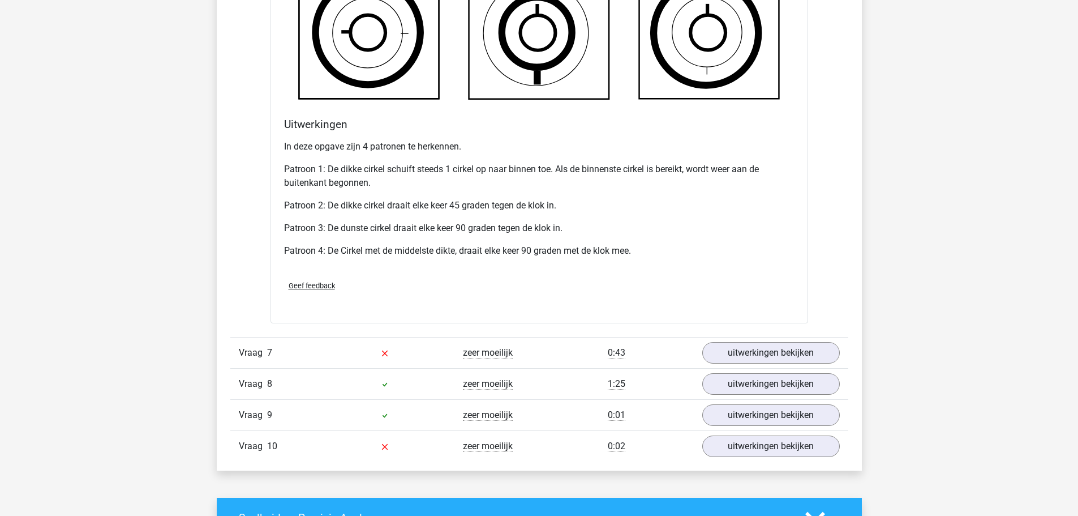
scroll to position [4924, 0]
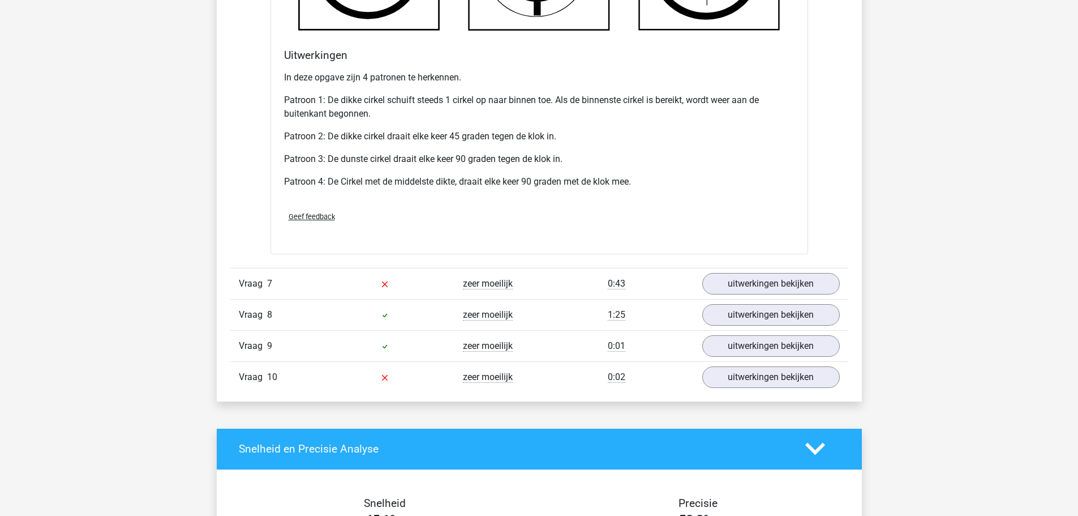
click at [767, 271] on div "Vraag 7 zeer moeilijk 0:43 uitwerkingen bekijken" at bounding box center [539, 283] width 618 height 31
click at [765, 282] on link "uitwerkingen bekijken" at bounding box center [771, 283] width 158 height 25
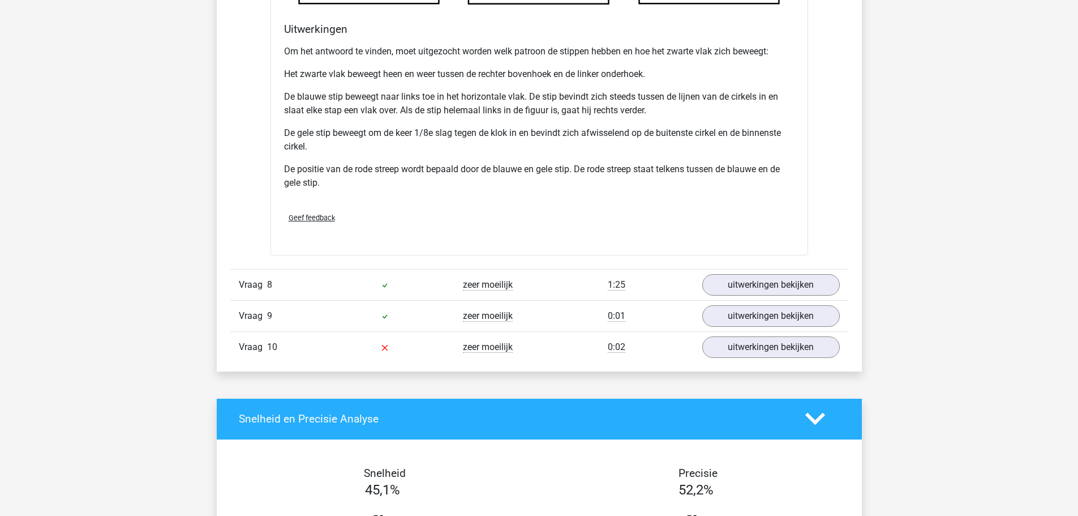
scroll to position [5716, 0]
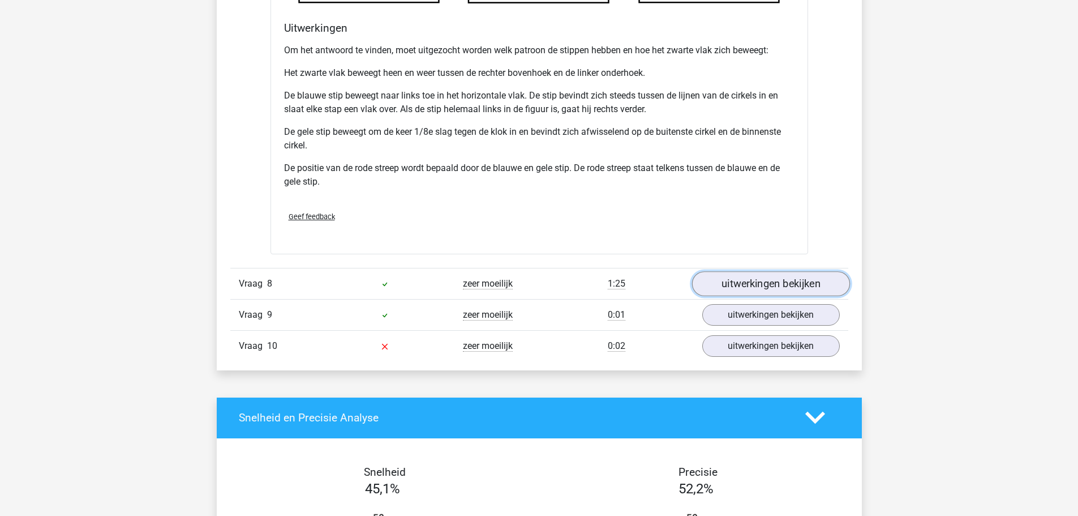
click at [751, 286] on link "uitwerkingen bekijken" at bounding box center [771, 283] width 158 height 25
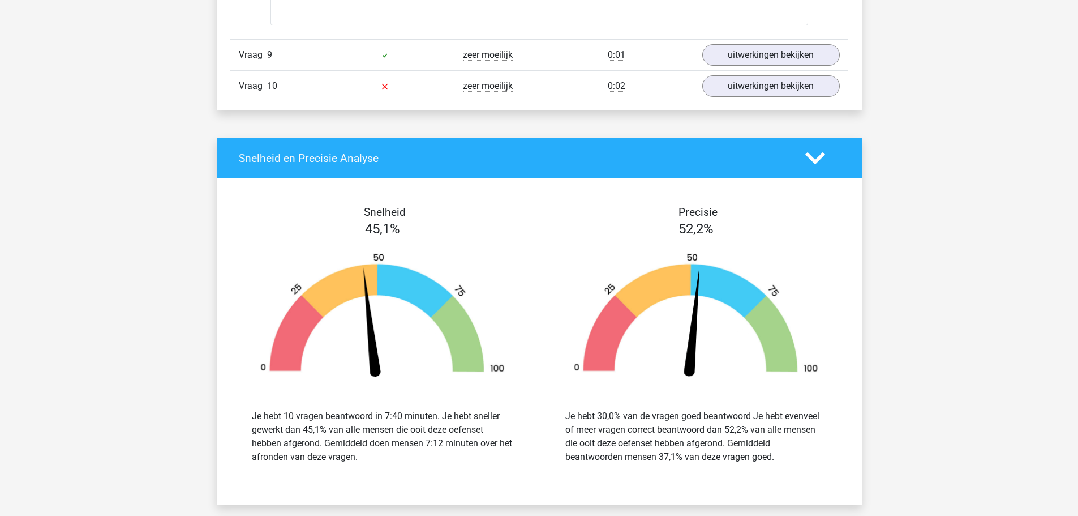
scroll to position [6735, 0]
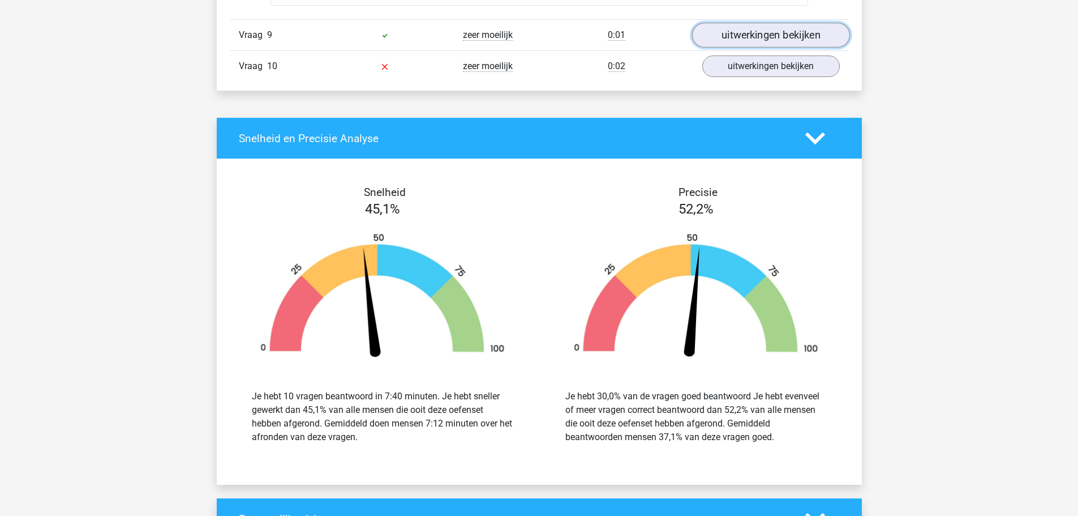
click at [781, 43] on link "uitwerkingen bekijken" at bounding box center [771, 35] width 158 height 25
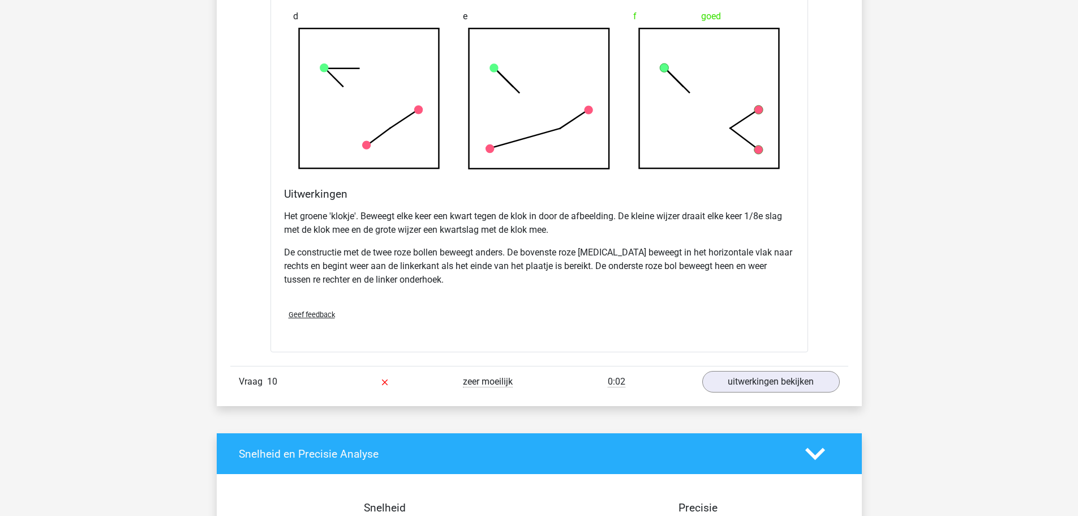
scroll to position [7075, 0]
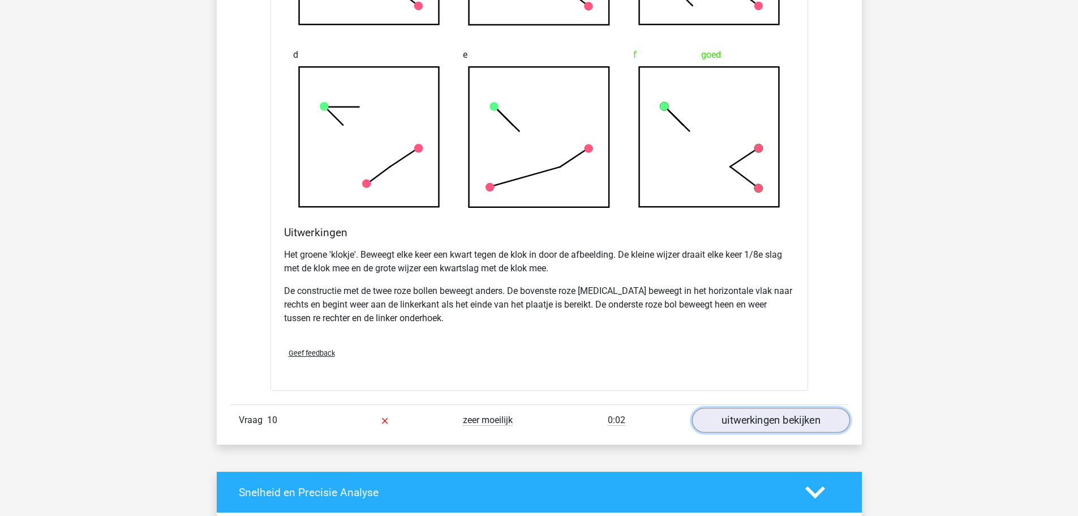
click at [798, 432] on link "uitwerkingen bekijken" at bounding box center [771, 420] width 158 height 25
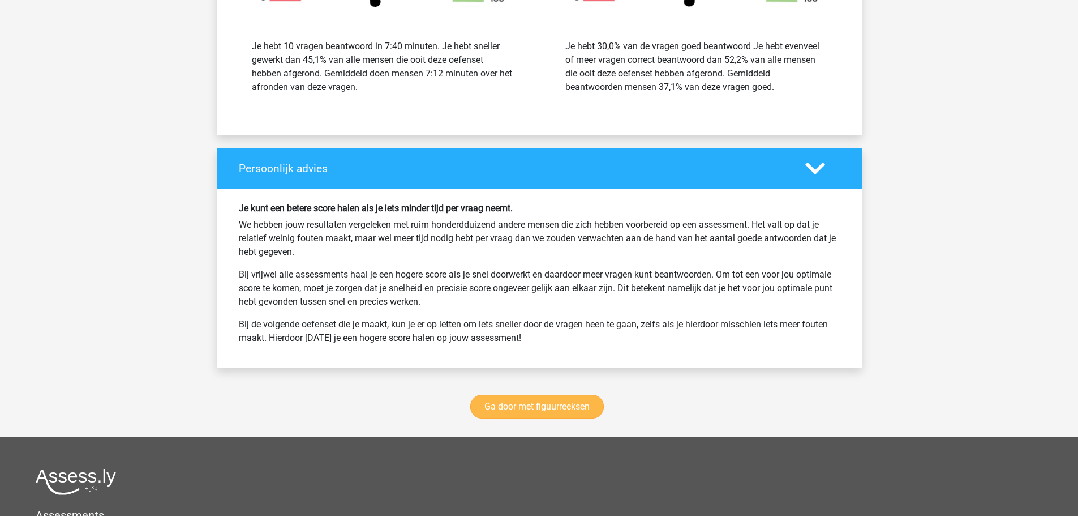
scroll to position [8603, 0]
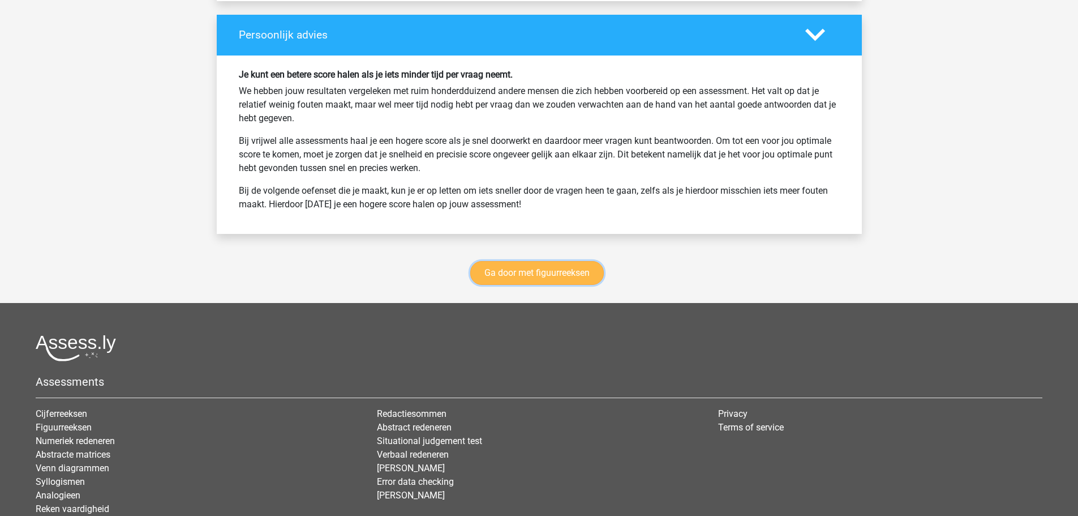
click at [548, 285] on link "Ga door met figuurreeksen" at bounding box center [537, 273] width 134 height 24
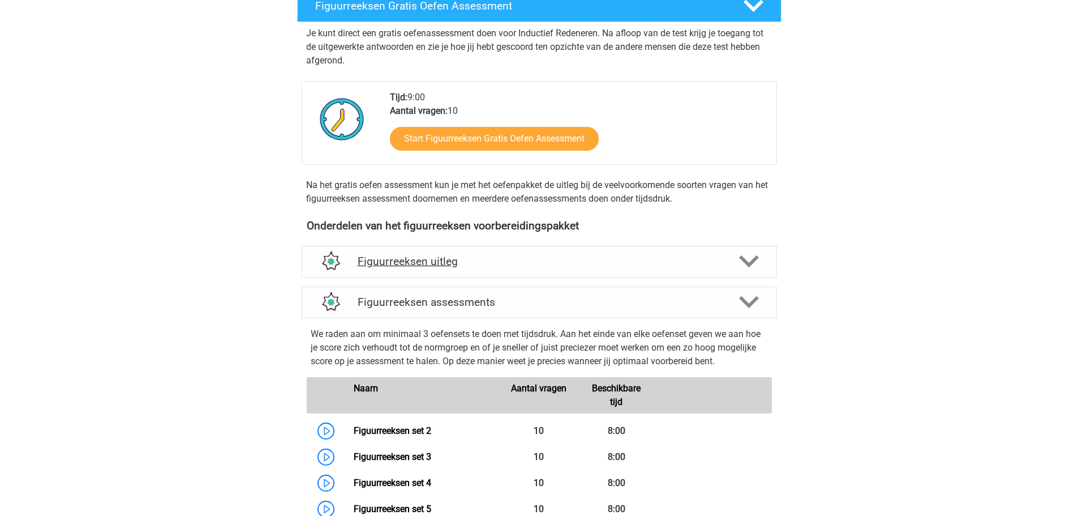
scroll to position [209, 0]
